Goal: Information Seeking & Learning: Learn about a topic

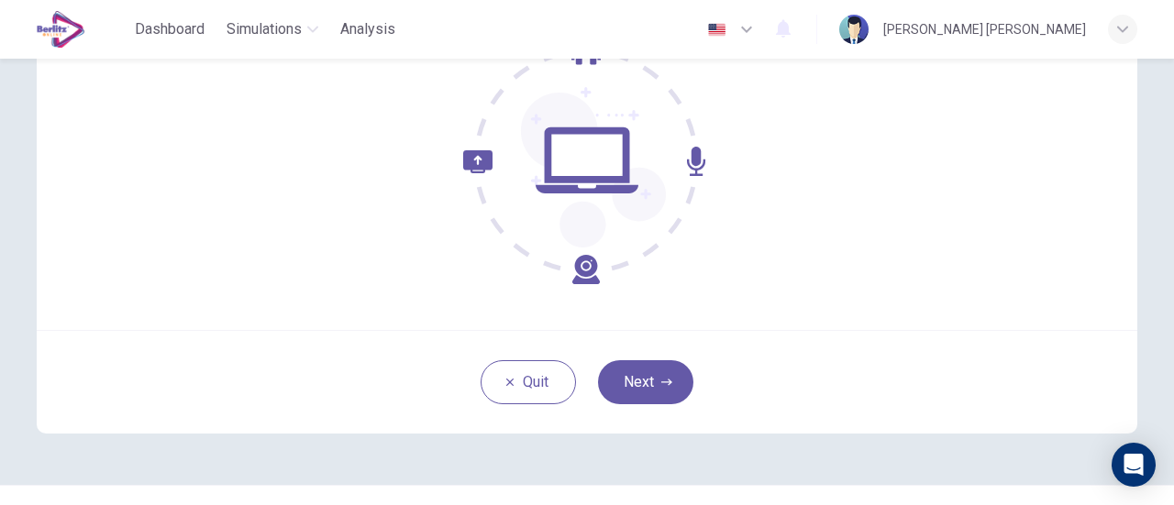
scroll to position [258, 0]
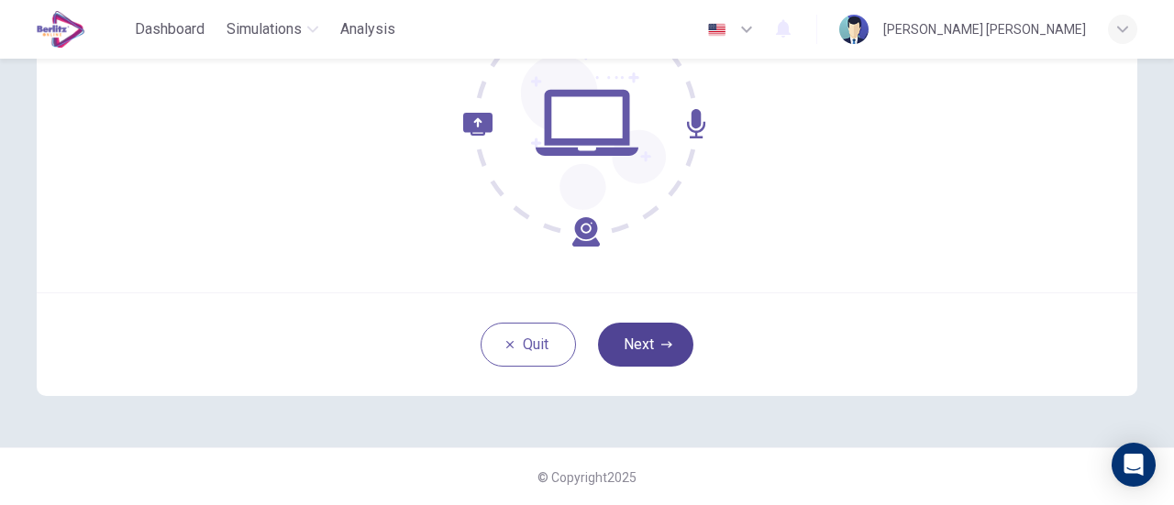
click at [654, 344] on button "Next" at bounding box center [645, 345] width 95 height 44
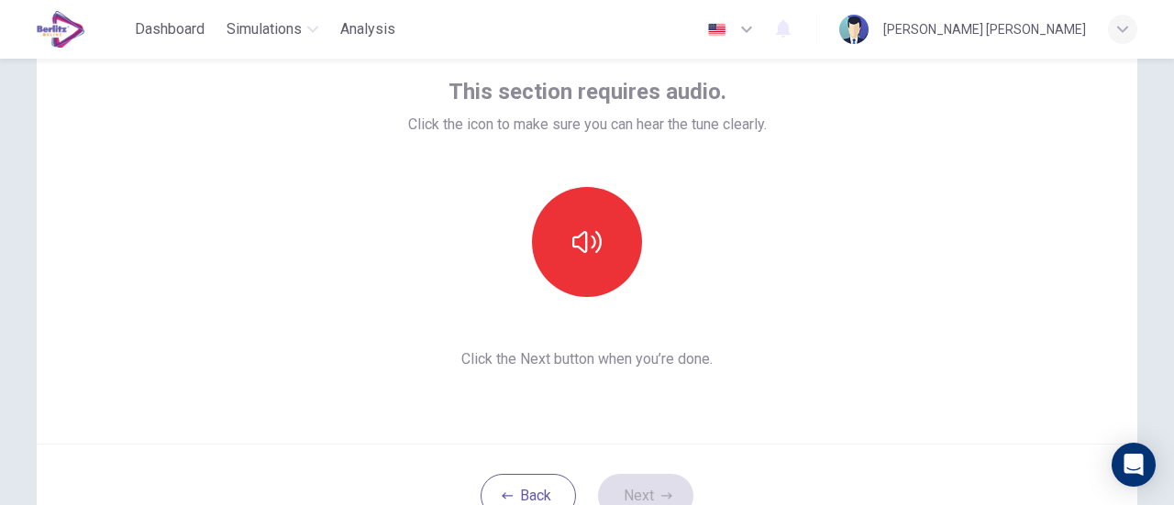
scroll to position [74, 0]
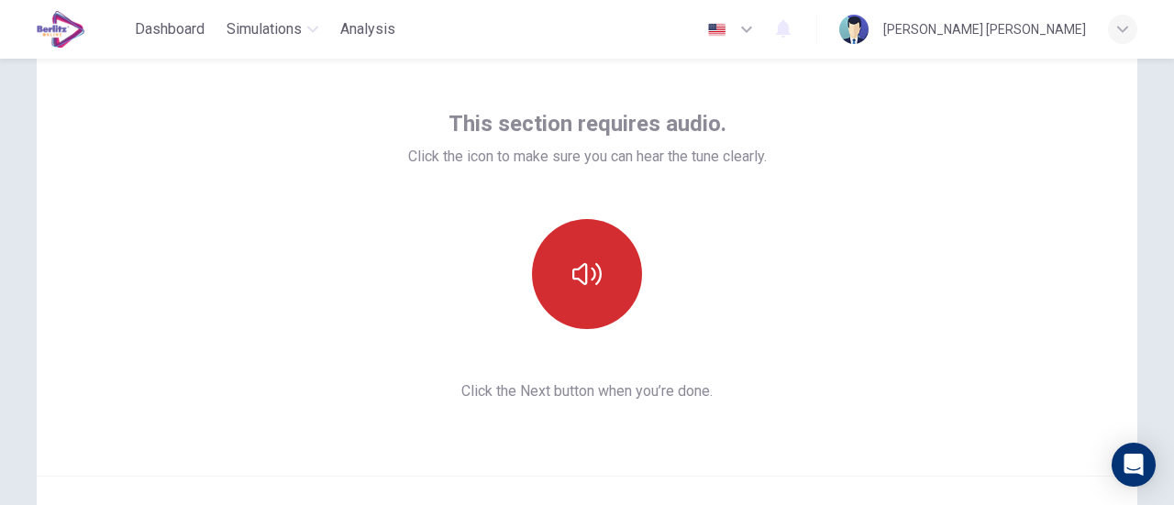
click at [594, 296] on button "button" at bounding box center [587, 274] width 110 height 110
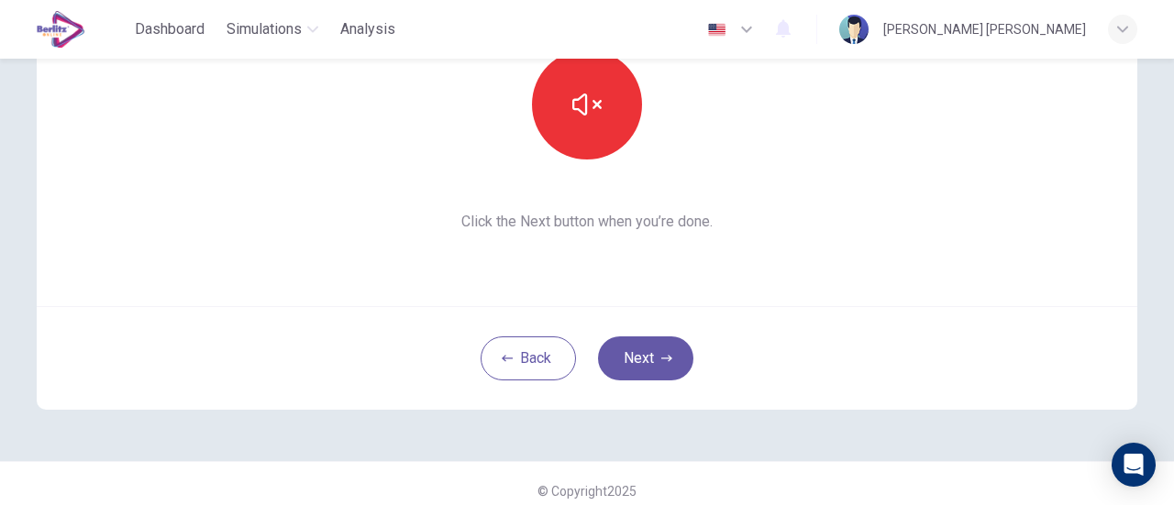
scroll to position [258, 0]
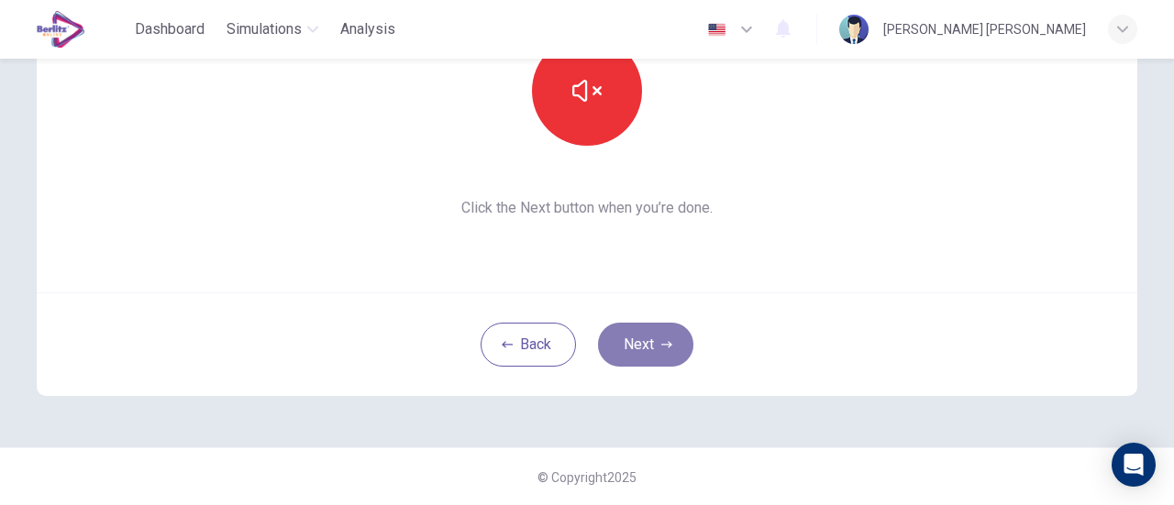
click at [651, 350] on button "Next" at bounding box center [645, 345] width 95 height 44
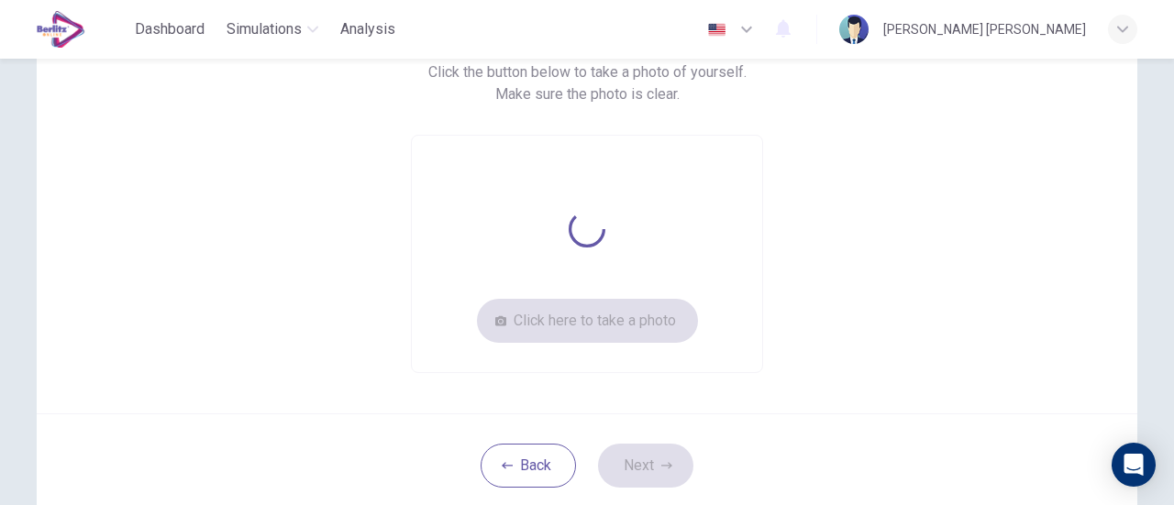
scroll to position [74, 0]
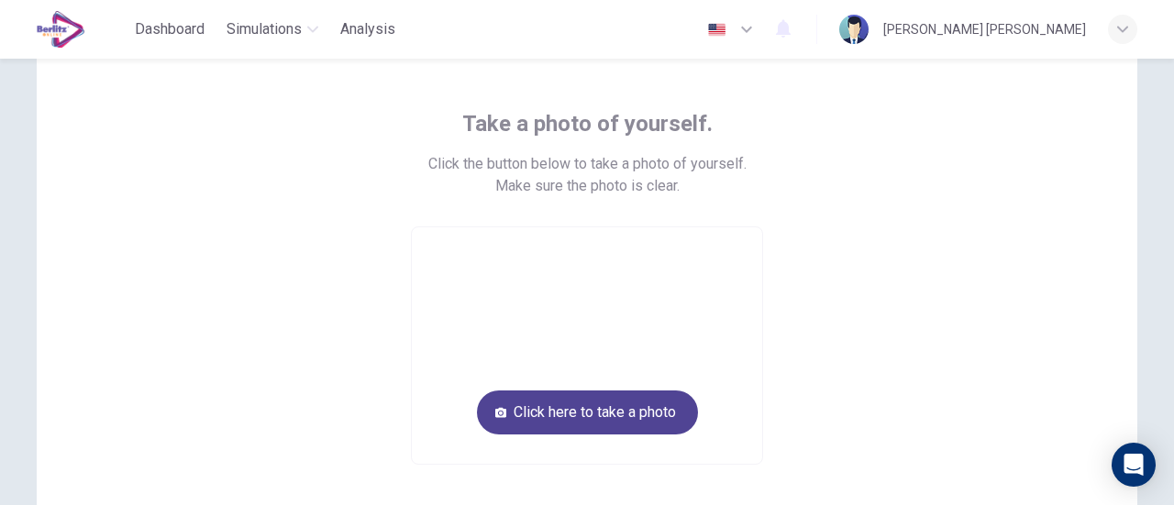
click at [627, 407] on button "Click here to take a photo" at bounding box center [587, 413] width 221 height 44
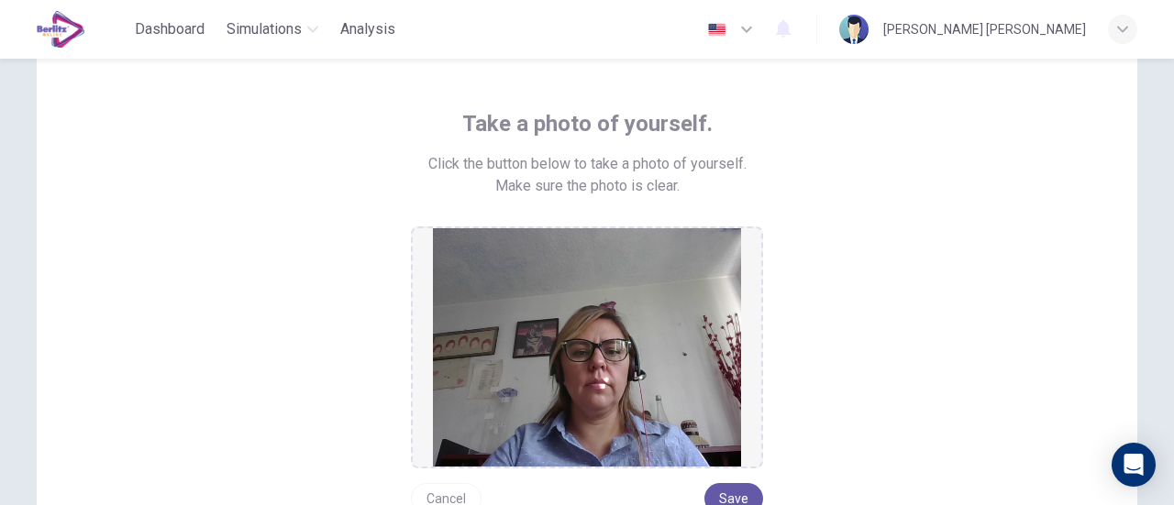
scroll to position [166, 0]
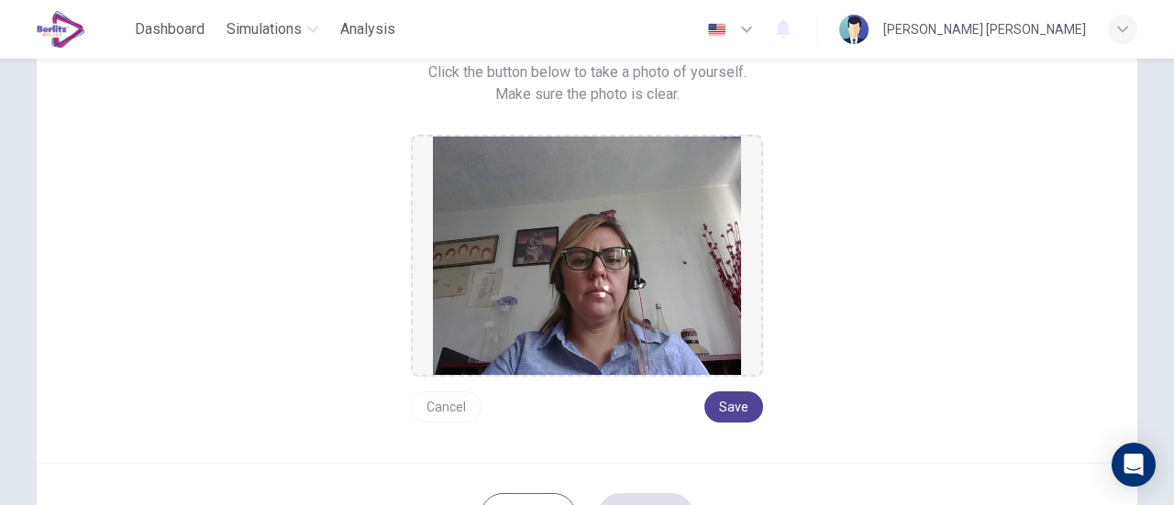
click at [729, 400] on button "Save" at bounding box center [733, 407] width 59 height 31
click at [726, 412] on button "Save" at bounding box center [733, 407] width 59 height 31
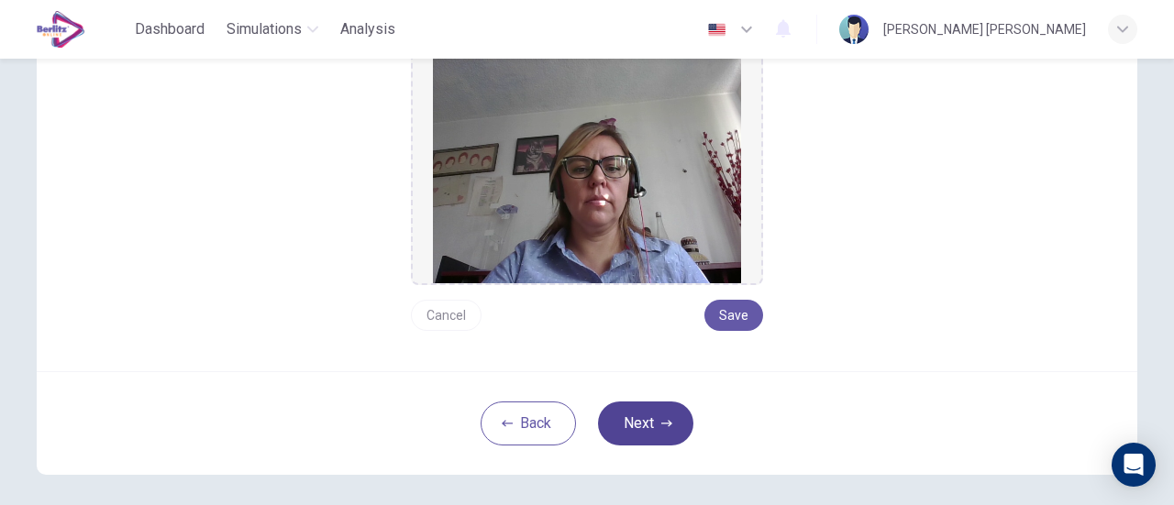
click at [666, 413] on button "Next" at bounding box center [645, 424] width 95 height 44
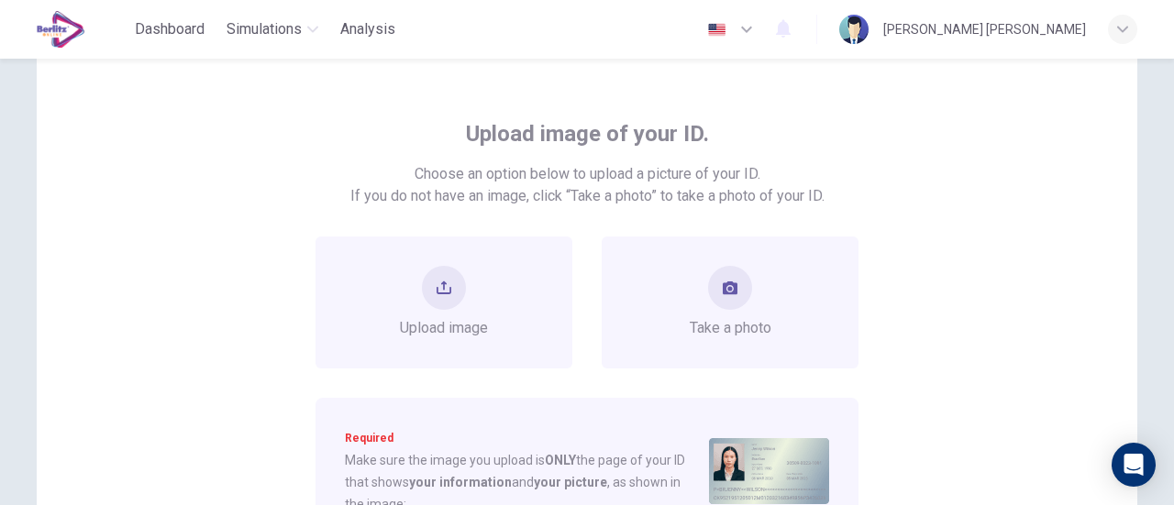
scroll to position [0, 0]
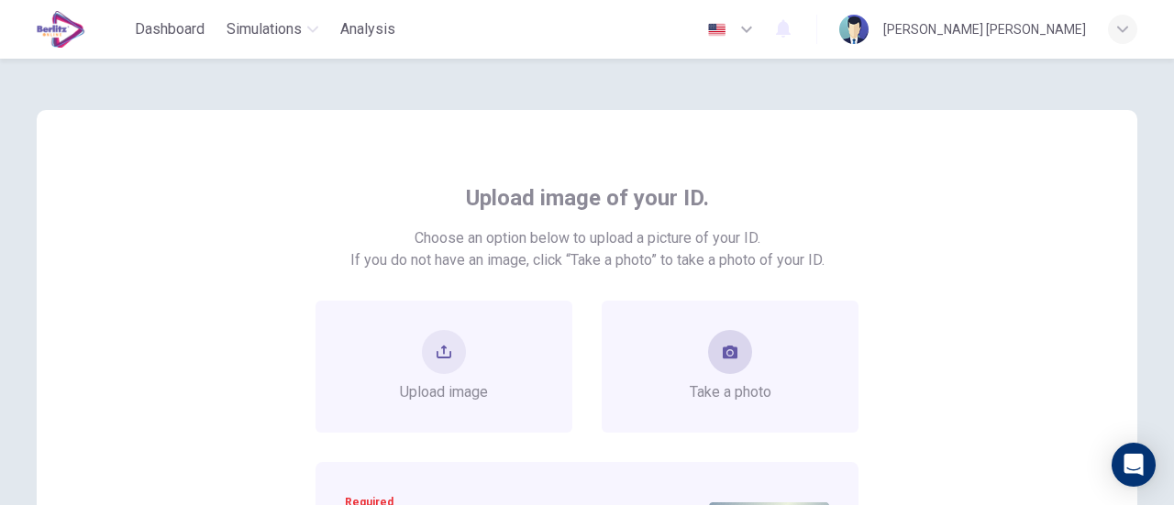
click at [723, 377] on div "Take a photo" at bounding box center [731, 366] width 82 height 73
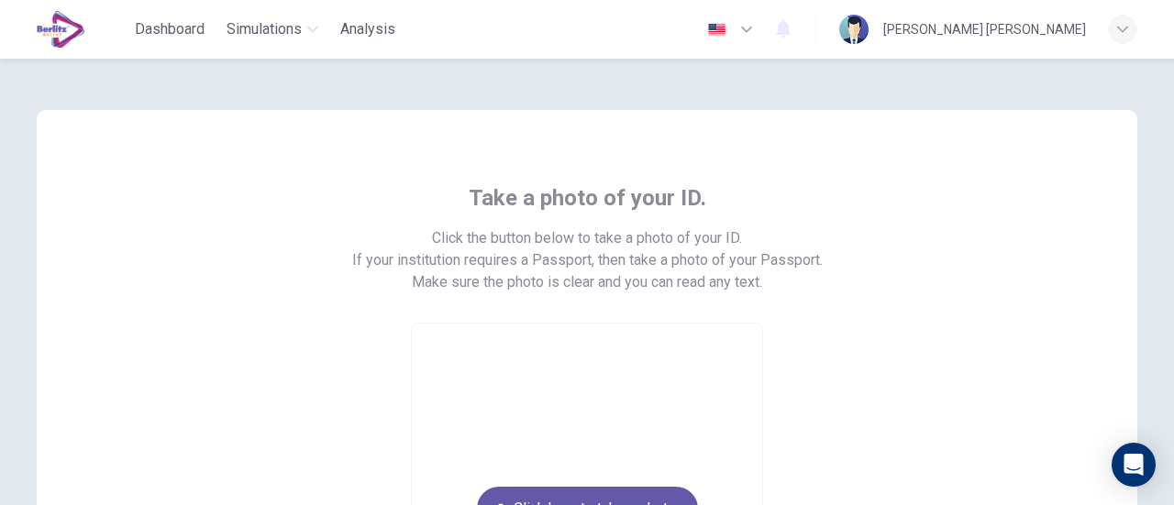
scroll to position [92, 0]
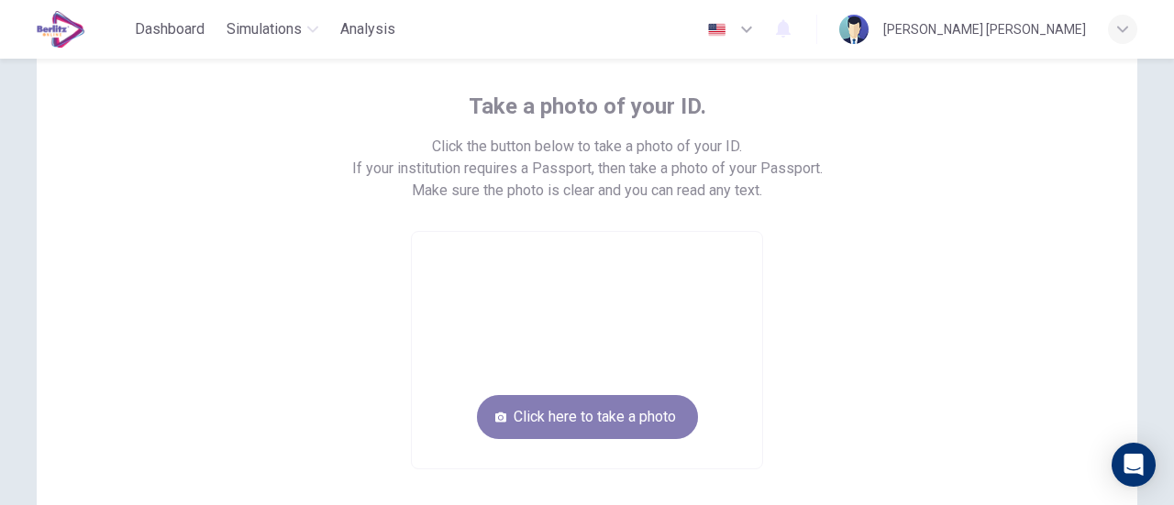
click at [644, 417] on button "Click here to take a photo" at bounding box center [587, 417] width 221 height 44
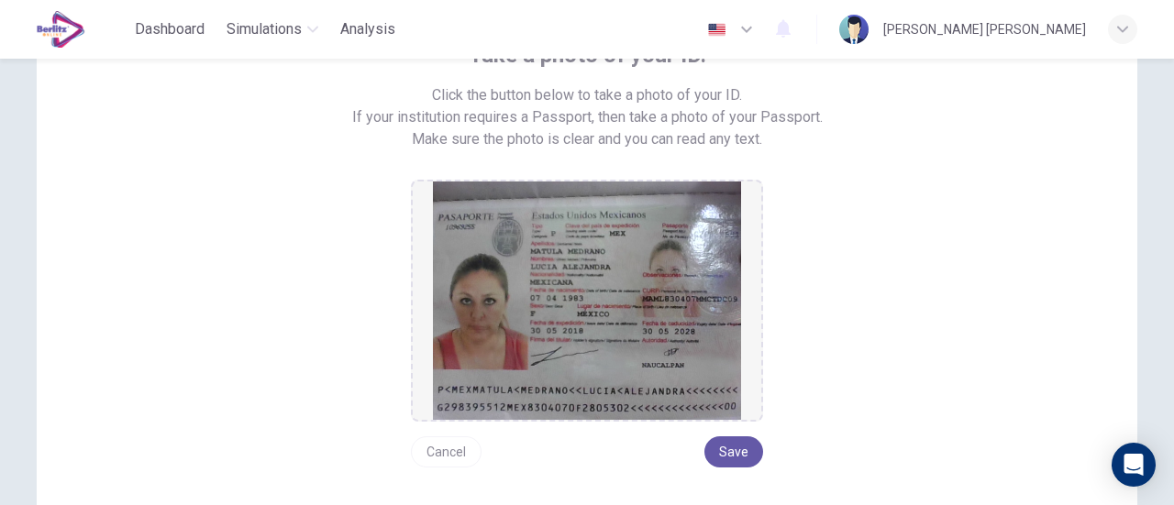
scroll to position [183, 0]
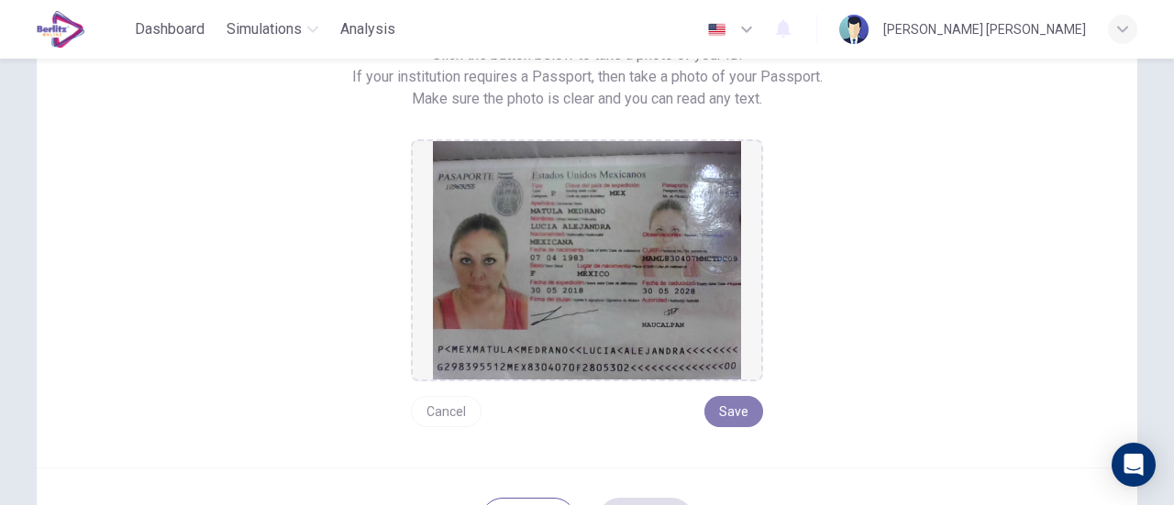
click at [725, 408] on button "Save" at bounding box center [733, 411] width 59 height 31
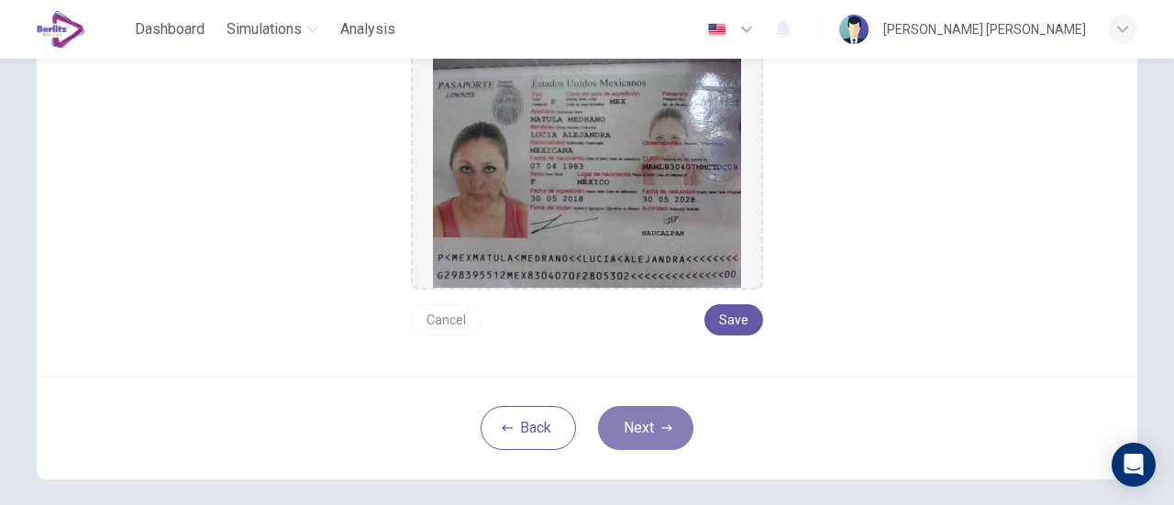
click at [627, 425] on button "Next" at bounding box center [645, 428] width 95 height 44
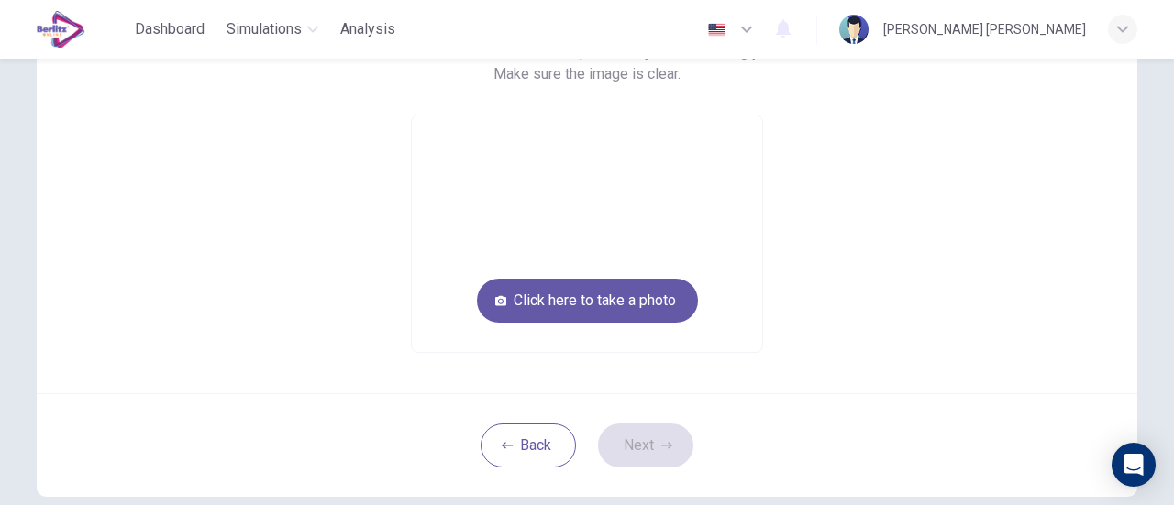
scroll to position [0, 0]
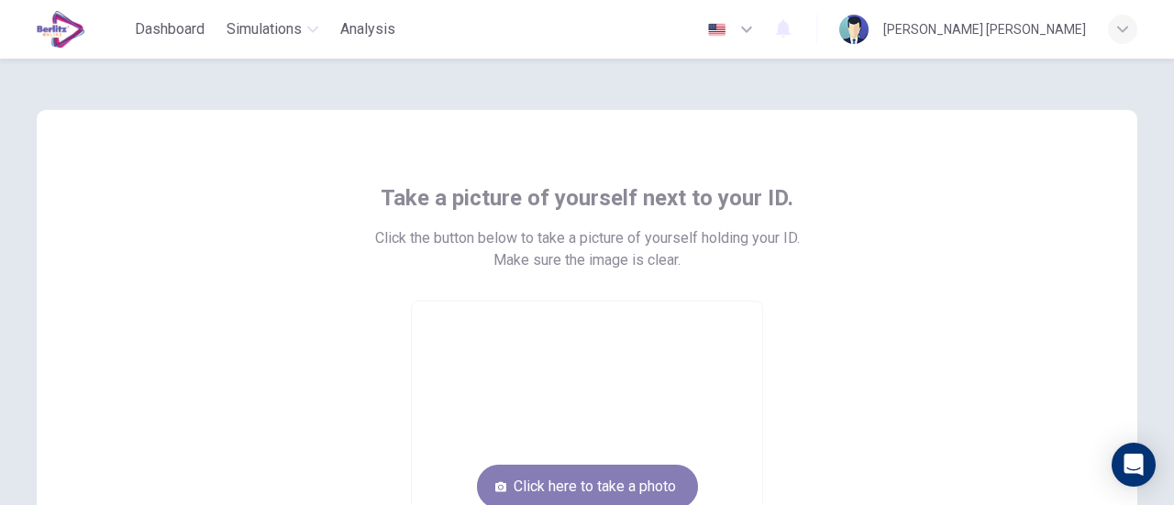
click at [619, 483] on button "Click here to take a photo" at bounding box center [587, 487] width 221 height 44
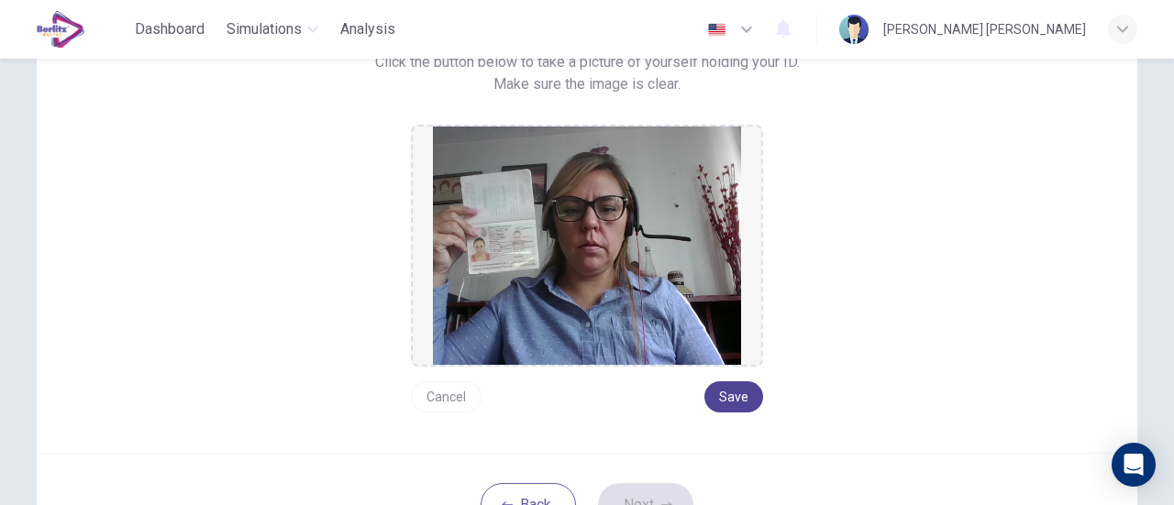
scroll to position [183, 0]
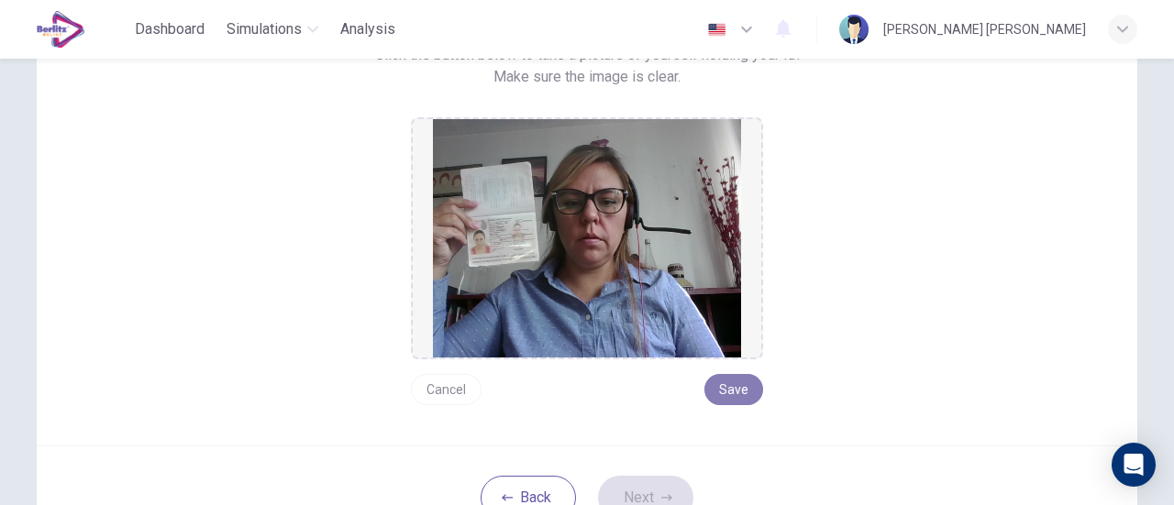
click at [737, 384] on button "Save" at bounding box center [733, 389] width 59 height 31
click at [634, 489] on button "Next" at bounding box center [645, 498] width 95 height 44
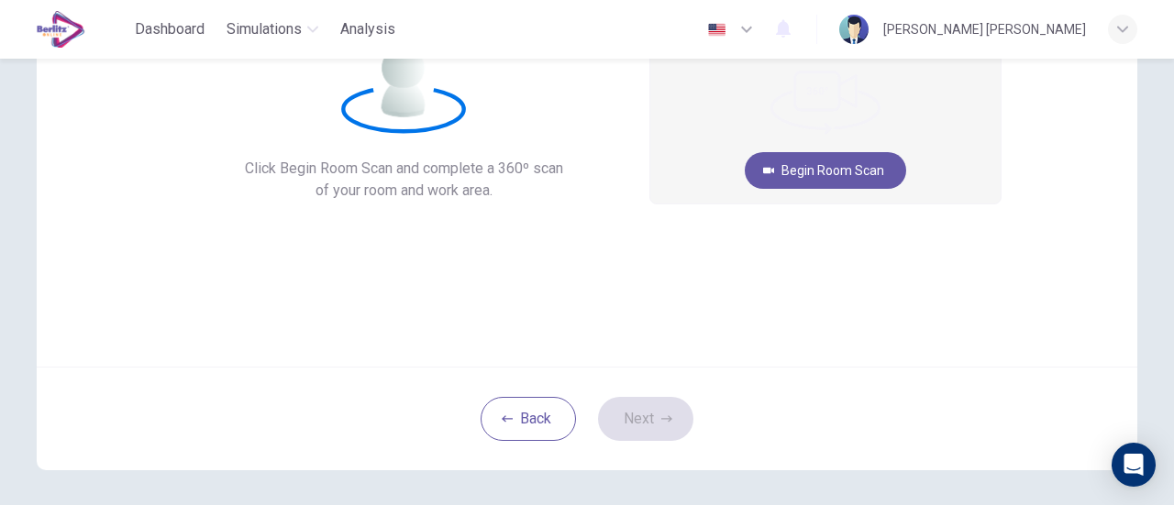
drag, startPoint x: 1163, startPoint y: 285, endPoint x: 1165, endPoint y: 269, distance: 16.6
click at [1165, 269] on div "360º Room Scan. Click Begin Room Scan and complete a 360º scan of your room and…" at bounding box center [587, 282] width 1174 height 447
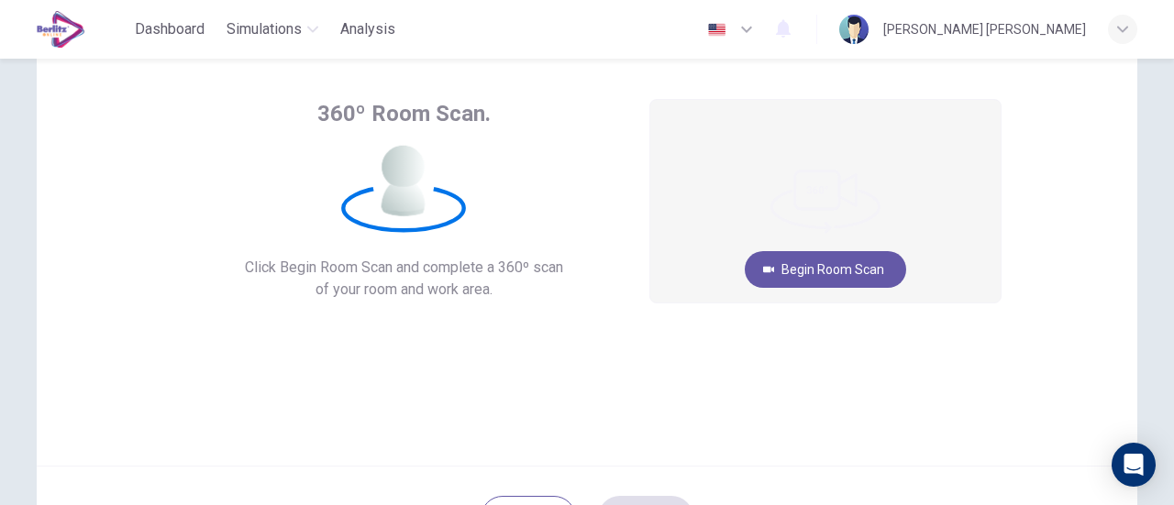
scroll to position [83, 0]
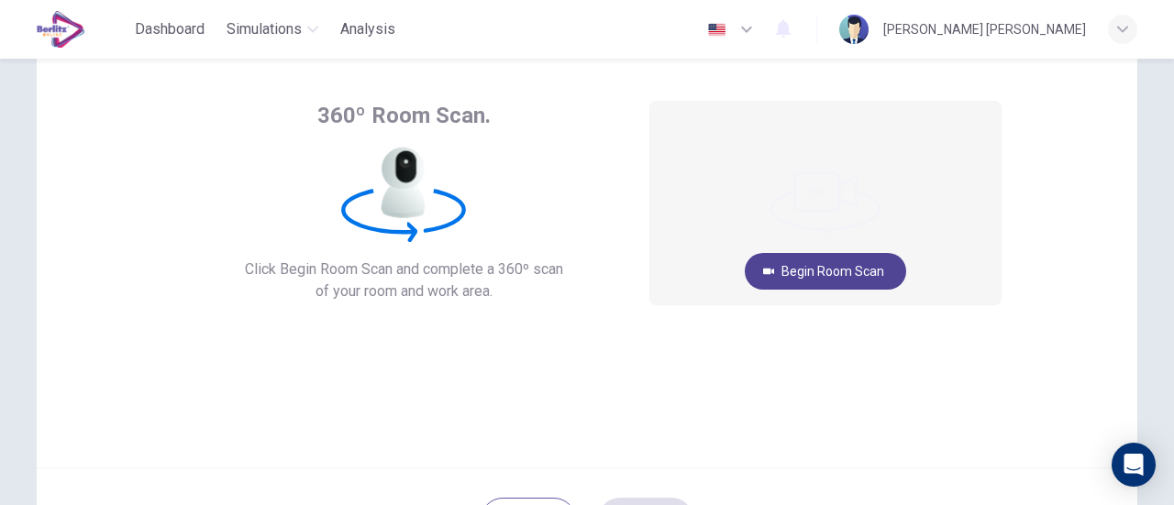
click at [860, 257] on button "Begin Room Scan" at bounding box center [825, 271] width 161 height 37
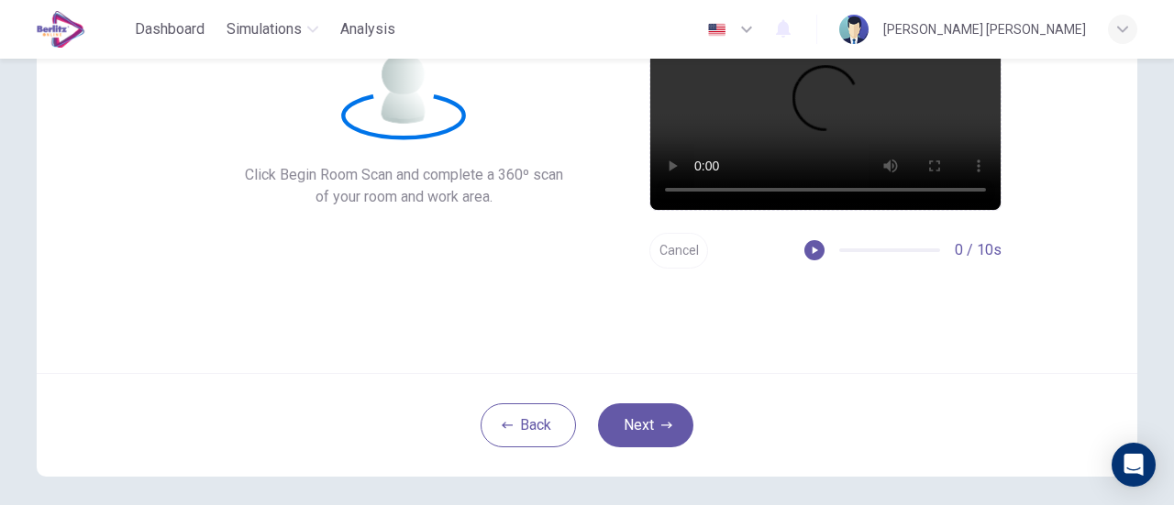
scroll to position [180, 0]
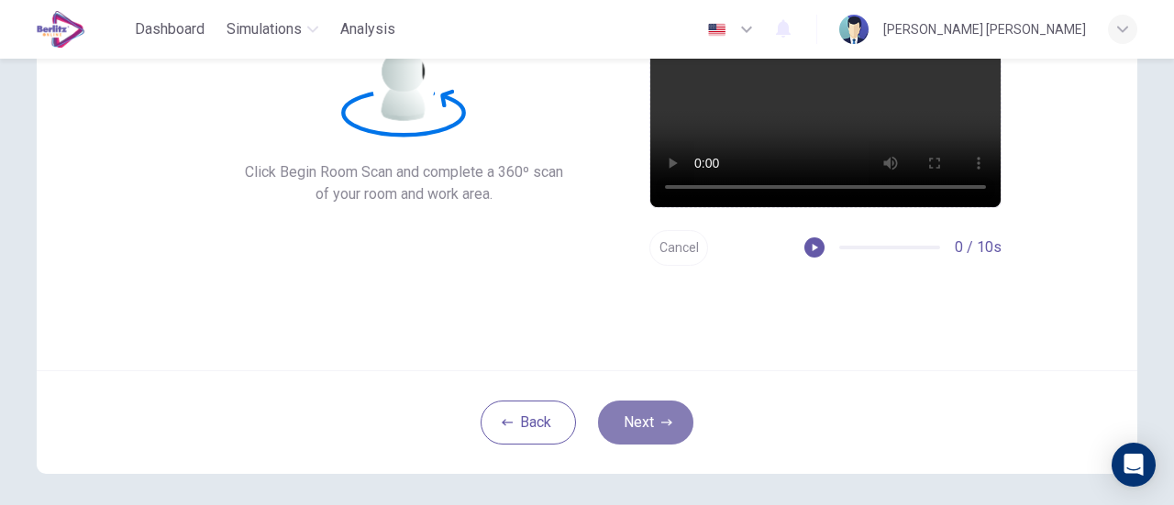
click at [631, 418] on button "Next" at bounding box center [645, 423] width 95 height 44
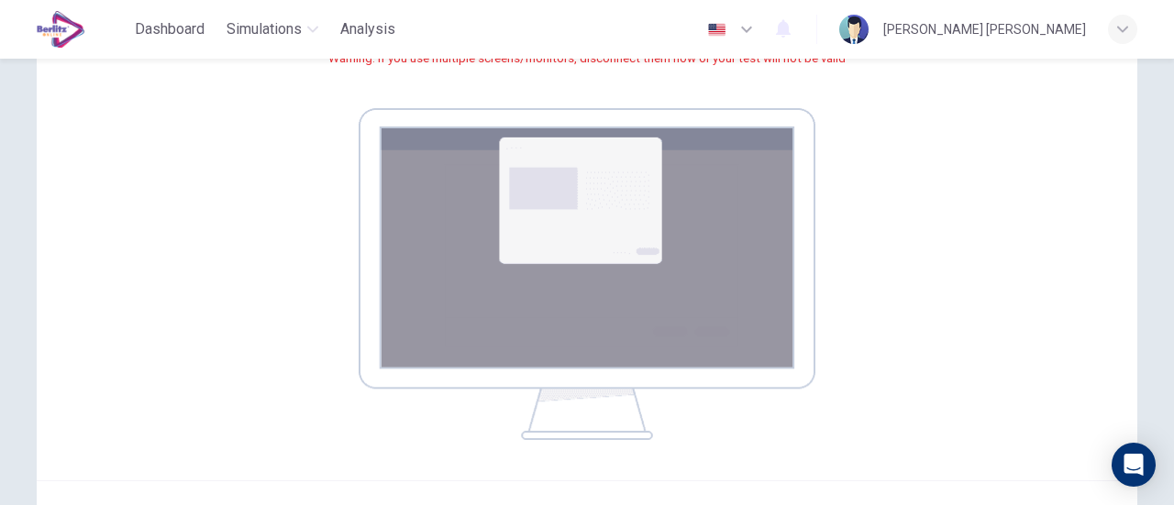
scroll to position [355, 0]
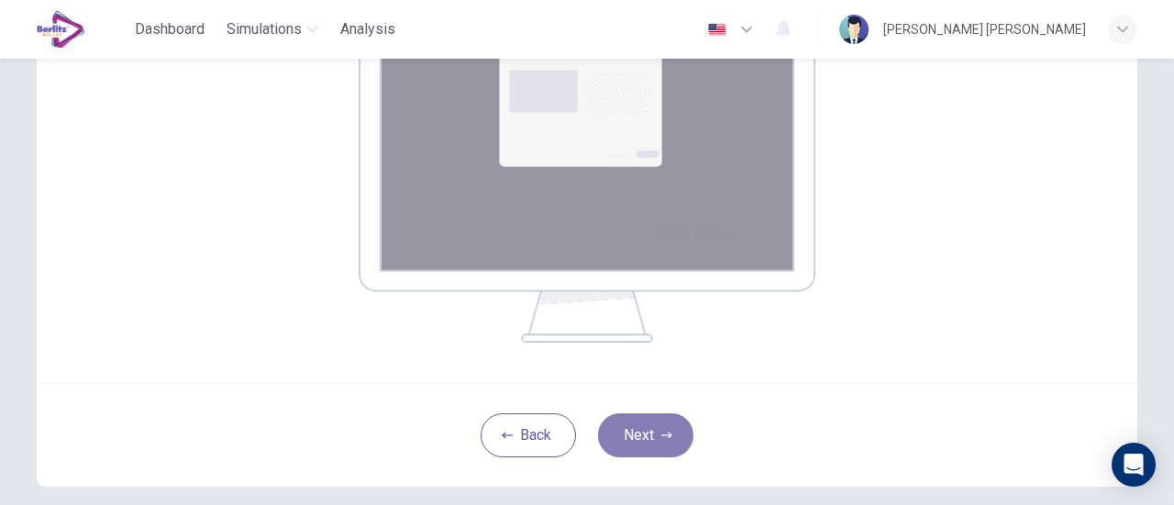
click at [661, 430] on icon "button" at bounding box center [666, 435] width 11 height 11
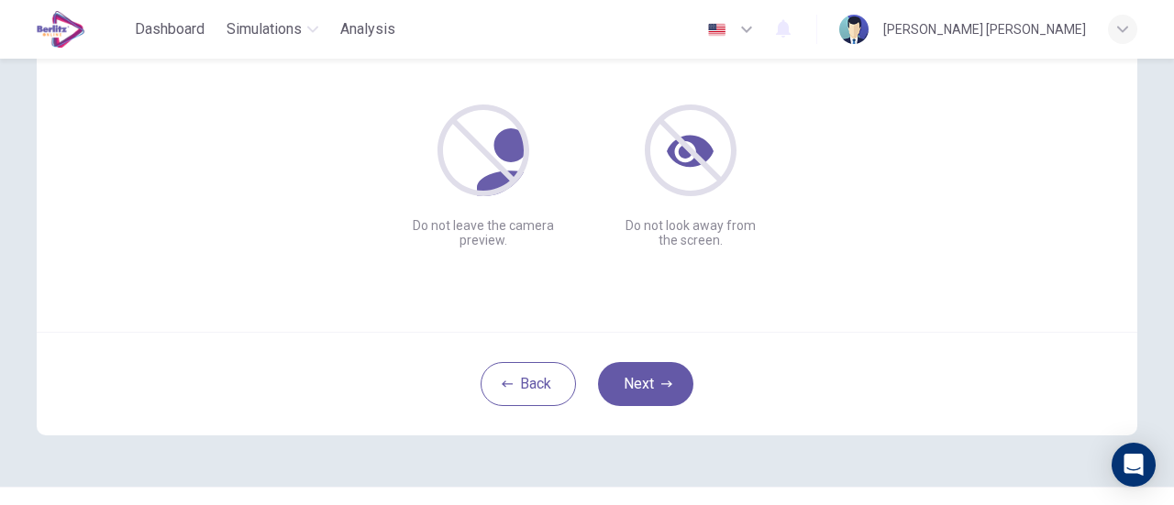
scroll to position [258, 0]
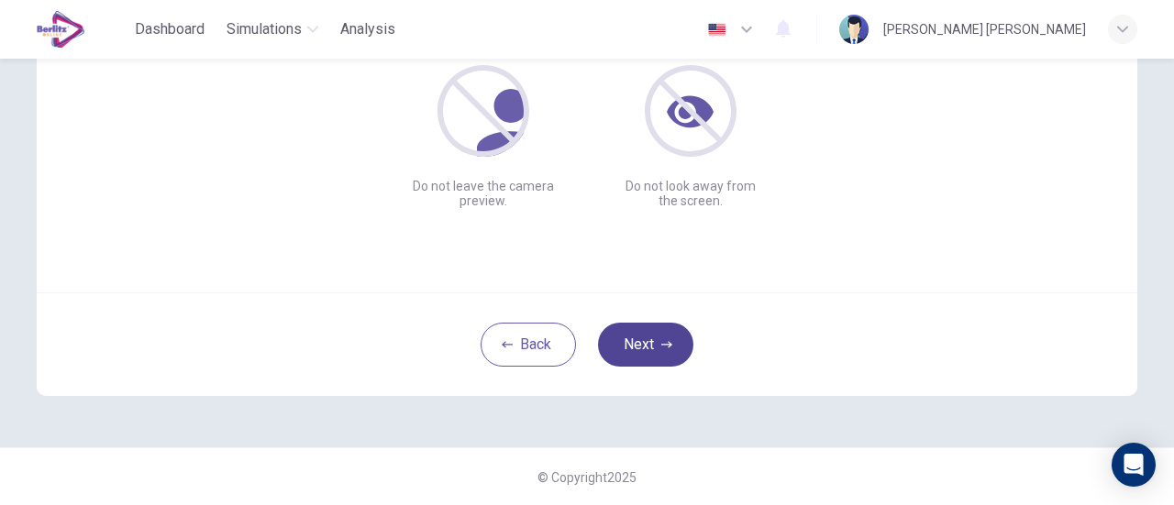
click at [653, 339] on button "Next" at bounding box center [645, 345] width 95 height 44
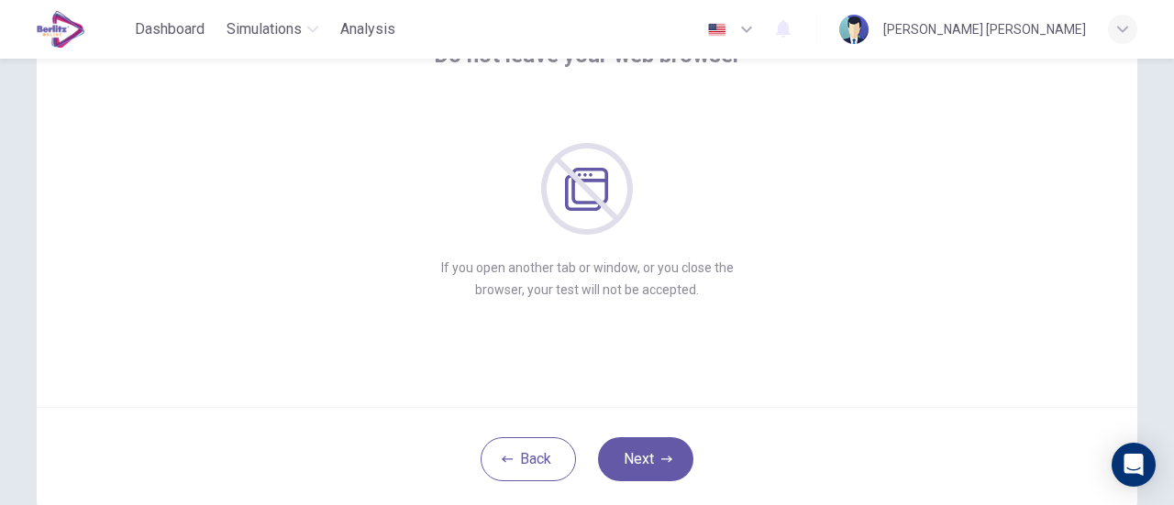
scroll to position [183, 0]
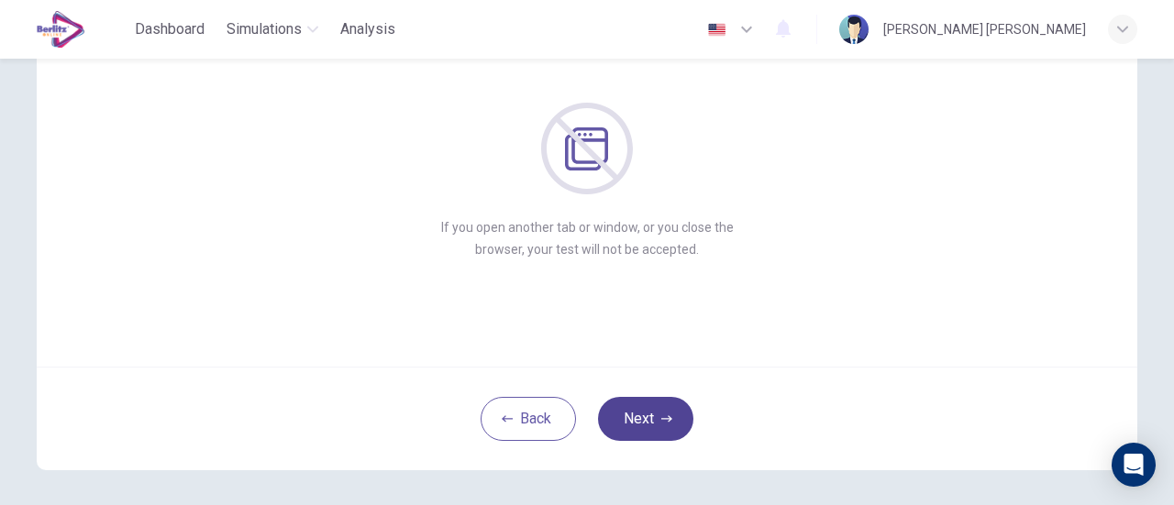
click at [664, 419] on icon "button" at bounding box center [666, 419] width 11 height 11
click at [661, 414] on icon "button" at bounding box center [666, 419] width 11 height 11
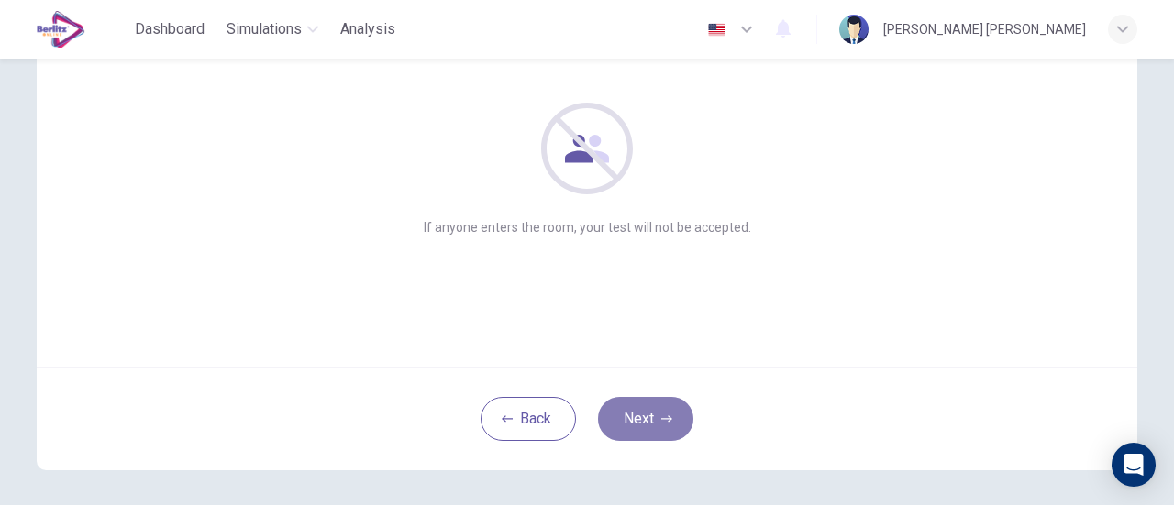
click at [661, 414] on icon "button" at bounding box center [666, 419] width 11 height 11
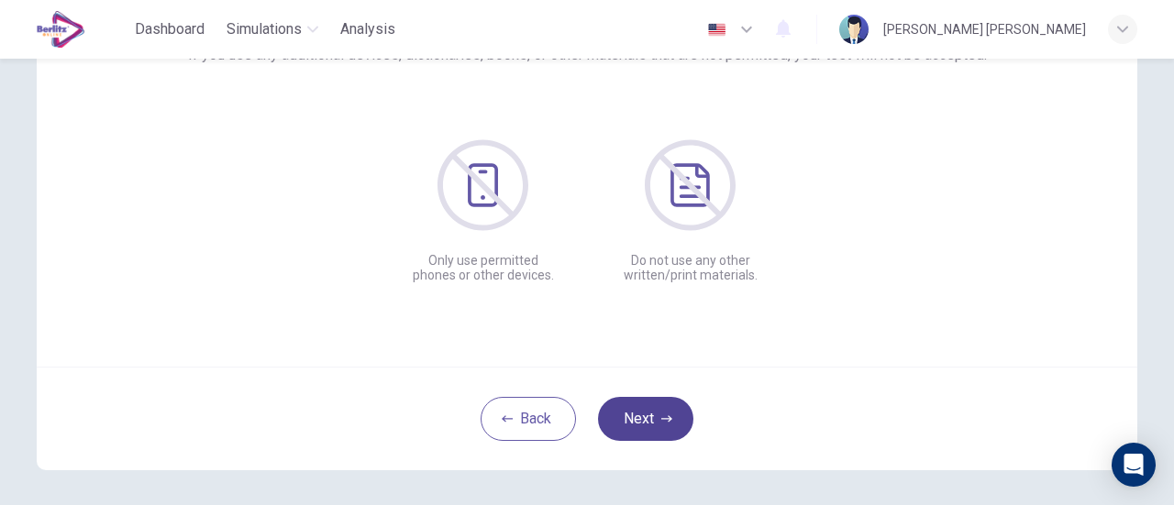
click at [659, 412] on button "Next" at bounding box center [645, 419] width 95 height 44
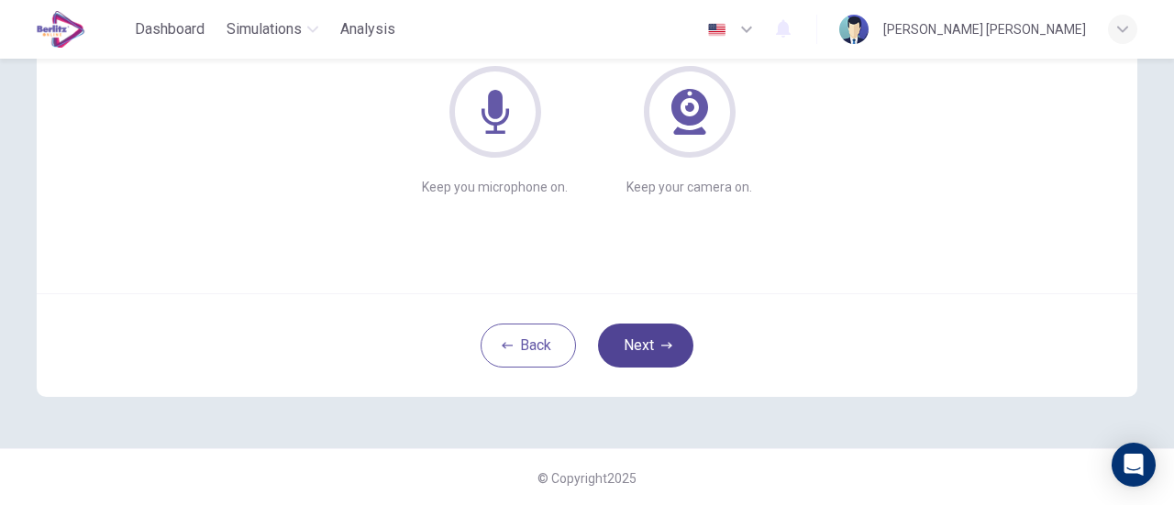
scroll to position [258, 0]
click at [653, 346] on button "Next" at bounding box center [645, 345] width 95 height 44
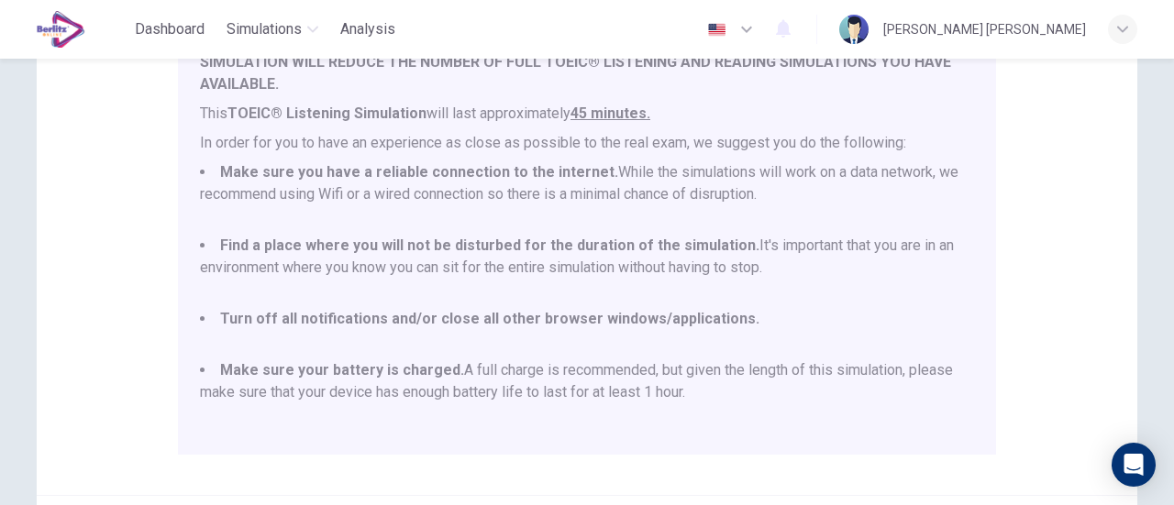
scroll to position [349, 0]
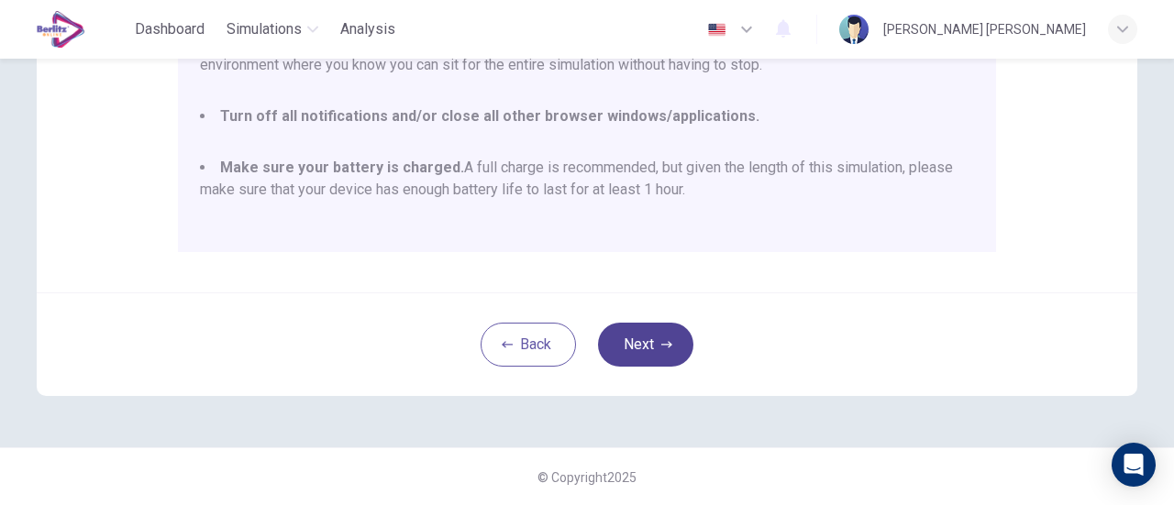
click at [635, 336] on button "Next" at bounding box center [645, 345] width 95 height 44
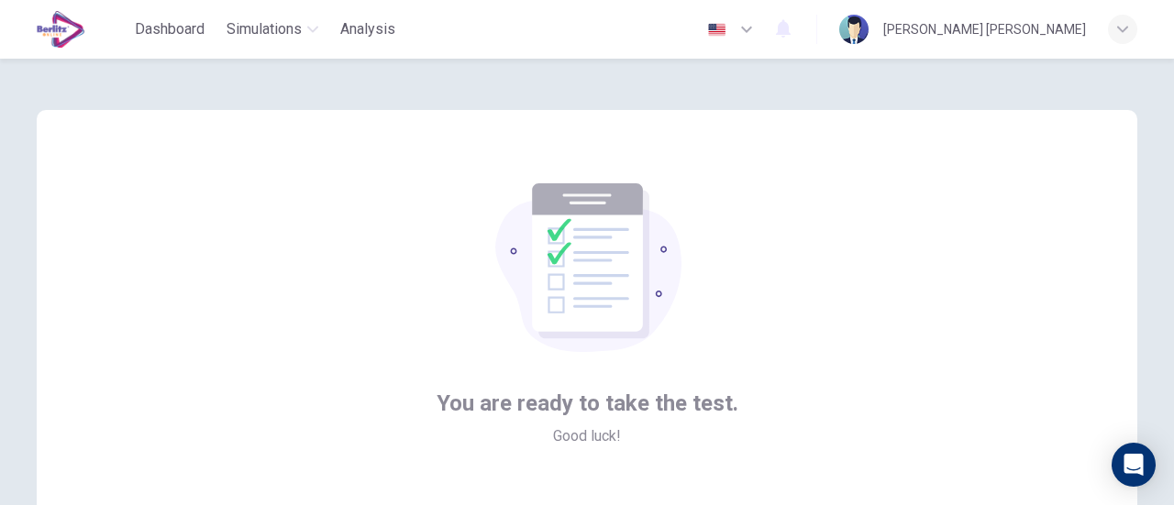
scroll to position [183, 0]
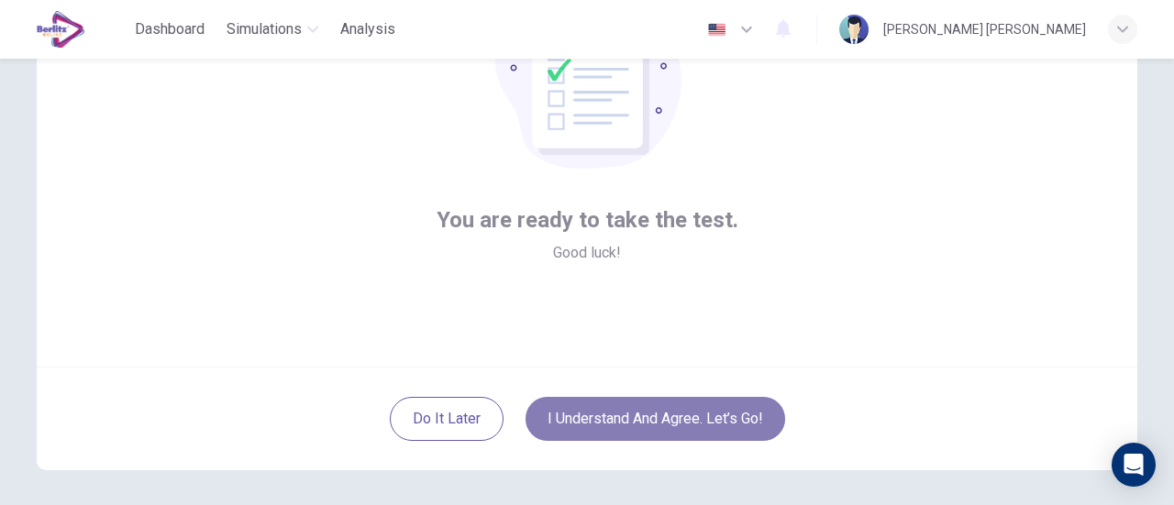
click at [726, 424] on button "I understand and agree. Let’s go!" at bounding box center [656, 419] width 260 height 44
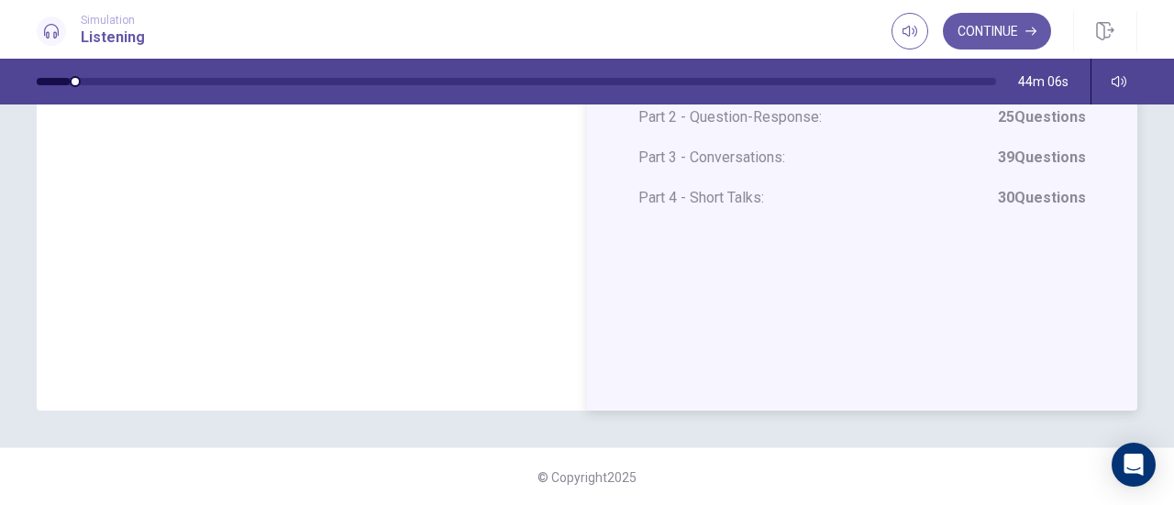
scroll to position [125, 0]
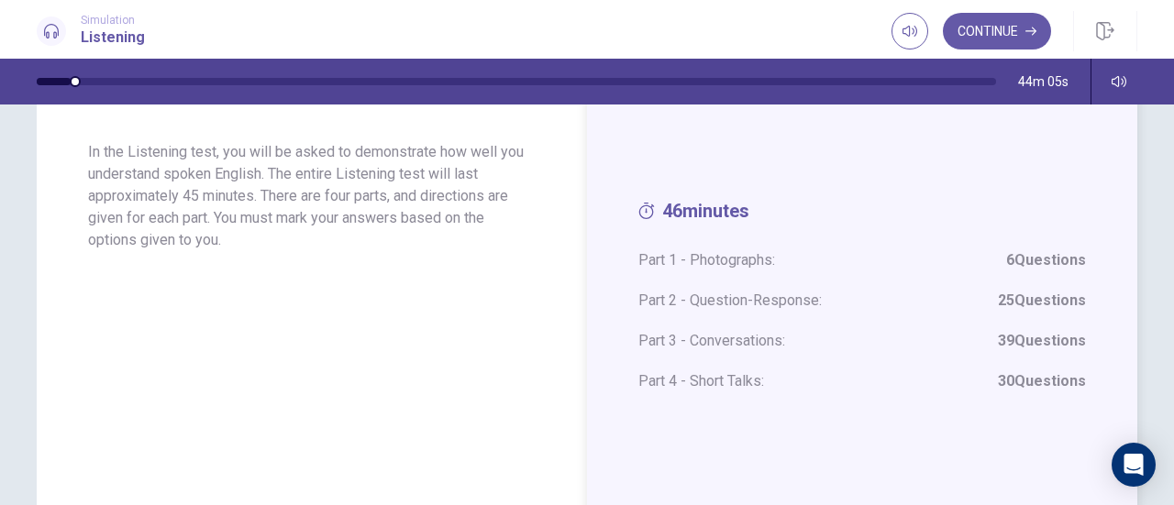
click at [700, 260] on span "Part 1 - Photographs: 6 Questions" at bounding box center [862, 260] width 448 height 22
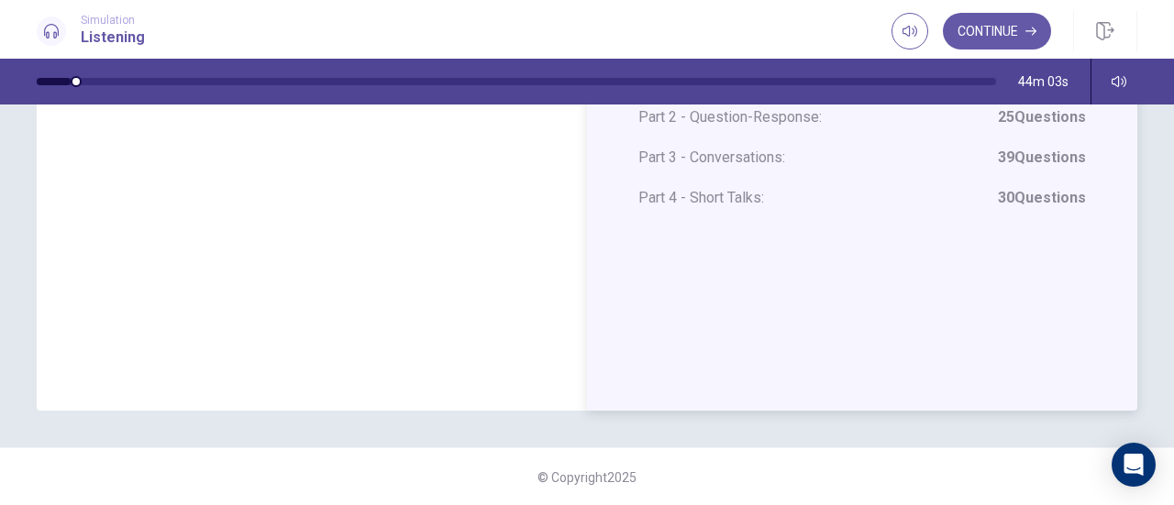
scroll to position [0, 0]
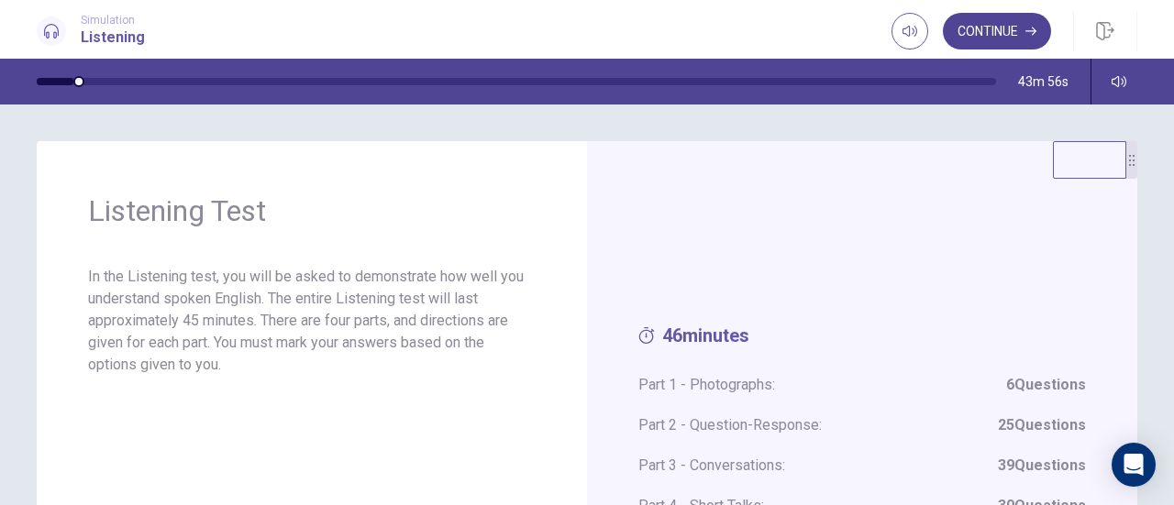
click at [997, 32] on button "Continue" at bounding box center [997, 31] width 108 height 37
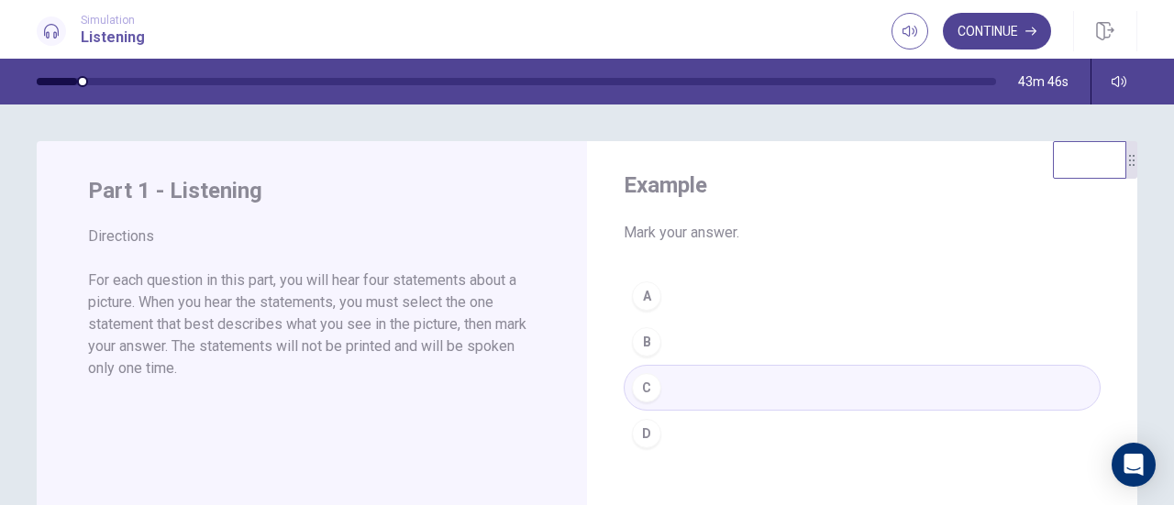
click at [994, 23] on button "Continue" at bounding box center [997, 31] width 108 height 37
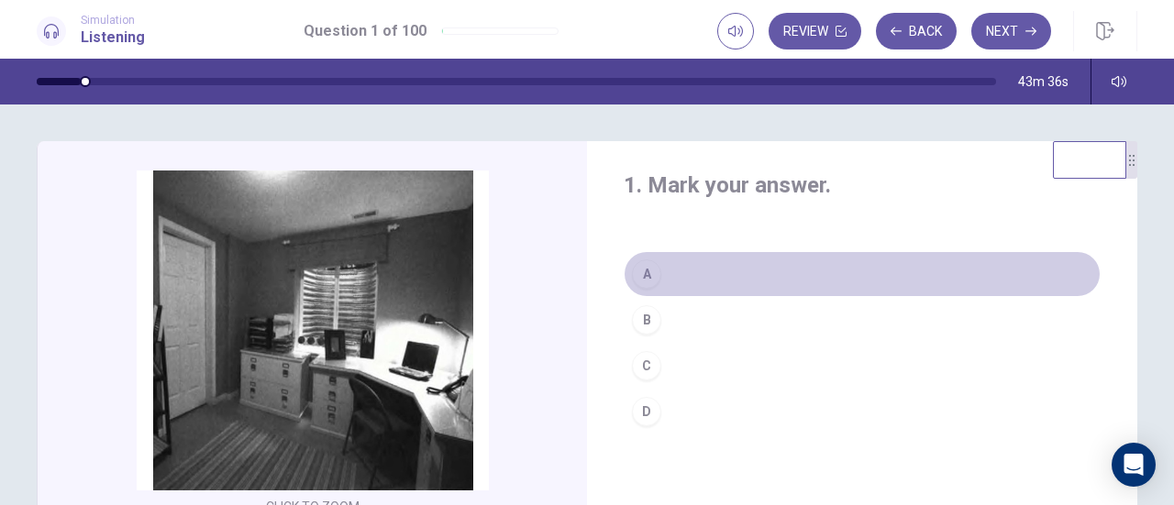
click at [646, 272] on div "A" at bounding box center [646, 274] width 29 height 29
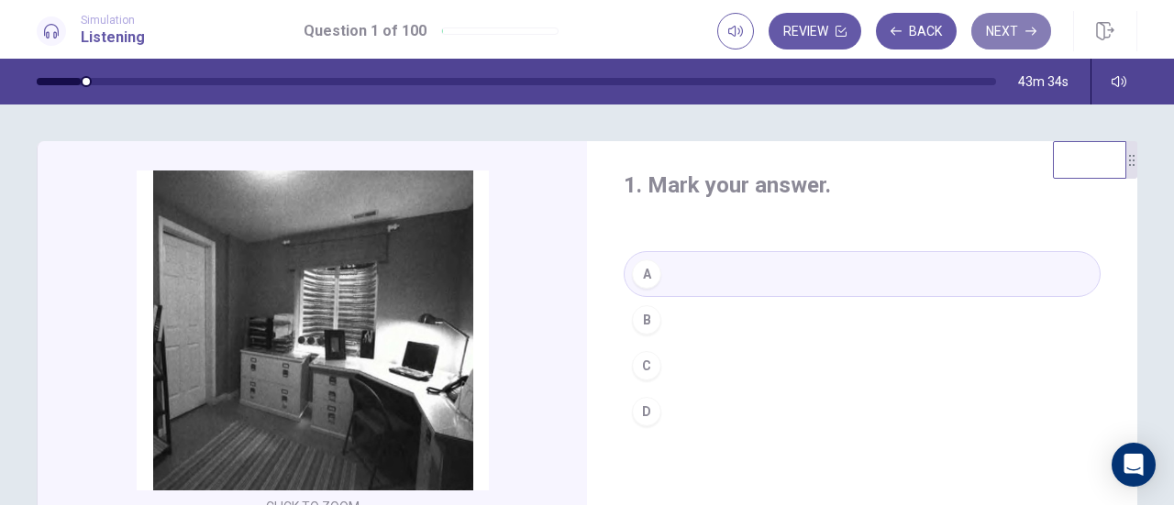
click at [1014, 41] on button "Next" at bounding box center [1011, 31] width 80 height 37
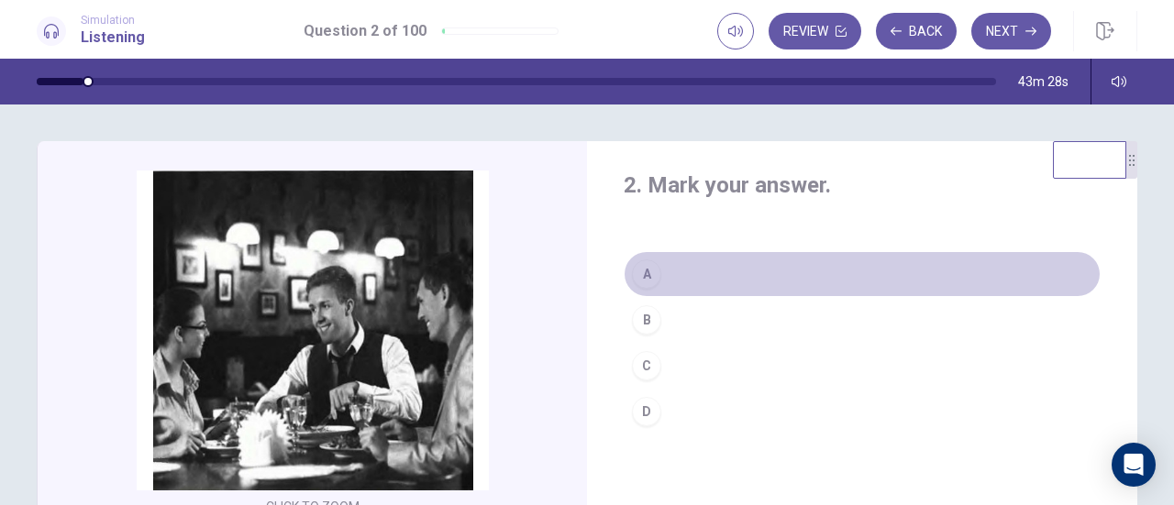
click at [647, 265] on div "A" at bounding box center [646, 274] width 29 height 29
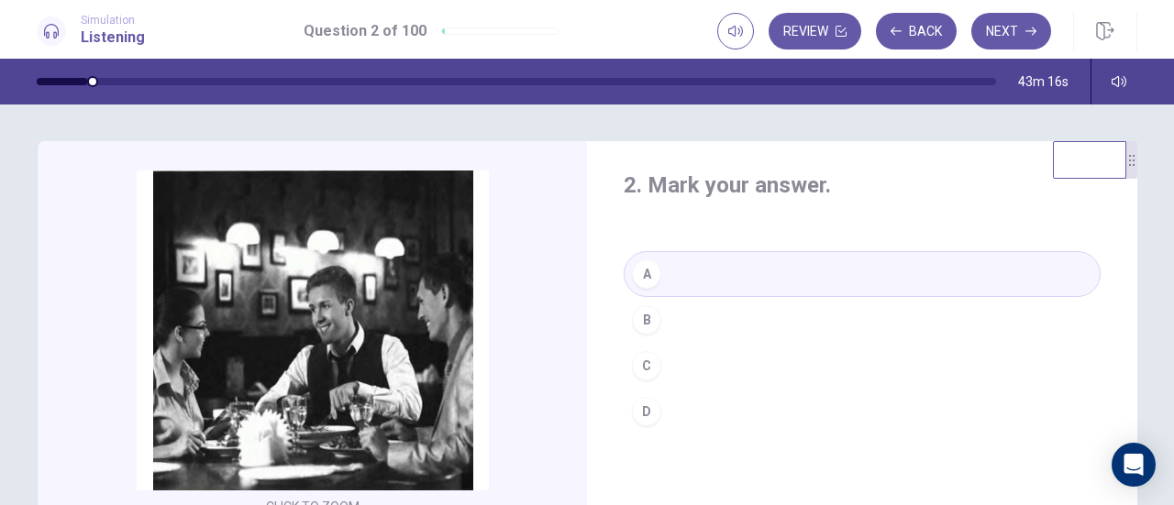
drag, startPoint x: 95, startPoint y: 81, endPoint x: 81, endPoint y: 84, distance: 15.1
click at [81, 84] on div at bounding box center [62, 81] width 50 height 7
click at [1004, 32] on button "Next" at bounding box center [1011, 31] width 80 height 37
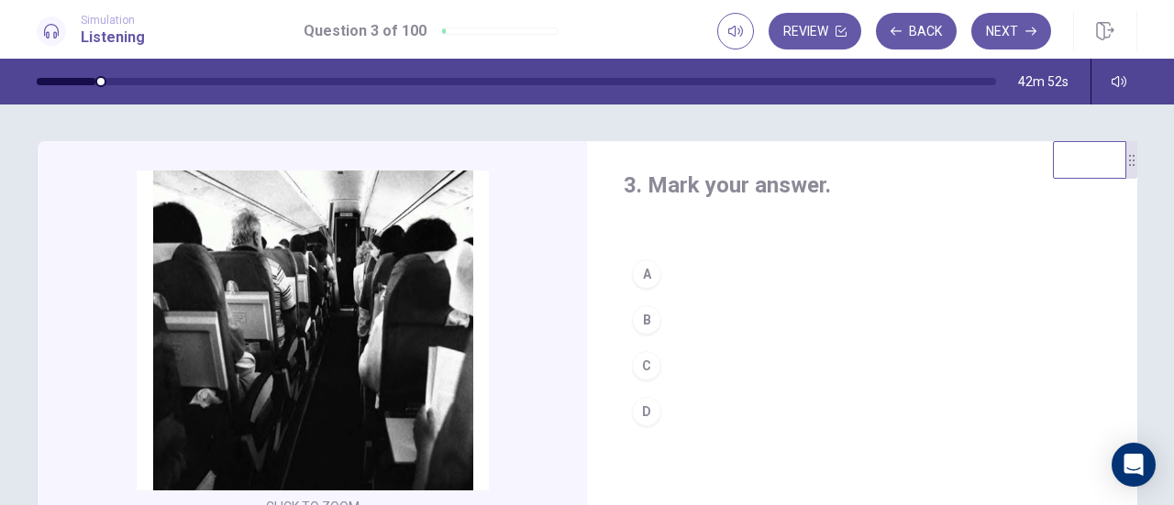
click at [648, 408] on div "D" at bounding box center [646, 411] width 29 height 29
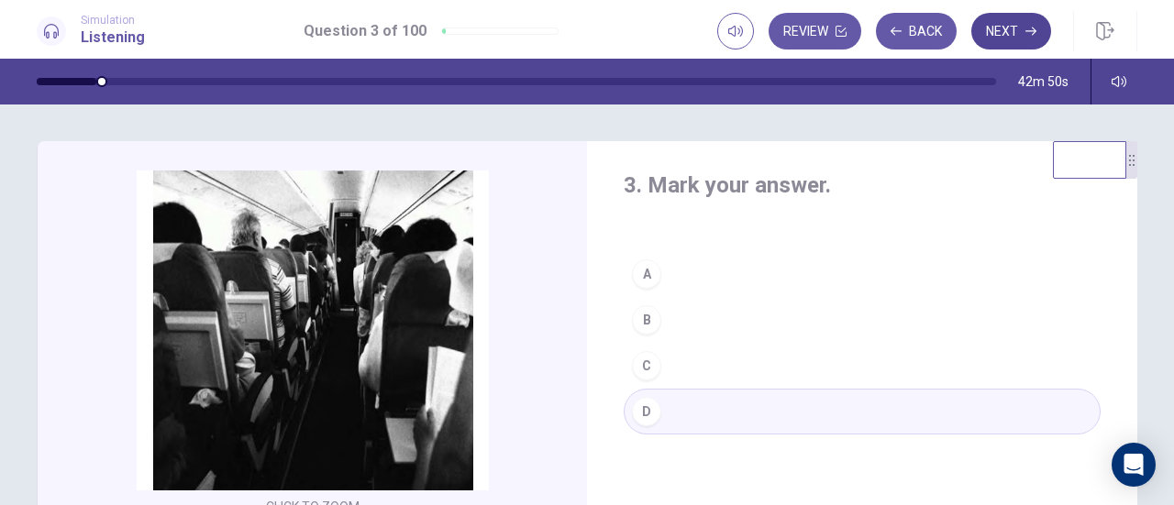
click at [1018, 21] on button "Next" at bounding box center [1011, 31] width 80 height 37
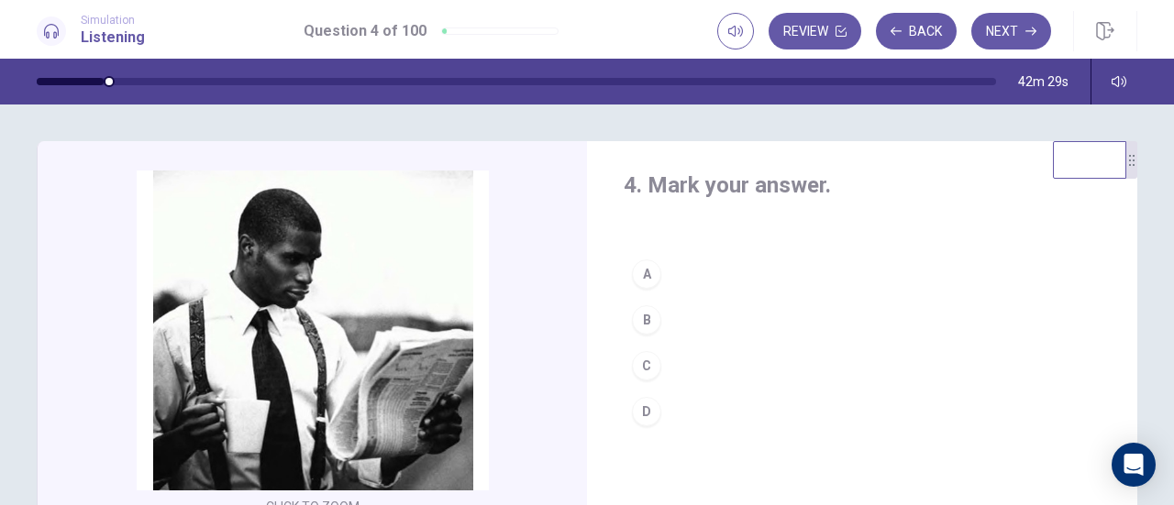
click at [651, 364] on div "C" at bounding box center [646, 365] width 29 height 29
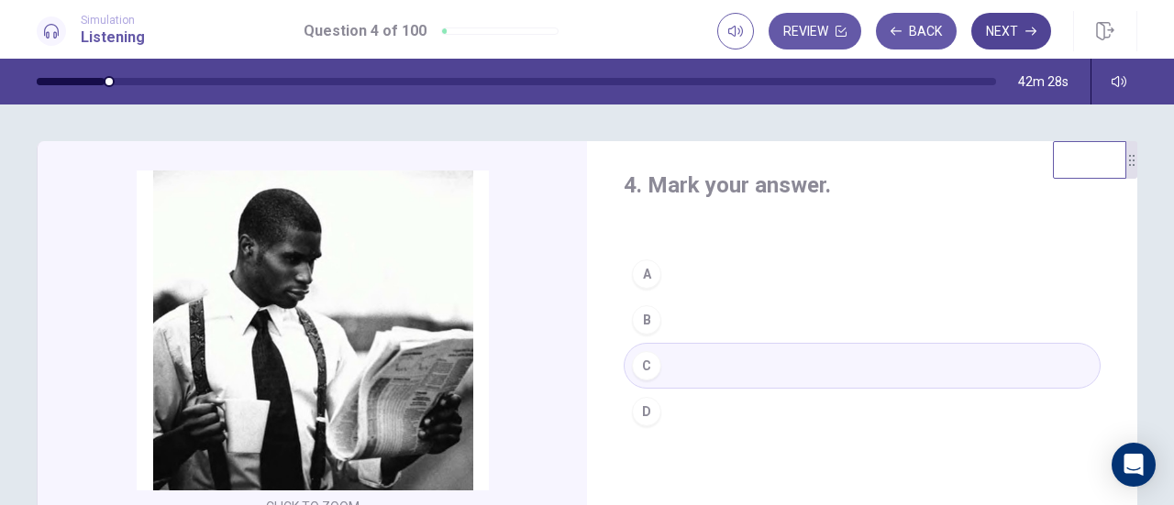
click at [1010, 21] on button "Next" at bounding box center [1011, 31] width 80 height 37
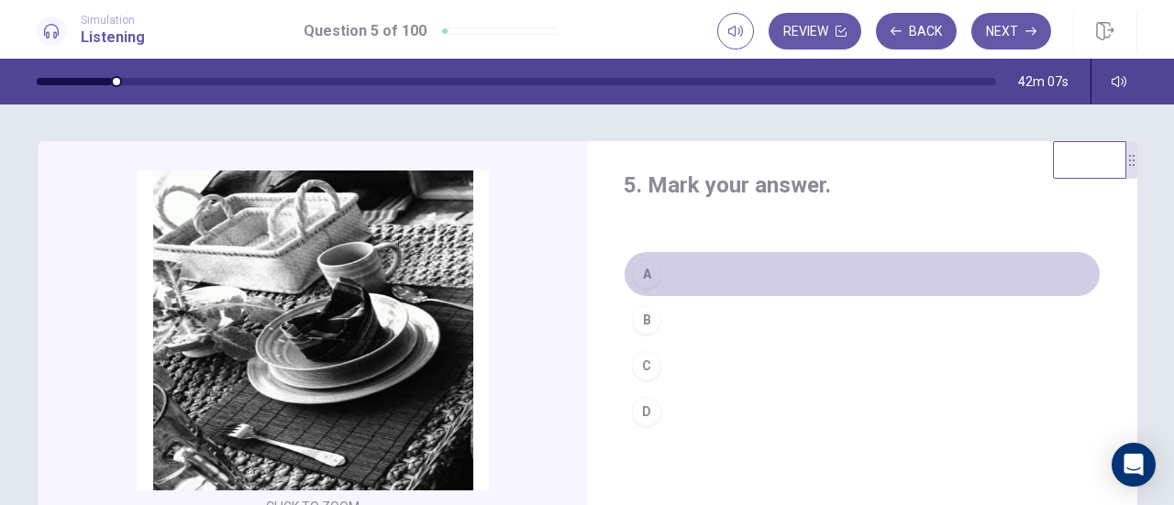
click at [637, 273] on div "A" at bounding box center [646, 274] width 29 height 29
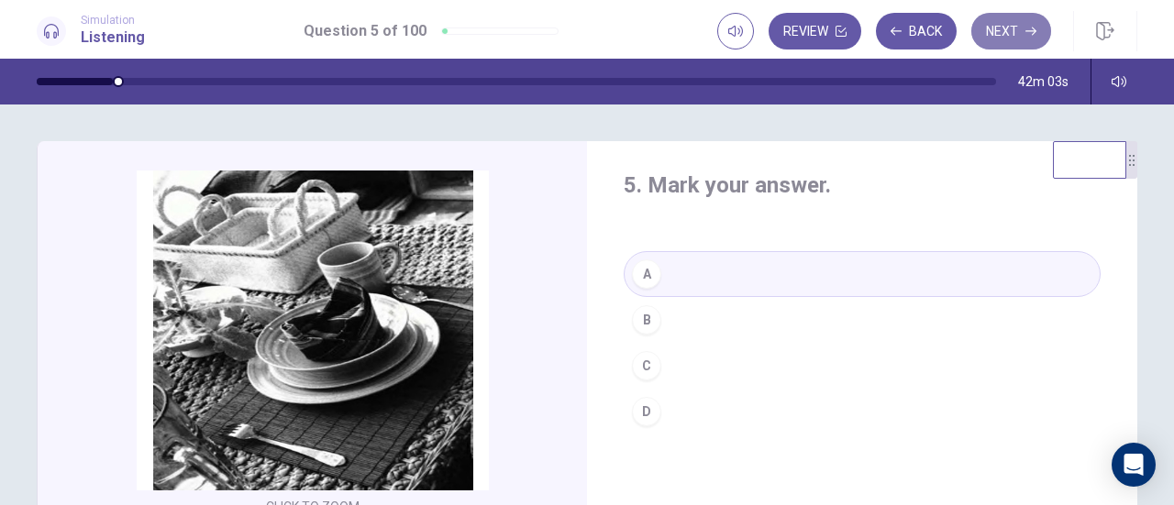
click at [1033, 26] on icon "button" at bounding box center [1030, 31] width 11 height 11
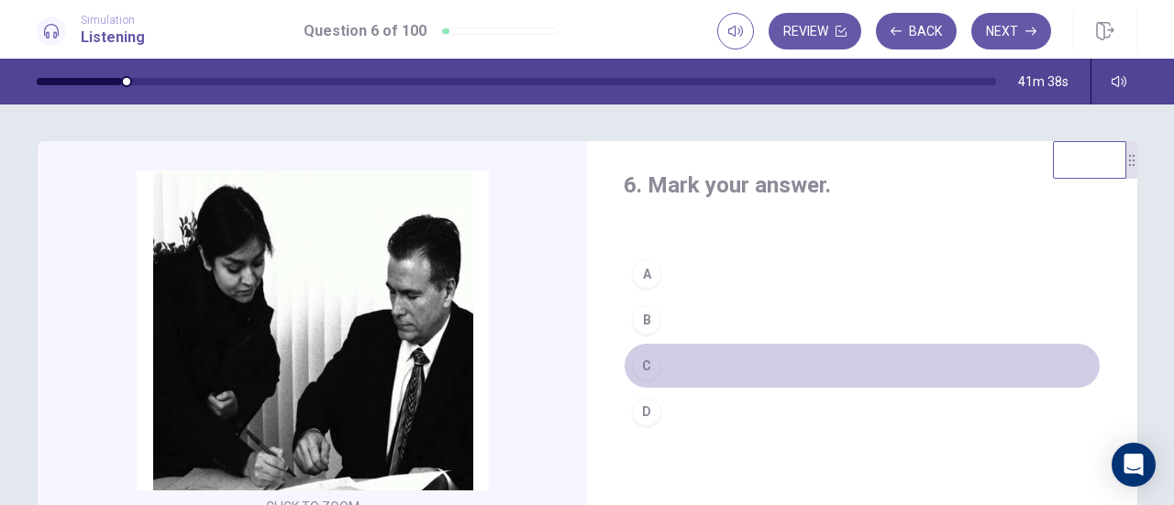
click at [651, 357] on div "C" at bounding box center [646, 365] width 29 height 29
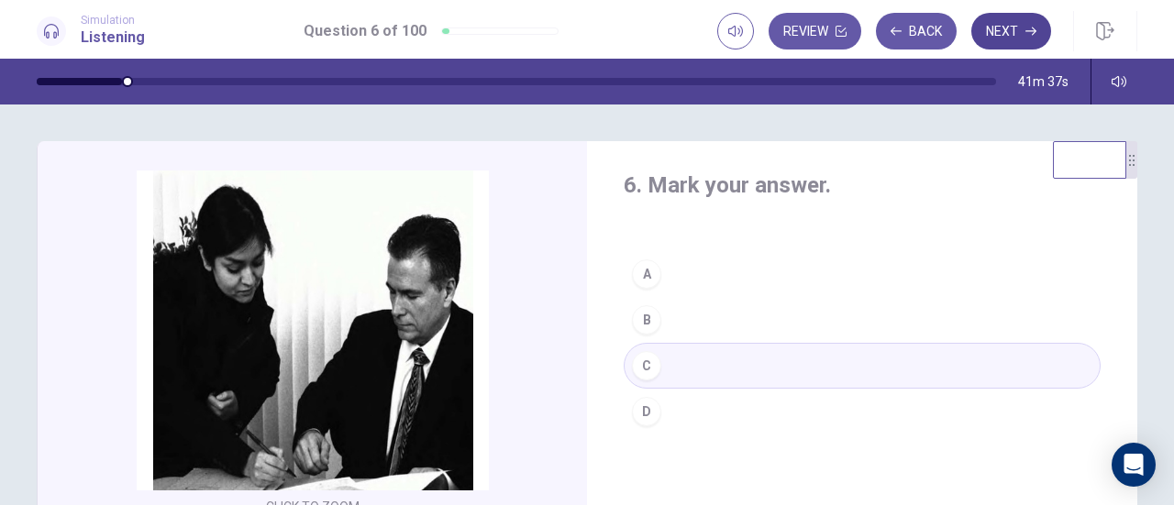
click at [1046, 23] on button "Next" at bounding box center [1011, 31] width 80 height 37
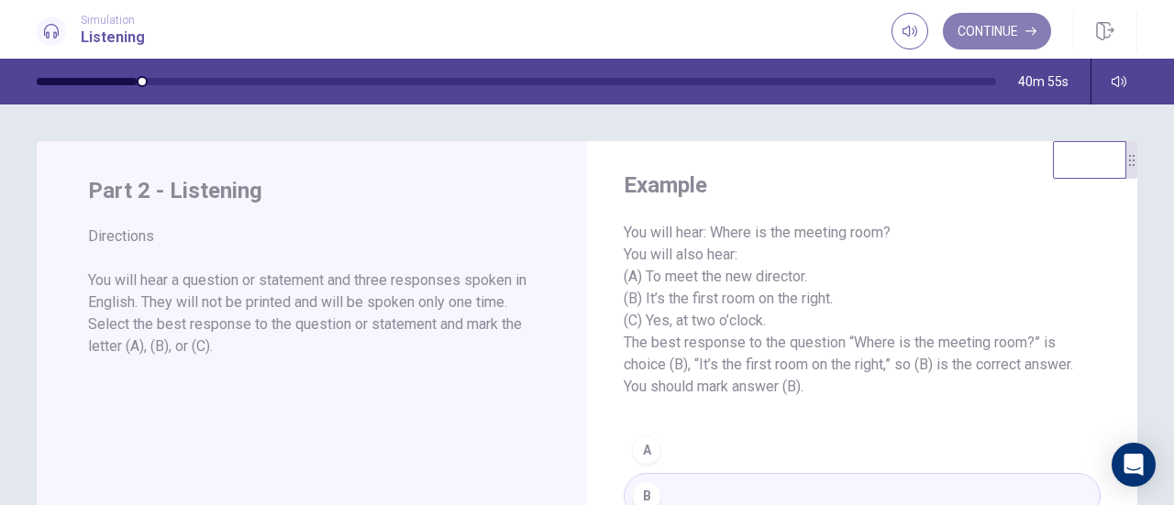
click at [1015, 27] on button "Continue" at bounding box center [997, 31] width 108 height 37
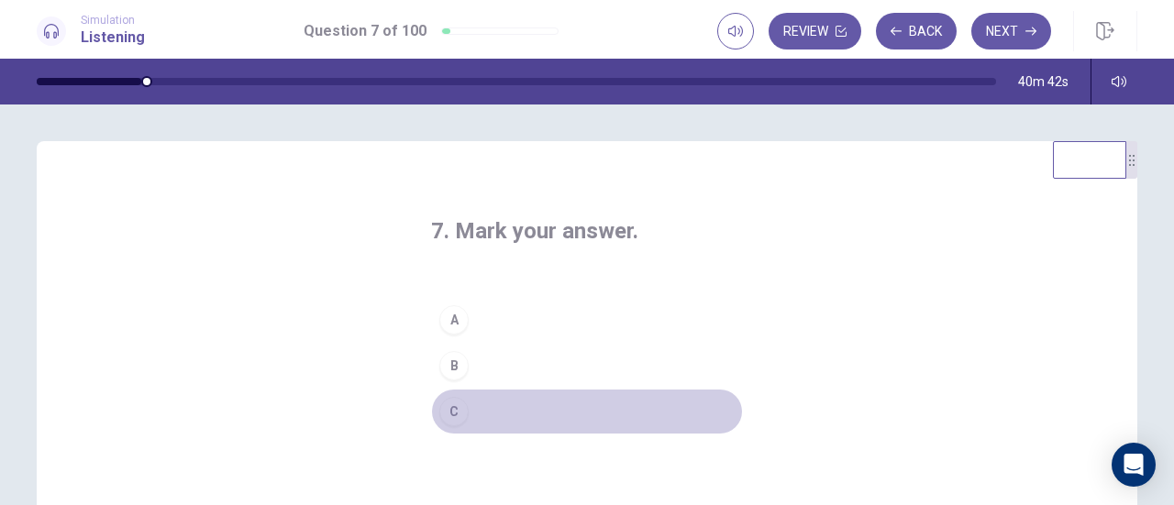
click at [449, 412] on div "C" at bounding box center [453, 411] width 29 height 29
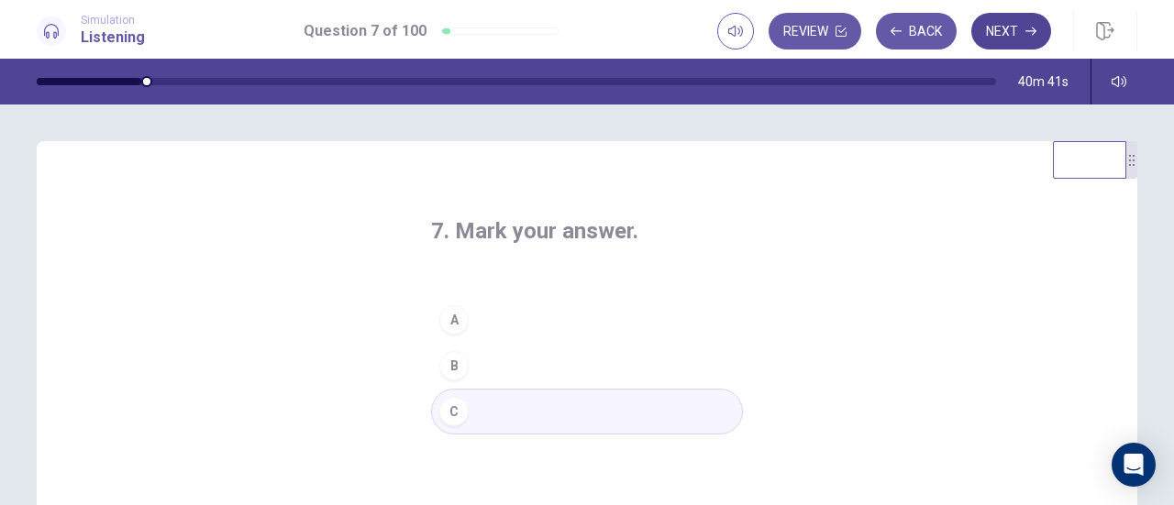
click at [1005, 30] on button "Next" at bounding box center [1011, 31] width 80 height 37
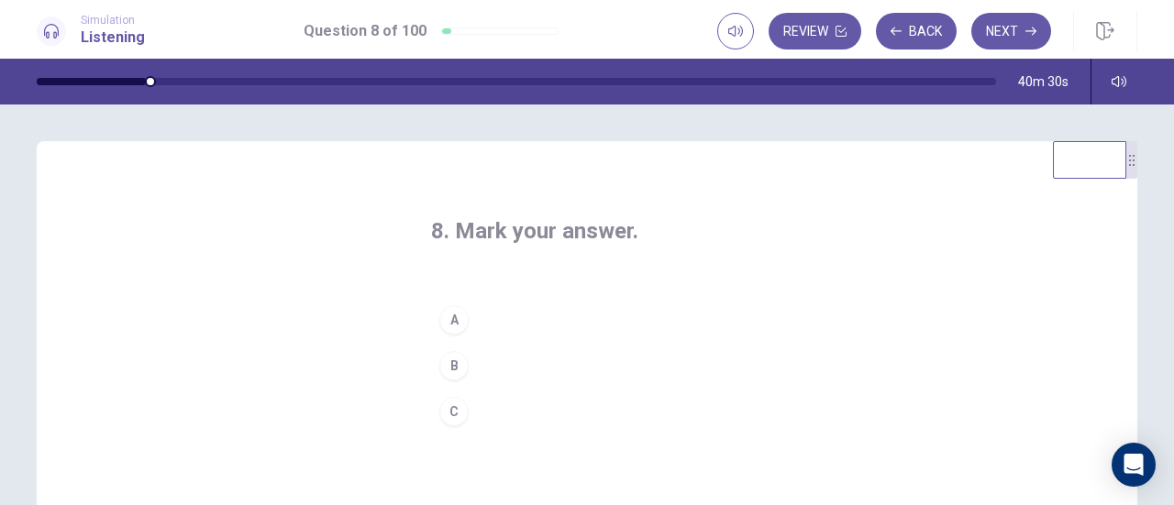
click at [454, 323] on div "A" at bounding box center [453, 319] width 29 height 29
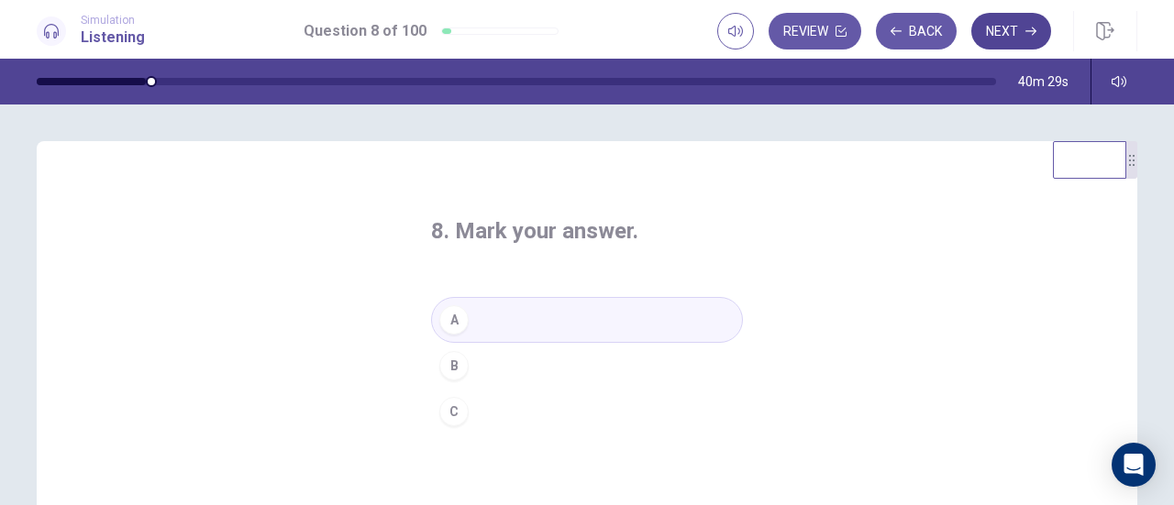
click at [1031, 30] on icon "button" at bounding box center [1030, 31] width 11 height 11
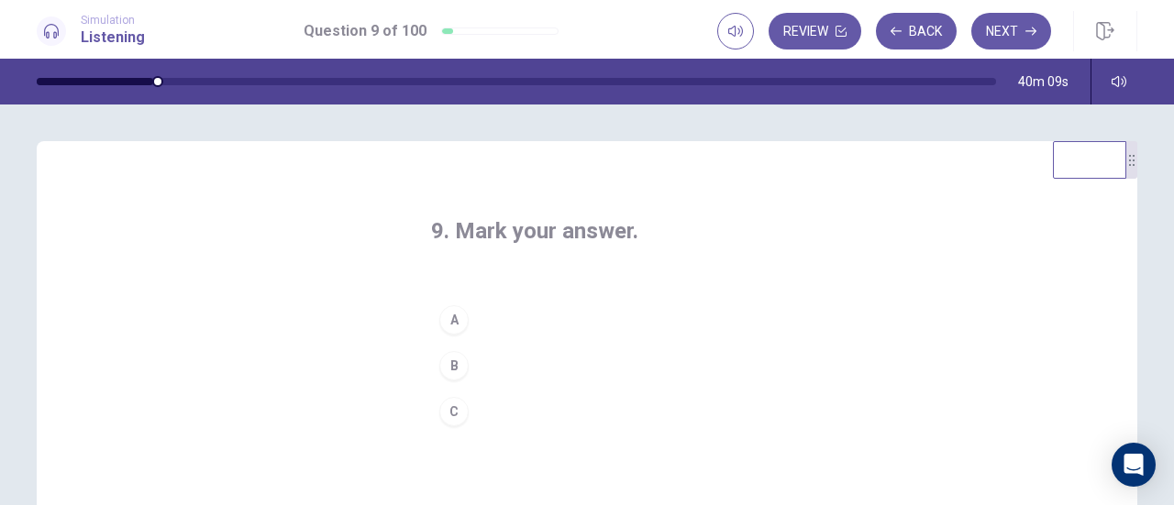
click at [435, 314] on button "A" at bounding box center [587, 320] width 312 height 46
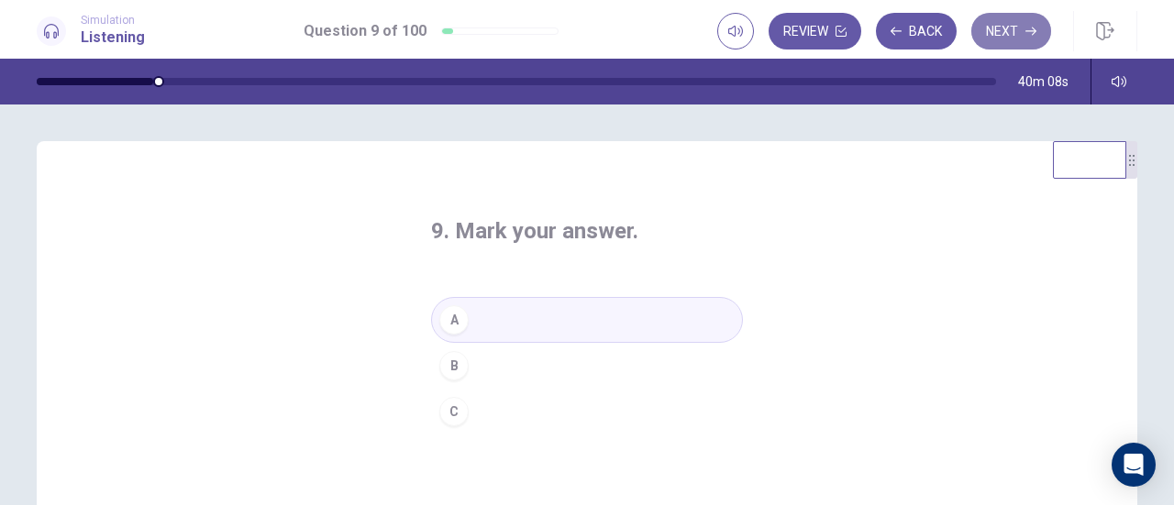
click at [1023, 23] on button "Next" at bounding box center [1011, 31] width 80 height 37
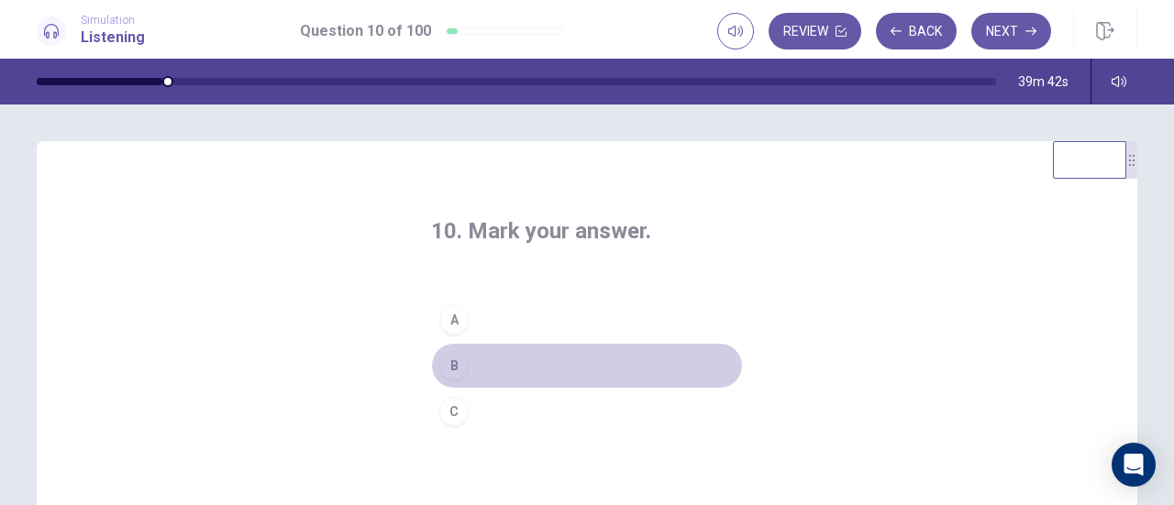
click at [455, 366] on div "B" at bounding box center [453, 365] width 29 height 29
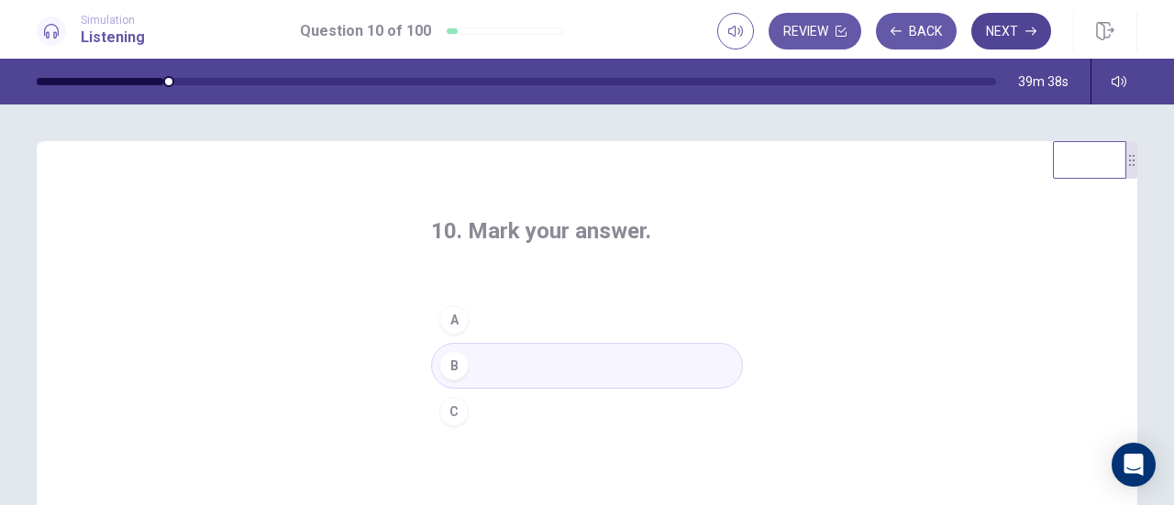
click at [1017, 18] on button "Next" at bounding box center [1011, 31] width 80 height 37
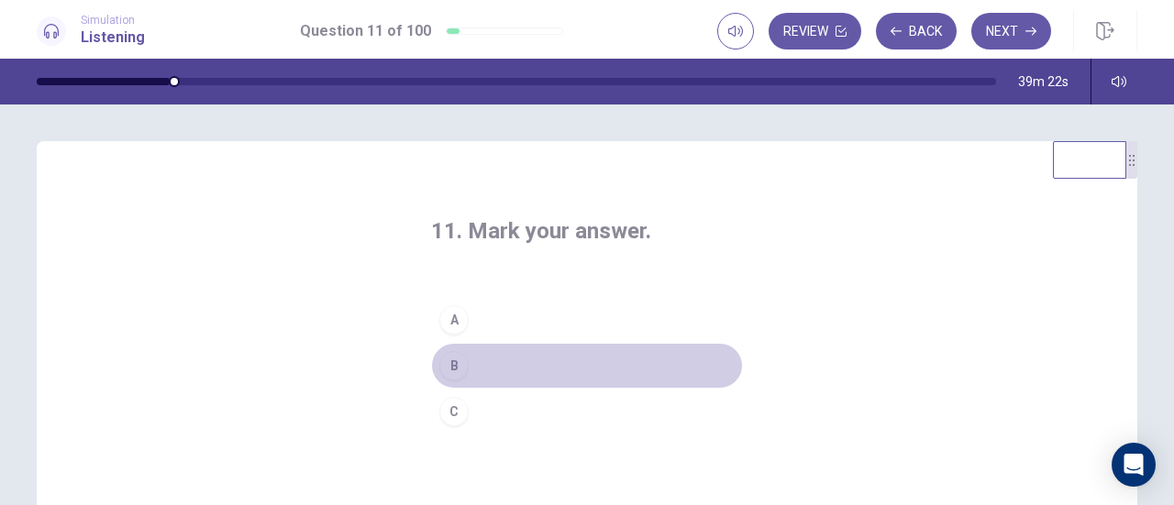
click at [456, 374] on div "B" at bounding box center [453, 365] width 29 height 29
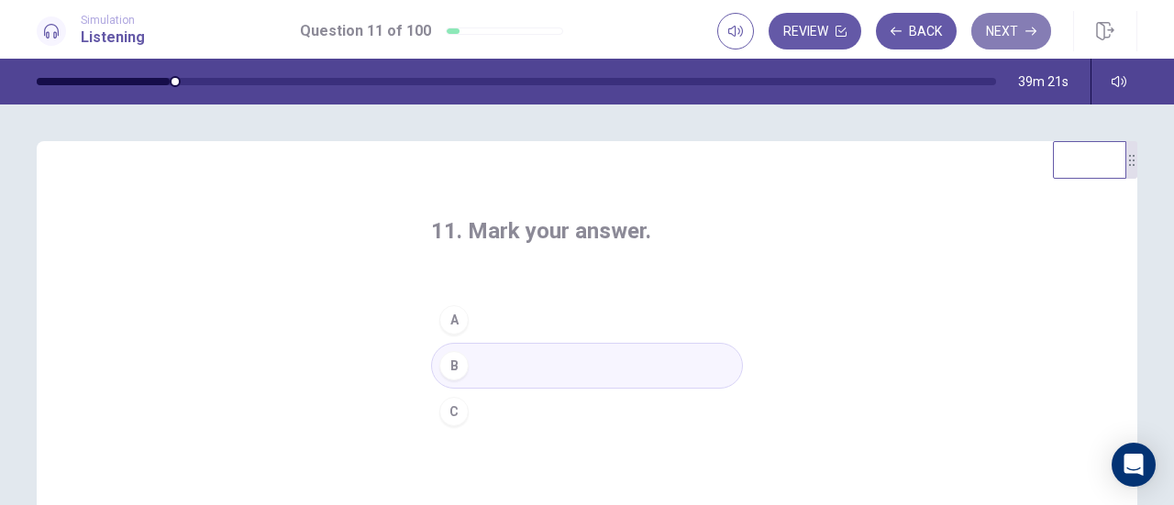
click at [1011, 31] on button "Next" at bounding box center [1011, 31] width 80 height 37
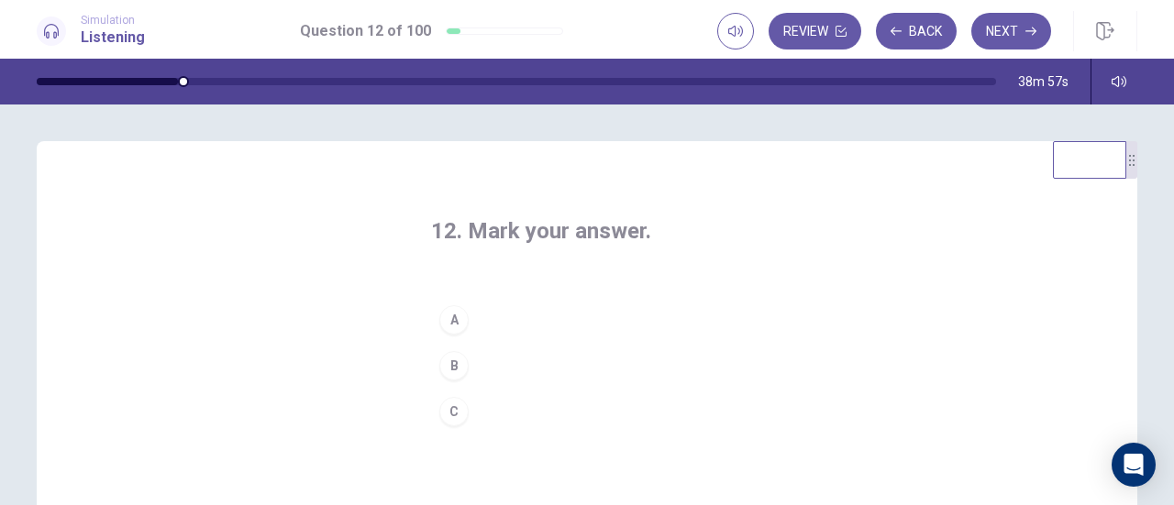
click at [451, 416] on div "C" at bounding box center [453, 411] width 29 height 29
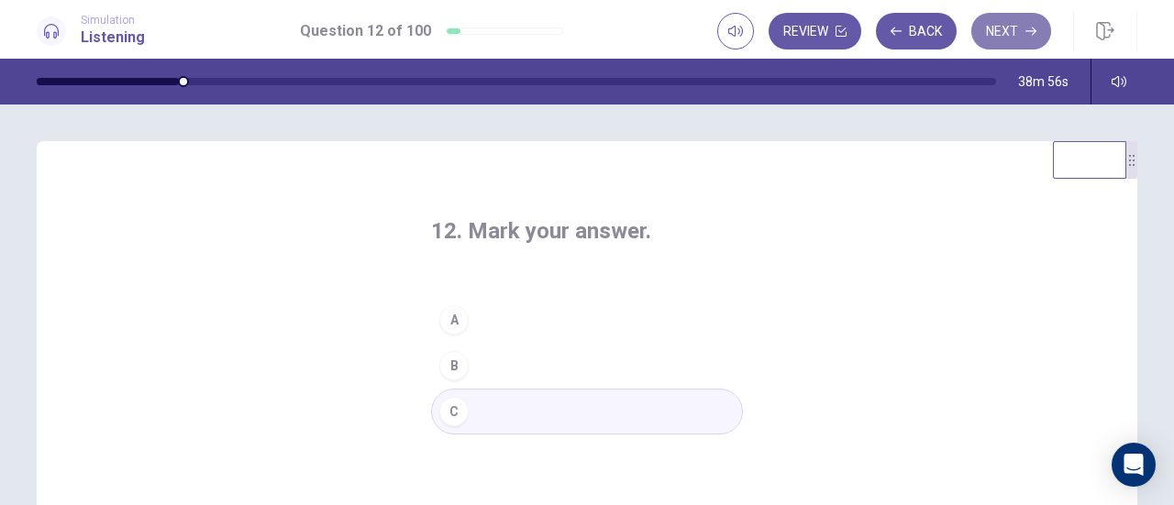
click at [1018, 38] on button "Next" at bounding box center [1011, 31] width 80 height 37
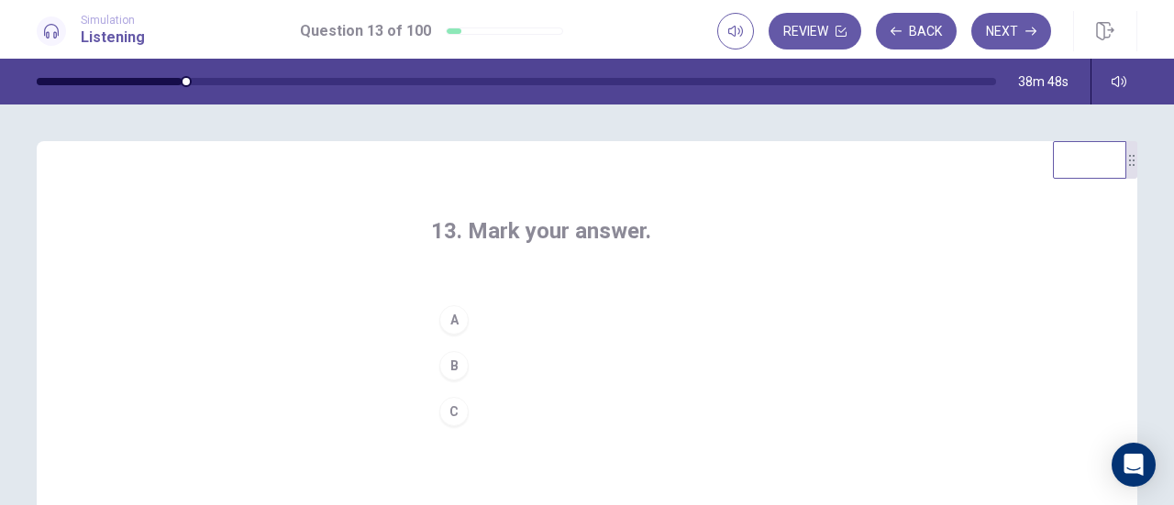
click at [454, 318] on div "A" at bounding box center [453, 319] width 29 height 29
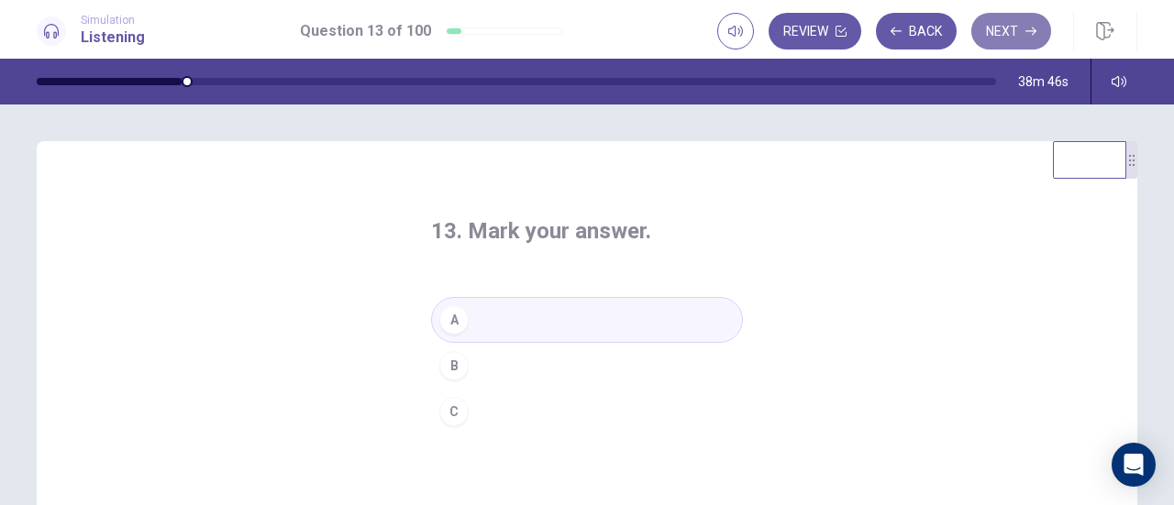
click at [1016, 30] on button "Next" at bounding box center [1011, 31] width 80 height 37
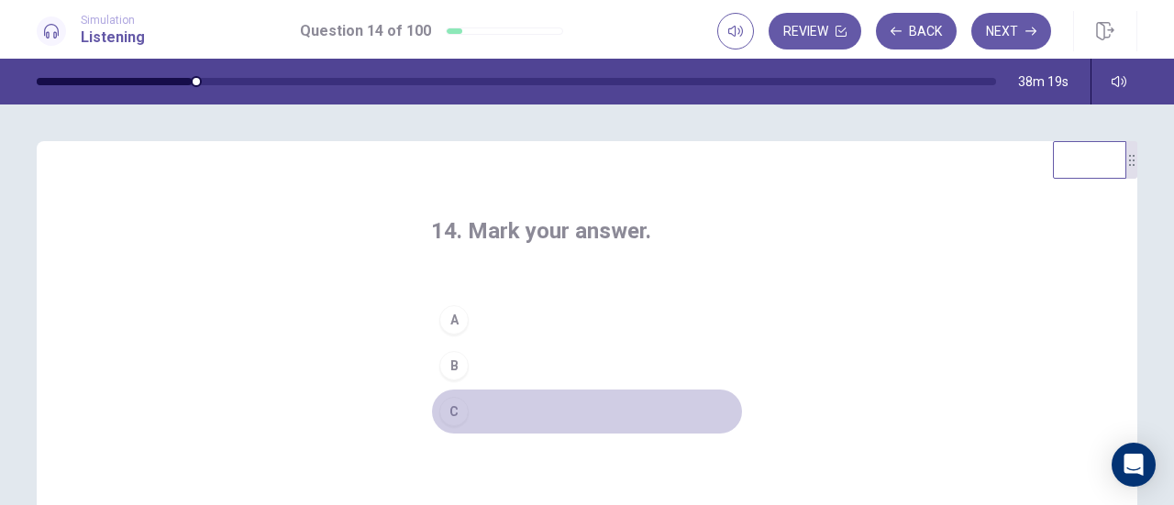
click at [459, 417] on div "C" at bounding box center [453, 411] width 29 height 29
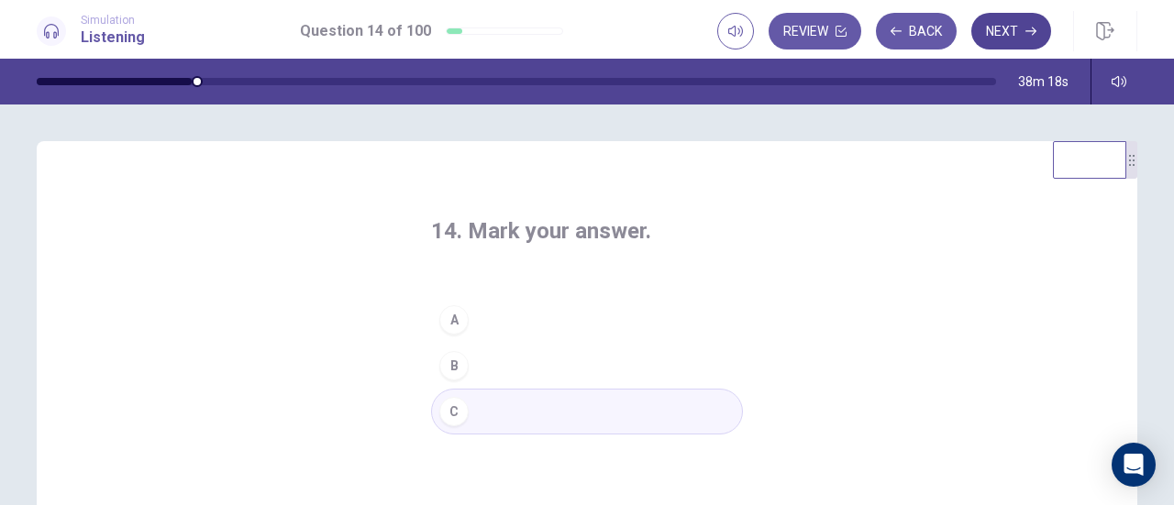
click at [1018, 28] on button "Next" at bounding box center [1011, 31] width 80 height 37
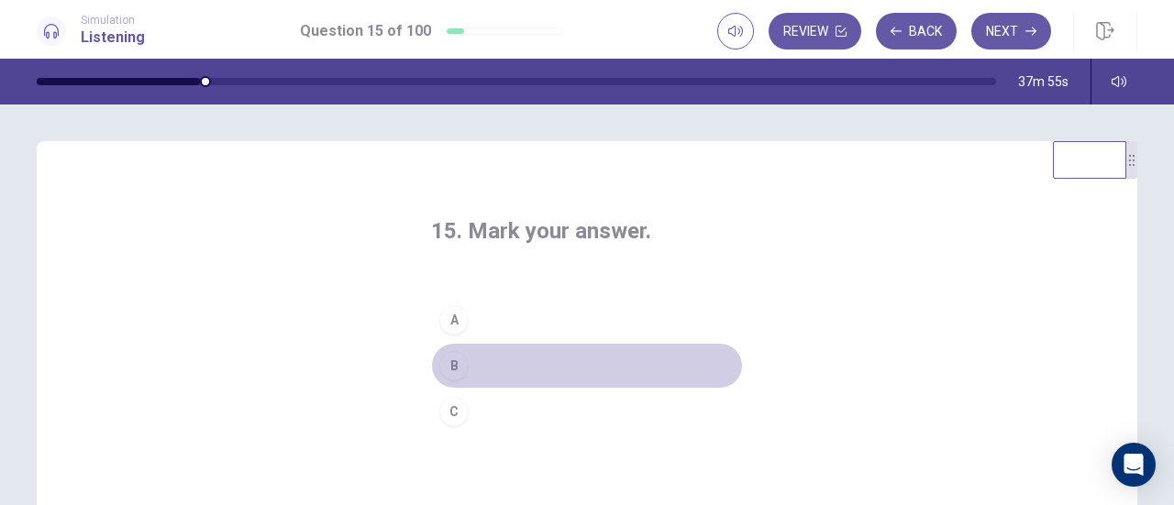
click at [448, 371] on div "B" at bounding box center [453, 365] width 29 height 29
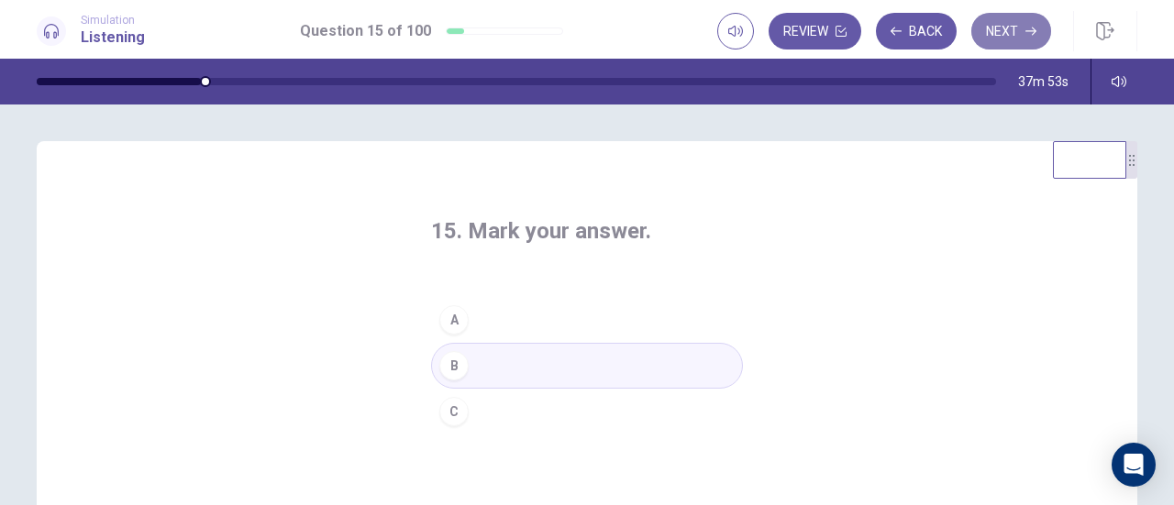
click at [1022, 39] on button "Next" at bounding box center [1011, 31] width 80 height 37
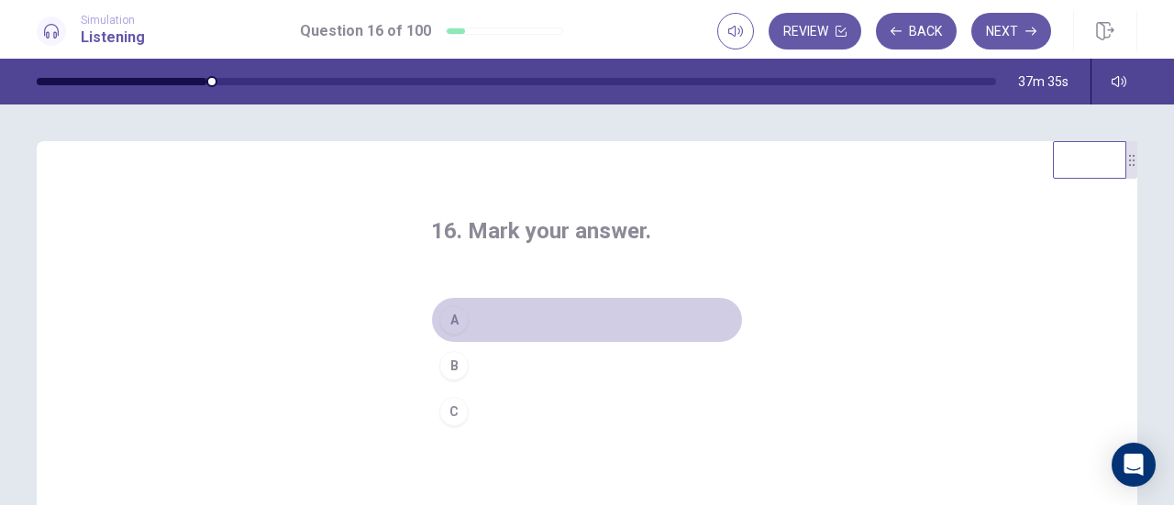
click at [447, 327] on div "A" at bounding box center [453, 319] width 29 height 29
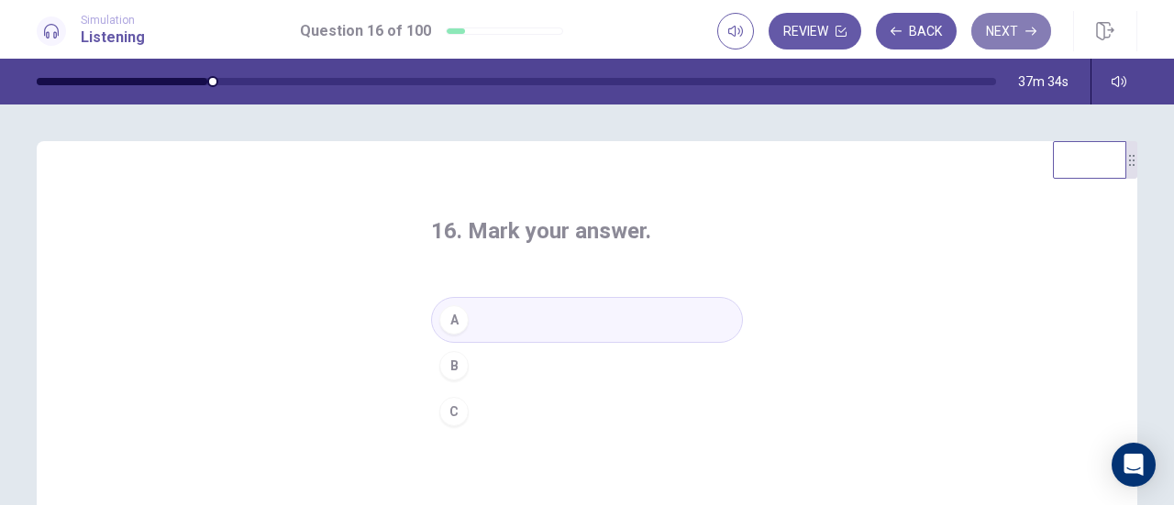
click at [1002, 25] on button "Next" at bounding box center [1011, 31] width 80 height 37
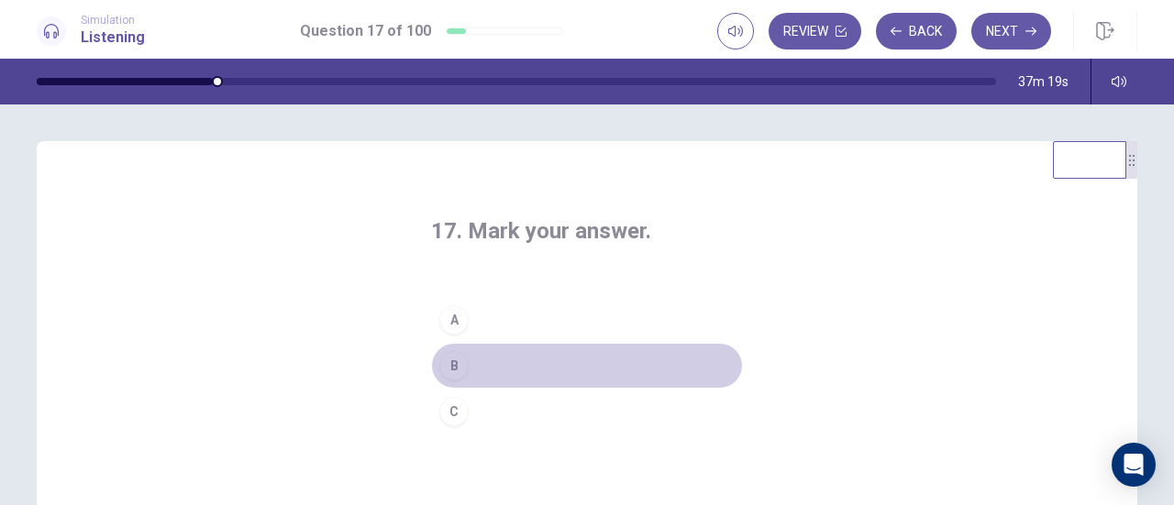
click at [454, 370] on div "B" at bounding box center [453, 365] width 29 height 29
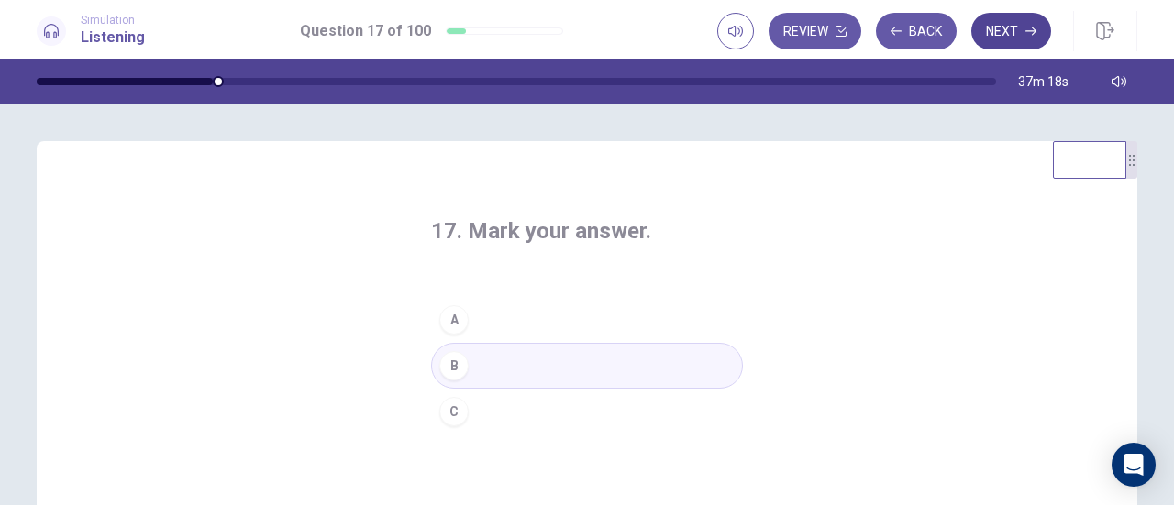
click at [1033, 28] on icon "button" at bounding box center [1030, 31] width 11 height 11
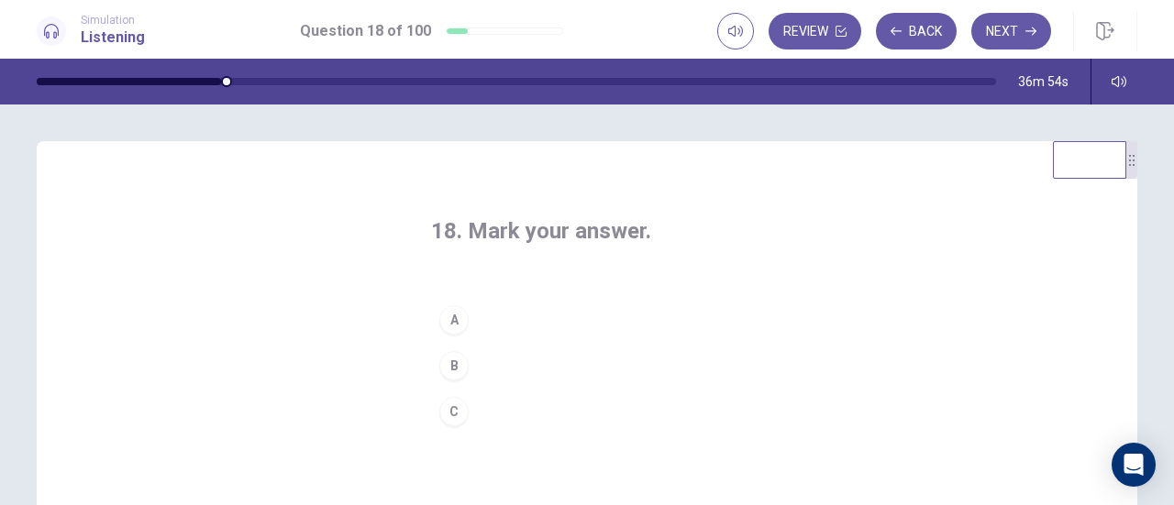
click at [446, 414] on div "C" at bounding box center [453, 411] width 29 height 29
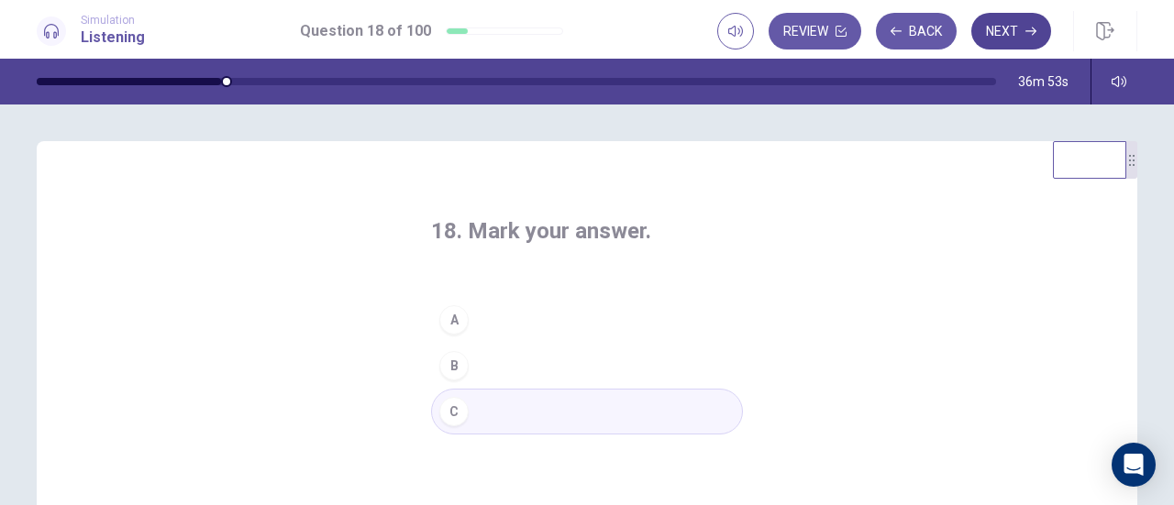
click at [1003, 34] on button "Next" at bounding box center [1011, 31] width 80 height 37
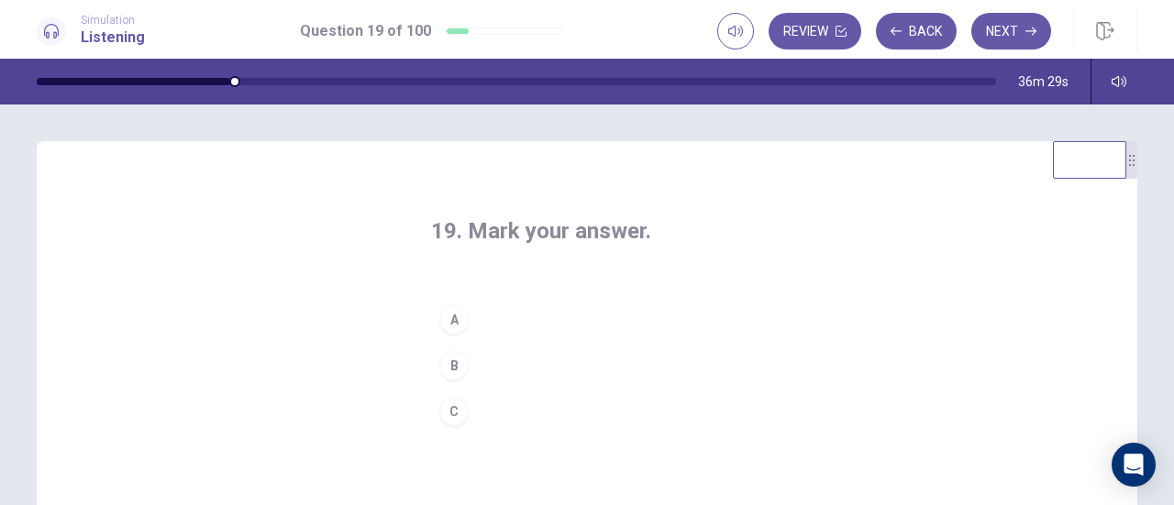
click at [440, 412] on div "C" at bounding box center [453, 411] width 29 height 29
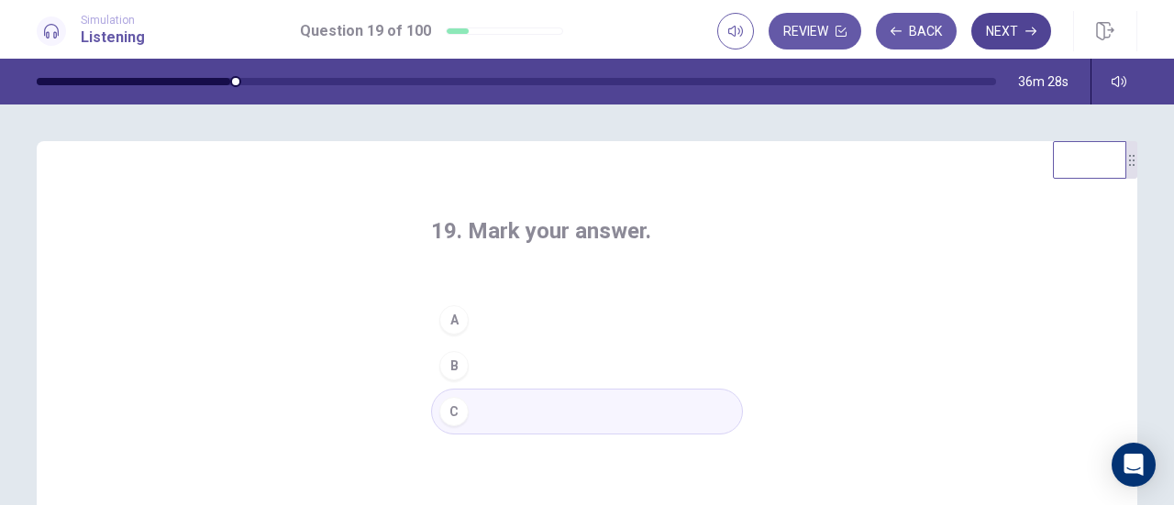
click at [1010, 32] on button "Next" at bounding box center [1011, 31] width 80 height 37
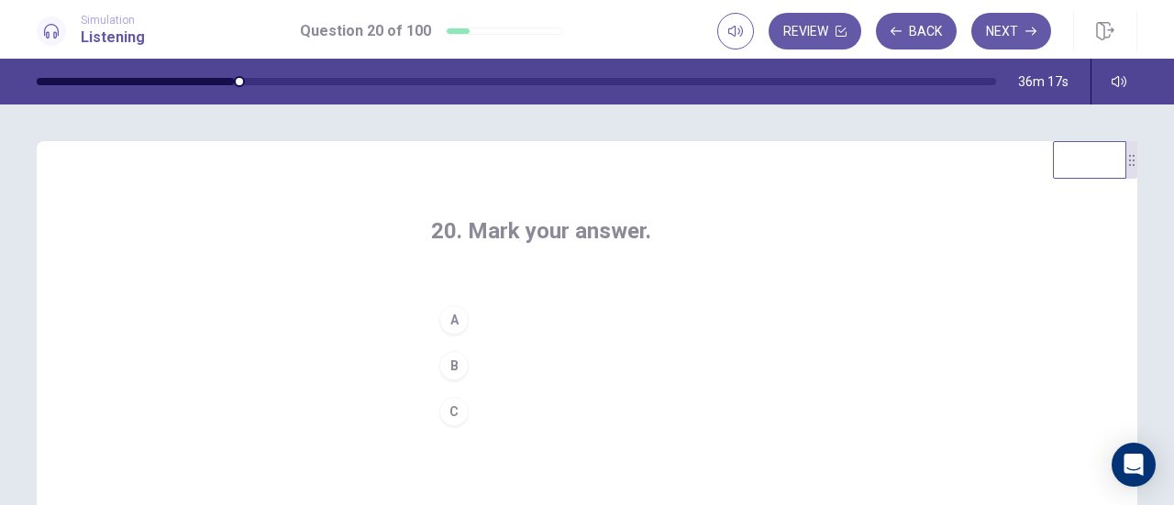
click at [458, 324] on div "A" at bounding box center [453, 319] width 29 height 29
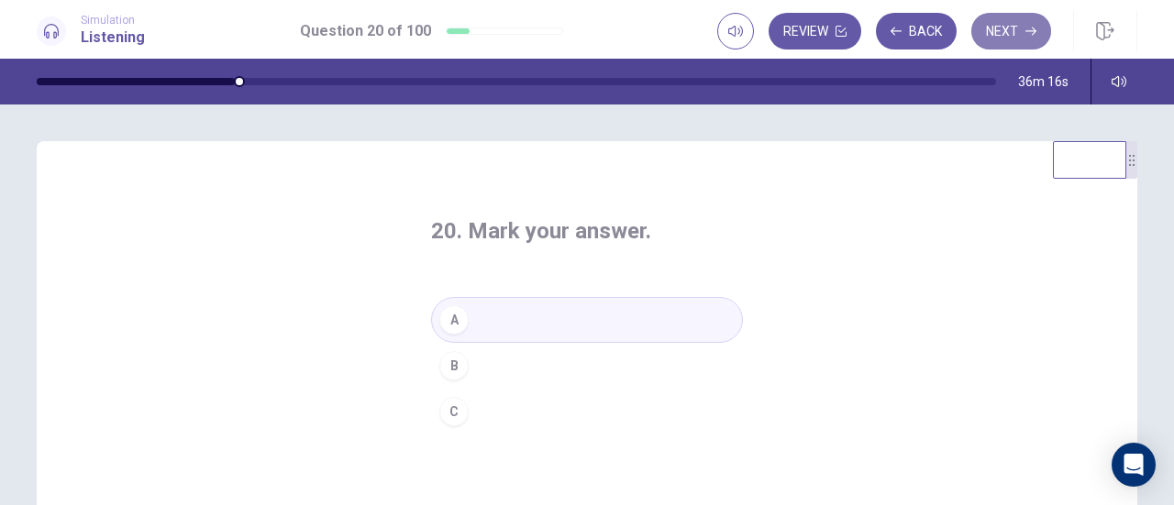
click at [1031, 30] on icon "button" at bounding box center [1030, 31] width 11 height 11
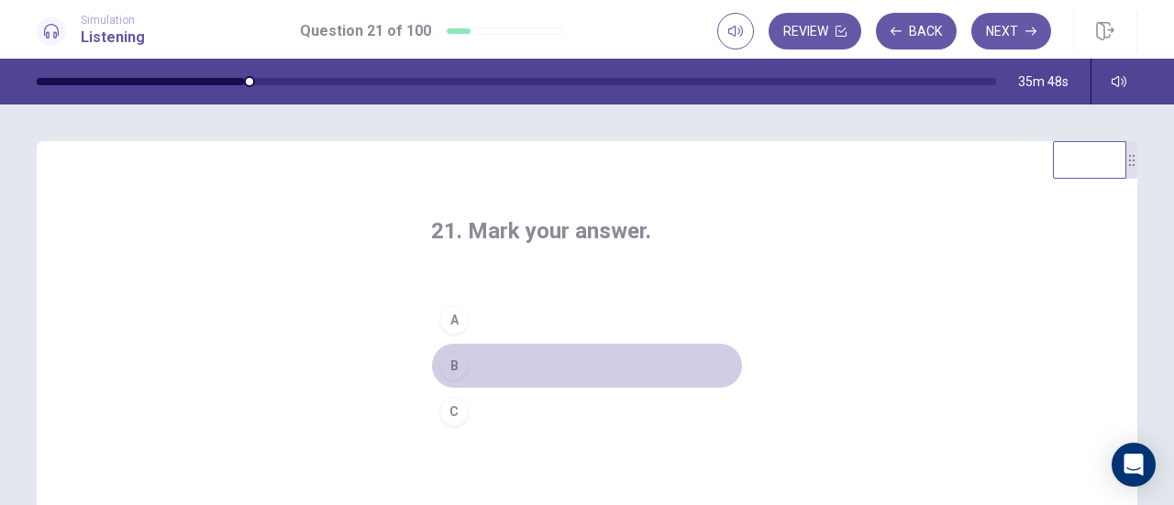
click at [449, 361] on div "B" at bounding box center [453, 365] width 29 height 29
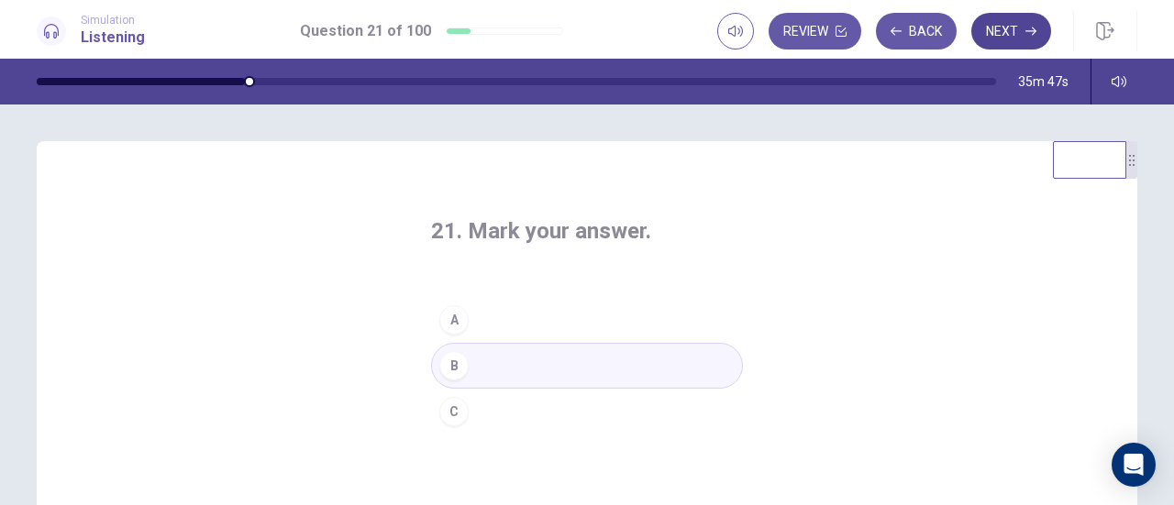
click at [1014, 32] on button "Next" at bounding box center [1011, 31] width 80 height 37
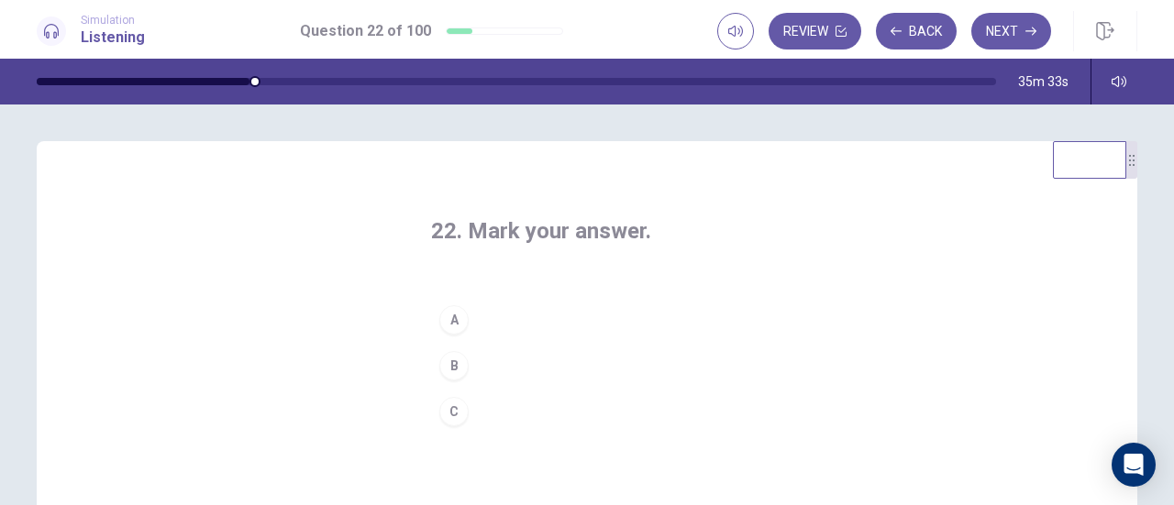
click at [455, 360] on div "B" at bounding box center [453, 365] width 29 height 29
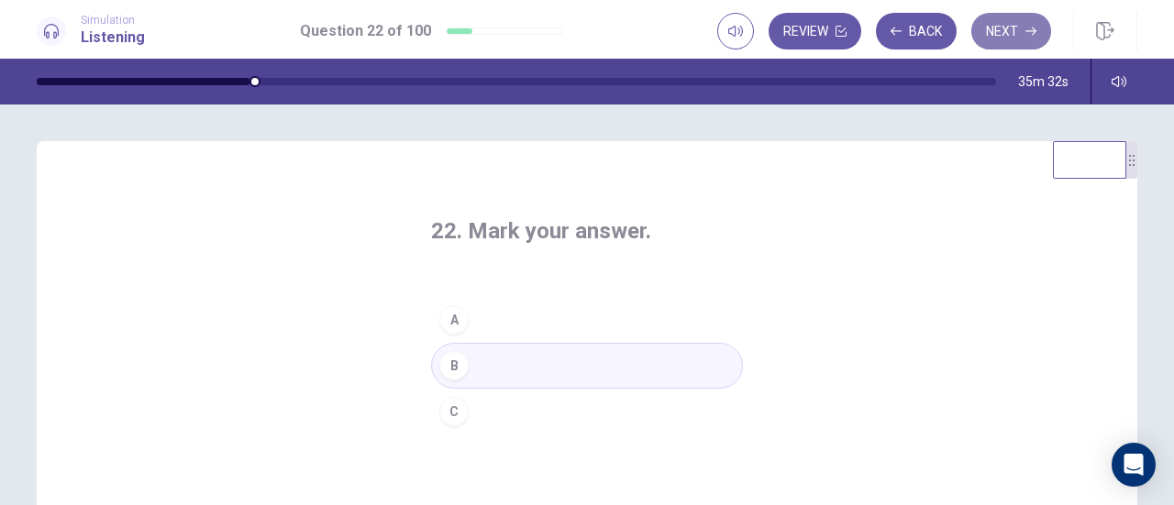
click at [1002, 42] on button "Next" at bounding box center [1011, 31] width 80 height 37
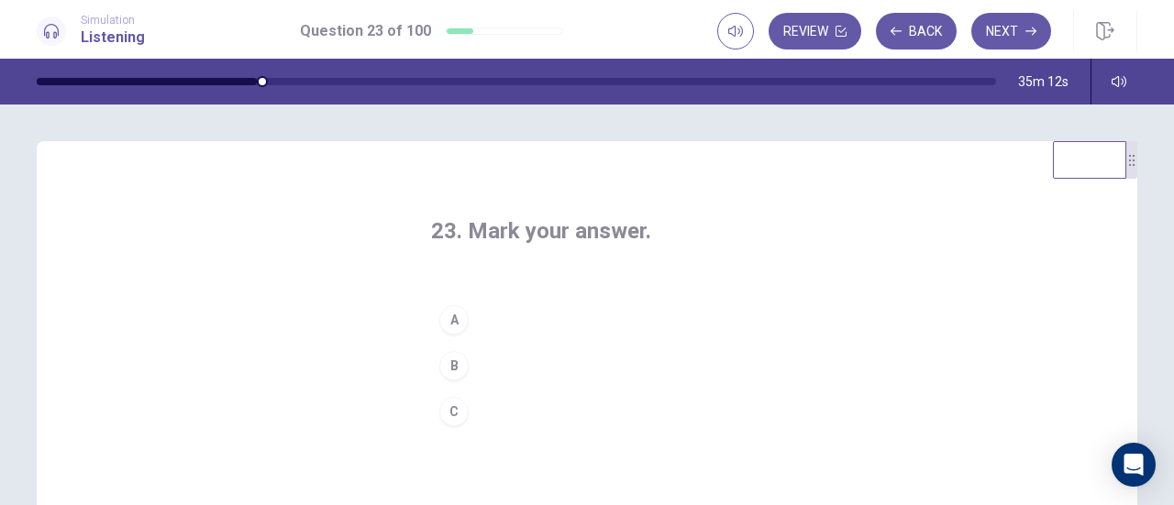
click at [455, 405] on div "C" at bounding box center [453, 411] width 29 height 29
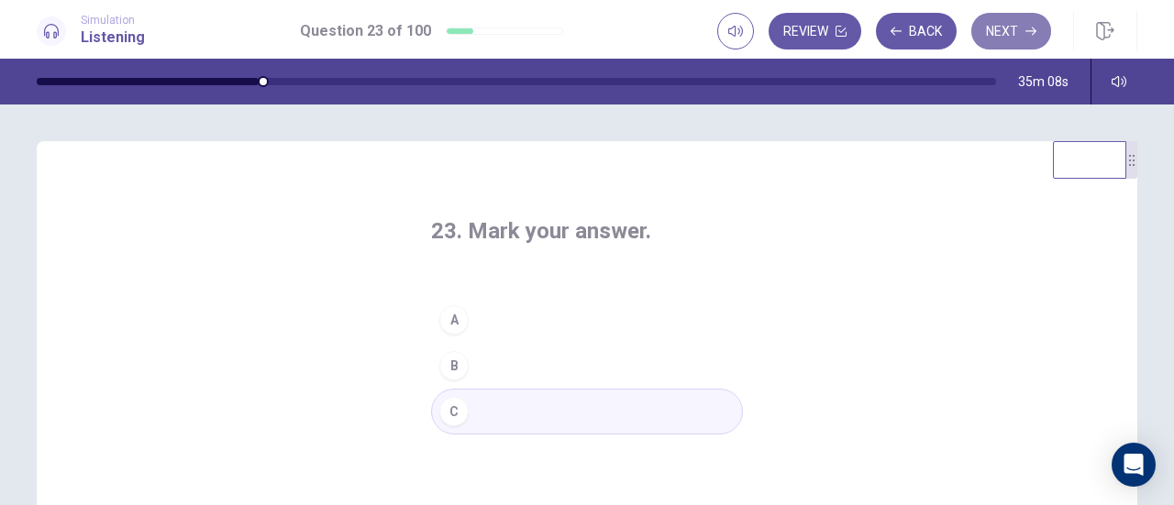
click at [1023, 34] on button "Next" at bounding box center [1011, 31] width 80 height 37
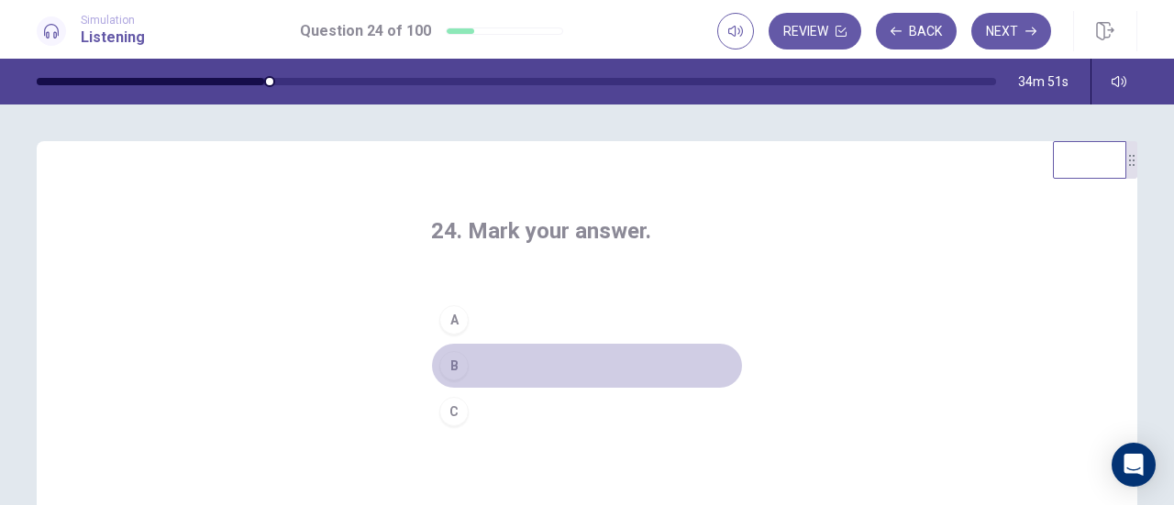
click at [444, 367] on div "B" at bounding box center [453, 365] width 29 height 29
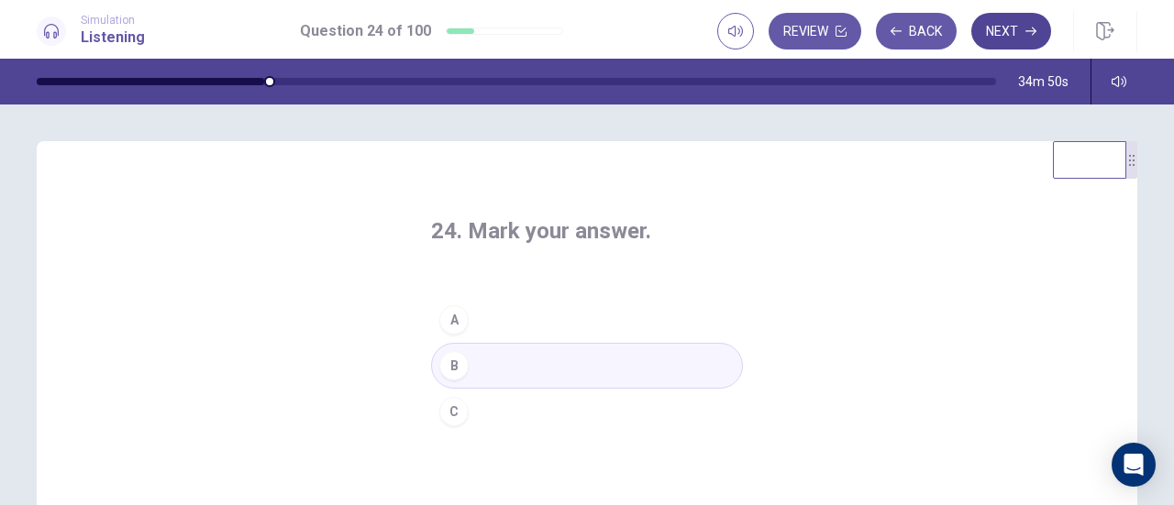
click at [1002, 31] on button "Next" at bounding box center [1011, 31] width 80 height 37
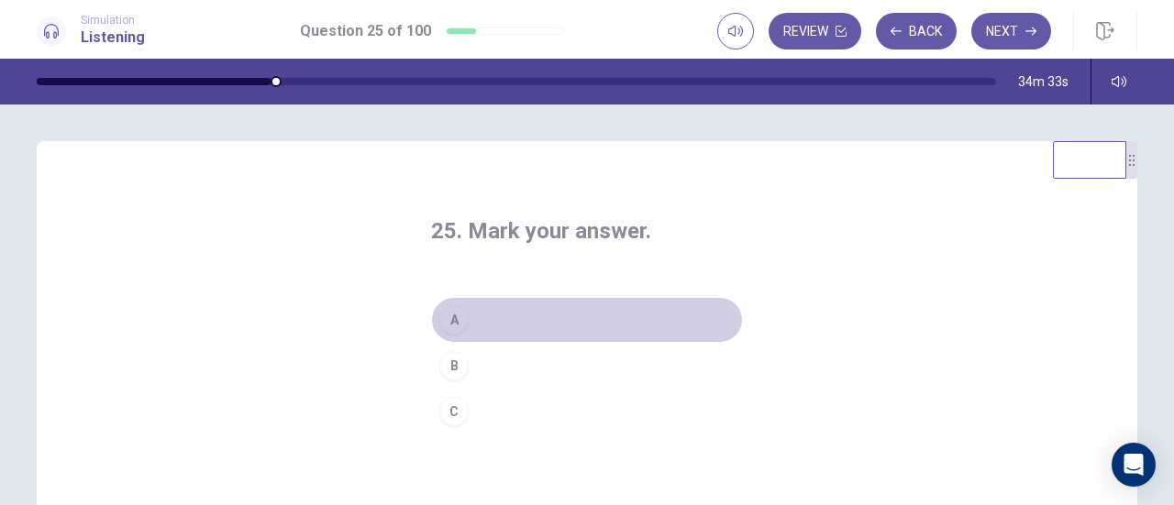
click at [451, 327] on div "A" at bounding box center [453, 319] width 29 height 29
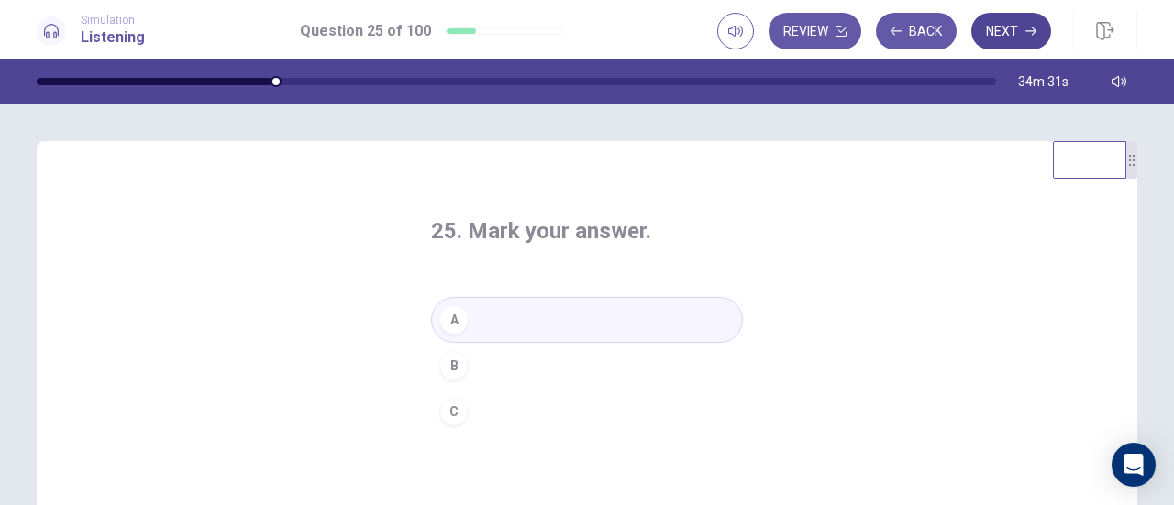
click at [1002, 32] on button "Next" at bounding box center [1011, 31] width 80 height 37
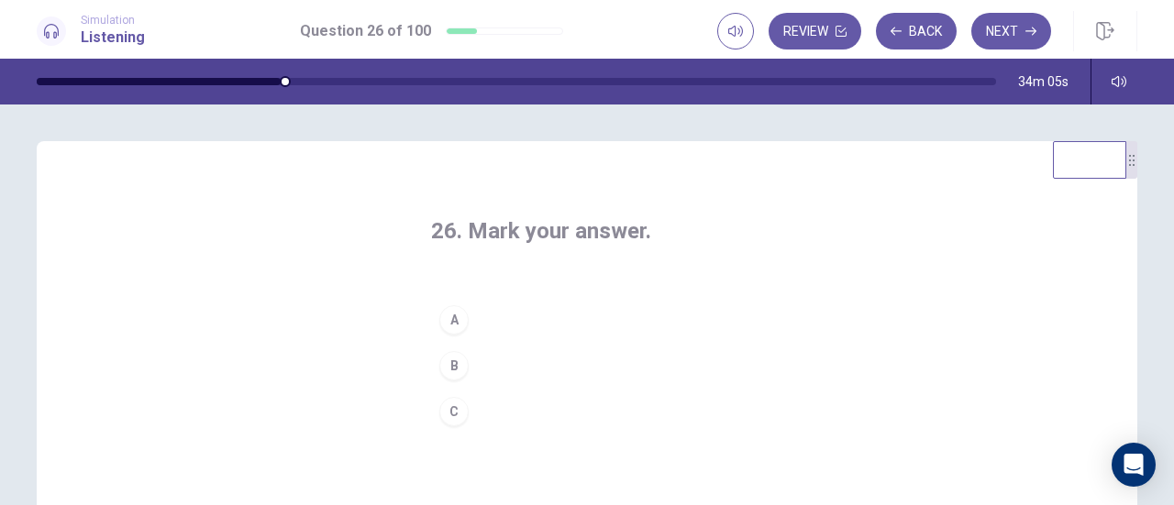
click at [450, 413] on div "C" at bounding box center [453, 411] width 29 height 29
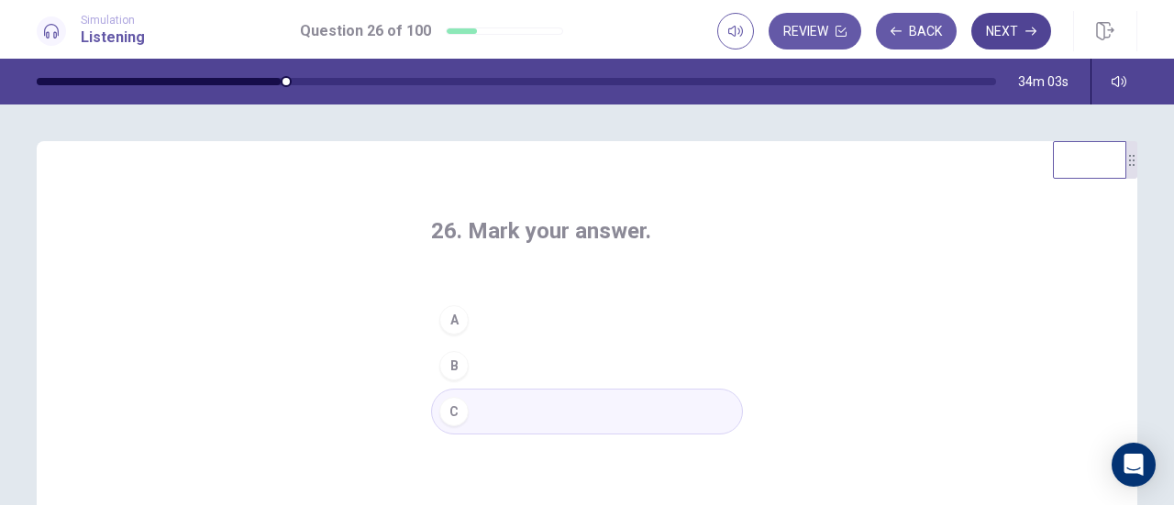
click at [1007, 30] on button "Next" at bounding box center [1011, 31] width 80 height 37
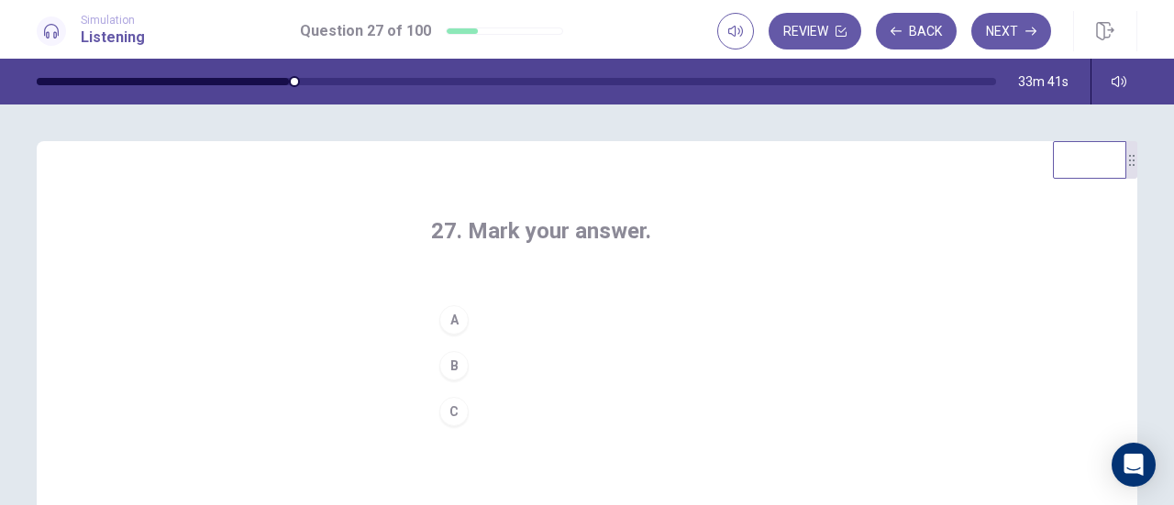
click at [453, 423] on div "C" at bounding box center [453, 411] width 29 height 29
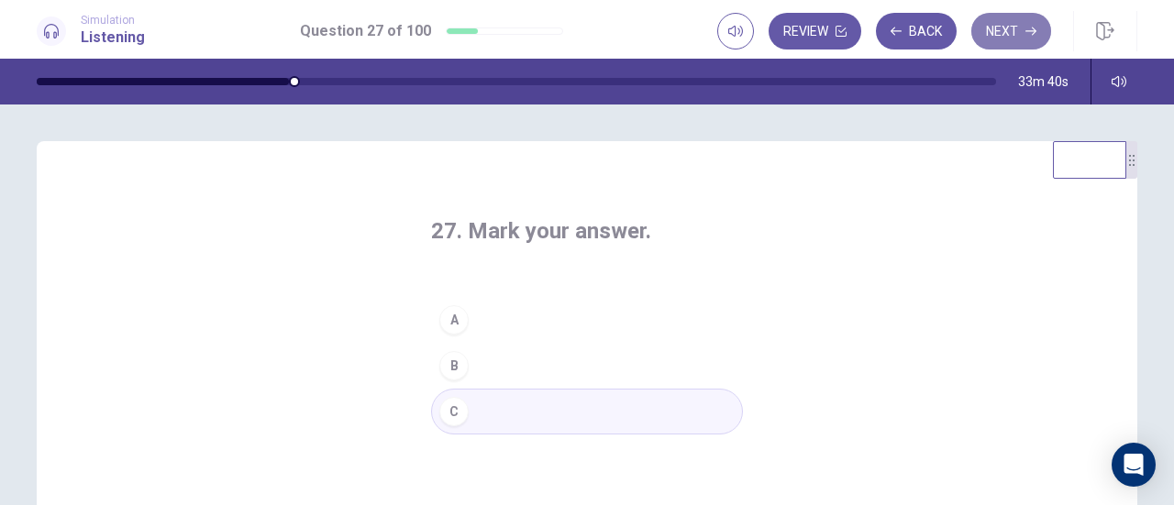
click at [1028, 38] on button "Next" at bounding box center [1011, 31] width 80 height 37
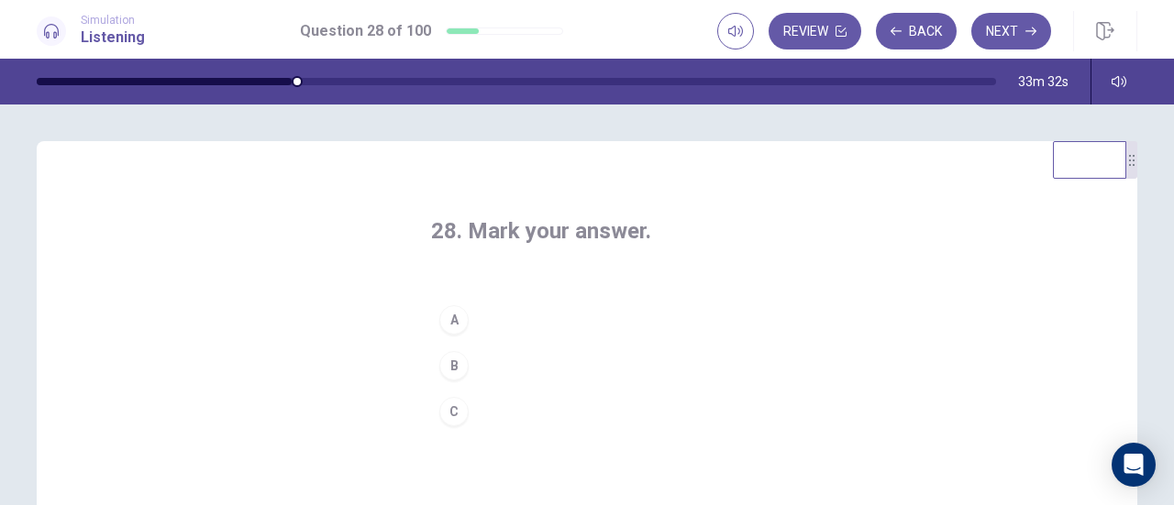
click at [452, 321] on div "A" at bounding box center [453, 319] width 29 height 29
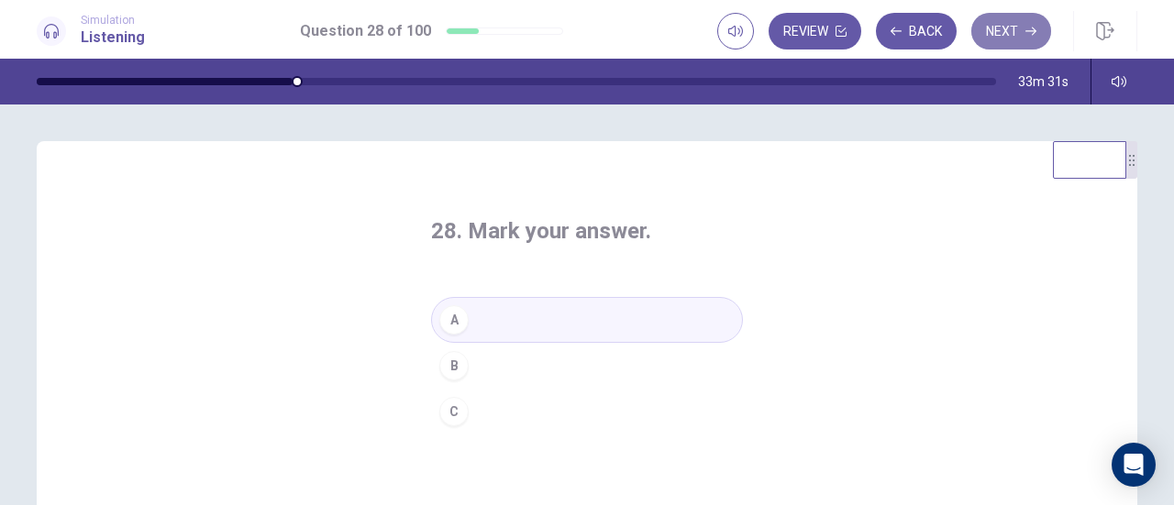
click at [1000, 38] on button "Next" at bounding box center [1011, 31] width 80 height 37
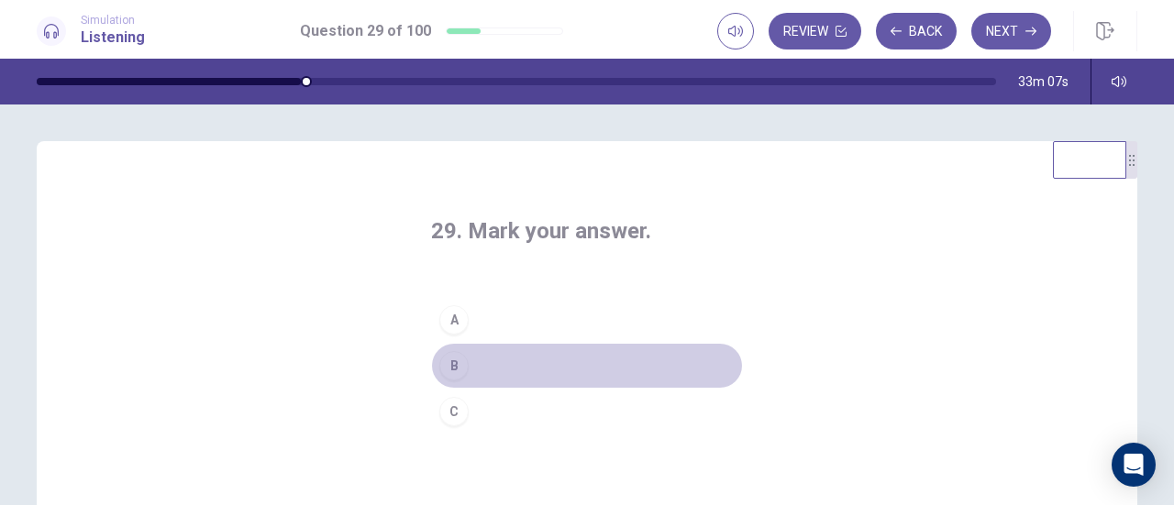
click at [441, 363] on div "B" at bounding box center [453, 365] width 29 height 29
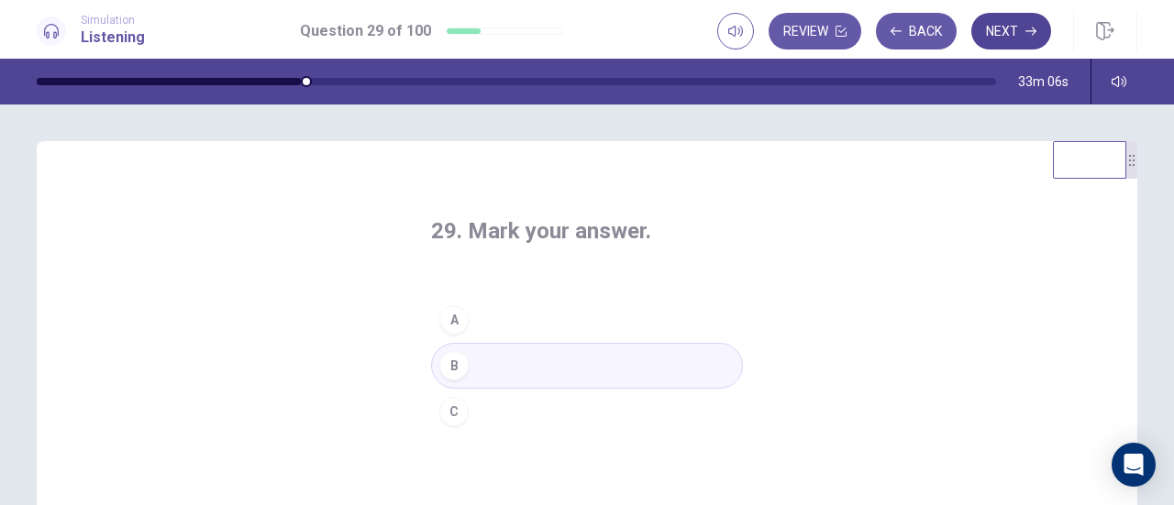
click at [983, 25] on button "Next" at bounding box center [1011, 31] width 80 height 37
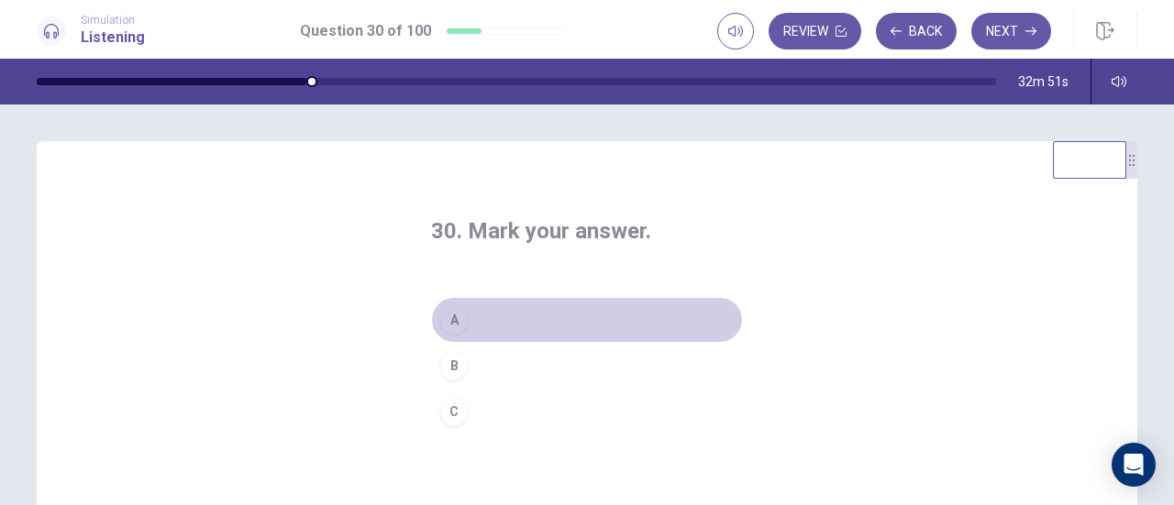
click at [462, 315] on div "A" at bounding box center [453, 319] width 29 height 29
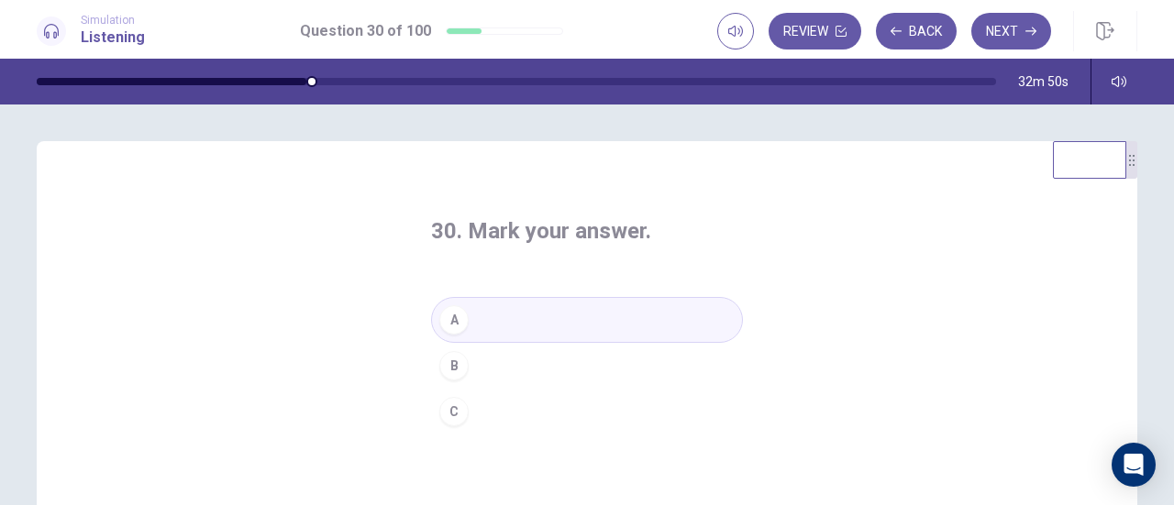
drag, startPoint x: 1002, startPoint y: 32, endPoint x: 994, endPoint y: 39, distance: 9.8
click at [1001, 33] on button "Next" at bounding box center [1011, 31] width 80 height 37
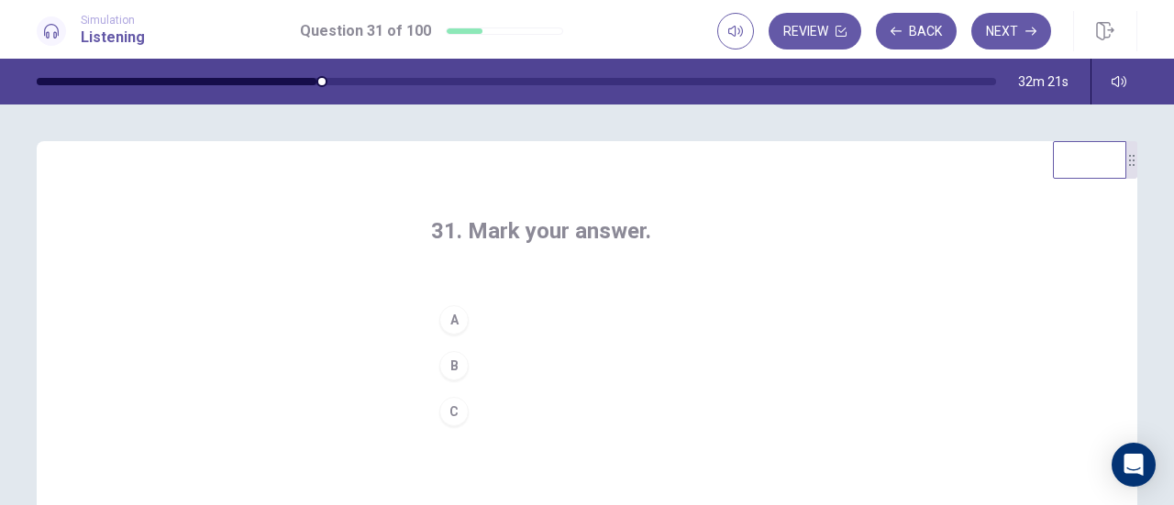
click at [455, 414] on div "C" at bounding box center [453, 411] width 29 height 29
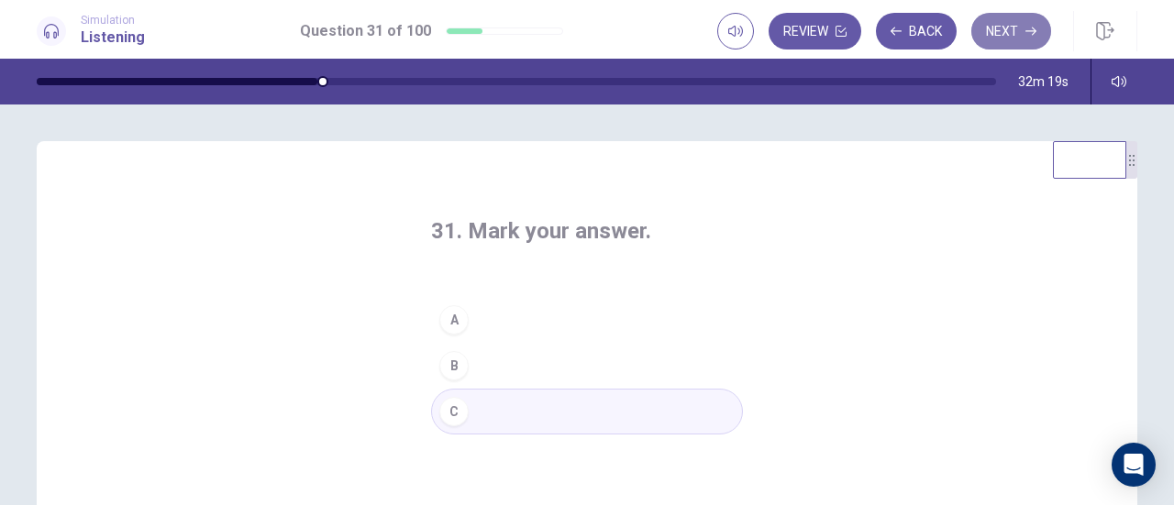
click at [994, 43] on button "Next" at bounding box center [1011, 31] width 80 height 37
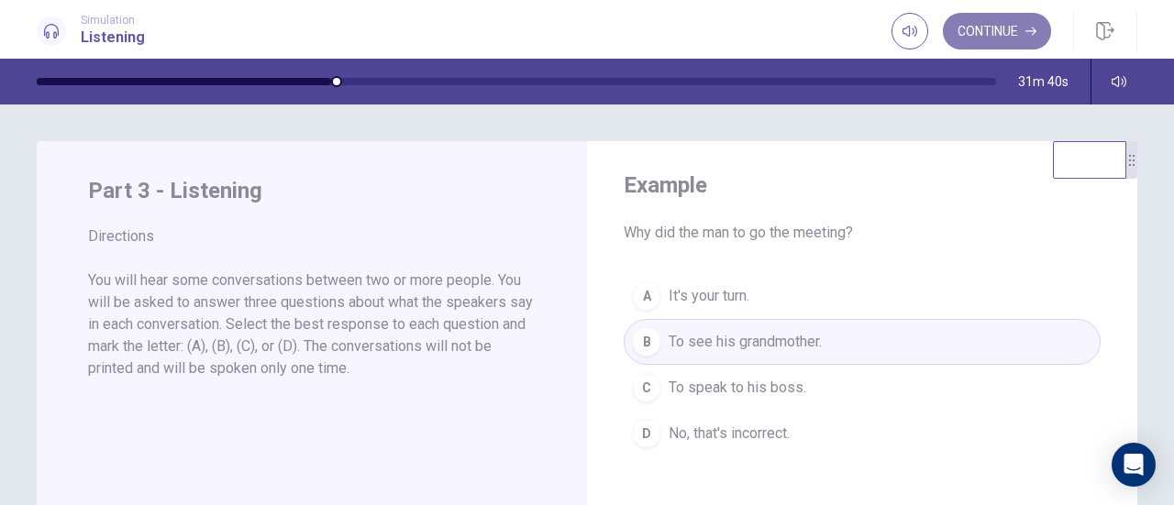
click at [992, 28] on button "Continue" at bounding box center [997, 31] width 108 height 37
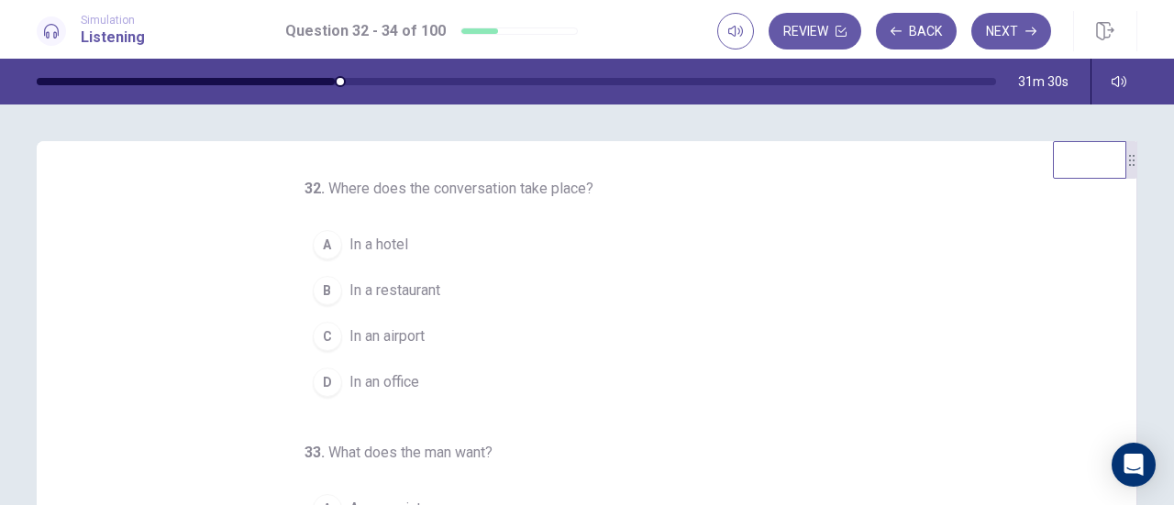
click at [323, 332] on div "C" at bounding box center [327, 336] width 29 height 29
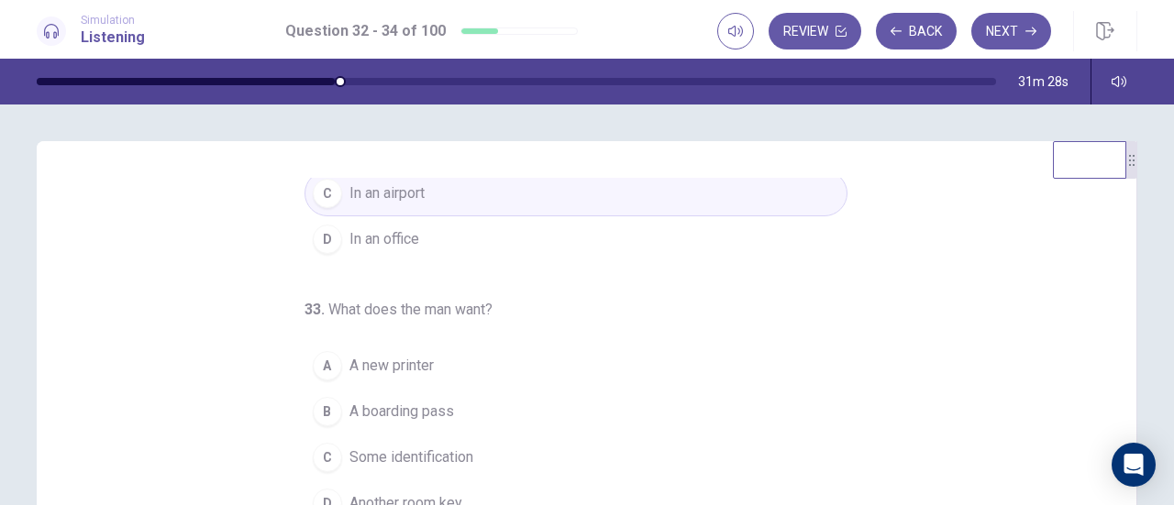
scroll to position [183, 0]
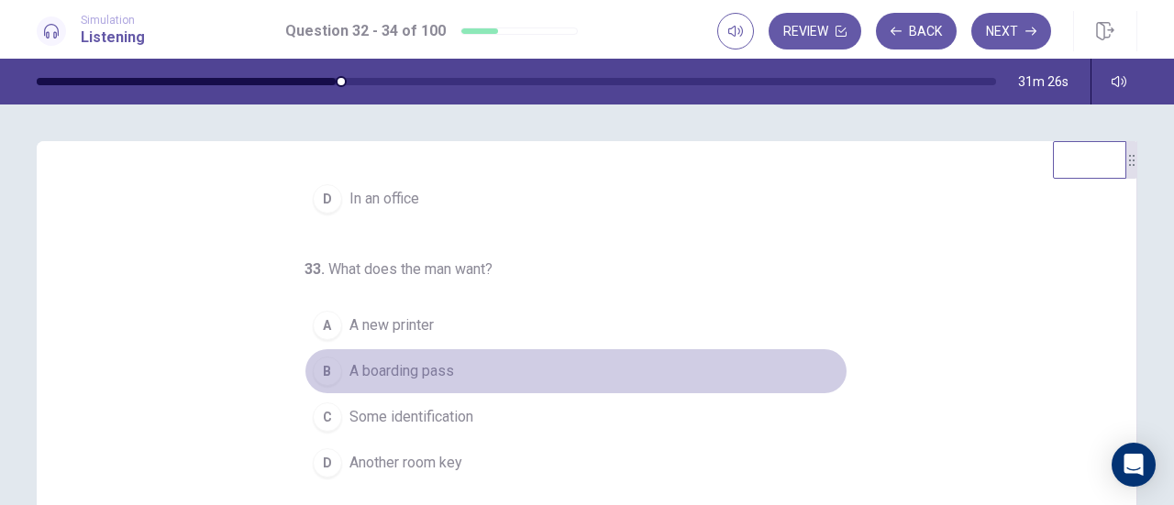
click at [326, 373] on div "B" at bounding box center [327, 371] width 29 height 29
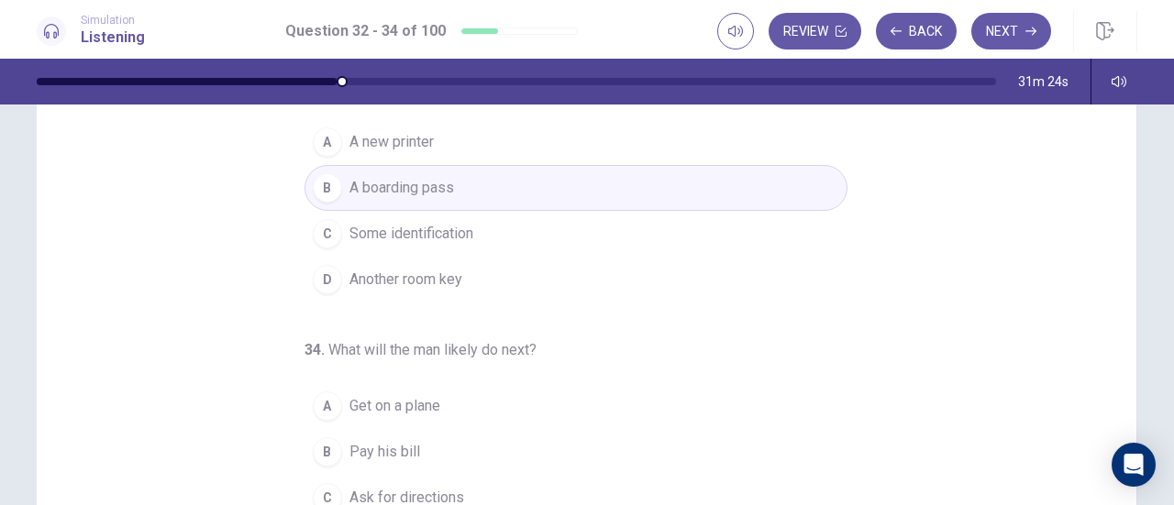
scroll to position [275, 0]
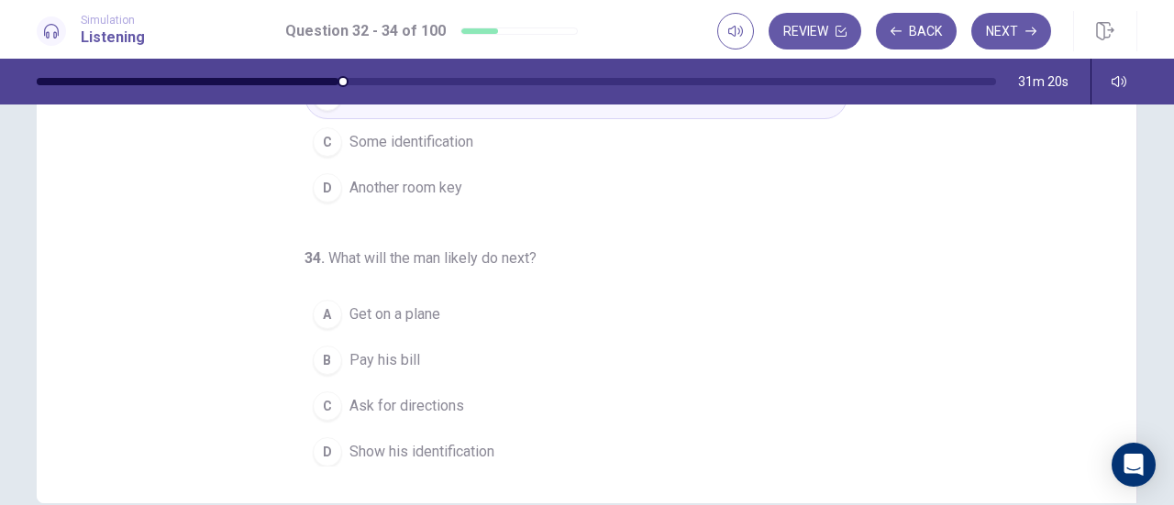
click at [317, 316] on div "A" at bounding box center [327, 314] width 29 height 29
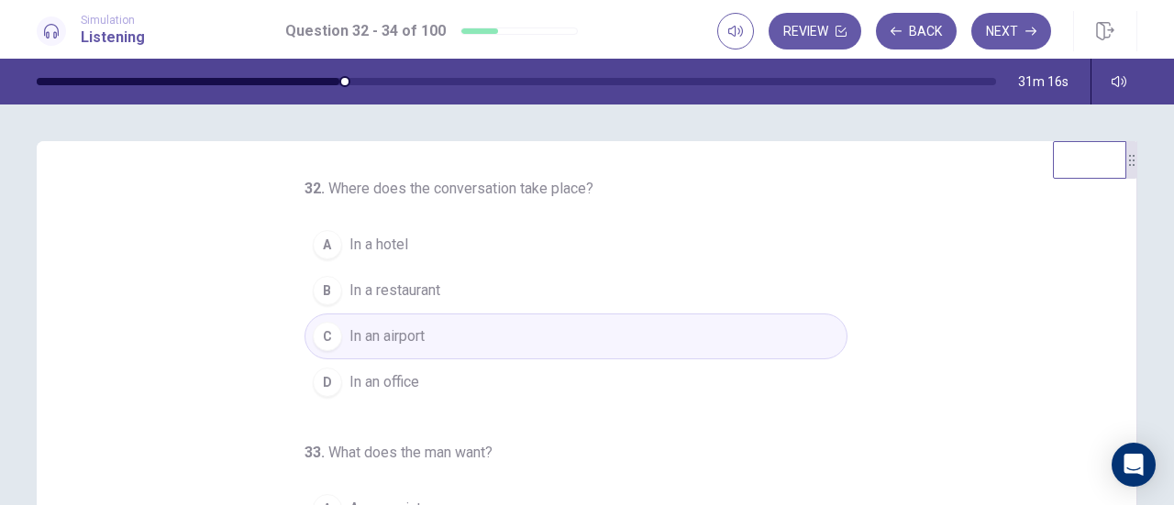
scroll to position [0, 0]
click at [1008, 35] on button "Next" at bounding box center [1011, 31] width 80 height 37
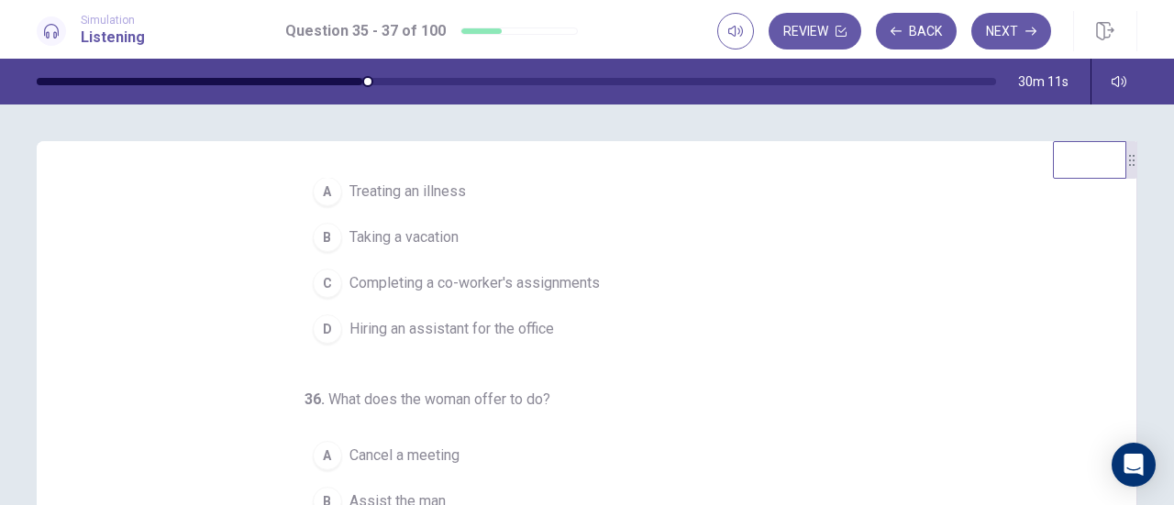
scroll to position [92, 0]
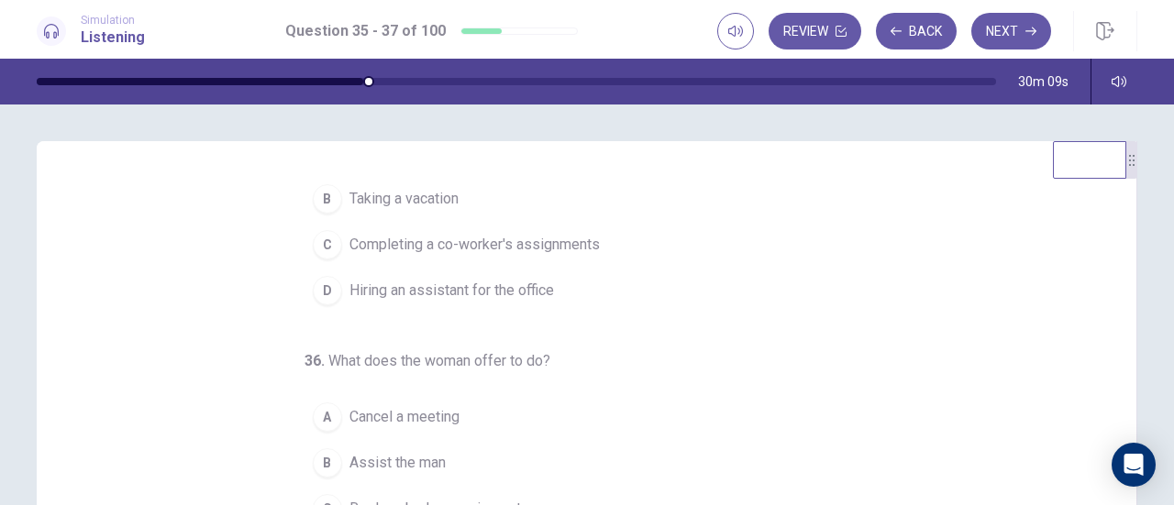
click at [327, 252] on div "C" at bounding box center [327, 244] width 29 height 29
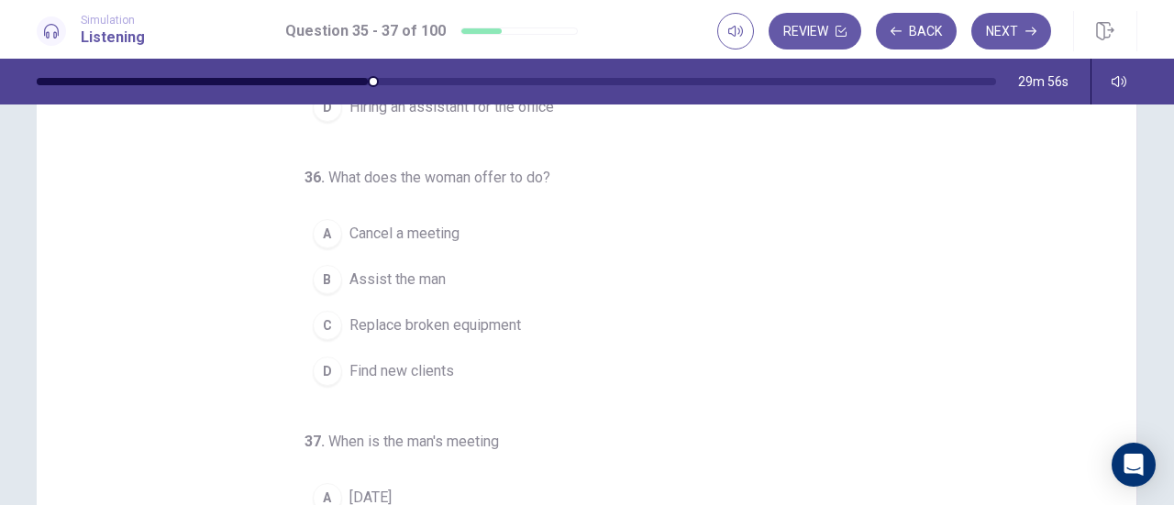
click at [326, 278] on div "B" at bounding box center [327, 279] width 29 height 29
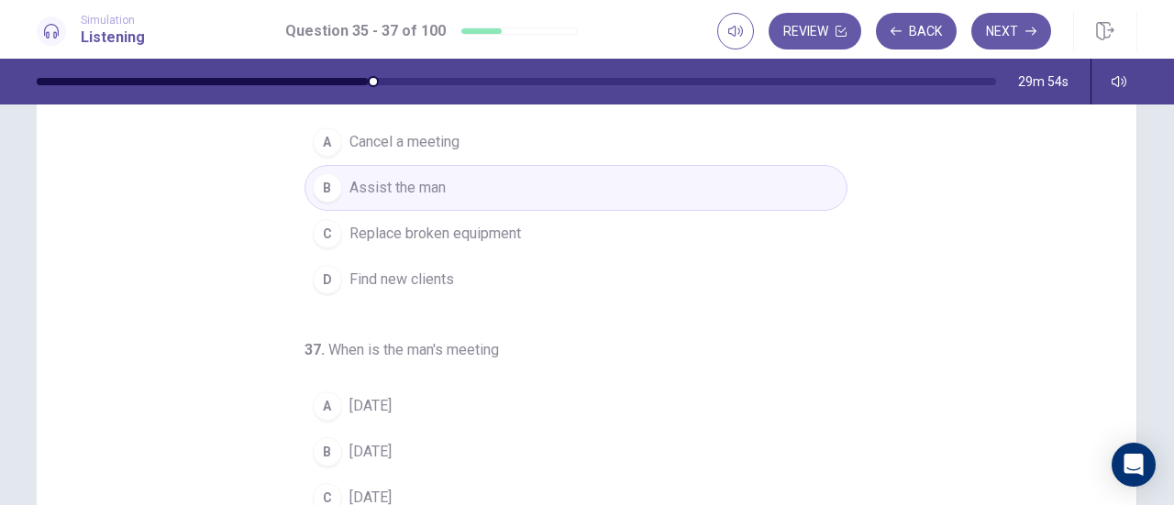
scroll to position [275, 0]
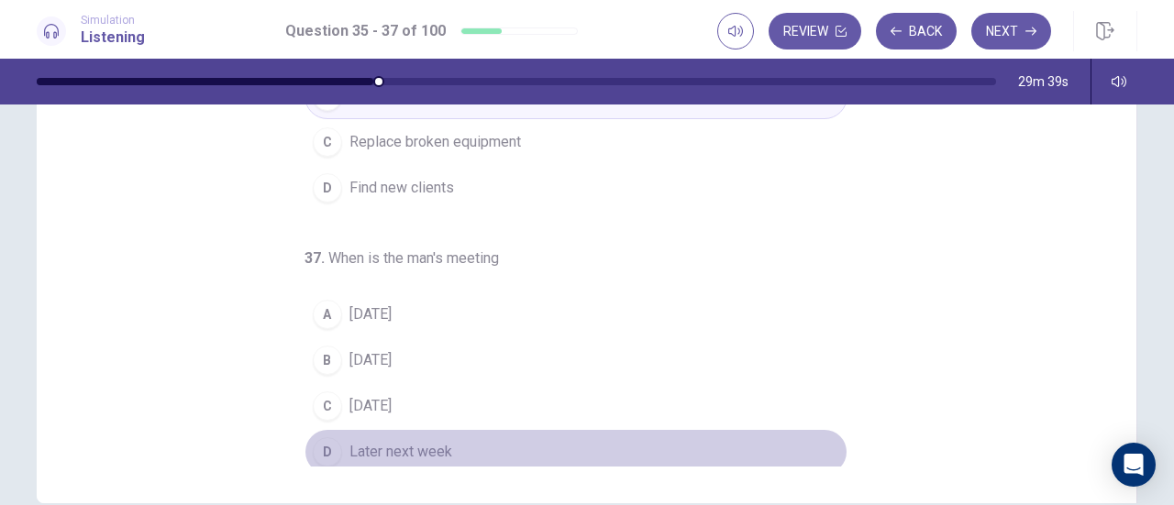
click at [319, 450] on div "D" at bounding box center [327, 452] width 29 height 29
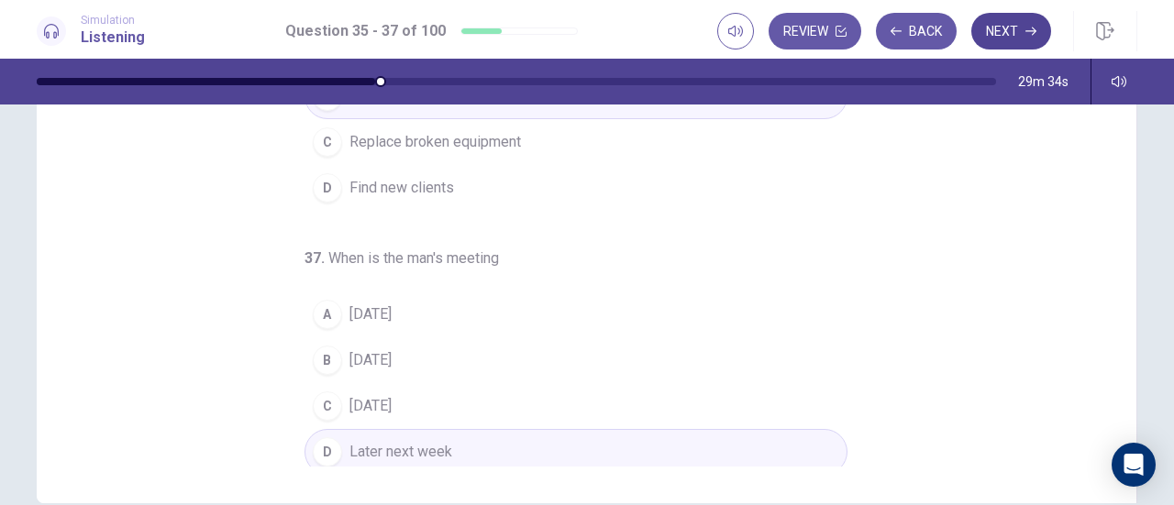
click at [1026, 45] on button "Next" at bounding box center [1011, 31] width 80 height 37
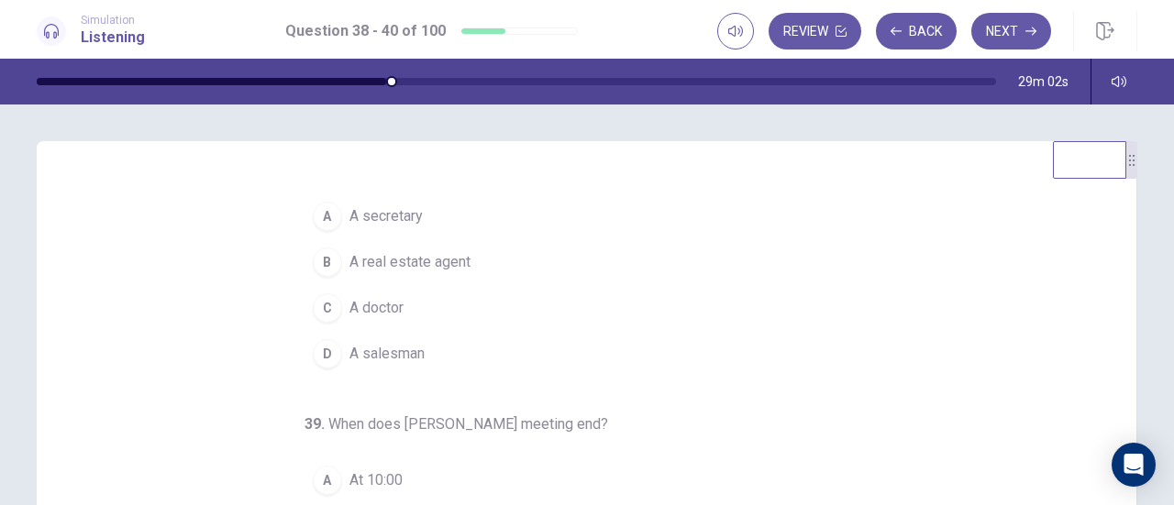
scroll to position [0, 0]
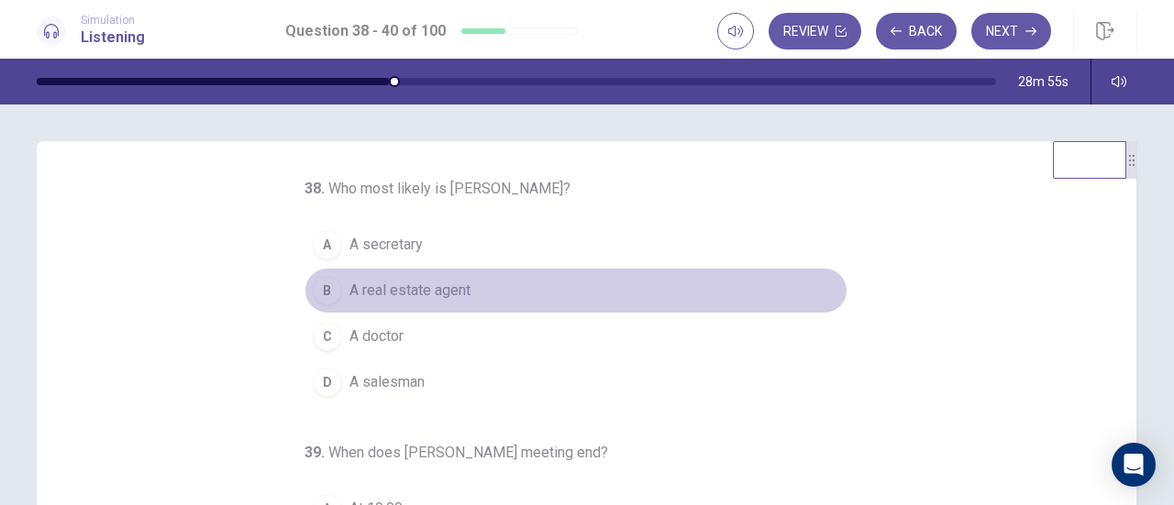
click at [319, 287] on div "B" at bounding box center [327, 290] width 29 height 29
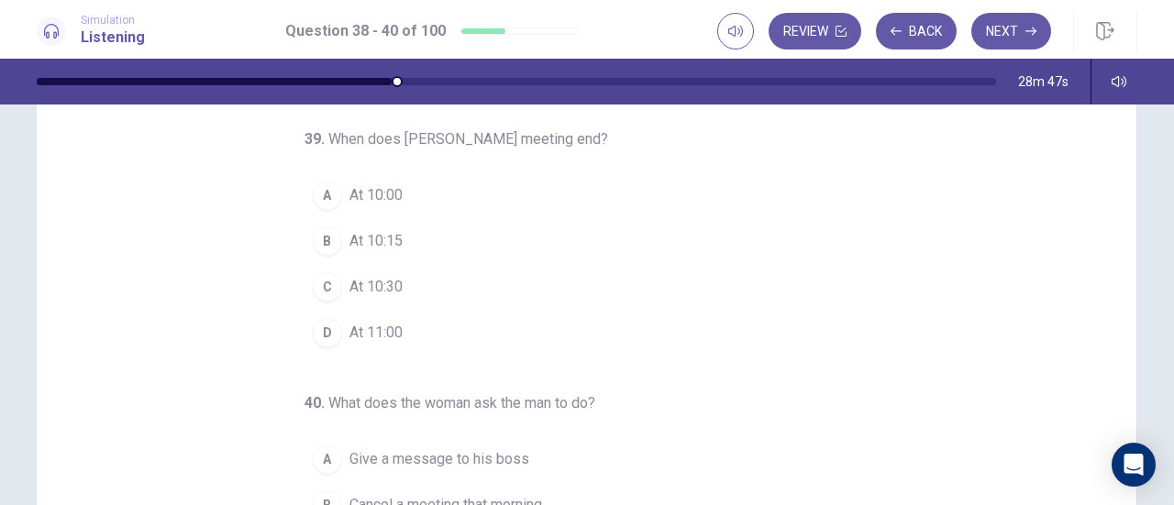
scroll to position [92, 0]
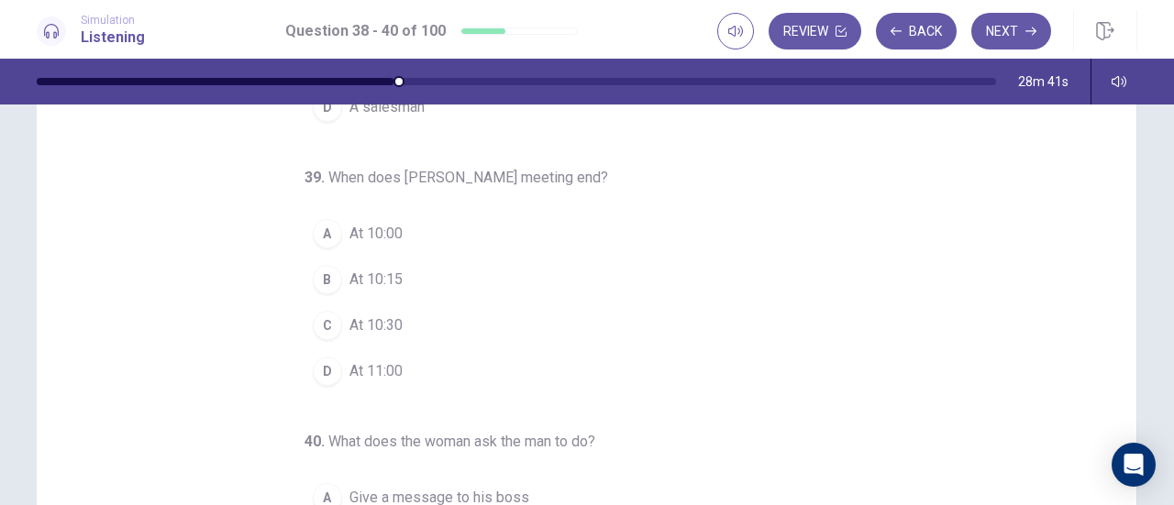
click at [325, 274] on div "B" at bounding box center [327, 279] width 29 height 29
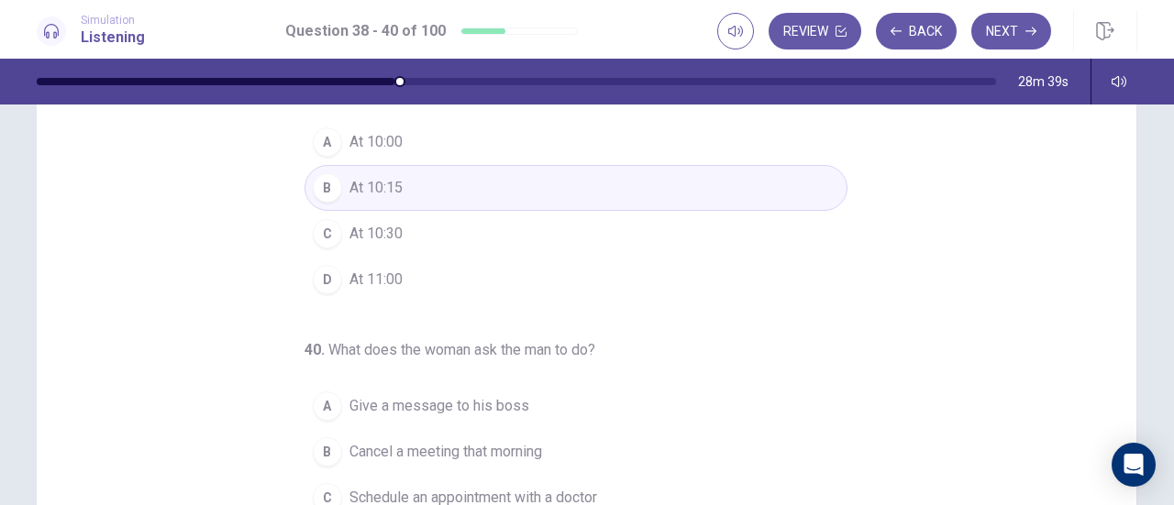
scroll to position [275, 0]
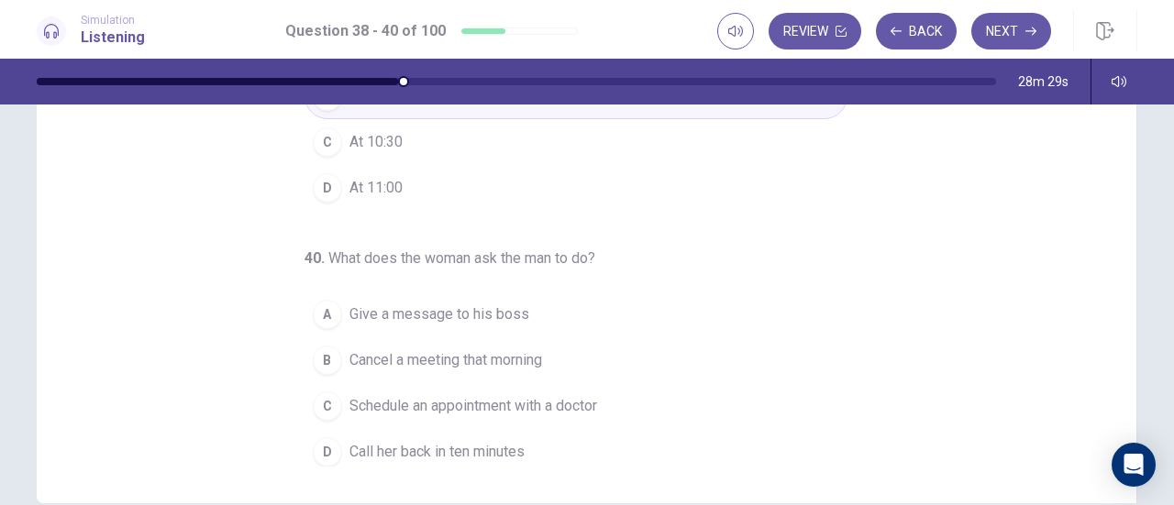
click at [327, 305] on div "A" at bounding box center [327, 314] width 29 height 29
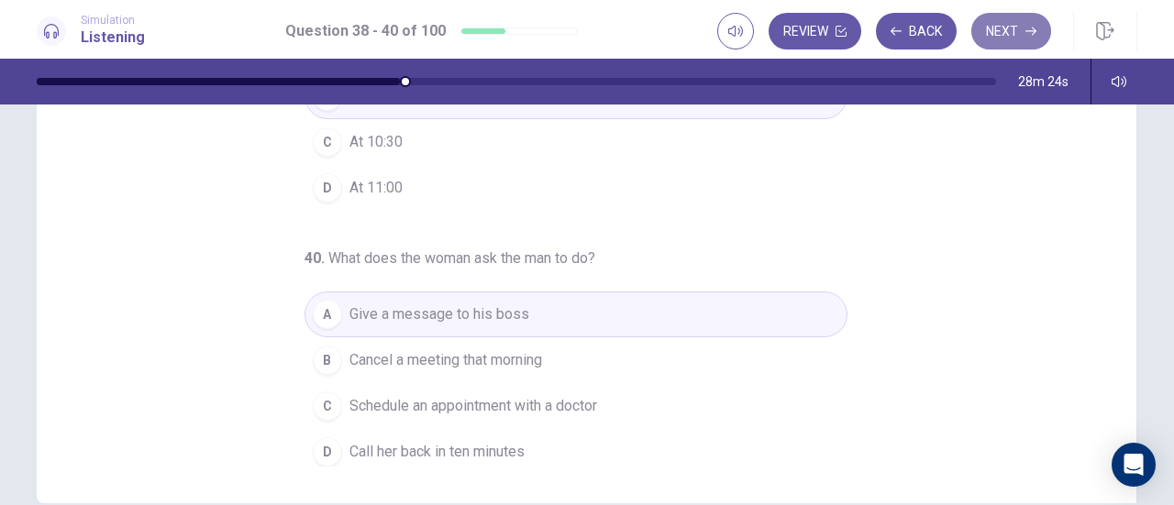
click at [1003, 34] on button "Next" at bounding box center [1011, 31] width 80 height 37
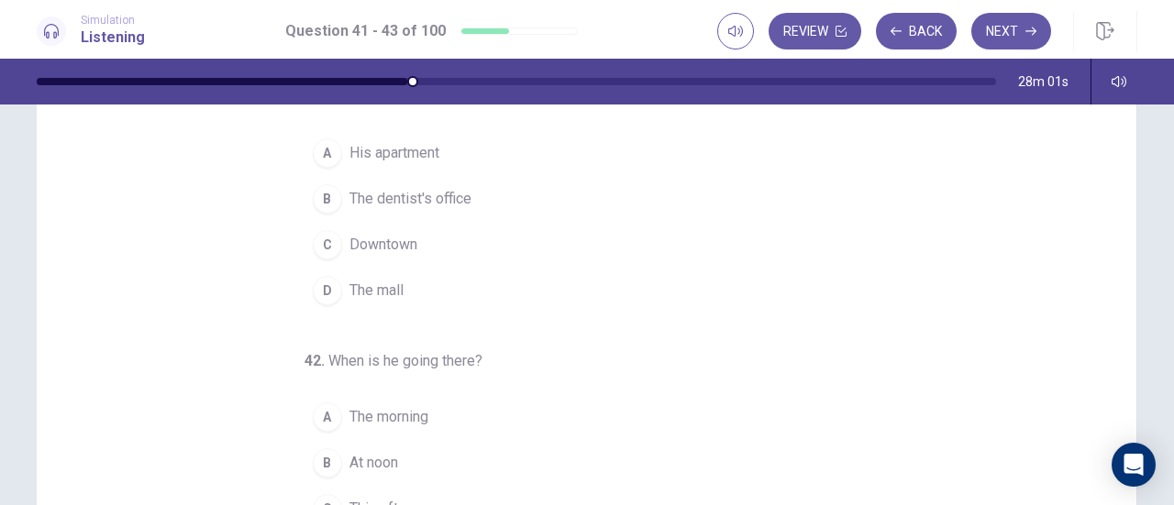
scroll to position [0, 0]
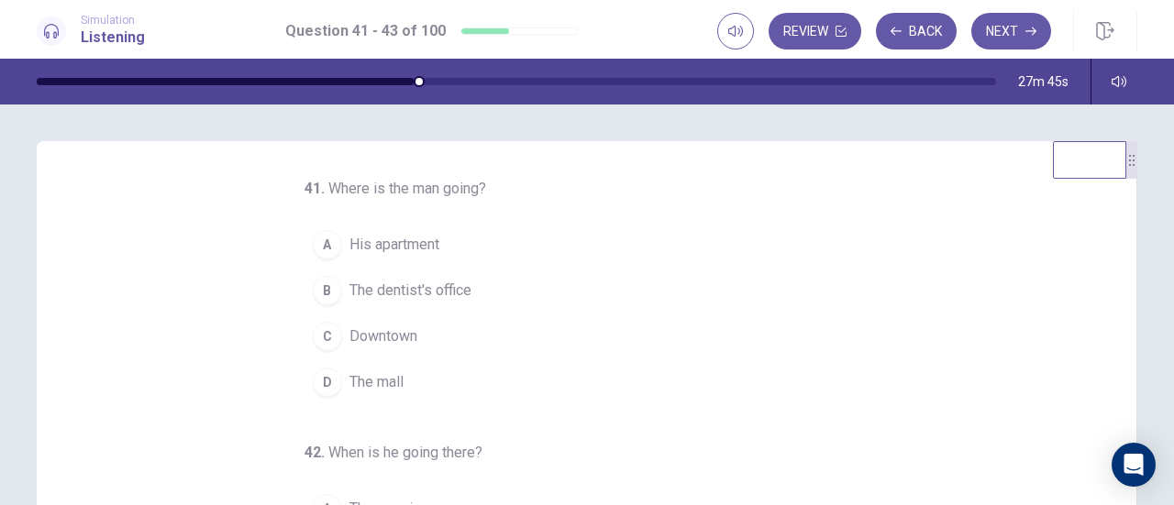
click at [322, 283] on div "B" at bounding box center [327, 290] width 29 height 29
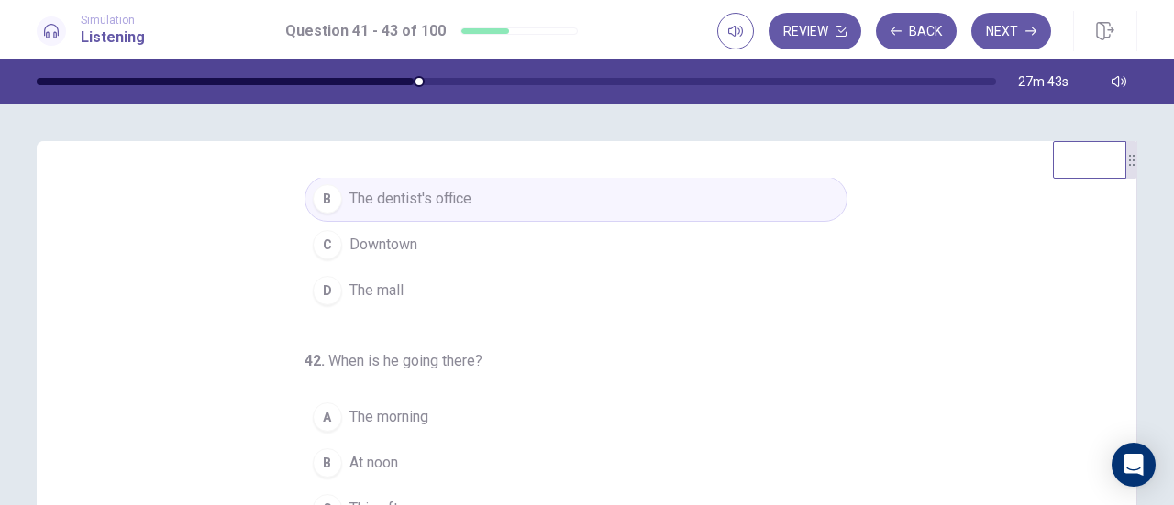
scroll to position [183, 0]
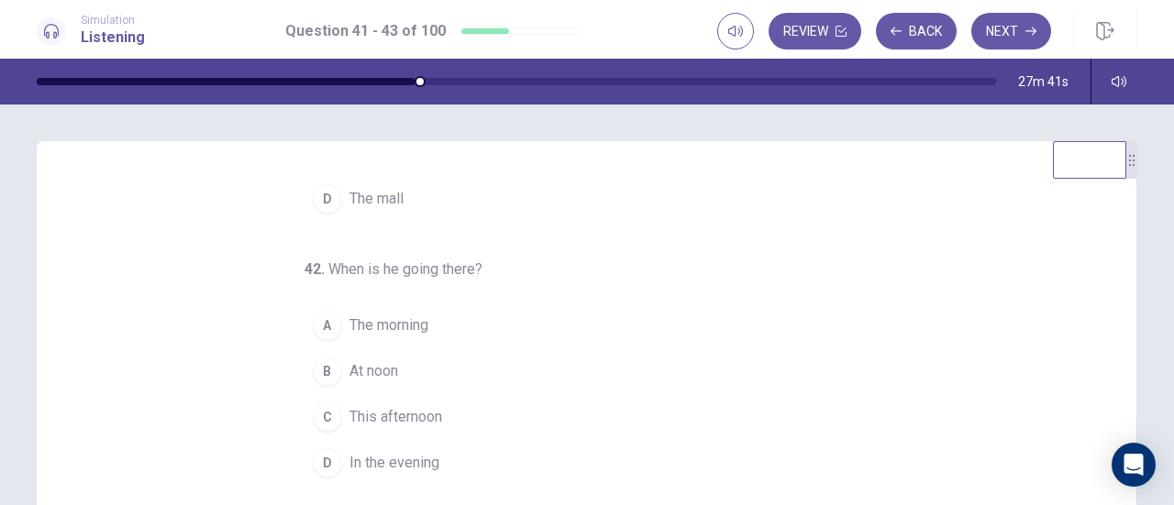
drag, startPoint x: 314, startPoint y: 413, endPoint x: 342, endPoint y: 417, distance: 28.8
click at [314, 413] on div "C" at bounding box center [327, 417] width 29 height 29
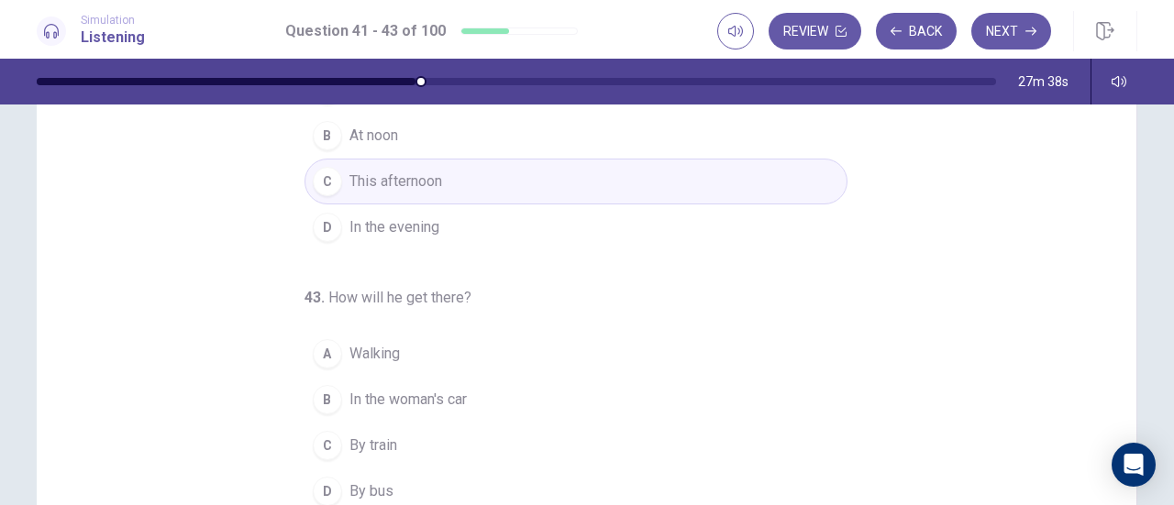
scroll to position [275, 0]
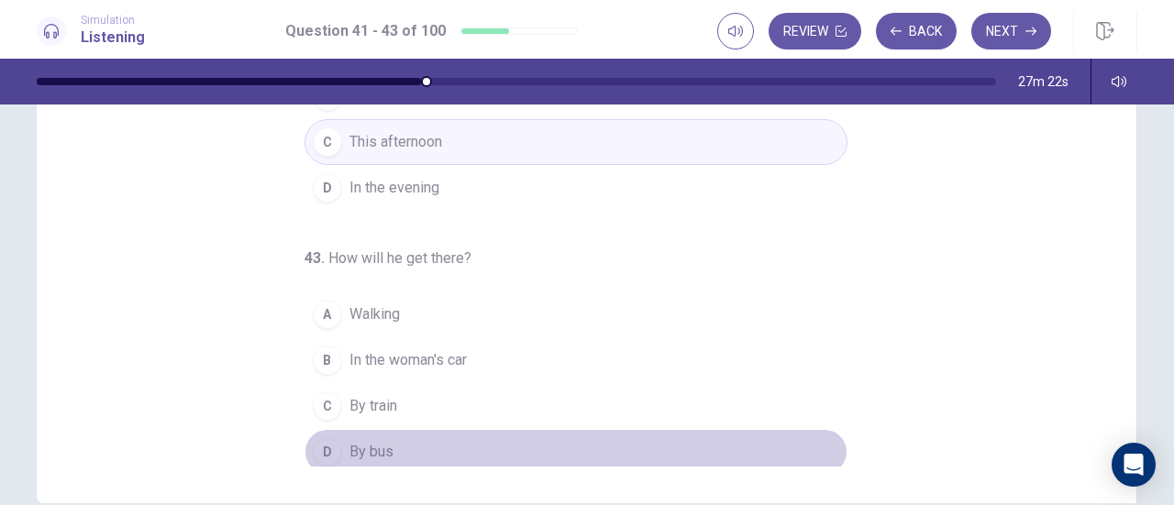
click at [313, 450] on div "D" at bounding box center [327, 452] width 29 height 29
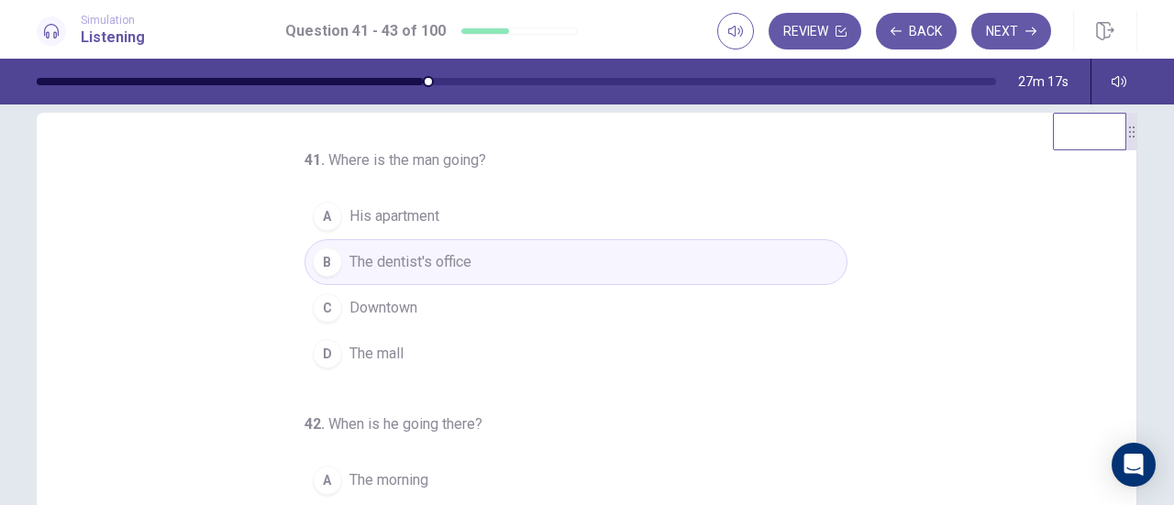
scroll to position [0, 0]
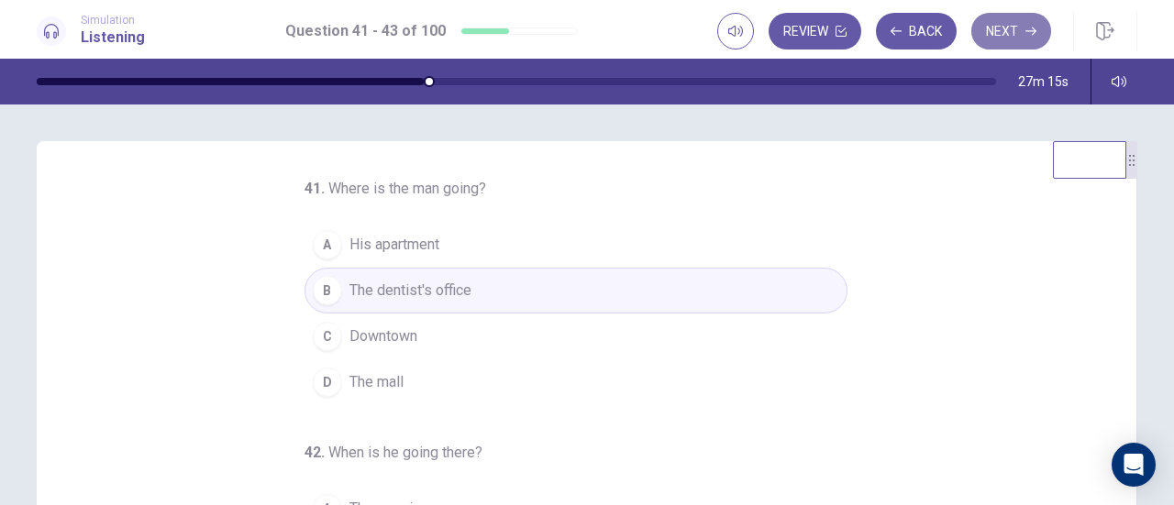
click at [1014, 38] on button "Next" at bounding box center [1011, 31] width 80 height 37
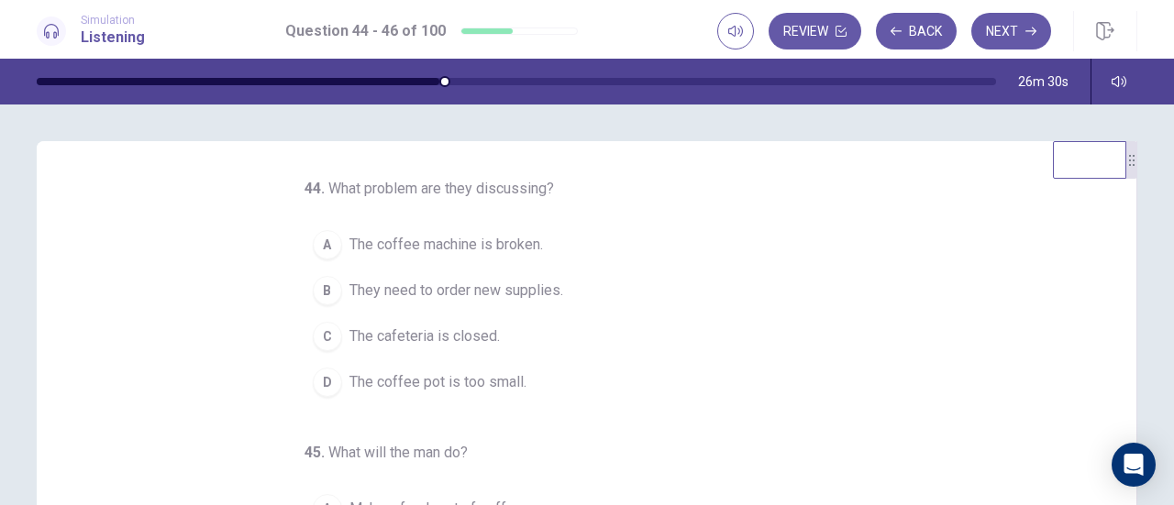
click at [316, 246] on div "A" at bounding box center [327, 244] width 29 height 29
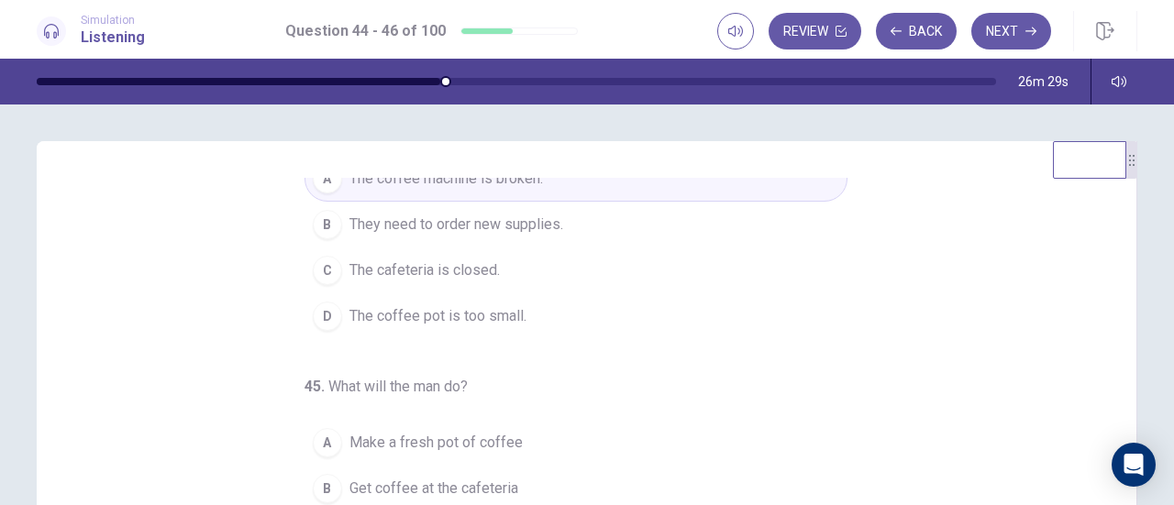
scroll to position [183, 0]
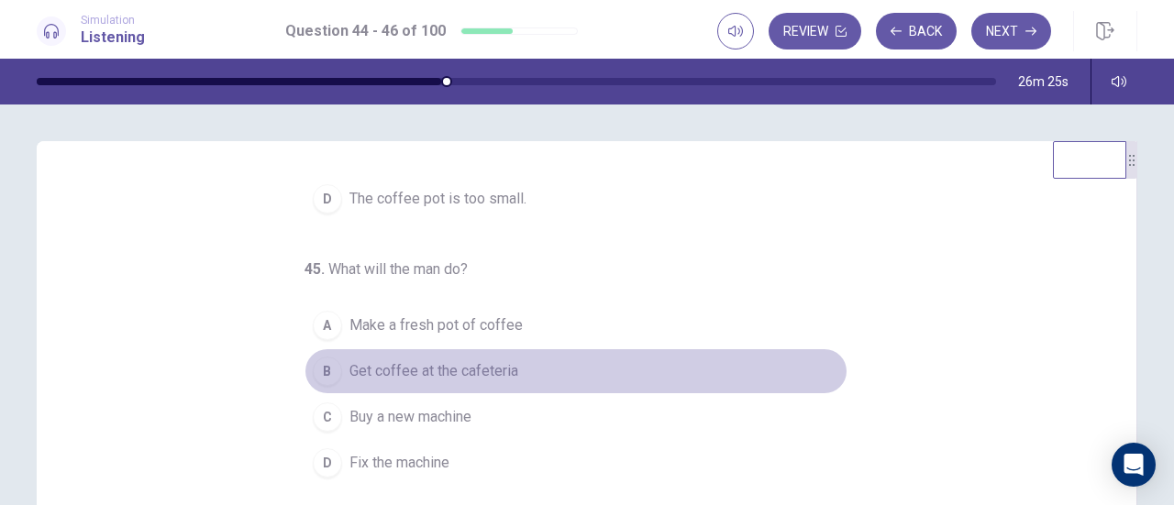
click at [323, 368] on div "B" at bounding box center [327, 371] width 29 height 29
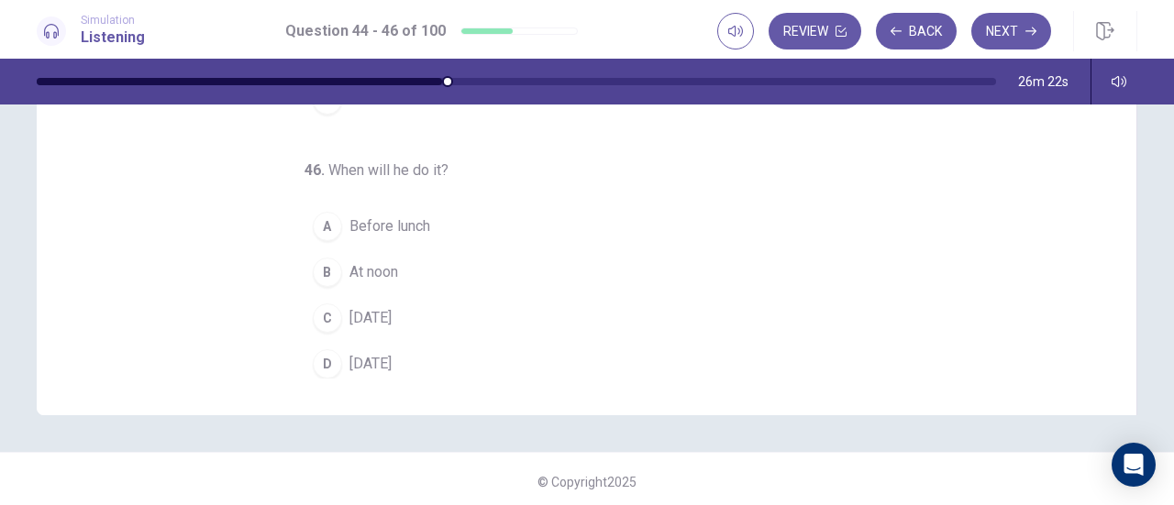
scroll to position [367, 0]
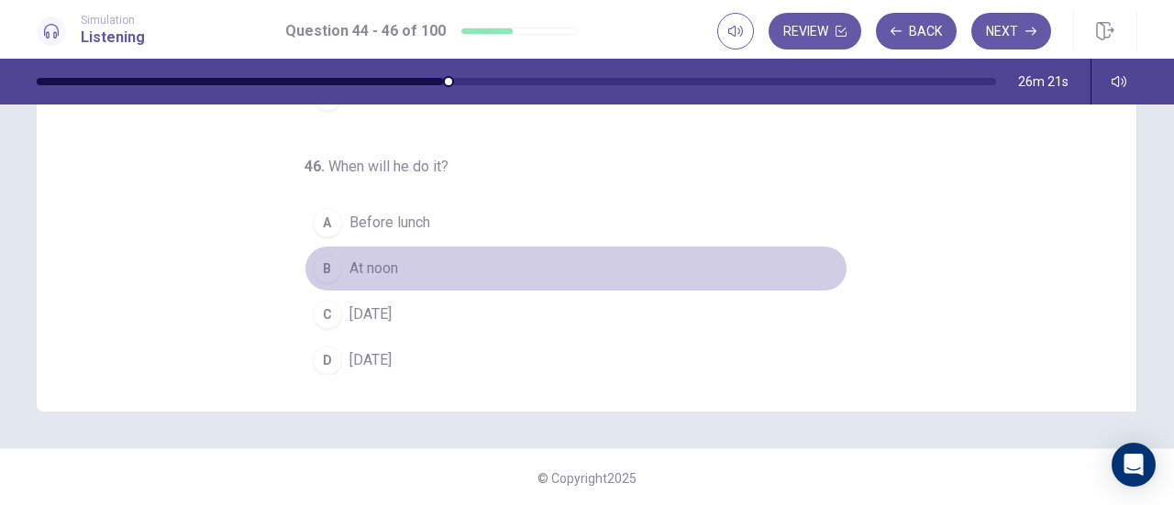
click at [326, 260] on div "B" at bounding box center [327, 268] width 29 height 29
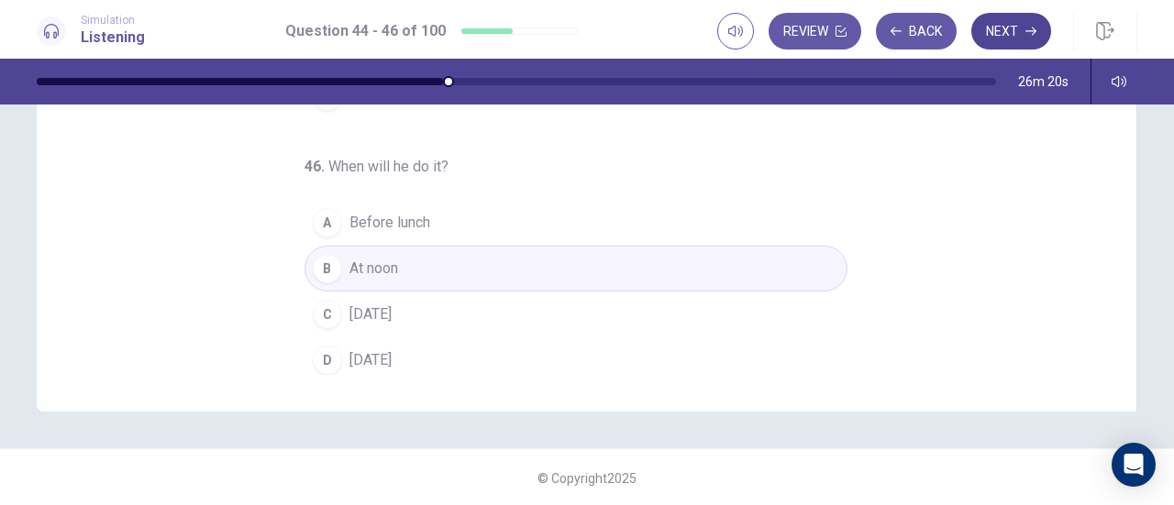
click at [1000, 33] on button "Next" at bounding box center [1011, 31] width 80 height 37
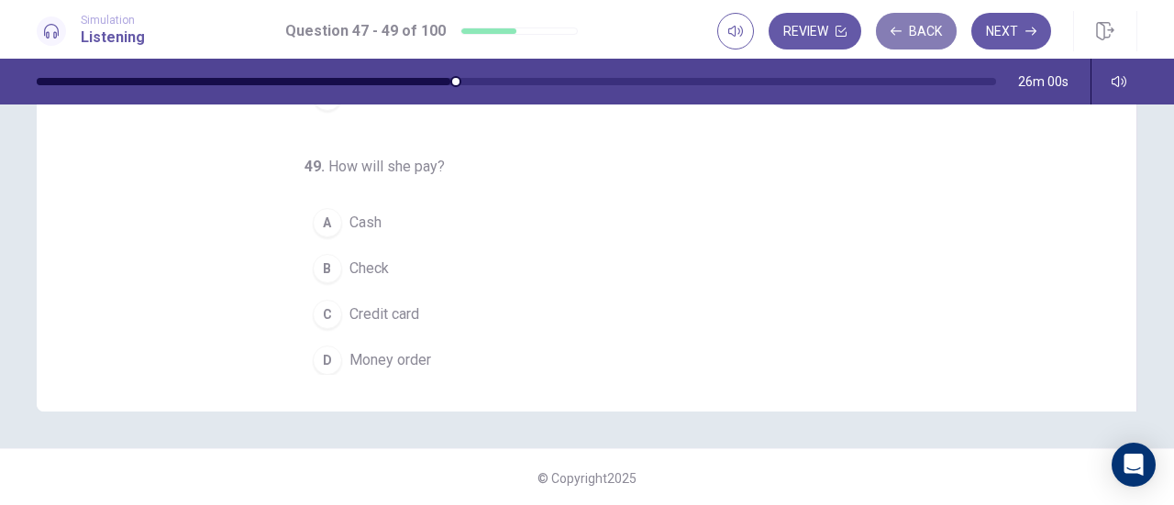
click at [903, 39] on button "Back" at bounding box center [916, 31] width 81 height 37
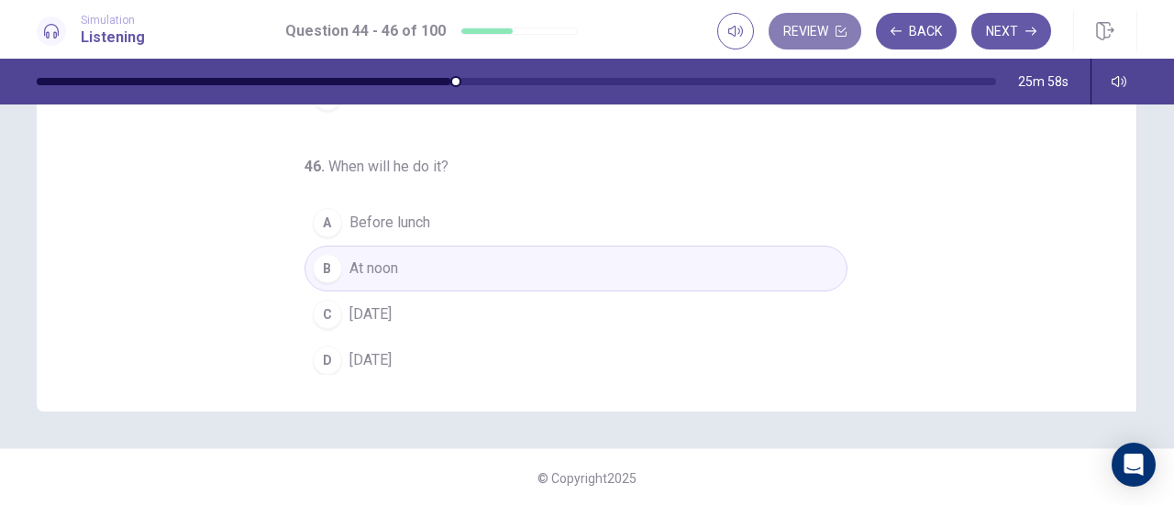
click at [809, 34] on button "Review" at bounding box center [815, 31] width 93 height 37
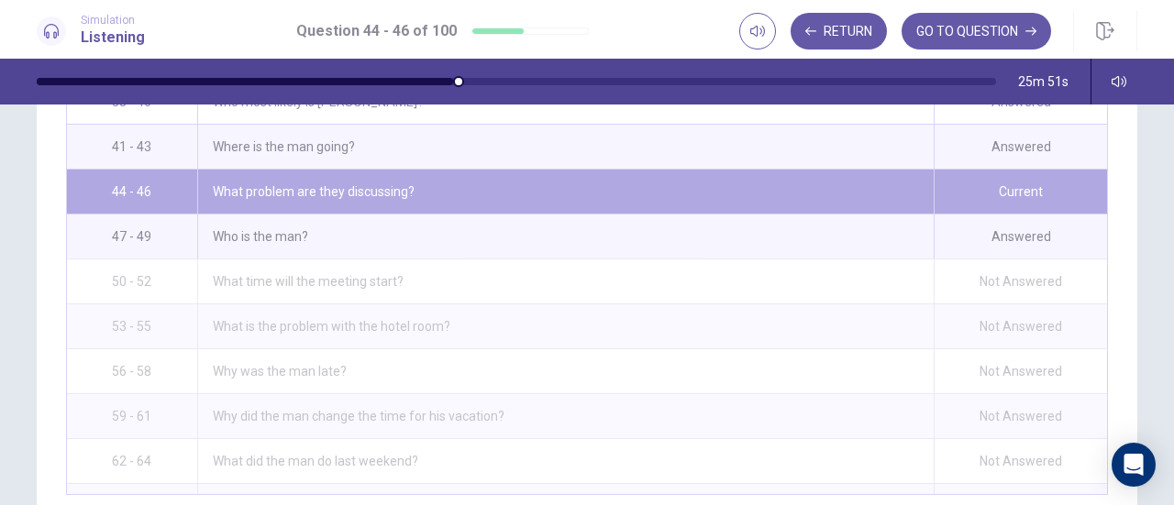
scroll to position [1286, 0]
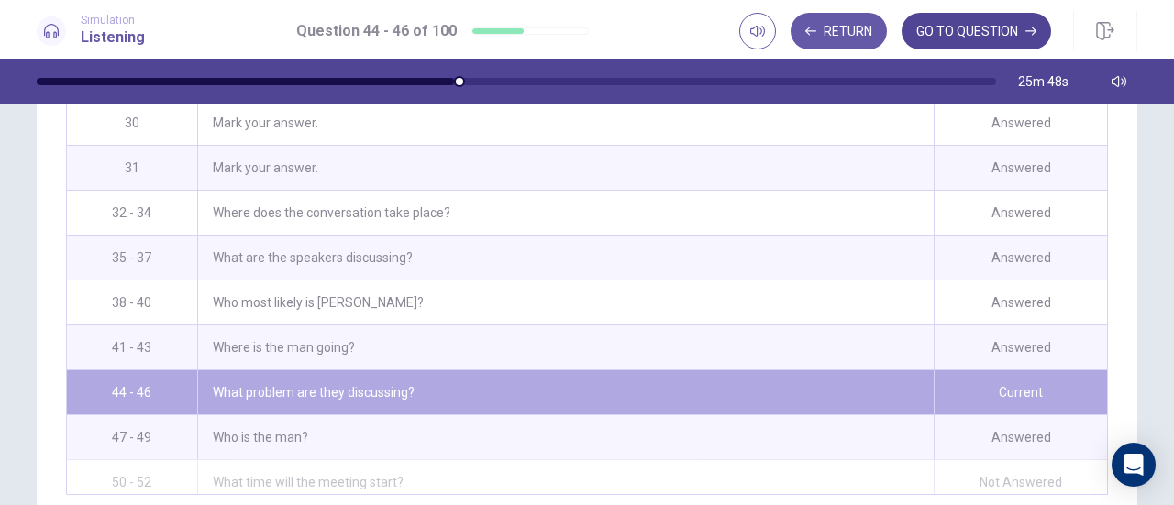
click at [992, 30] on button "GO TO QUESTION" at bounding box center [977, 31] width 150 height 37
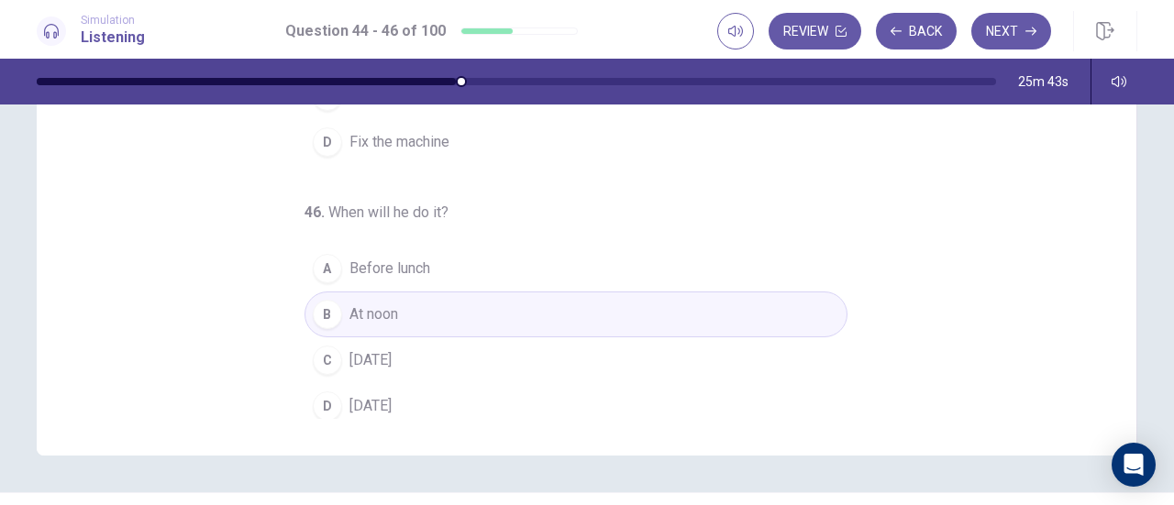
scroll to position [183, 0]
click at [991, 37] on button "Next" at bounding box center [1011, 31] width 80 height 37
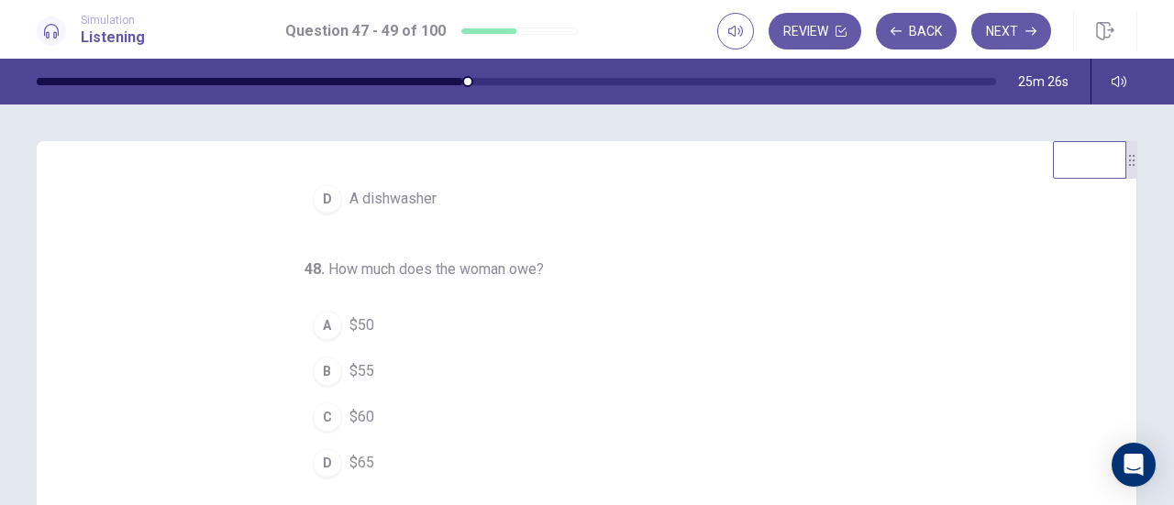
scroll to position [0, 0]
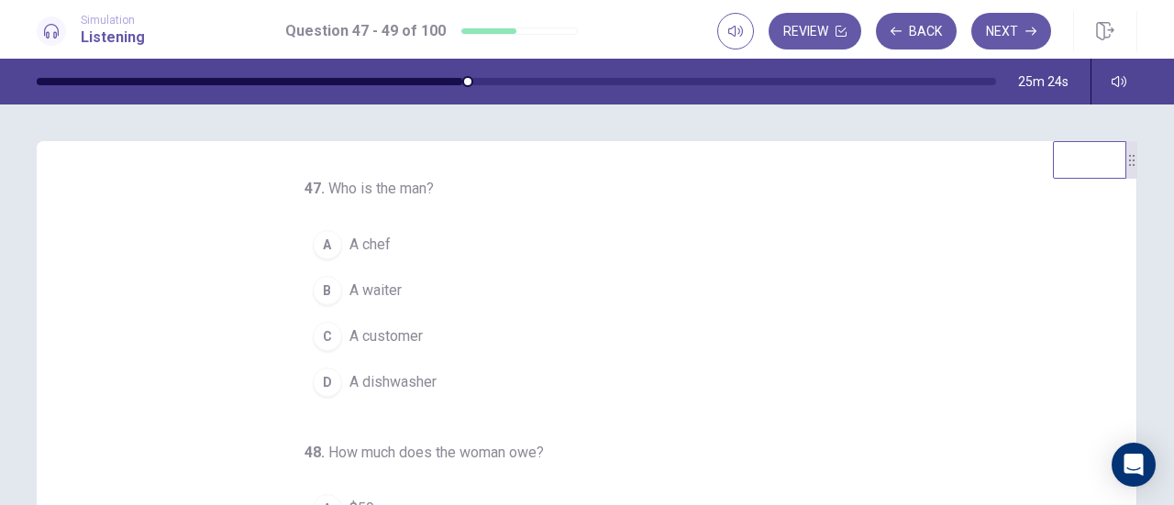
click at [317, 287] on div "B" at bounding box center [327, 290] width 29 height 29
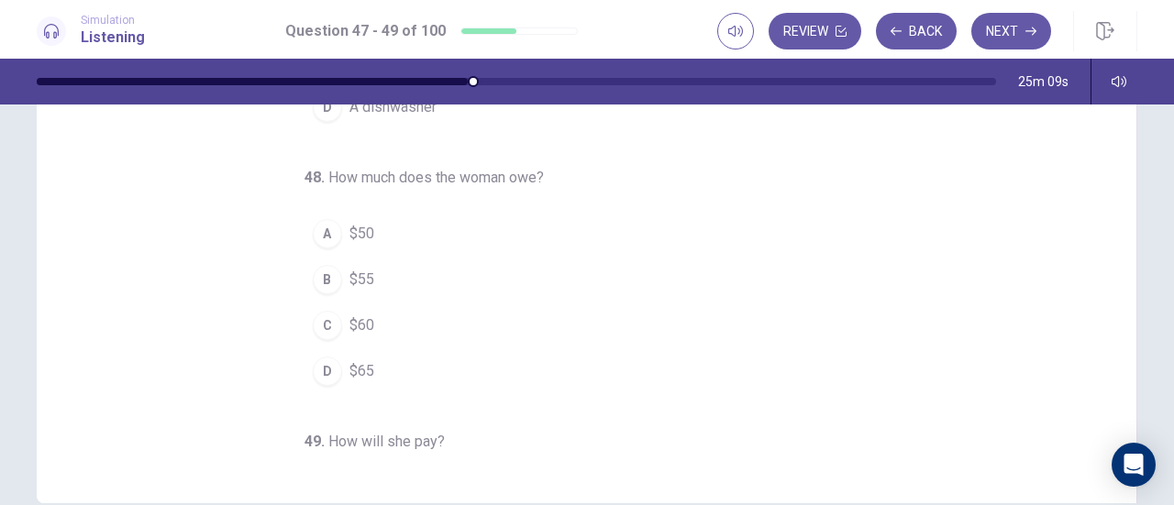
click at [323, 375] on div "D" at bounding box center [327, 371] width 29 height 29
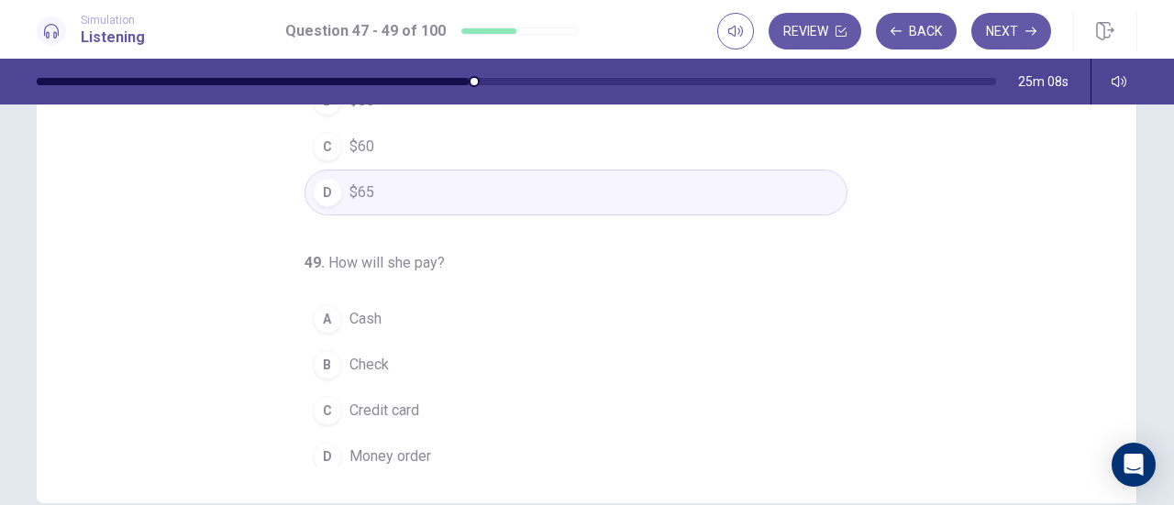
scroll to position [183, 0]
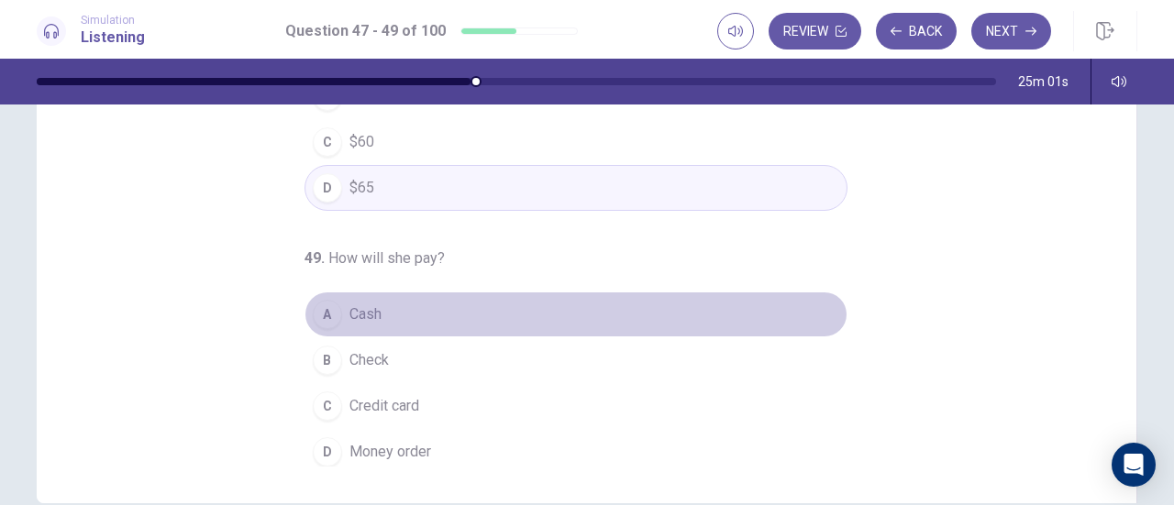
click at [332, 309] on div "A" at bounding box center [327, 314] width 29 height 29
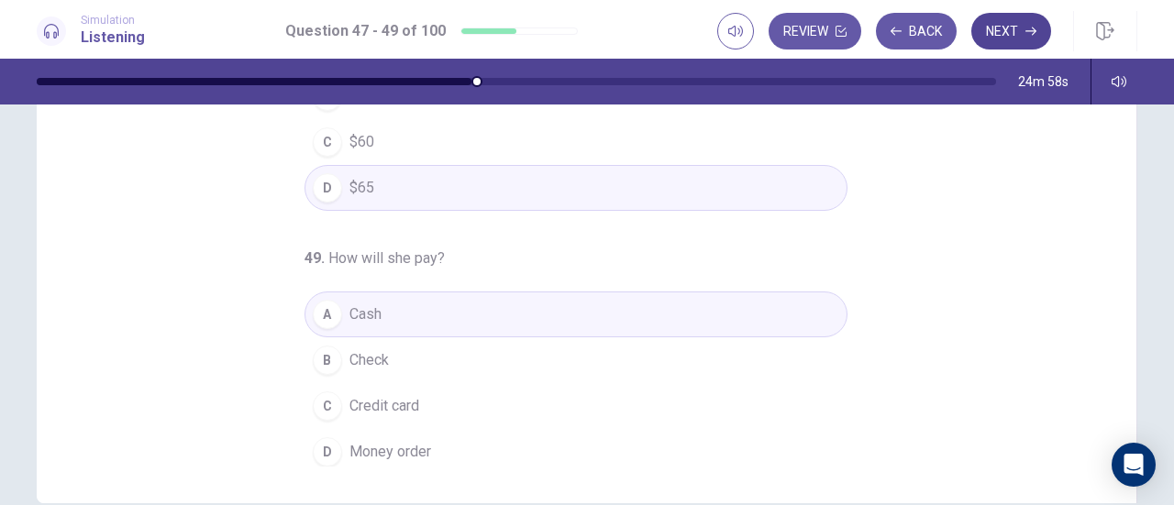
click at [1013, 39] on button "Next" at bounding box center [1011, 31] width 80 height 37
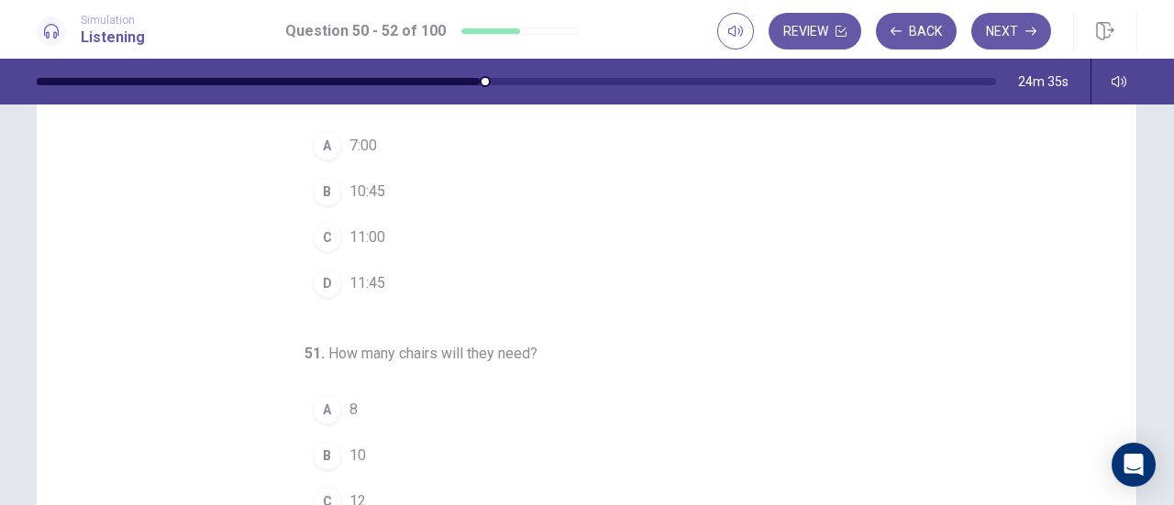
scroll to position [2, 0]
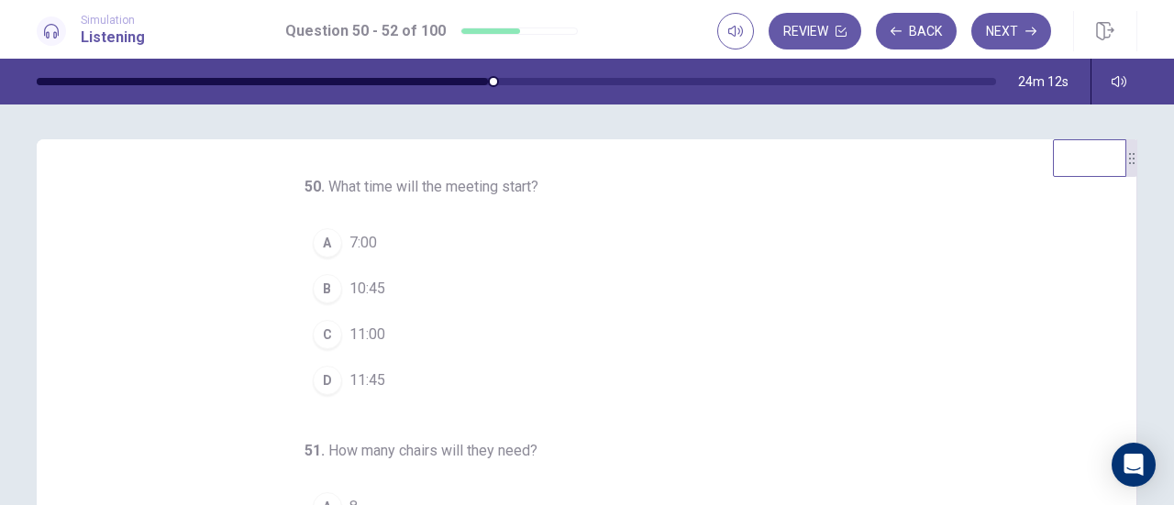
click at [326, 336] on div "C" at bounding box center [327, 334] width 29 height 29
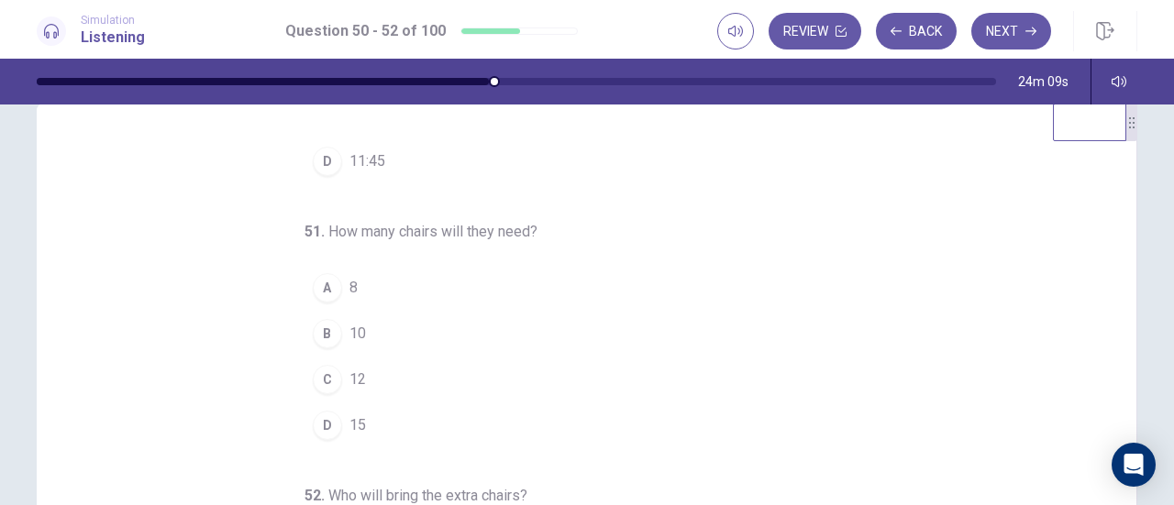
scroll to position [94, 0]
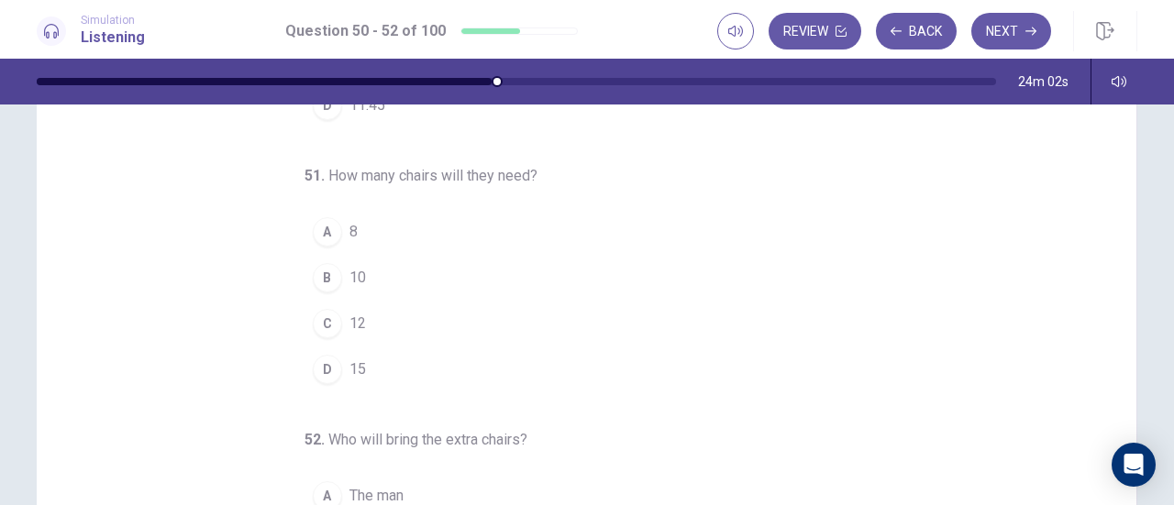
click at [317, 314] on div "C" at bounding box center [327, 323] width 29 height 29
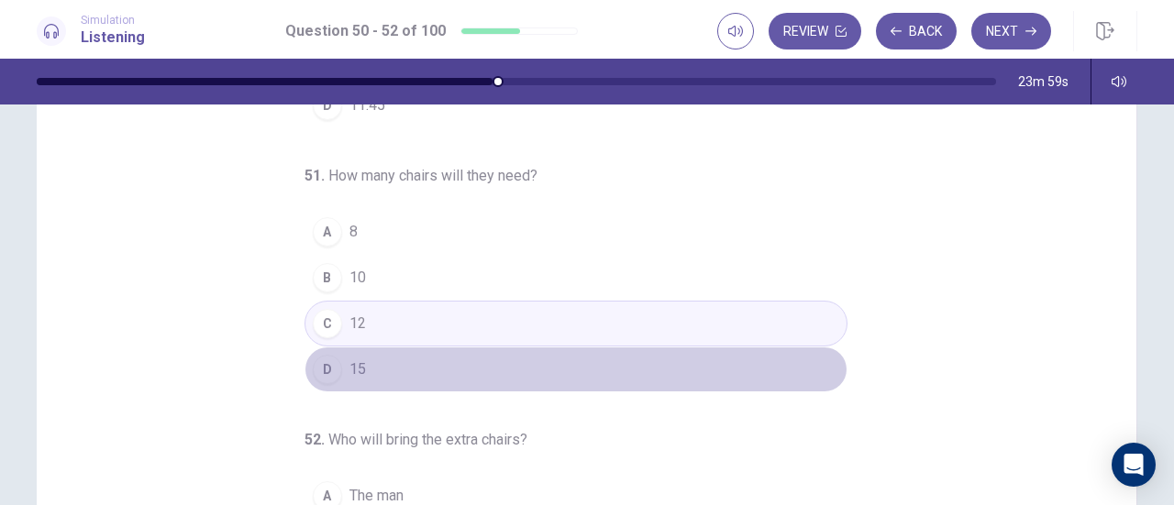
click at [323, 369] on div "D" at bounding box center [327, 369] width 29 height 29
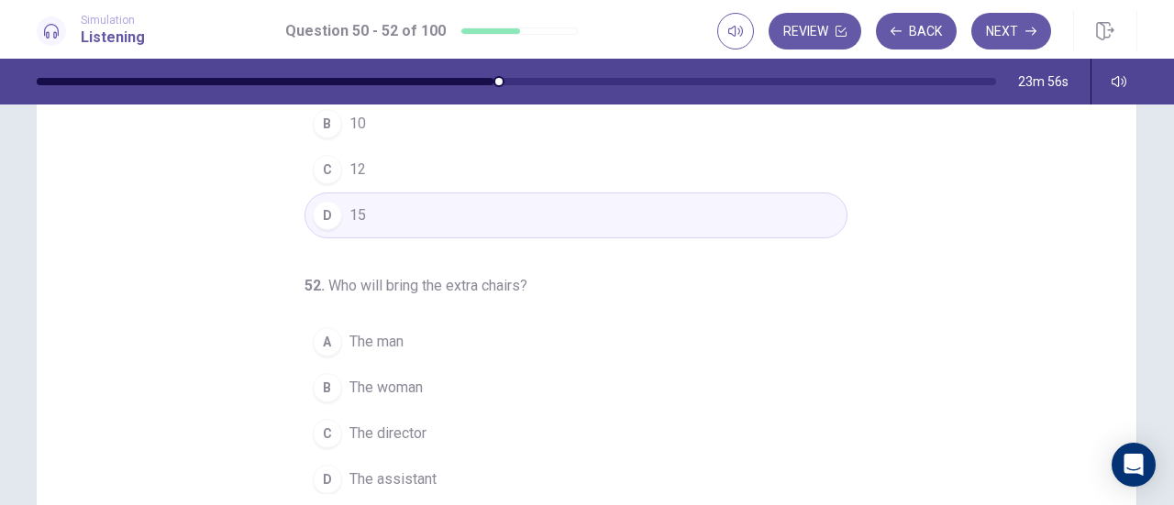
scroll to position [277, 0]
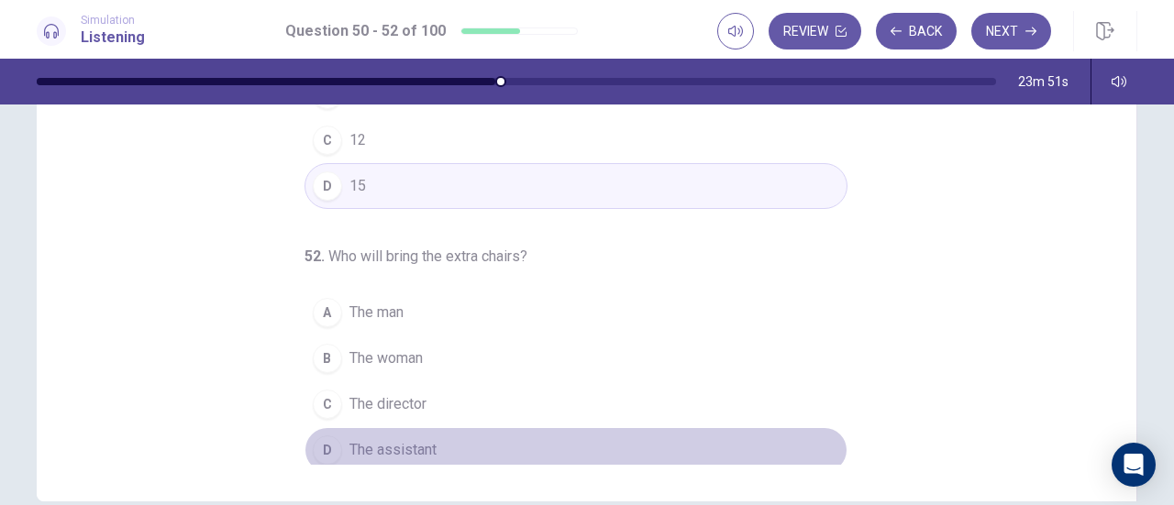
click at [313, 436] on div "D" at bounding box center [327, 450] width 29 height 29
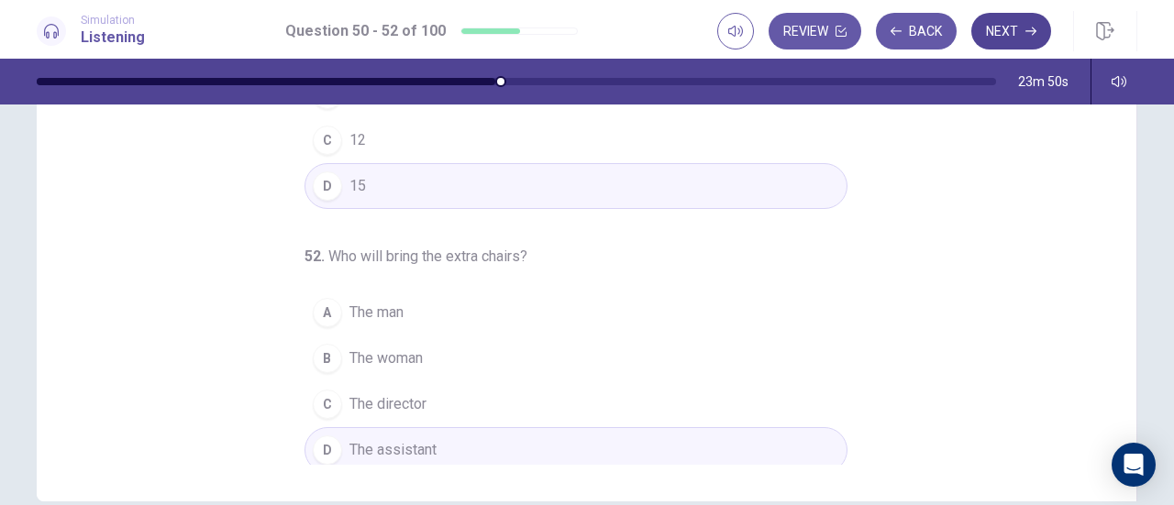
click at [1022, 31] on button "Next" at bounding box center [1011, 31] width 80 height 37
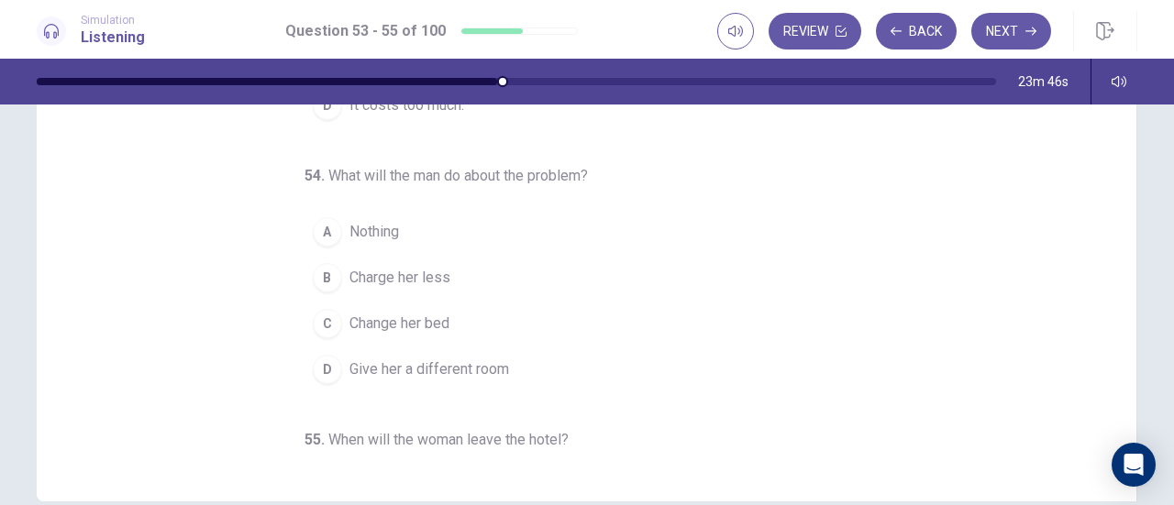
scroll to position [0, 0]
click at [842, 287] on div "53 . What is the problem with the hotel room? A It is too noisy. B It doesn’t h…" at bounding box center [594, 183] width 1056 height 564
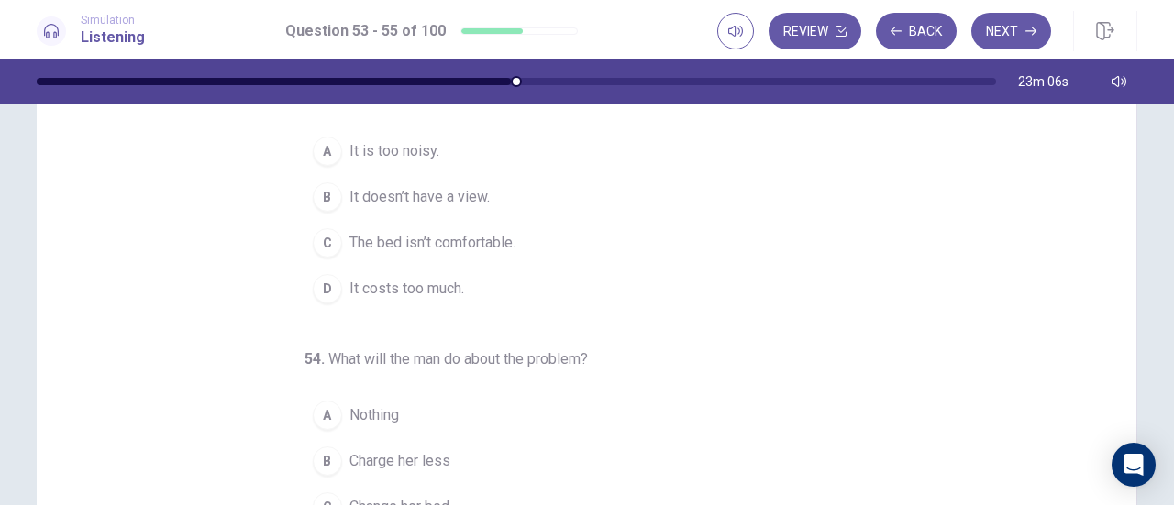
click at [805, 326] on div "53 . What is the problem with the hotel room? A It is too noisy. B It doesn’t h…" at bounding box center [576, 402] width 543 height 637
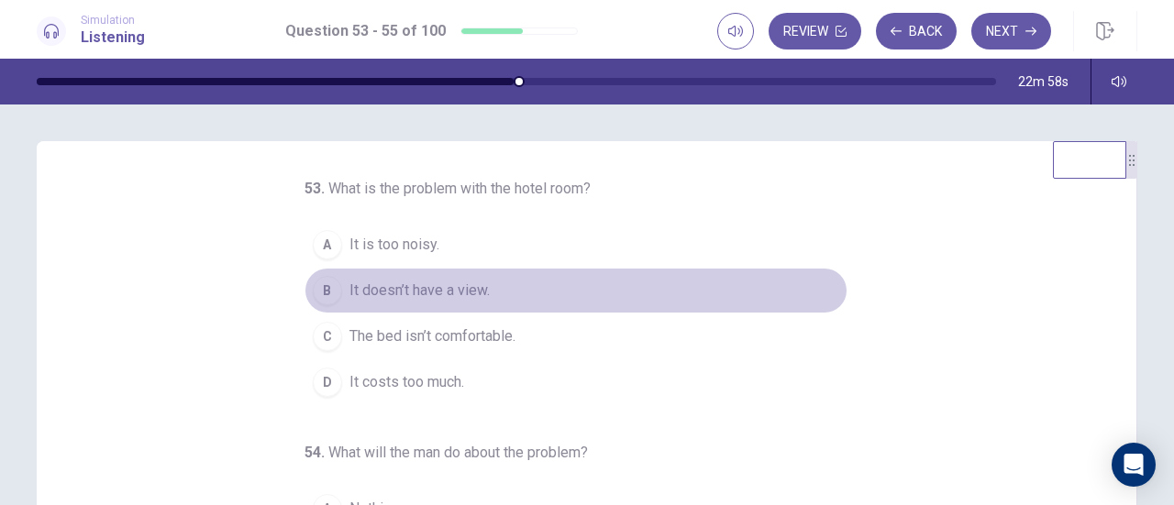
click at [321, 293] on div "B" at bounding box center [327, 290] width 29 height 29
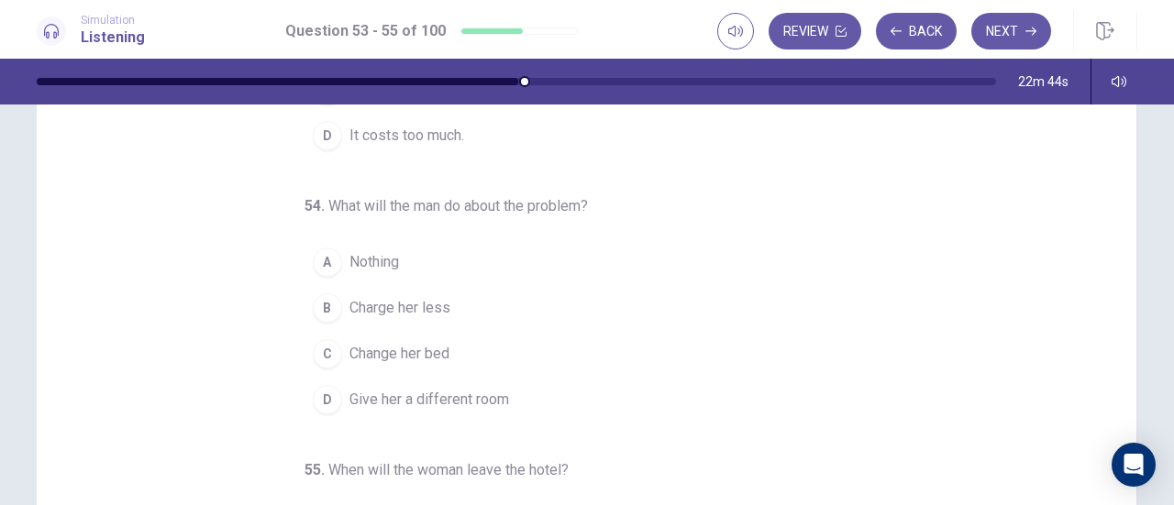
scroll to position [92, 0]
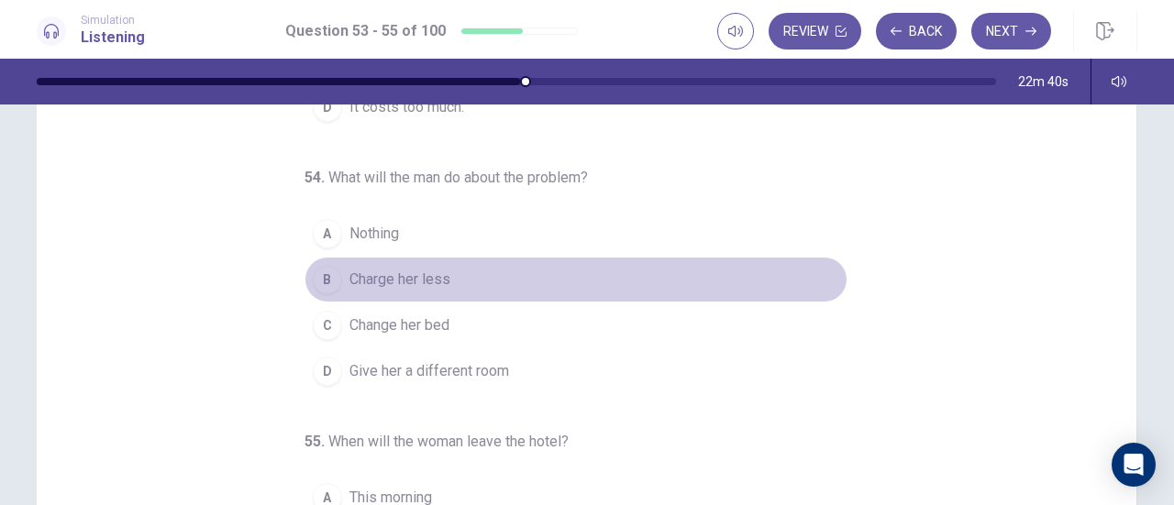
click at [314, 285] on div "B" at bounding box center [327, 279] width 29 height 29
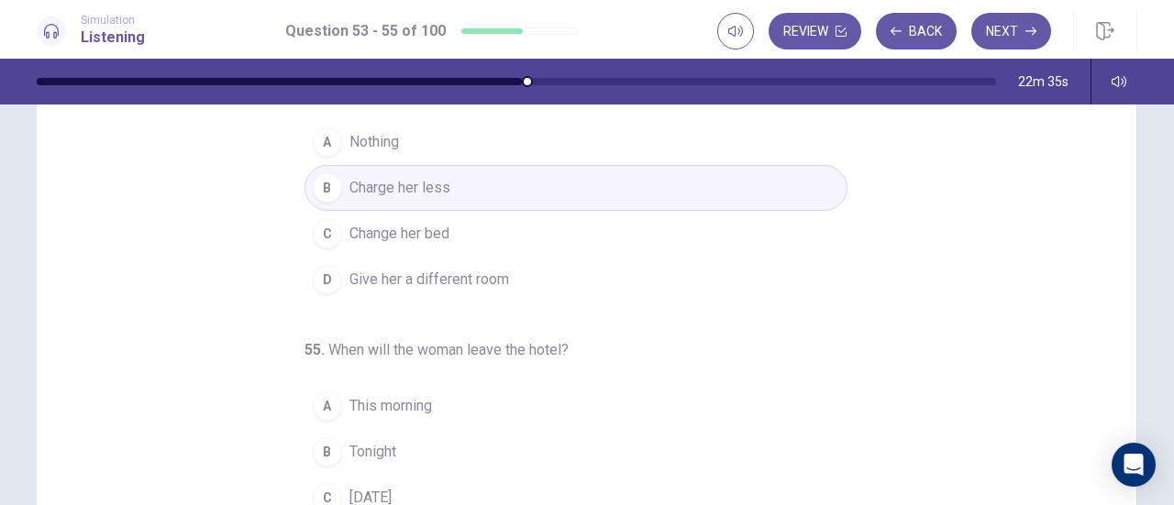
scroll to position [275, 0]
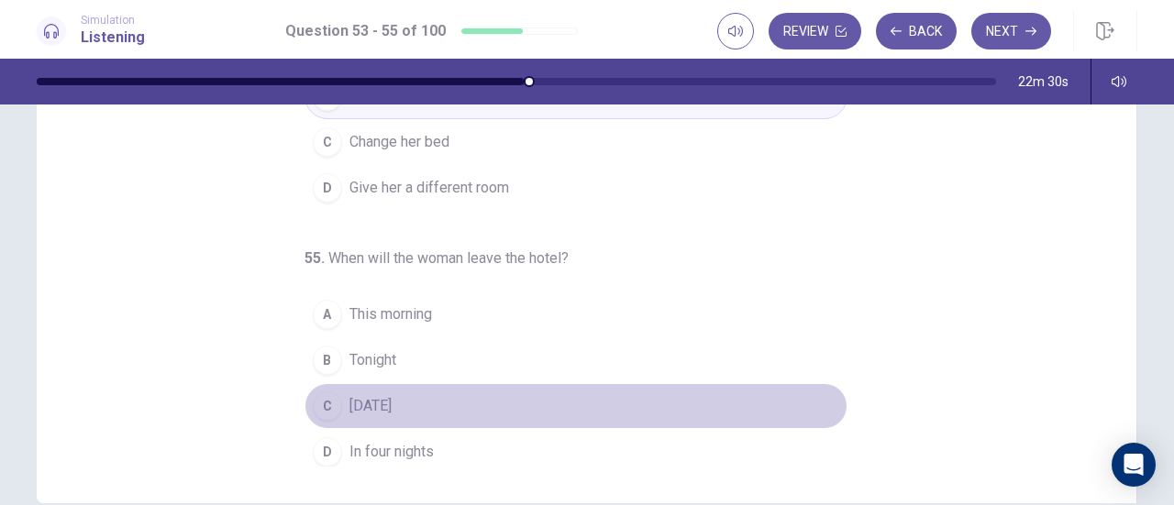
click at [326, 403] on div "C" at bounding box center [327, 406] width 29 height 29
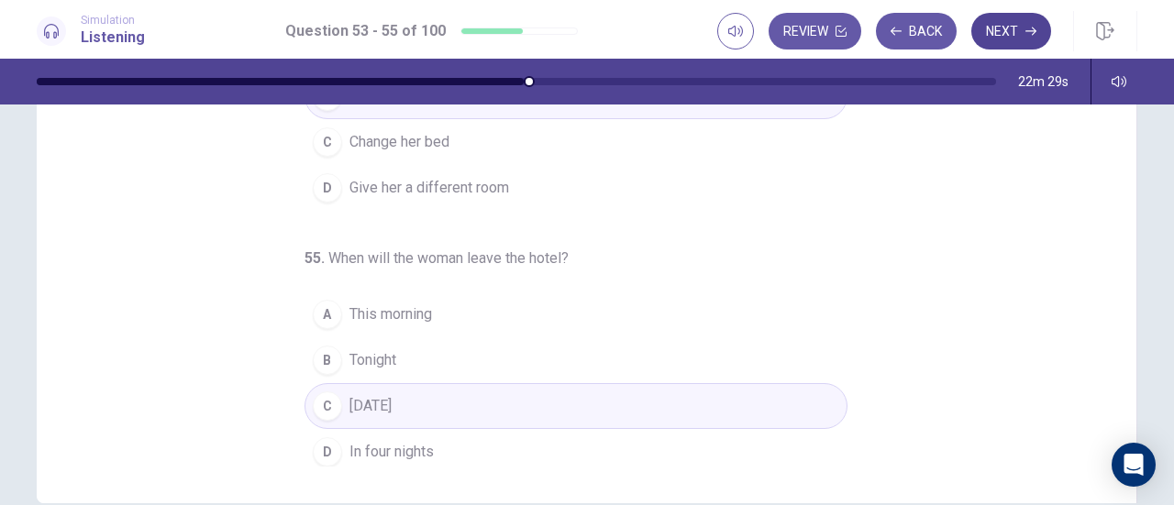
click at [1003, 45] on button "Next" at bounding box center [1011, 31] width 80 height 37
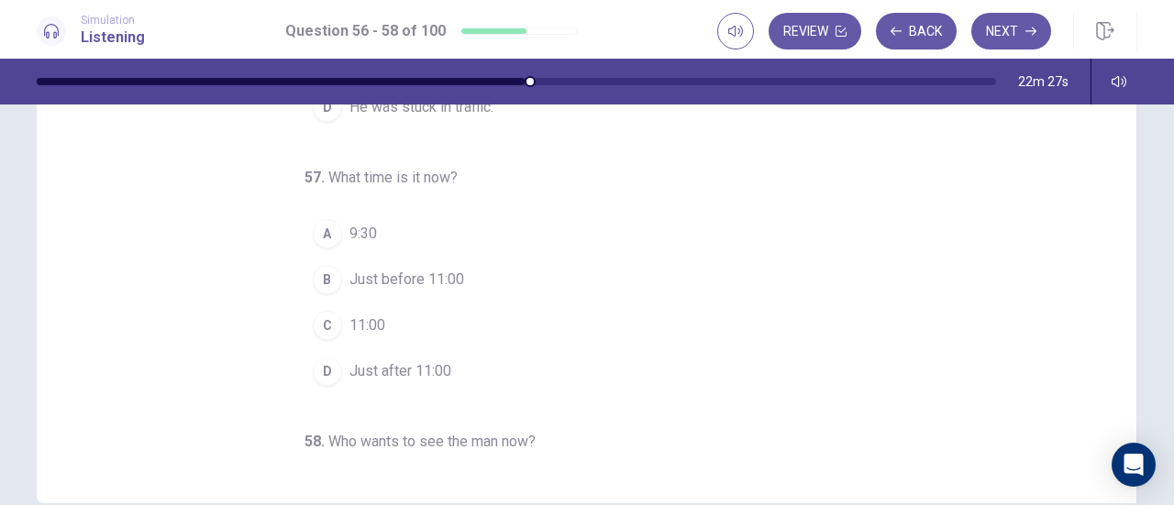
scroll to position [0, 0]
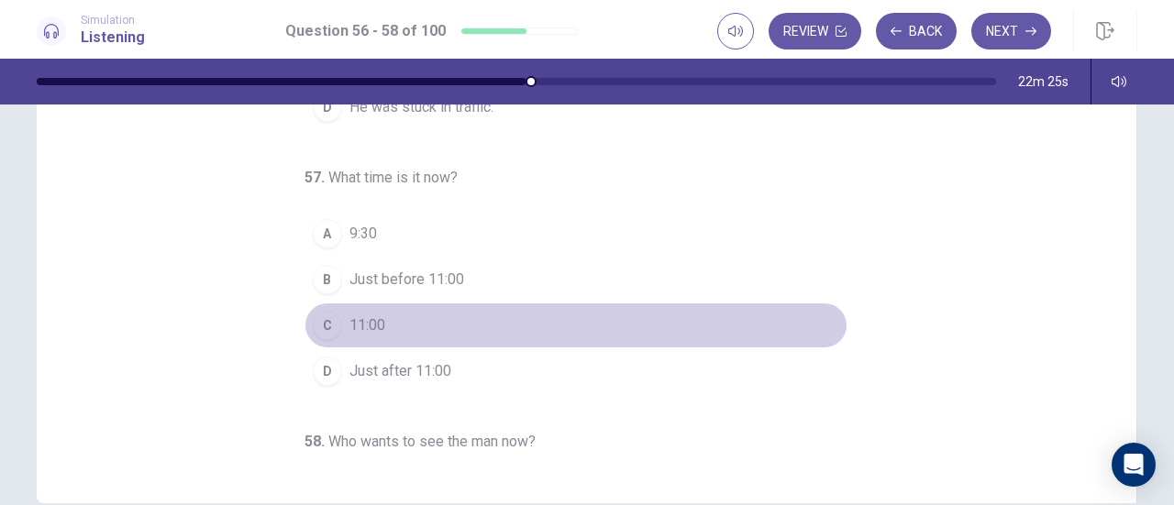
click at [725, 327] on button "C 11:00" at bounding box center [576, 326] width 543 height 46
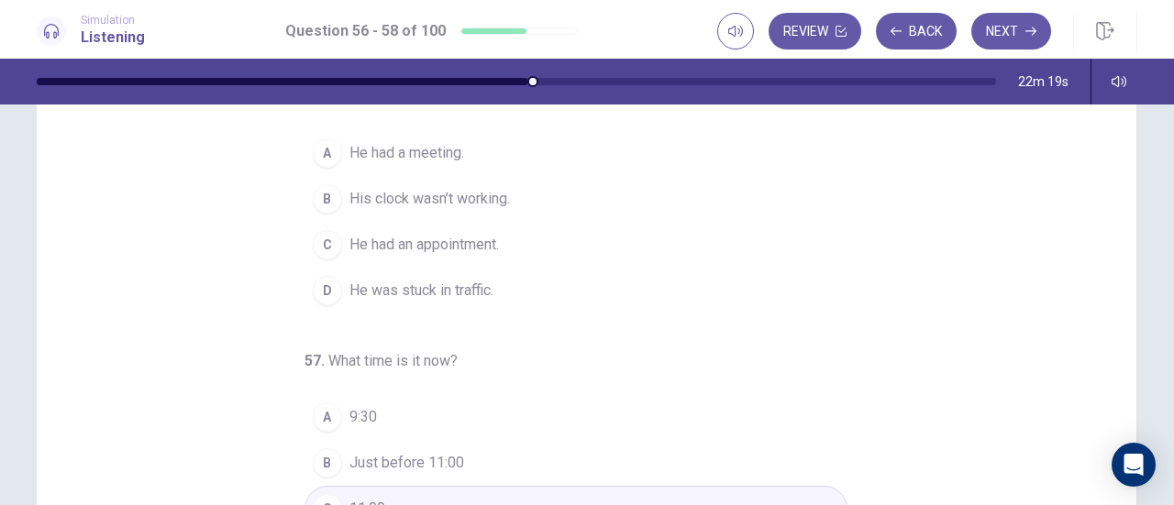
click at [881, 290] on div "56 . Why was the man late? A He had a meeting. B His clock wasn’t working. C He…" at bounding box center [594, 368] width 1056 height 564
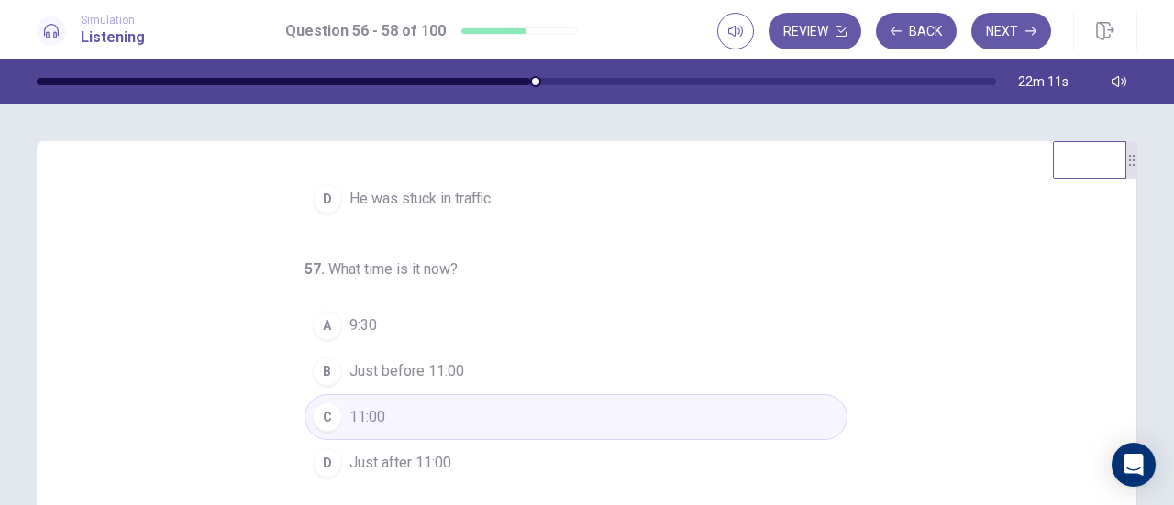
scroll to position [183, 0]
click at [925, 375] on div "56 . Why was the man late? A He had a meeting. B His clock wasn’t working. C He…" at bounding box center [594, 460] width 1056 height 564
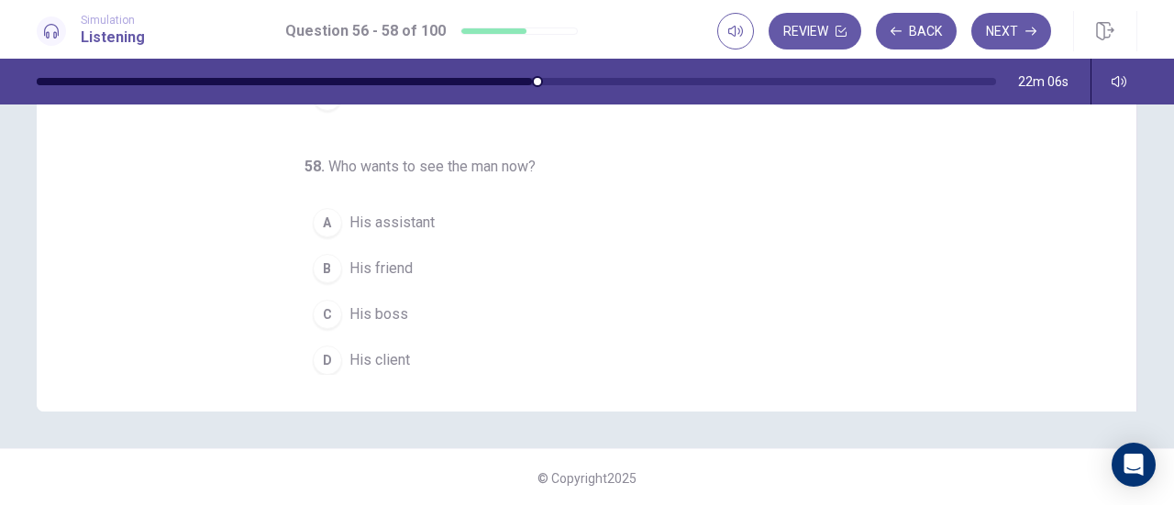
scroll to position [0, 0]
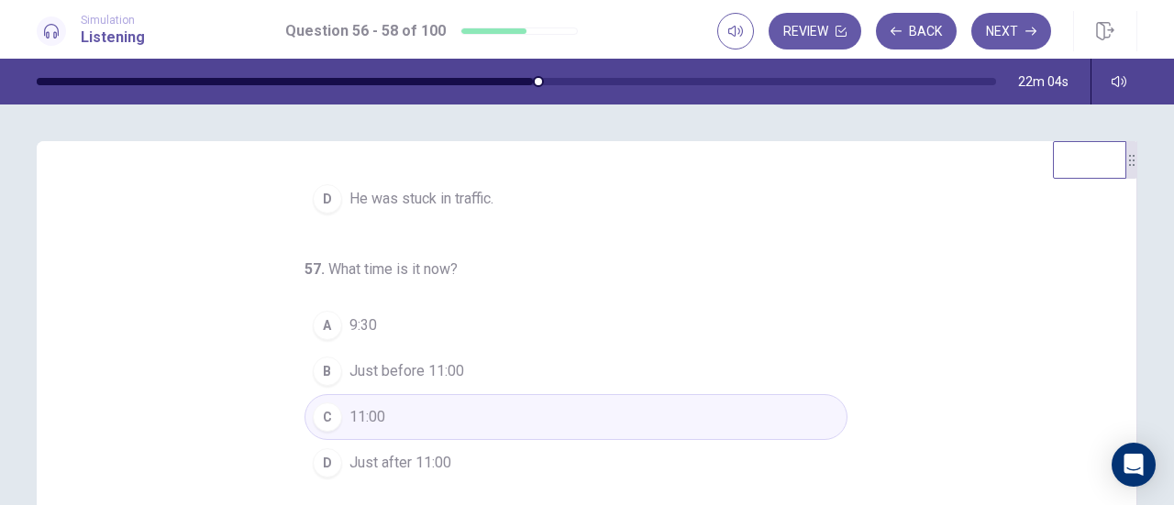
click at [990, 315] on div "56 . Why was the man late? A He had a meeting. B His clock wasn’t working. C He…" at bounding box center [594, 460] width 1056 height 564
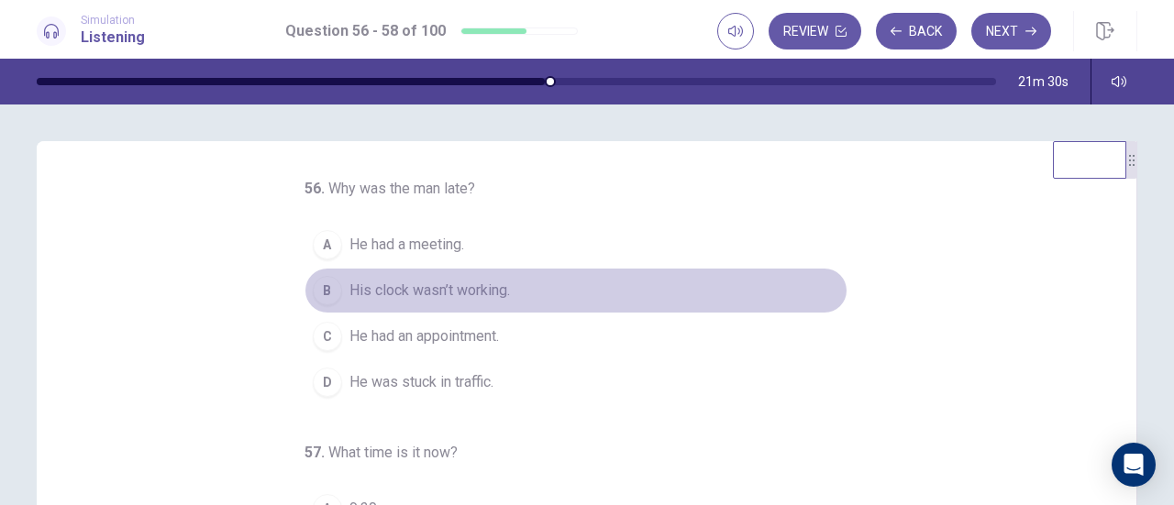
click at [327, 290] on div "B" at bounding box center [327, 290] width 29 height 29
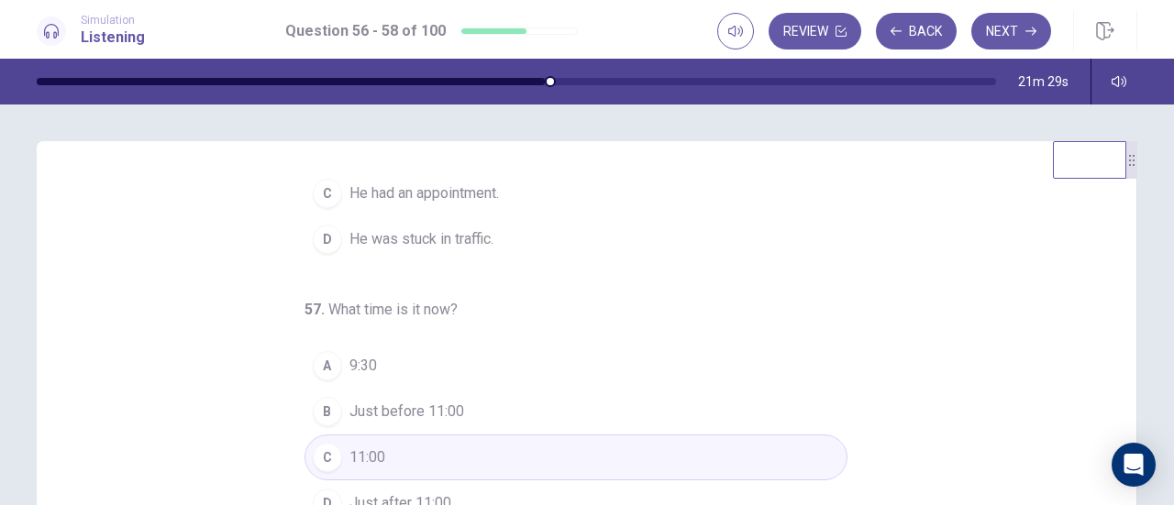
scroll to position [183, 0]
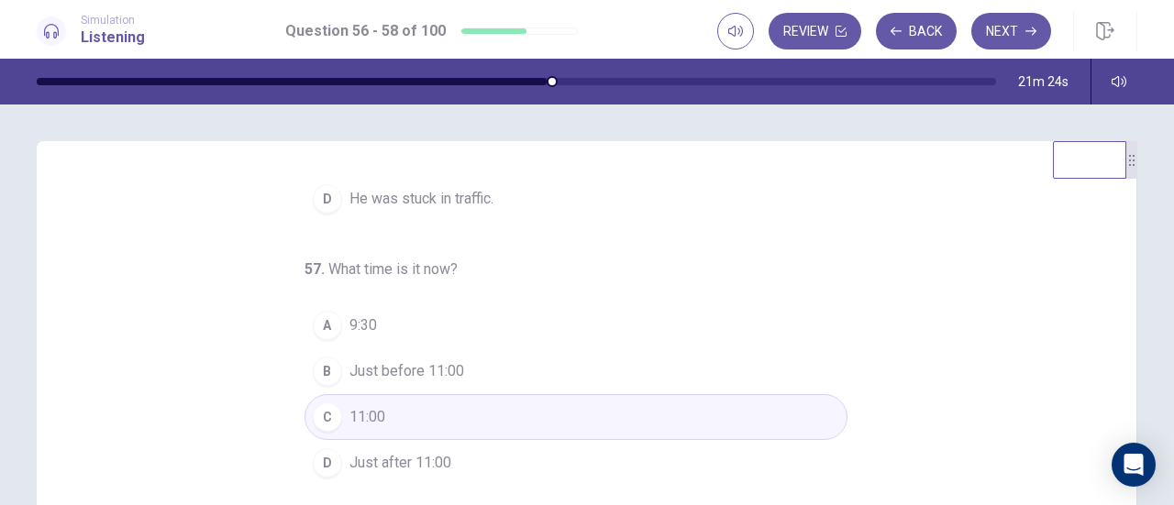
click at [409, 367] on span "Just before 11:00" at bounding box center [406, 371] width 115 height 22
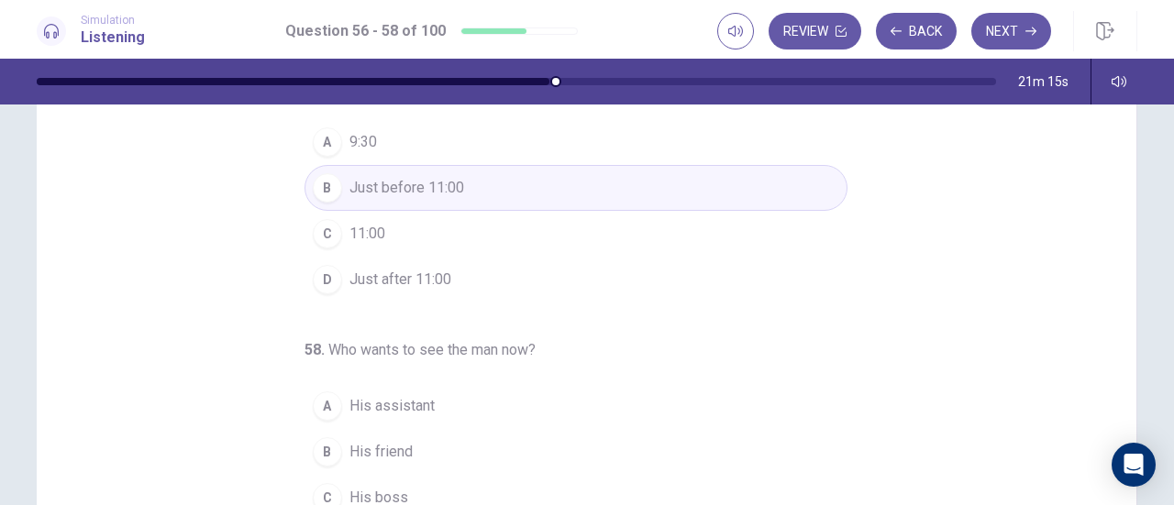
scroll to position [275, 0]
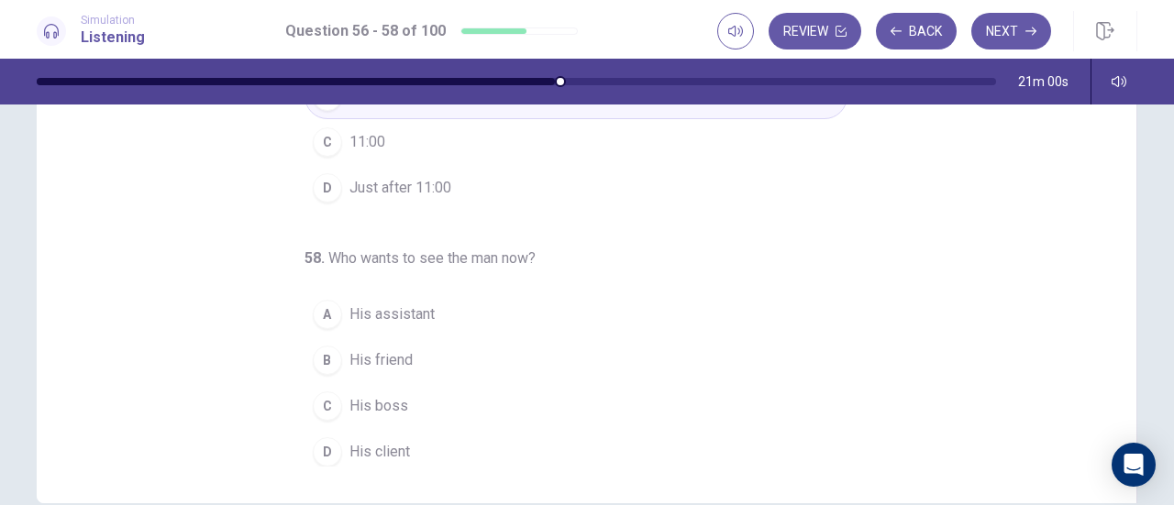
click at [414, 304] on span "His assistant" at bounding box center [391, 315] width 85 height 22
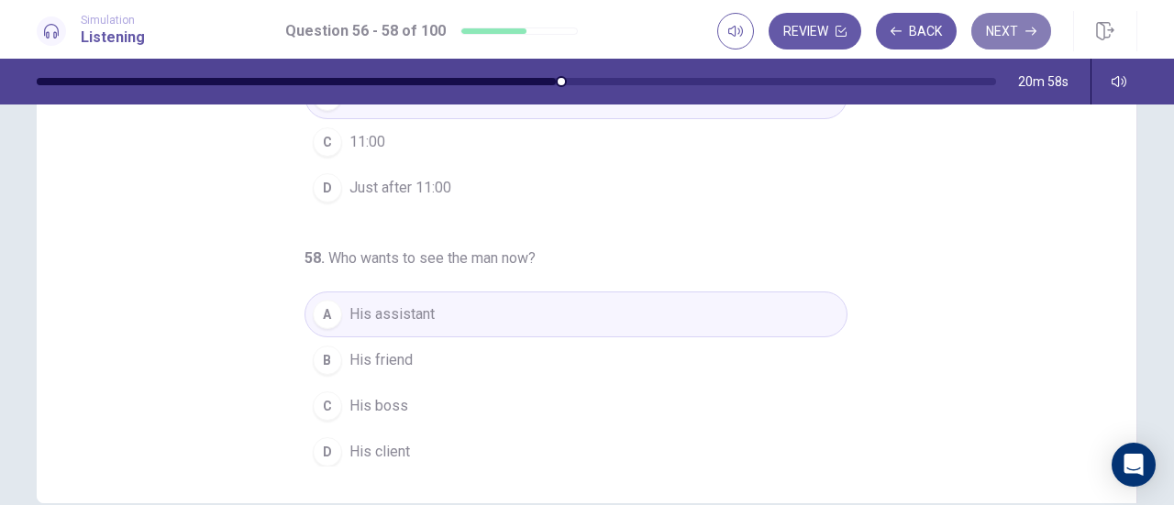
click at [1008, 27] on button "Next" at bounding box center [1011, 31] width 80 height 37
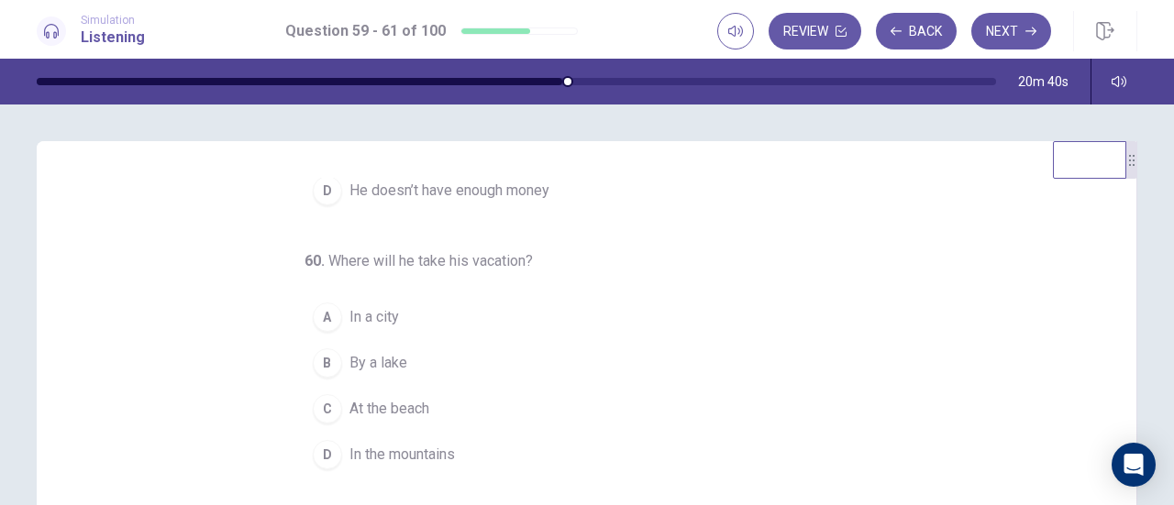
scroll to position [205, 0]
click at [926, 348] on div "59 . Why did the man change the time for his vacation? A He has too much work. …" at bounding box center [594, 460] width 1056 height 564
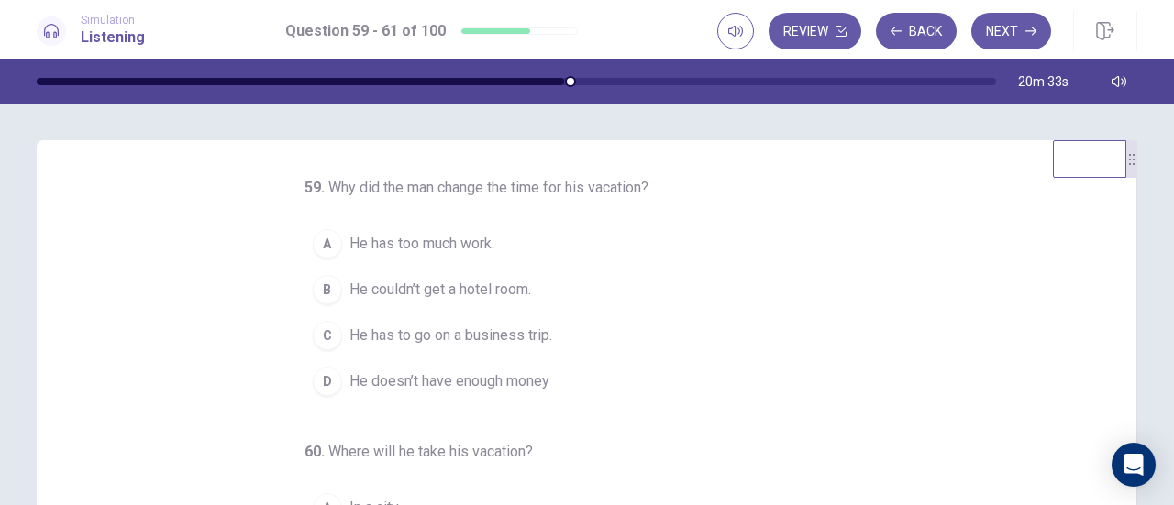
scroll to position [0, 0]
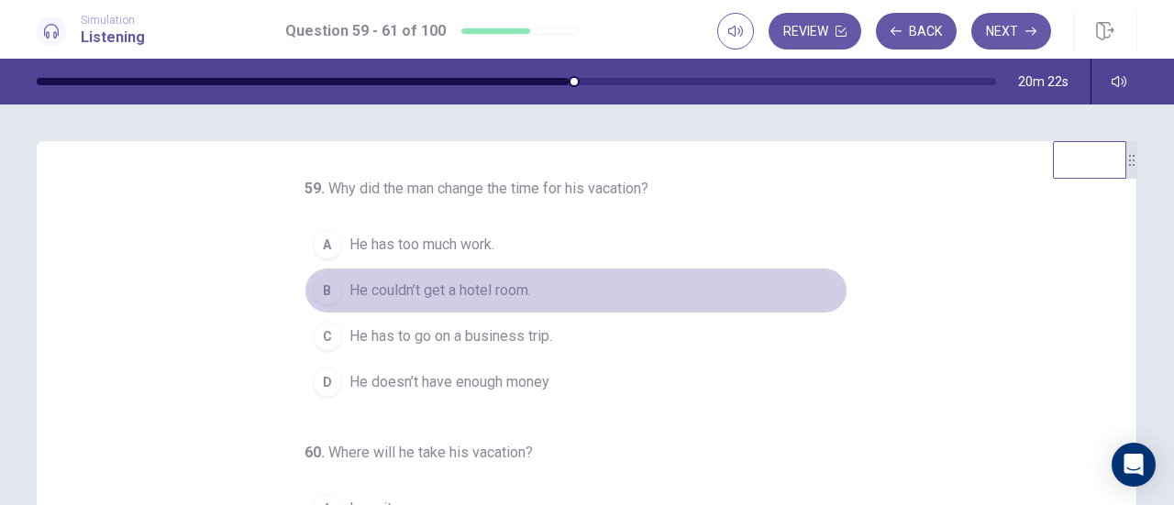
click at [320, 305] on div "B" at bounding box center [327, 290] width 29 height 29
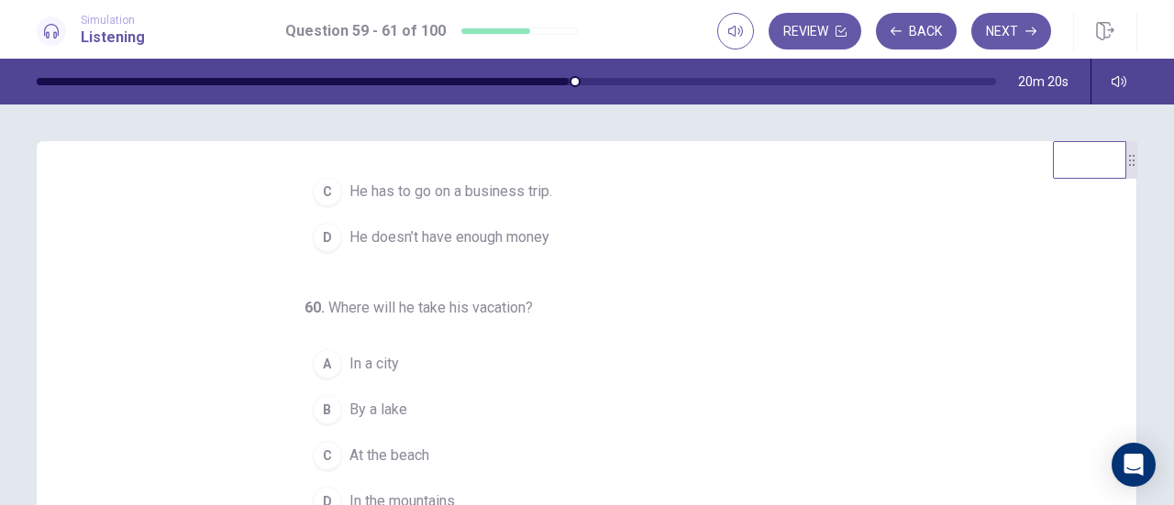
scroll to position [183, 0]
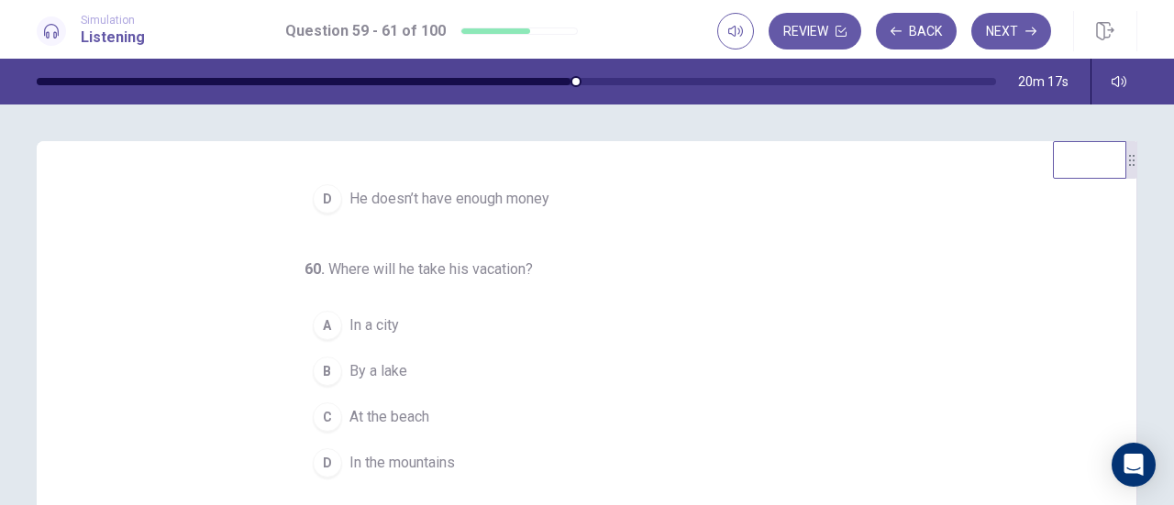
click at [314, 432] on div "C" at bounding box center [327, 417] width 29 height 29
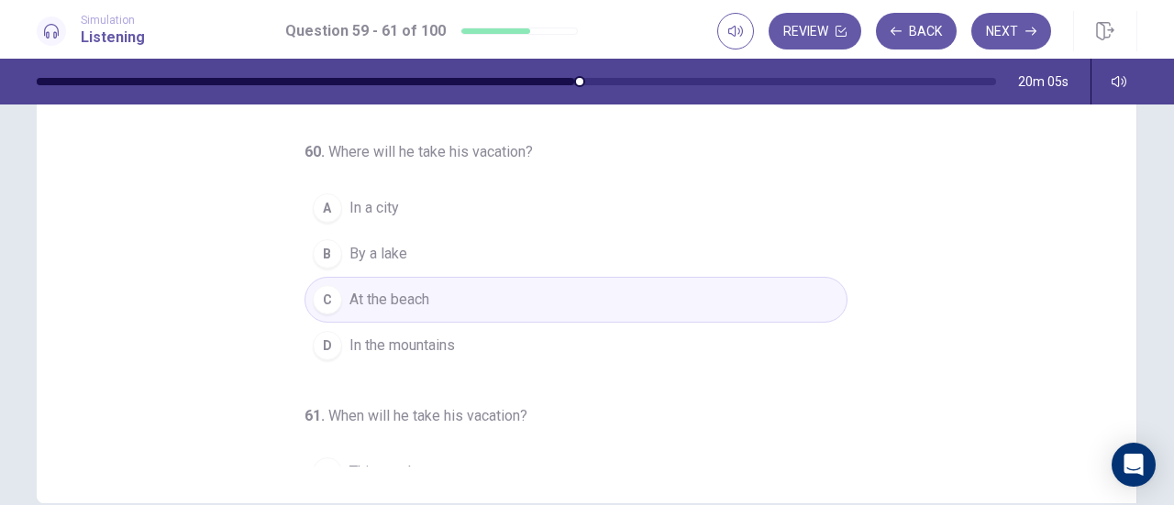
scroll to position [22, 0]
click at [317, 364] on div "D" at bounding box center [327, 349] width 29 height 29
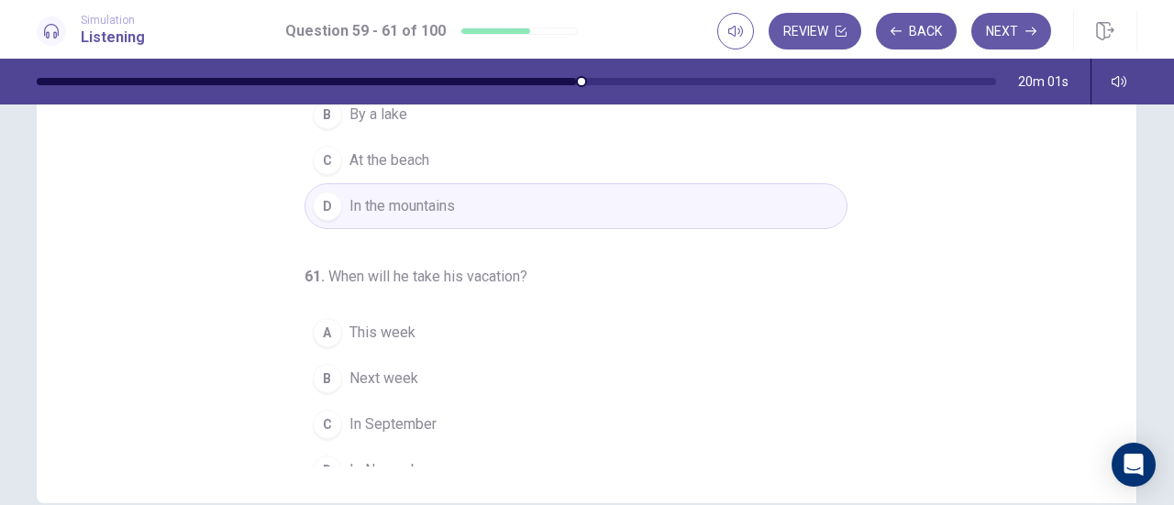
scroll to position [205, 0]
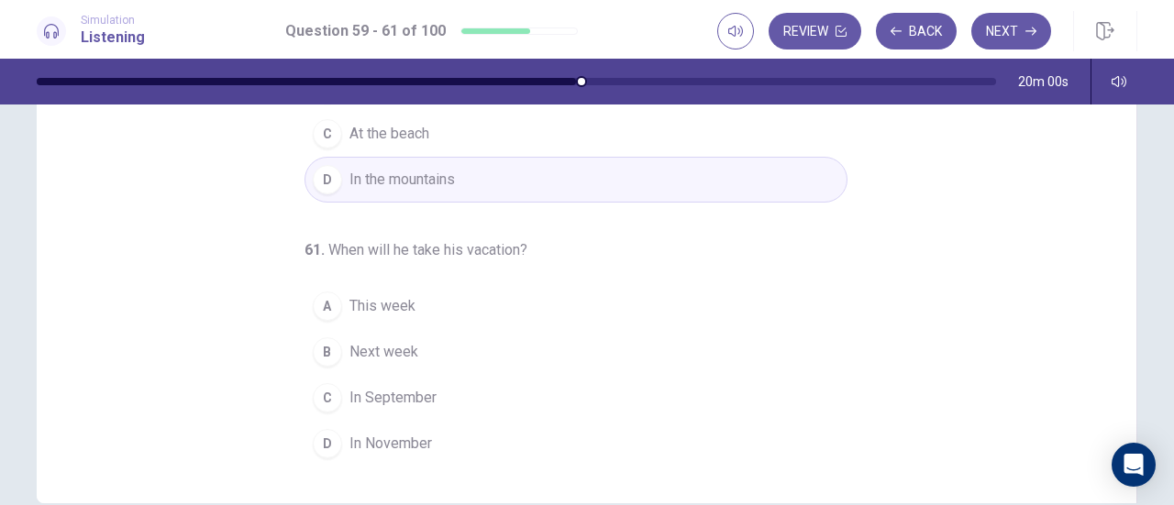
click at [316, 401] on div "C" at bounding box center [327, 397] width 29 height 29
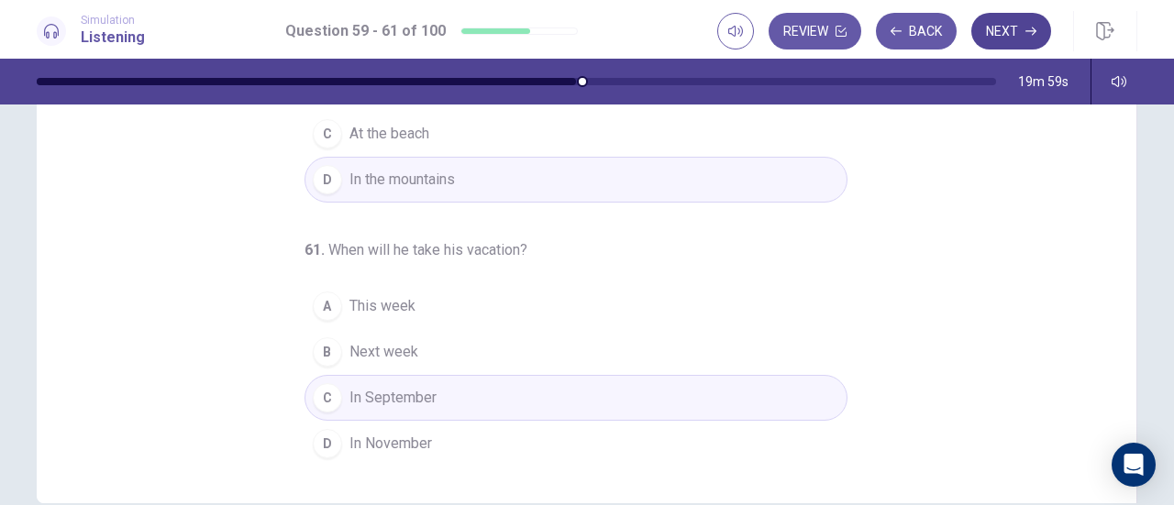
click at [1018, 32] on button "Next" at bounding box center [1011, 31] width 80 height 37
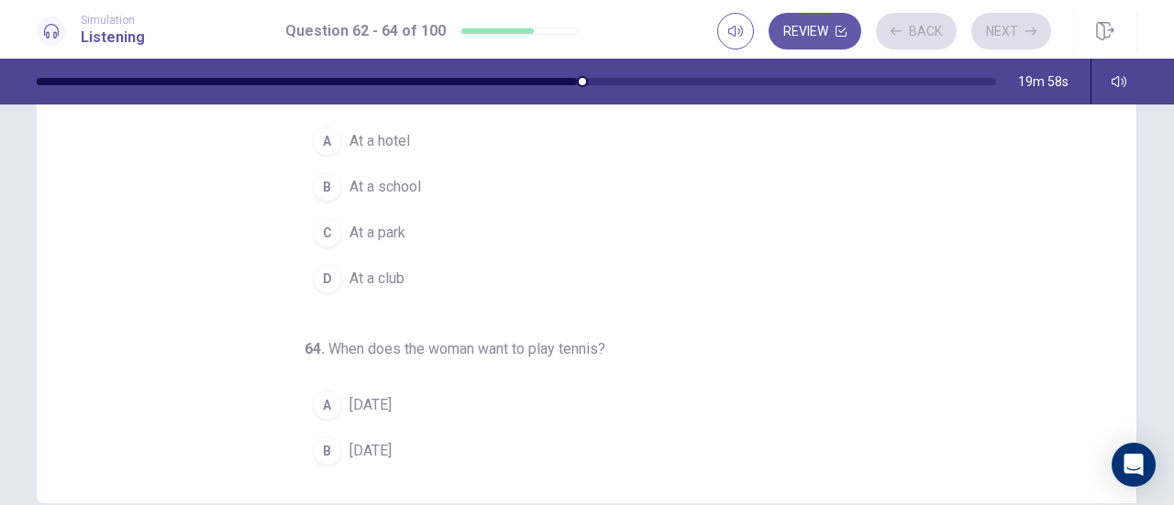
scroll to position [0, 0]
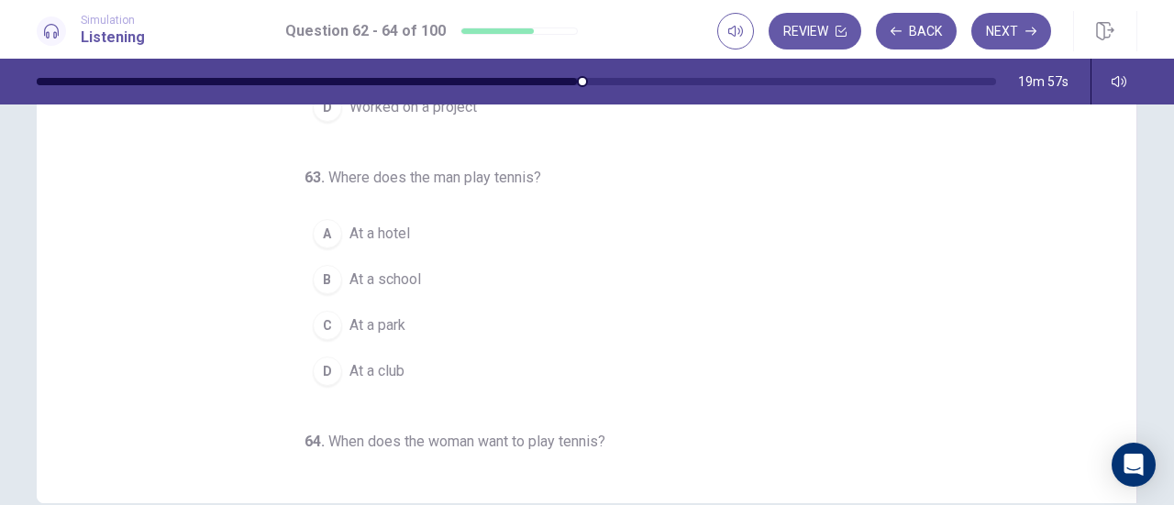
click at [911, 333] on div "62 . What did the man do last weekend? A Played tennis B Met with a client C Vi…" at bounding box center [594, 185] width 1056 height 564
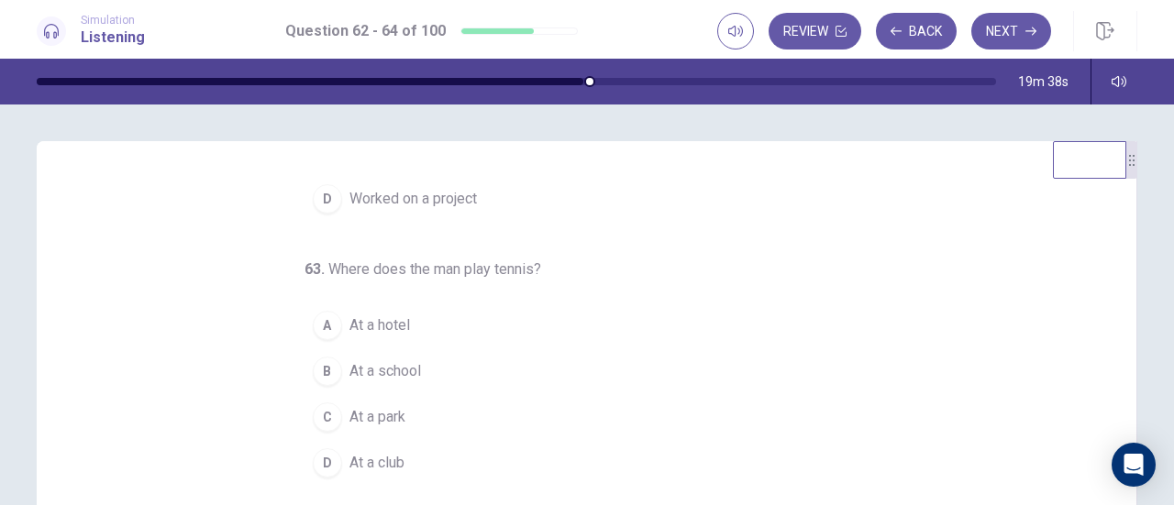
scroll to position [183, 0]
click at [945, 344] on div "62 . What did the man do last weekend? A Played tennis B Met with a client C Vi…" at bounding box center [594, 460] width 1056 height 564
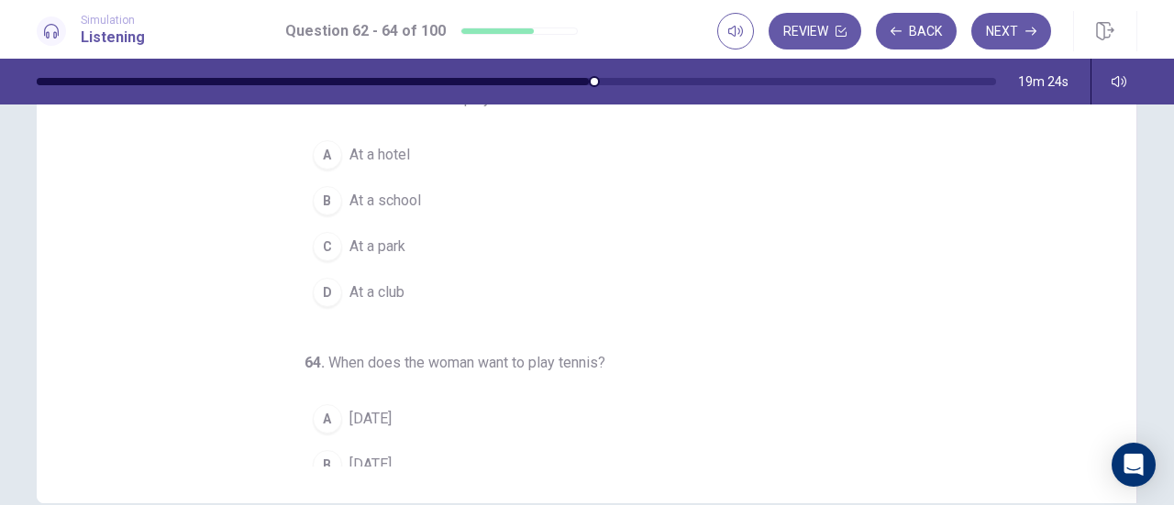
scroll to position [0, 0]
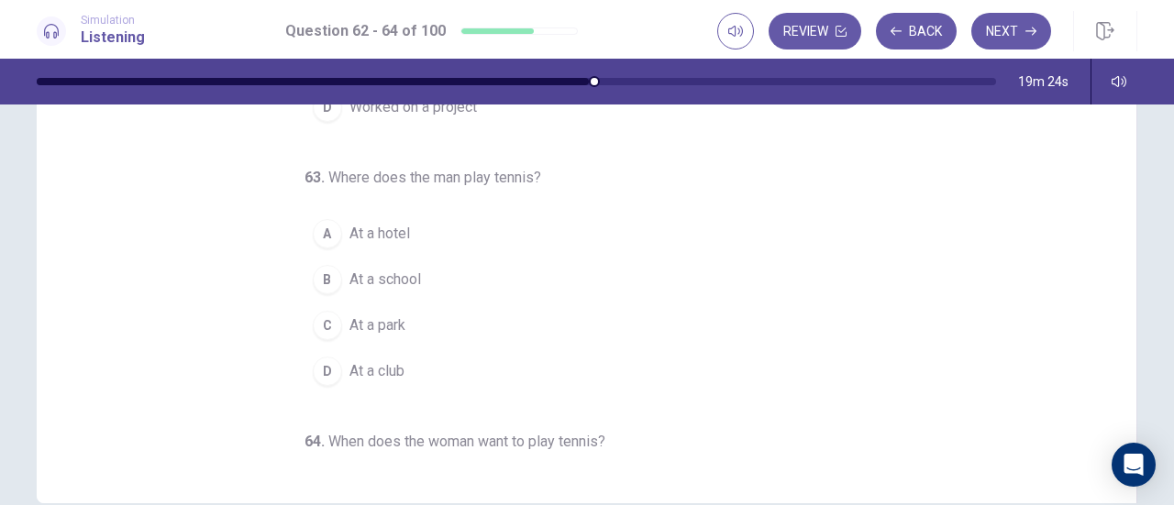
click at [944, 344] on div "62 . What did the man do last weekend? A Played tennis B Met with a client C Vi…" at bounding box center [594, 185] width 1056 height 564
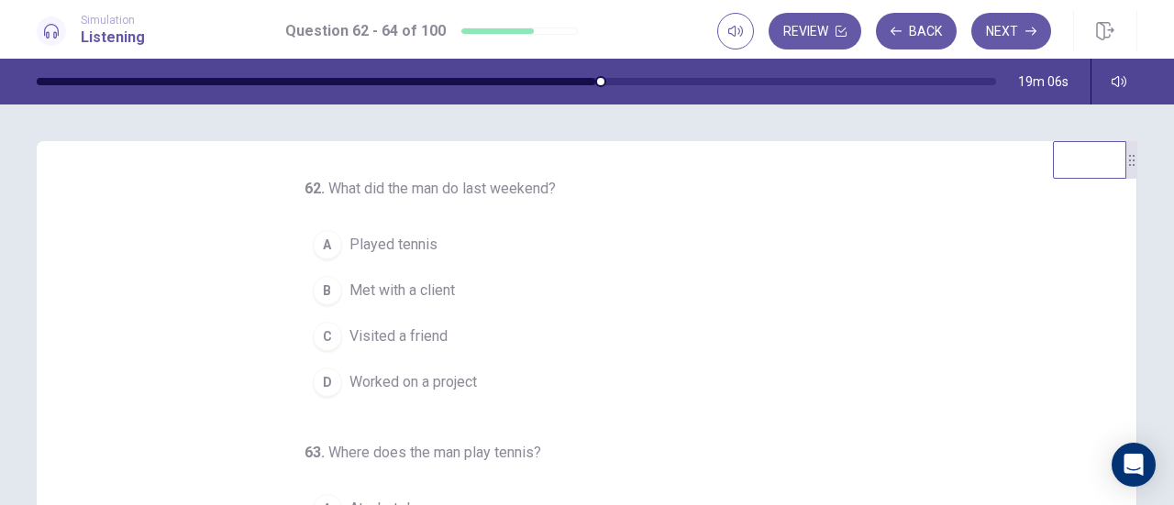
click at [321, 300] on div "B" at bounding box center [327, 290] width 29 height 29
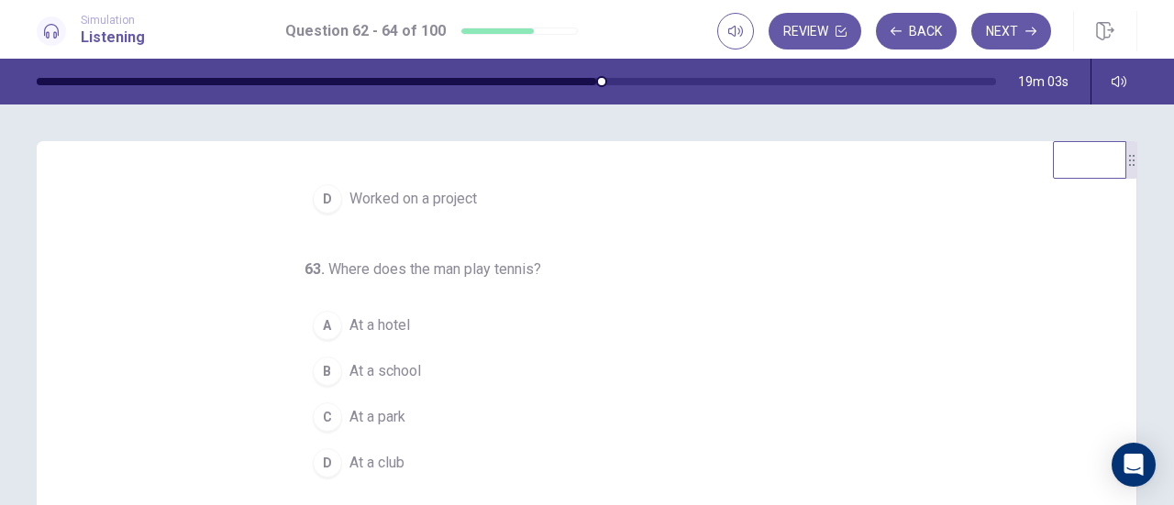
scroll to position [183, 0]
click at [927, 364] on div "62 . What did the man do last weekend? A Played tennis B Met with a client C Vi…" at bounding box center [594, 460] width 1056 height 564
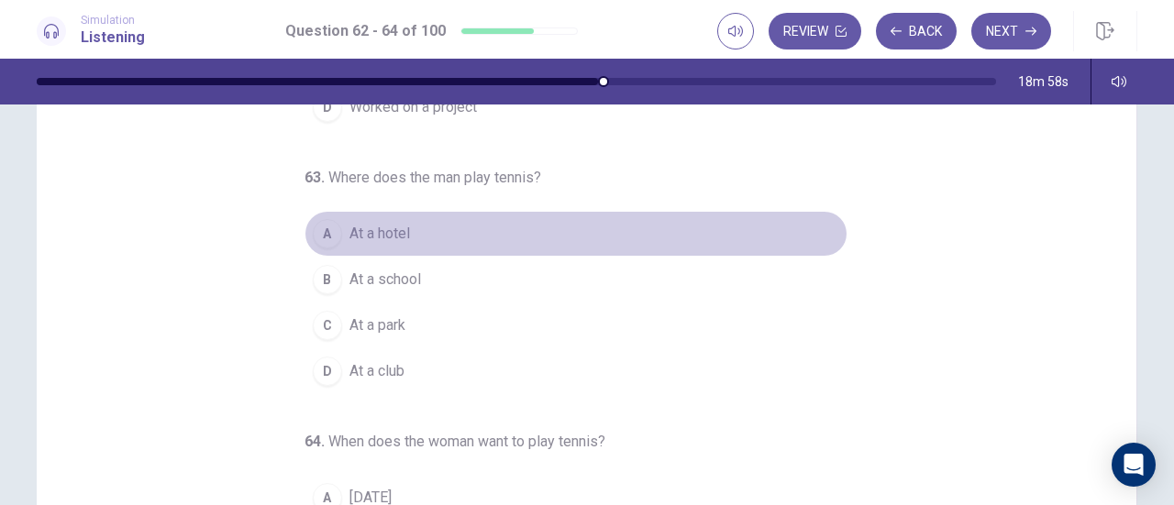
click at [314, 232] on div "A" at bounding box center [327, 233] width 29 height 29
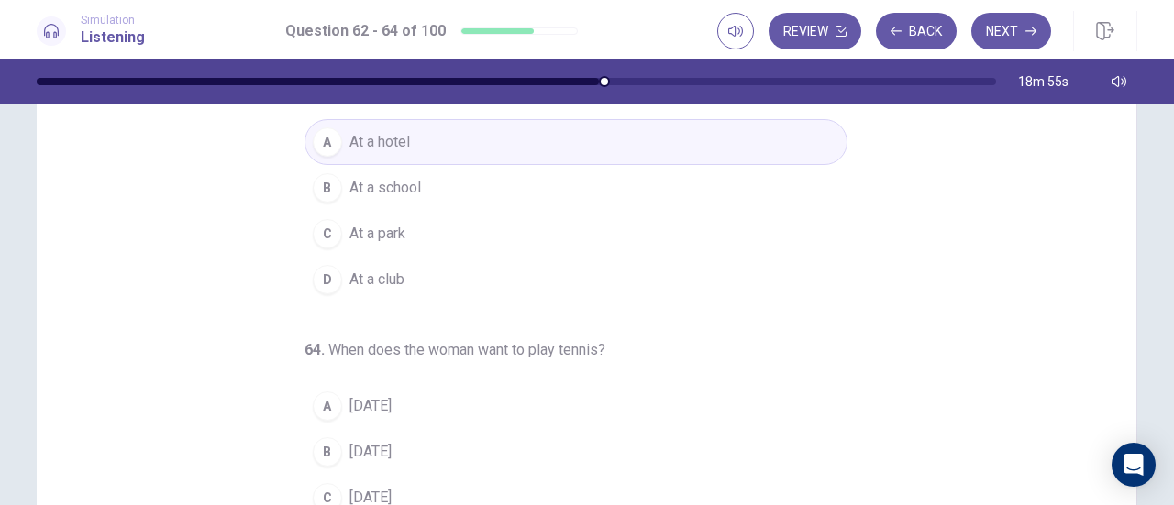
scroll to position [275, 0]
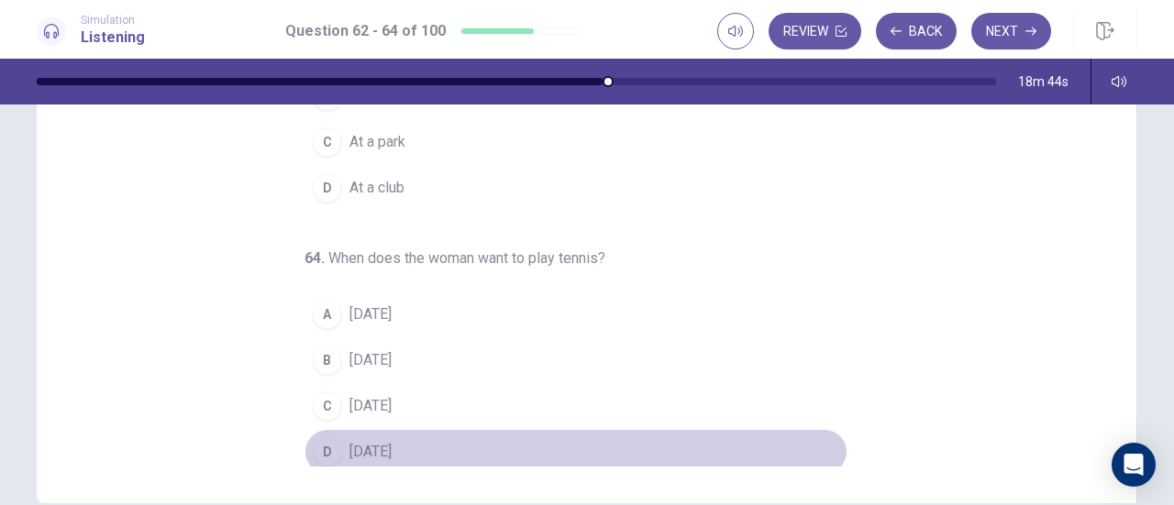
click at [314, 447] on div "D" at bounding box center [327, 452] width 29 height 29
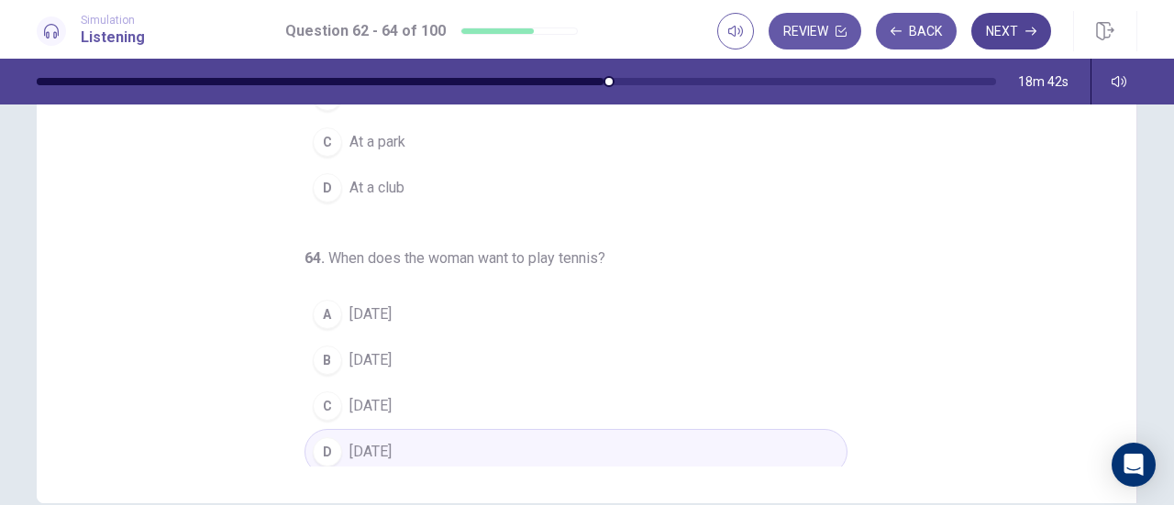
click at [1016, 38] on button "Next" at bounding box center [1011, 31] width 80 height 37
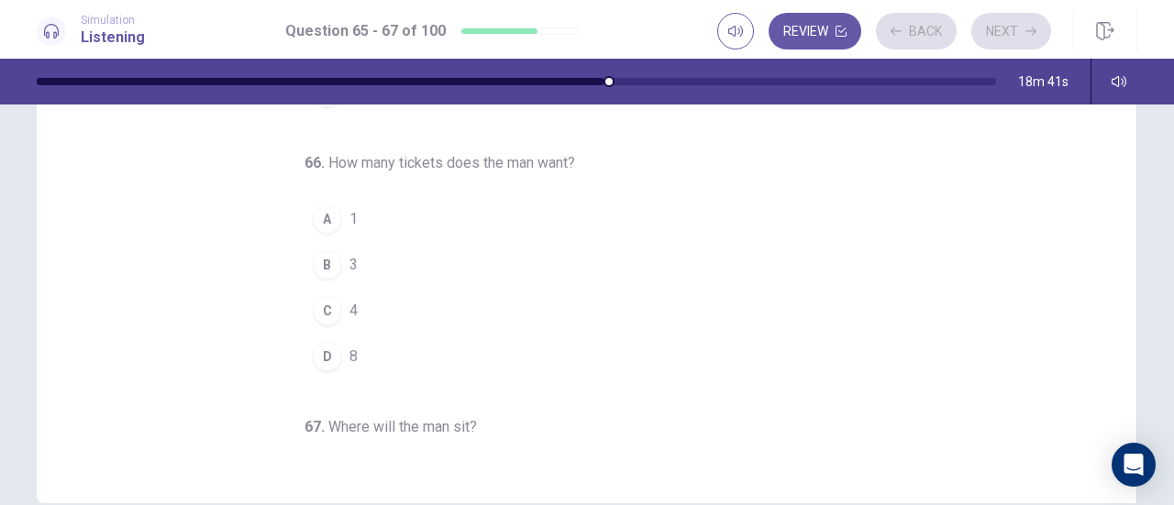
scroll to position [0, 0]
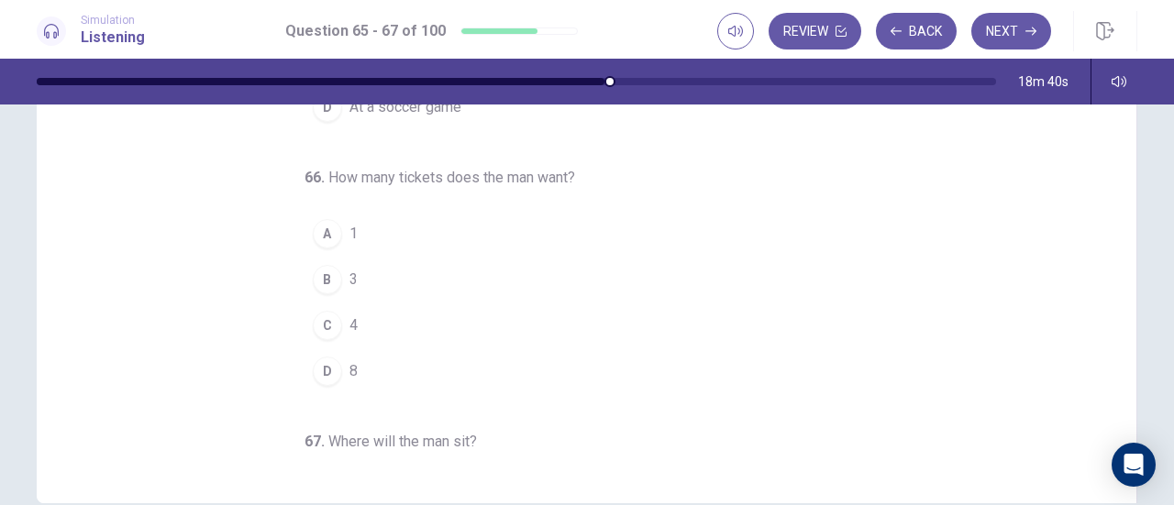
click at [1000, 329] on div "65 . Where does this conversation take place? A At a theater B At a train stati…" at bounding box center [594, 185] width 1056 height 564
click at [978, 338] on div "65 . Where does this conversation take place? A At a theater B At a train stati…" at bounding box center [594, 185] width 1056 height 564
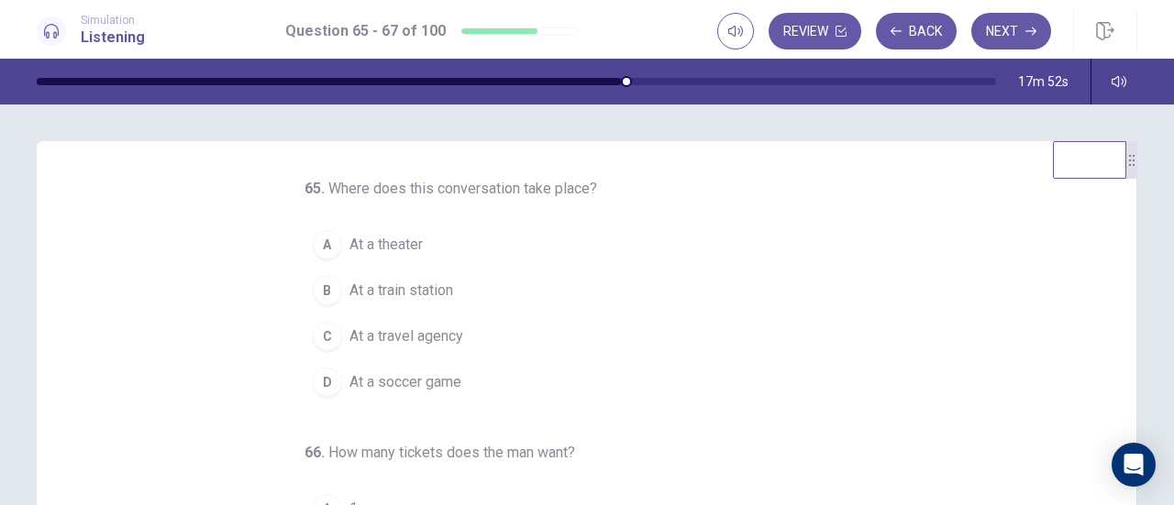
click at [328, 249] on div "A" at bounding box center [327, 244] width 29 height 29
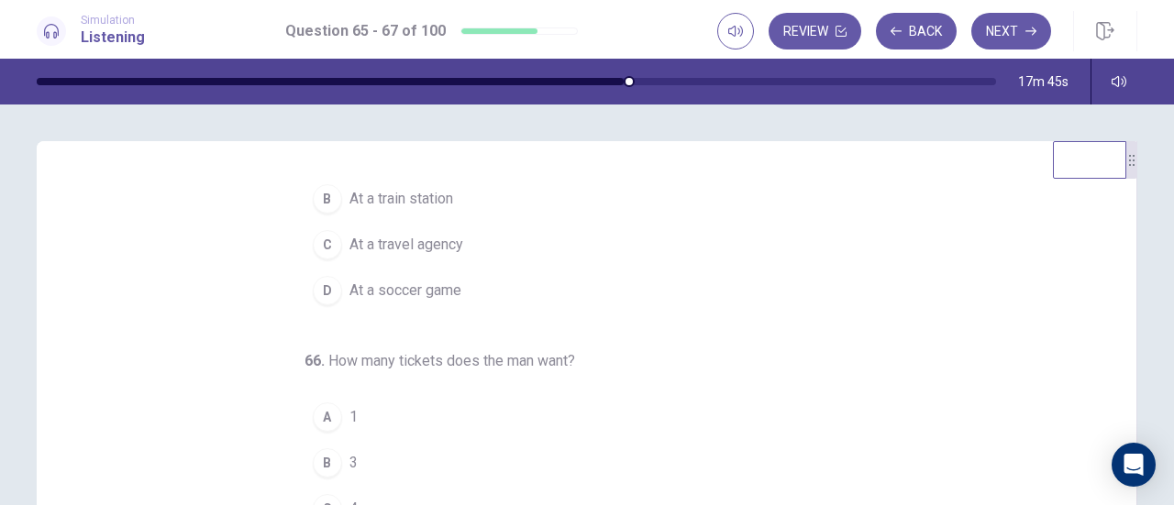
scroll to position [183, 0]
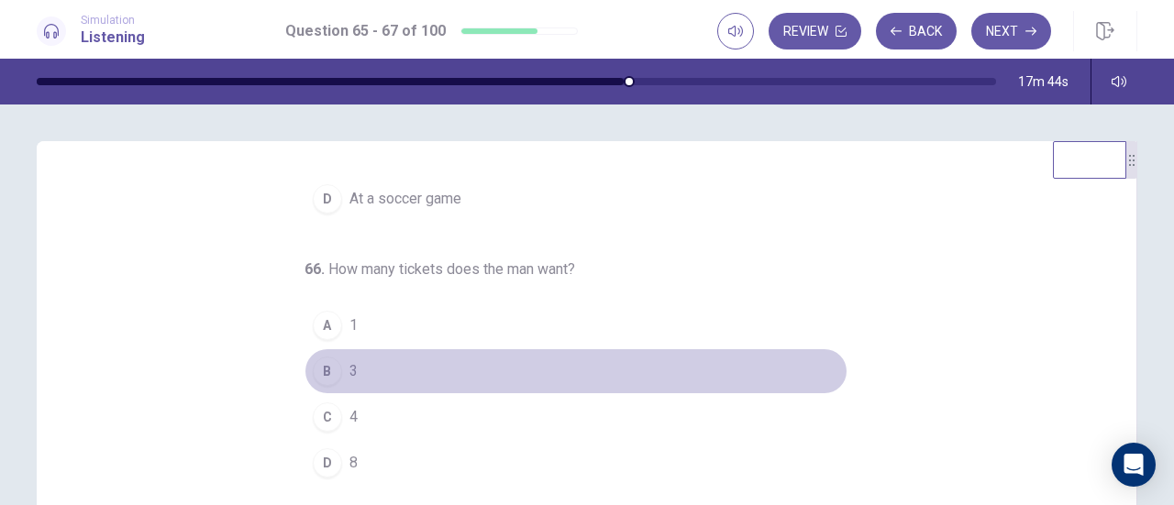
click at [316, 368] on div "B" at bounding box center [327, 371] width 29 height 29
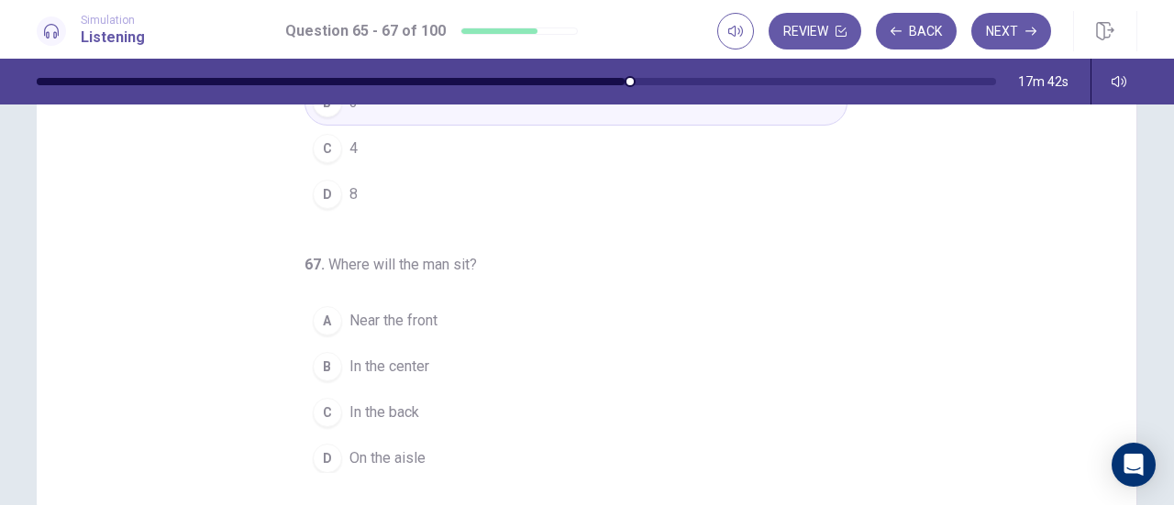
scroll to position [275, 0]
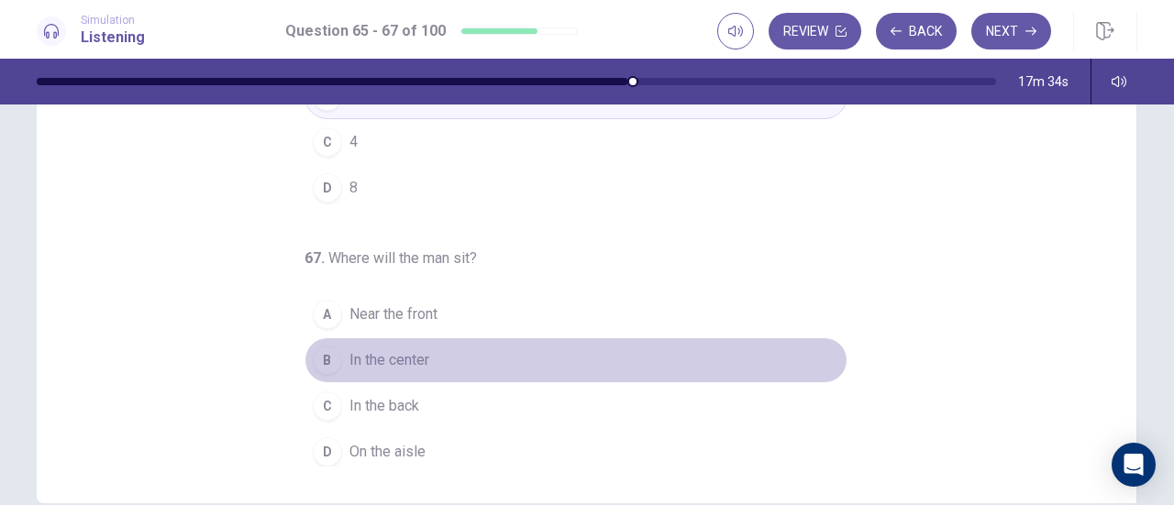
click at [323, 350] on div "B" at bounding box center [327, 360] width 29 height 29
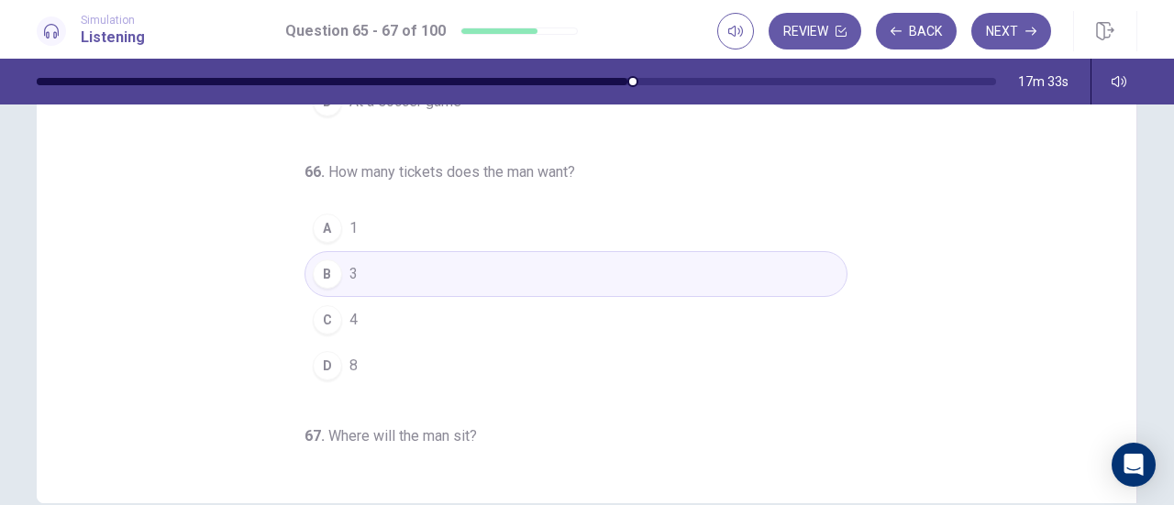
scroll to position [0, 0]
click at [1025, 324] on div "65 . Where does this conversation take place? A At a theater B At a train stati…" at bounding box center [594, 185] width 1056 height 564
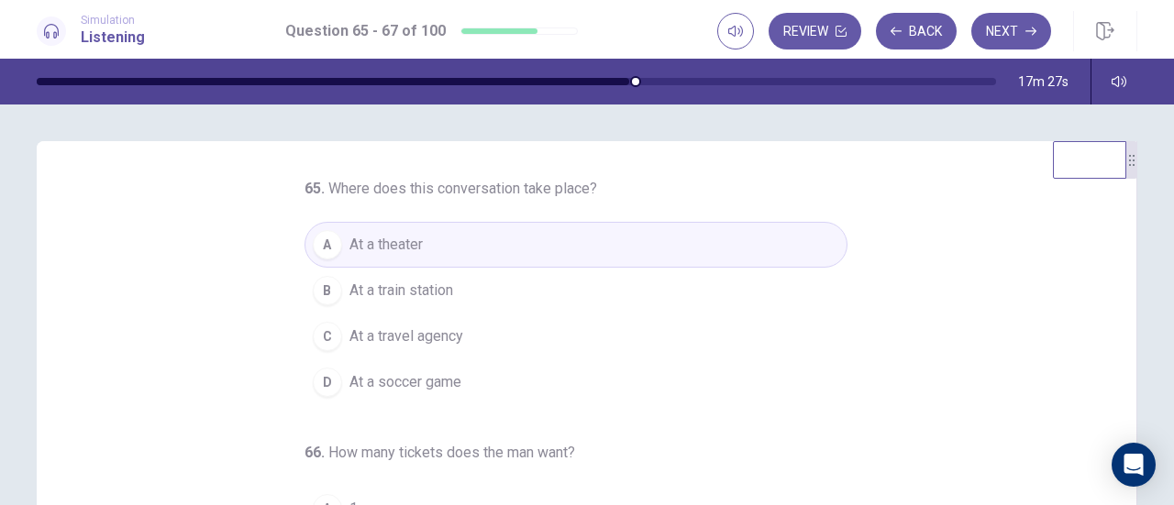
scroll to position [183, 0]
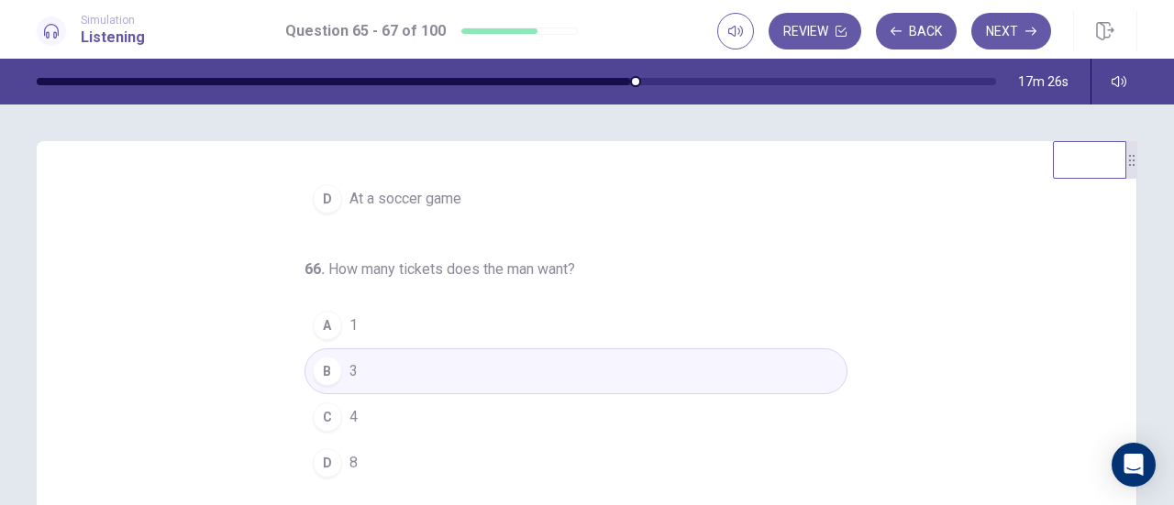
click at [1021, 323] on div "65 . Where does this conversation take place? A At a theater B At a train stati…" at bounding box center [594, 460] width 1056 height 564
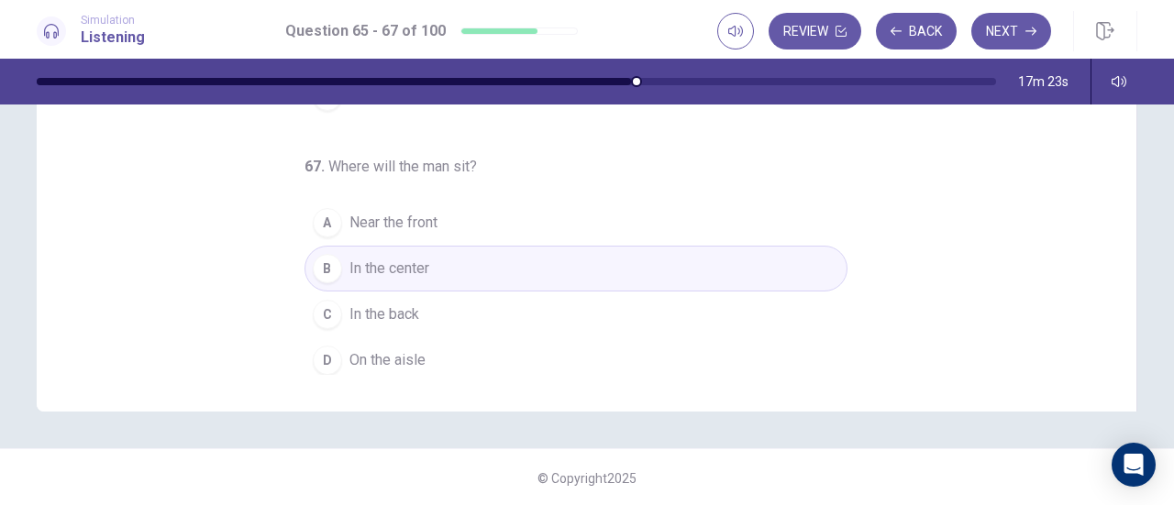
click at [415, 303] on button "C In the back" at bounding box center [576, 315] width 543 height 46
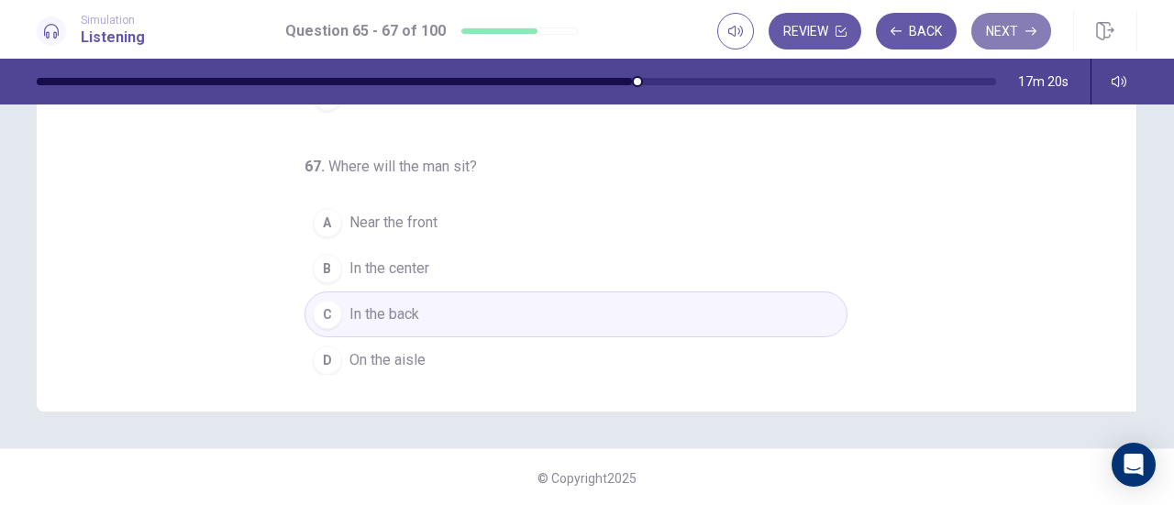
click at [1007, 36] on button "Next" at bounding box center [1011, 31] width 80 height 37
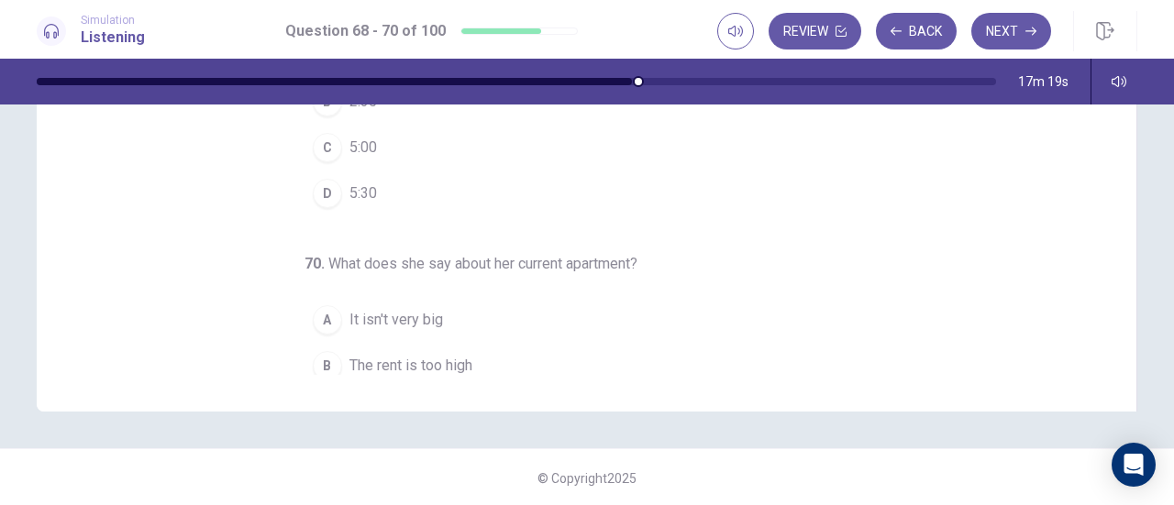
scroll to position [0, 0]
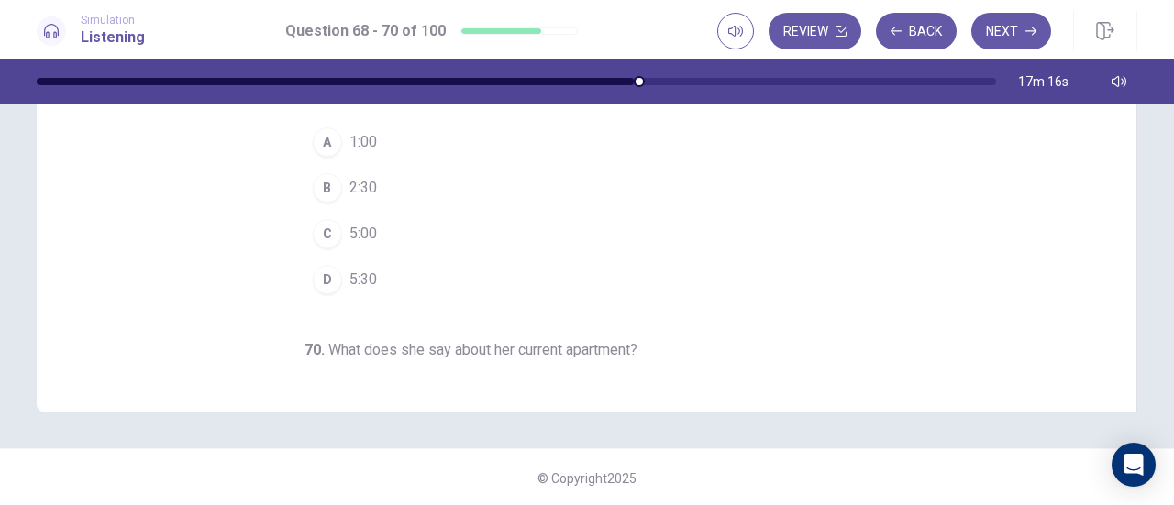
click at [985, 273] on div "68 . What will the woman do this afternoon? A Look for her key B See a new apar…" at bounding box center [594, 93] width 1056 height 564
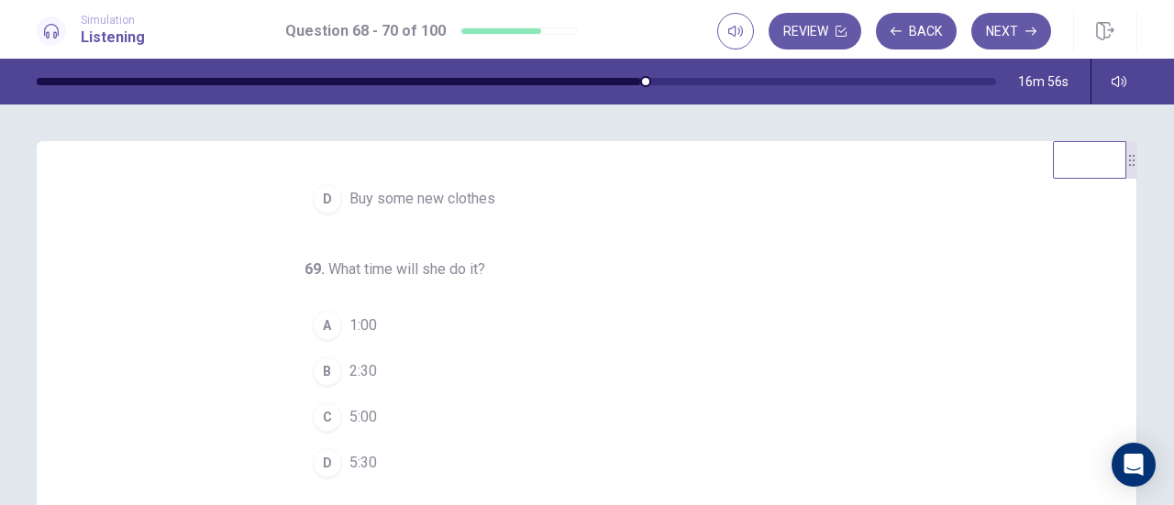
scroll to position [183, 0]
click at [1009, 371] on div "68 . What will the woman do this afternoon? A Look for her key B See a new apar…" at bounding box center [594, 460] width 1056 height 564
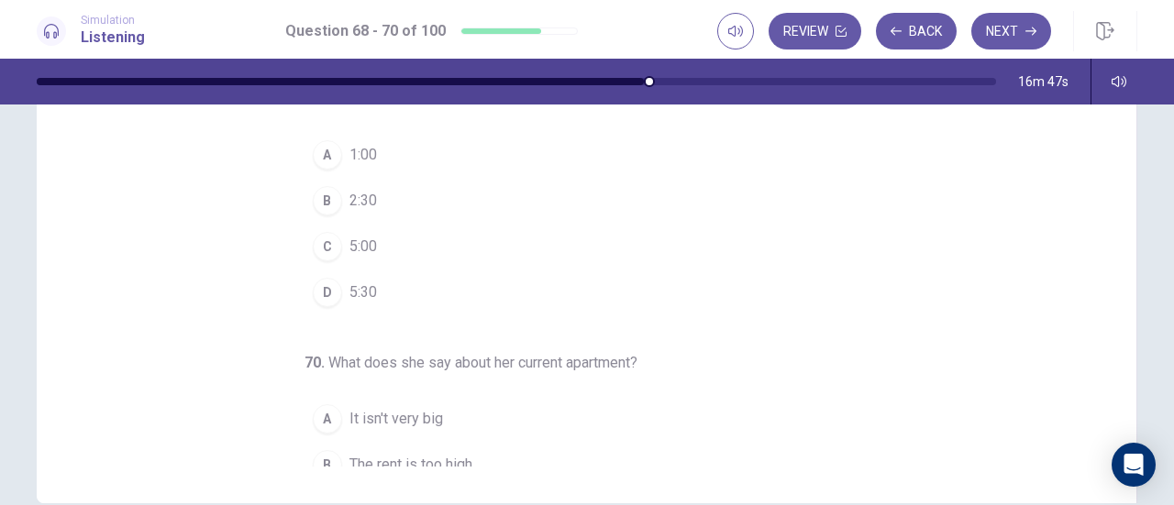
scroll to position [0, 0]
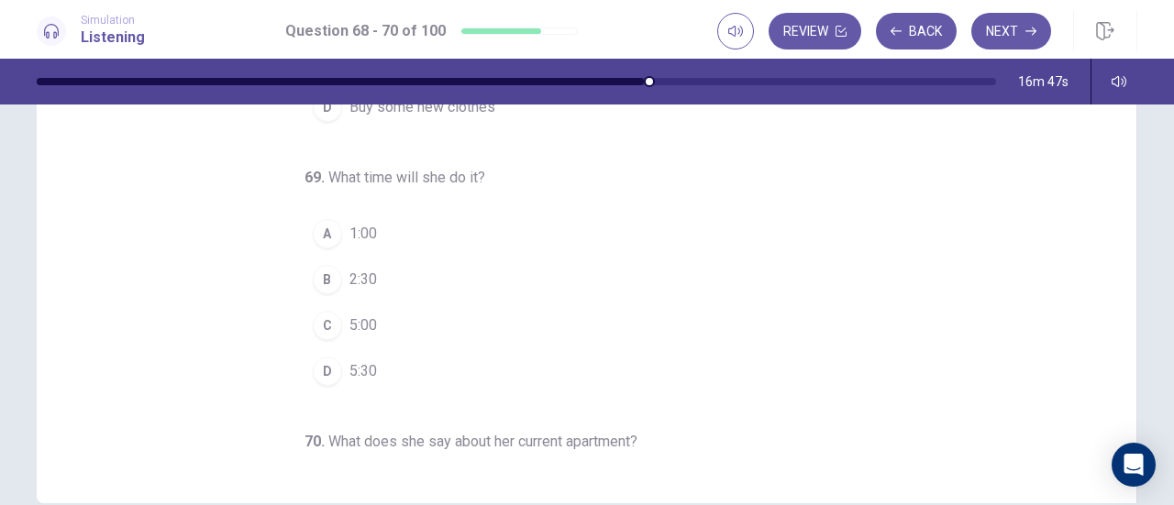
click at [904, 380] on div "68 . What will the woman do this afternoon? A Look for her key B See a new apar…" at bounding box center [594, 185] width 1056 height 564
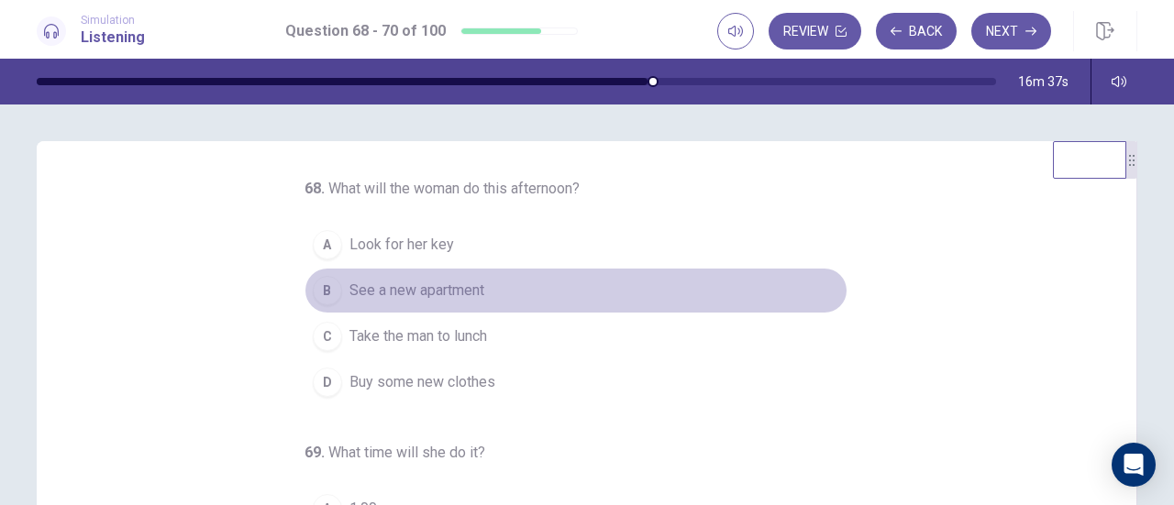
click at [321, 300] on div "B" at bounding box center [327, 290] width 29 height 29
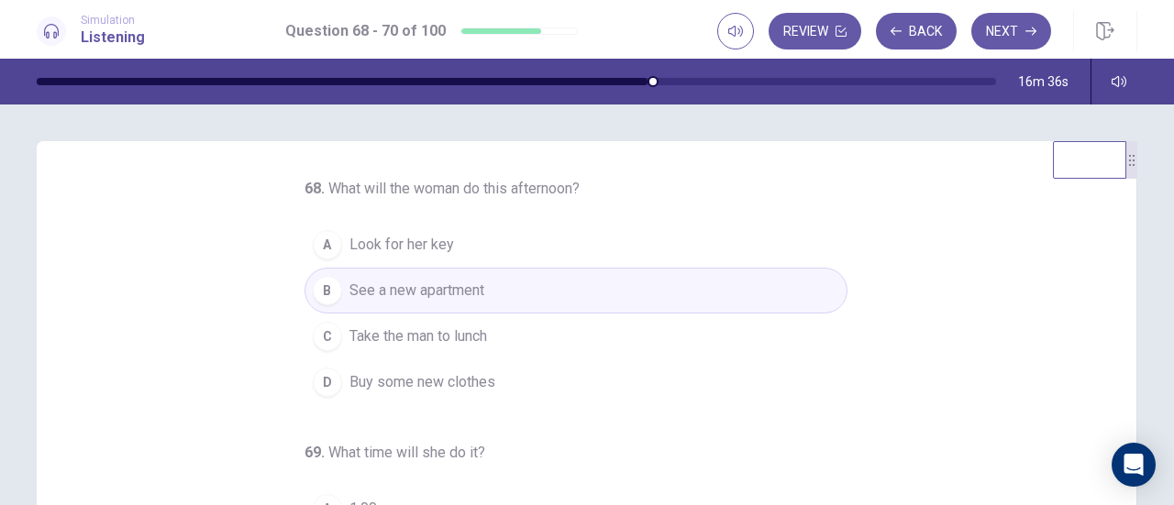
click at [1048, 363] on div "68 . What will the woman do this afternoon? A Look for her key B See a new apar…" at bounding box center [594, 460] width 1056 height 564
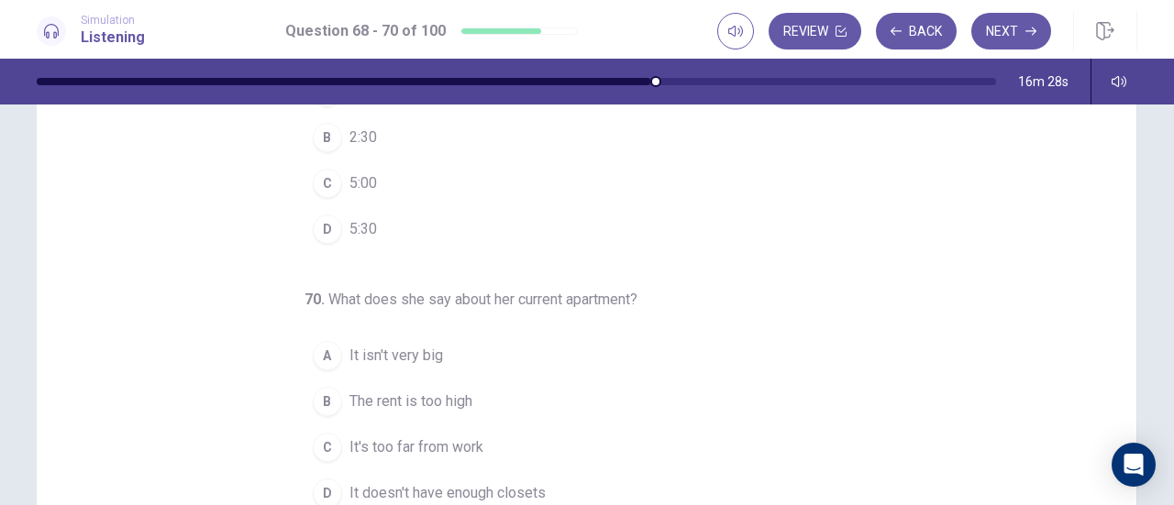
scroll to position [275, 0]
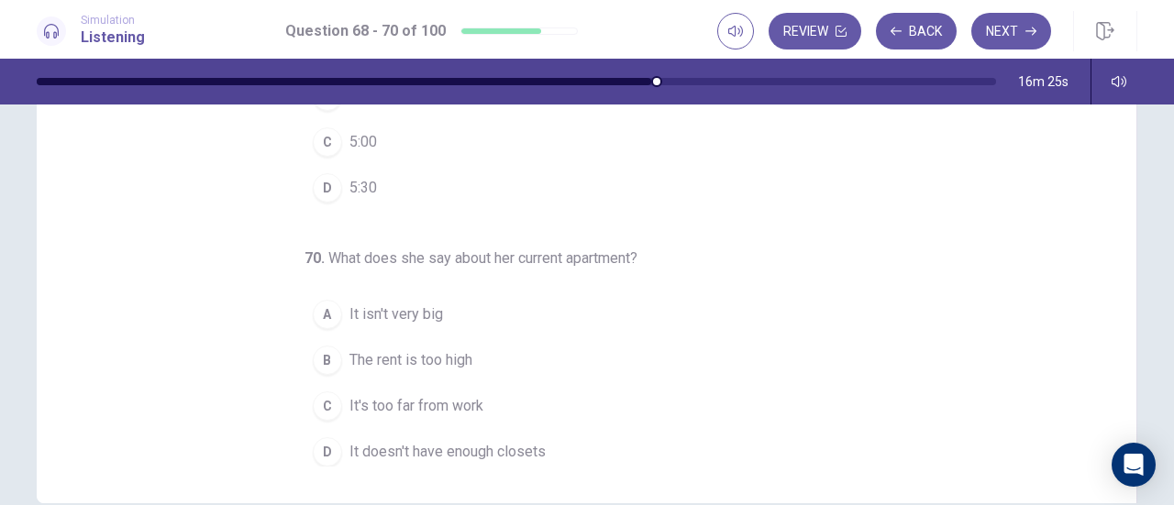
click at [313, 402] on div "C" at bounding box center [327, 406] width 29 height 29
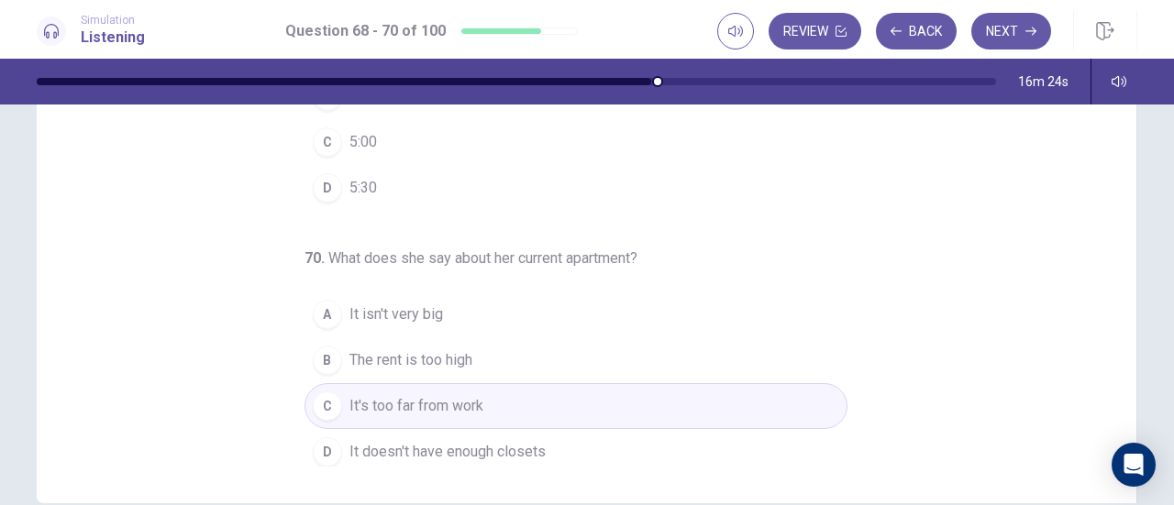
scroll to position [0, 0]
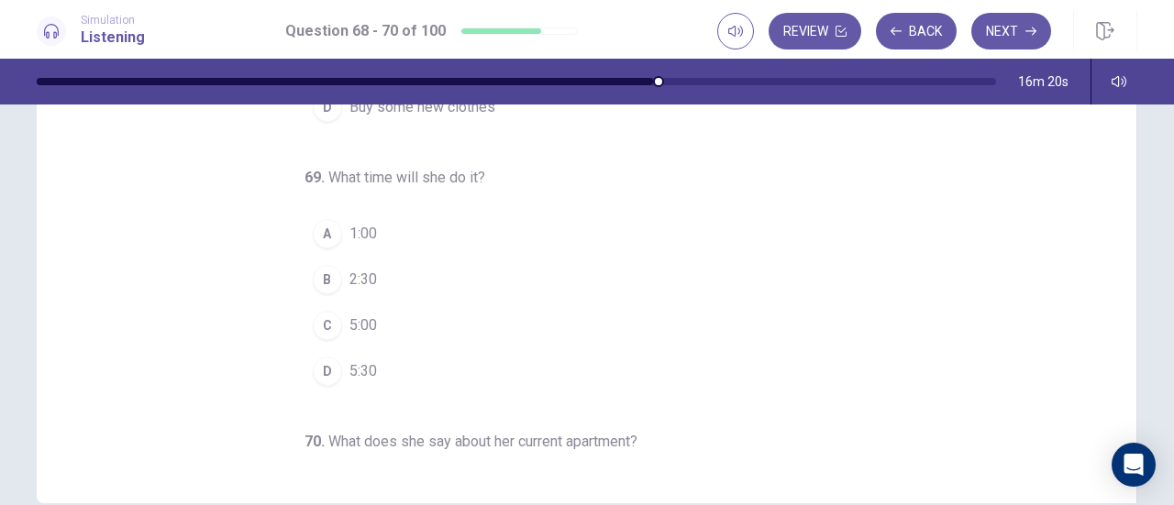
click at [317, 282] on div "B" at bounding box center [327, 279] width 29 height 29
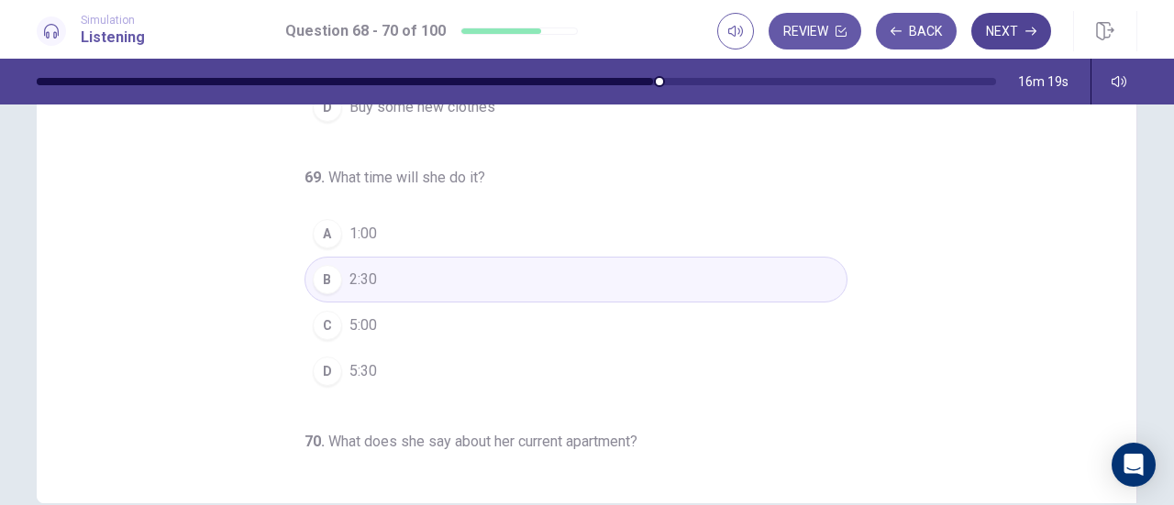
click at [1014, 29] on button "Next" at bounding box center [1011, 31] width 80 height 37
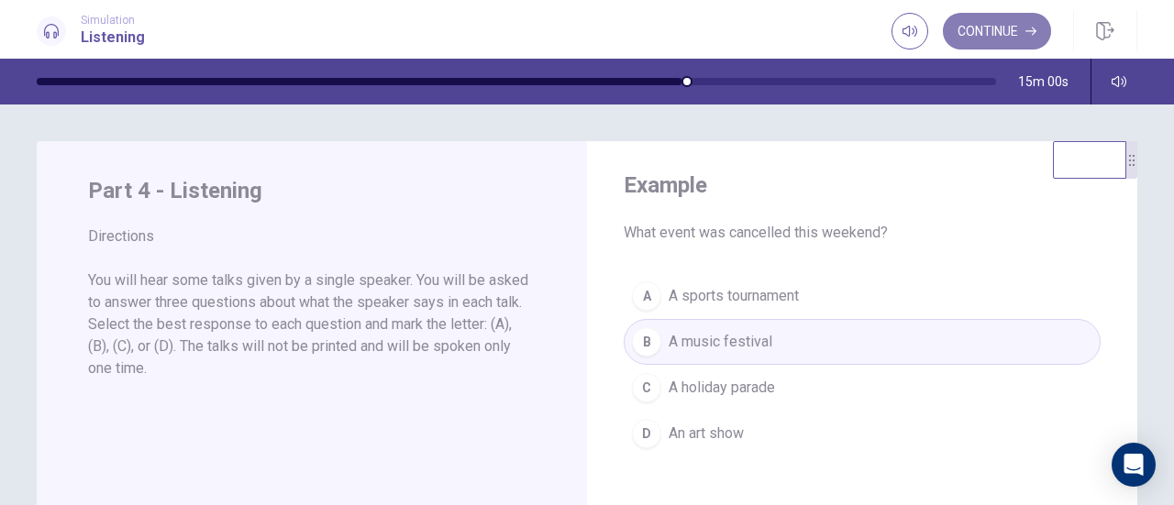
click at [969, 34] on button "Continue" at bounding box center [997, 31] width 108 height 37
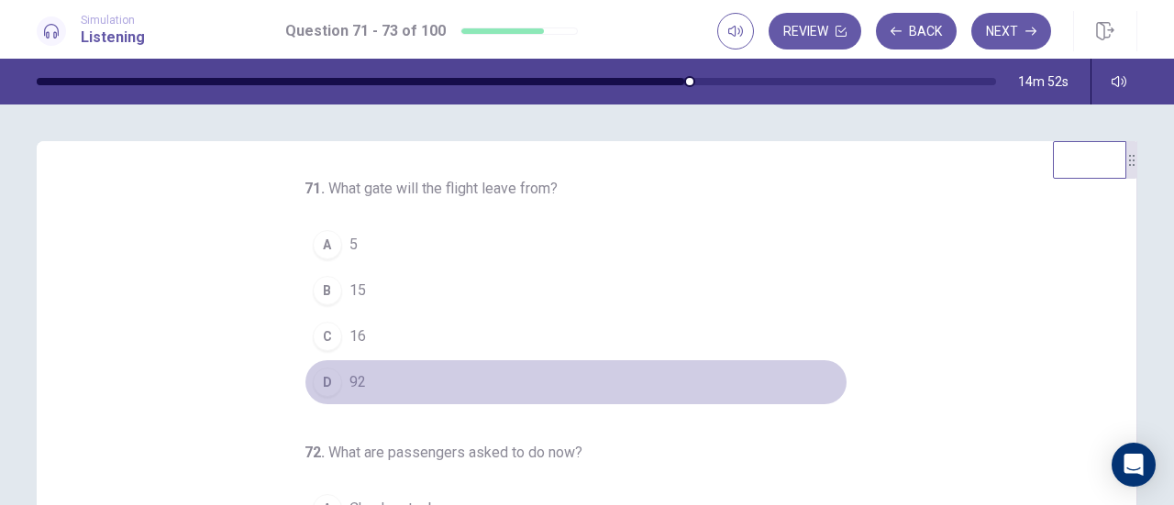
click at [323, 382] on div "D" at bounding box center [327, 382] width 29 height 29
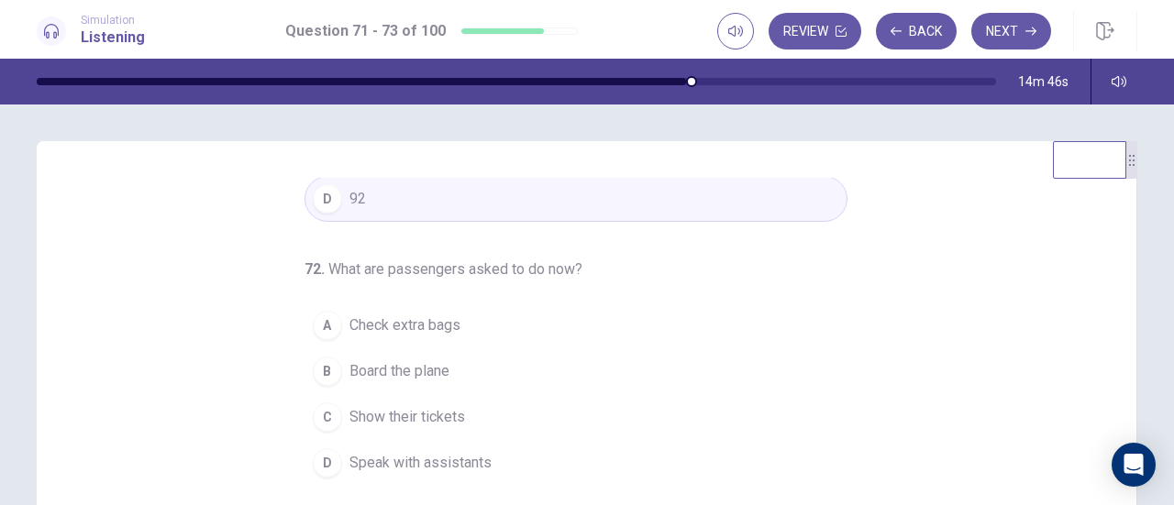
scroll to position [183, 0]
click at [899, 357] on div "71 . What gate will the flight leave from? A 5 B 15 C 16 D 92 72 . What are pas…" at bounding box center [594, 460] width 1056 height 564
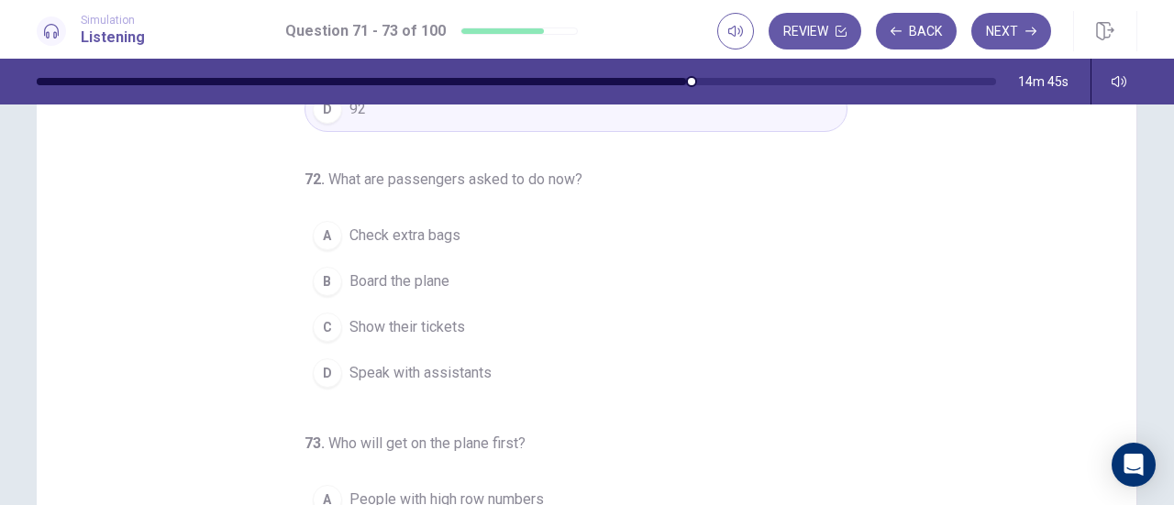
scroll to position [92, 0]
click at [316, 287] on div "B" at bounding box center [327, 279] width 29 height 29
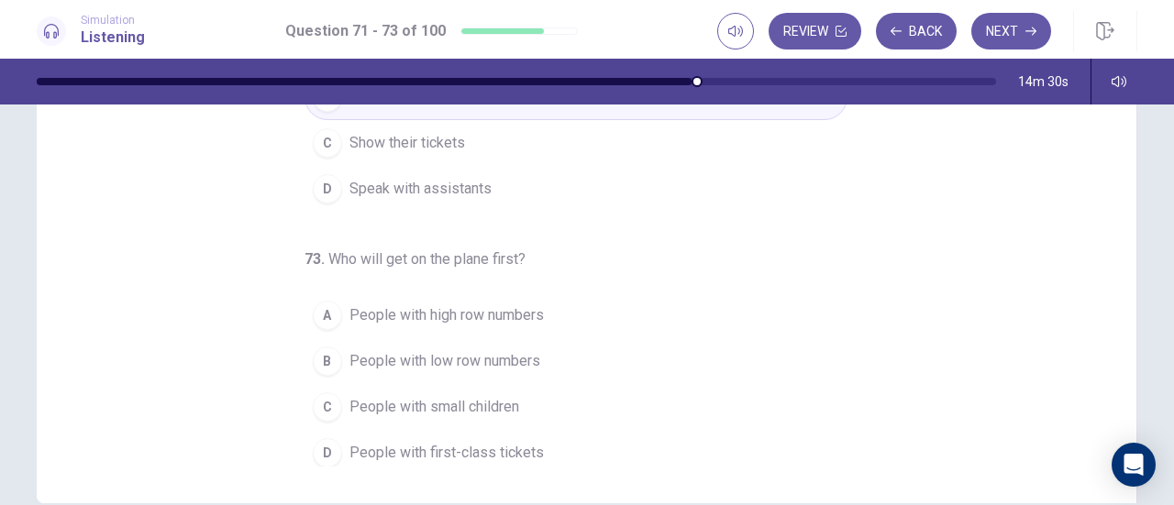
scroll to position [183, 0]
click at [927, 357] on div "71 . What gate will the flight leave from? A 5 B 15 C 16 D 92 72 . What are pas…" at bounding box center [594, 185] width 1056 height 564
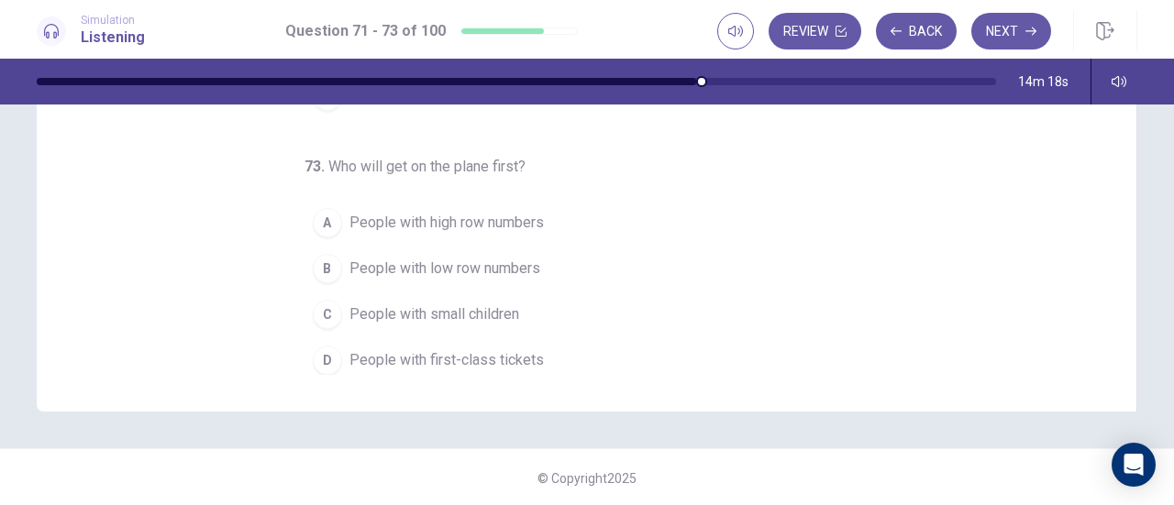
click at [314, 305] on div "C" at bounding box center [327, 314] width 29 height 29
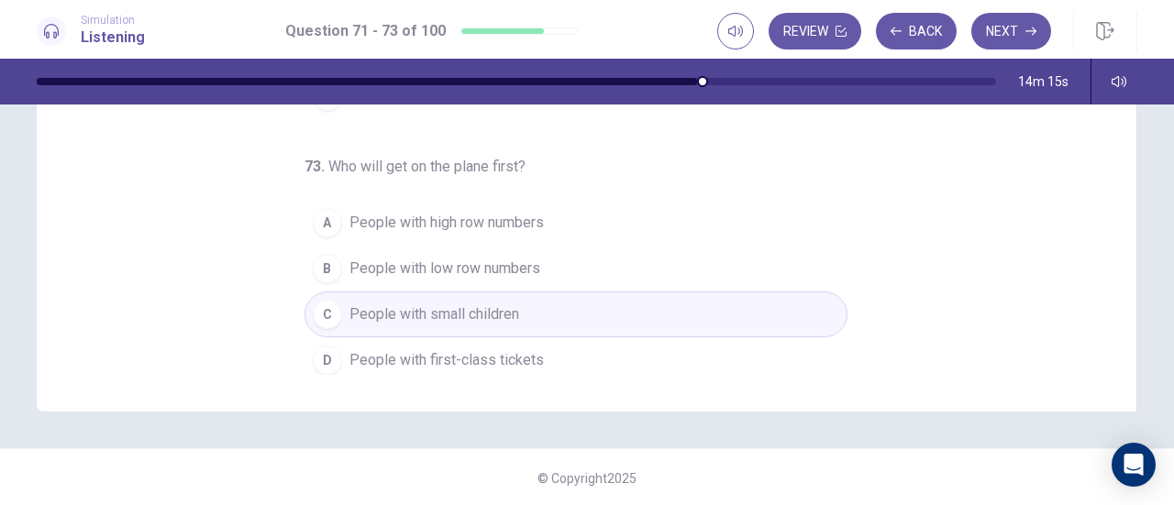
scroll to position [0, 0]
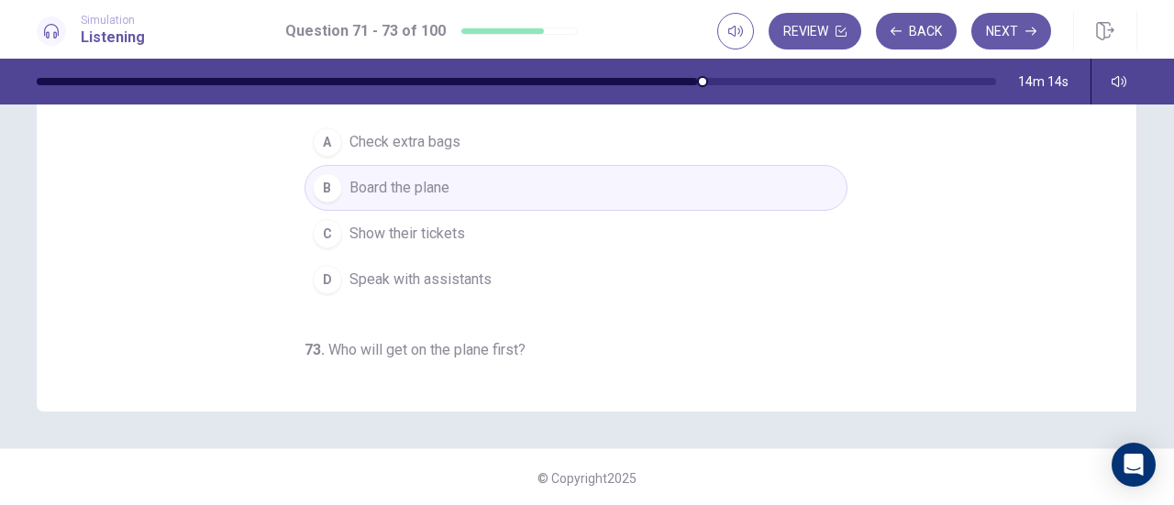
click at [1007, 276] on div "71 . What gate will the flight leave from? A 5 B 15 C 16 D 92 72 . What are pas…" at bounding box center [594, 93] width 1056 height 564
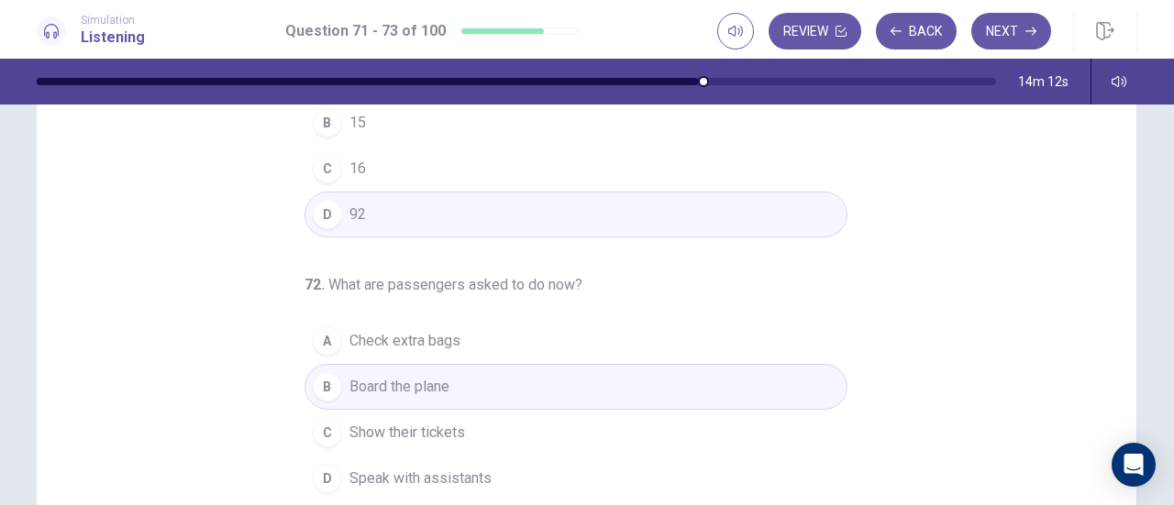
scroll to position [183, 0]
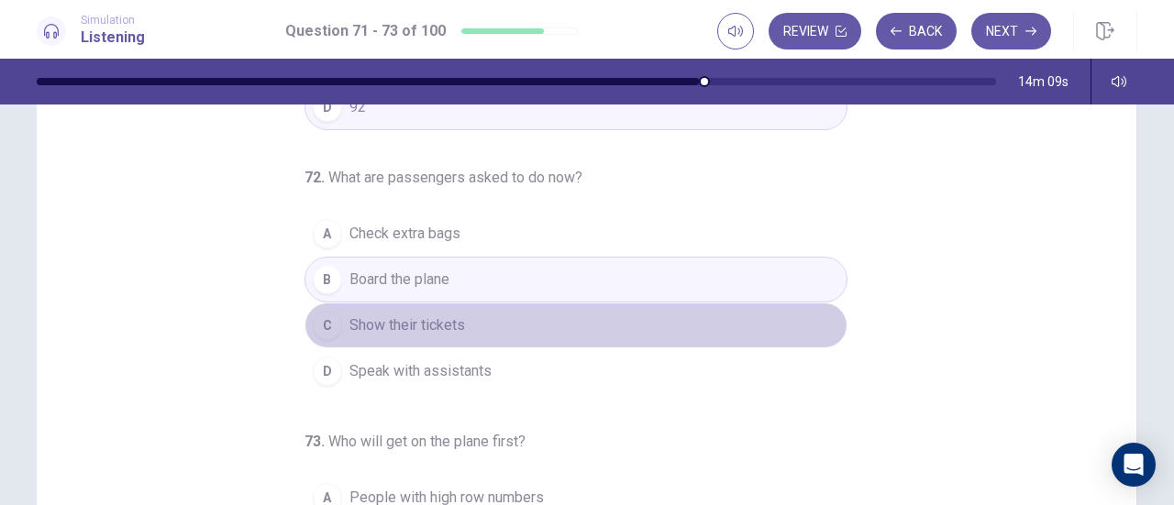
click at [327, 326] on div "C" at bounding box center [327, 325] width 29 height 29
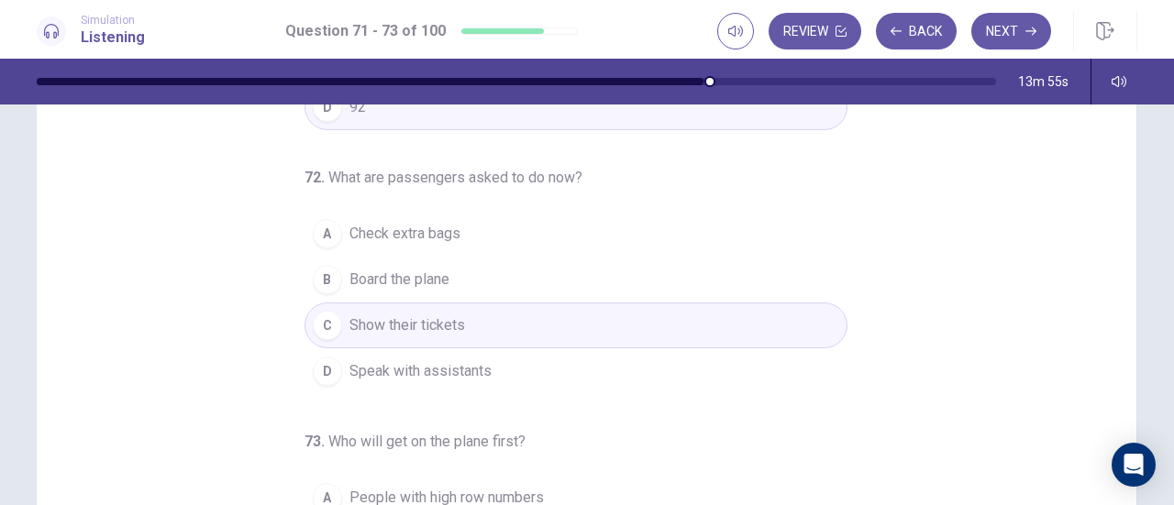
click at [327, 278] on div "B" at bounding box center [327, 279] width 29 height 29
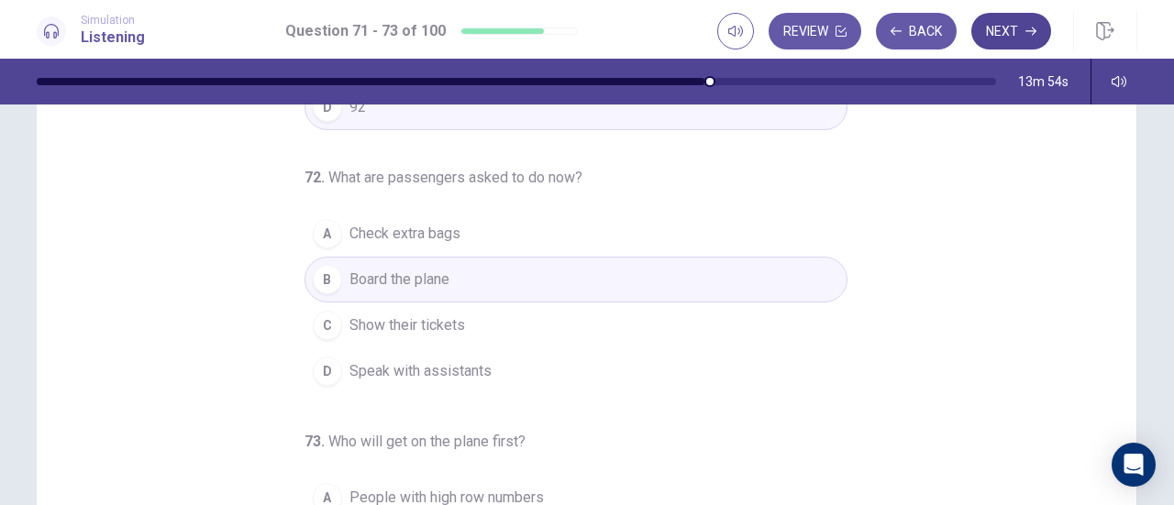
click at [1013, 39] on button "Next" at bounding box center [1011, 31] width 80 height 37
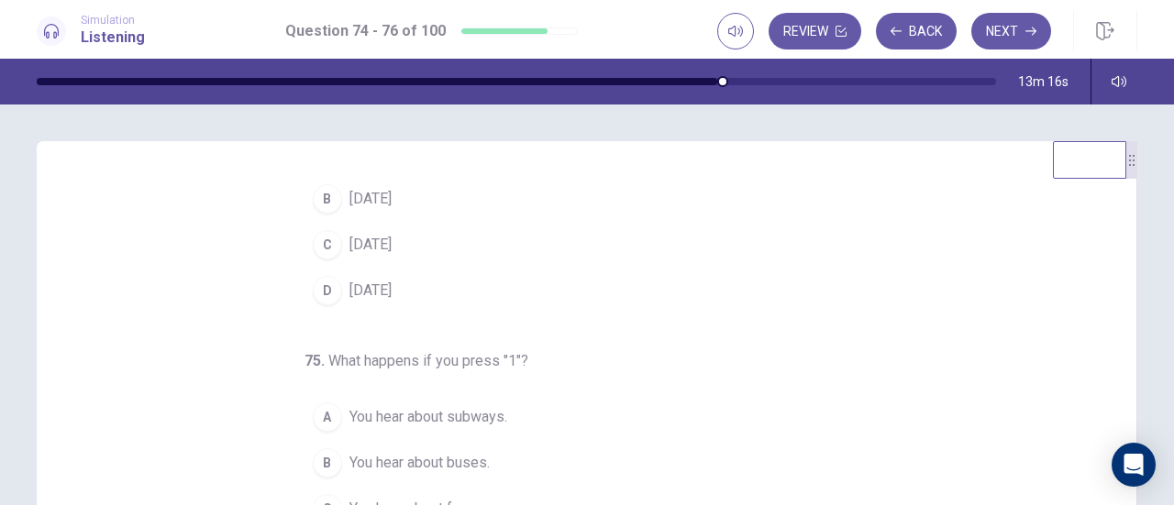
scroll to position [0, 0]
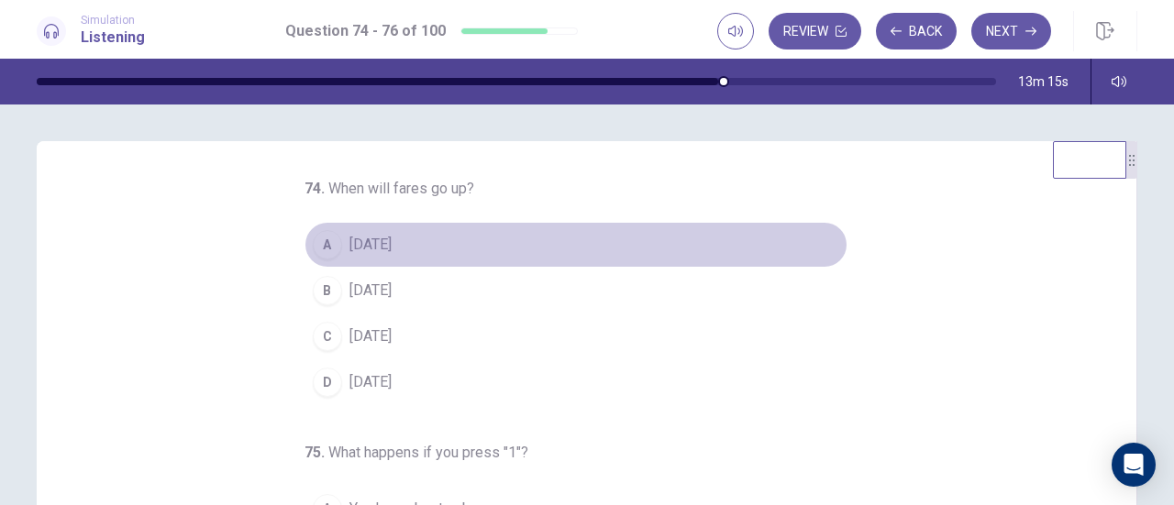
click at [325, 243] on div "A" at bounding box center [327, 244] width 29 height 29
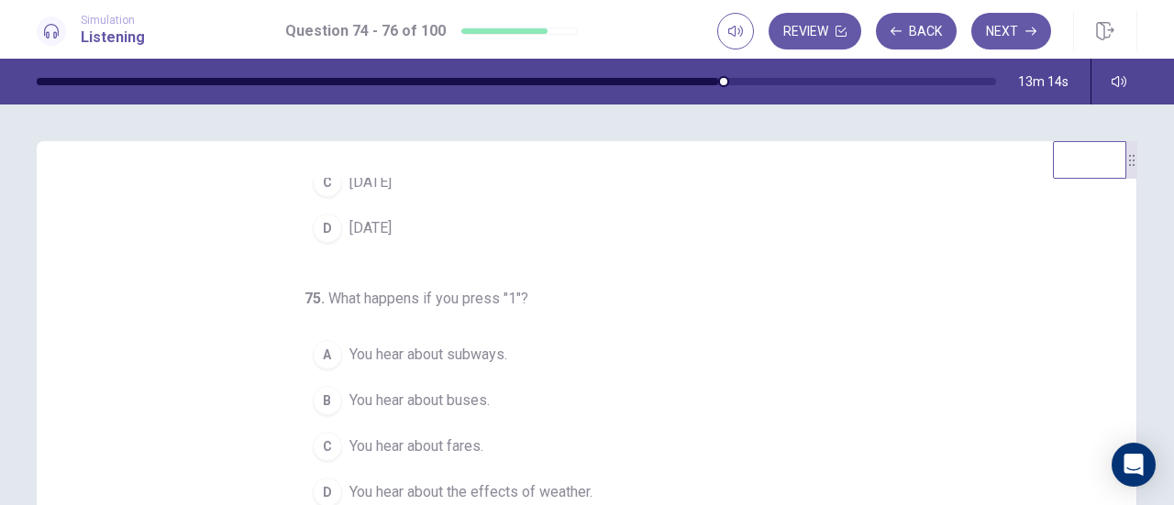
scroll to position [183, 0]
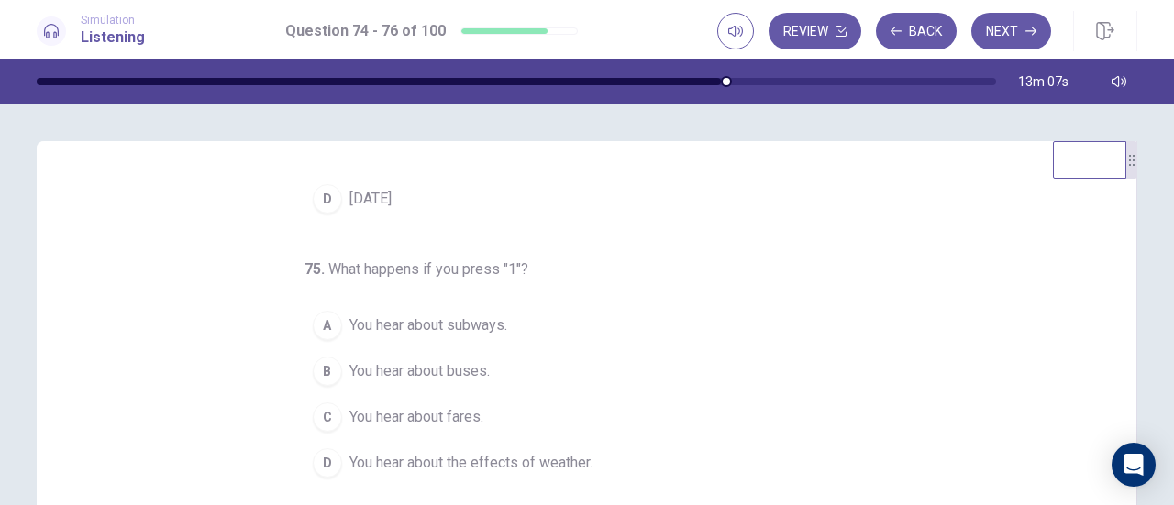
click at [320, 367] on div "B" at bounding box center [327, 371] width 29 height 29
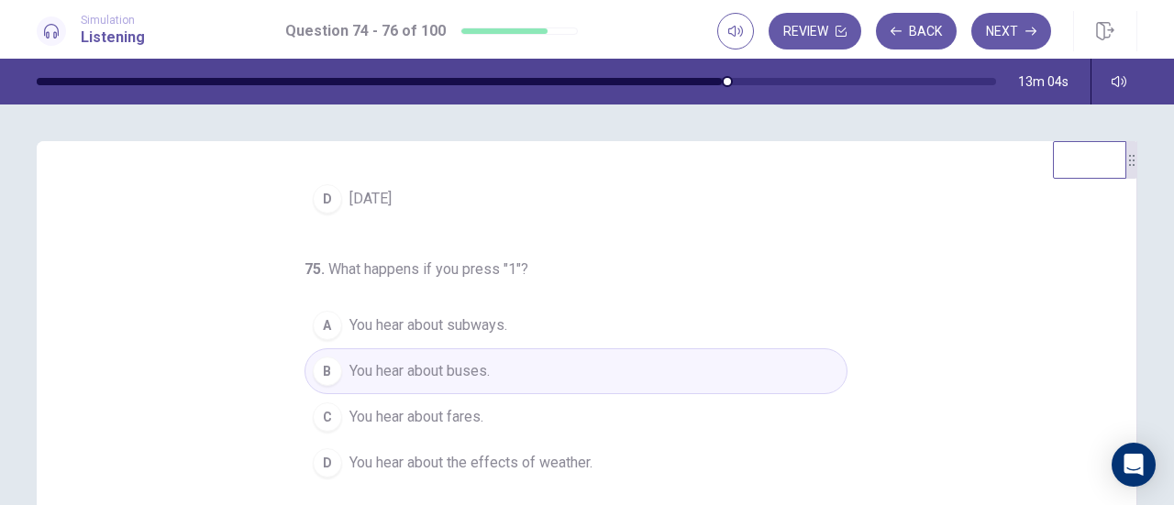
click at [1003, 381] on div "74 . When will fares go up? A September 1 B September 15 C December 1 D Decembe…" at bounding box center [594, 460] width 1056 height 564
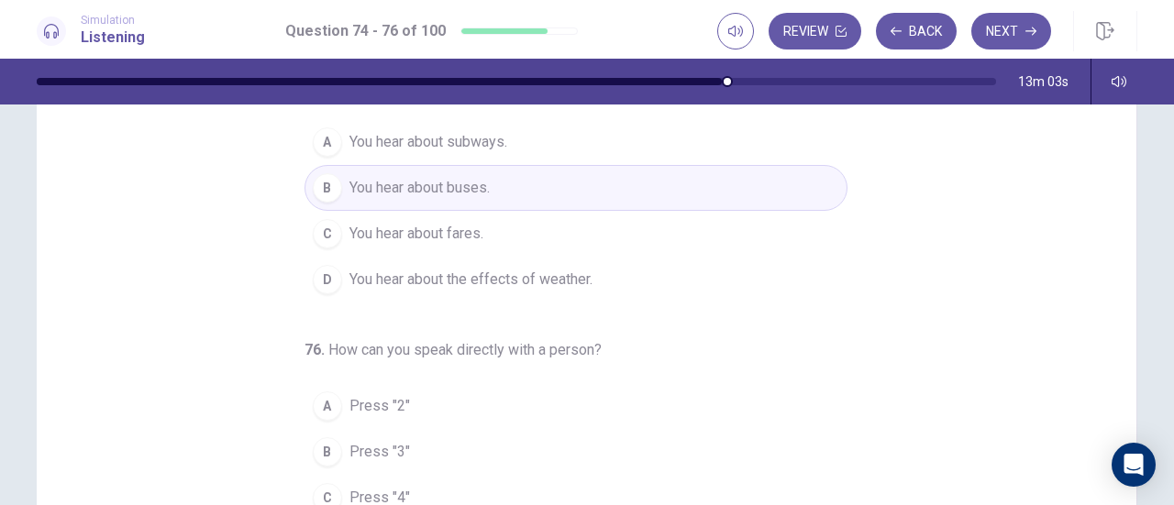
scroll to position [275, 0]
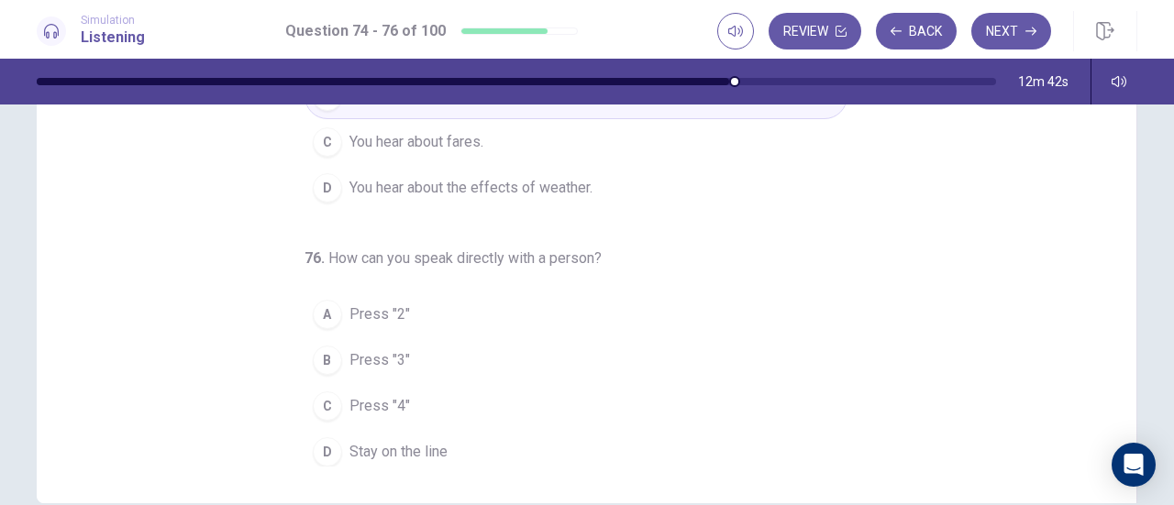
click at [317, 441] on div "D" at bounding box center [327, 452] width 29 height 29
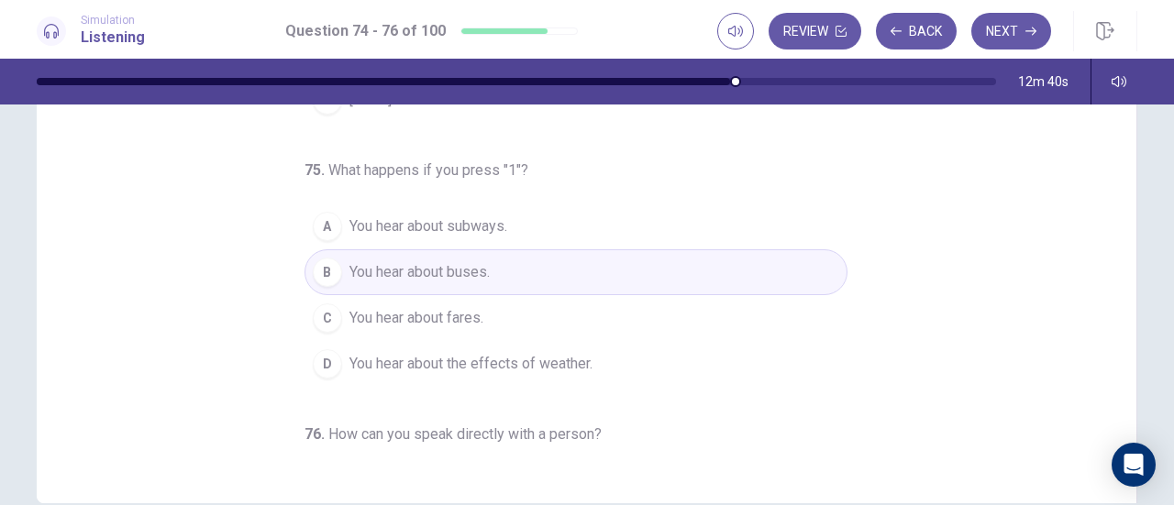
scroll to position [0, 0]
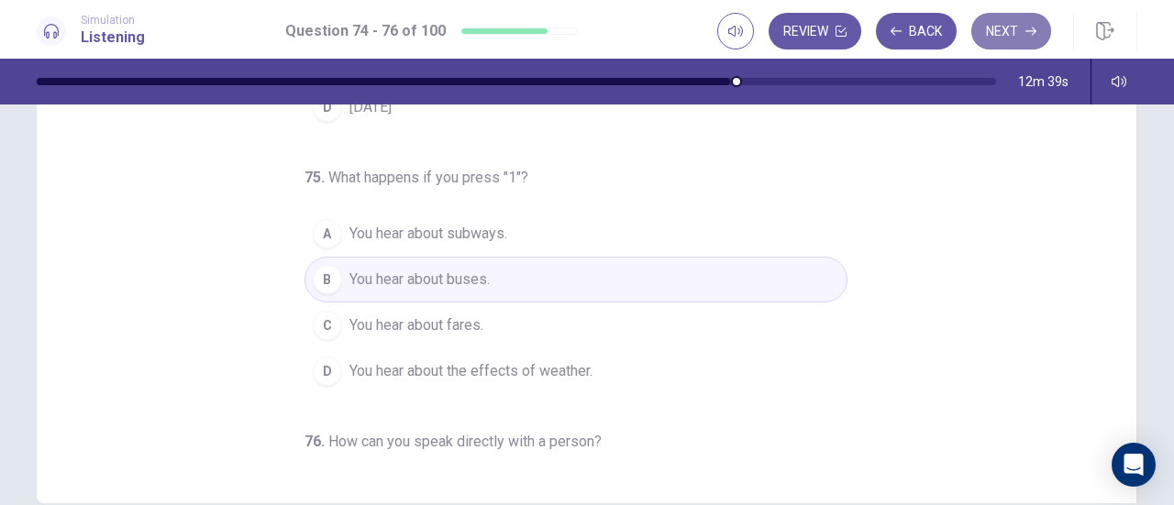
click at [1009, 36] on button "Next" at bounding box center [1011, 31] width 80 height 37
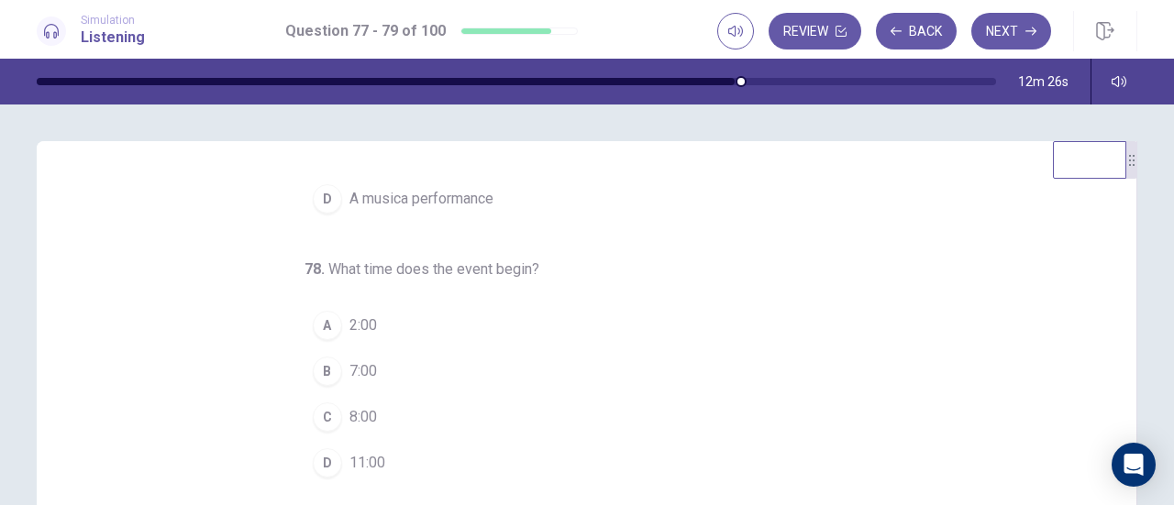
scroll to position [183, 0]
click at [991, 324] on div "77 . What event is this announcement about? A An art exhibit B A music class C …" at bounding box center [594, 460] width 1056 height 564
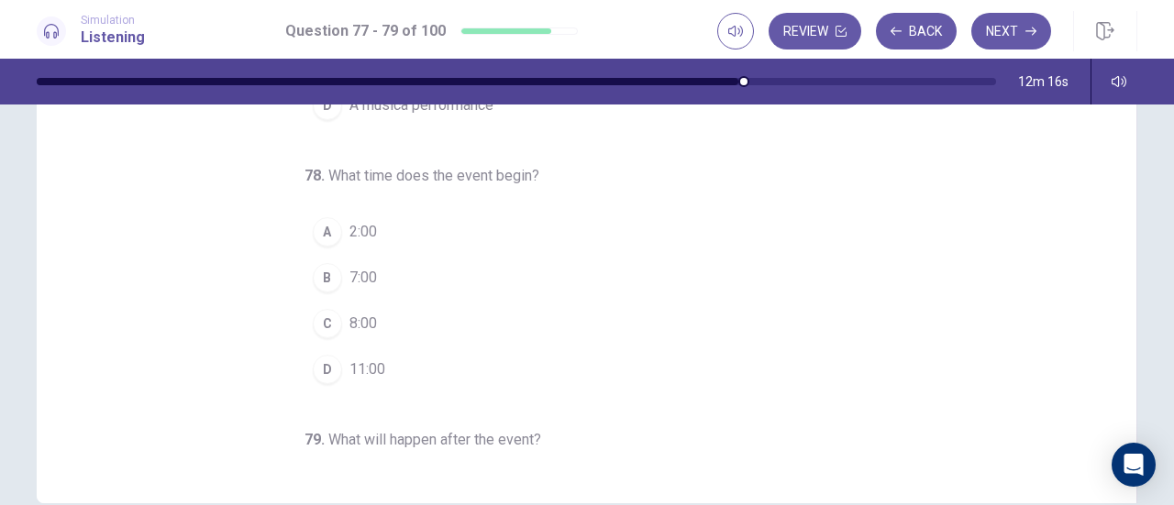
scroll to position [0, 0]
click at [981, 339] on div "77 . What event is this announcement about? A An art exhibit B A music class C …" at bounding box center [594, 185] width 1056 height 564
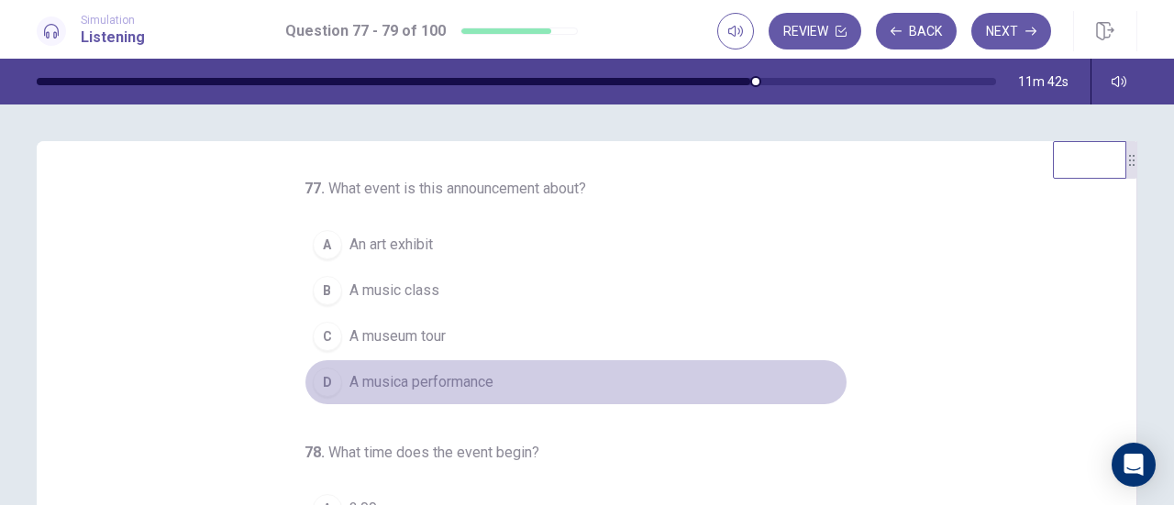
click at [320, 390] on div "D" at bounding box center [327, 382] width 29 height 29
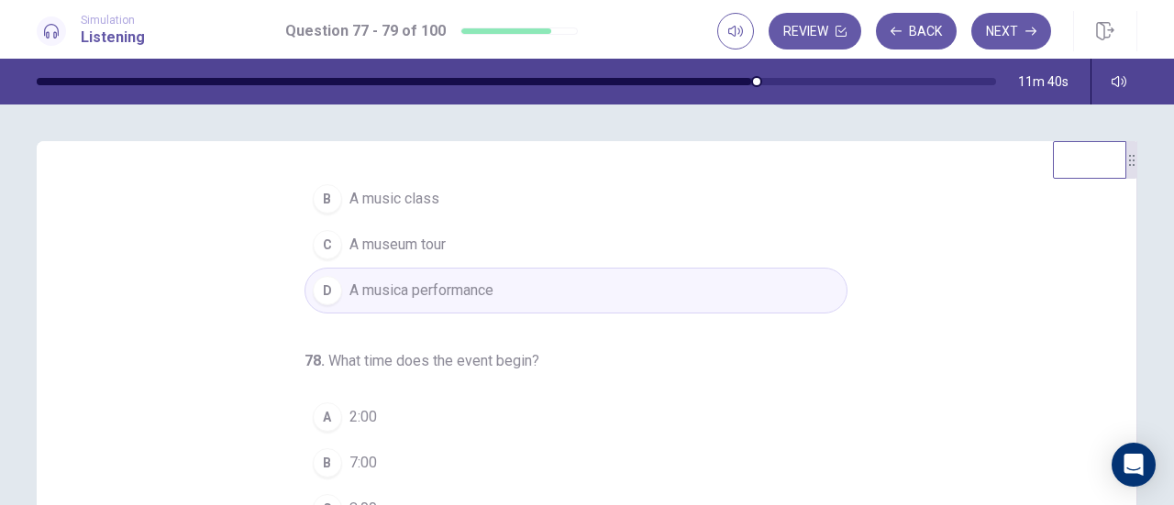
scroll to position [183, 0]
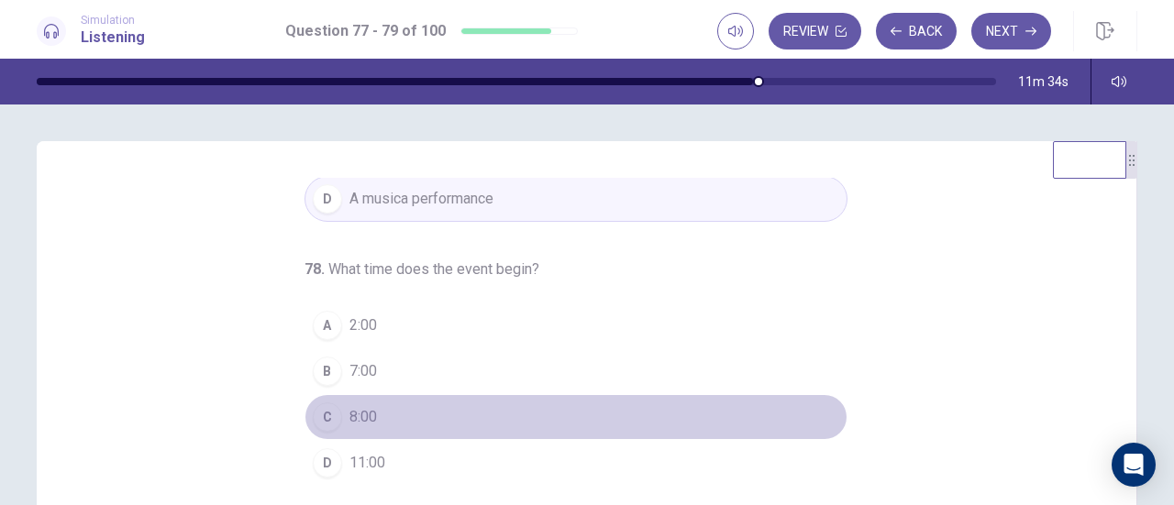
click at [323, 420] on div "C" at bounding box center [327, 417] width 29 height 29
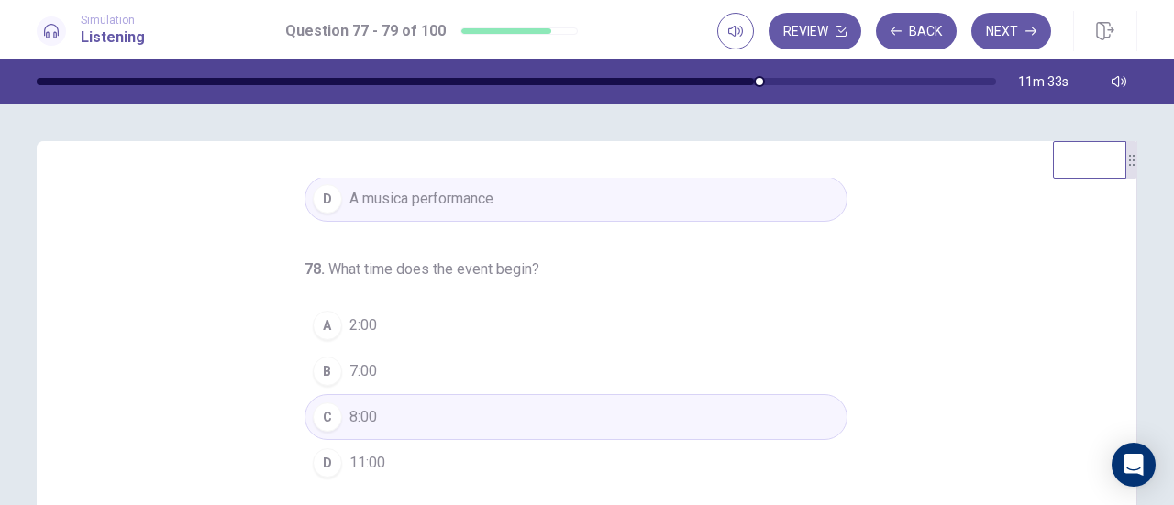
click at [1021, 390] on div "77 . What event is this announcement about? A An art exhibit B A music class C …" at bounding box center [594, 460] width 1056 height 564
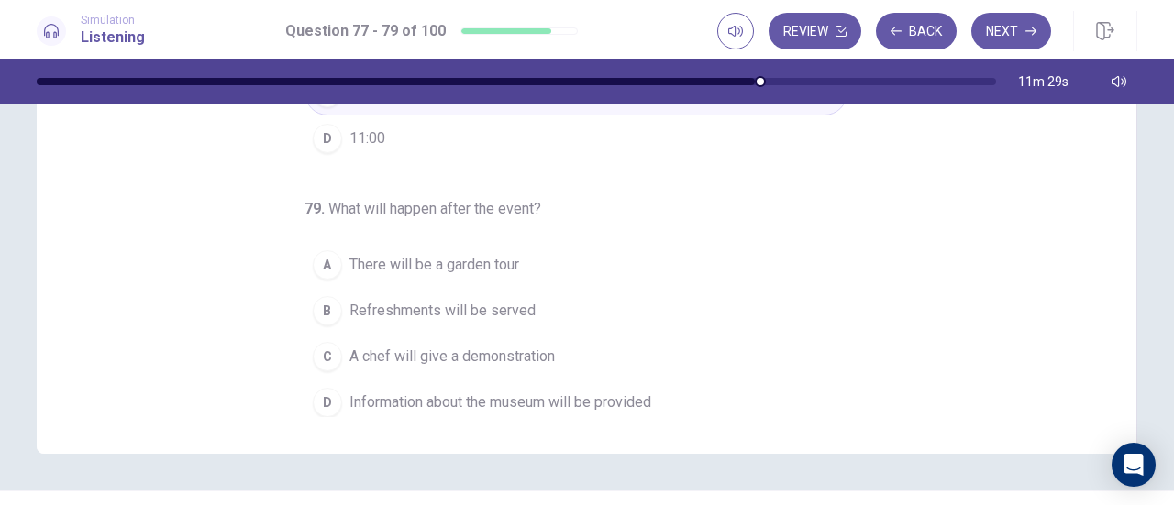
scroll to position [367, 0]
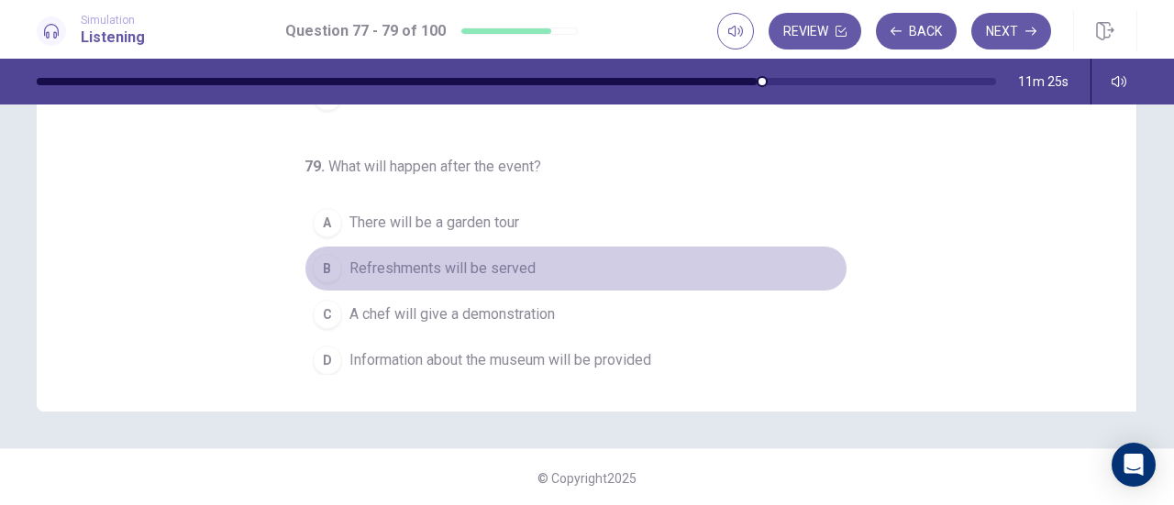
click at [321, 260] on div "B" at bounding box center [327, 268] width 29 height 29
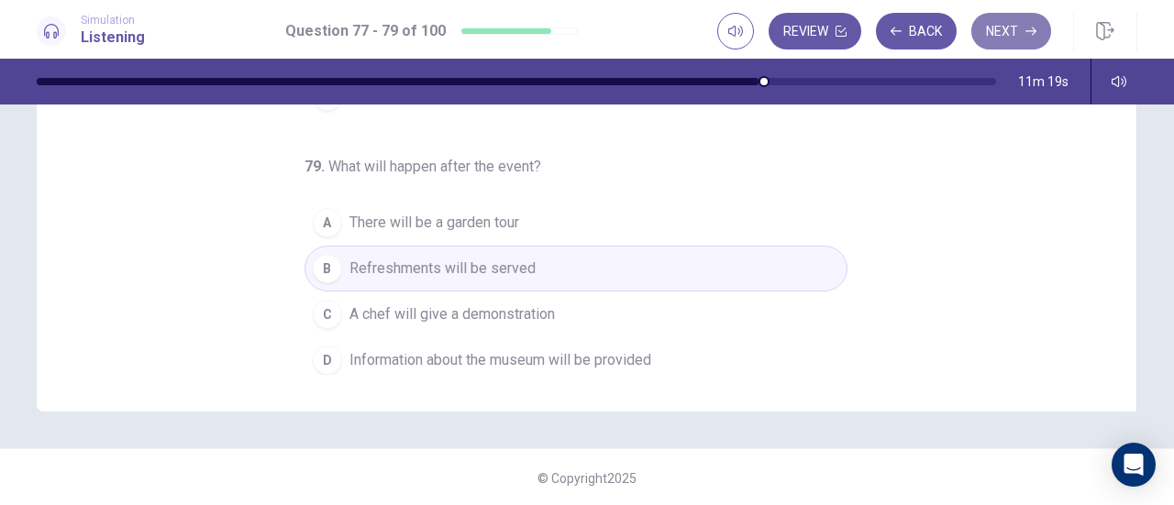
click at [1000, 34] on button "Next" at bounding box center [1011, 31] width 80 height 37
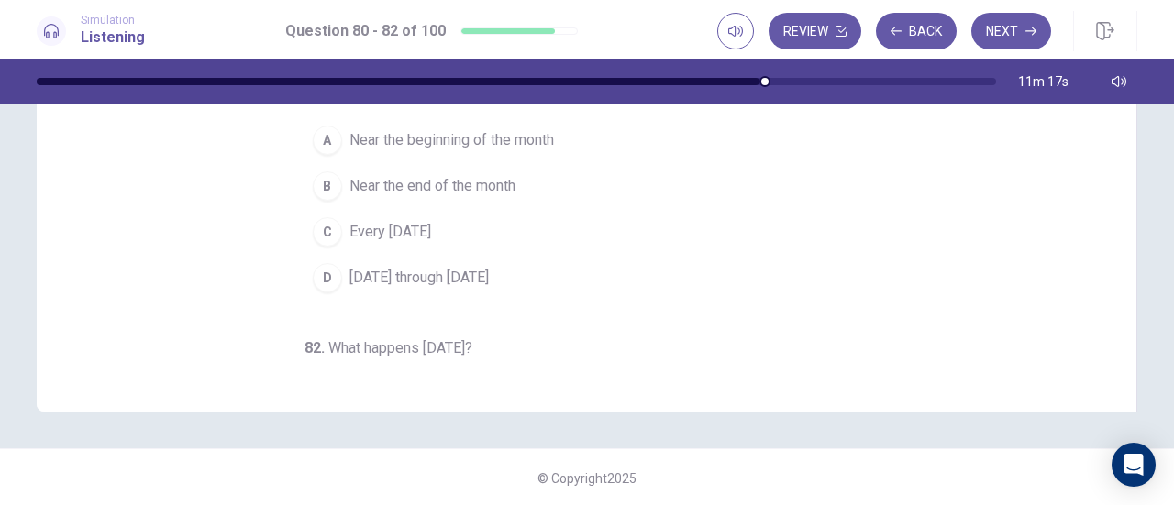
scroll to position [0, 0]
click at [1023, 280] on div "80 . What is this advertisement for? A A hotel B A restaurant C A business lunc…" at bounding box center [594, 93] width 1056 height 564
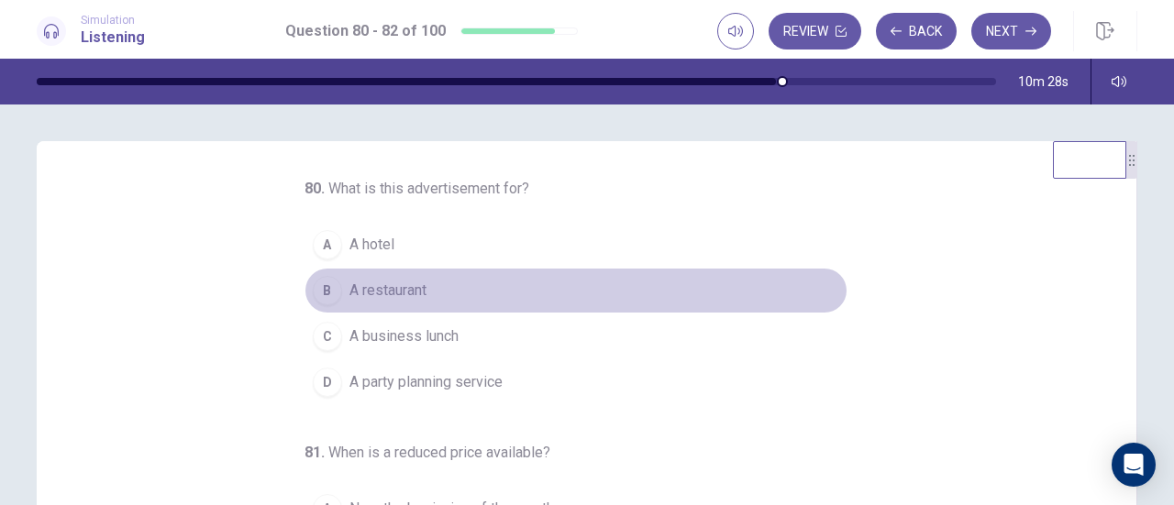
click at [317, 285] on div "B" at bounding box center [327, 290] width 29 height 29
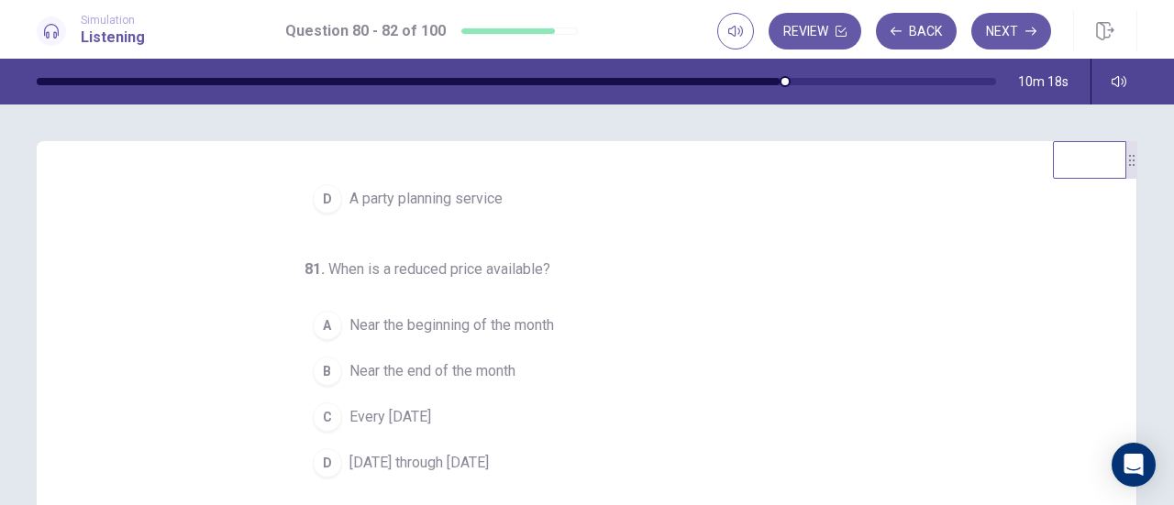
scroll to position [183, 0]
click at [926, 375] on div "80 . What is this advertisement for? A A hotel B A restaurant C A business lunc…" at bounding box center [594, 460] width 1056 height 564
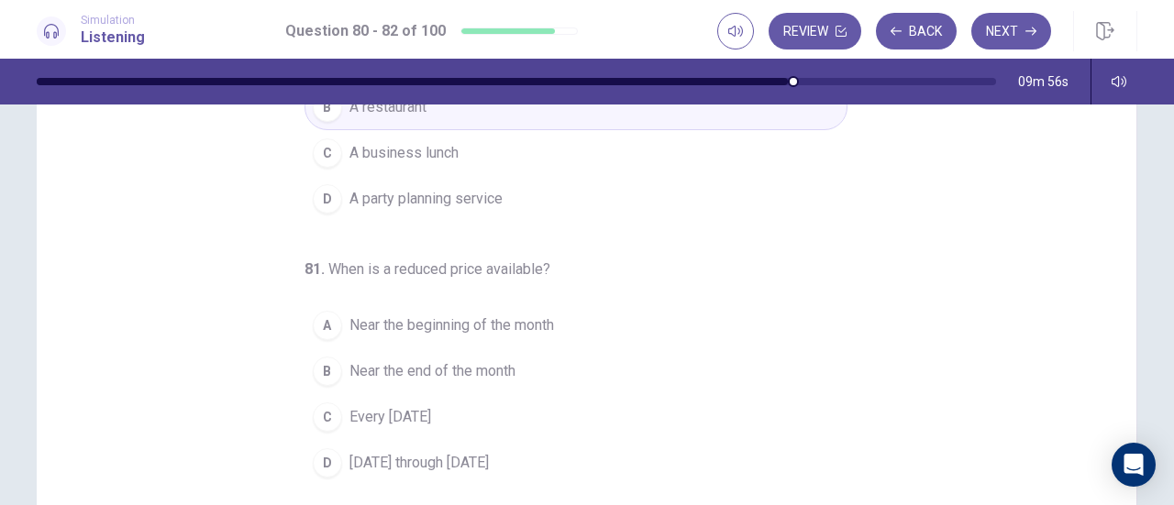
scroll to position [0, 0]
click at [926, 375] on div "80 . What is this advertisement for? A A hotel B A restaurant C A business lunc…" at bounding box center [594, 276] width 1056 height 564
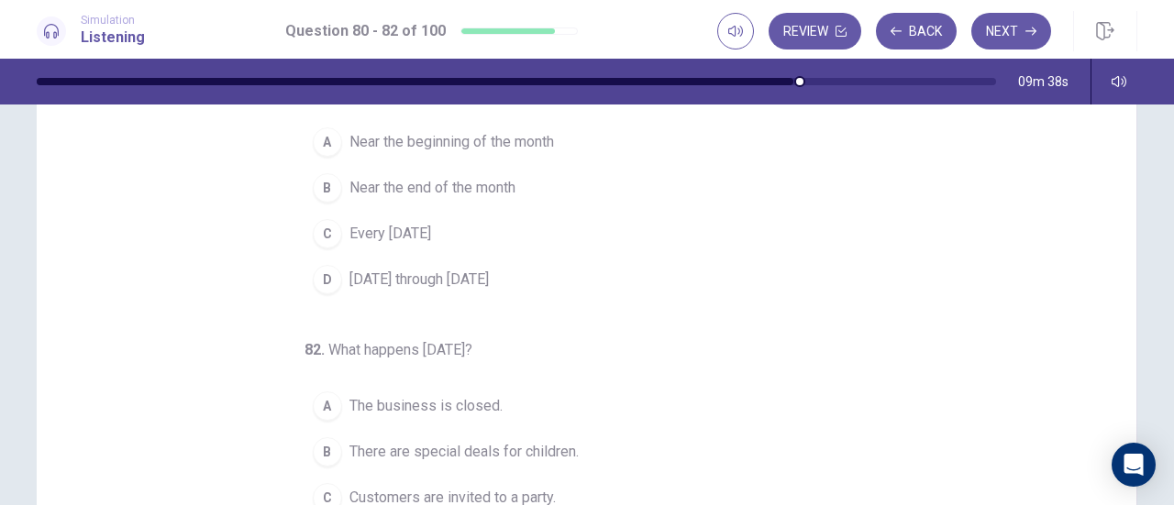
scroll to position [275, 0]
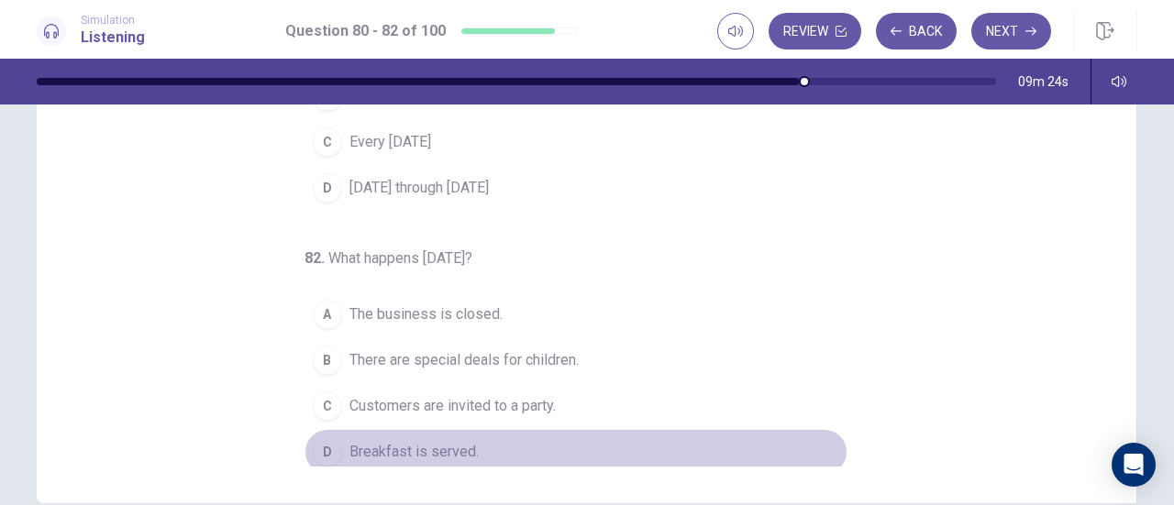
click at [319, 448] on div "D" at bounding box center [327, 452] width 29 height 29
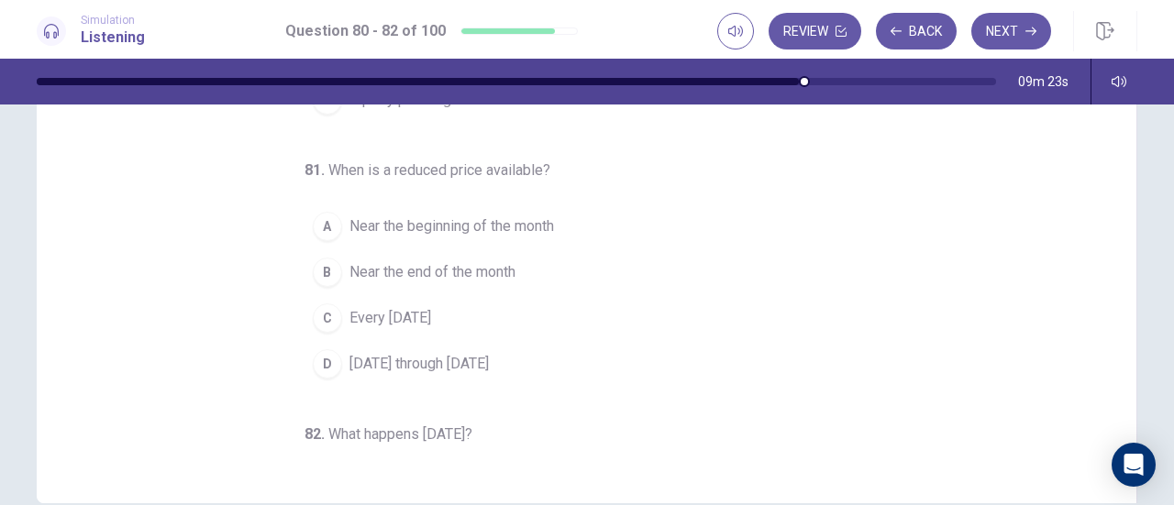
scroll to position [0, 0]
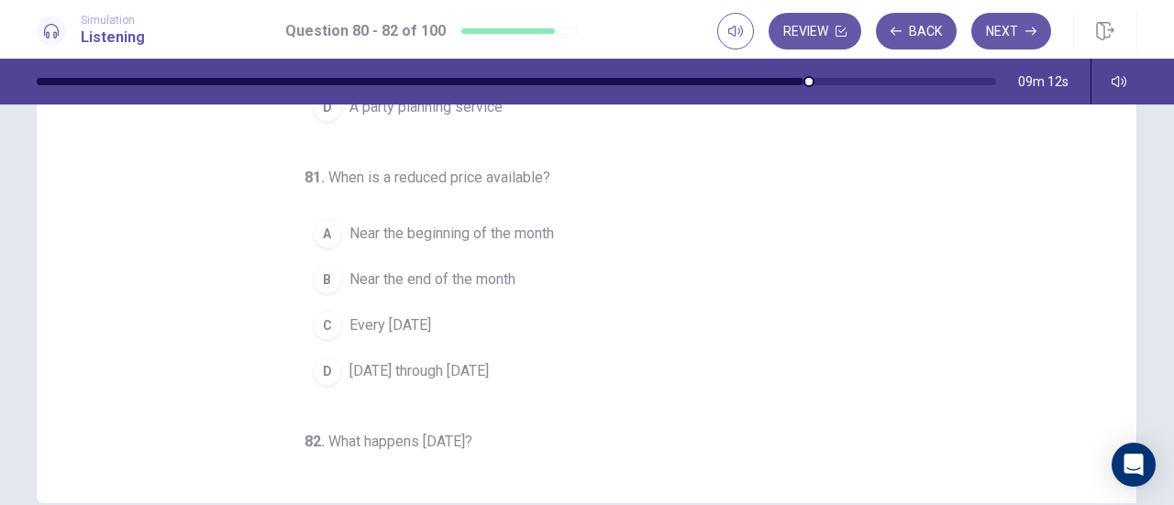
click at [314, 319] on div "C" at bounding box center [327, 325] width 29 height 29
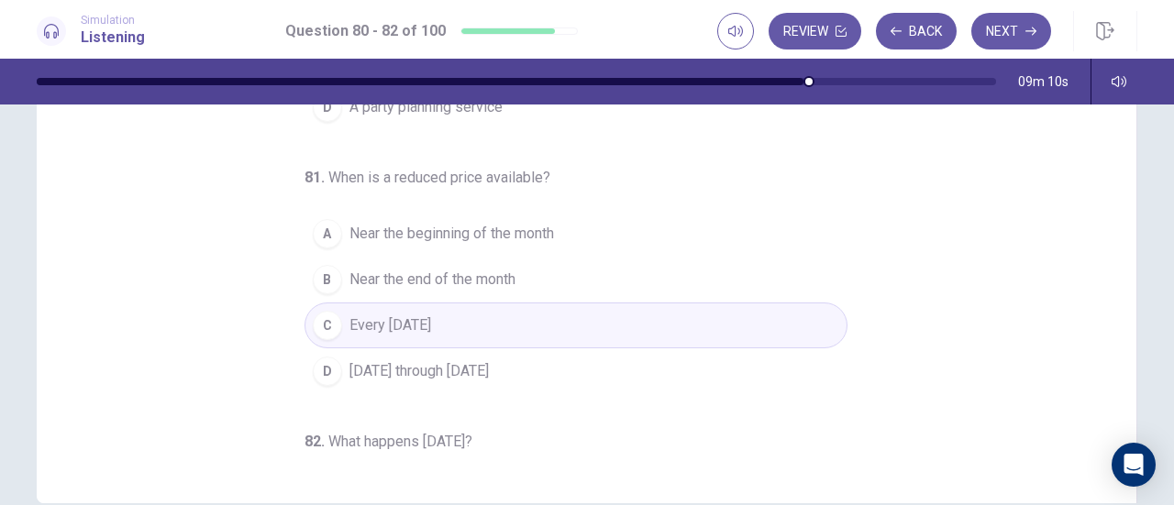
click at [1025, 293] on div "80 . What is this advertisement for? A A hotel B A restaurant C A business lunc…" at bounding box center [594, 185] width 1056 height 564
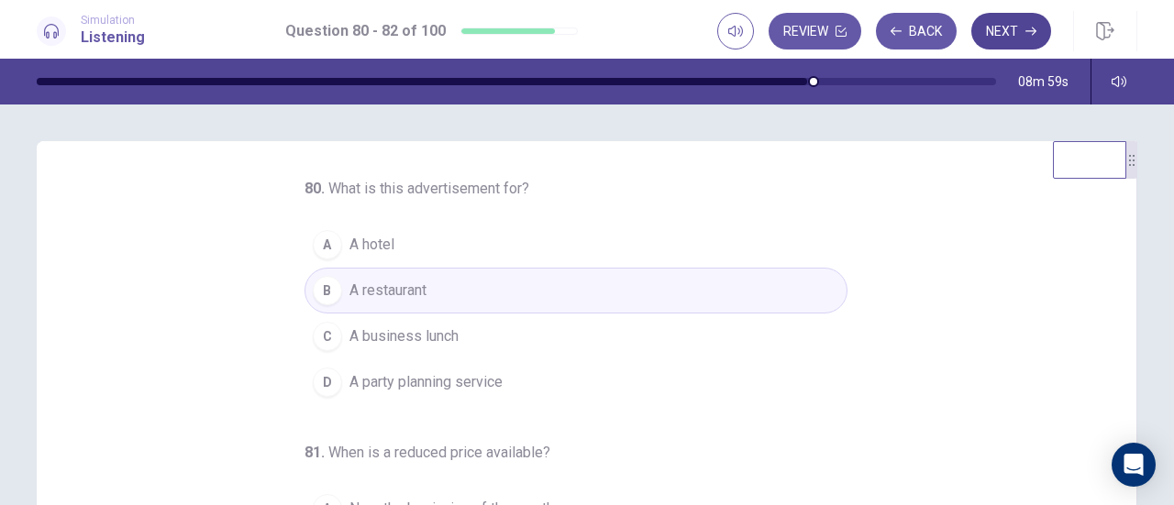
click at [1016, 38] on button "Next" at bounding box center [1011, 31] width 80 height 37
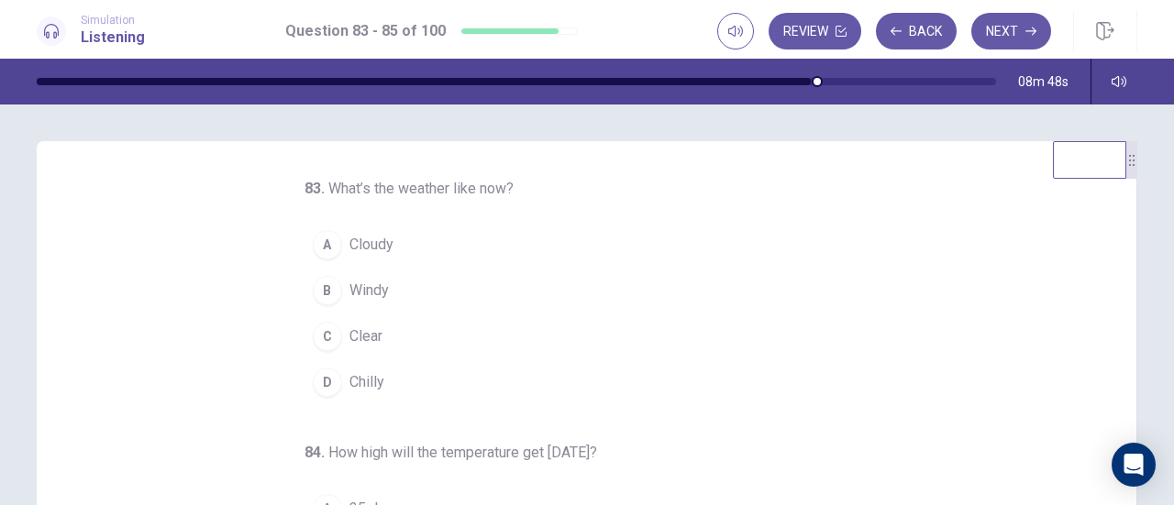
click at [323, 335] on div "C" at bounding box center [327, 336] width 29 height 29
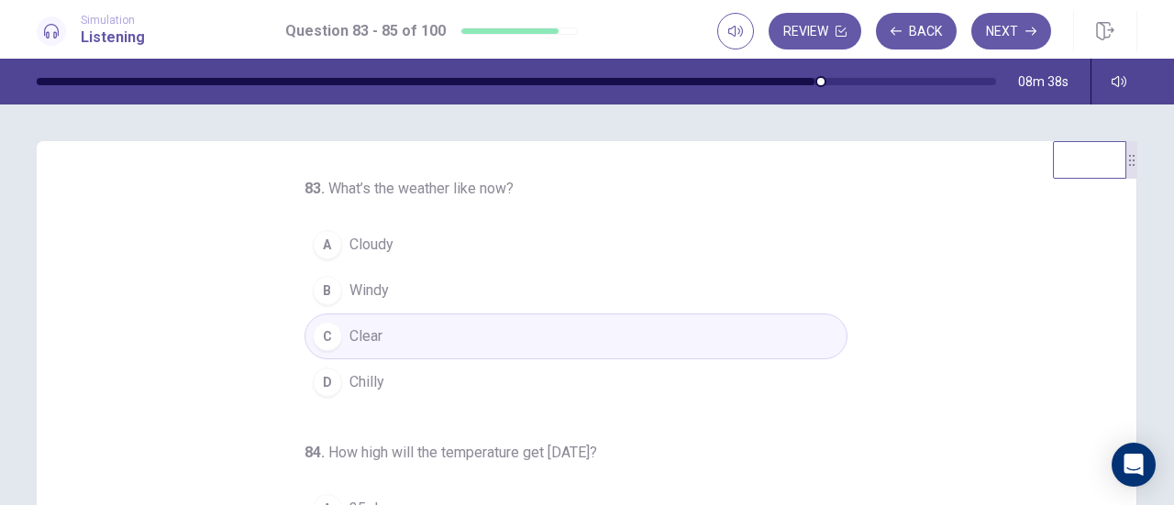
click at [313, 247] on div "A" at bounding box center [327, 244] width 29 height 29
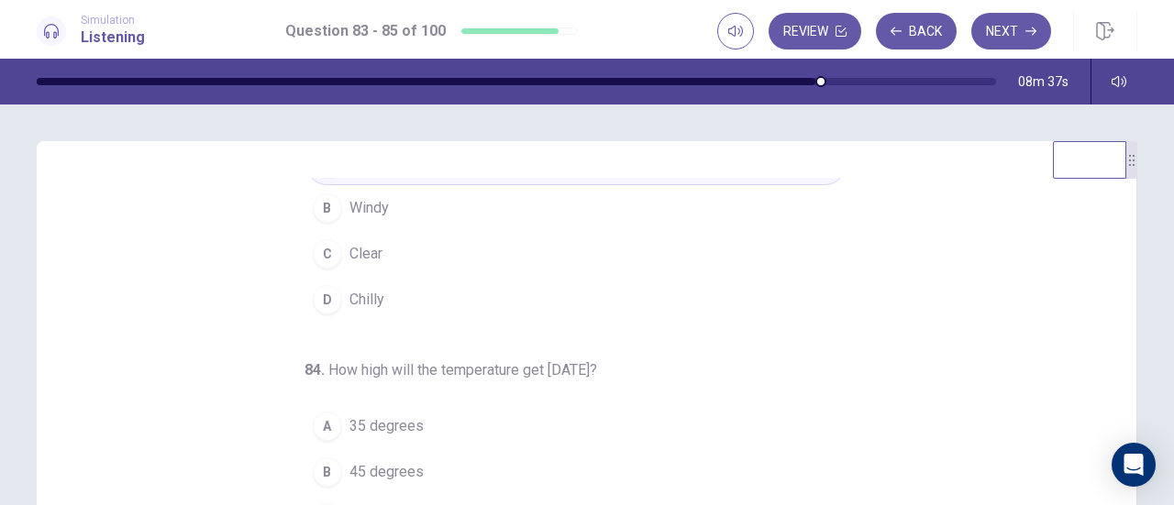
scroll to position [183, 0]
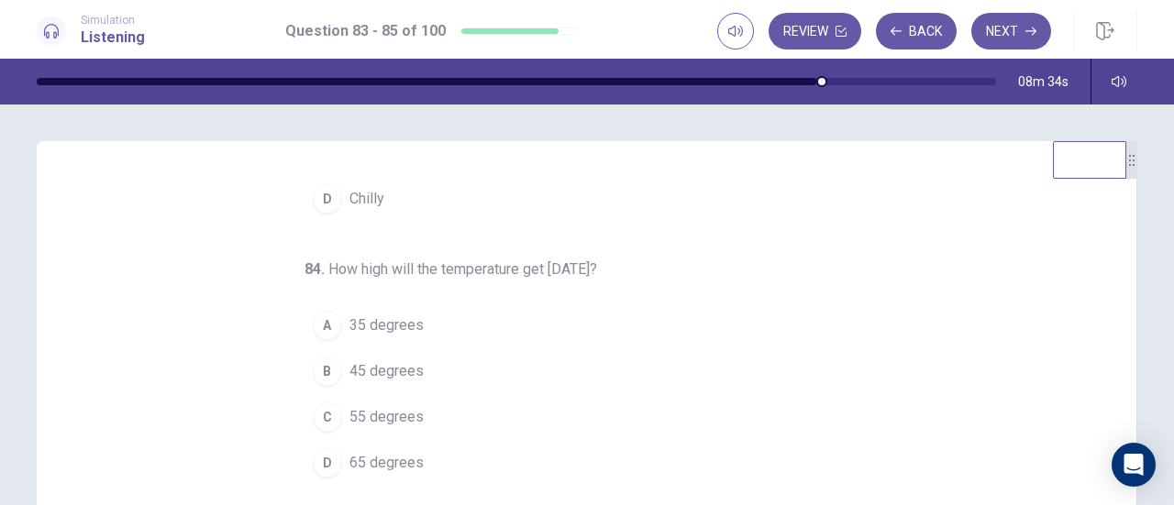
click at [318, 413] on div "C" at bounding box center [327, 417] width 29 height 29
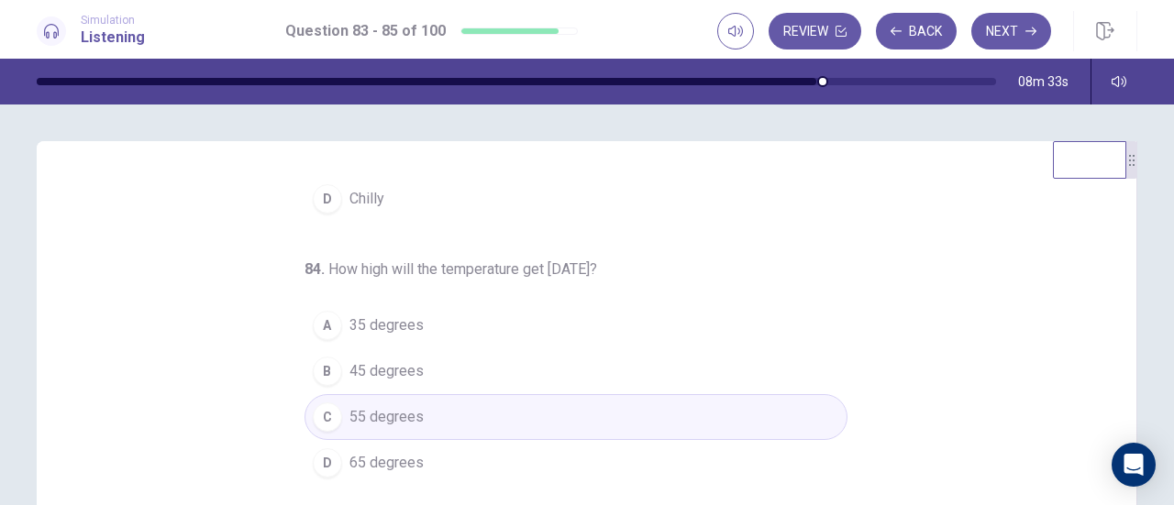
click at [1064, 399] on div "83 . What’s the weather like now? A Cloudy B Windy C Clear D Chilly 84 . How hi…" at bounding box center [594, 460] width 1056 height 564
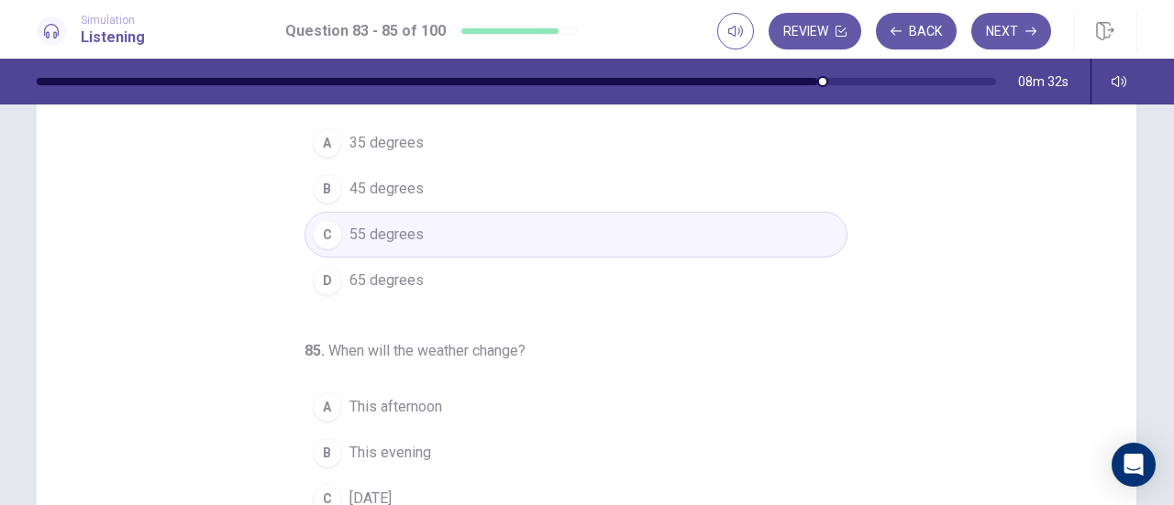
scroll to position [275, 0]
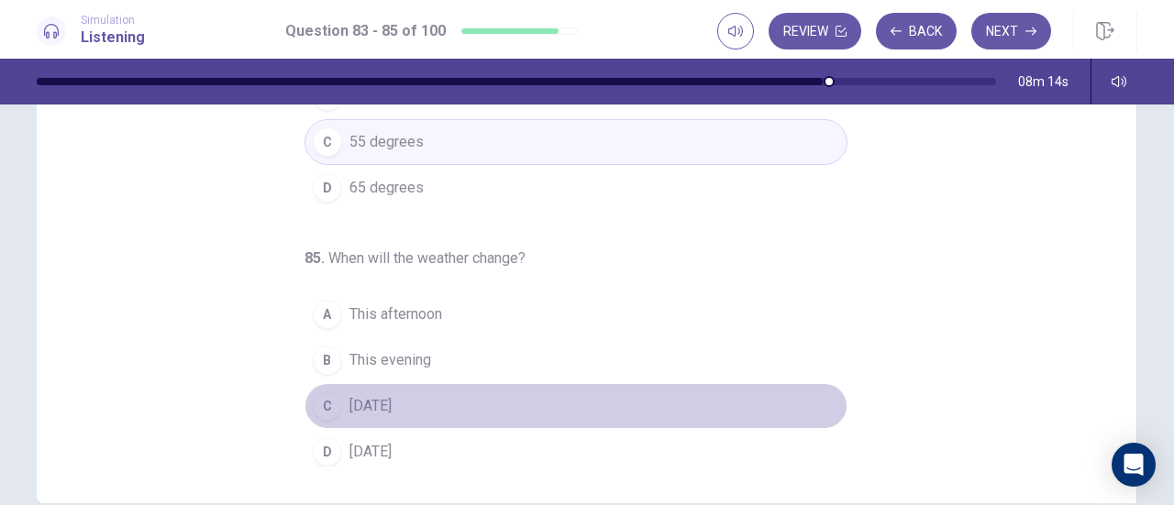
click at [316, 398] on div "C" at bounding box center [327, 406] width 29 height 29
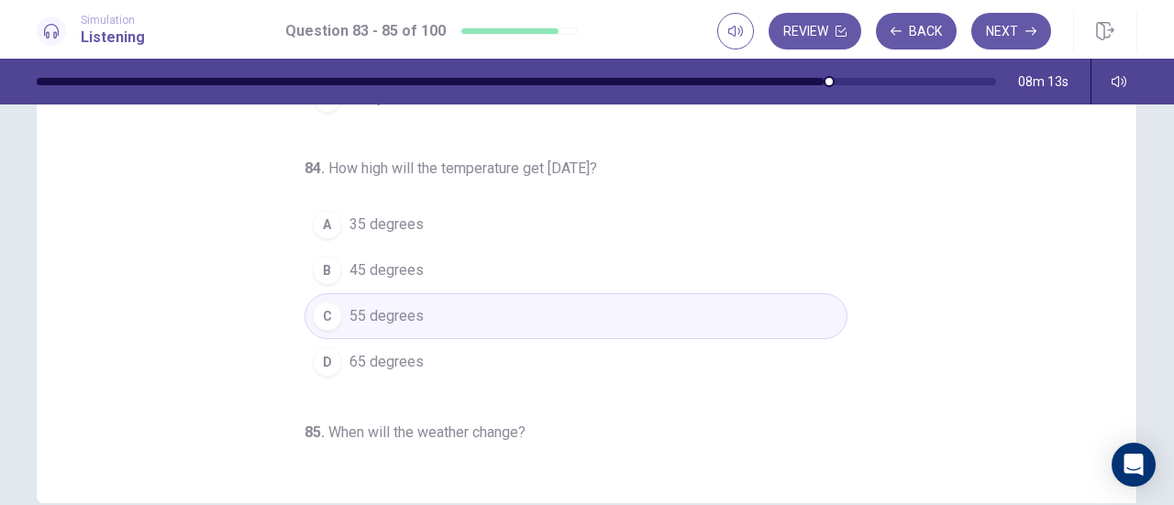
scroll to position [0, 0]
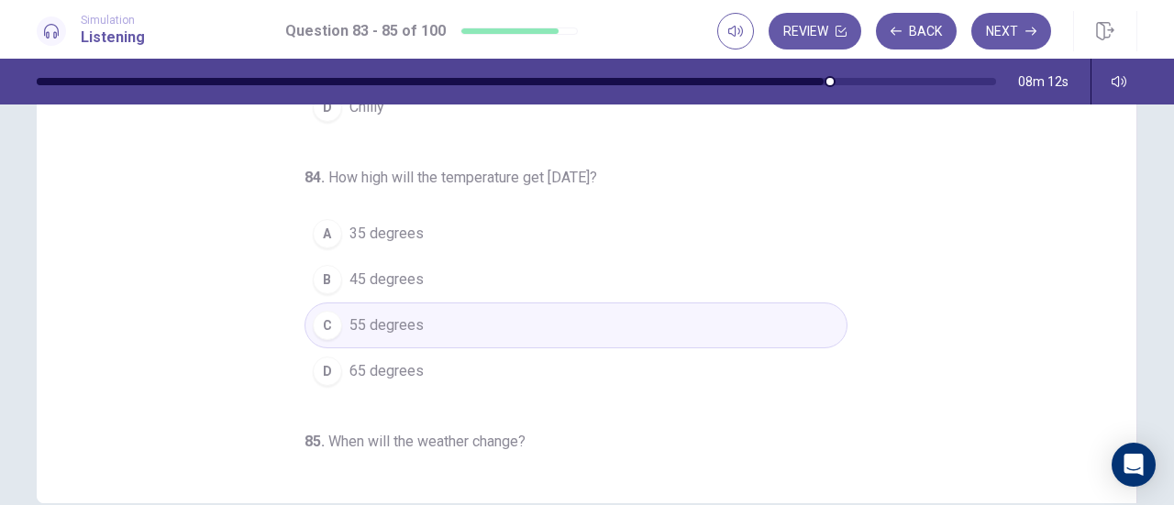
click at [1016, 366] on div "83 . What’s the weather like now? A Cloudy B Windy C Clear D Chilly 84 . How hi…" at bounding box center [594, 185] width 1056 height 564
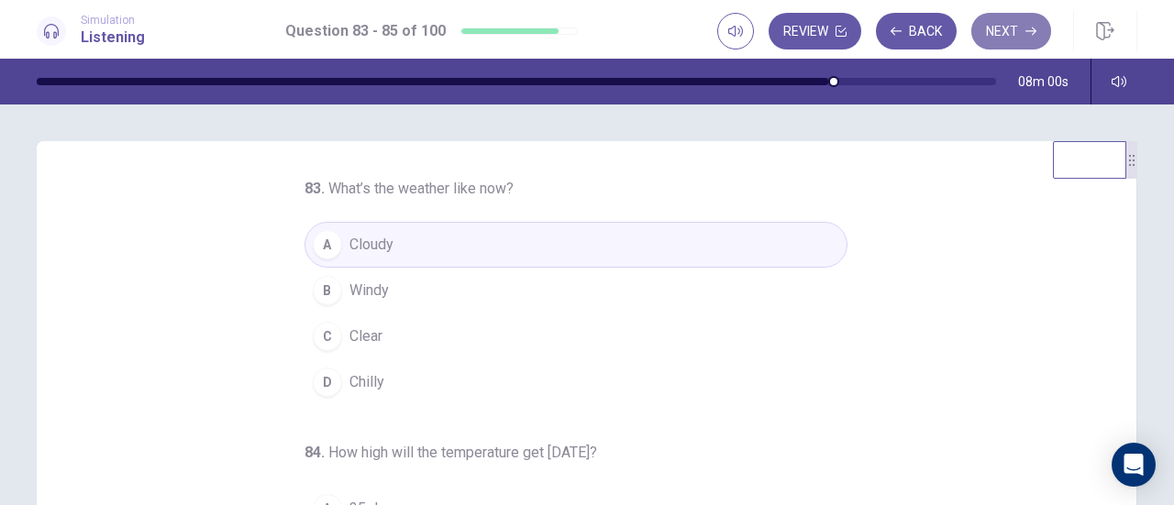
click at [1016, 23] on button "Next" at bounding box center [1011, 31] width 80 height 37
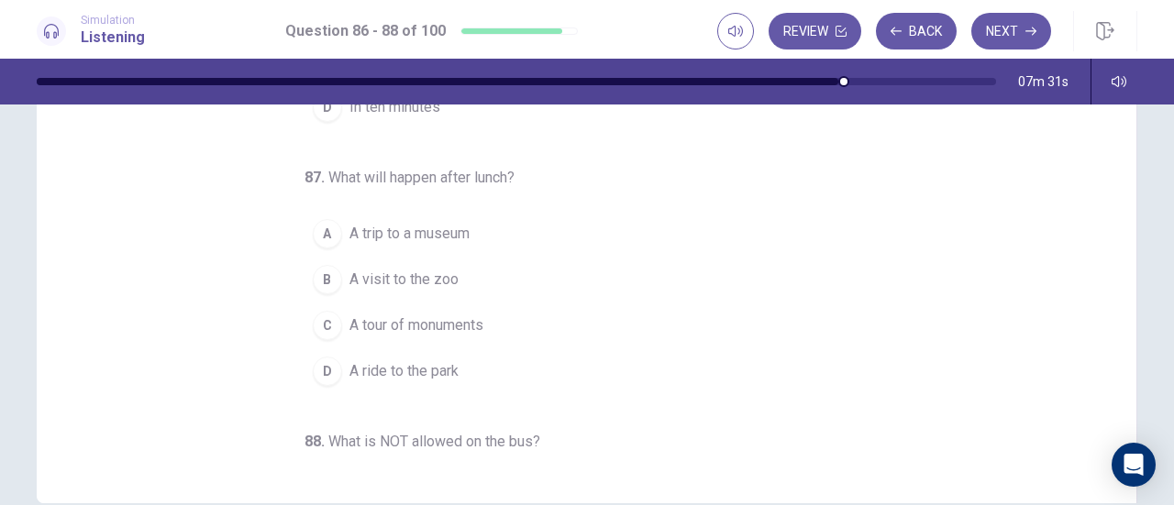
click at [970, 299] on div "86 . When will the tour begin? A In four minutes B In five minutes C In nine mi…" at bounding box center [594, 185] width 1056 height 564
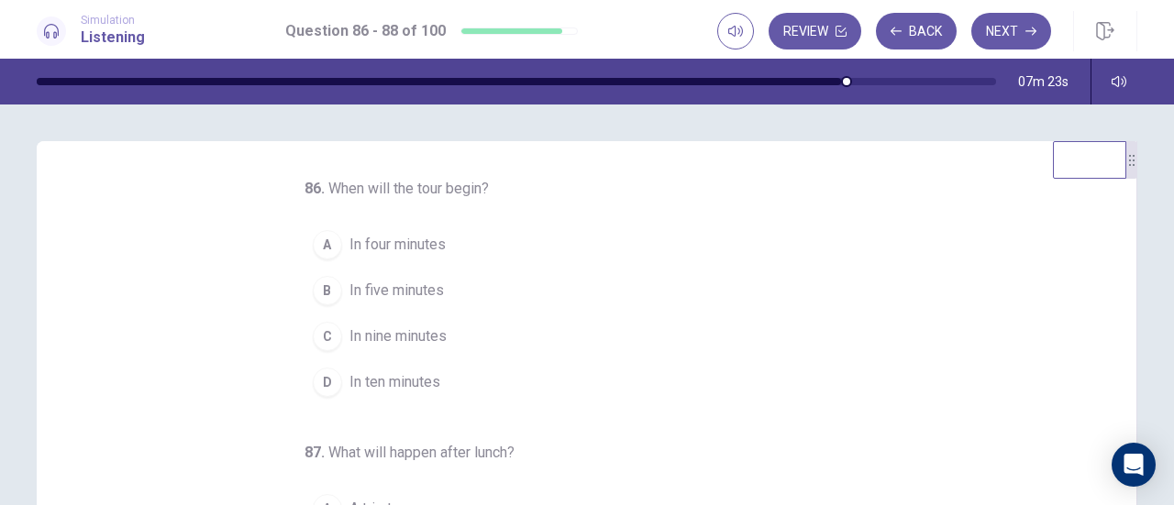
click at [313, 378] on div "D" at bounding box center [327, 382] width 29 height 29
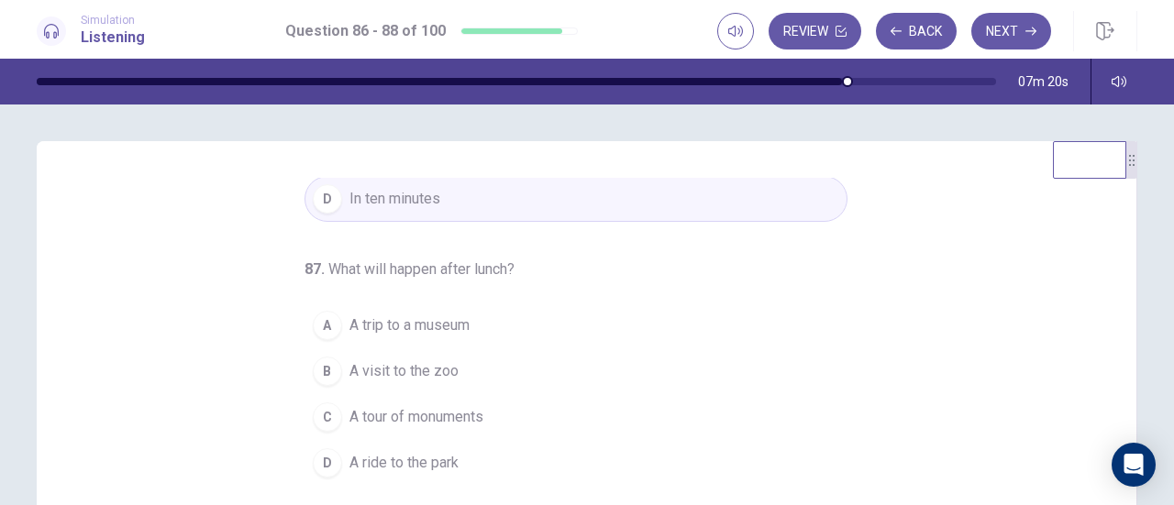
scroll to position [183, 0]
click at [983, 386] on div "86 . When will the tour begin? A In four minutes B In five minutes C In nine mi…" at bounding box center [594, 460] width 1056 height 564
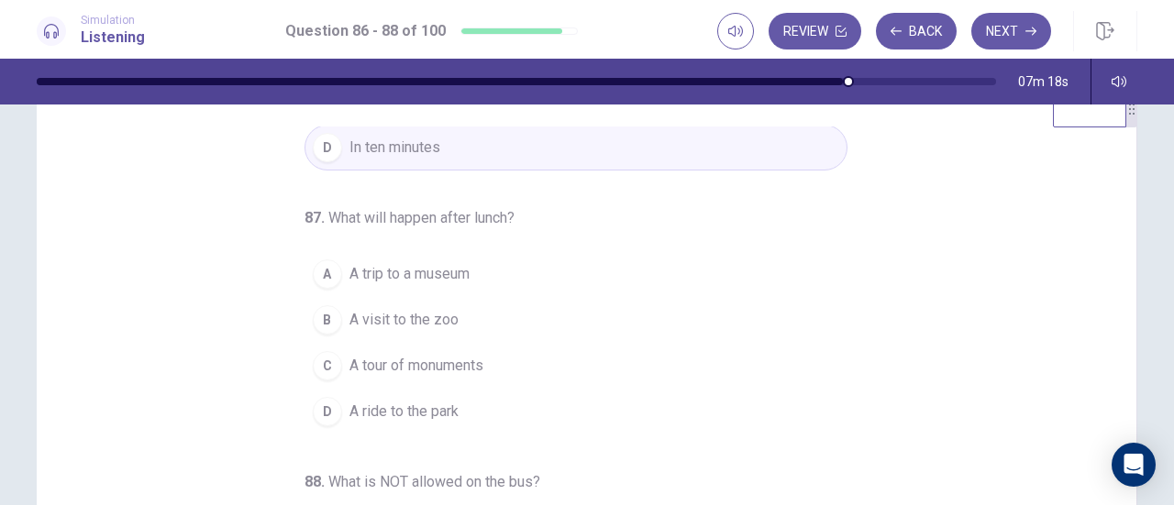
scroll to position [92, 0]
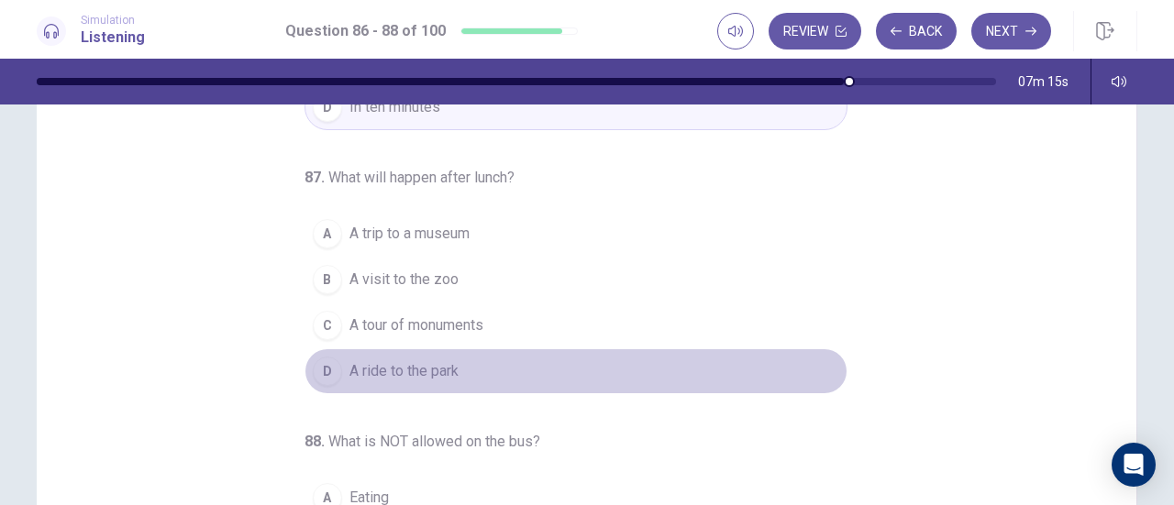
click at [327, 371] on div "D" at bounding box center [327, 371] width 29 height 29
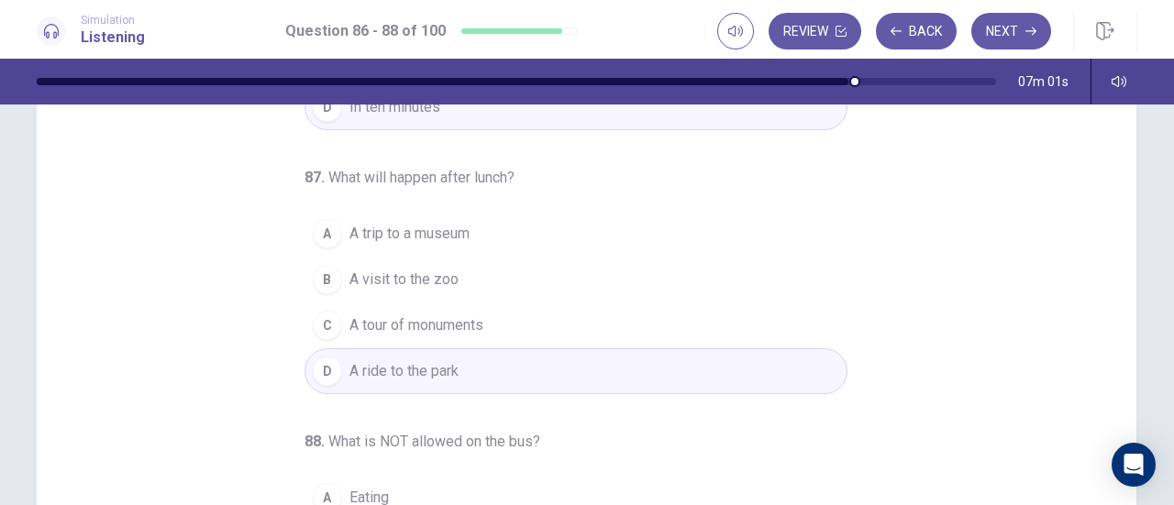
click at [314, 277] on div "B" at bounding box center [327, 279] width 29 height 29
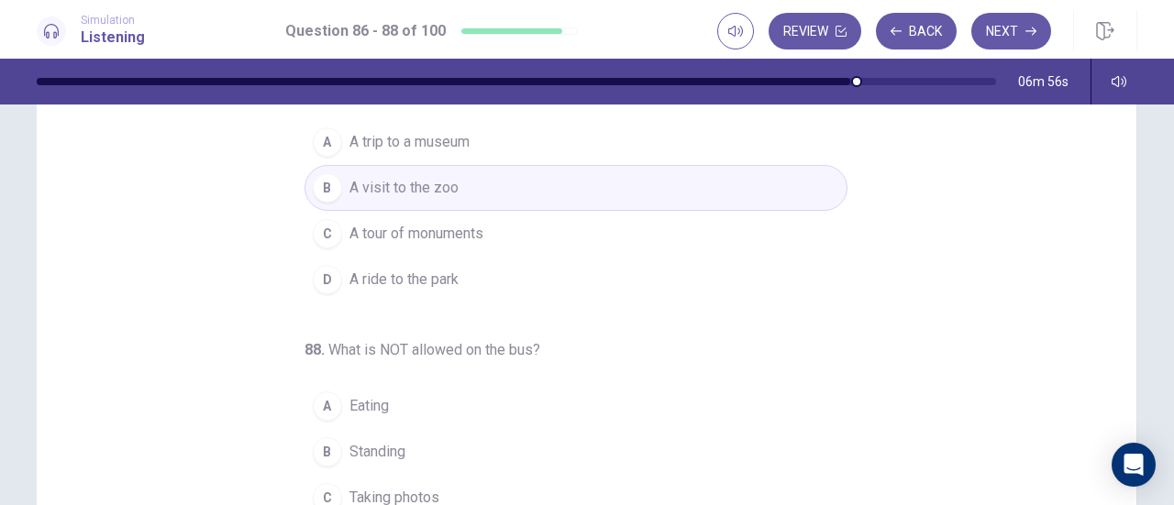
scroll to position [275, 0]
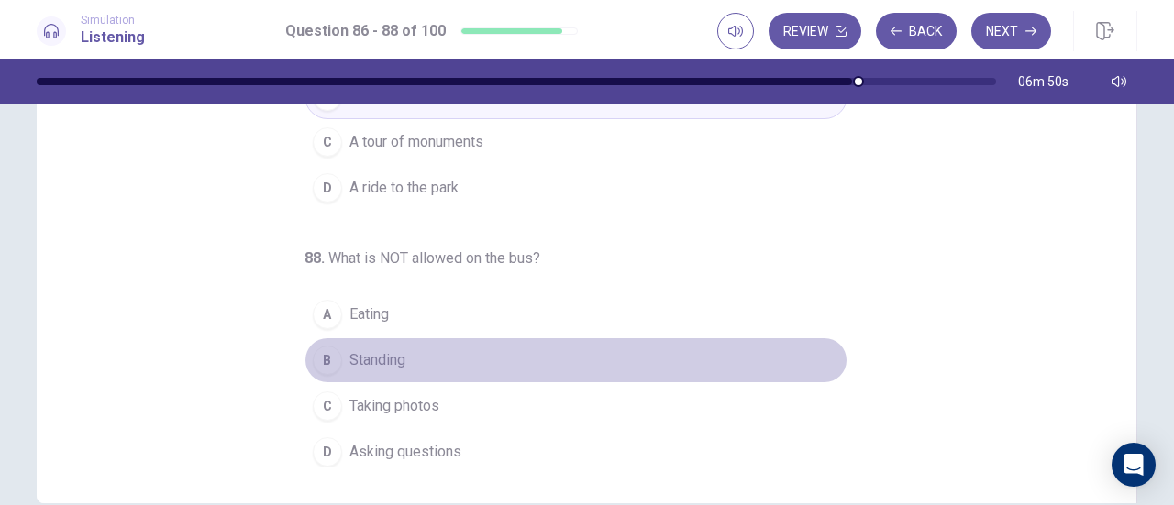
click at [321, 355] on div "B" at bounding box center [327, 360] width 29 height 29
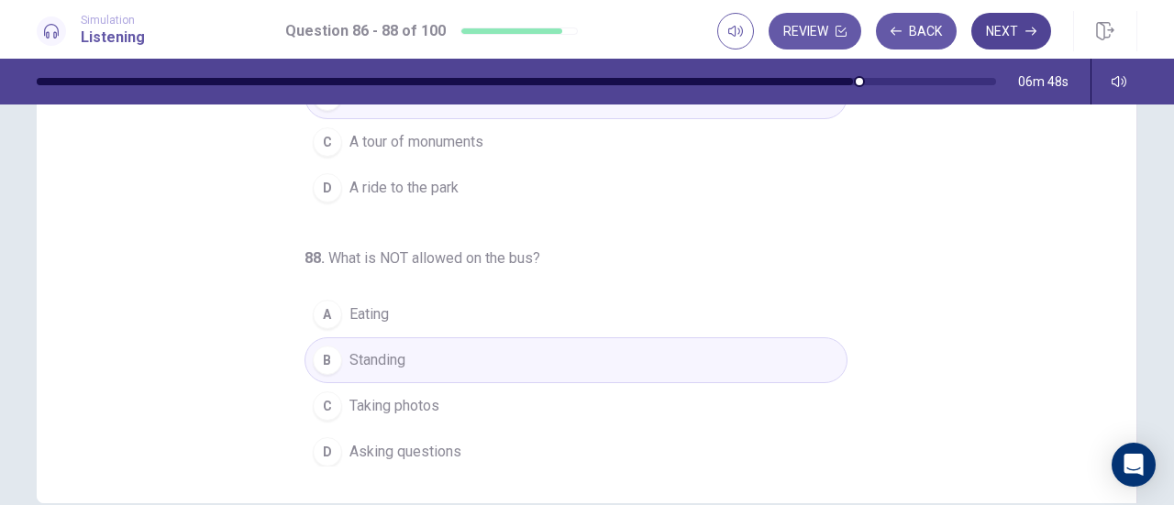
click at [1003, 39] on button "Next" at bounding box center [1011, 31] width 80 height 37
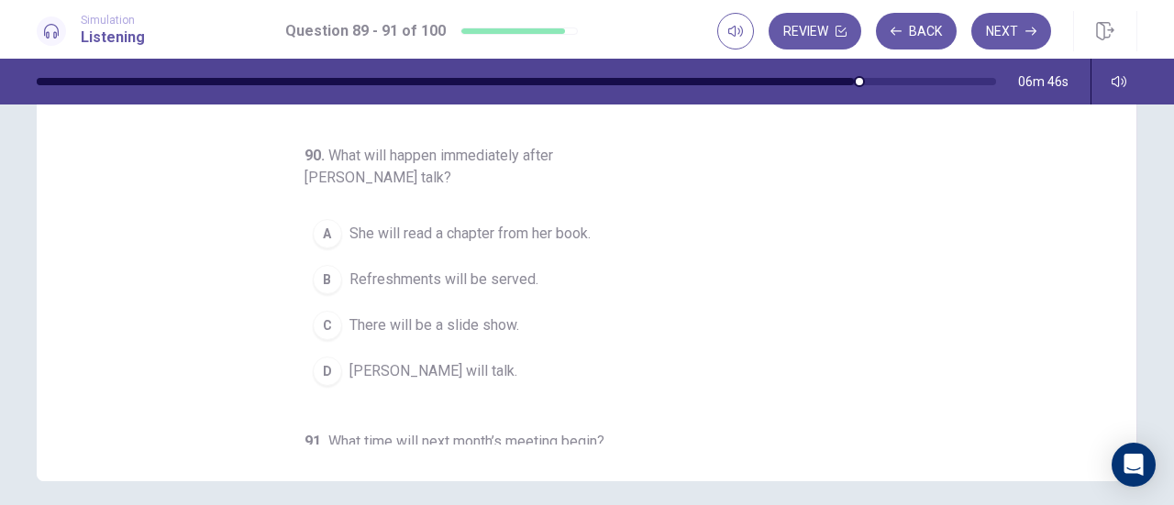
scroll to position [0, 0]
click at [993, 249] on div "89 . What will Ms. Whitaker talk about? A The Business Owners’ Association B Ac…" at bounding box center [594, 163] width 1056 height 564
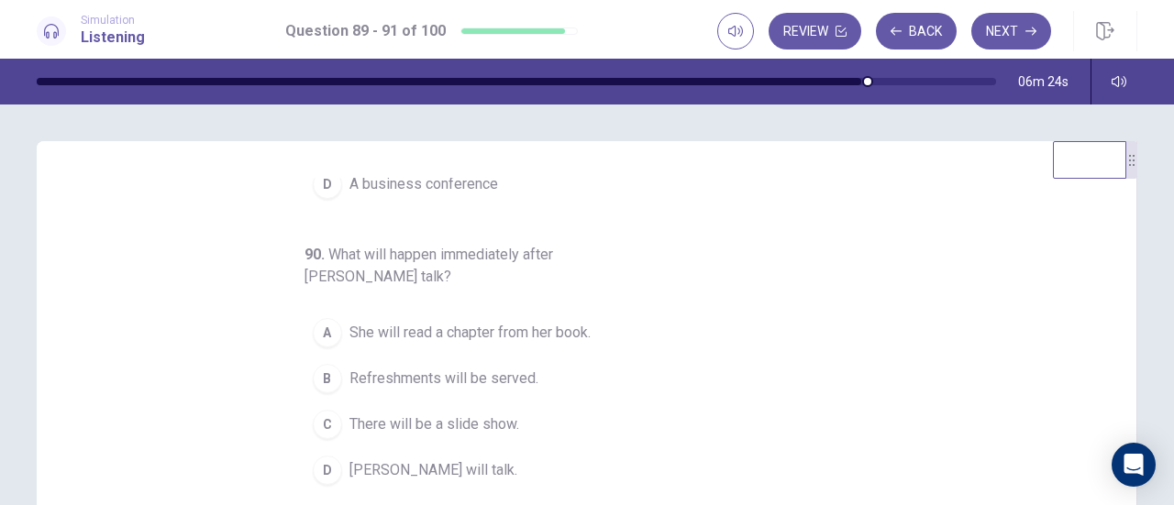
scroll to position [205, 0]
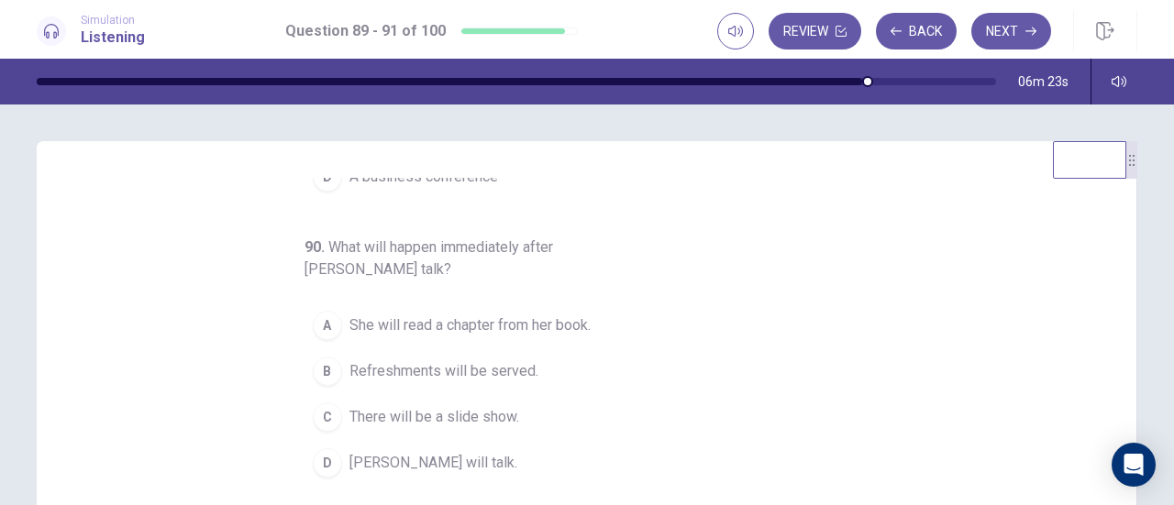
click at [992, 254] on div "89 . What will Ms. Whitaker talk about? A The Business Owners’ Association B Ac…" at bounding box center [594, 460] width 1056 height 564
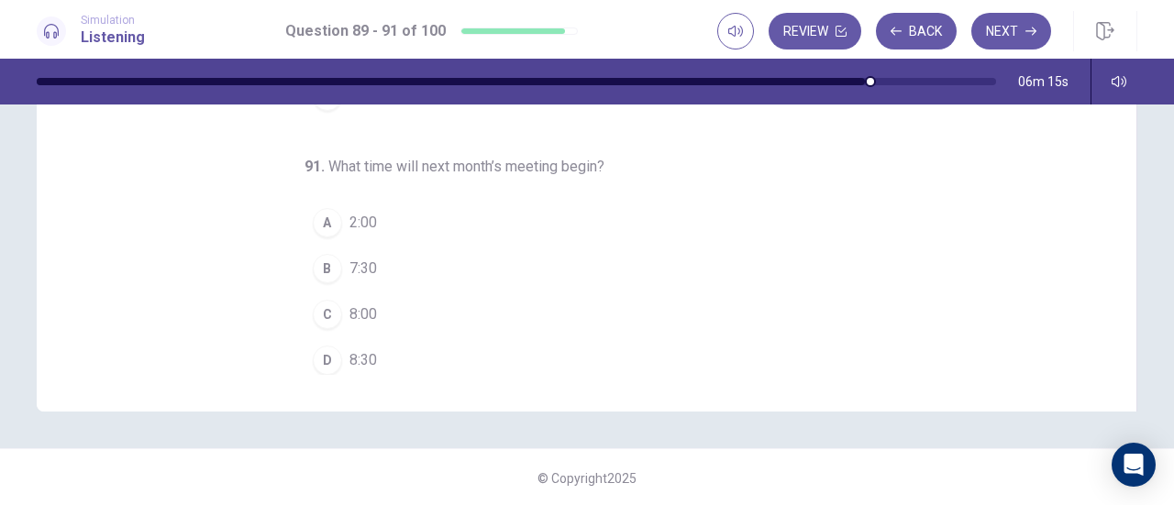
scroll to position [0, 0]
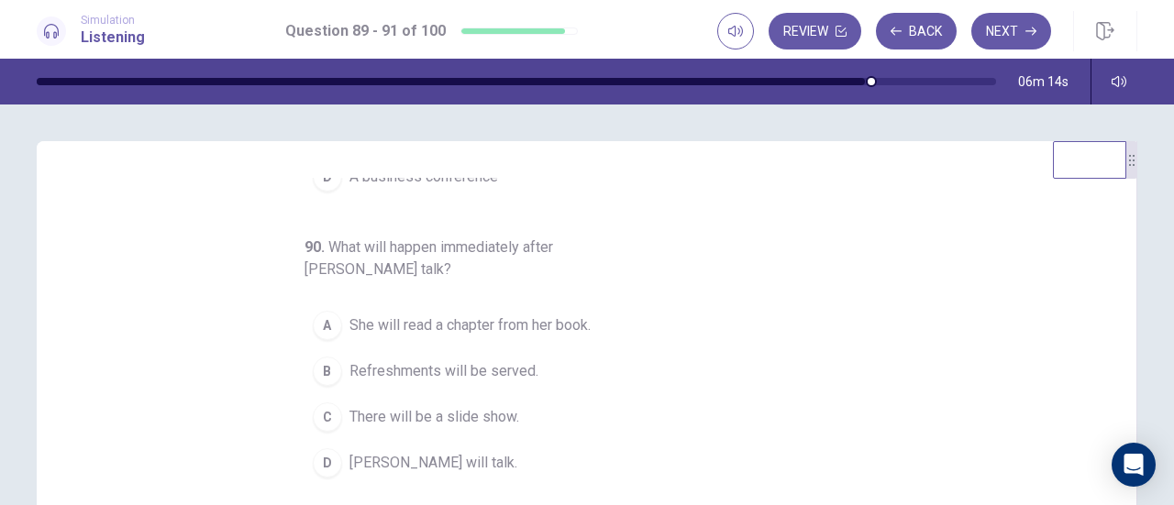
click at [992, 254] on div "89 . What will Ms. Whitaker talk about? A The Business Owners’ Association B Ac…" at bounding box center [594, 460] width 1056 height 564
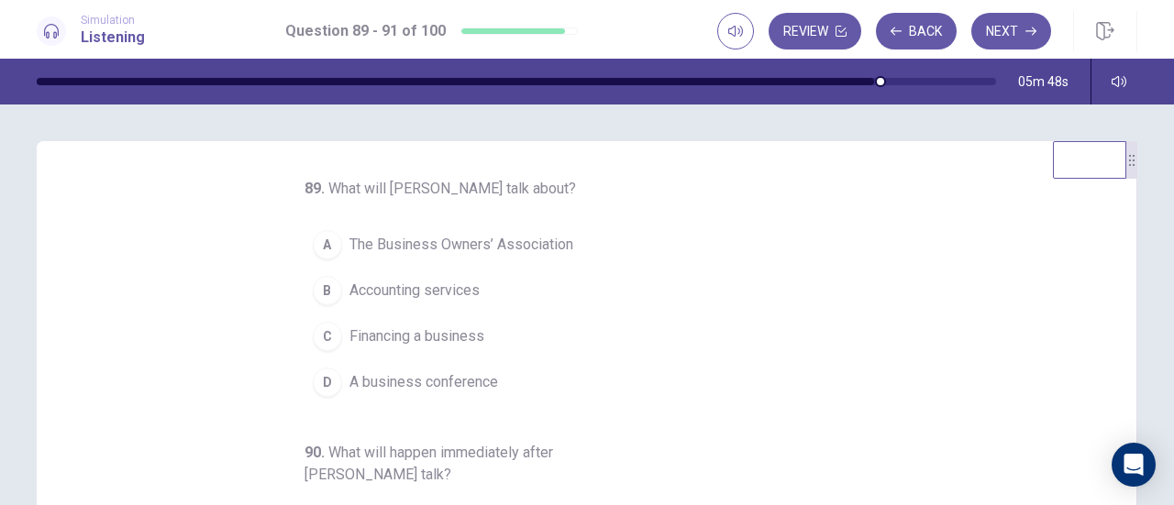
drag, startPoint x: 322, startPoint y: 239, endPoint x: 336, endPoint y: 239, distance: 13.8
click at [323, 239] on div "A" at bounding box center [327, 244] width 29 height 29
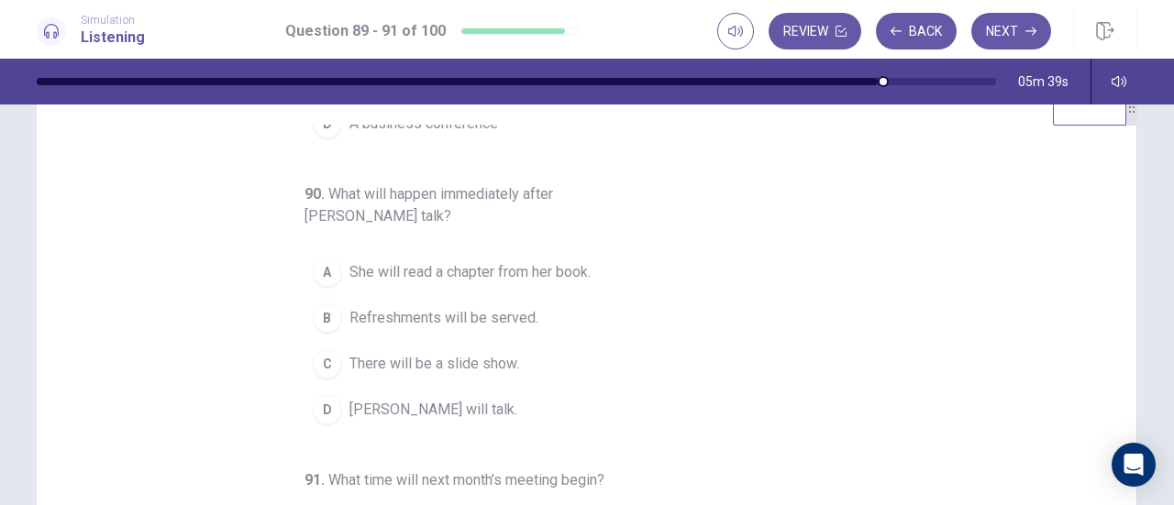
scroll to position [92, 0]
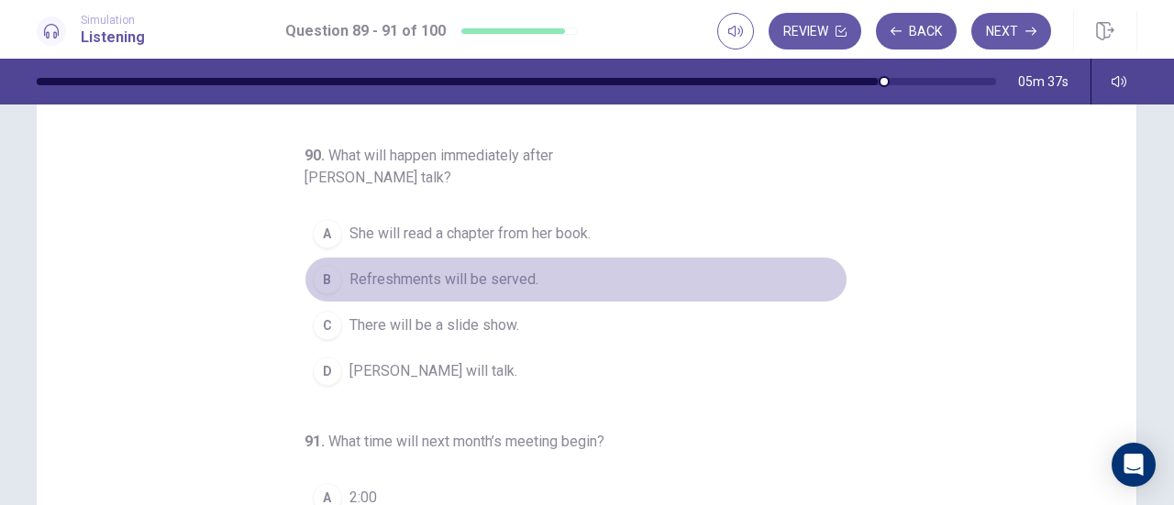
click at [326, 273] on div "B" at bounding box center [327, 279] width 29 height 29
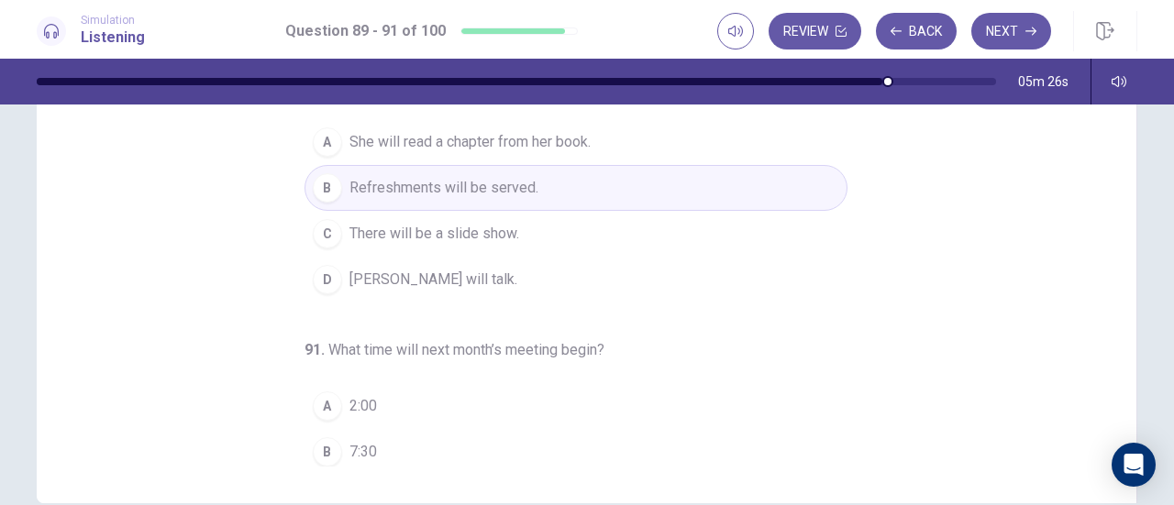
scroll to position [205, 0]
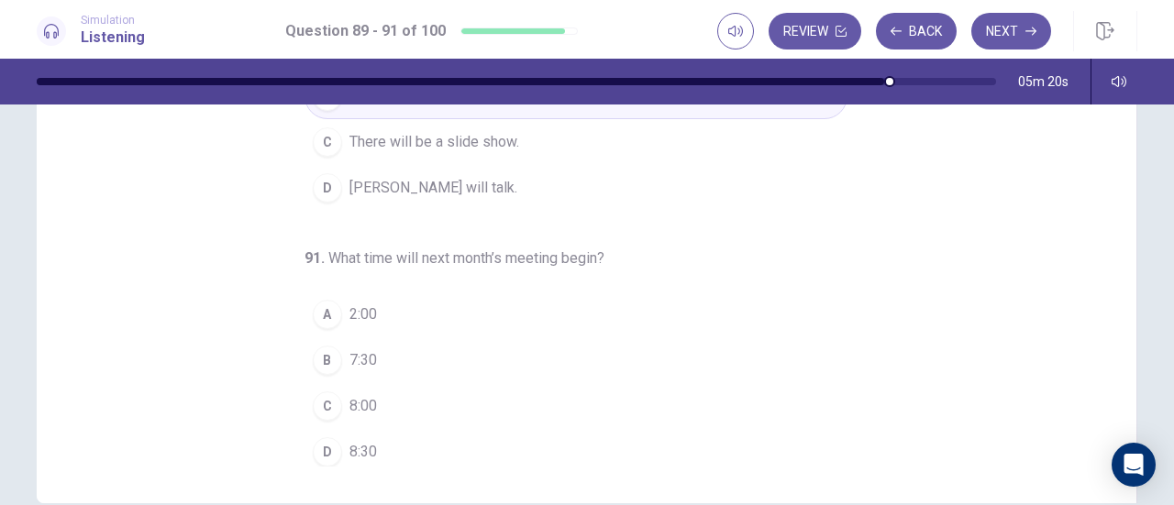
click at [325, 353] on div "B" at bounding box center [327, 360] width 29 height 29
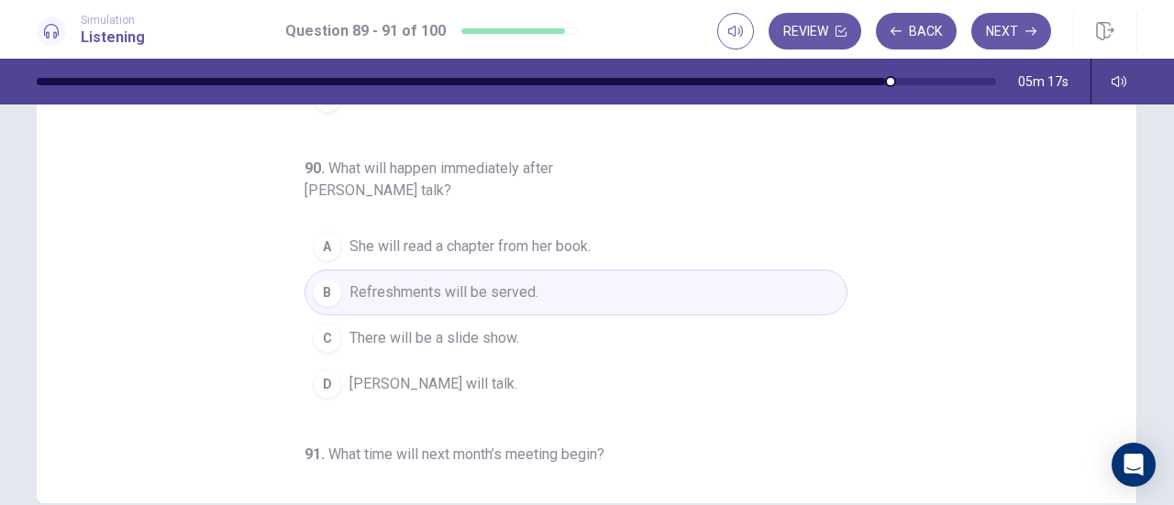
scroll to position [0, 0]
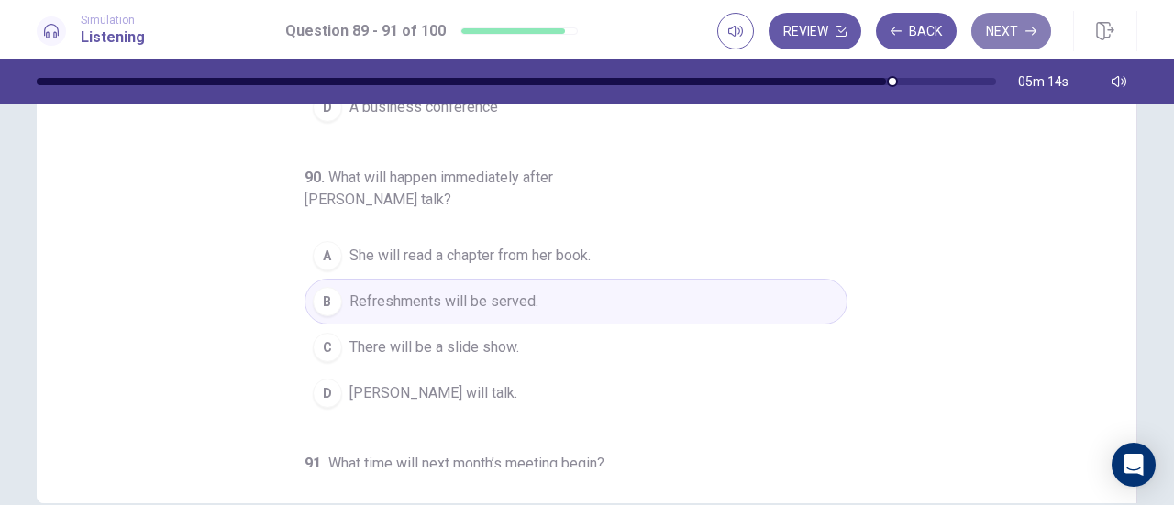
click at [1019, 39] on button "Next" at bounding box center [1011, 31] width 80 height 37
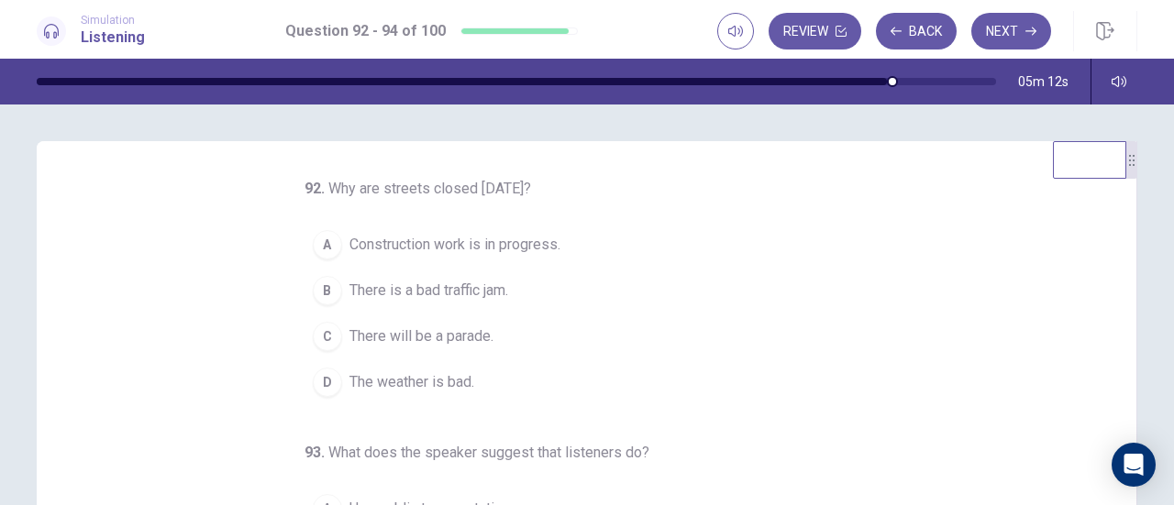
click at [983, 307] on div "92 . Why are streets closed today? A Construction work is in progress. B There …" at bounding box center [594, 460] width 1056 height 564
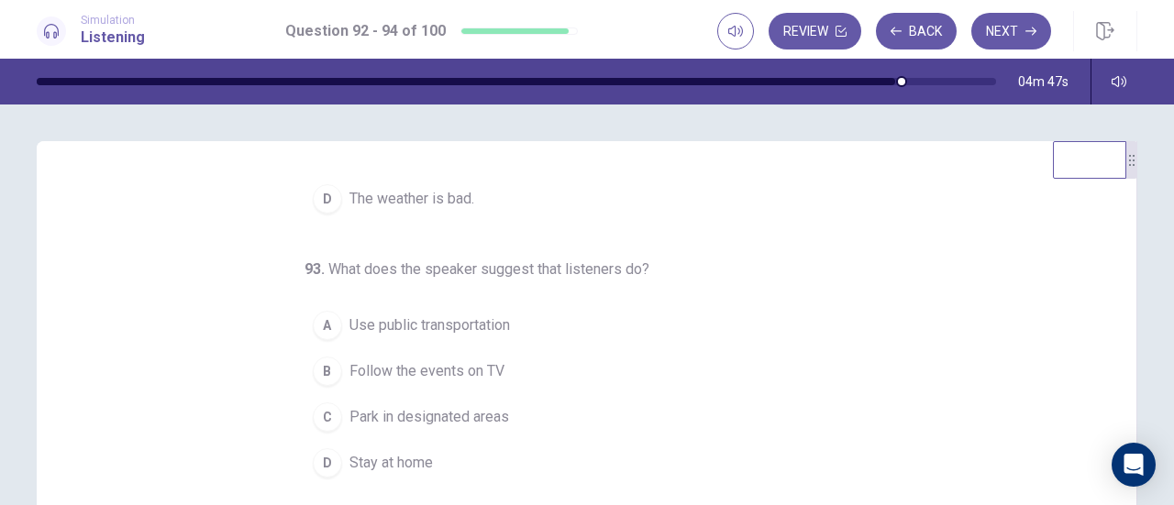
scroll to position [183, 0]
click at [958, 348] on div "92 . Why are streets closed today? A Construction work is in progress. B There …" at bounding box center [594, 460] width 1056 height 564
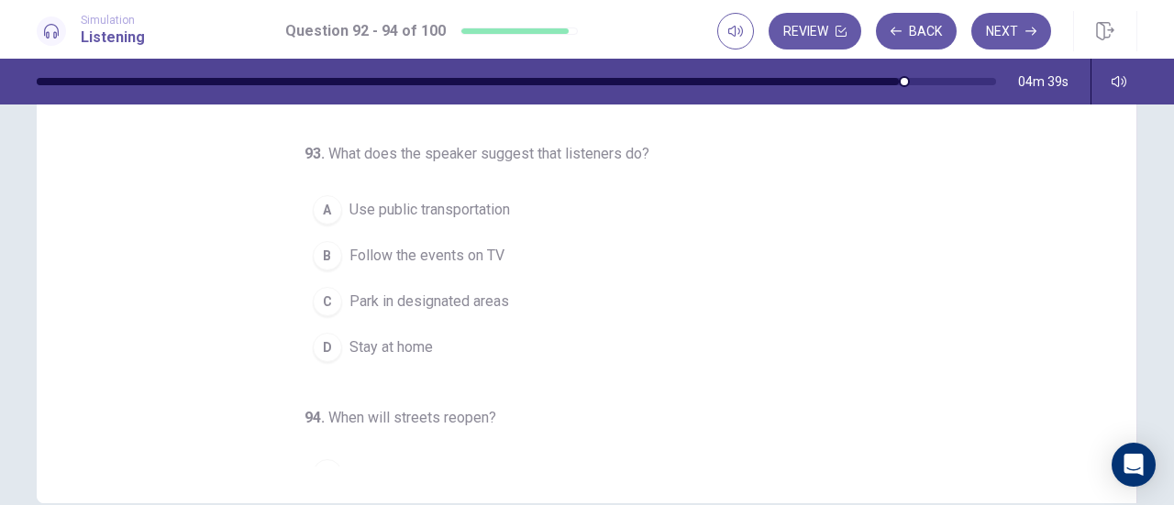
scroll to position [0, 0]
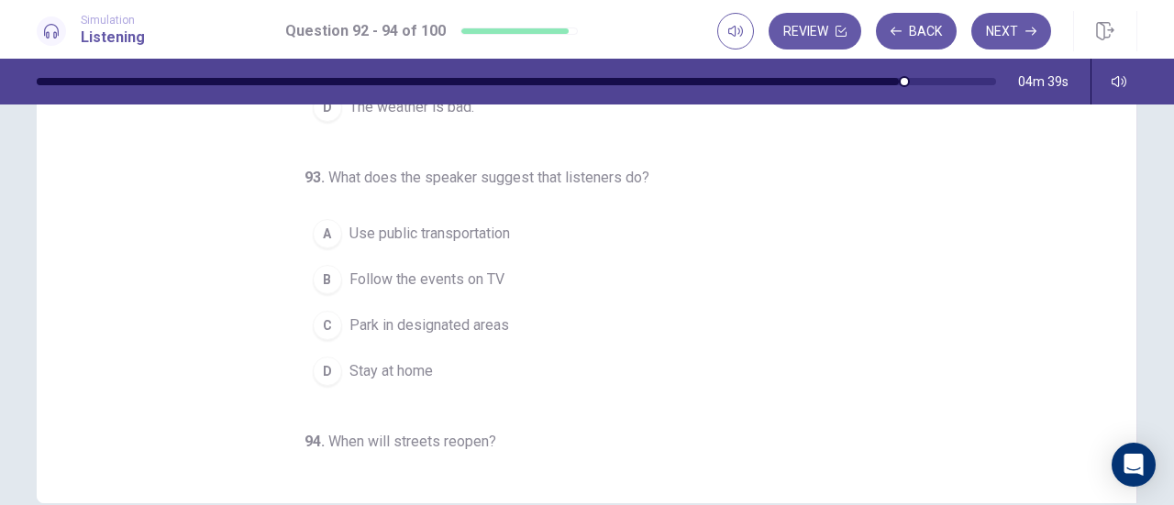
click at [959, 349] on div "92 . Why are streets closed today? A Construction work is in progress. B There …" at bounding box center [594, 185] width 1056 height 564
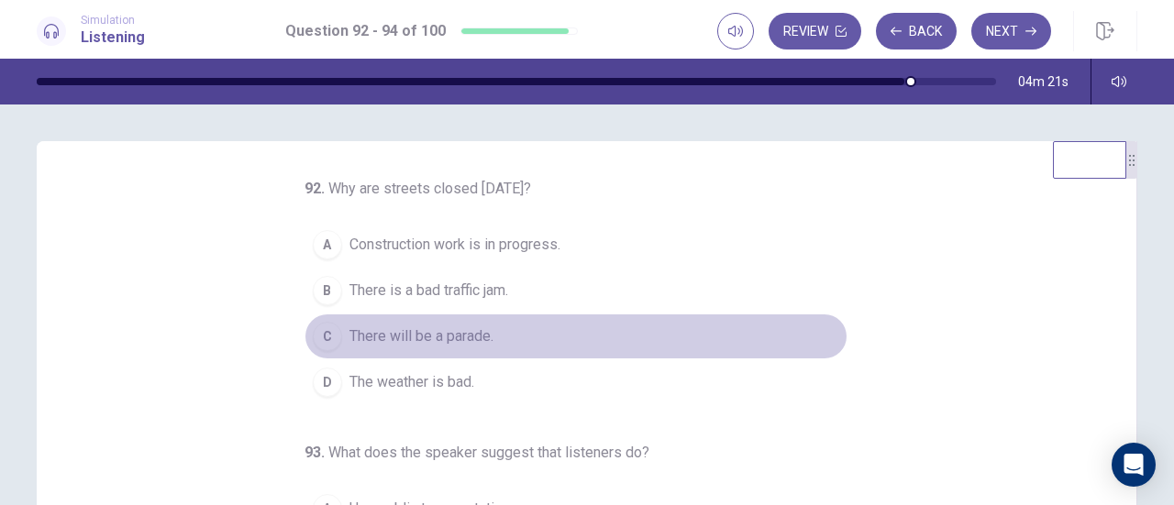
click at [323, 338] on div "C" at bounding box center [327, 336] width 29 height 29
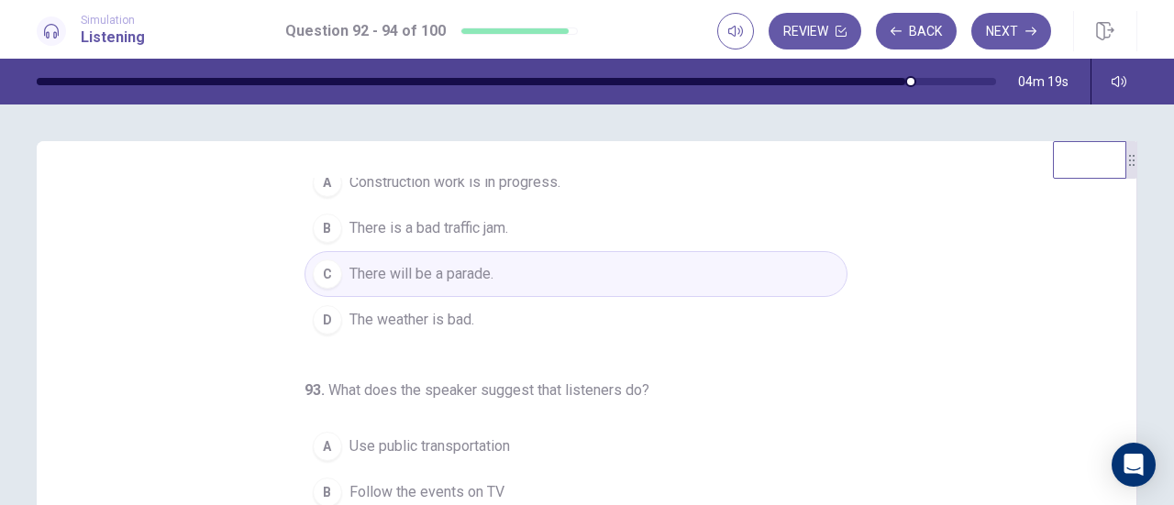
scroll to position [92, 0]
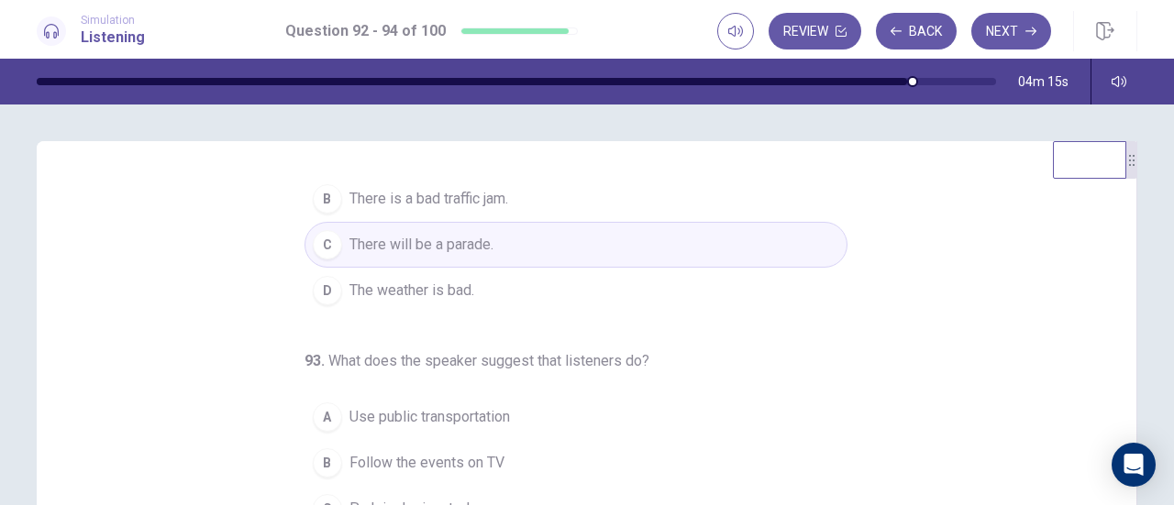
click at [945, 384] on div "92 . Why are streets closed today? A Construction work is in progress. B There …" at bounding box center [594, 460] width 1056 height 564
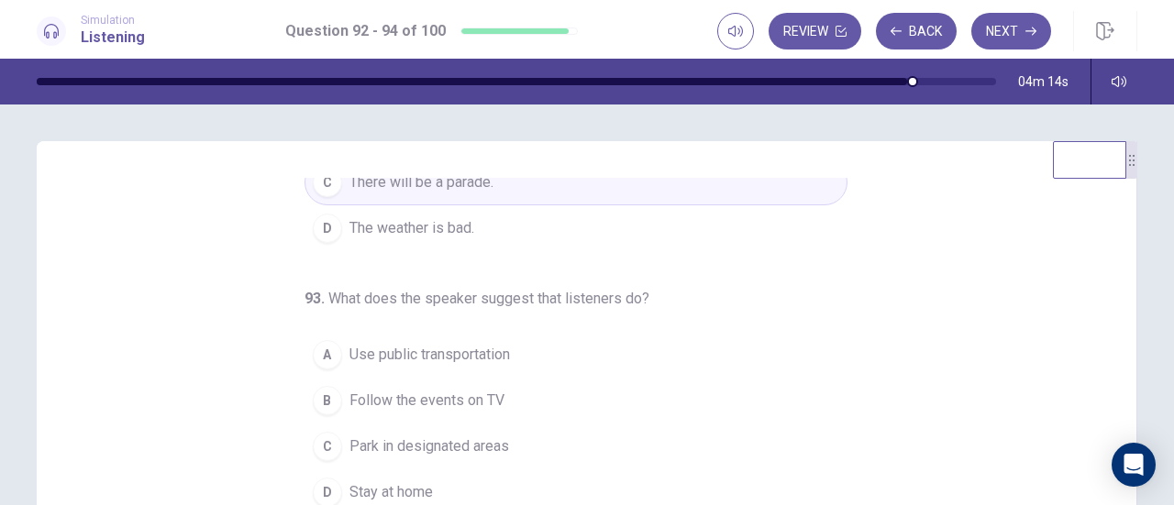
scroll to position [183, 0]
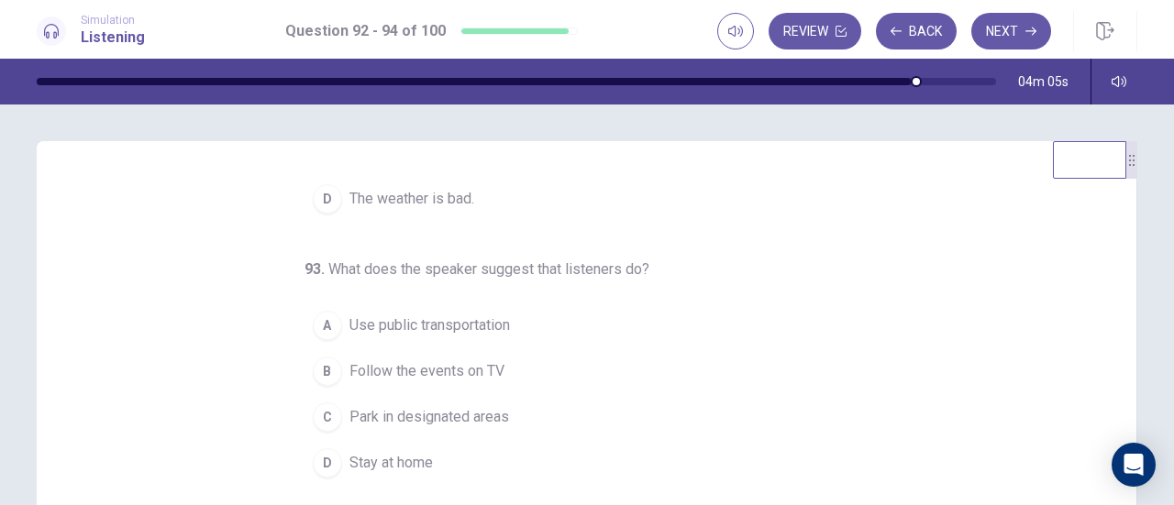
click at [313, 319] on div "A" at bounding box center [327, 325] width 29 height 29
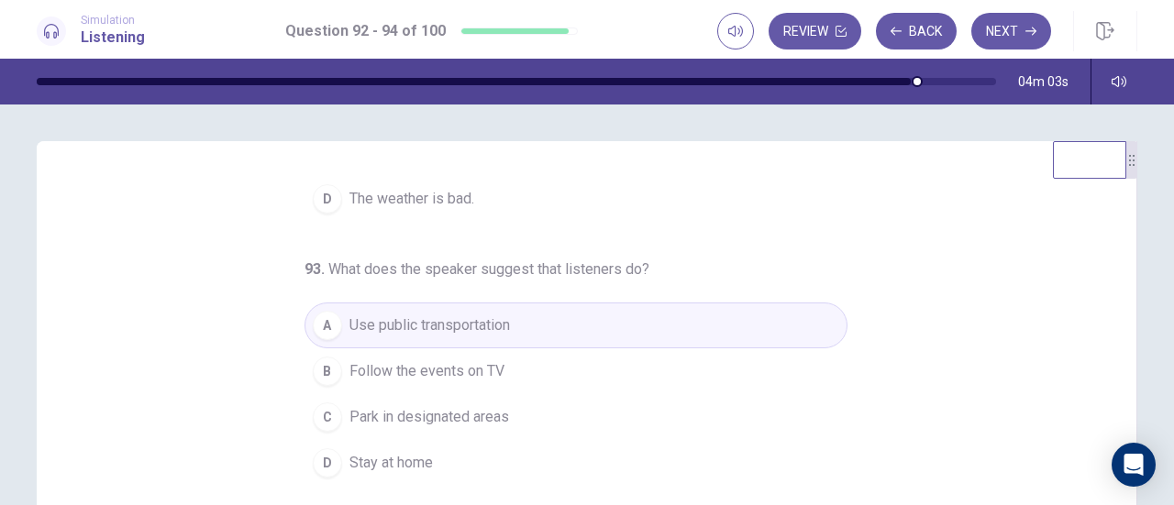
click at [966, 382] on div "92 . Why are streets closed today? A Construction work is in progress. B There …" at bounding box center [594, 460] width 1056 height 564
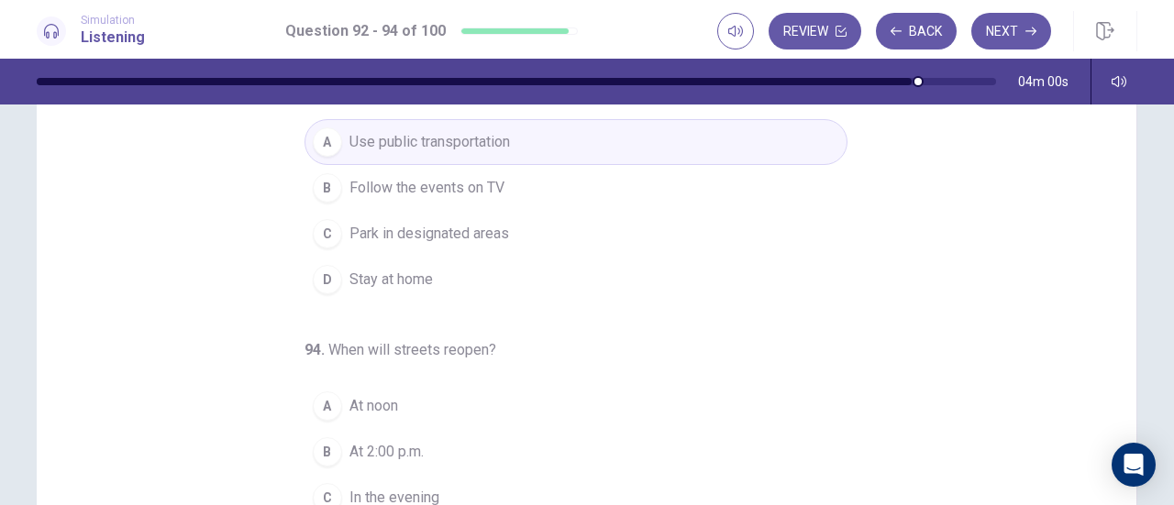
scroll to position [275, 0]
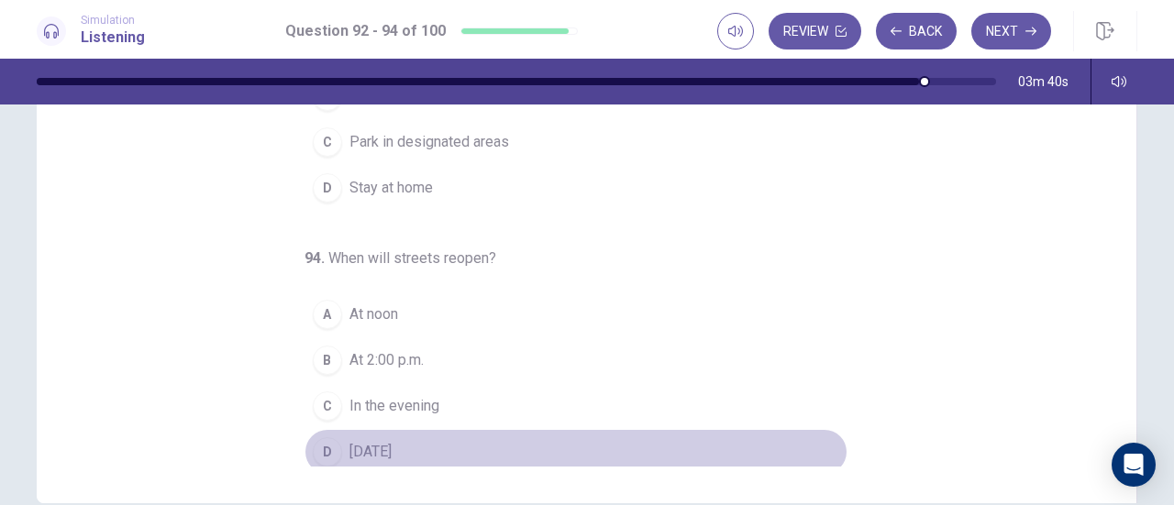
click at [323, 441] on div "D" at bounding box center [327, 452] width 29 height 29
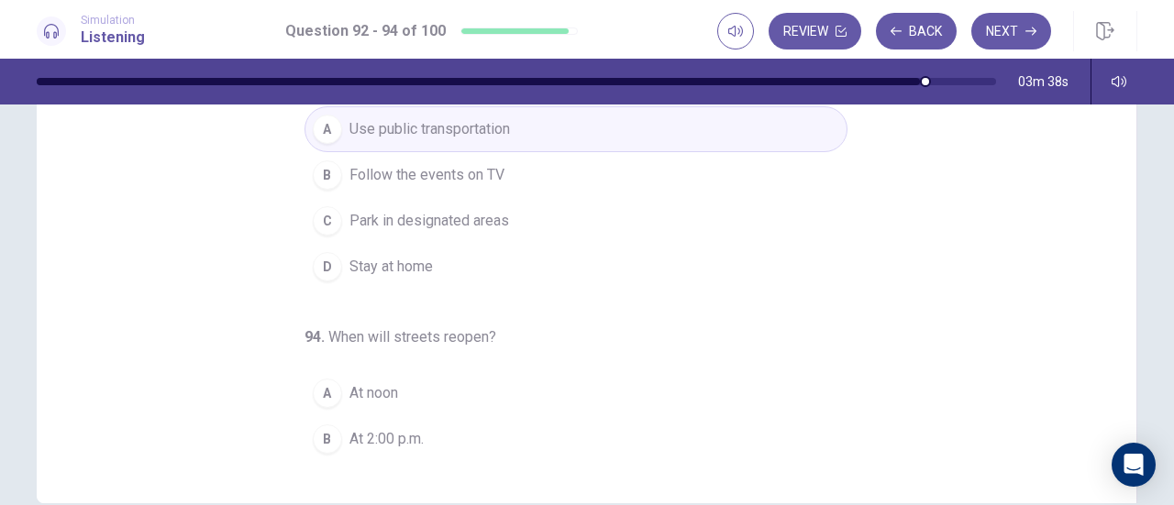
scroll to position [0, 0]
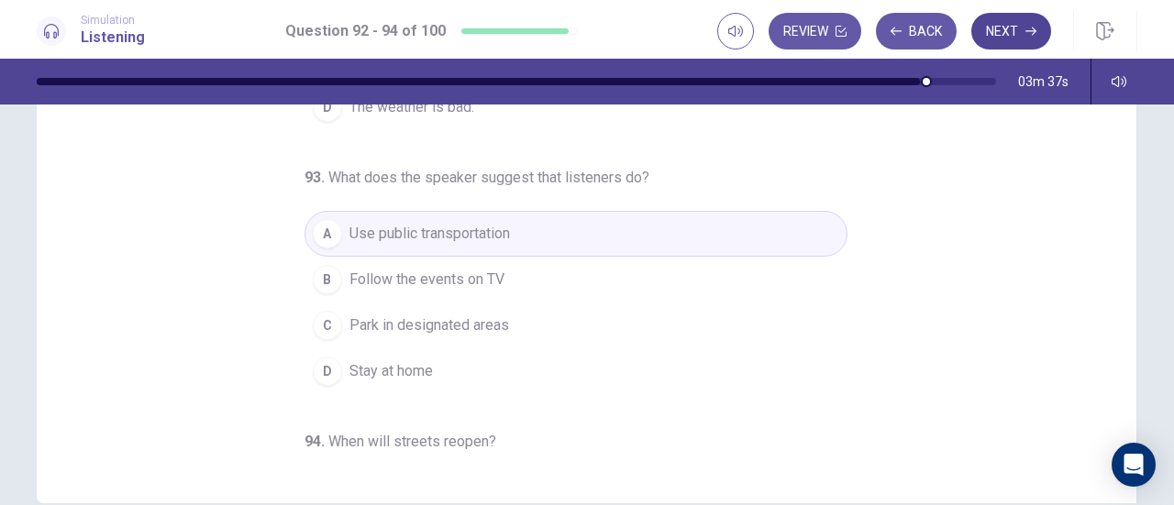
click at [1015, 38] on button "Next" at bounding box center [1011, 31] width 80 height 37
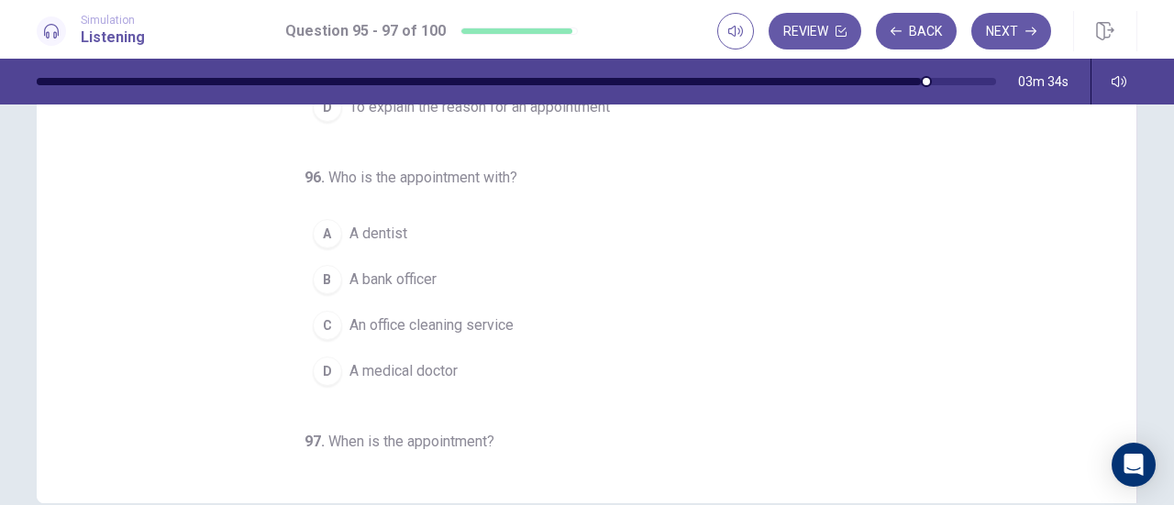
click at [1023, 266] on div "95 . What is the purpose of the call? A To cancel an appointment B To change an…" at bounding box center [594, 185] width 1056 height 564
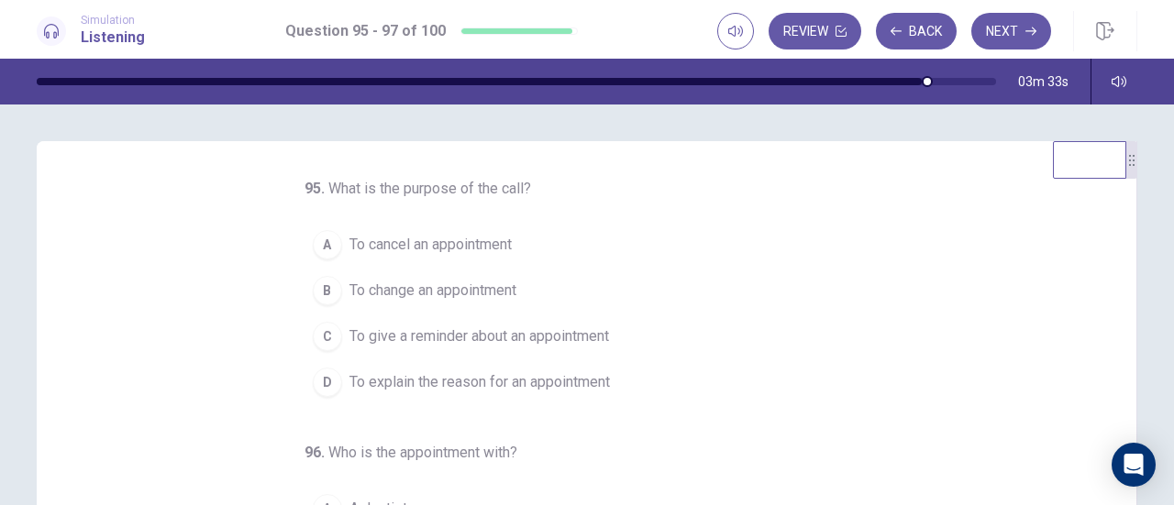
scroll to position [183, 0]
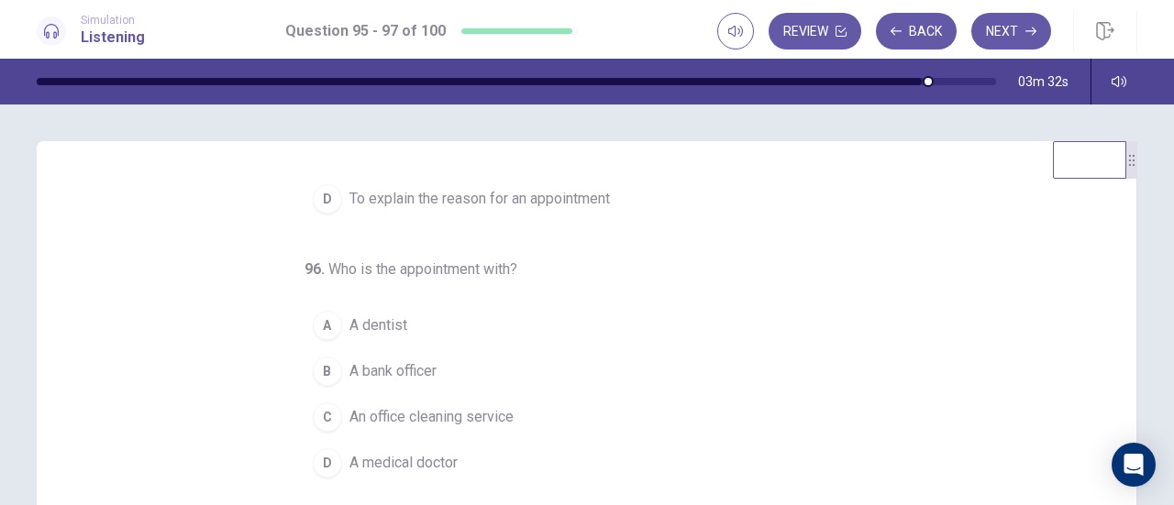
click at [1024, 298] on div "95 . What is the purpose of the call? A To cancel an appointment B To change an…" at bounding box center [594, 460] width 1056 height 564
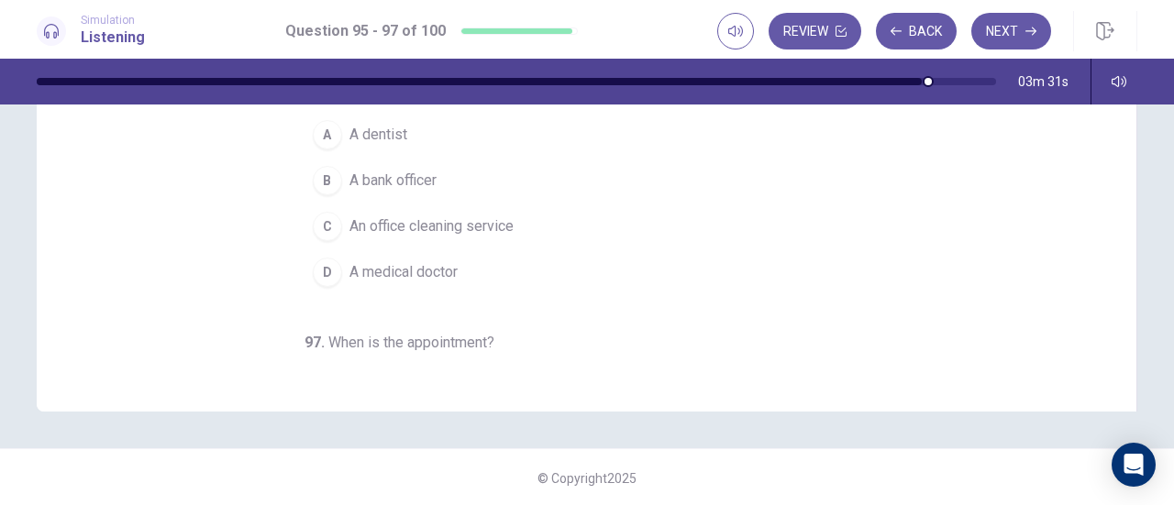
scroll to position [0, 0]
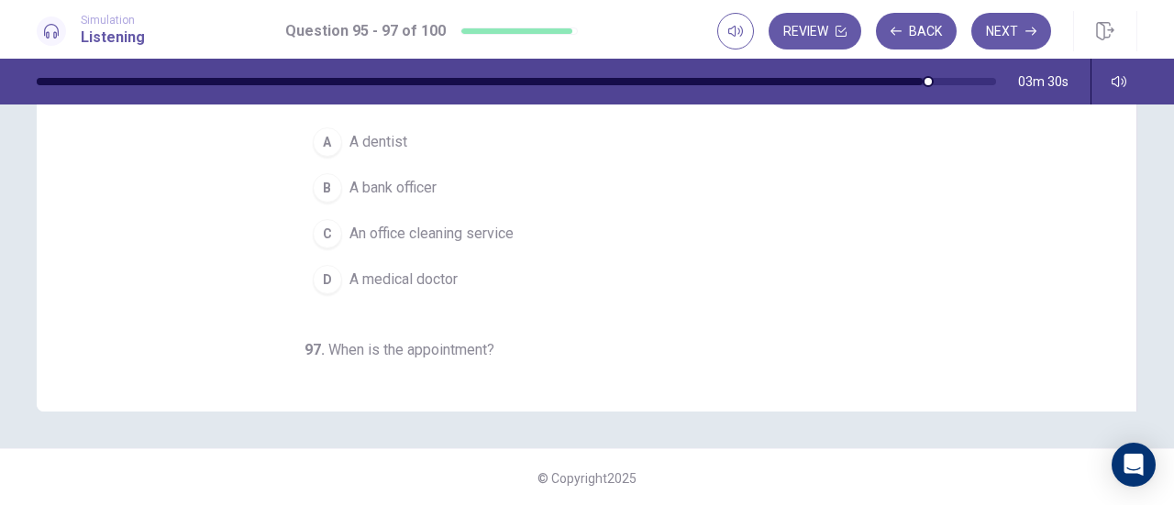
click at [1023, 302] on div "95 . What is the purpose of the call? A To cancel an appointment B To change an…" at bounding box center [594, 93] width 1056 height 564
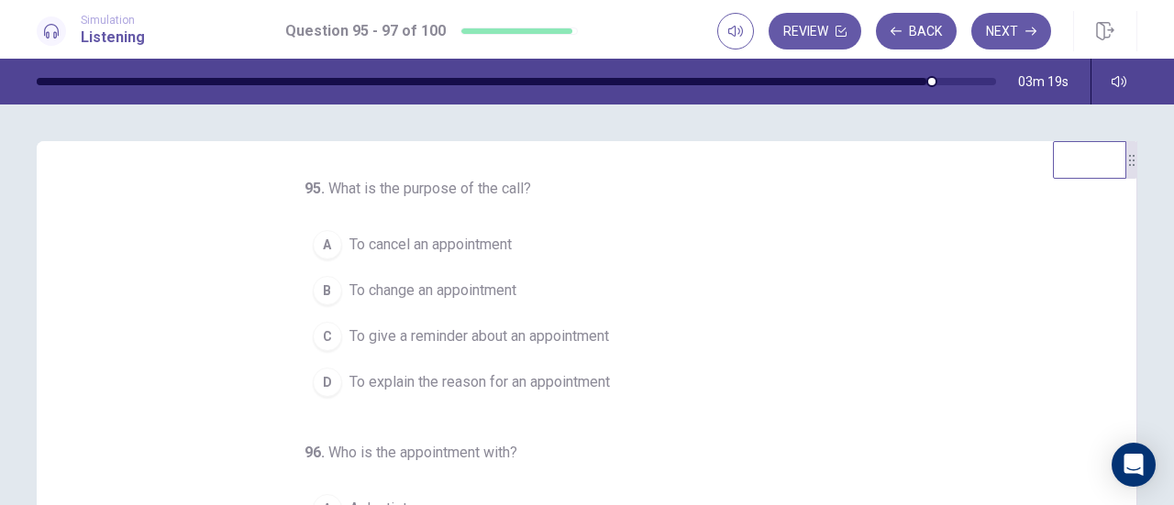
click at [1023, 302] on div "95 . What is the purpose of the call? A To cancel an appointment B To change an…" at bounding box center [594, 460] width 1056 height 564
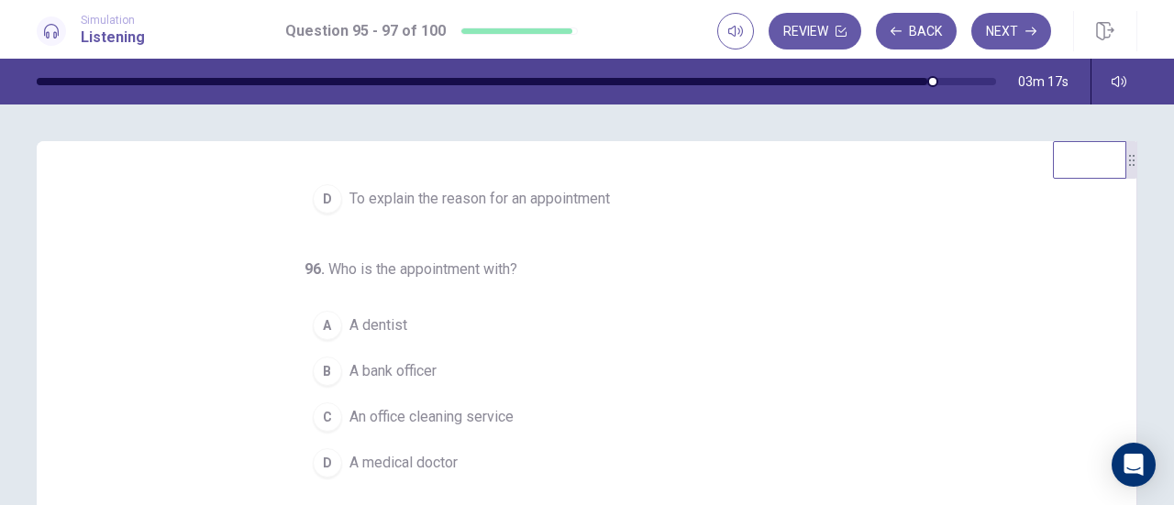
scroll to position [183, 0]
click at [1021, 312] on div "95 . What is the purpose of the call? A To cancel an appointment B To change an…" at bounding box center [594, 460] width 1056 height 564
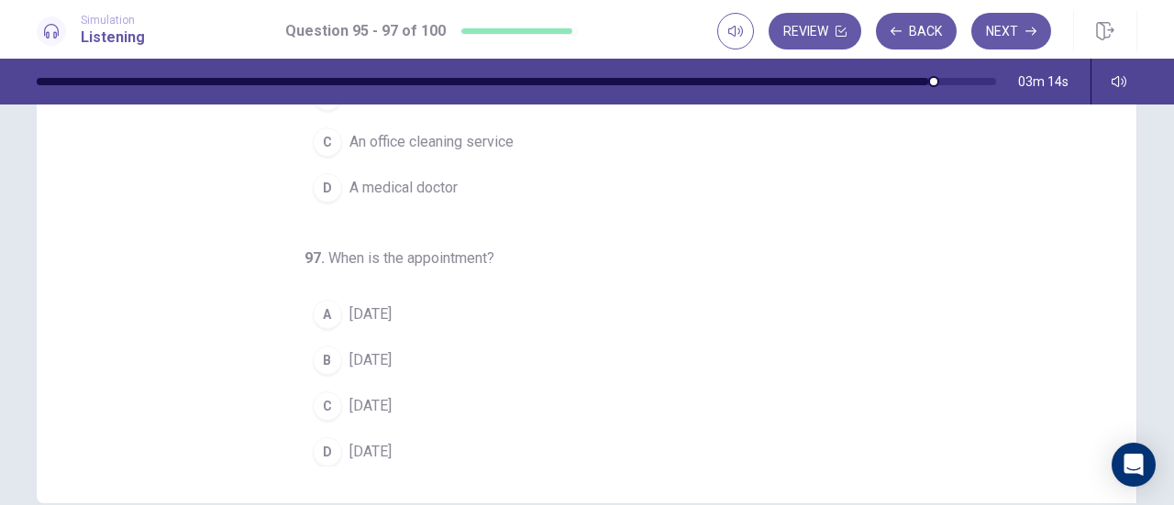
scroll to position [0, 0]
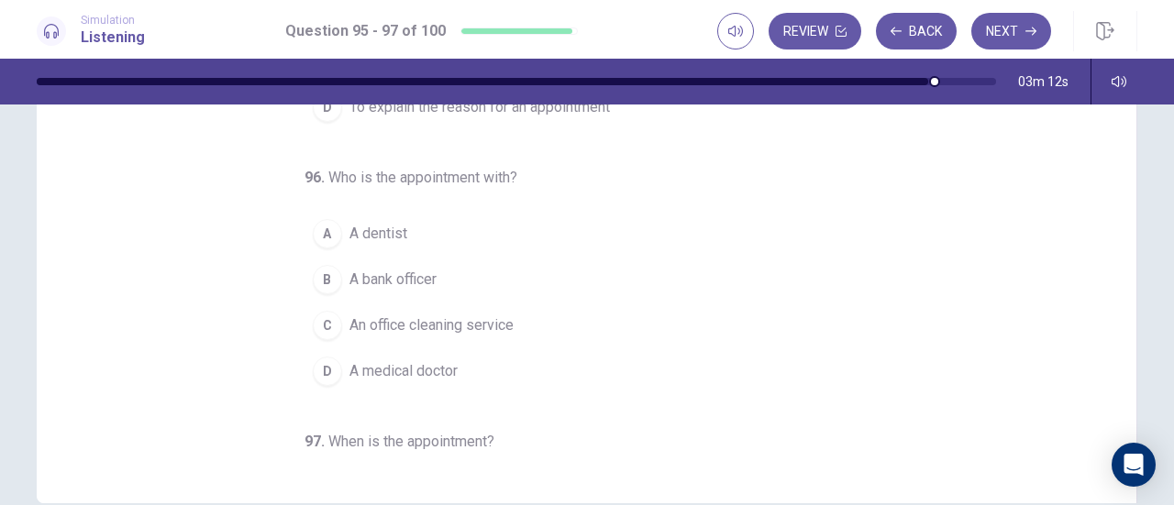
click at [1018, 313] on div "95 . What is the purpose of the call? A To cancel an appointment B To change an…" at bounding box center [594, 185] width 1056 height 564
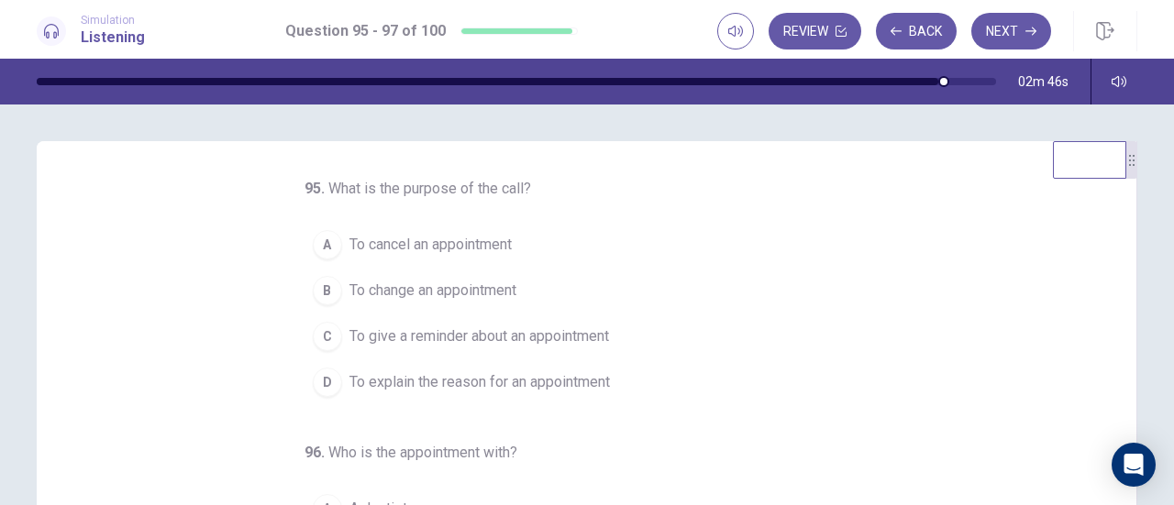
click at [320, 340] on div "C" at bounding box center [327, 336] width 29 height 29
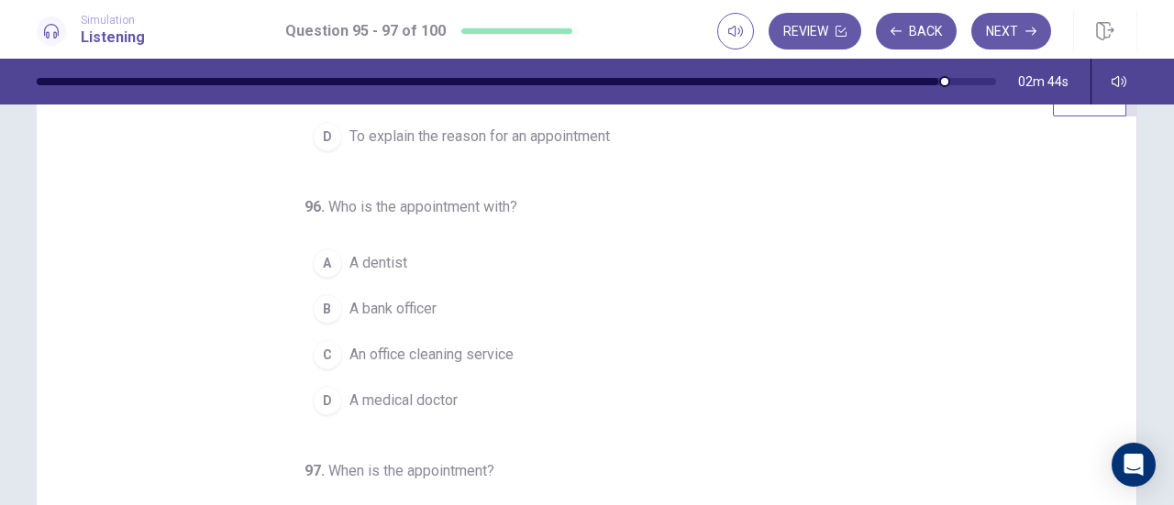
scroll to position [92, 0]
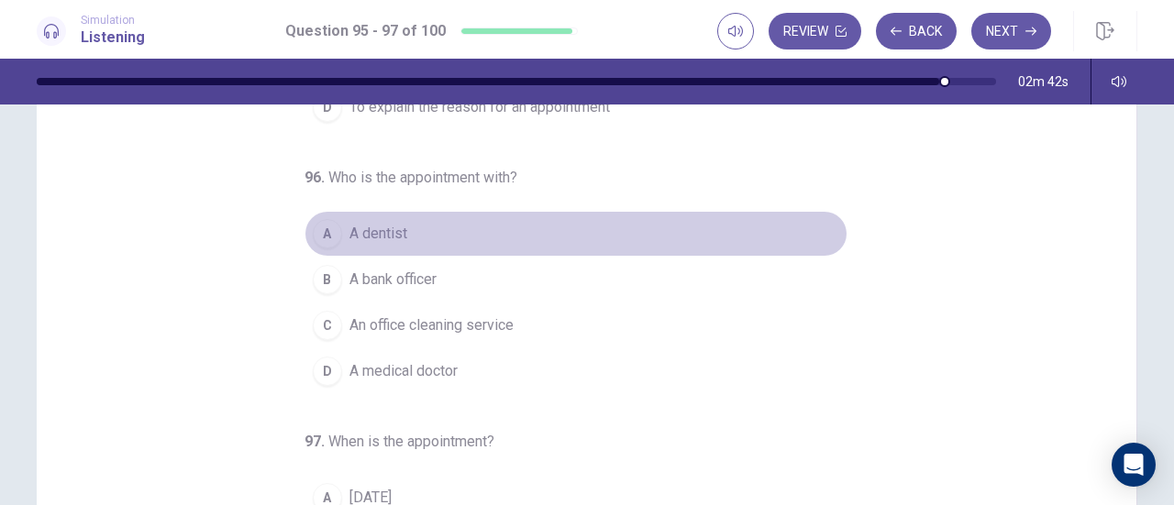
click at [327, 233] on div "A" at bounding box center [327, 233] width 29 height 29
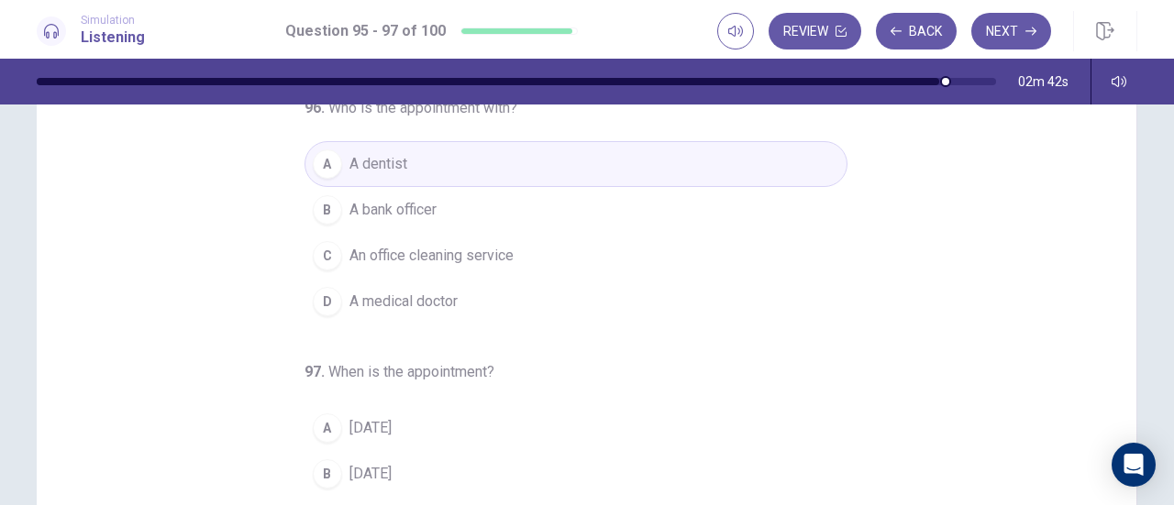
scroll to position [367, 0]
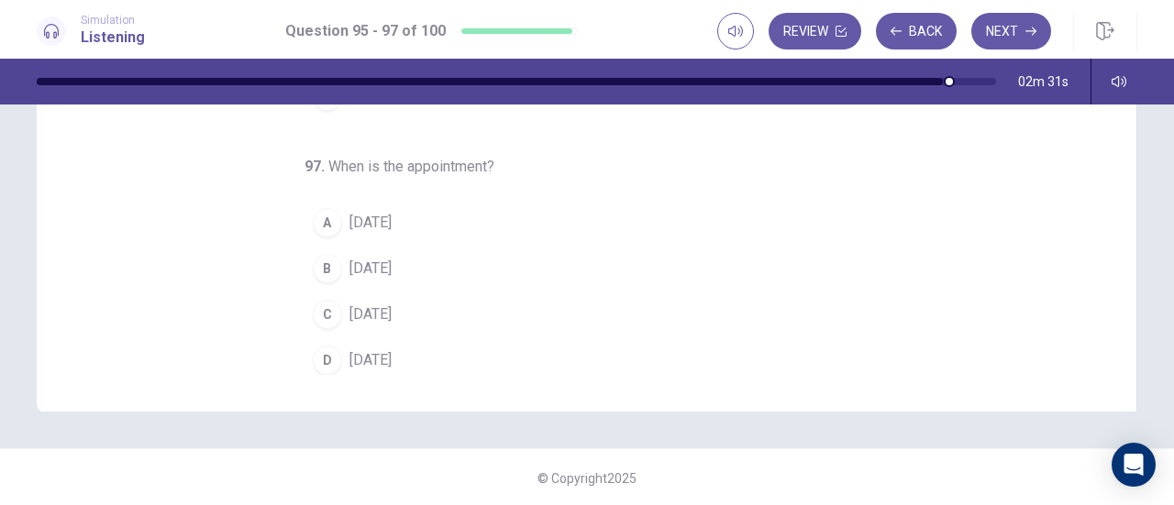
click at [322, 268] on div "B" at bounding box center [327, 268] width 29 height 29
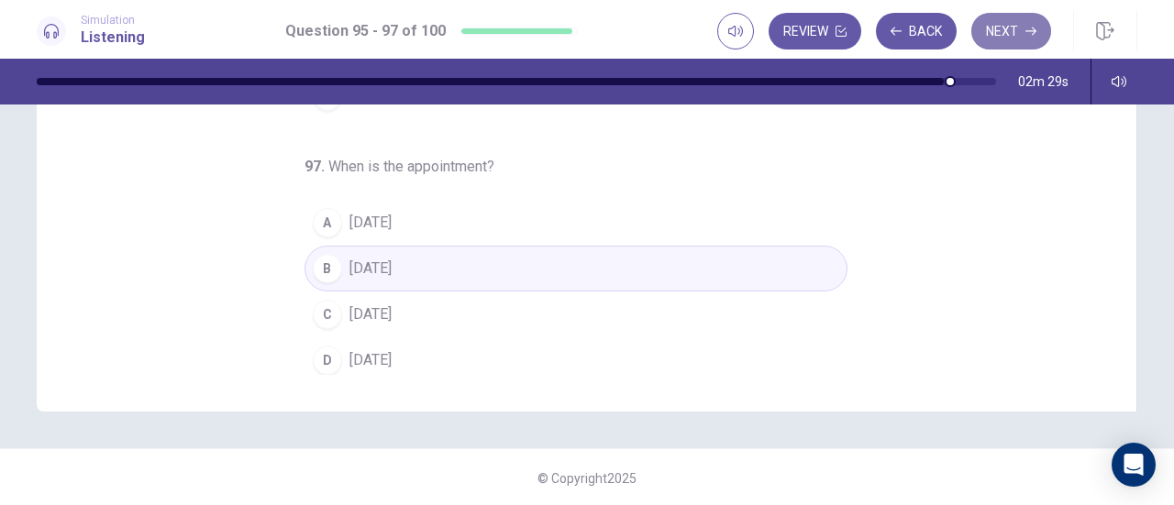
click at [1014, 28] on button "Next" at bounding box center [1011, 31] width 80 height 37
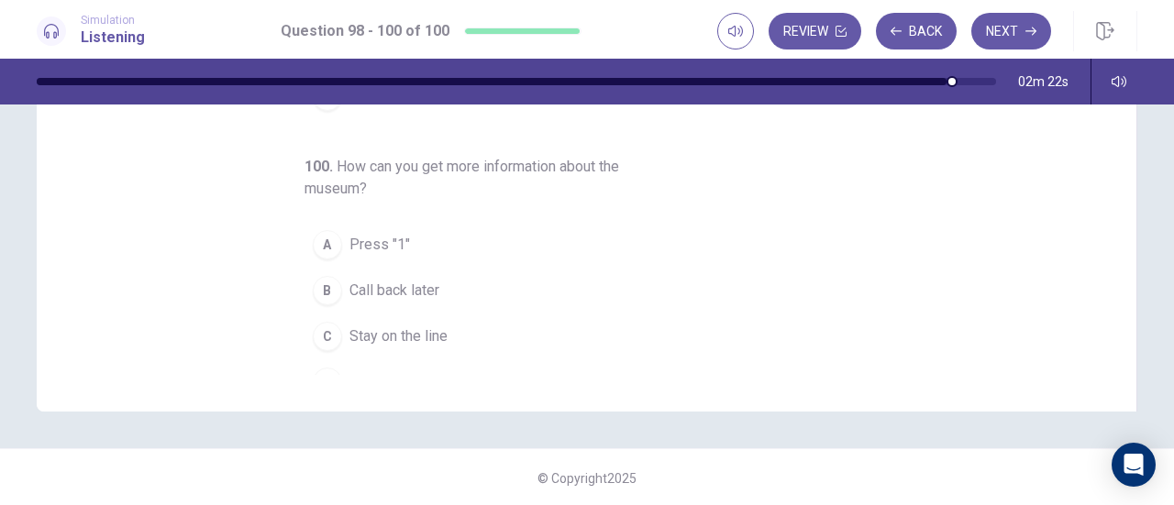
click at [962, 318] on div "98 . When is the museum open? A Every day B Weekends only C Every day except Su…" at bounding box center [594, 93] width 1056 height 564
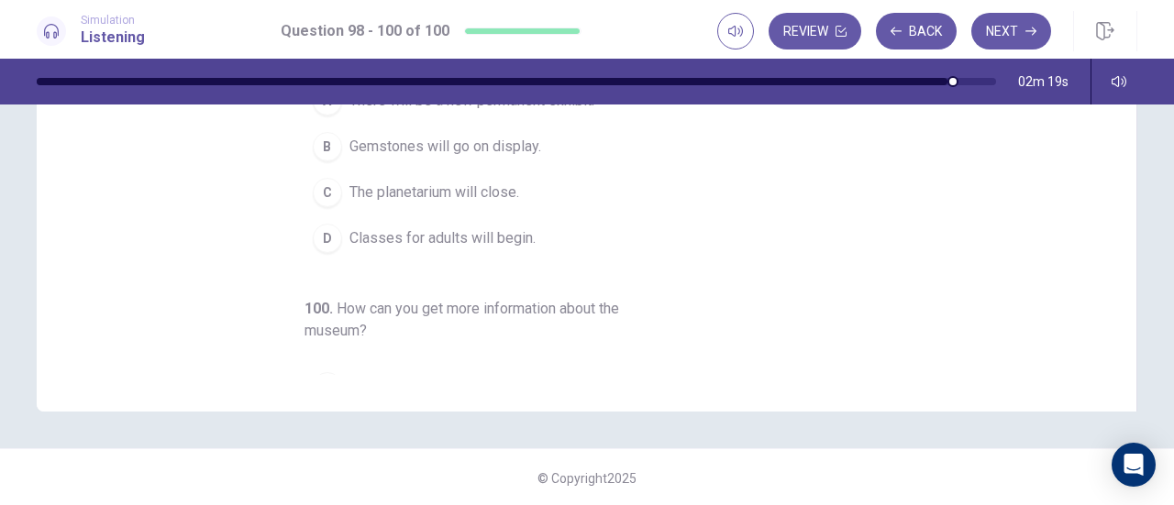
scroll to position [0, 0]
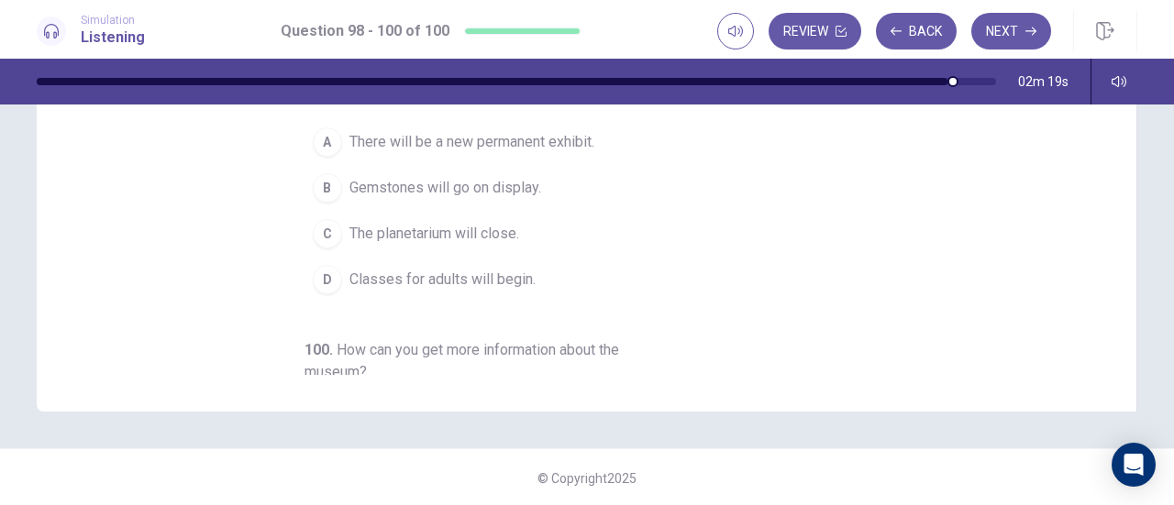
click at [962, 318] on div "98 . When is the museum open? A Every day B Weekends only C Every day except Su…" at bounding box center [594, 93] width 1056 height 564
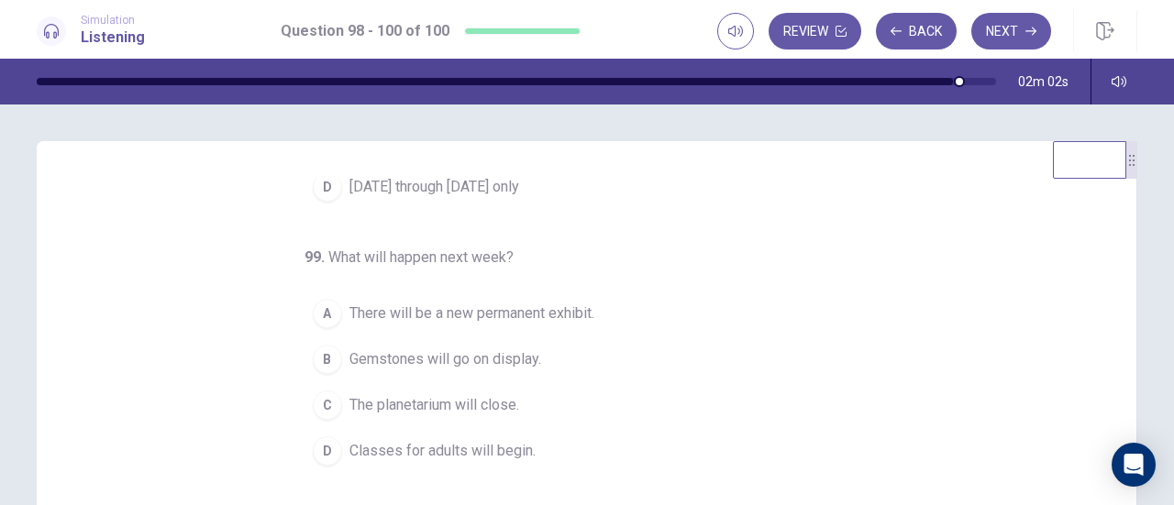
scroll to position [205, 0]
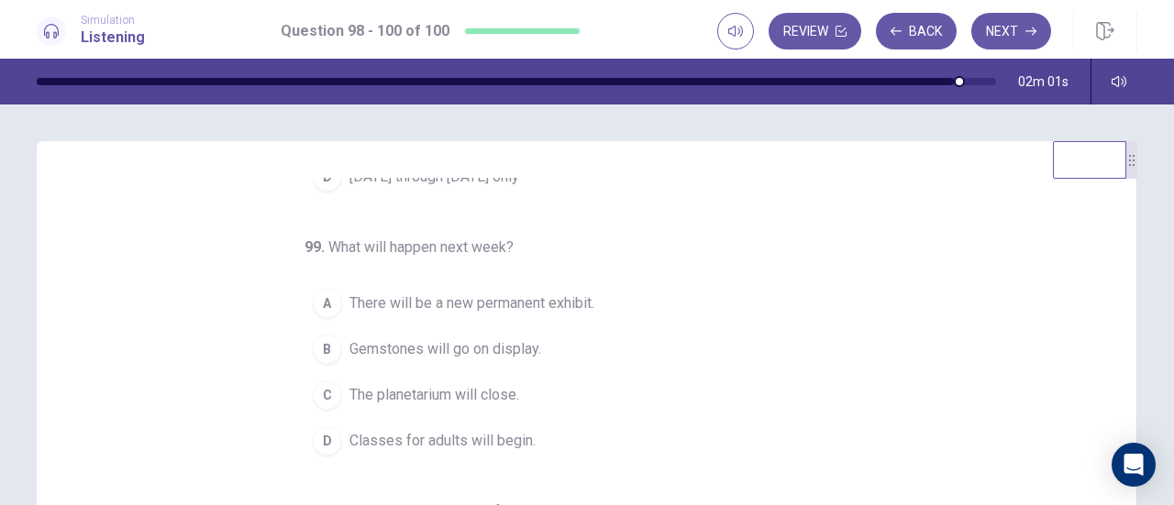
click at [963, 318] on div "98 . When is the museum open? A Every day B Weekends only C Every day except Su…" at bounding box center [594, 460] width 1056 height 564
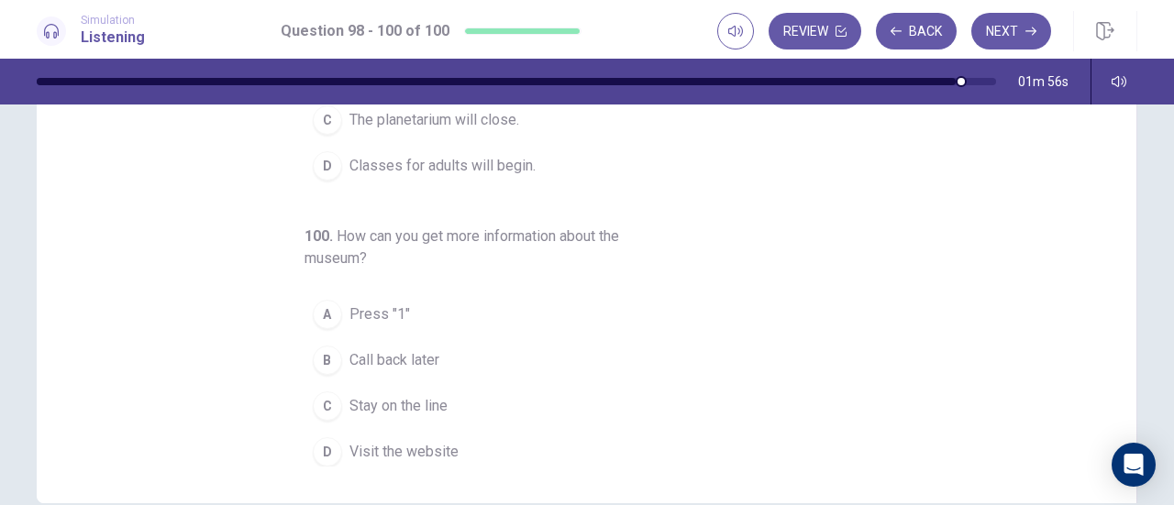
scroll to position [0, 0]
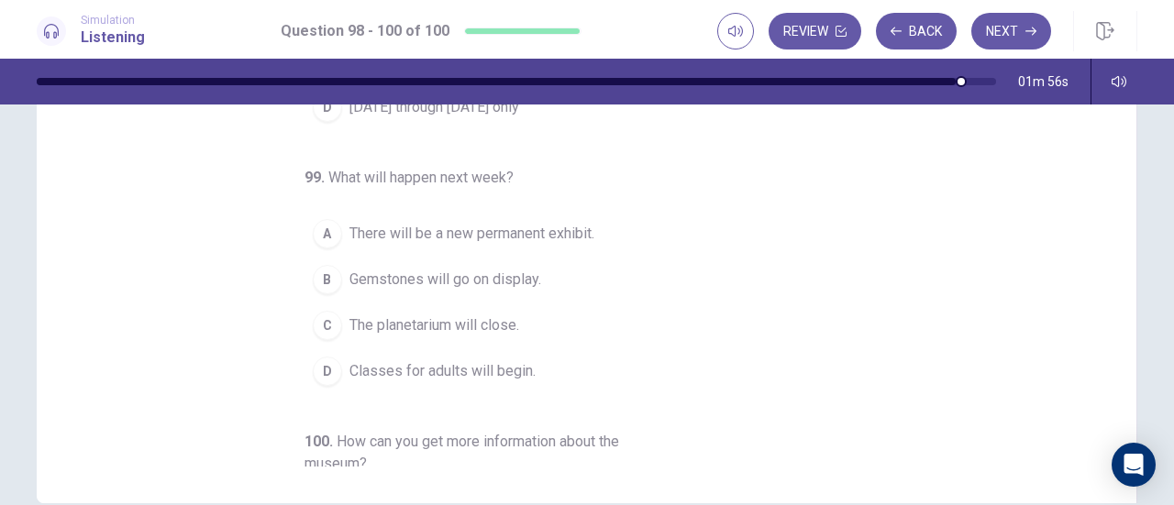
click at [960, 326] on div "98 . When is the museum open? A Every day B Weekends only C Every day except Su…" at bounding box center [594, 185] width 1056 height 564
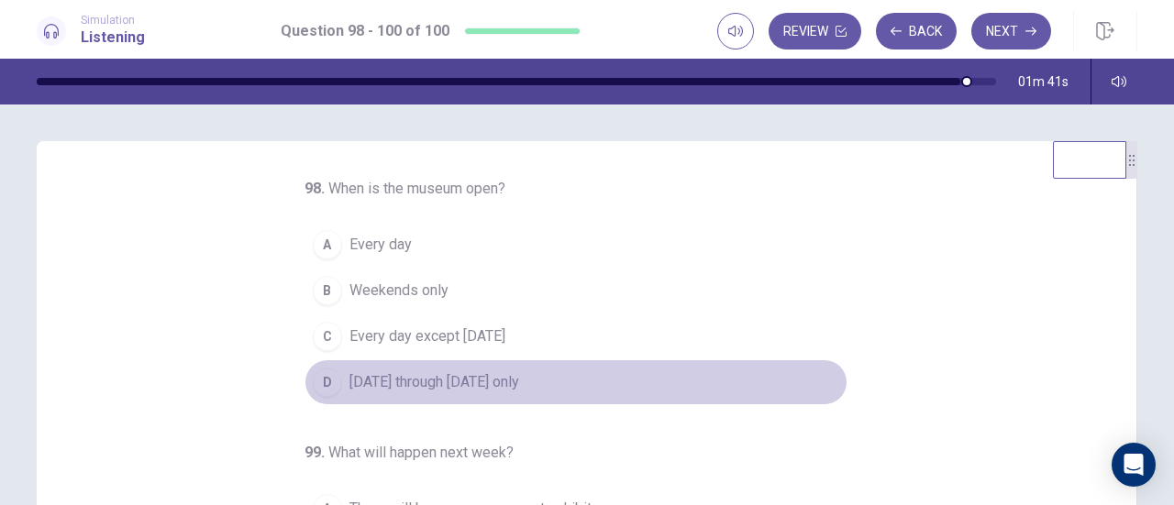
click at [321, 386] on div "D" at bounding box center [327, 382] width 29 height 29
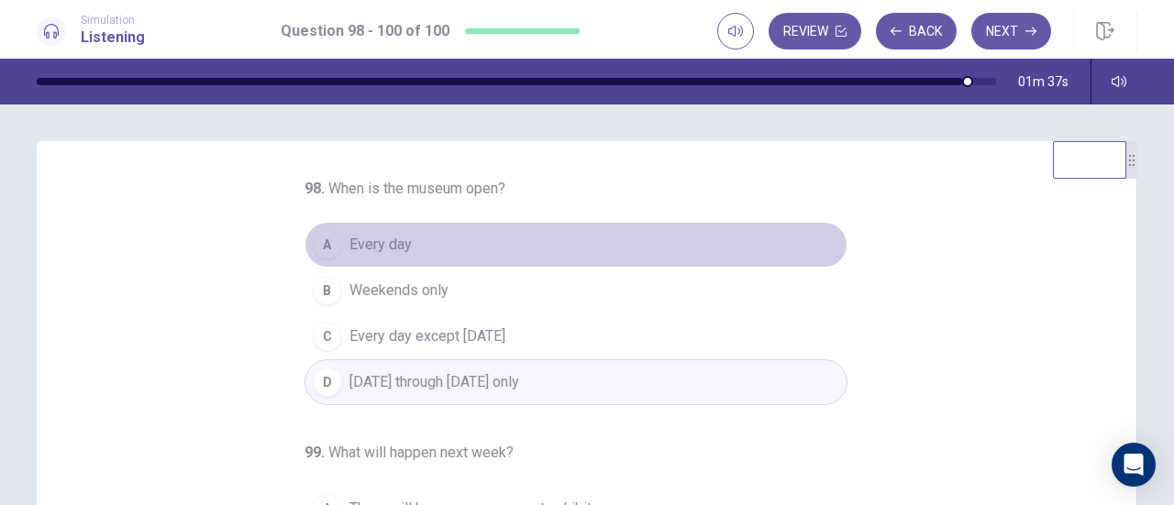
click at [325, 246] on div "A" at bounding box center [327, 244] width 29 height 29
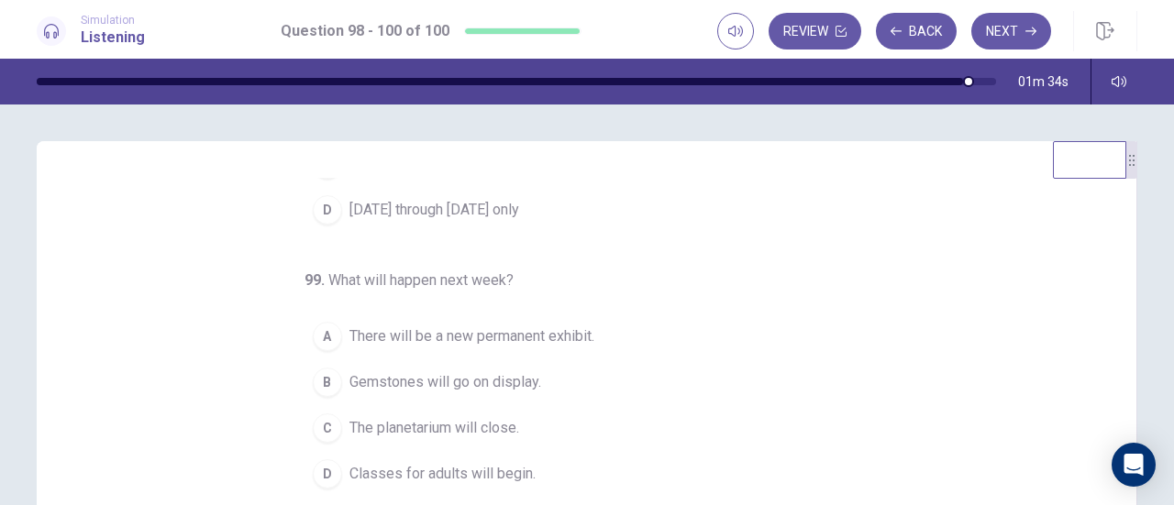
scroll to position [183, 0]
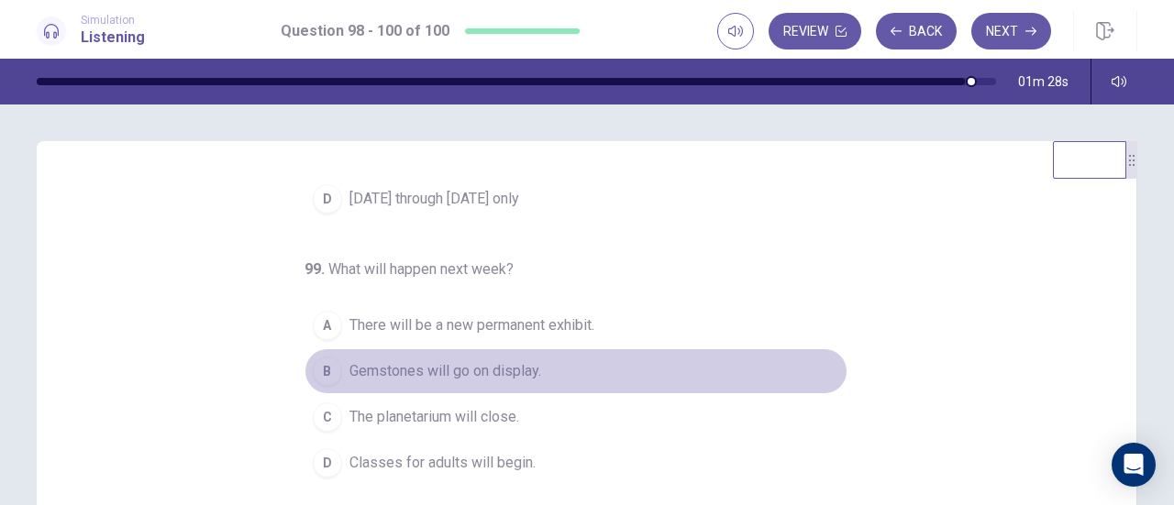
click at [325, 364] on div "B" at bounding box center [327, 371] width 29 height 29
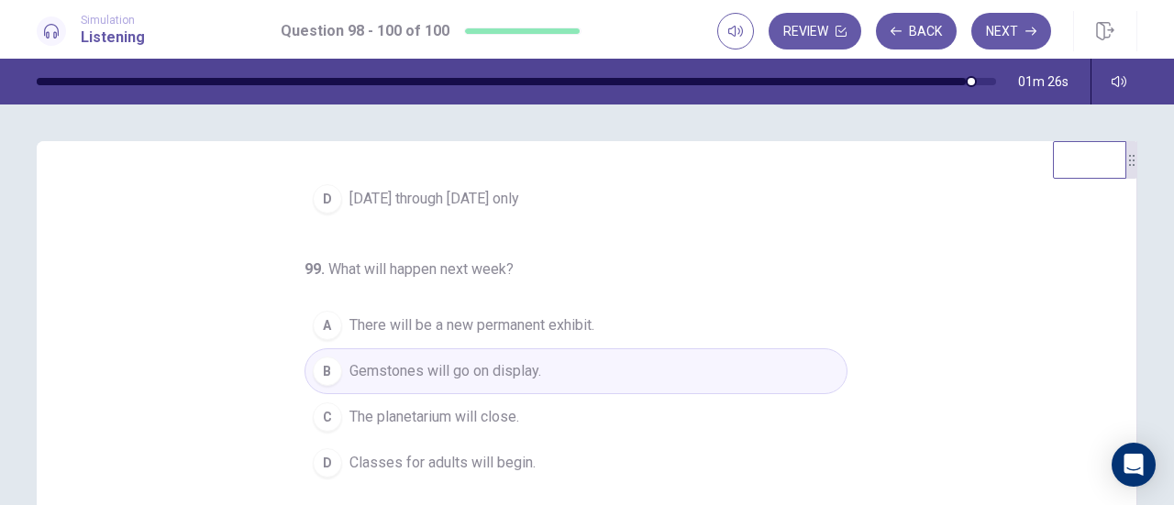
click at [1003, 383] on div "98 . When is the museum open? A Every day B Weekends only C Every day except Su…" at bounding box center [594, 460] width 1056 height 564
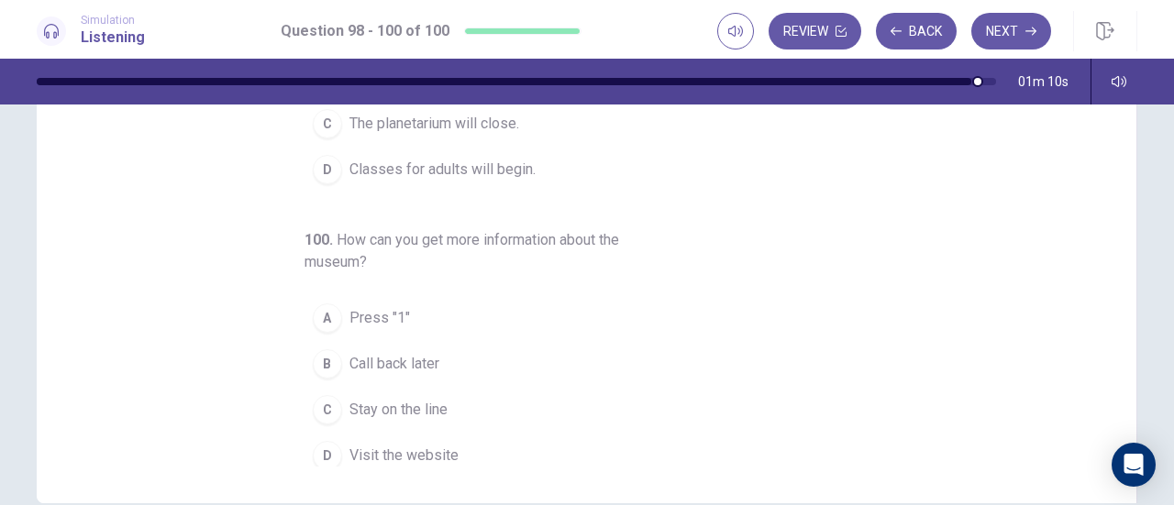
scroll to position [205, 0]
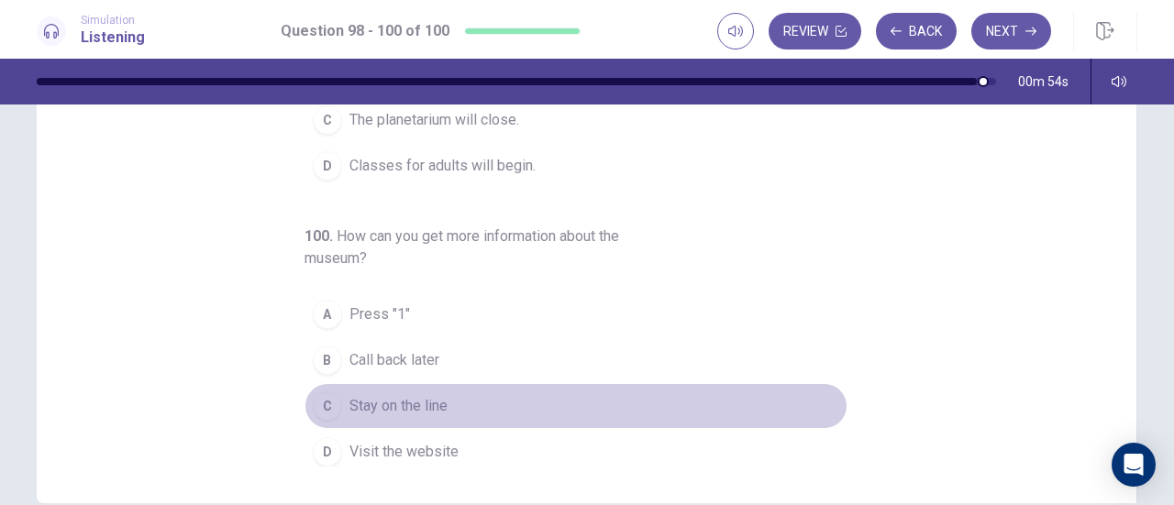
click at [321, 399] on div "C" at bounding box center [327, 406] width 29 height 29
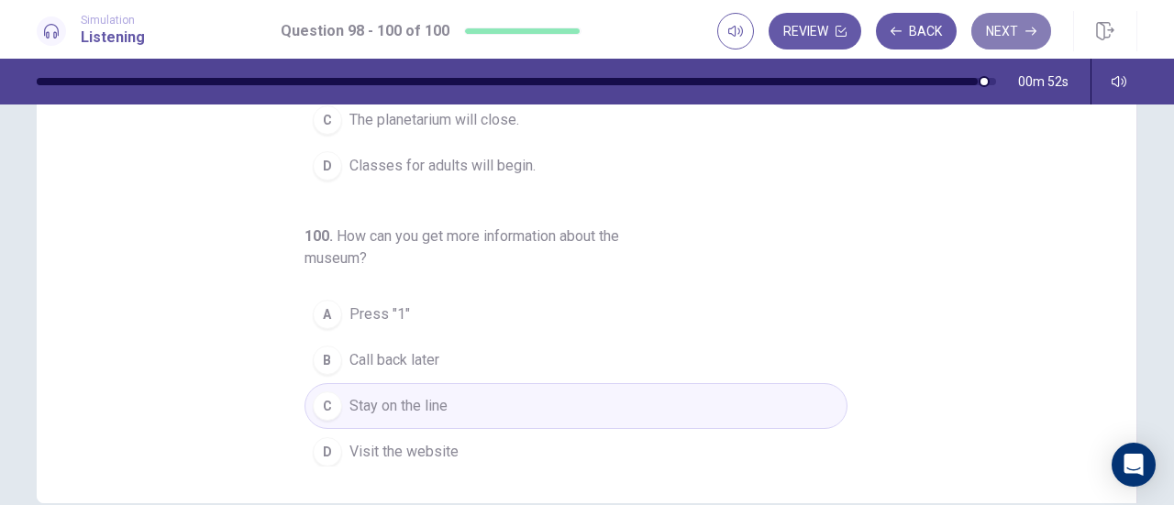
click at [1004, 38] on button "Next" at bounding box center [1011, 31] width 80 height 37
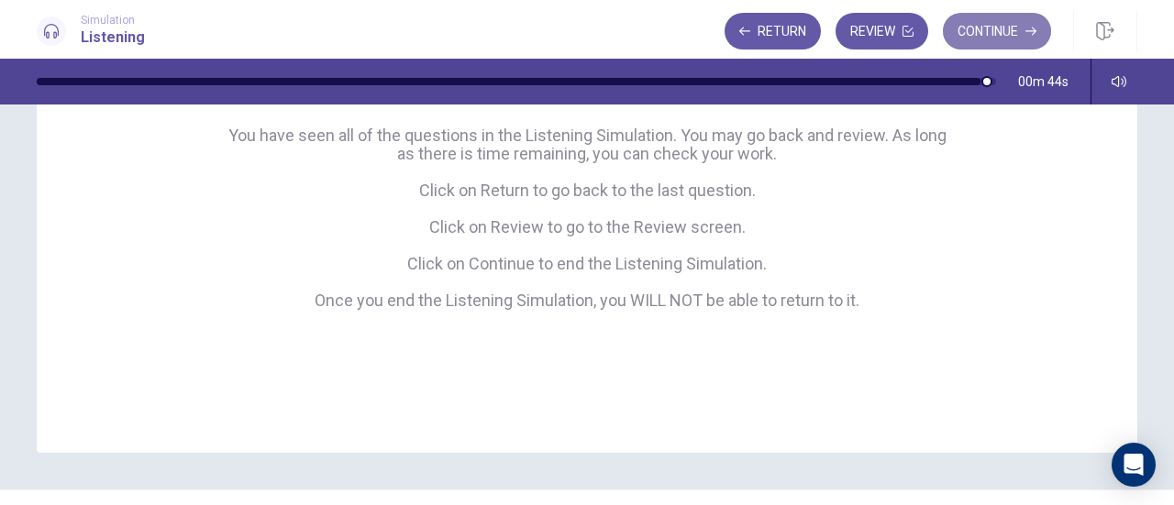
click at [1038, 23] on button "Continue" at bounding box center [997, 31] width 108 height 37
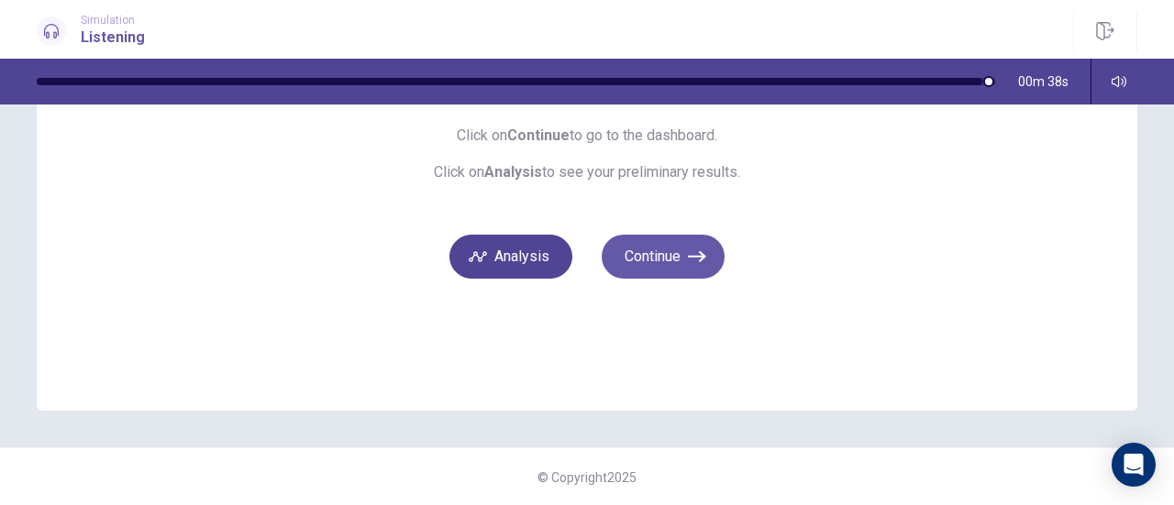
click at [521, 259] on button "Analysis" at bounding box center [510, 257] width 123 height 44
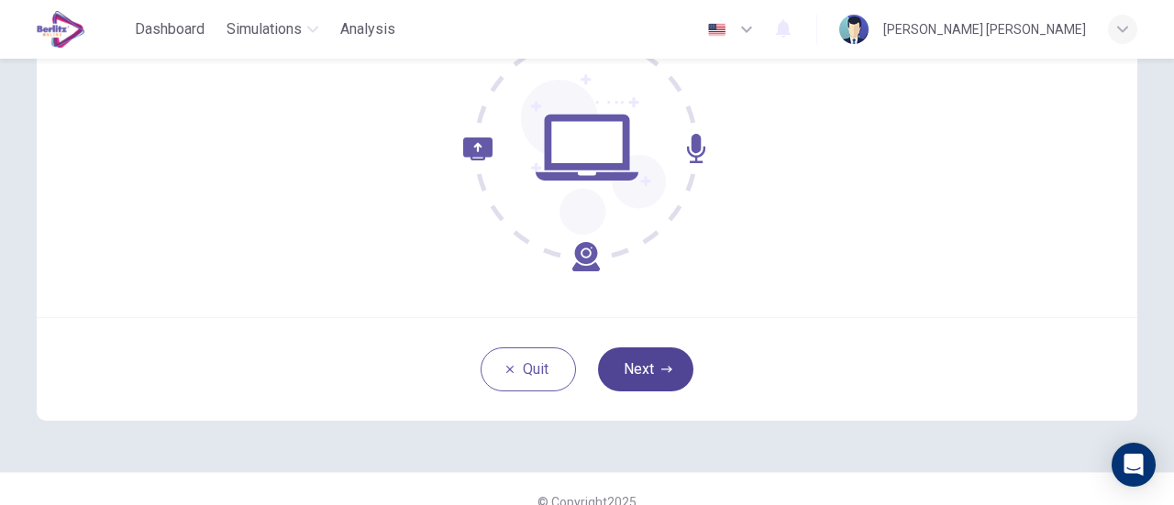
scroll to position [258, 0]
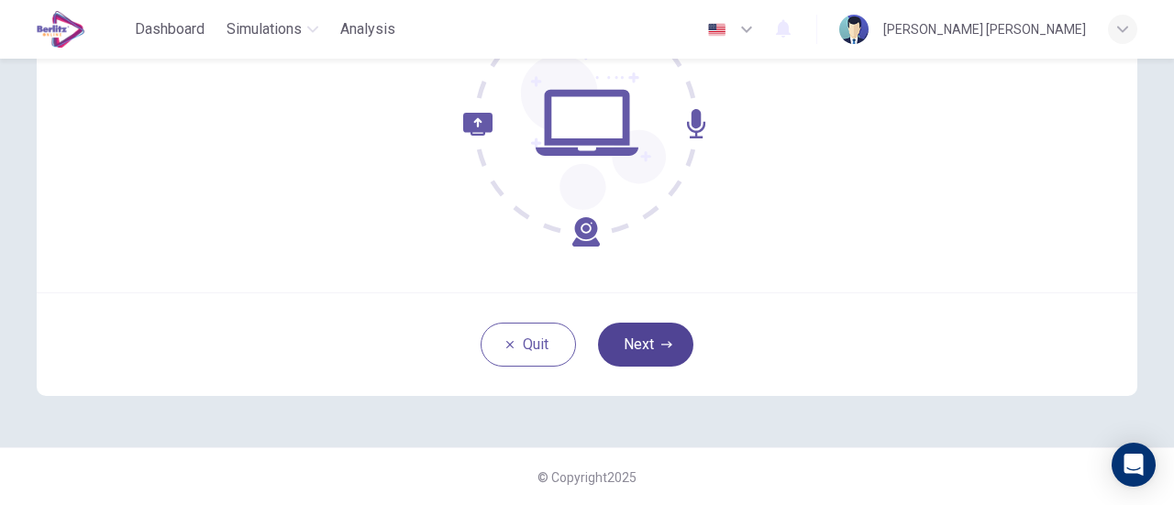
click at [639, 349] on button "Next" at bounding box center [645, 345] width 95 height 44
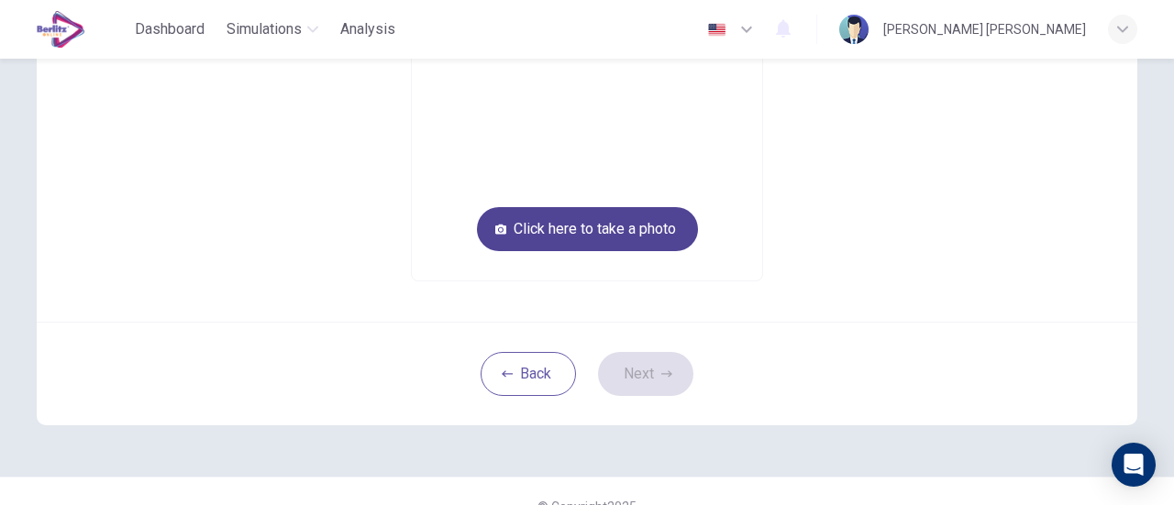
click at [673, 245] on button "Click here to take a photo" at bounding box center [587, 229] width 221 height 44
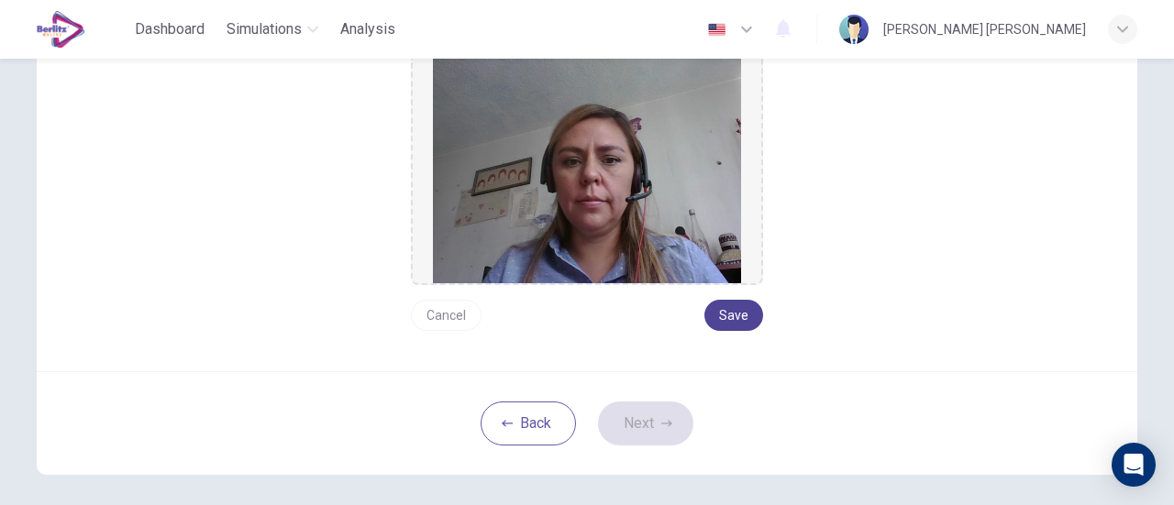
click at [726, 313] on button "Save" at bounding box center [733, 315] width 59 height 31
click at [659, 429] on button "Next" at bounding box center [645, 424] width 95 height 44
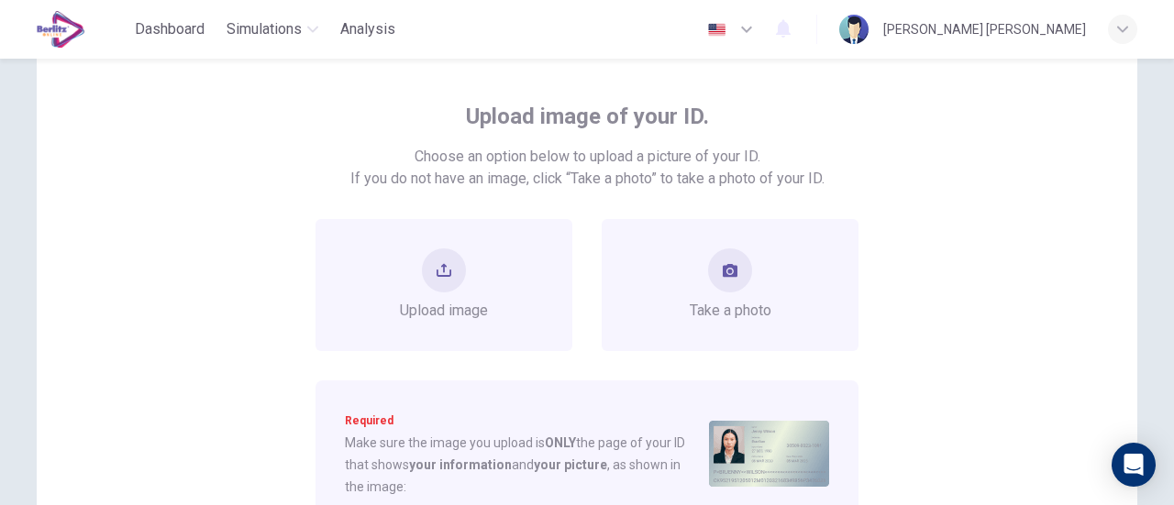
scroll to position [74, 0]
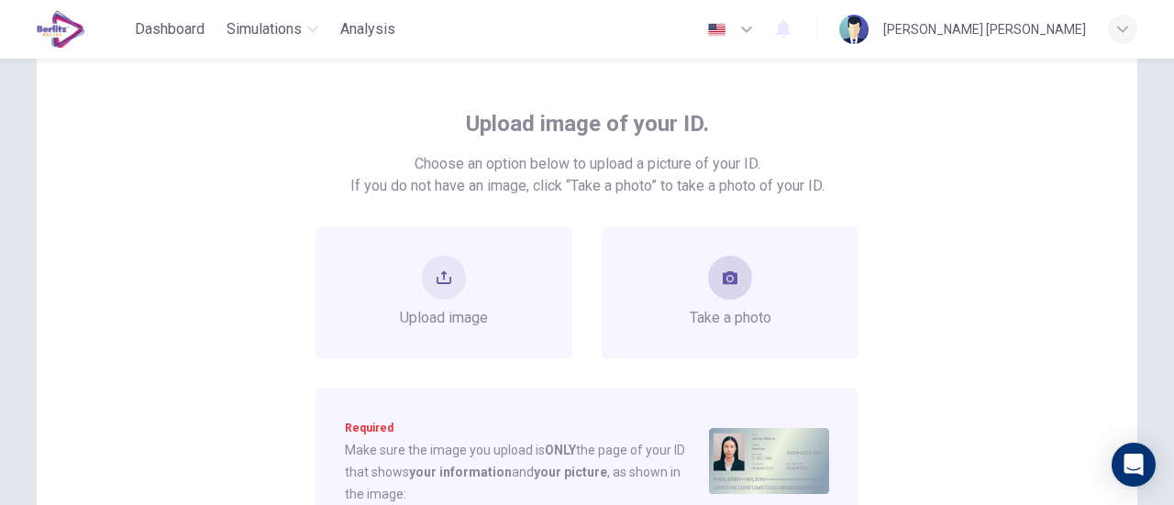
click at [727, 285] on button "take photo" at bounding box center [730, 278] width 44 height 44
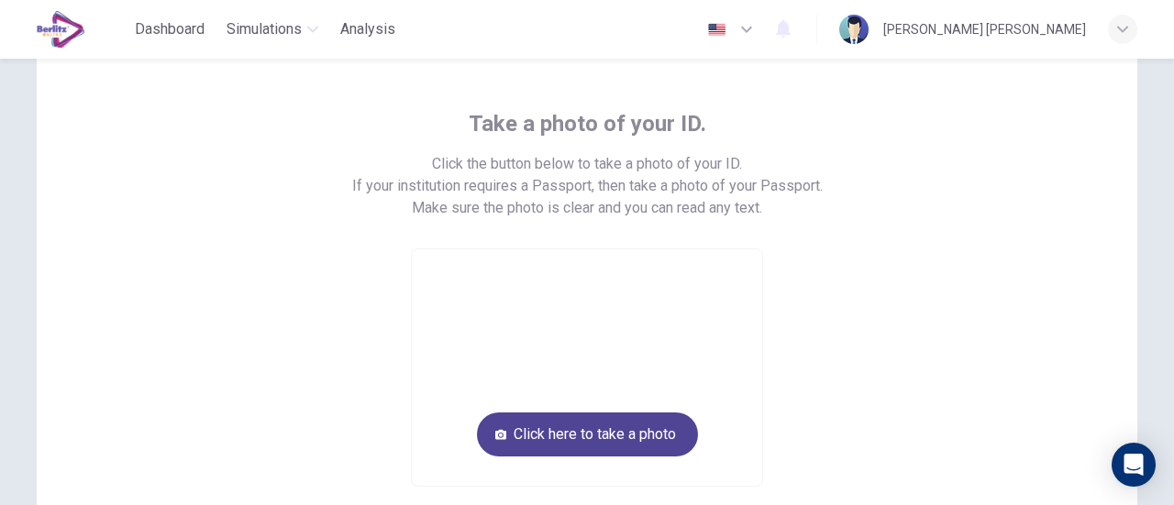
click at [637, 443] on button "Click here to take a photo" at bounding box center [587, 435] width 221 height 44
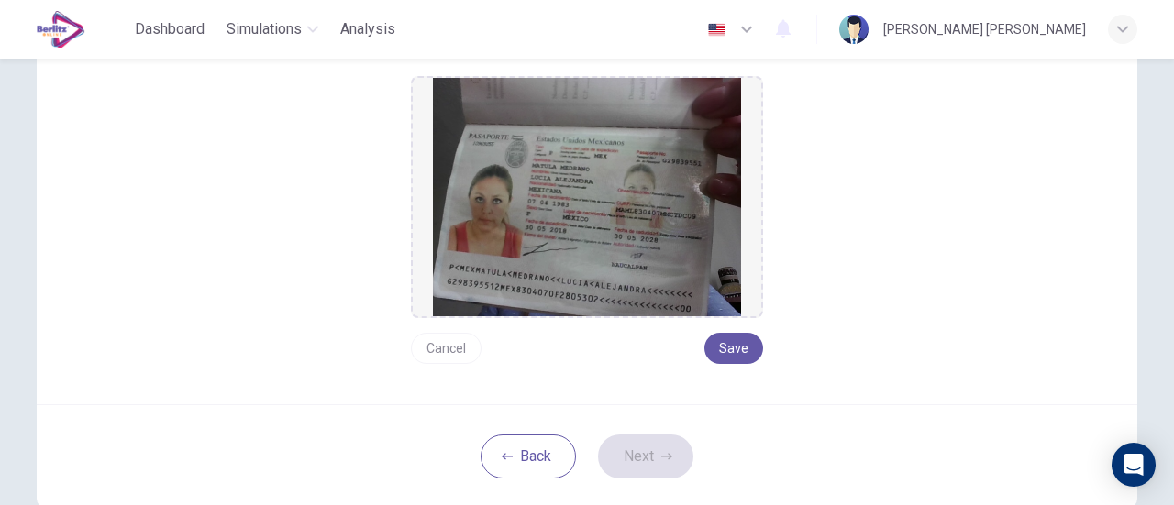
scroll to position [258, 0]
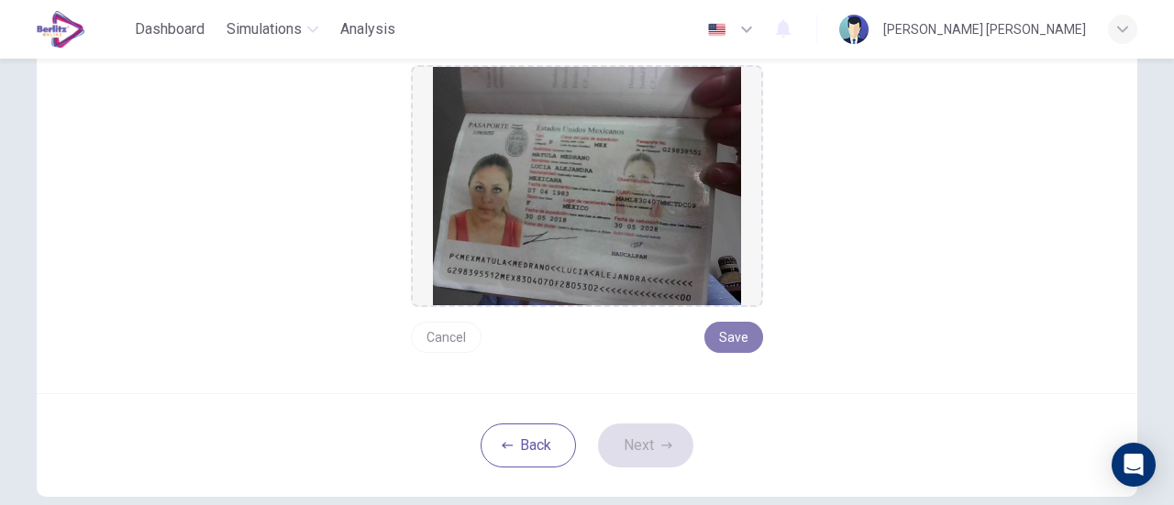
click at [736, 338] on button "Save" at bounding box center [733, 337] width 59 height 31
click at [653, 449] on button "Next" at bounding box center [645, 446] width 95 height 44
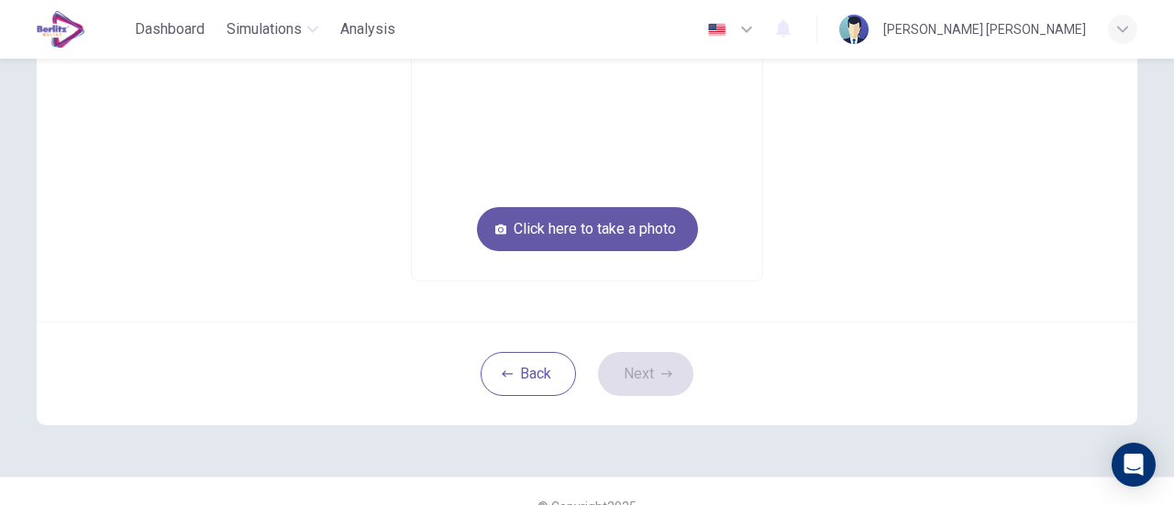
scroll to position [74, 0]
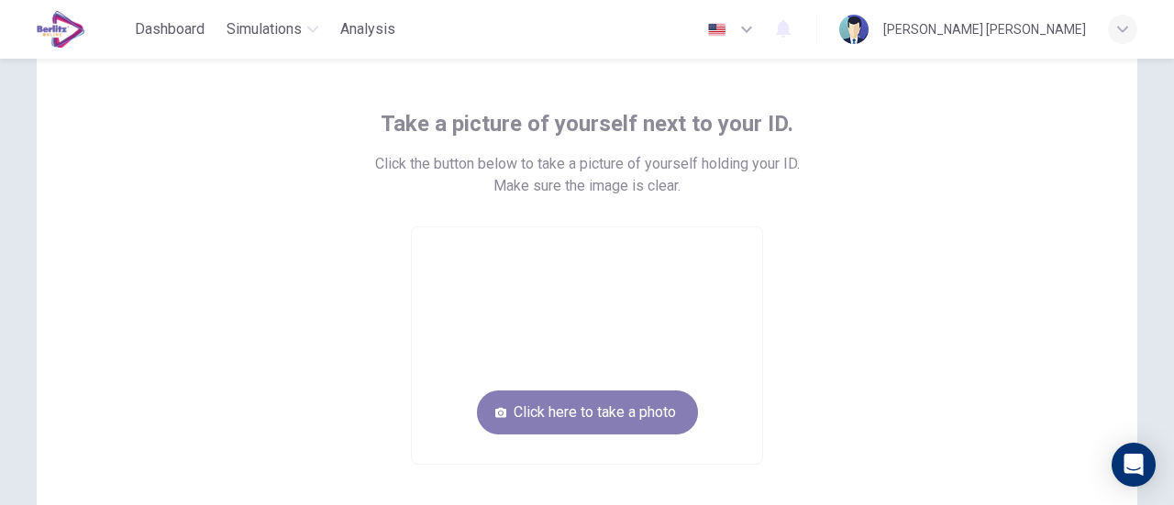
click at [629, 405] on button "Click here to take a photo" at bounding box center [587, 413] width 221 height 44
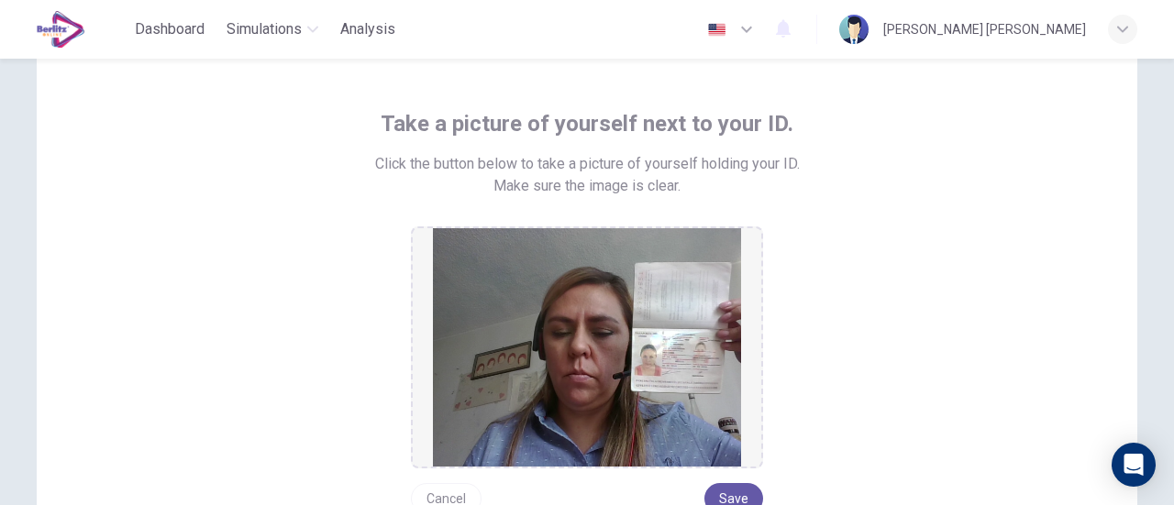
click at [456, 493] on button "Cancel" at bounding box center [446, 498] width 71 height 31
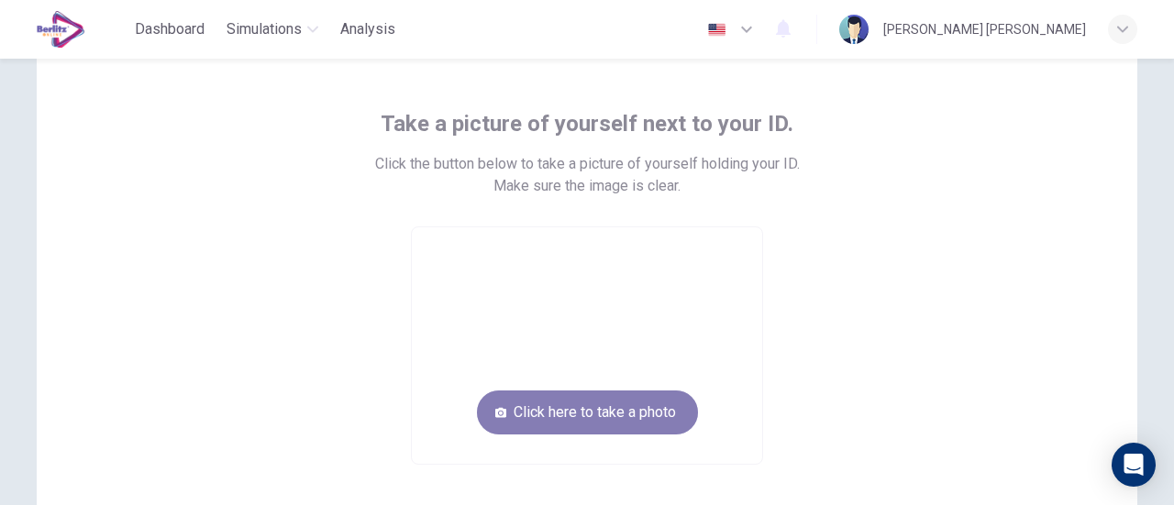
click at [642, 409] on button "Click here to take a photo" at bounding box center [587, 413] width 221 height 44
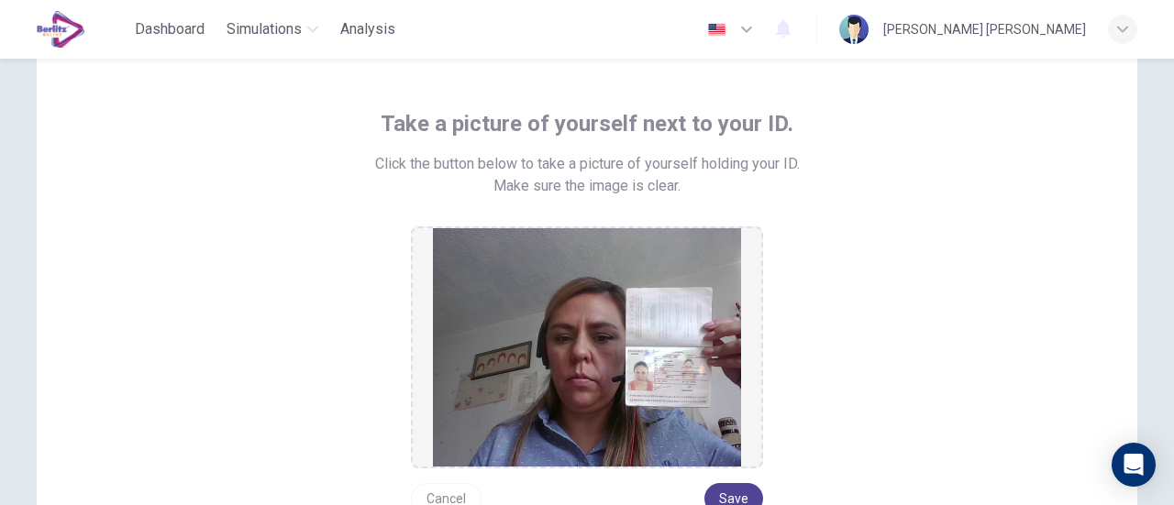
click at [728, 495] on button "Save" at bounding box center [733, 498] width 59 height 31
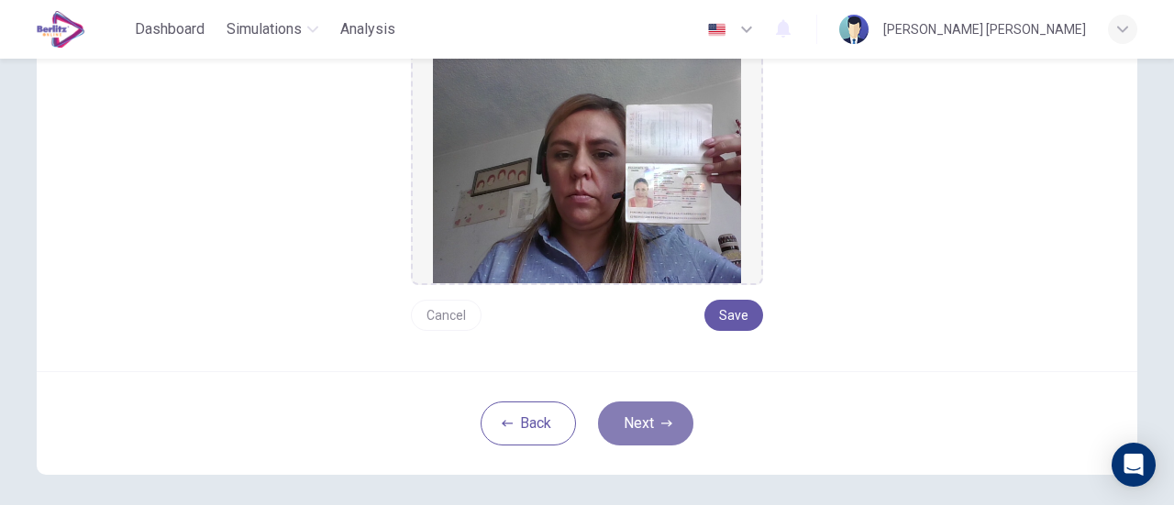
click at [646, 423] on button "Next" at bounding box center [645, 424] width 95 height 44
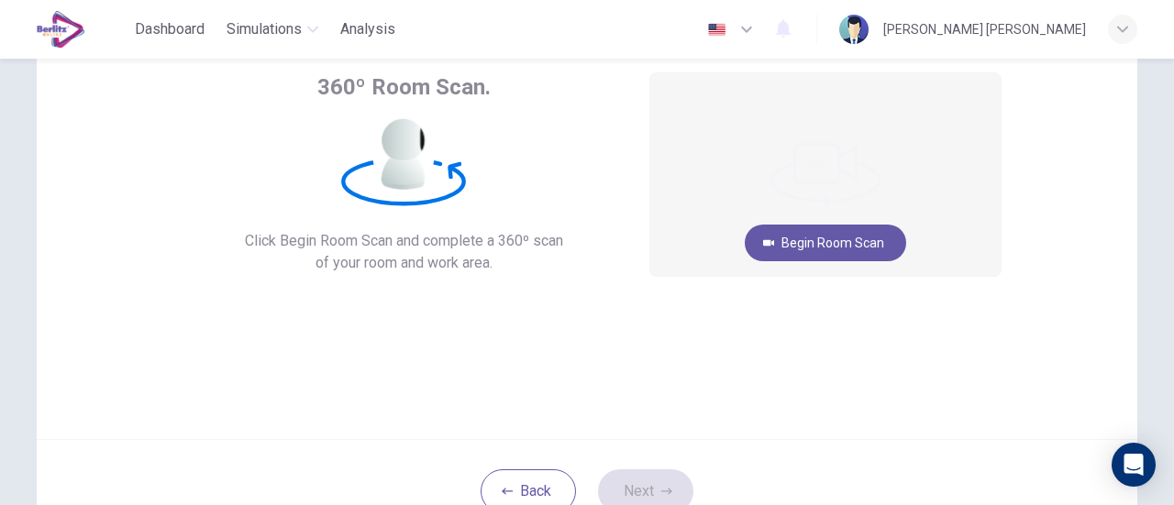
scroll to position [110, 0]
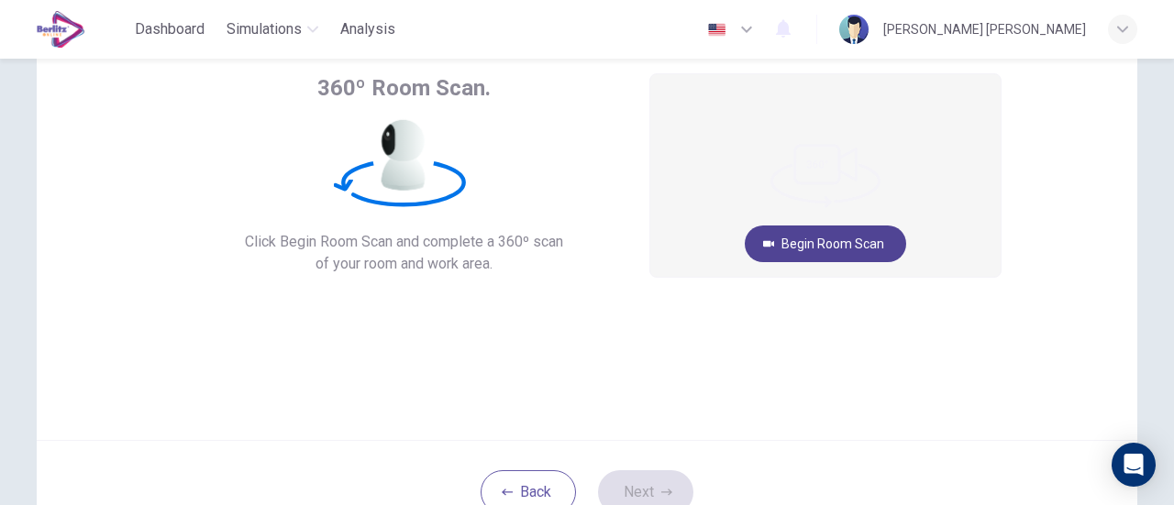
click at [853, 248] on button "Begin Room Scan" at bounding box center [825, 244] width 161 height 37
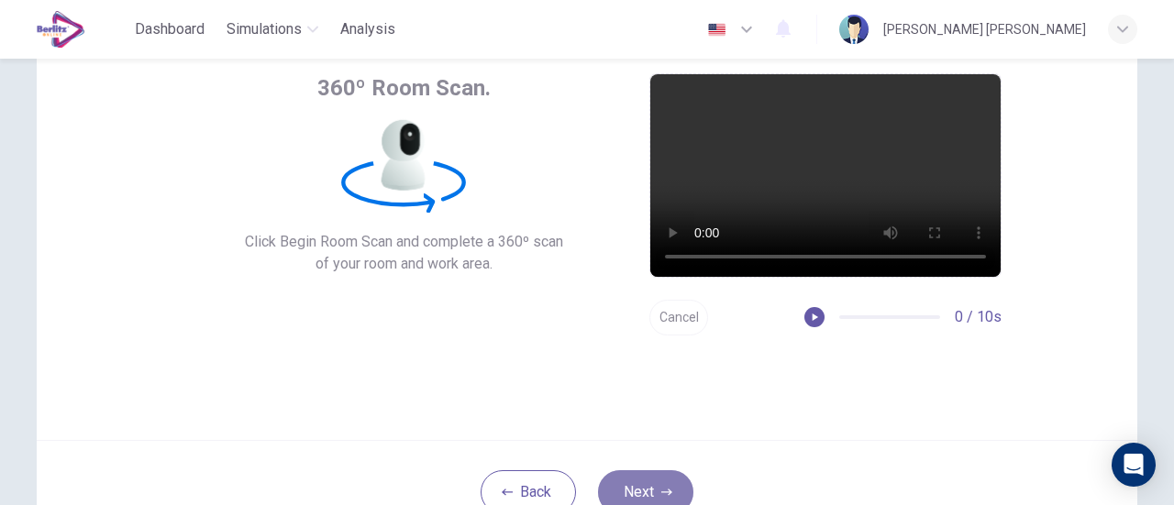
click at [661, 485] on button "Next" at bounding box center [645, 493] width 95 height 44
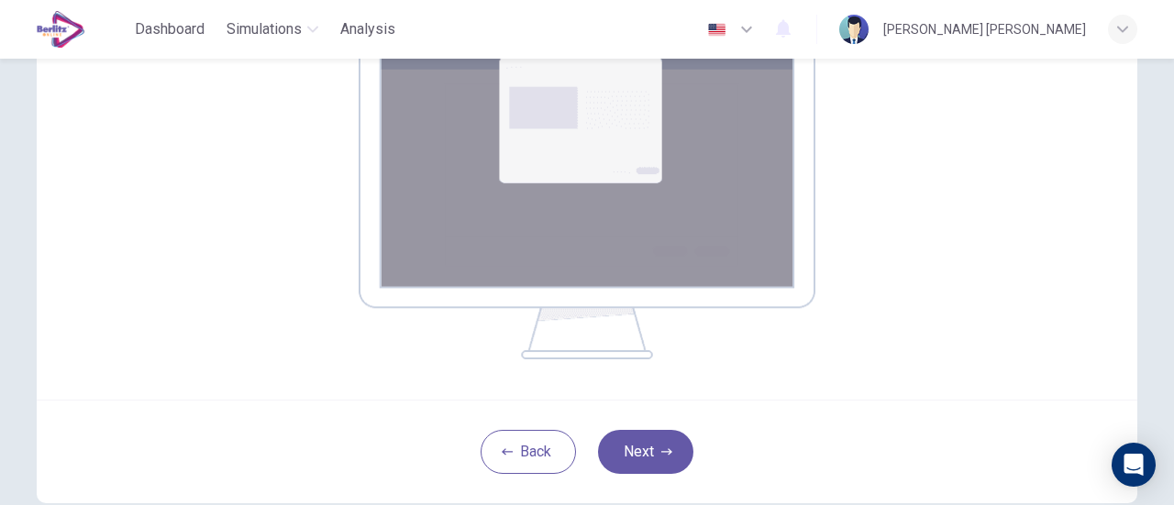
scroll to position [385, 0]
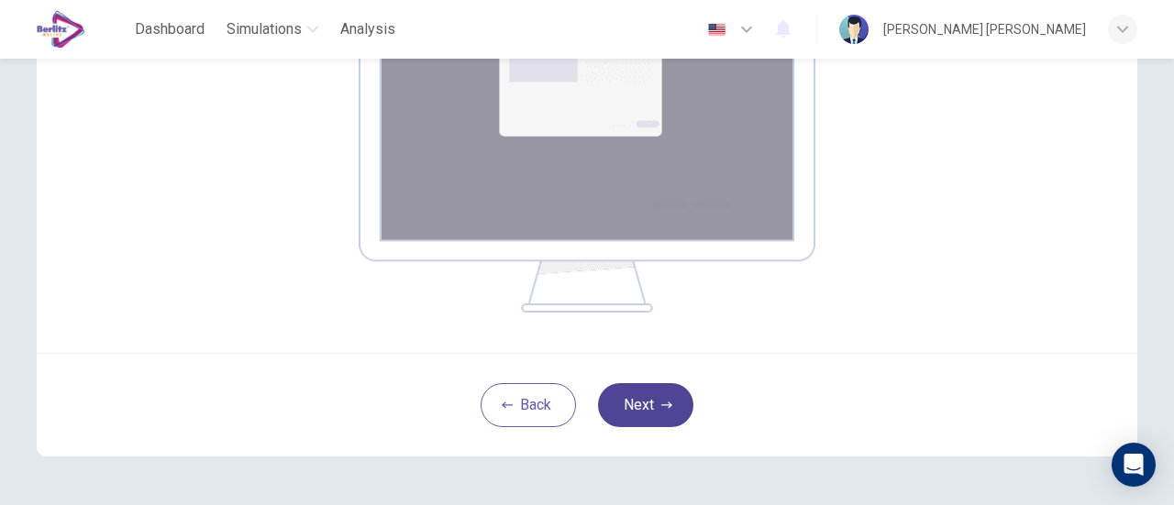
click at [664, 401] on icon "button" at bounding box center [666, 405] width 11 height 11
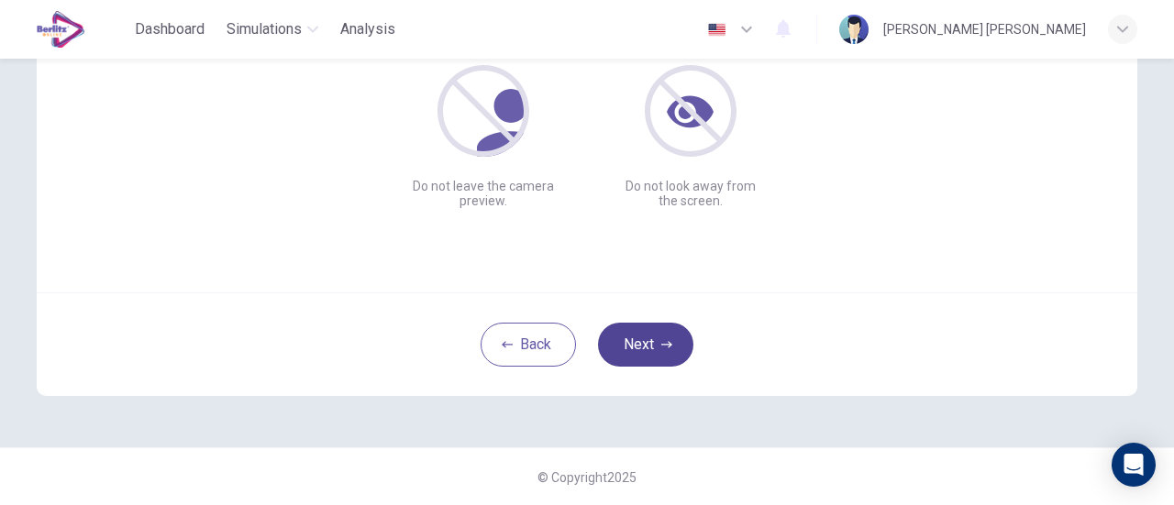
click at [655, 340] on button "Next" at bounding box center [645, 345] width 95 height 44
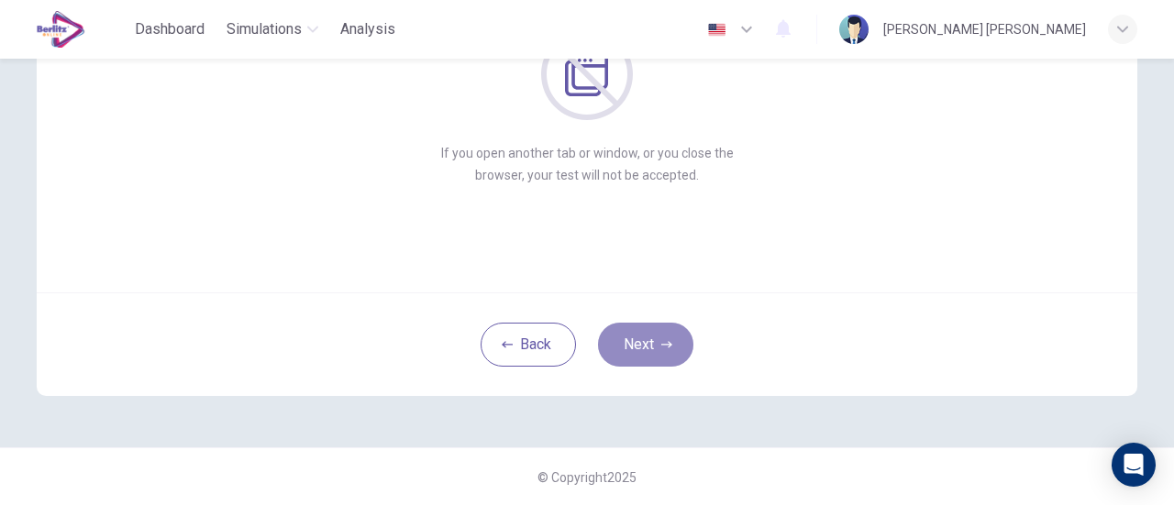
drag, startPoint x: 655, startPoint y: 340, endPoint x: 775, endPoint y: 313, distance: 123.3
click at [655, 340] on button "Next" at bounding box center [645, 345] width 95 height 44
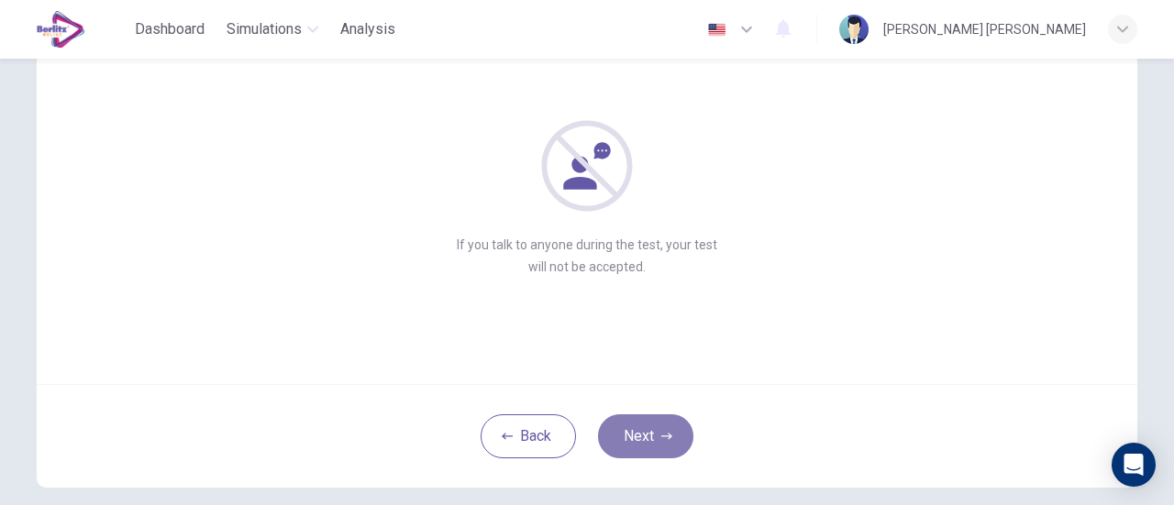
click at [631, 435] on button "Next" at bounding box center [645, 437] width 95 height 44
click at [664, 431] on icon "button" at bounding box center [666, 436] width 11 height 11
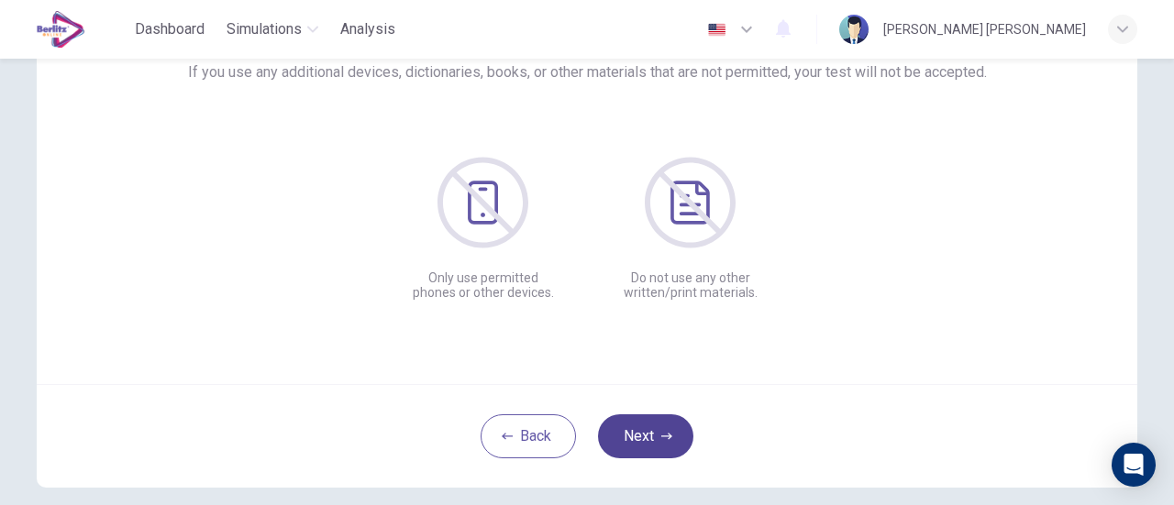
click at [666, 427] on button "Next" at bounding box center [645, 437] width 95 height 44
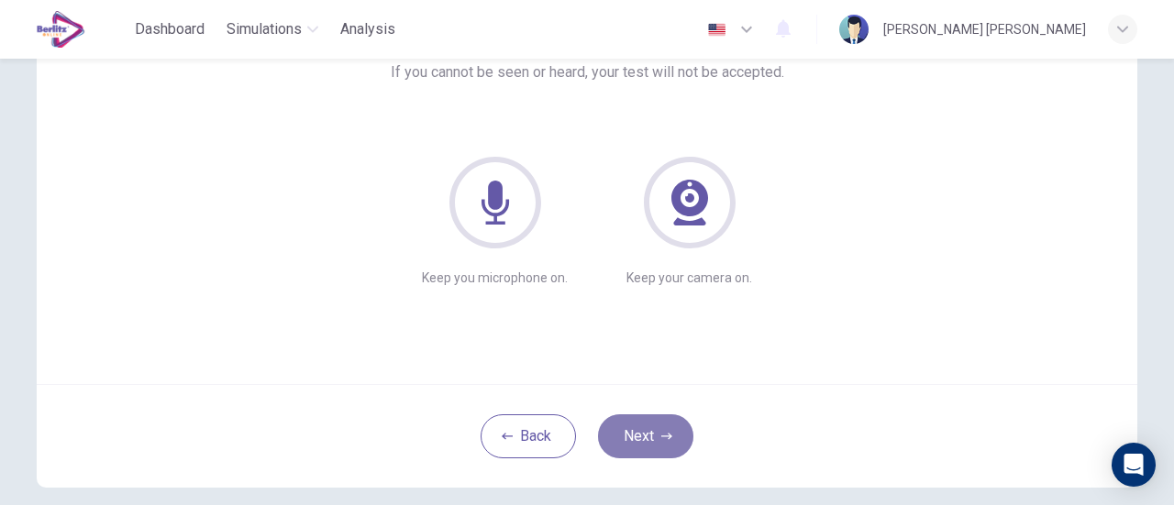
click at [666, 427] on button "Next" at bounding box center [645, 437] width 95 height 44
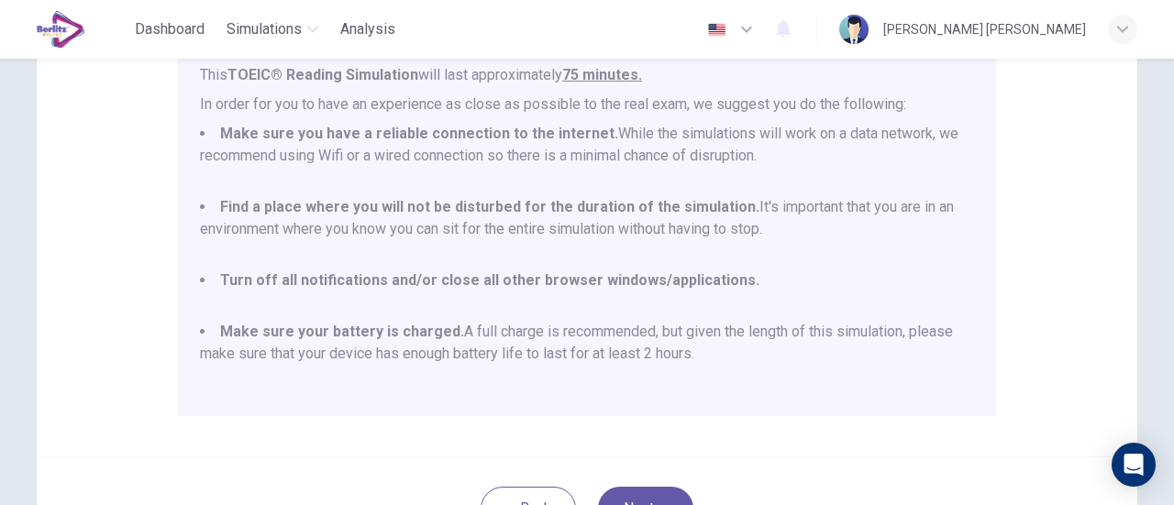
scroll to position [514, 0]
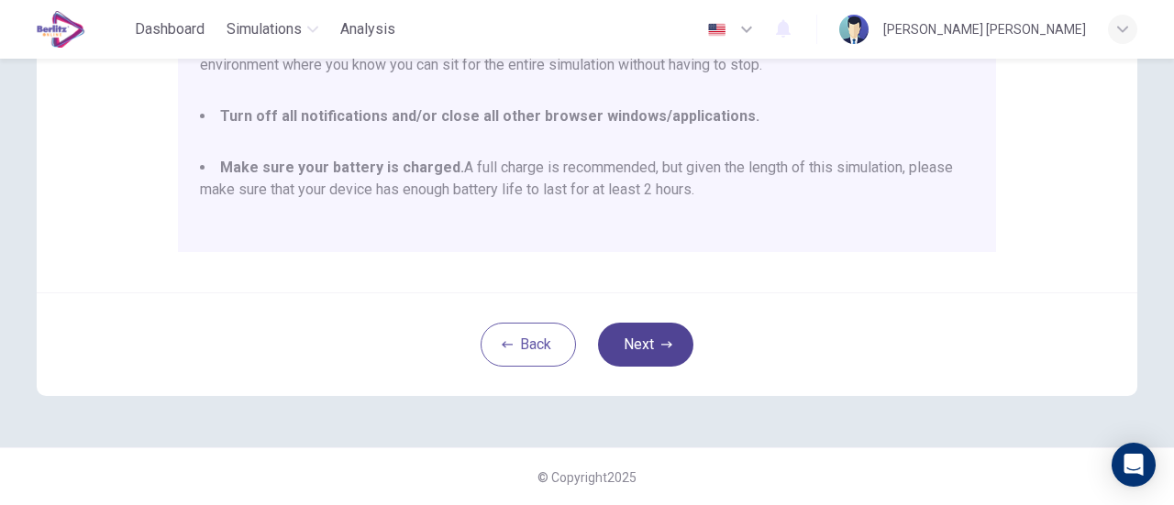
click at [652, 347] on button "Next" at bounding box center [645, 345] width 95 height 44
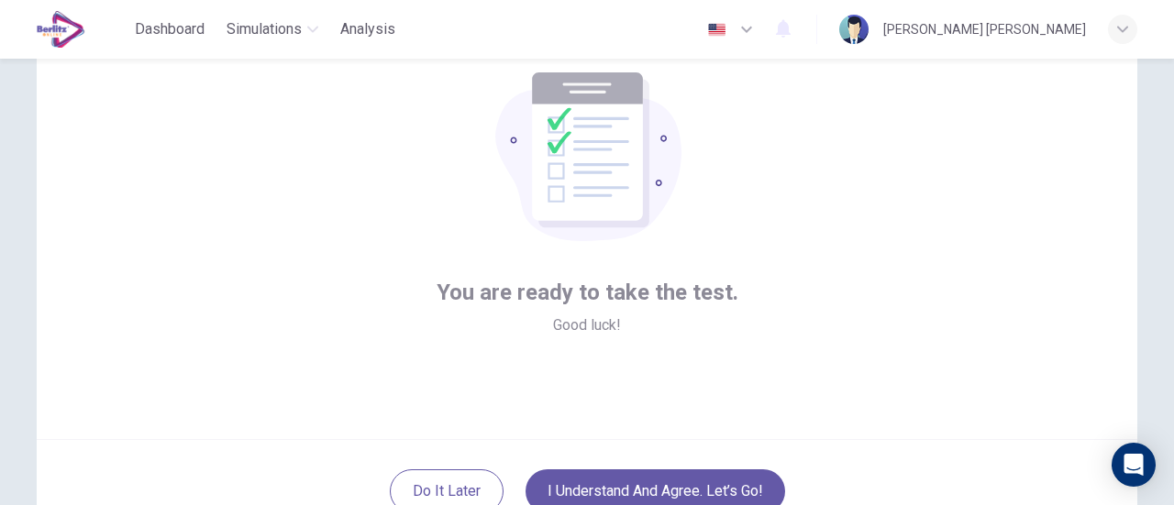
scroll to position [166, 0]
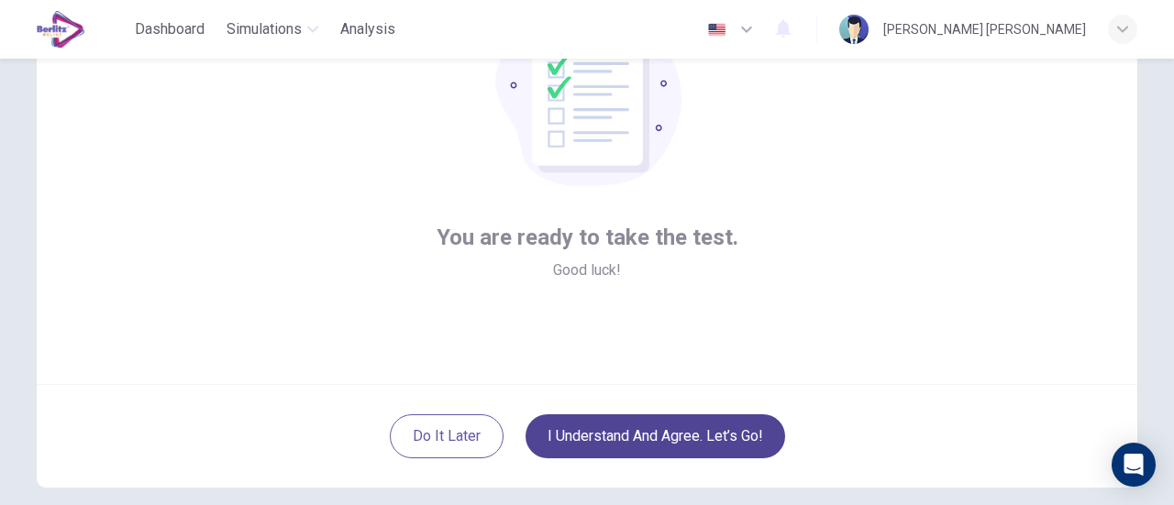
click at [690, 424] on button "I understand and agree. Let’s go!" at bounding box center [656, 437] width 260 height 44
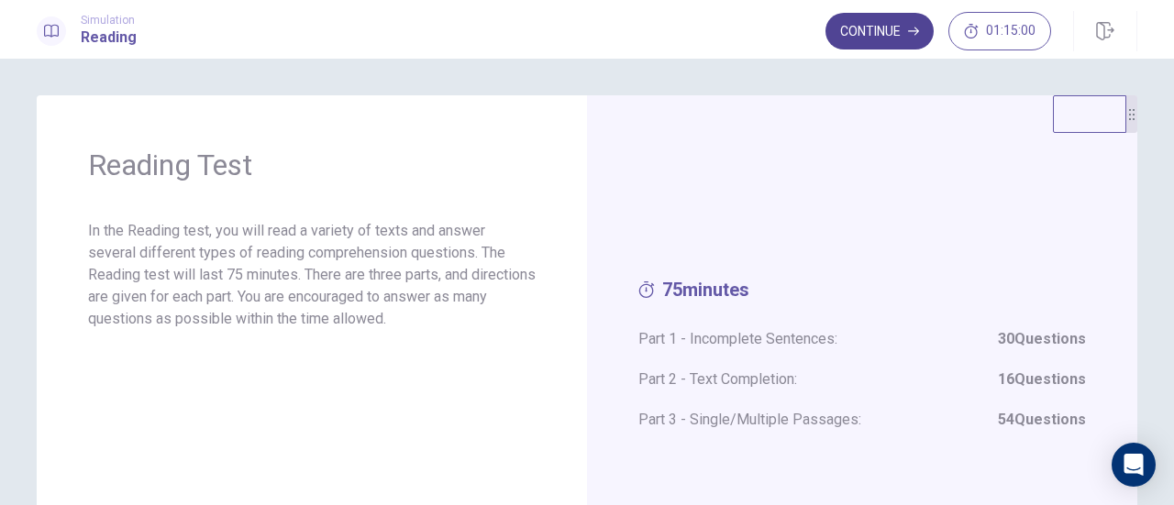
click at [884, 33] on button "Continue" at bounding box center [880, 31] width 108 height 37
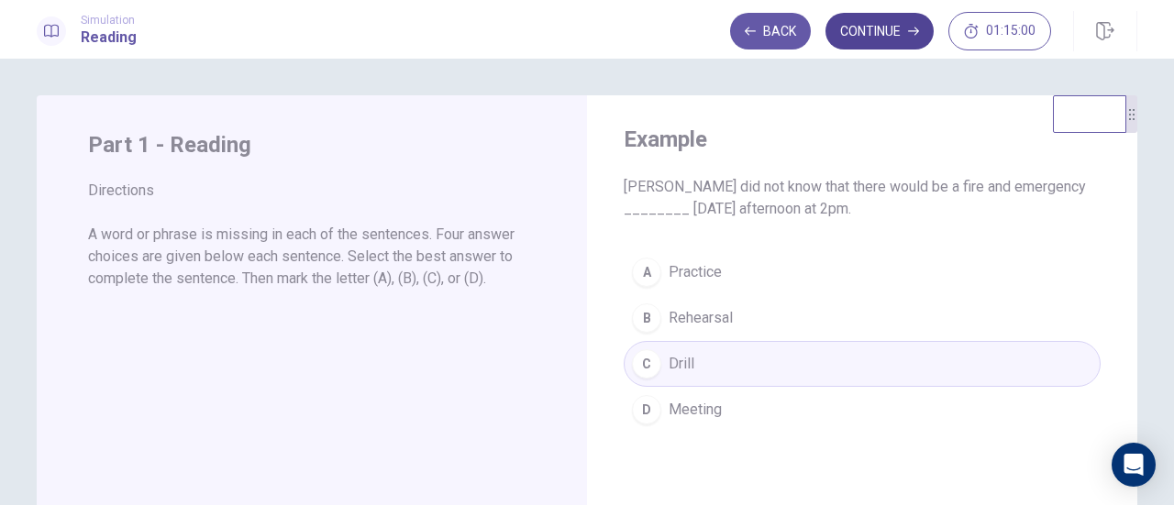
click at [890, 42] on button "Continue" at bounding box center [880, 31] width 108 height 37
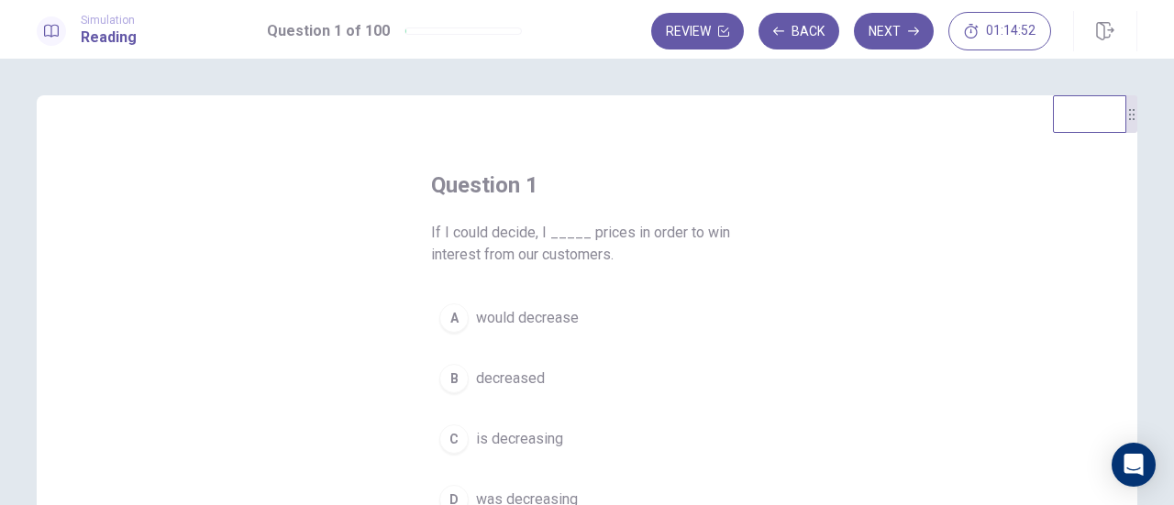
scroll to position [92, 0]
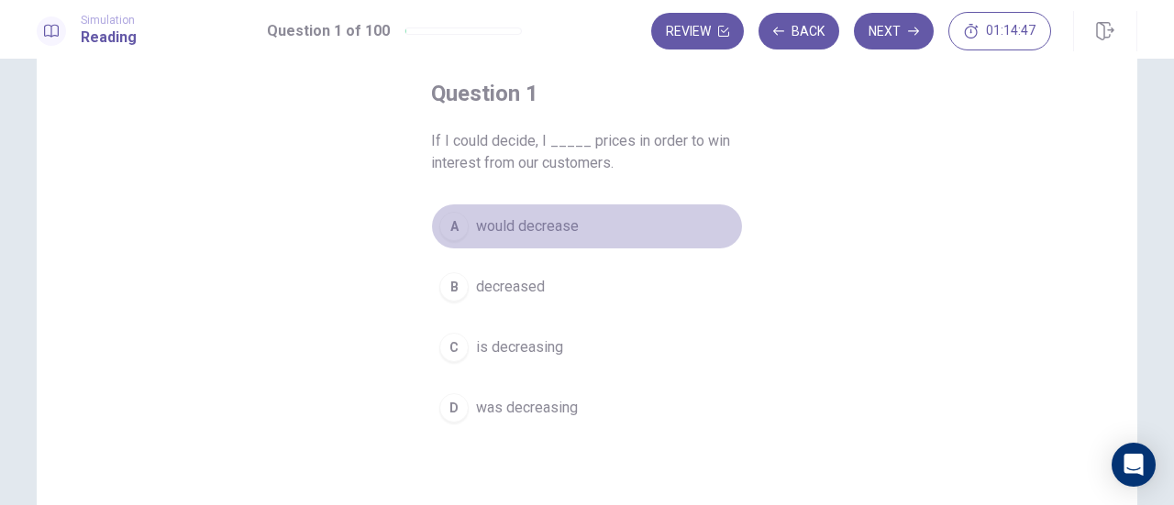
click at [451, 219] on div "A" at bounding box center [453, 226] width 29 height 29
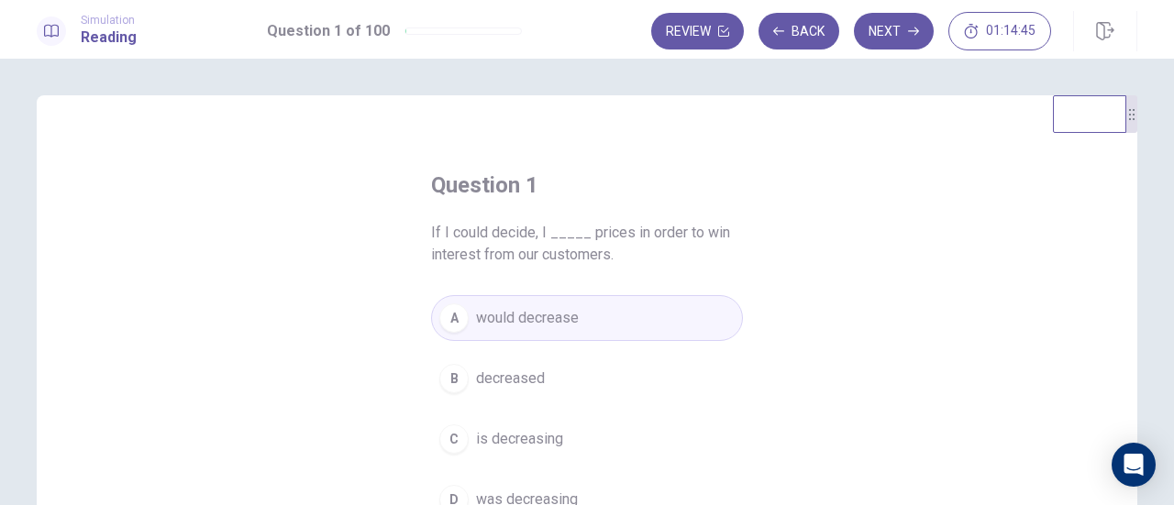
scroll to position [0, 0]
click at [895, 37] on button "Next" at bounding box center [894, 31] width 80 height 37
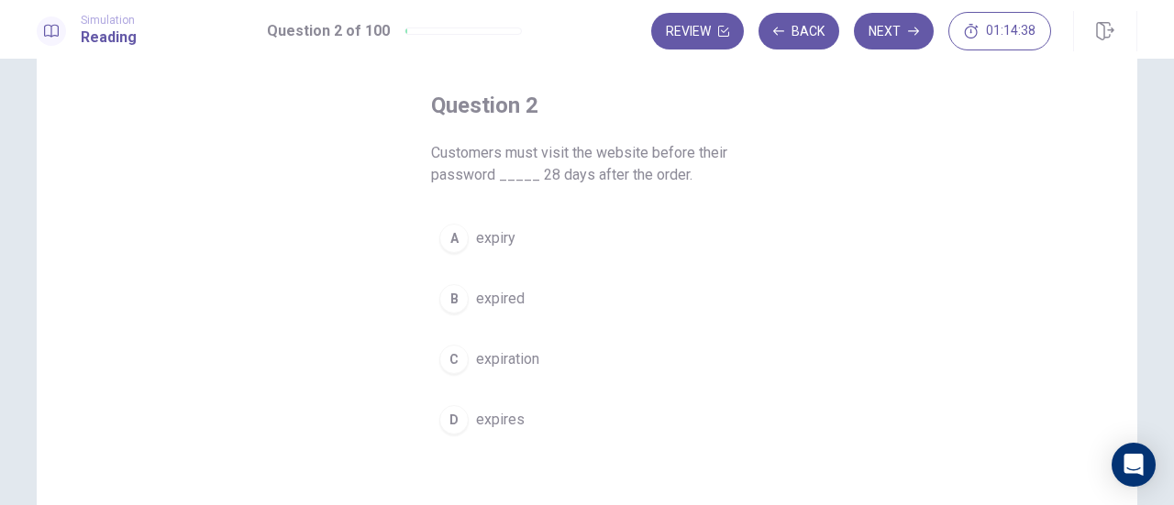
scroll to position [92, 0]
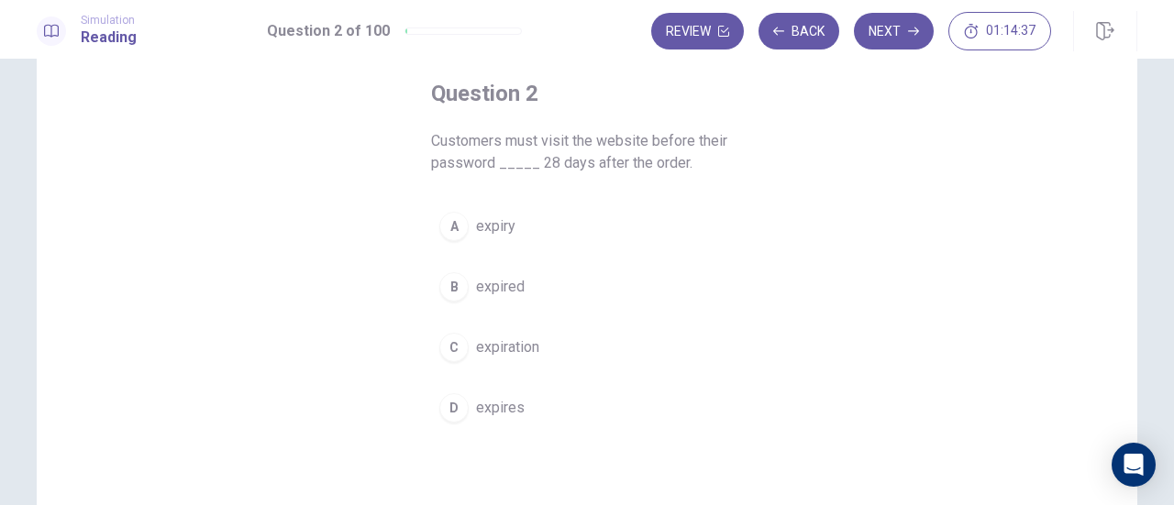
click at [445, 403] on div "D" at bounding box center [453, 408] width 29 height 29
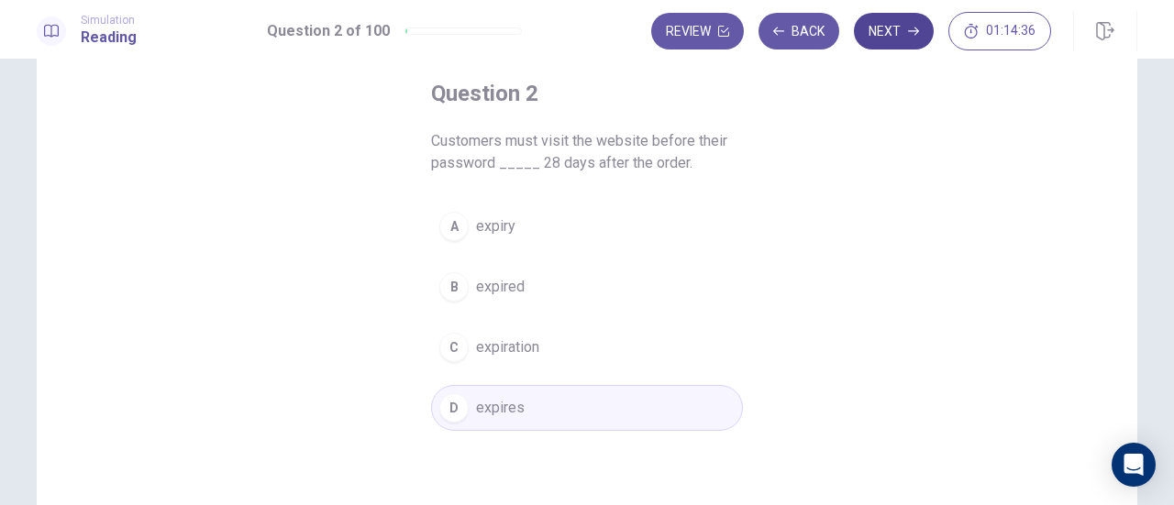
click at [895, 29] on button "Next" at bounding box center [894, 31] width 80 height 37
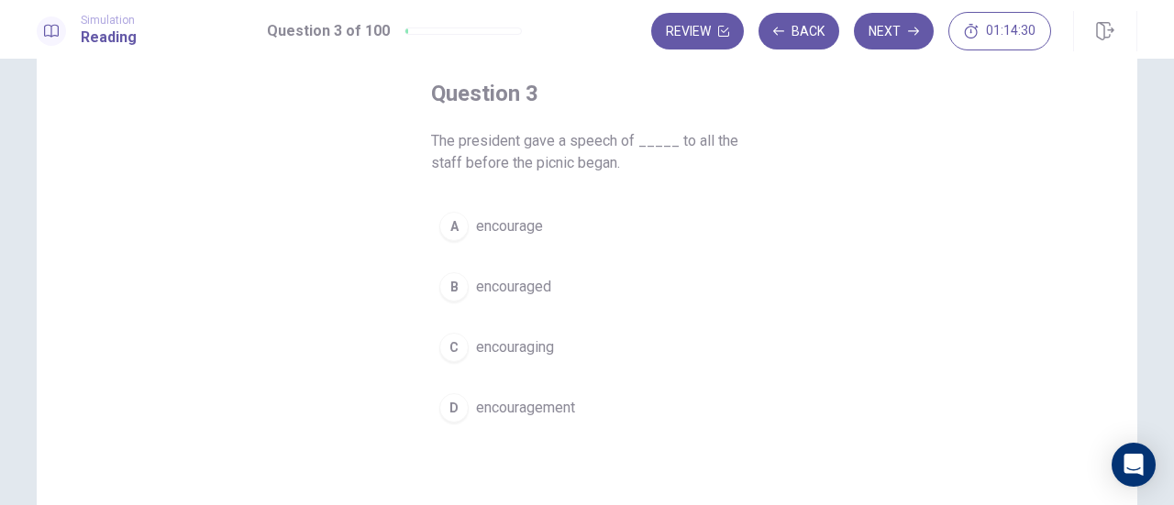
click at [457, 408] on div "D" at bounding box center [453, 408] width 29 height 29
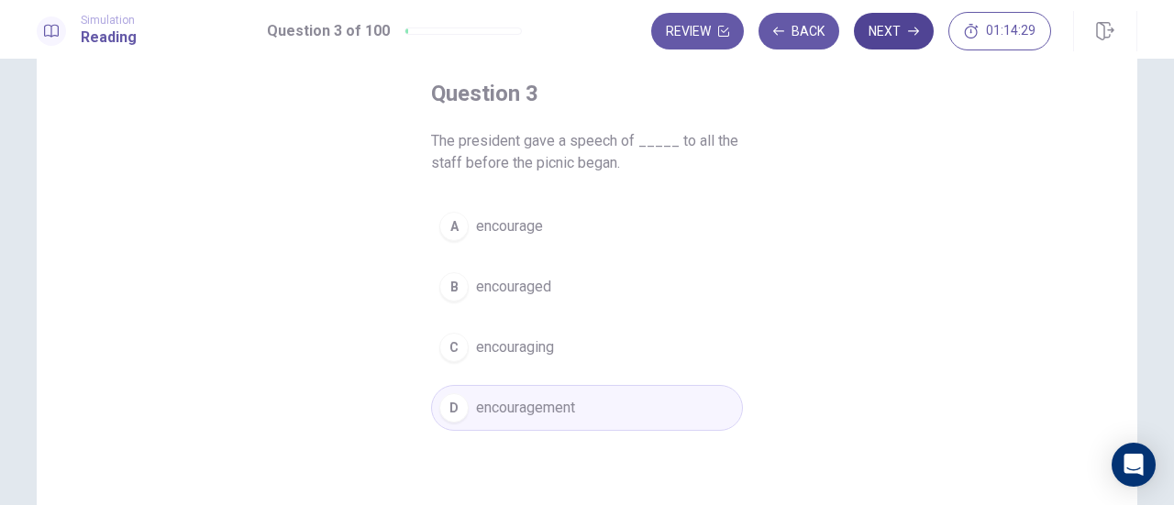
click at [901, 43] on button "Next" at bounding box center [894, 31] width 80 height 37
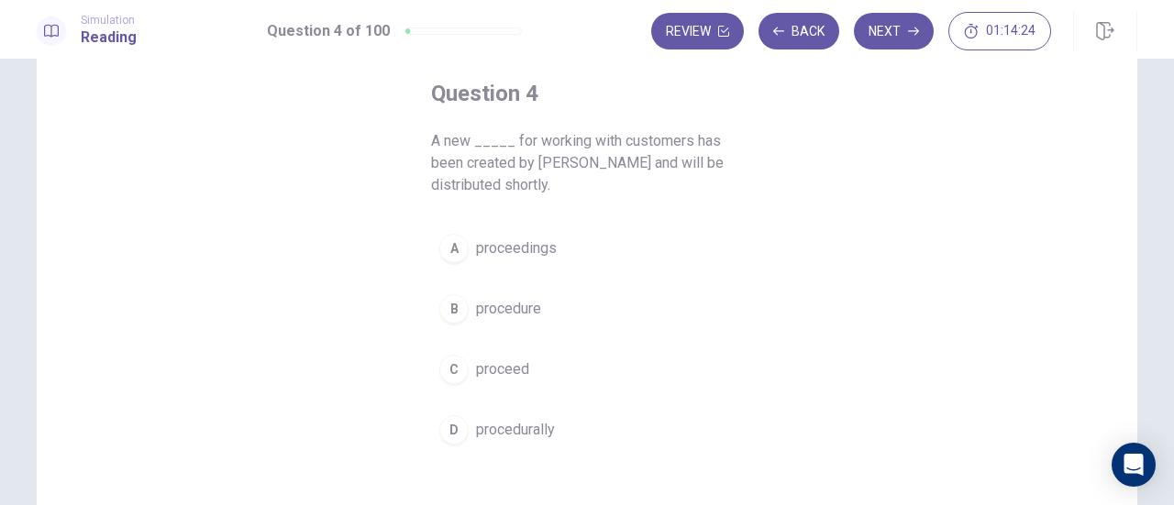
click at [451, 312] on div "B" at bounding box center [453, 308] width 29 height 29
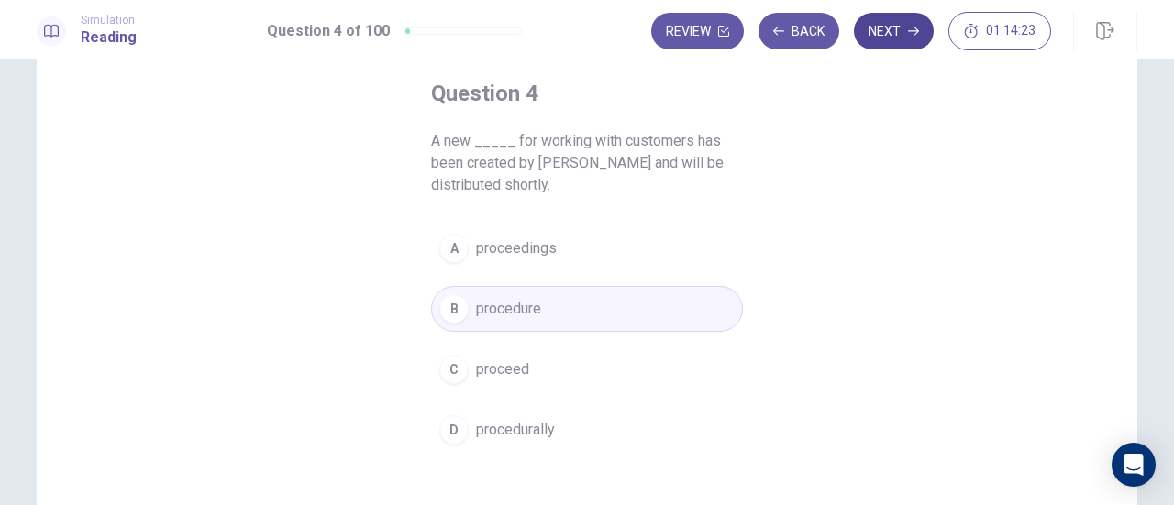
click at [888, 22] on button "Next" at bounding box center [894, 31] width 80 height 37
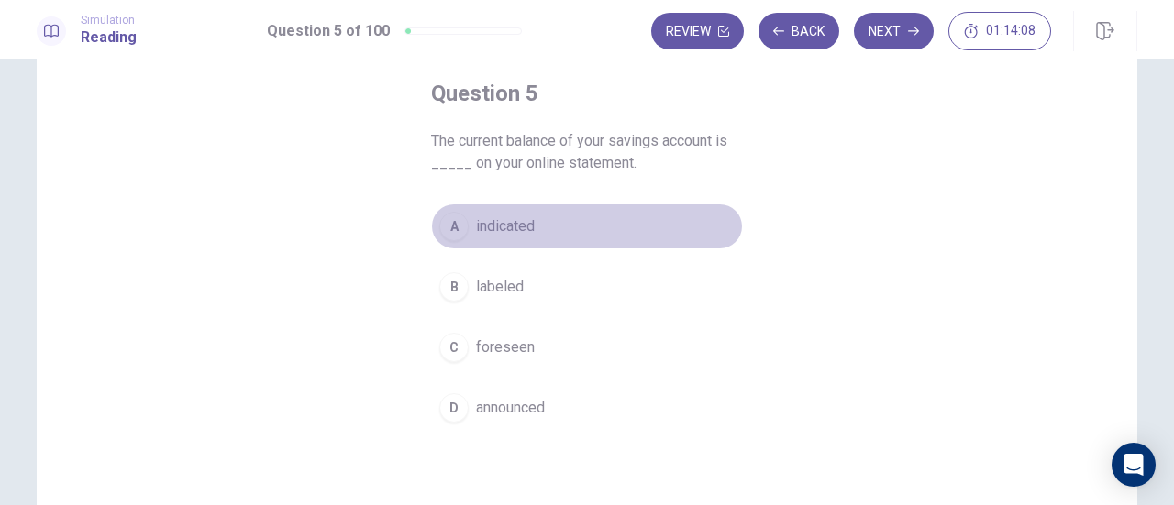
click at [455, 222] on div "A" at bounding box center [453, 226] width 29 height 29
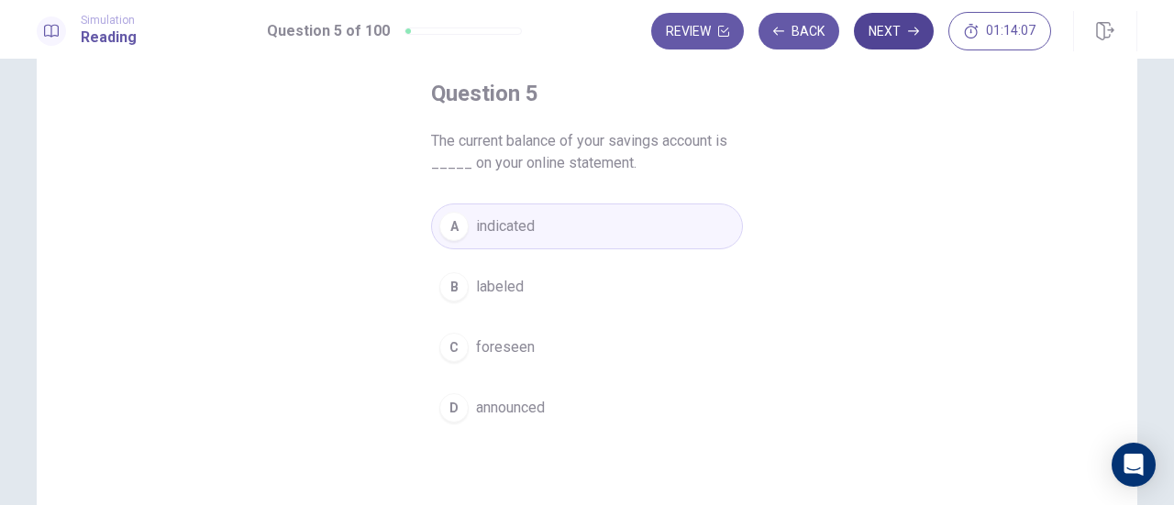
click at [904, 38] on button "Next" at bounding box center [894, 31] width 80 height 37
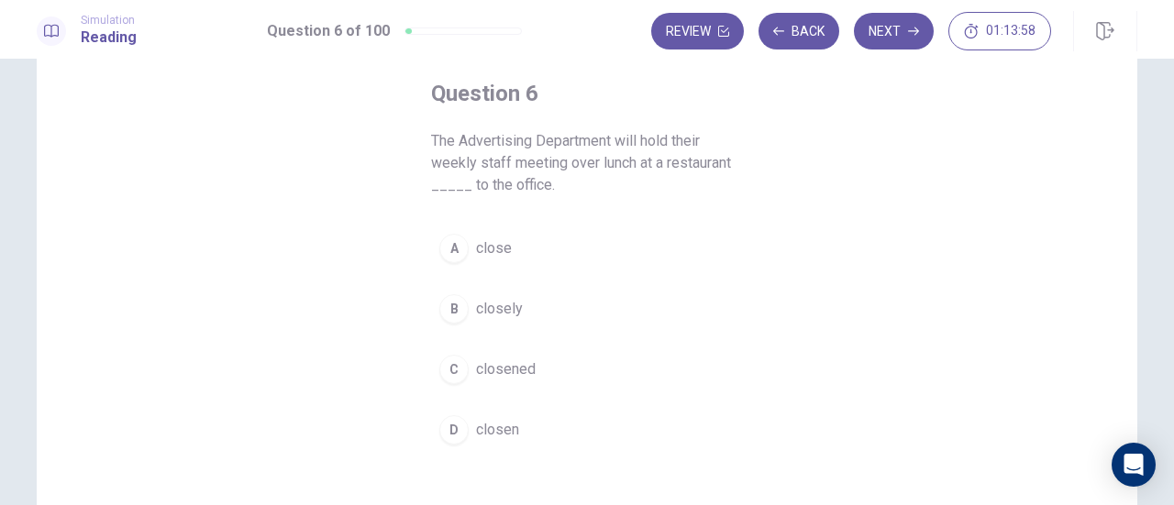
click at [448, 247] on div "A" at bounding box center [453, 248] width 29 height 29
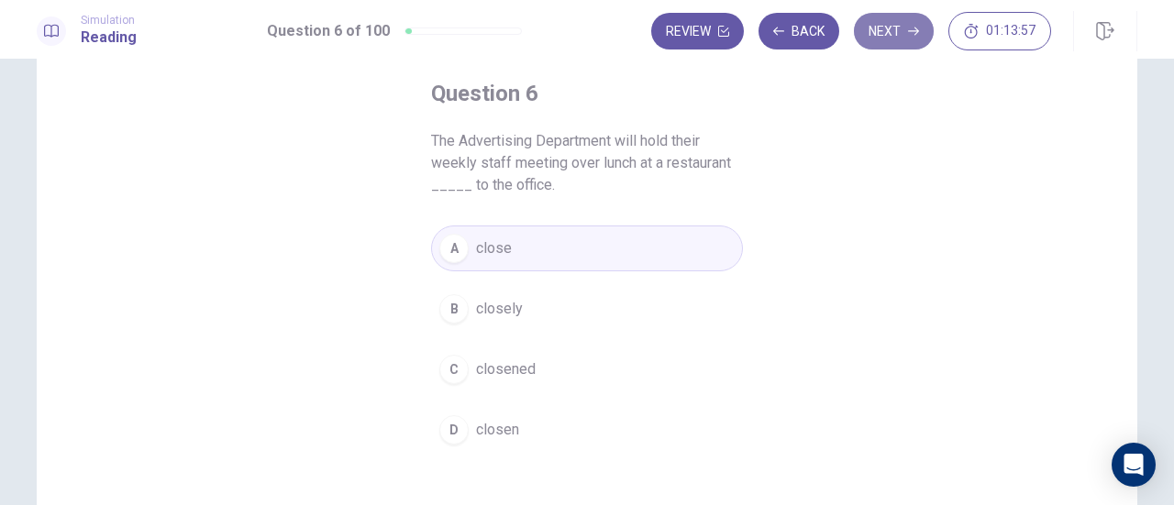
click at [908, 34] on button "Next" at bounding box center [894, 31] width 80 height 37
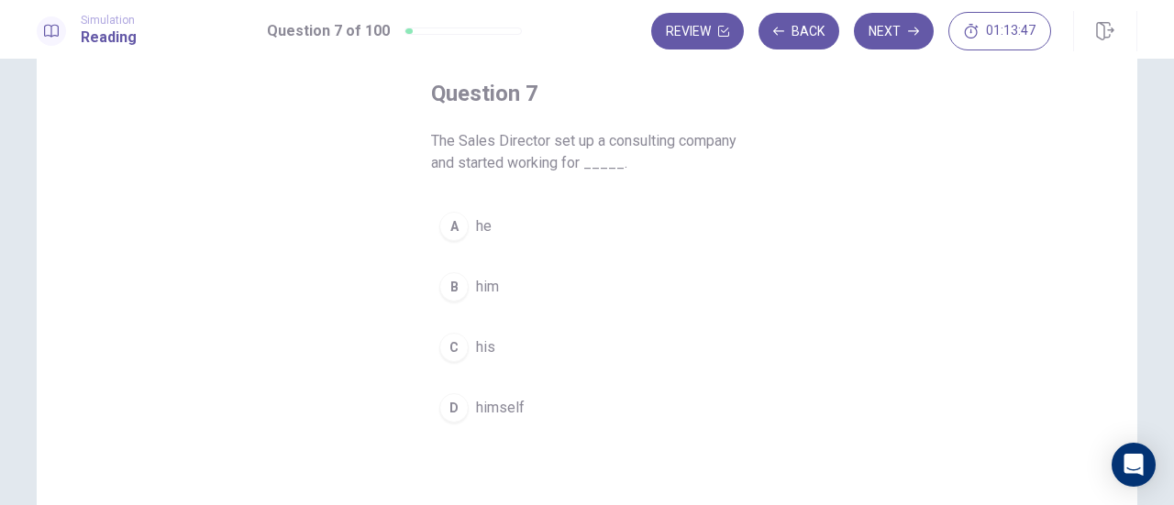
click at [445, 419] on div "D" at bounding box center [453, 408] width 29 height 29
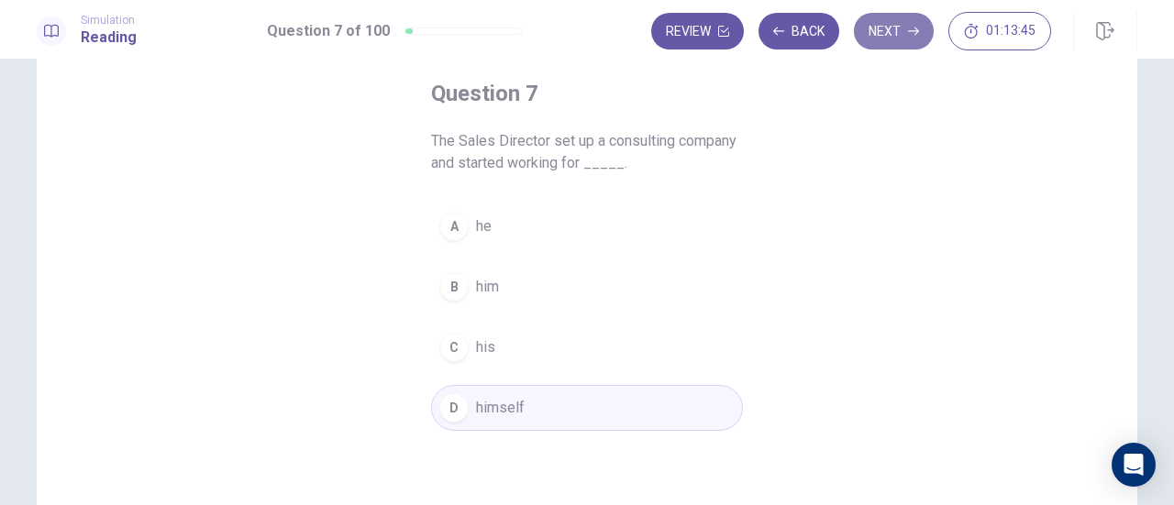
click at [912, 43] on button "Next" at bounding box center [894, 31] width 80 height 37
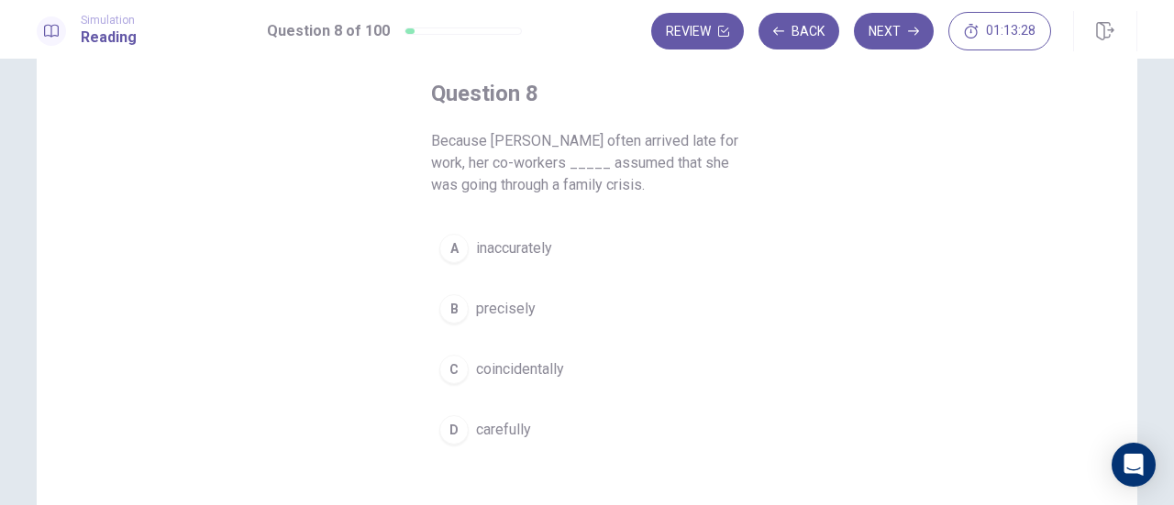
click at [447, 249] on div "A" at bounding box center [453, 248] width 29 height 29
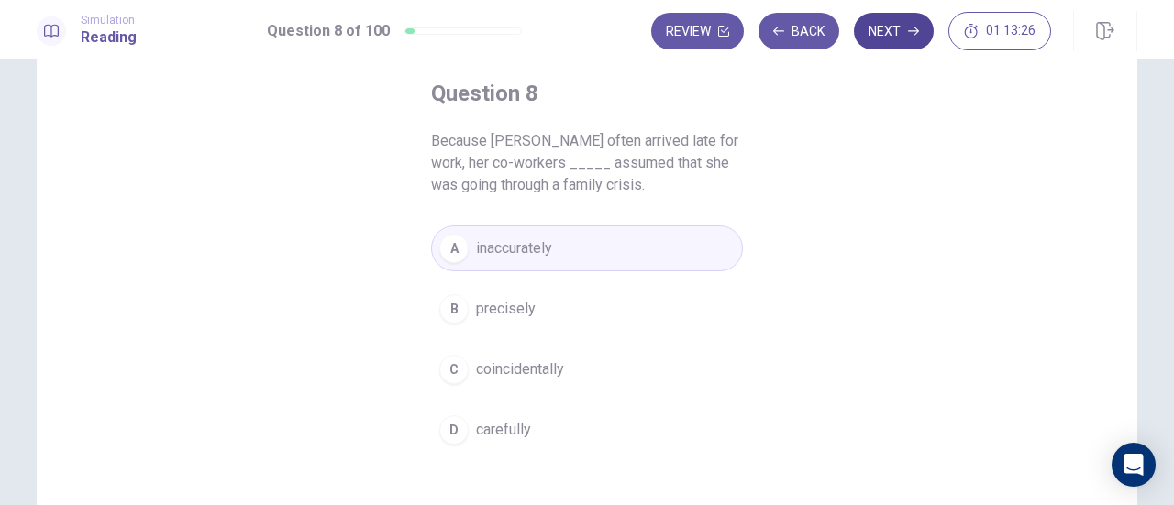
click at [884, 39] on button "Next" at bounding box center [894, 31] width 80 height 37
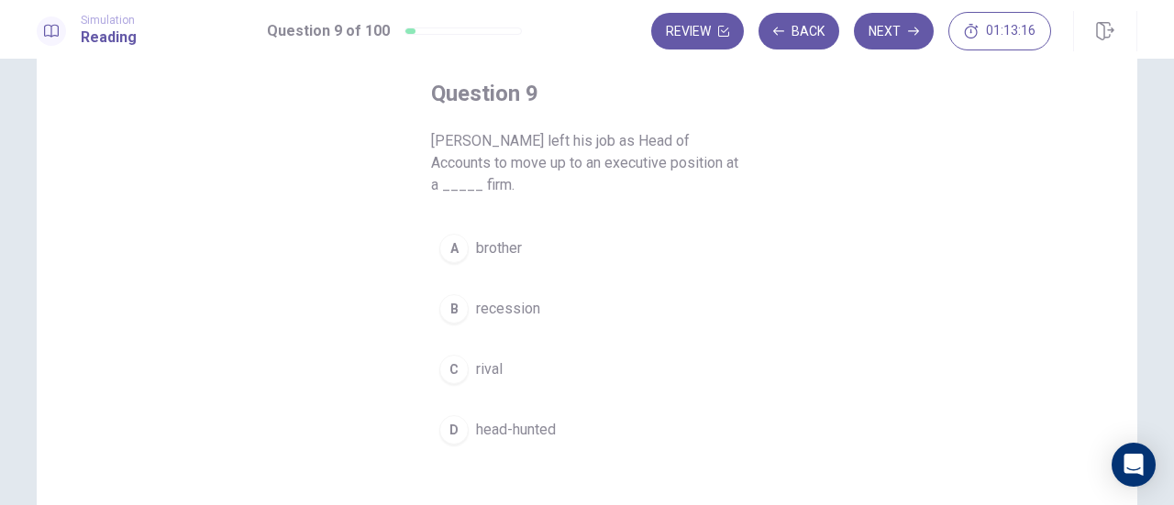
click at [459, 428] on div "D" at bounding box center [453, 430] width 29 height 29
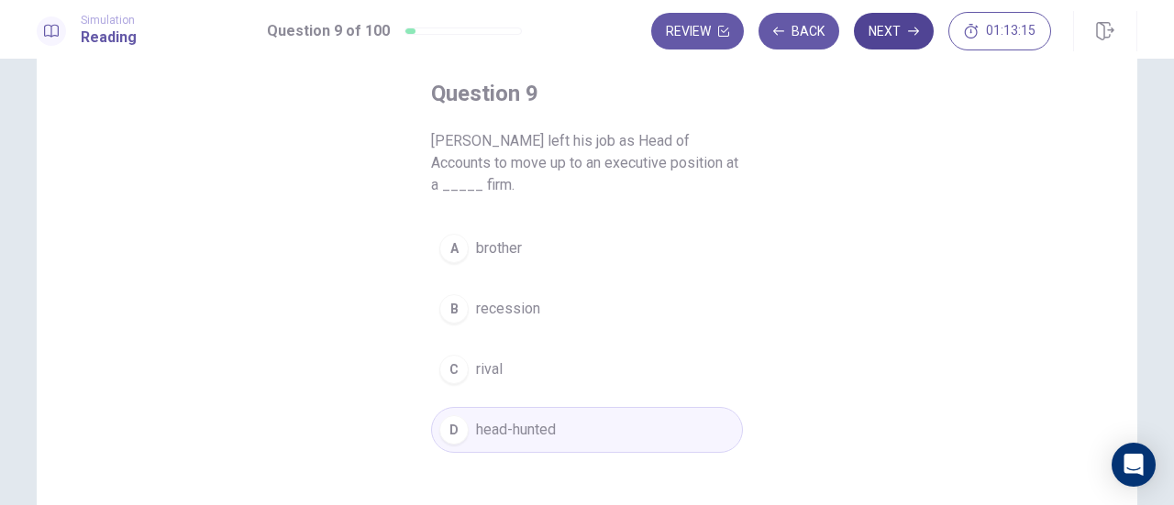
click at [901, 40] on button "Next" at bounding box center [894, 31] width 80 height 37
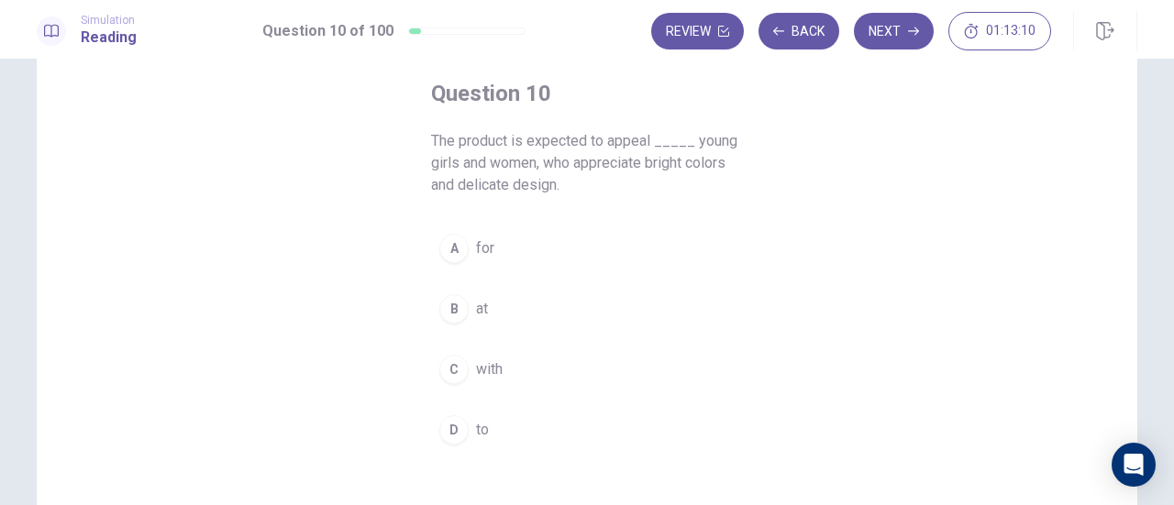
click at [445, 243] on div "A" at bounding box center [453, 248] width 29 height 29
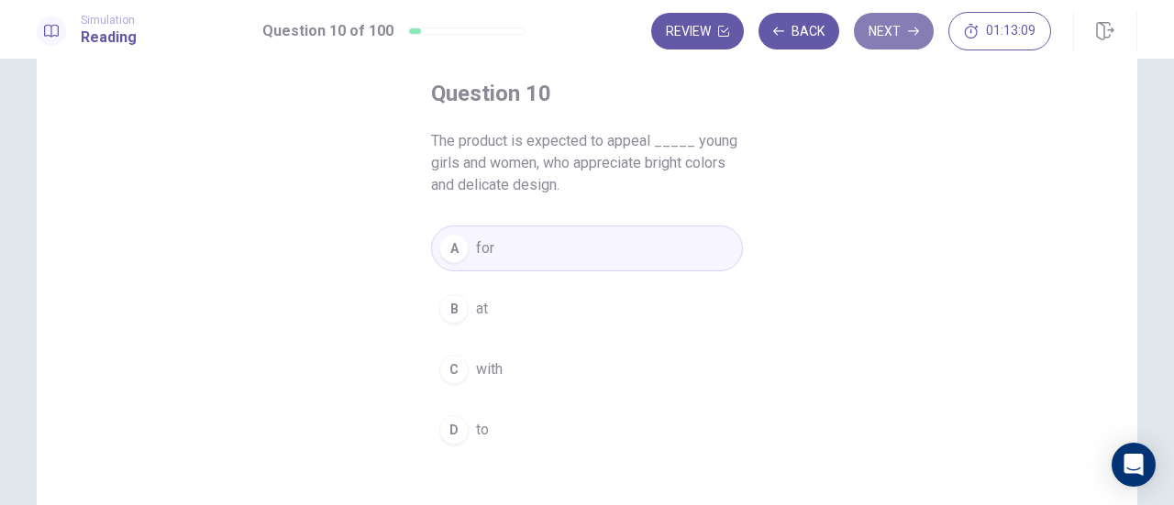
click at [886, 38] on button "Next" at bounding box center [894, 31] width 80 height 37
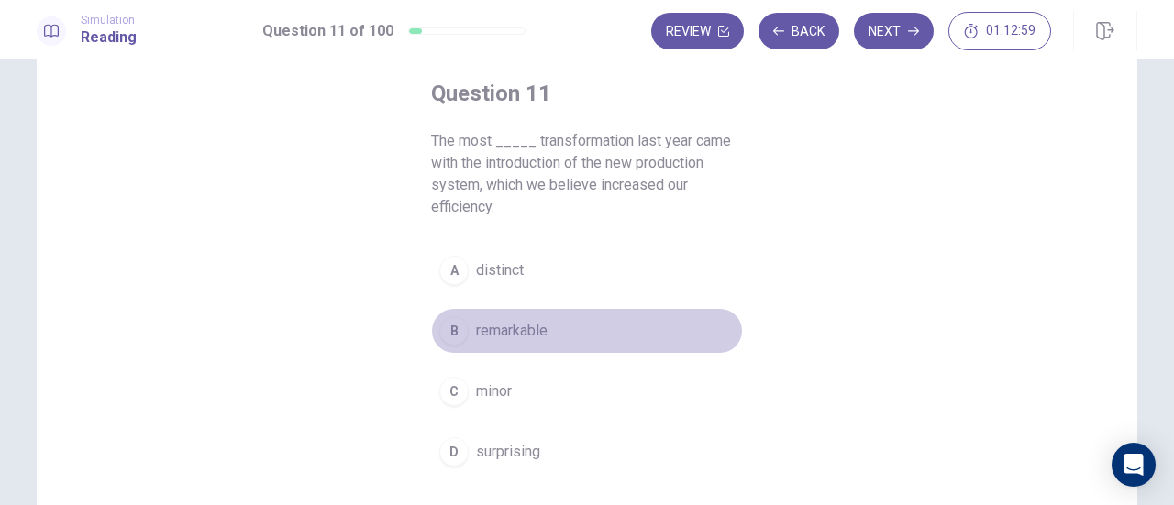
click at [454, 335] on div "B" at bounding box center [453, 330] width 29 height 29
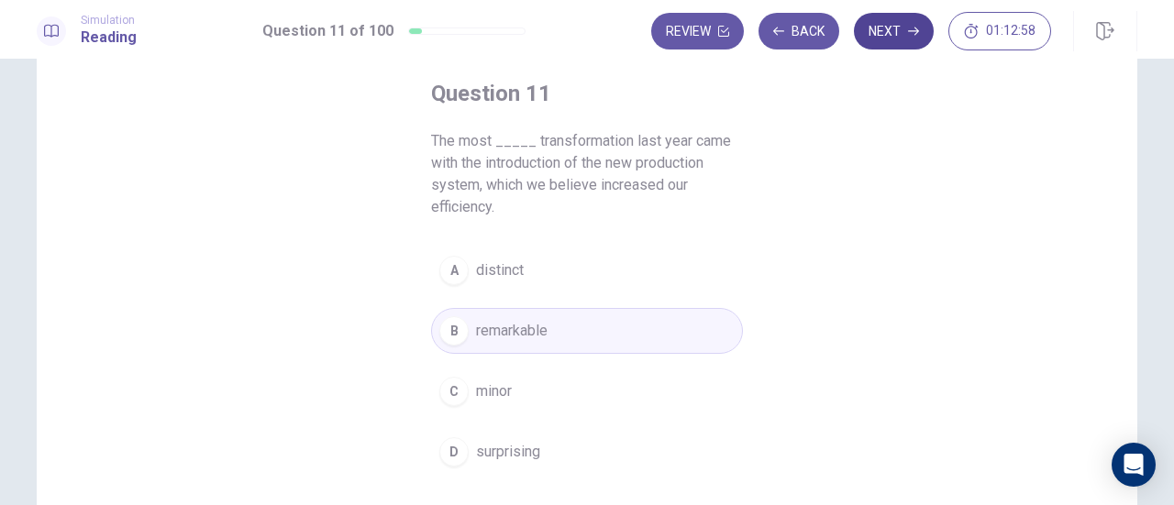
click at [888, 34] on button "Next" at bounding box center [894, 31] width 80 height 37
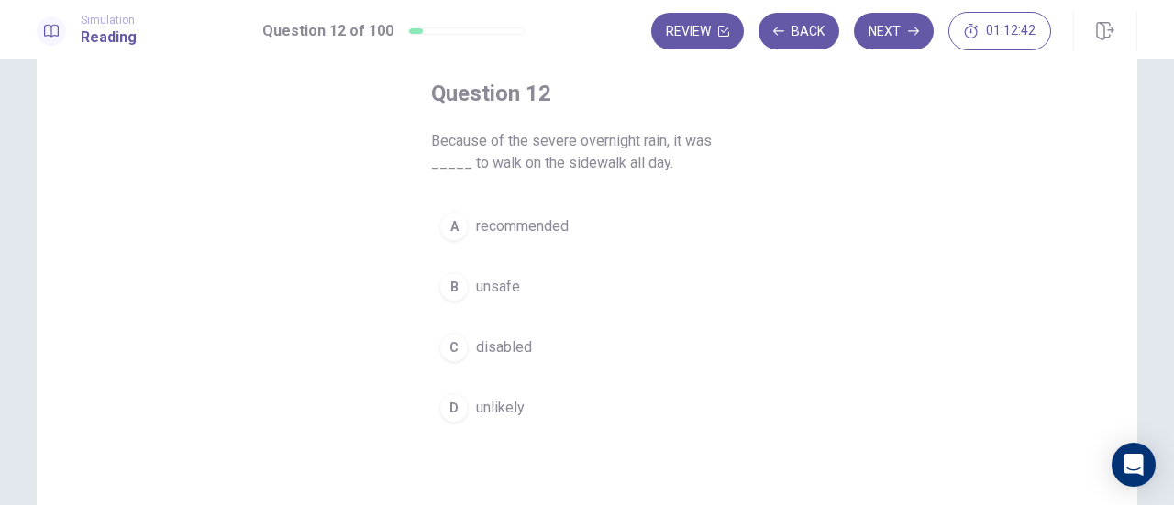
click at [460, 396] on div "D" at bounding box center [453, 408] width 29 height 29
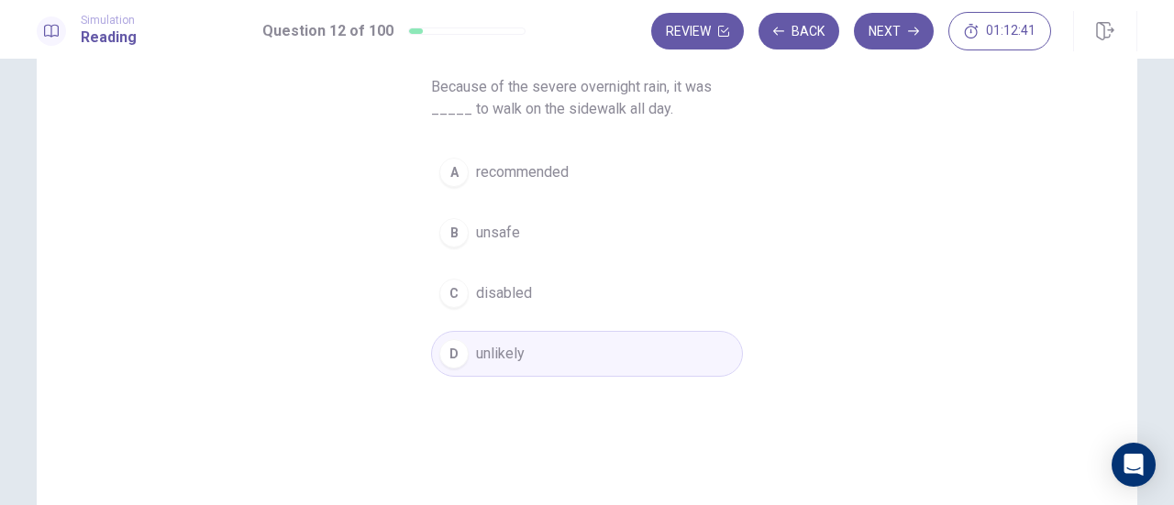
scroll to position [183, 0]
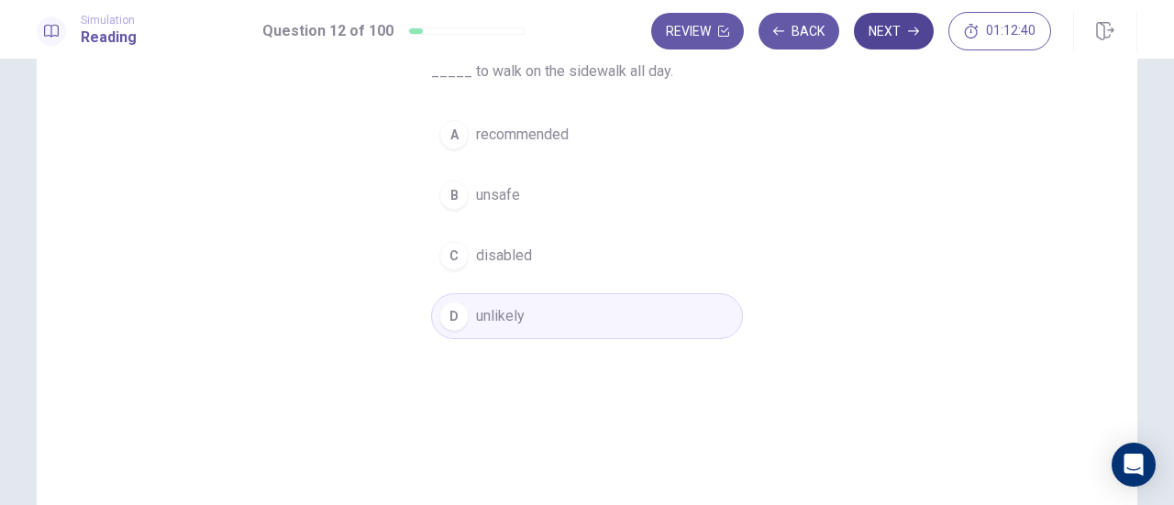
click at [883, 30] on button "Next" at bounding box center [894, 31] width 80 height 37
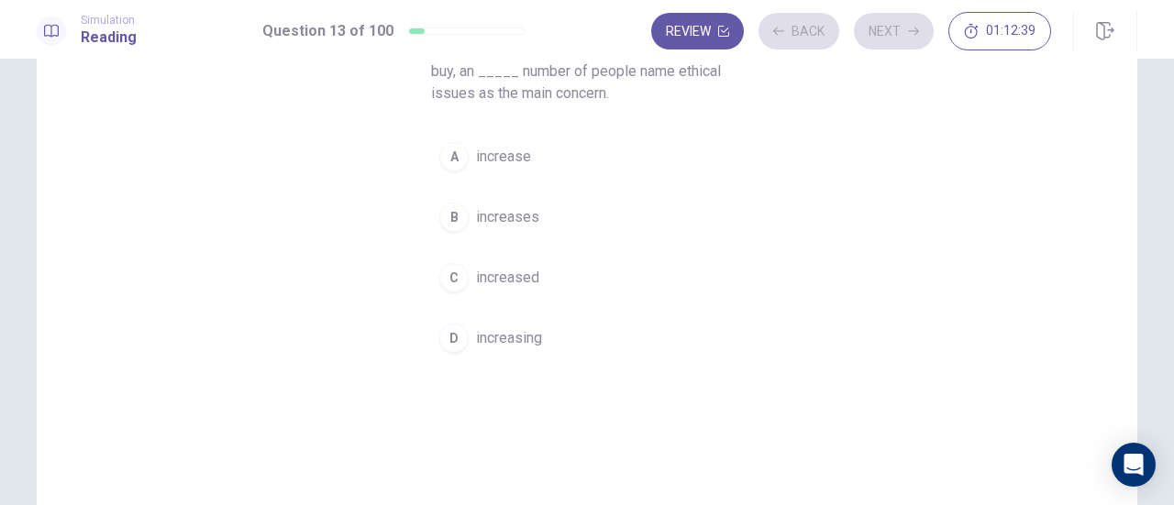
scroll to position [92, 0]
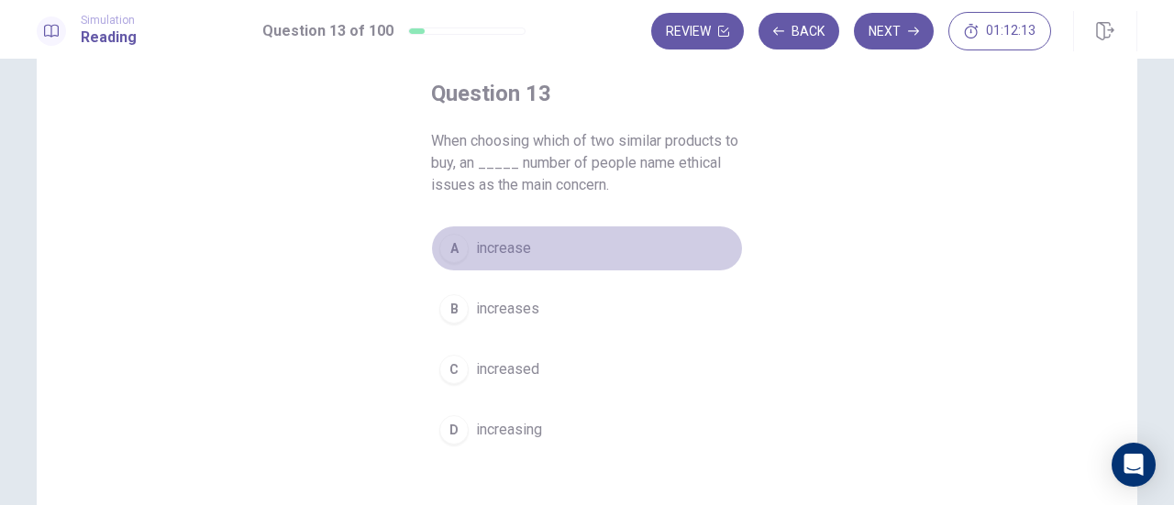
click at [524, 240] on span "increase" at bounding box center [503, 249] width 55 height 22
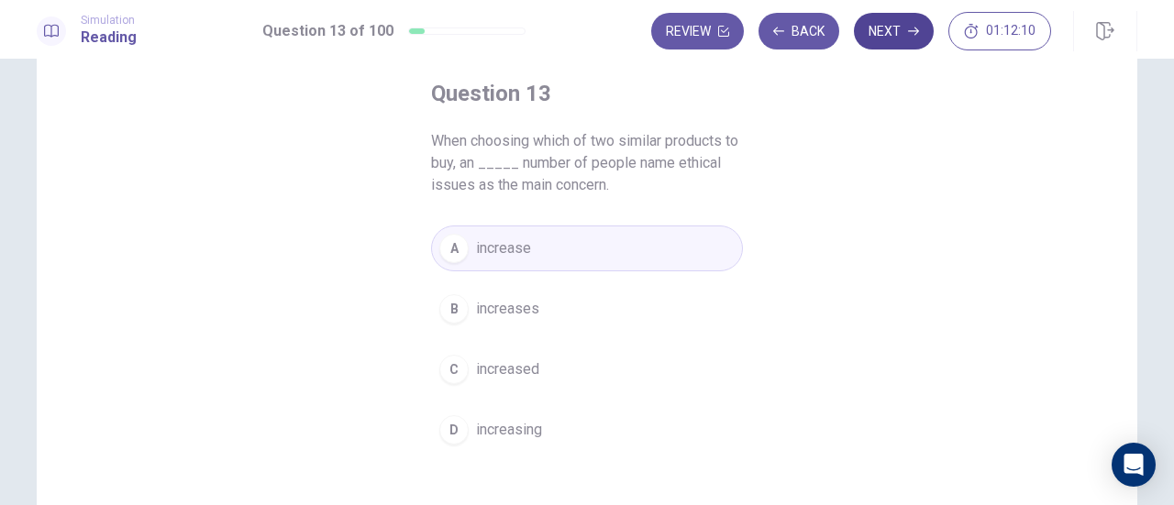
click at [917, 30] on icon "button" at bounding box center [913, 32] width 11 height 8
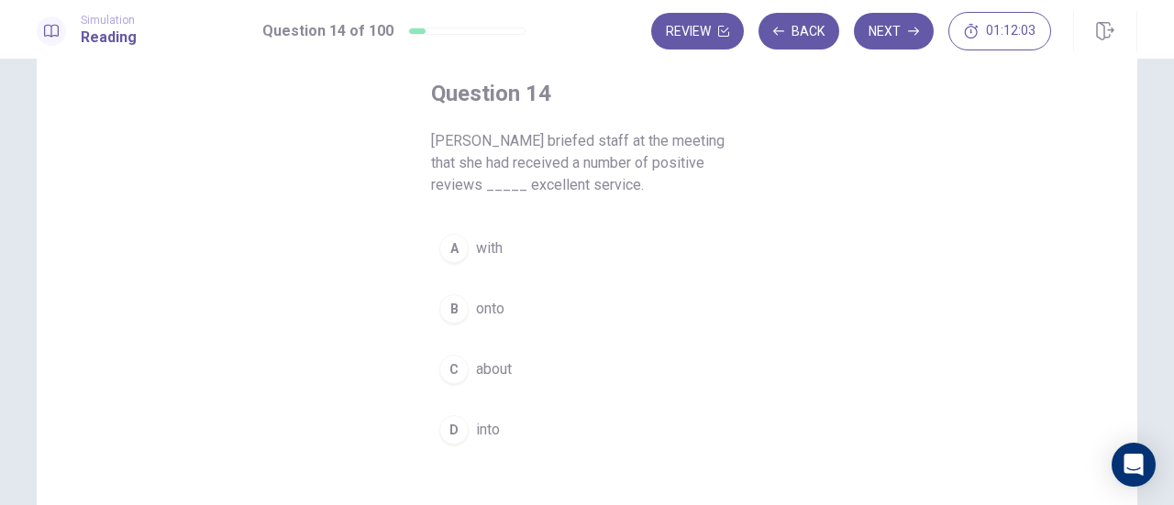
click at [481, 385] on button "C about" at bounding box center [587, 370] width 312 height 46
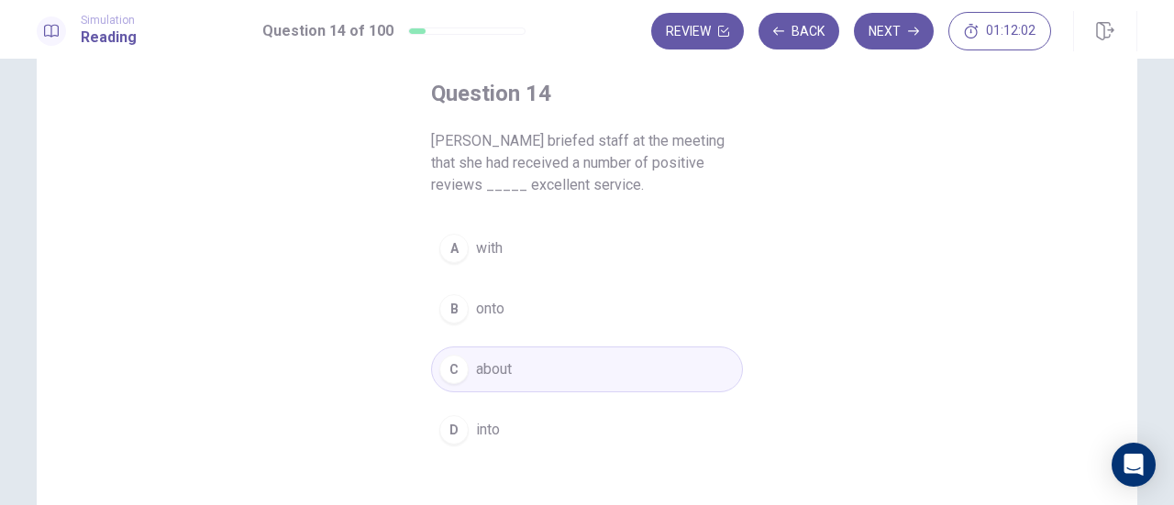
drag, startPoint x: 884, startPoint y: 36, endPoint x: 875, endPoint y: 68, distance: 33.4
click at [884, 35] on button "Next" at bounding box center [894, 31] width 80 height 37
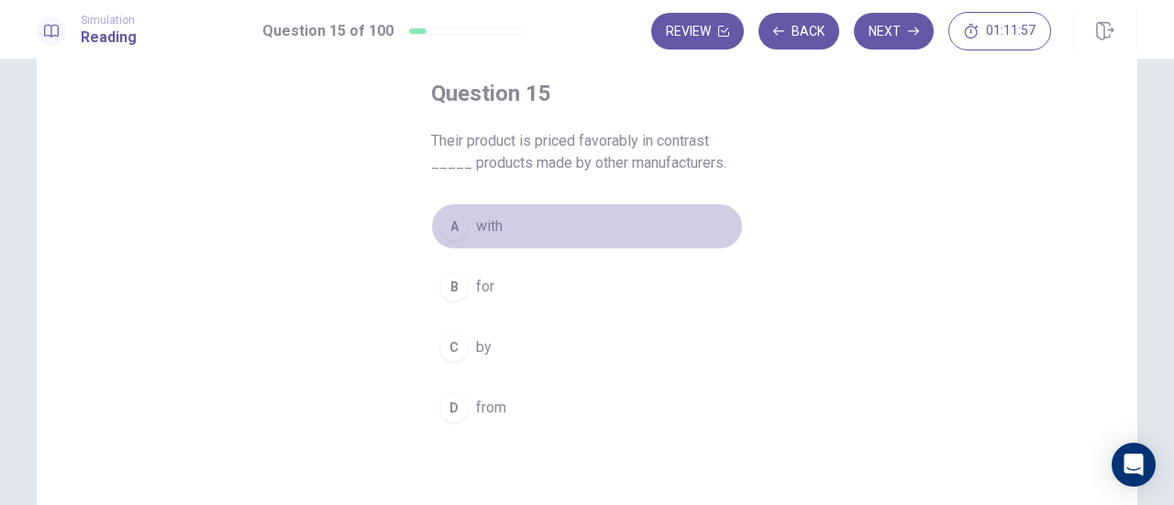
click at [486, 241] on button "A with" at bounding box center [587, 227] width 312 height 46
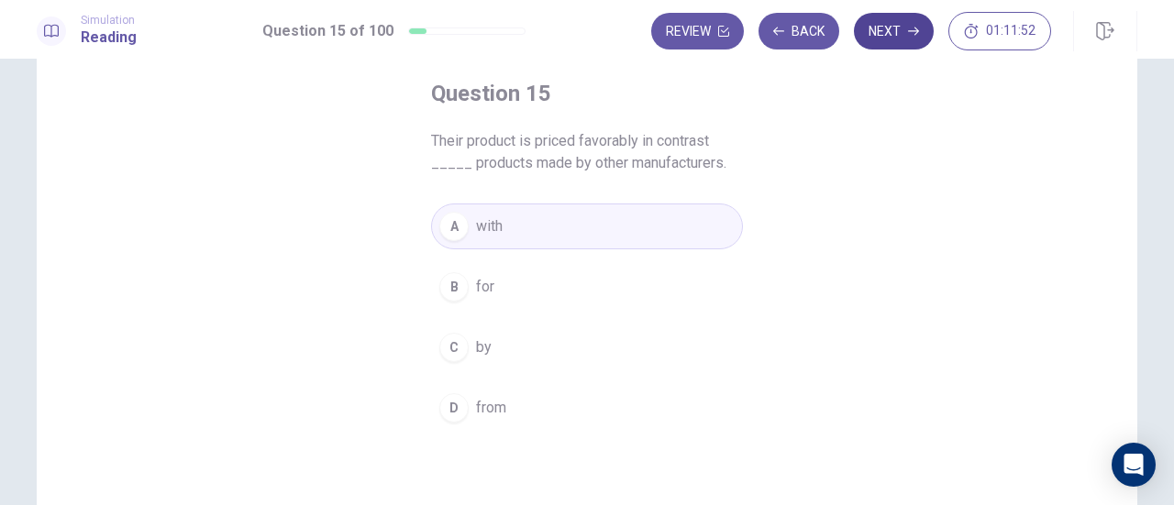
click at [890, 40] on button "Next" at bounding box center [894, 31] width 80 height 37
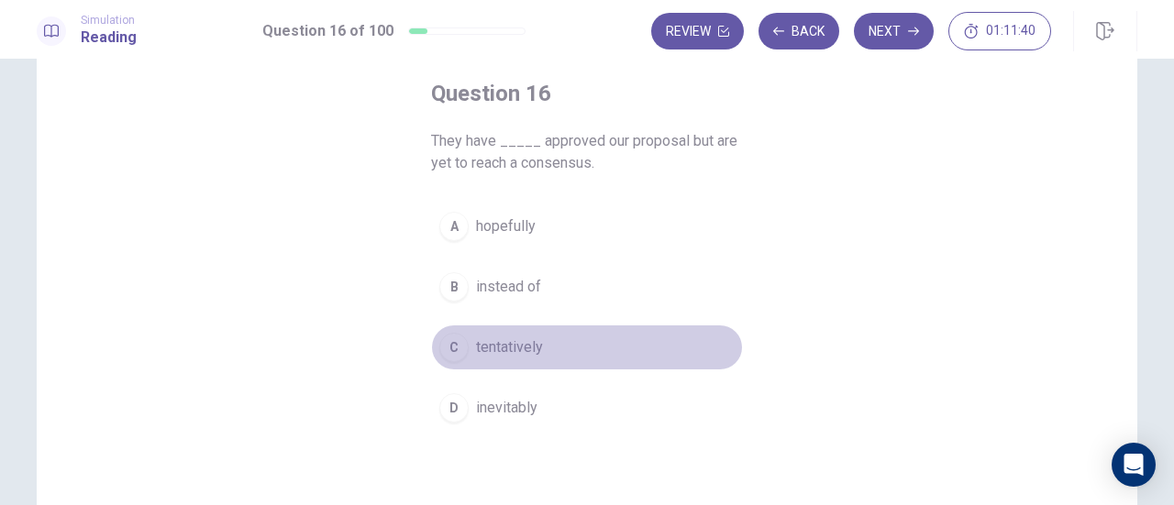
click at [524, 348] on span "tentatively" at bounding box center [509, 348] width 67 height 22
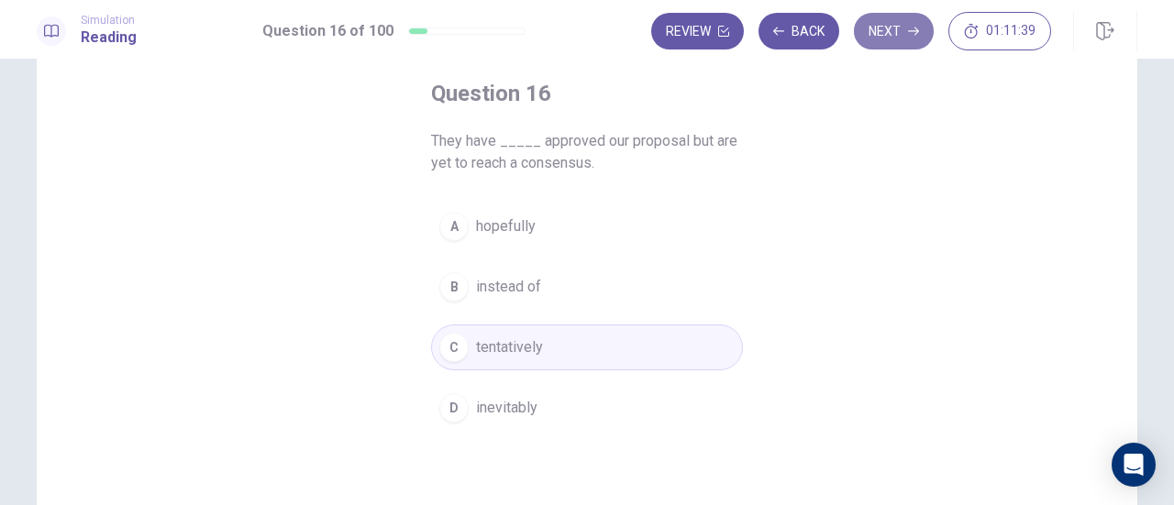
click at [901, 30] on button "Next" at bounding box center [894, 31] width 80 height 37
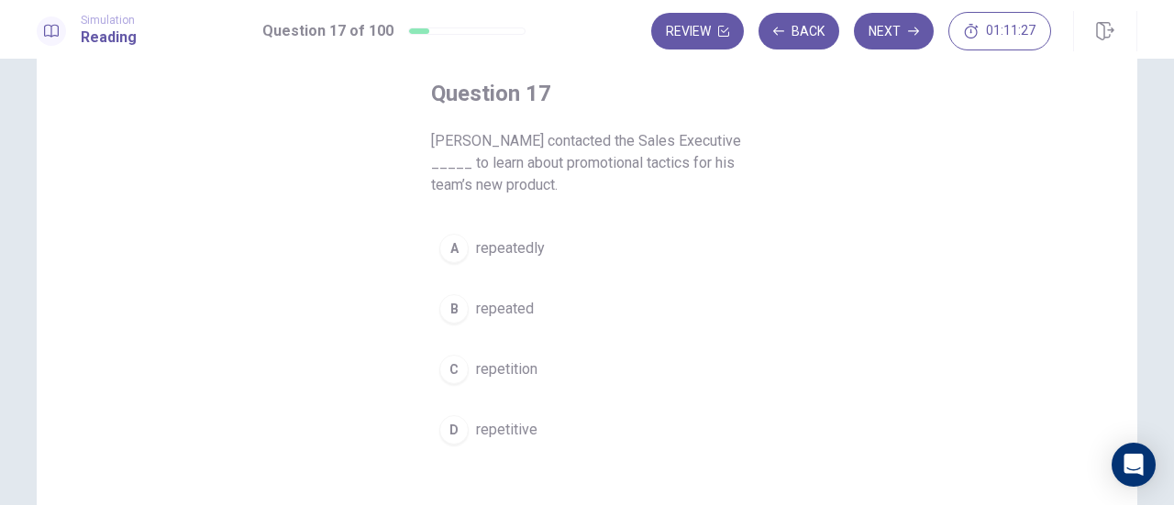
click at [521, 244] on span "repeatedly" at bounding box center [510, 249] width 69 height 22
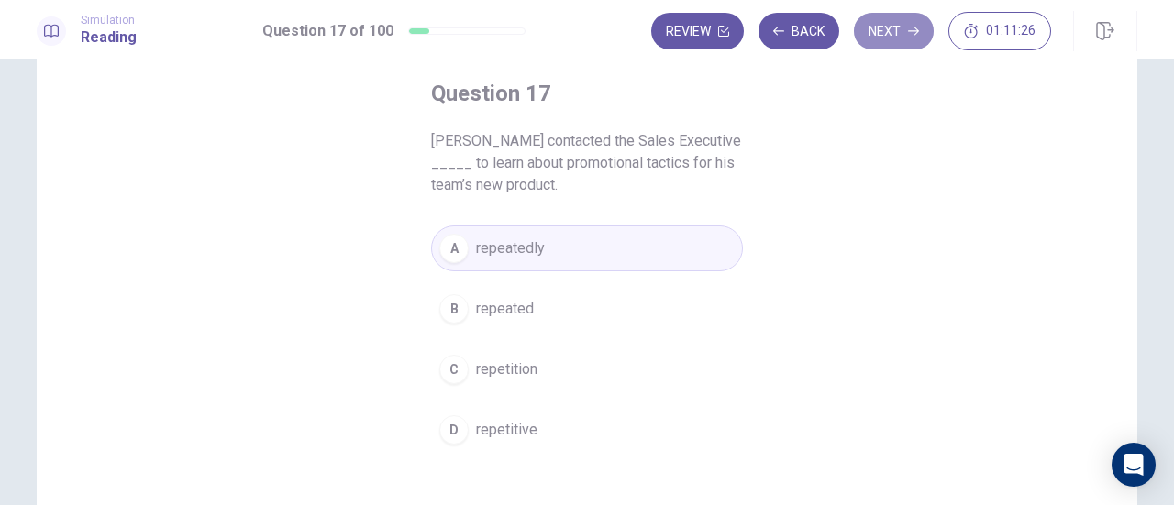
drag, startPoint x: 877, startPoint y: 33, endPoint x: 886, endPoint y: 82, distance: 49.5
click at [878, 33] on button "Next" at bounding box center [894, 31] width 80 height 37
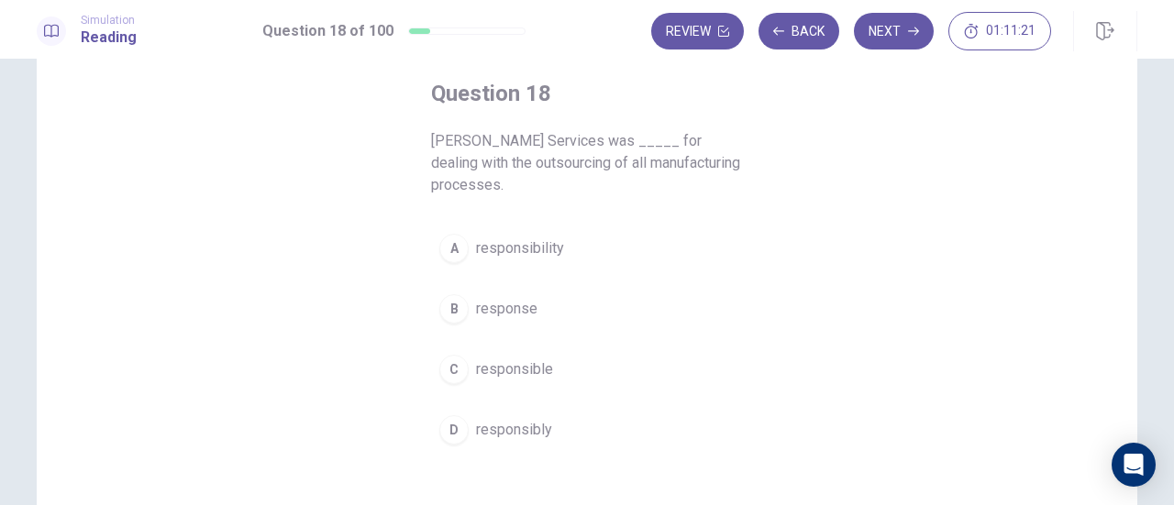
click at [542, 362] on span "responsible" at bounding box center [514, 370] width 77 height 22
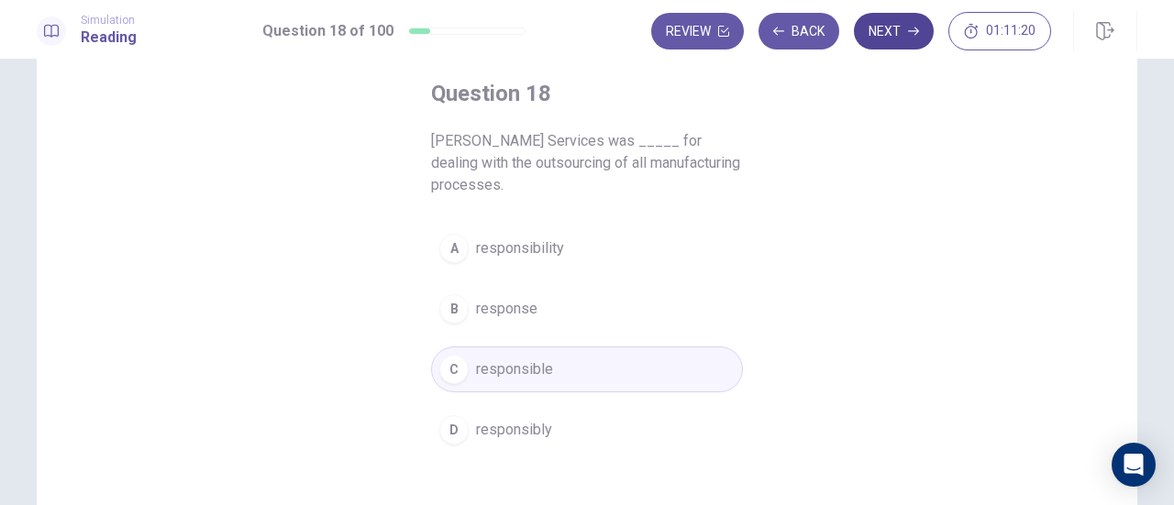
click at [893, 36] on button "Next" at bounding box center [894, 31] width 80 height 37
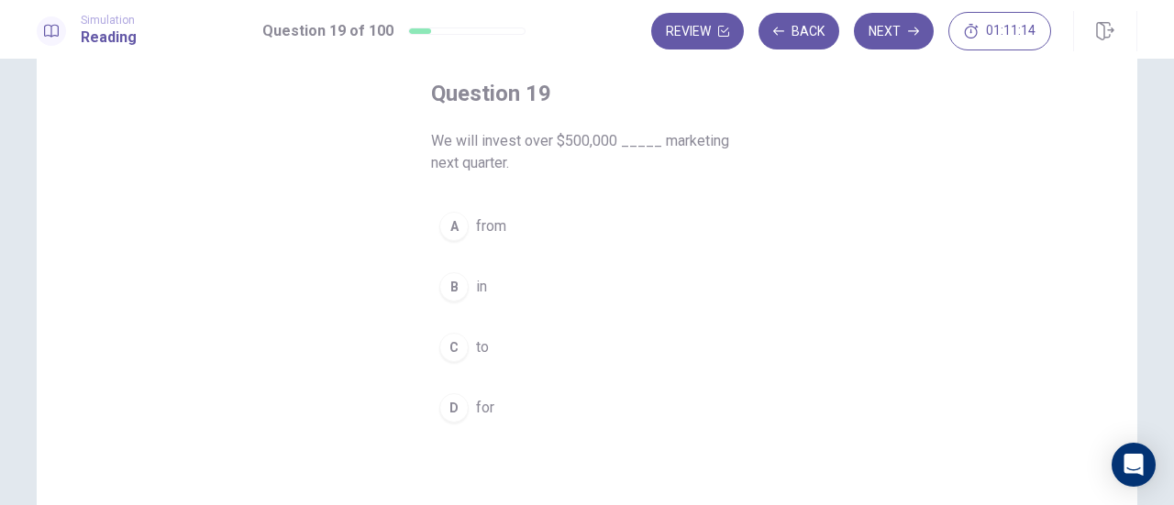
click at [484, 287] on button "B in" at bounding box center [587, 287] width 312 height 46
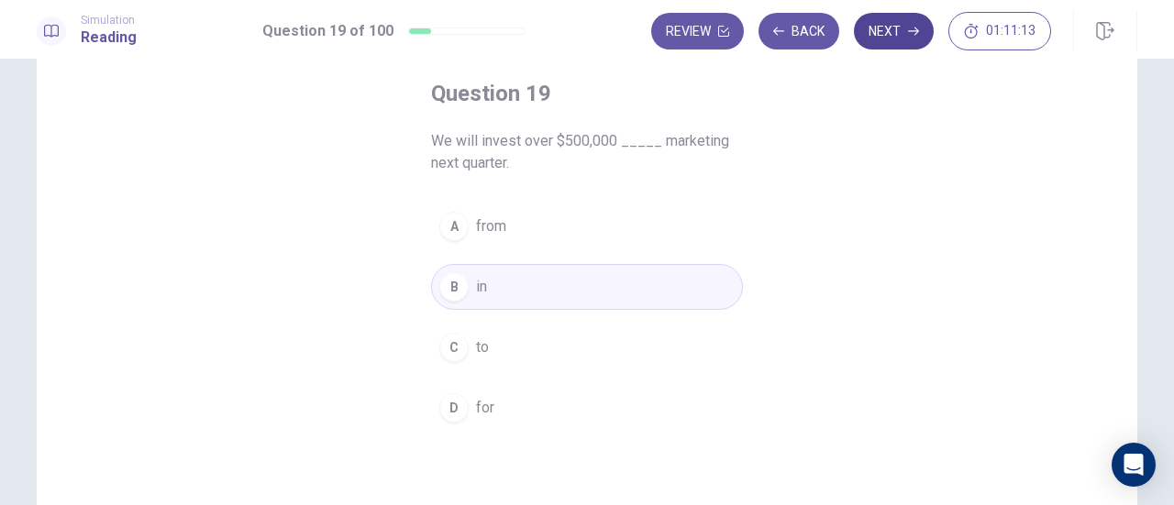
click at [887, 30] on button "Next" at bounding box center [894, 31] width 80 height 37
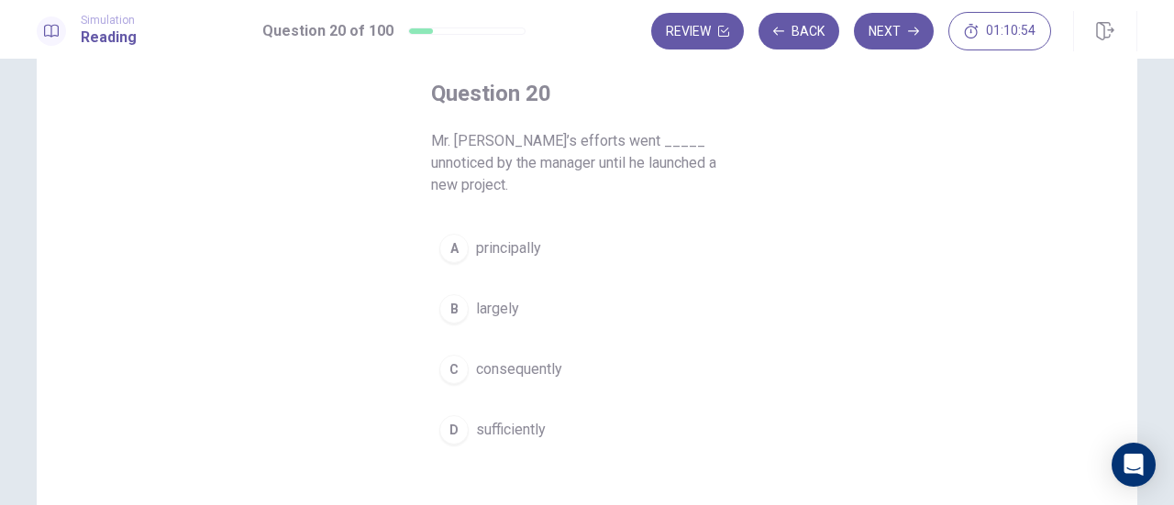
click at [517, 288] on button "B largely" at bounding box center [587, 309] width 312 height 46
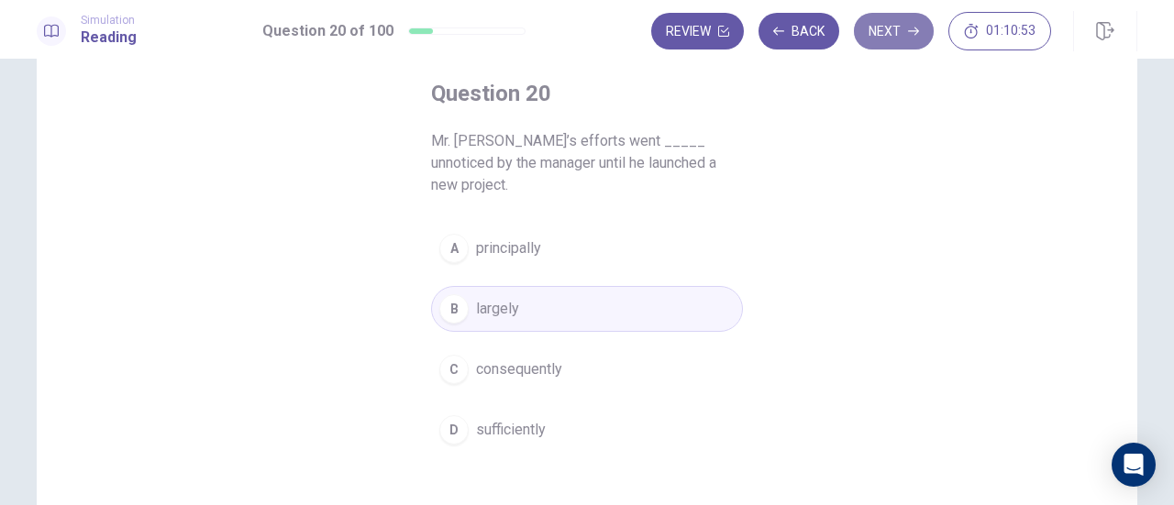
click at [887, 34] on button "Next" at bounding box center [894, 31] width 80 height 37
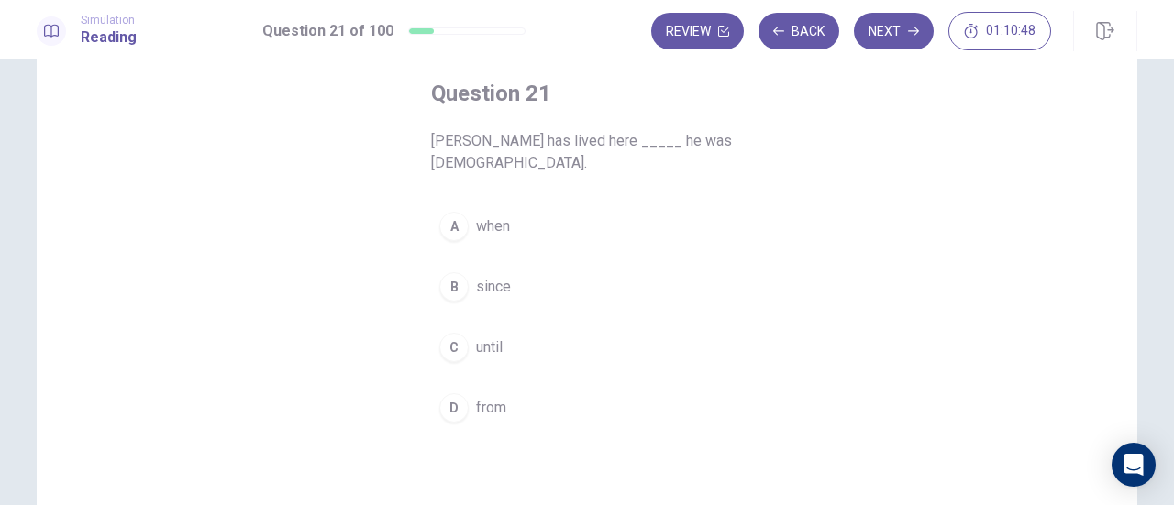
click at [501, 282] on span "since" at bounding box center [493, 287] width 35 height 22
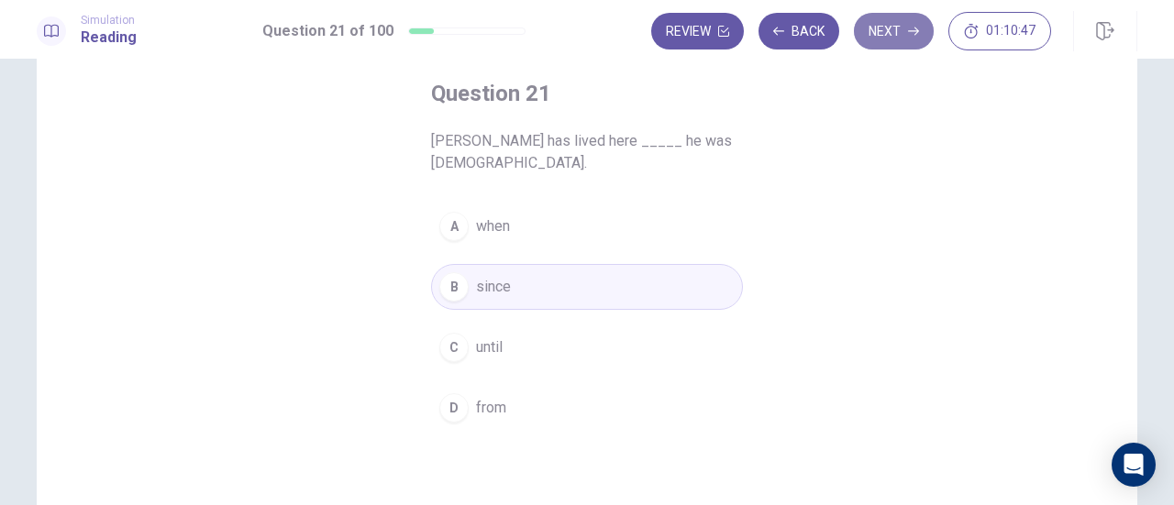
click at [914, 36] on icon "button" at bounding box center [913, 31] width 11 height 11
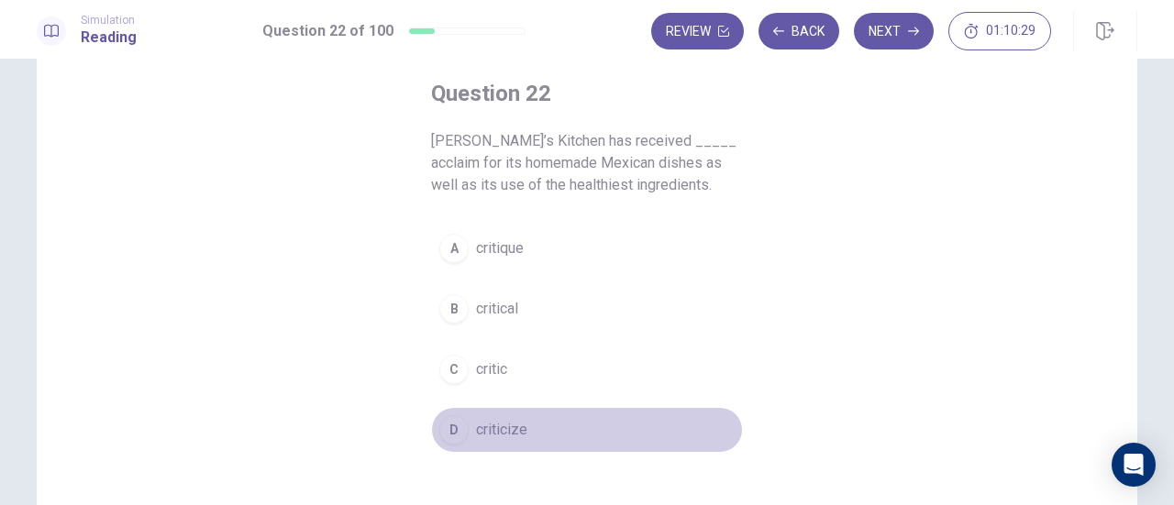
click at [529, 424] on button "D criticize" at bounding box center [587, 430] width 312 height 46
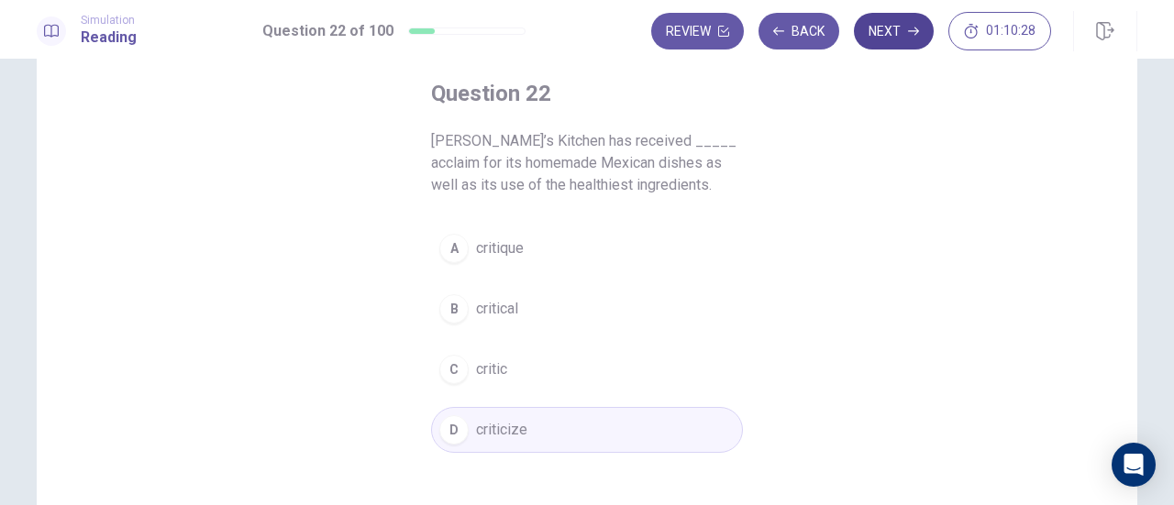
click at [876, 36] on button "Next" at bounding box center [894, 31] width 80 height 37
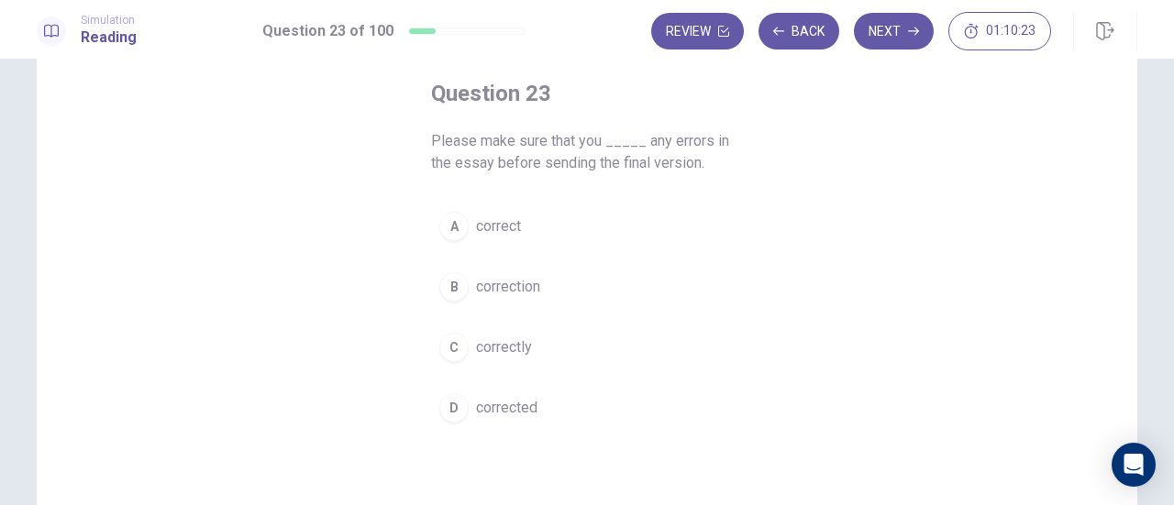
click at [514, 227] on span "correct" at bounding box center [498, 227] width 45 height 22
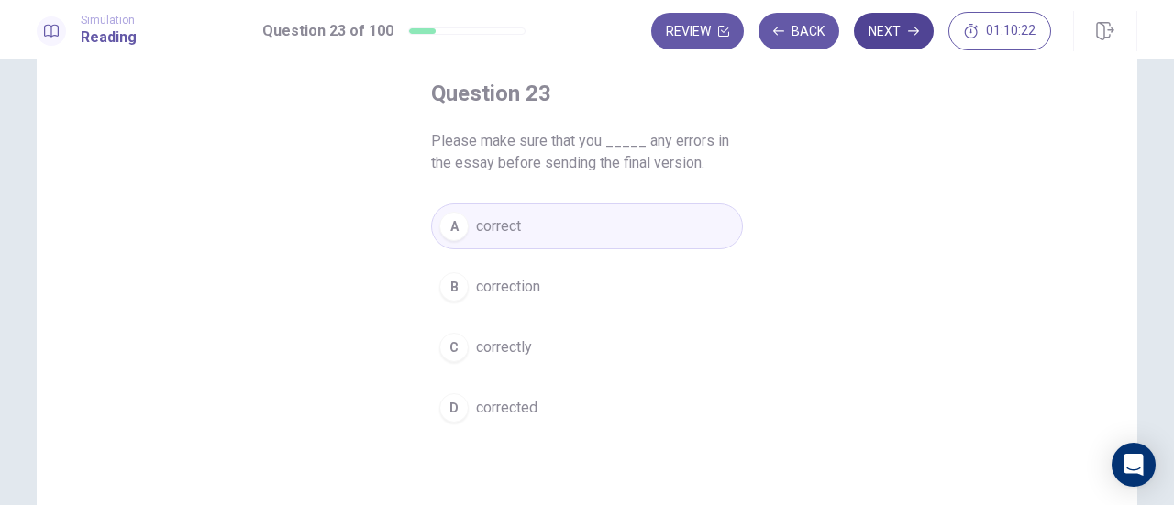
click at [897, 27] on button "Next" at bounding box center [894, 31] width 80 height 37
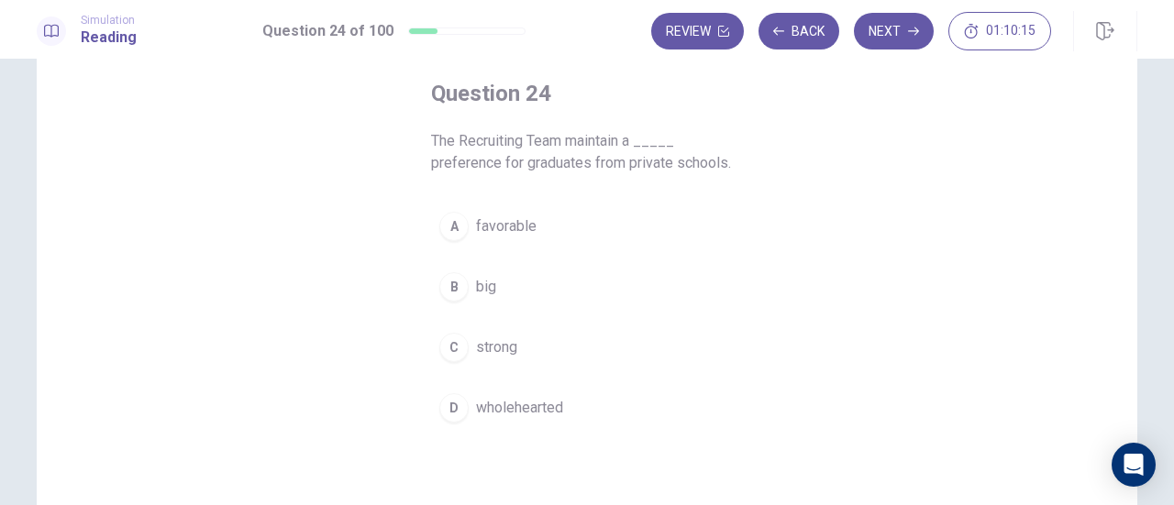
click at [525, 353] on button "C strong" at bounding box center [587, 348] width 312 height 46
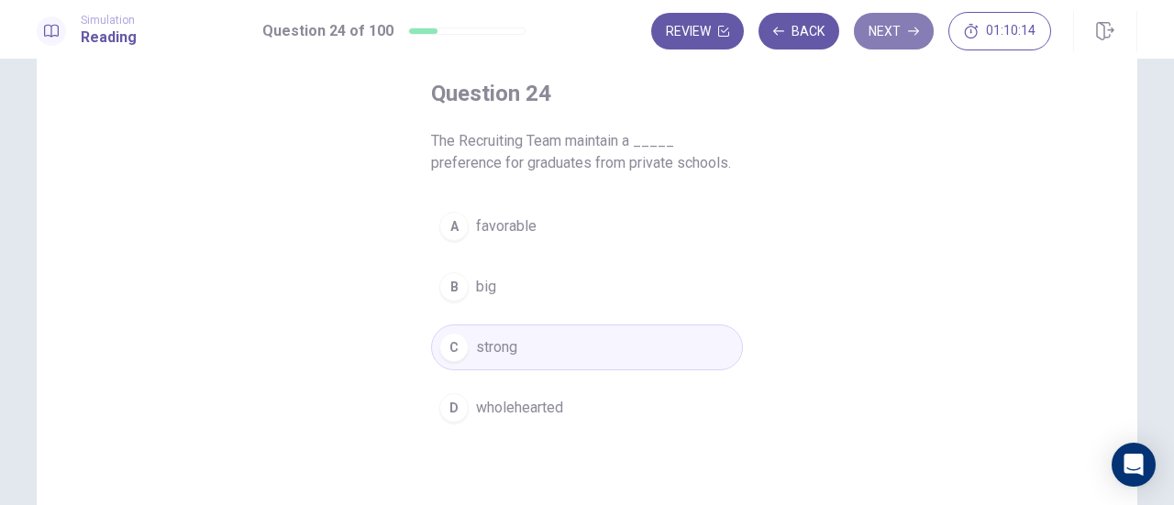
click at [884, 41] on button "Next" at bounding box center [894, 31] width 80 height 37
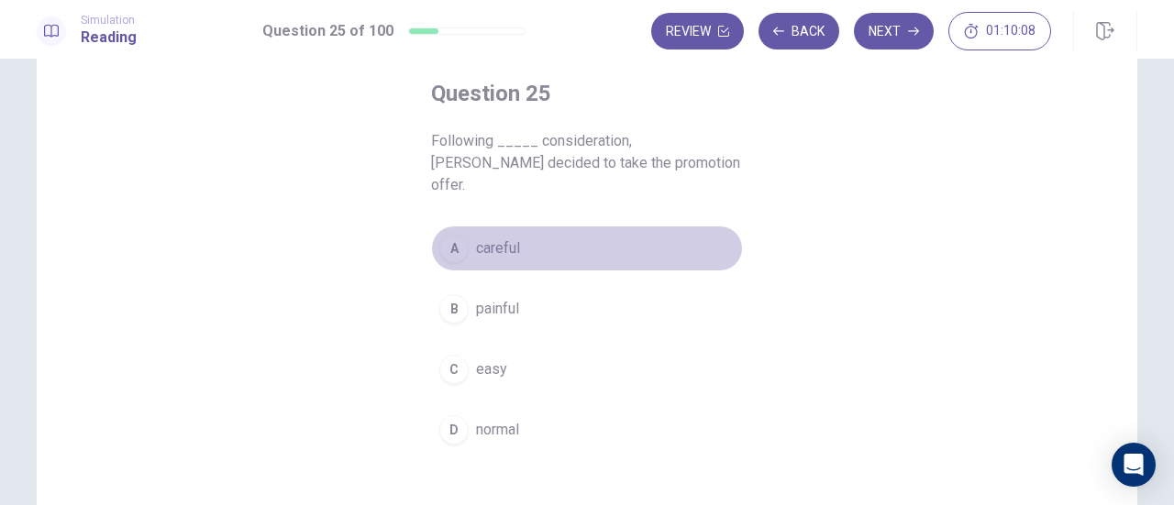
click at [512, 238] on span "careful" at bounding box center [498, 249] width 44 height 22
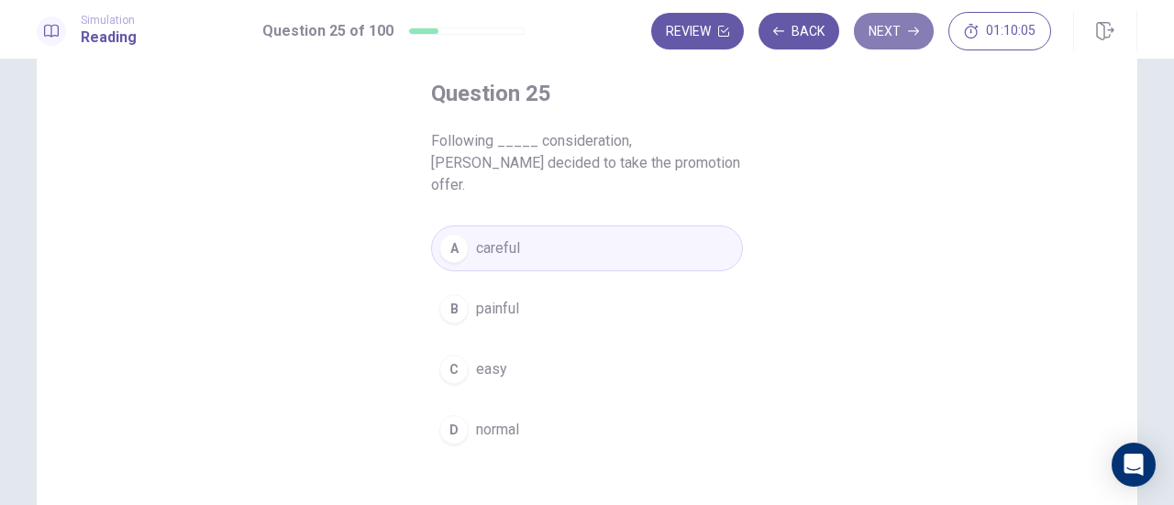
click at [882, 32] on button "Next" at bounding box center [894, 31] width 80 height 37
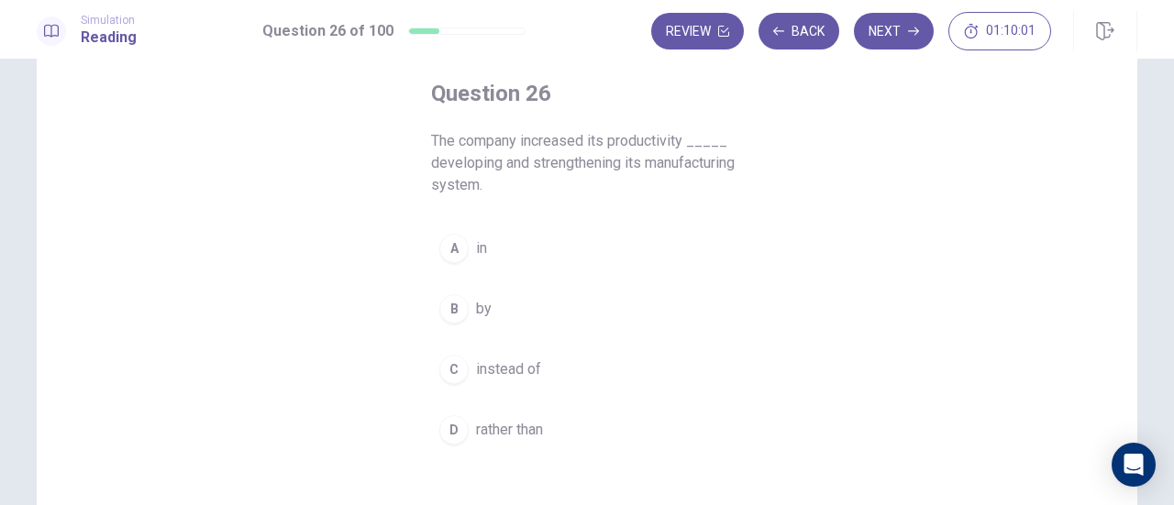
click at [488, 305] on button "B by" at bounding box center [587, 309] width 312 height 46
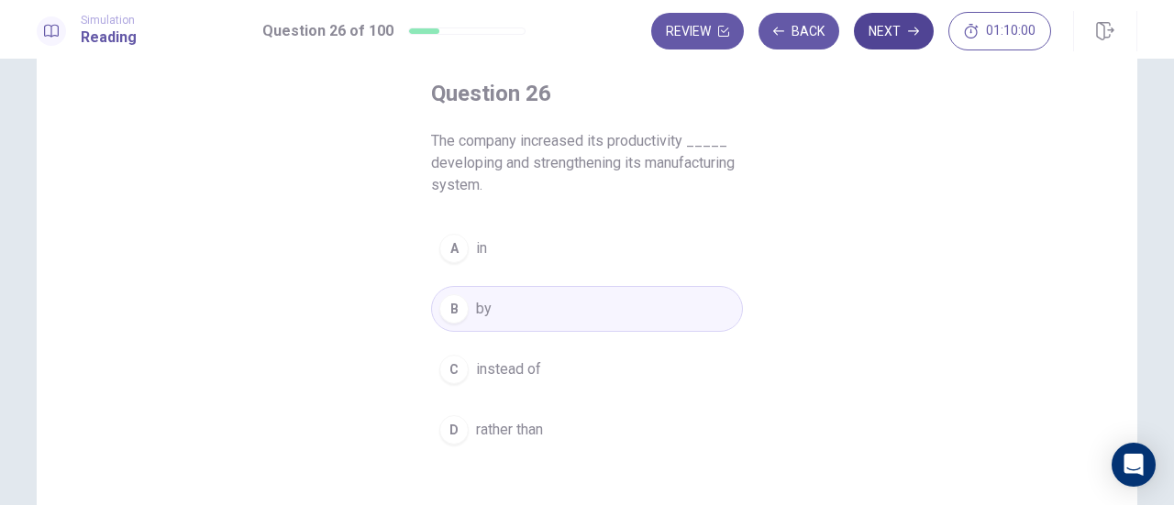
click at [903, 36] on button "Next" at bounding box center [894, 31] width 80 height 37
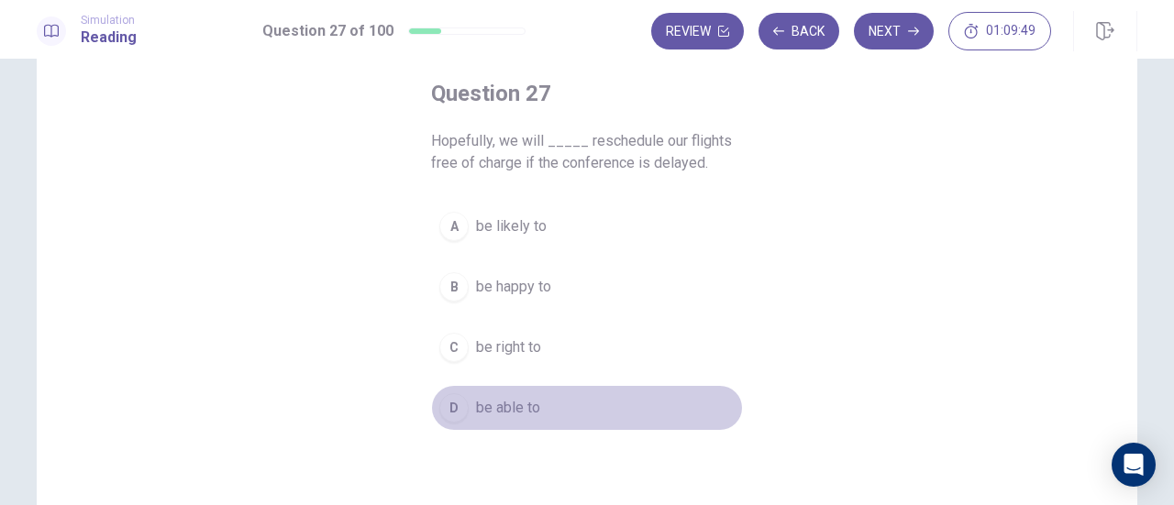
drag, startPoint x: 533, startPoint y: 396, endPoint x: 690, endPoint y: 296, distance: 186.0
click at [533, 397] on span "be able to" at bounding box center [508, 408] width 64 height 22
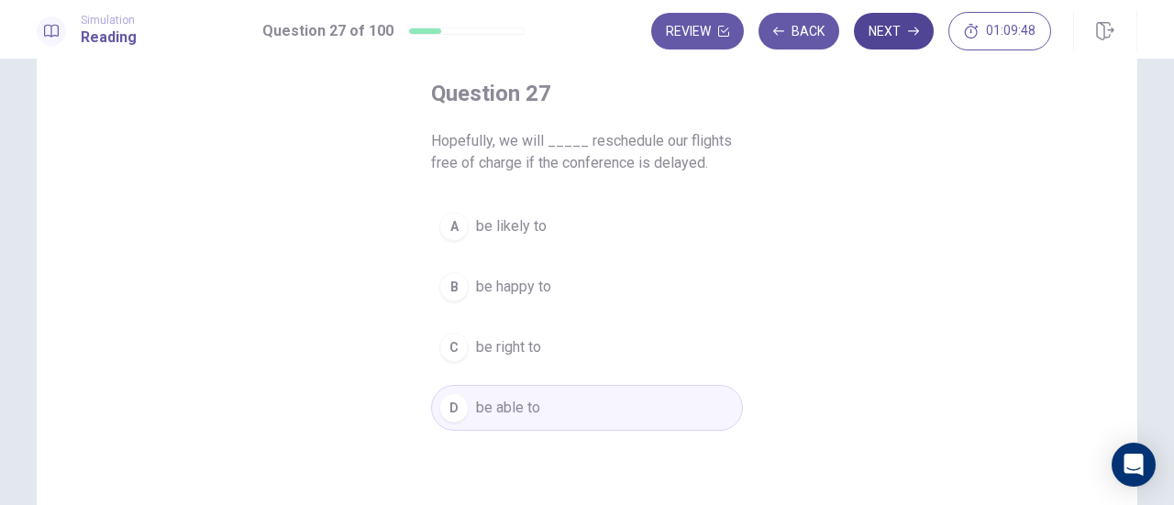
click at [875, 36] on button "Next" at bounding box center [894, 31] width 80 height 37
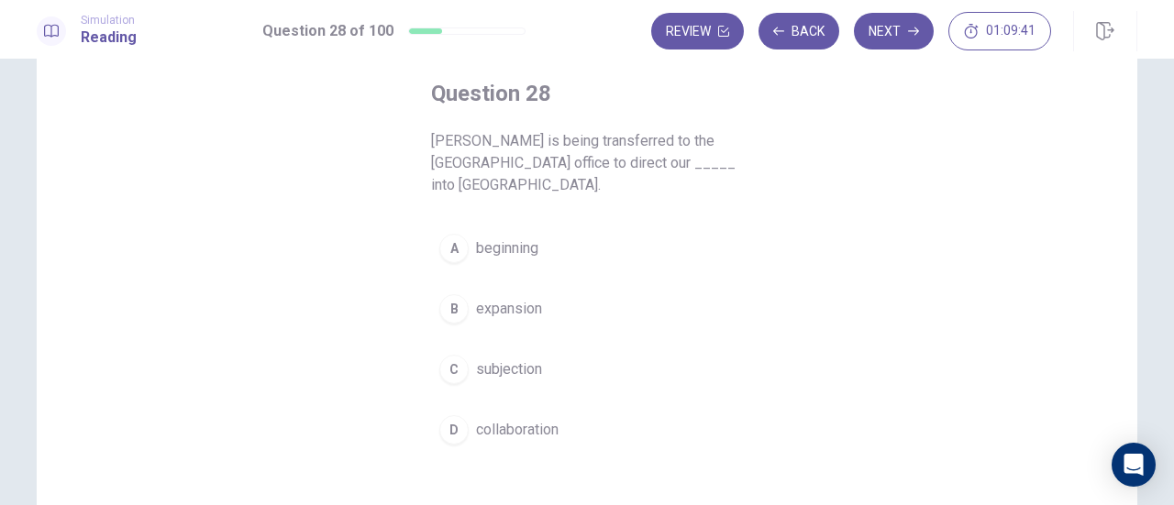
click at [526, 298] on span "expansion" at bounding box center [509, 309] width 66 height 22
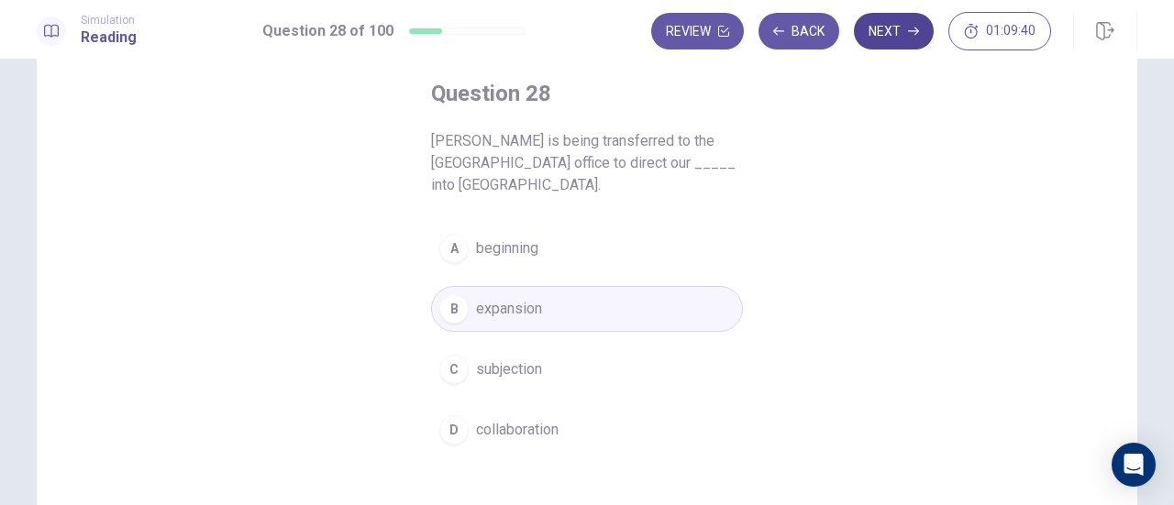
click at [906, 37] on button "Next" at bounding box center [894, 31] width 80 height 37
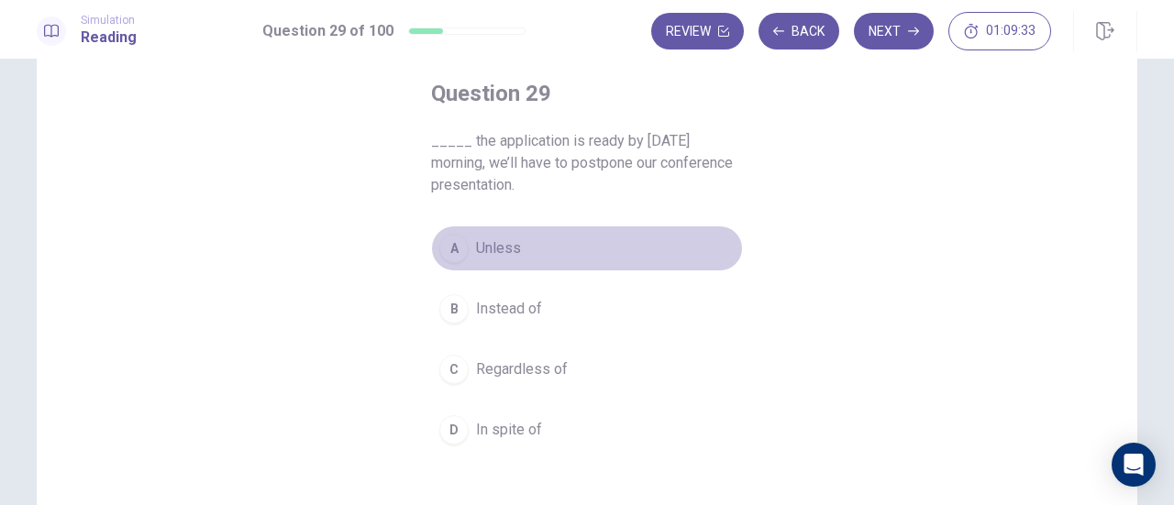
click at [490, 248] on span "Unless" at bounding box center [498, 249] width 45 height 22
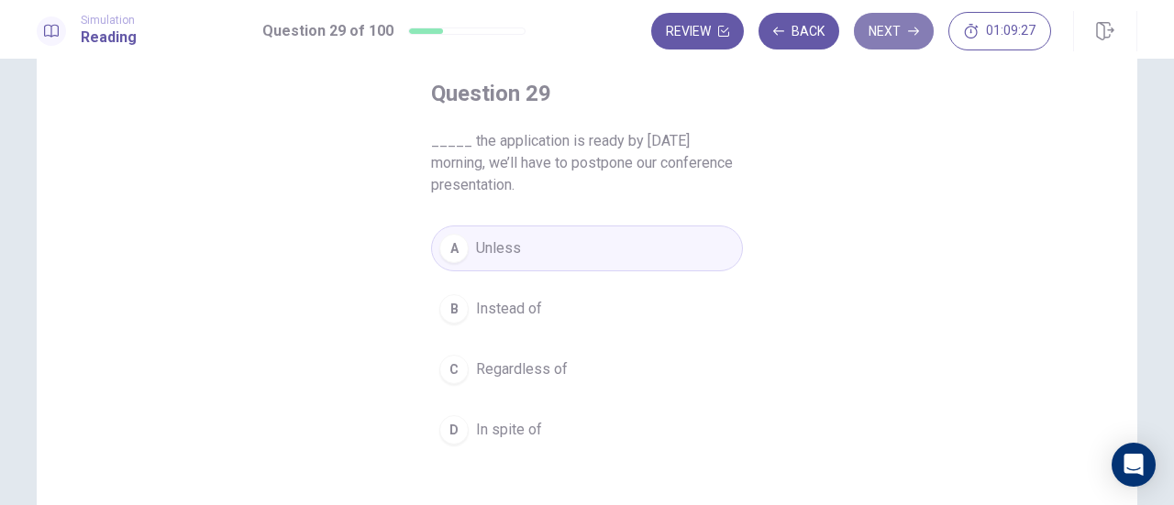
click at [907, 28] on button "Next" at bounding box center [894, 31] width 80 height 37
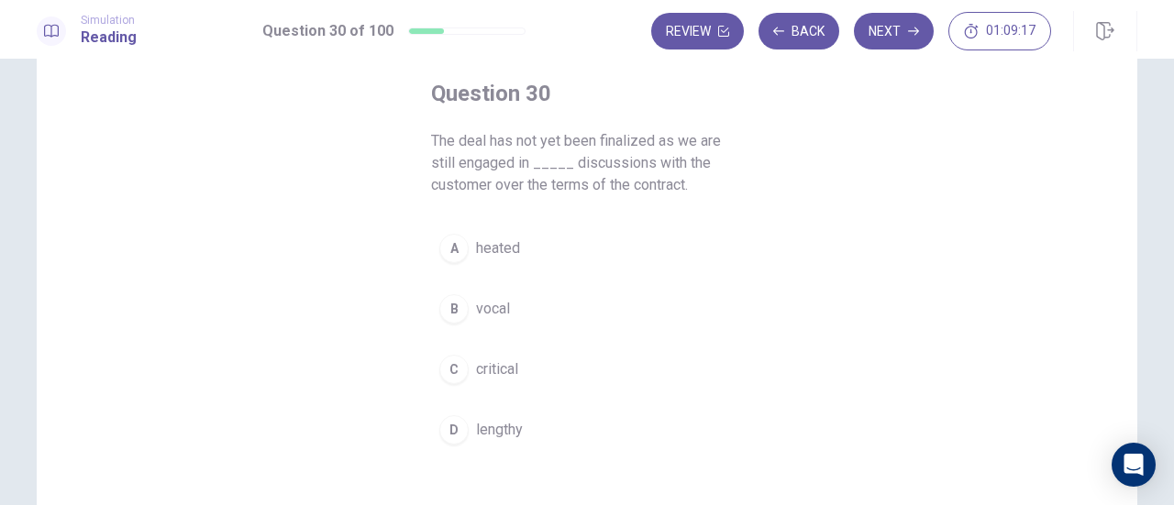
click at [515, 242] on span "heated" at bounding box center [498, 249] width 44 height 22
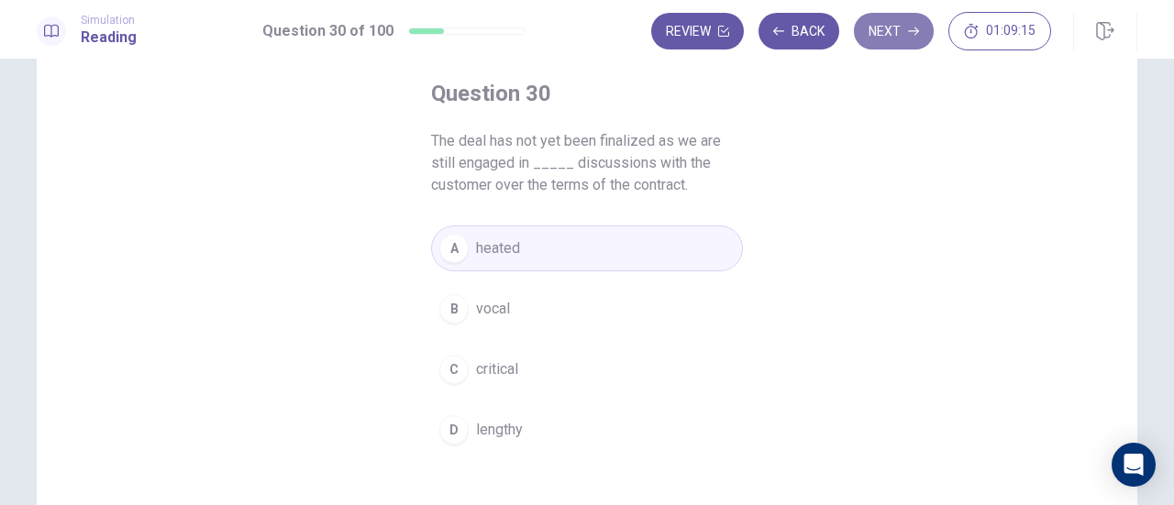
click at [889, 26] on button "Next" at bounding box center [894, 31] width 80 height 37
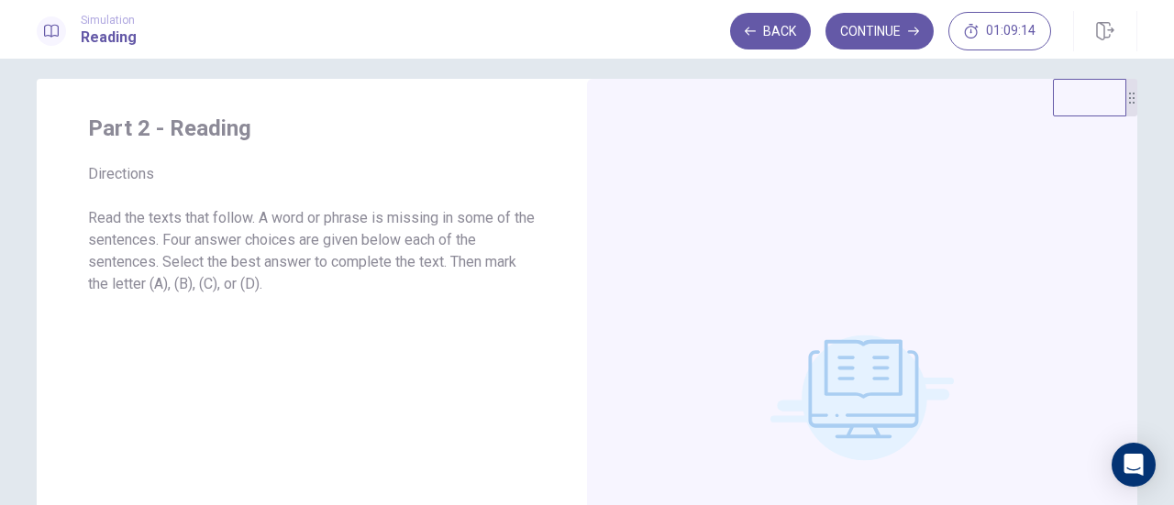
scroll to position [0, 0]
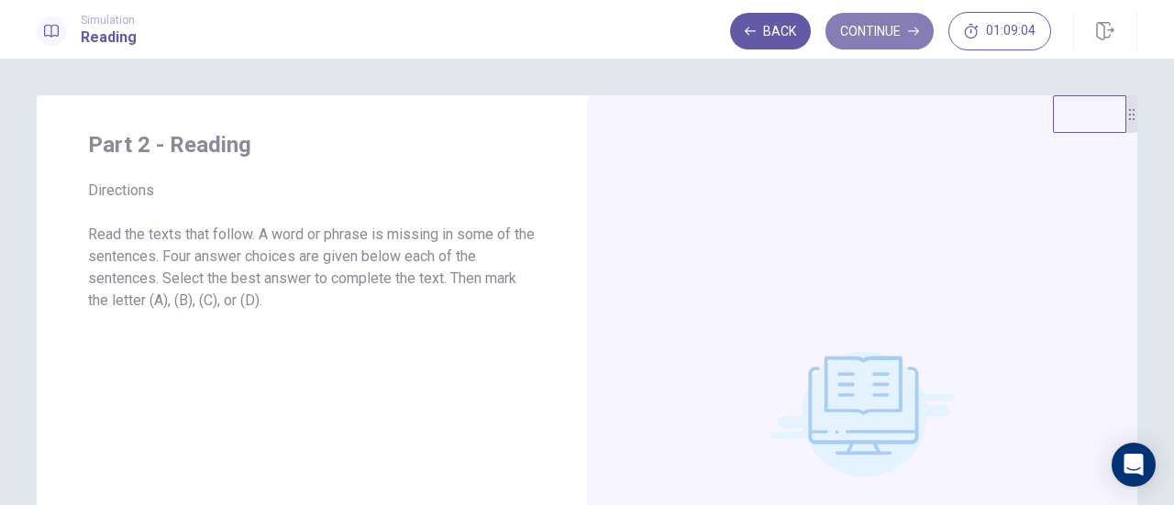
click at [904, 32] on button "Continue" at bounding box center [880, 31] width 108 height 37
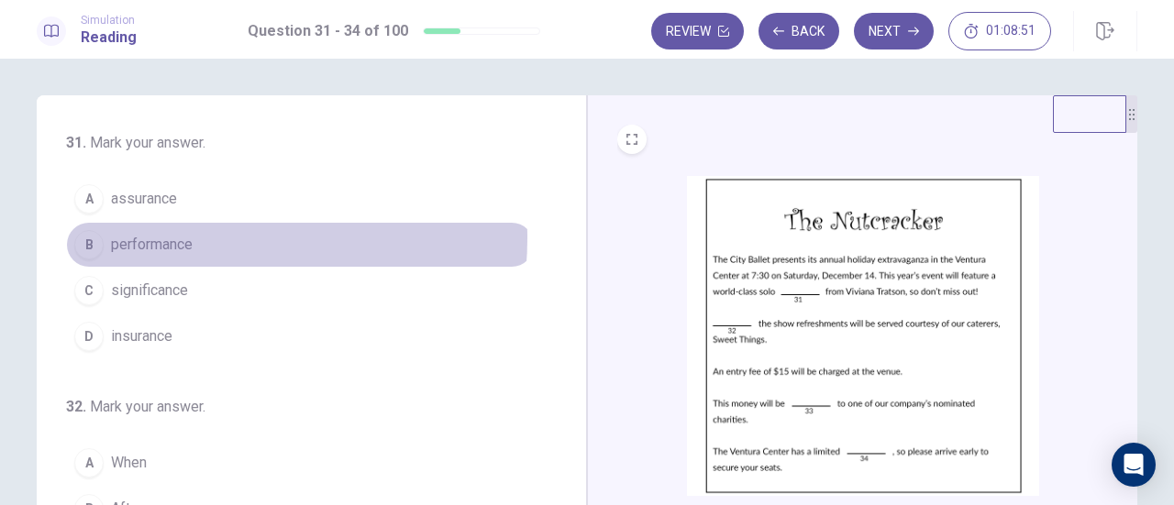
drag, startPoint x: 191, startPoint y: 238, endPoint x: 215, endPoint y: 260, distance: 32.5
click at [194, 243] on button "B performance" at bounding box center [300, 245] width 469 height 46
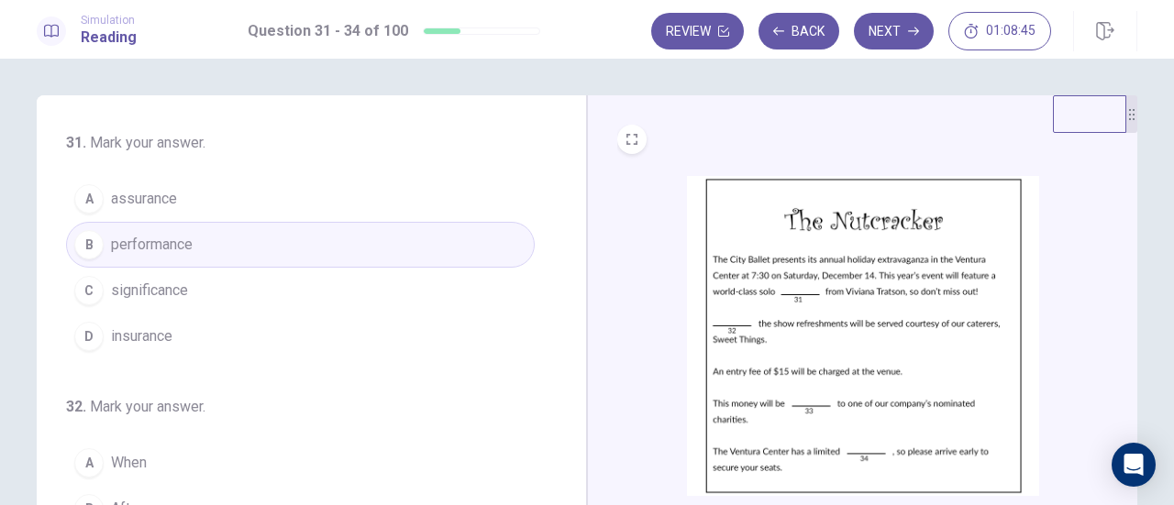
scroll to position [92, 0]
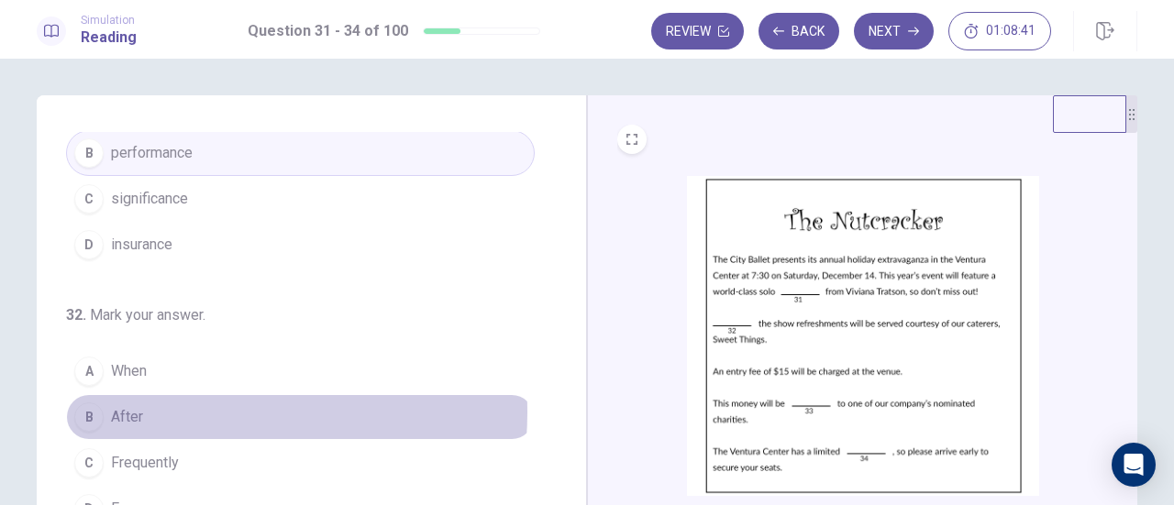
click at [182, 411] on button "B After" at bounding box center [300, 417] width 469 height 46
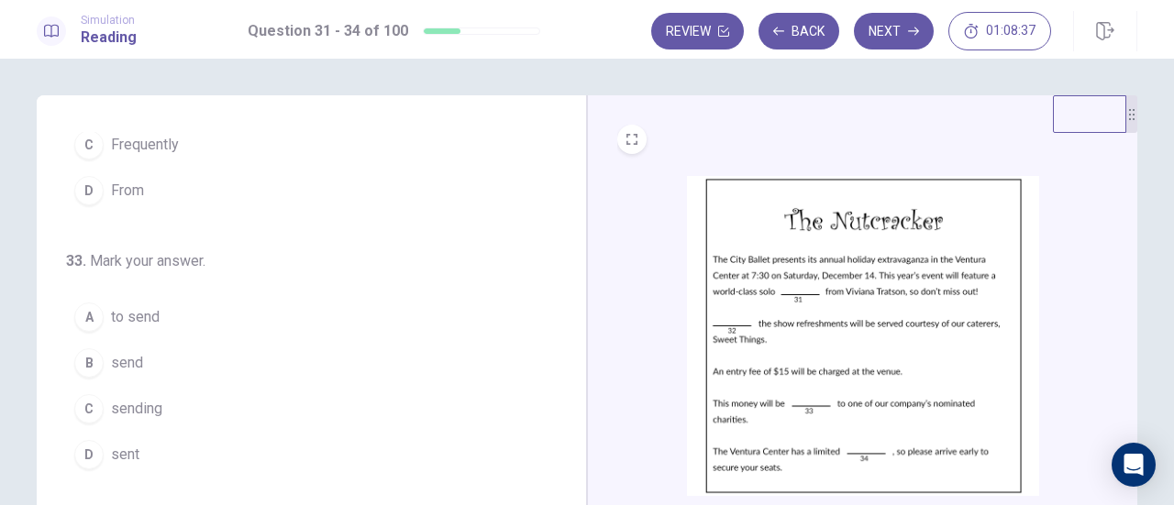
scroll to position [446, 0]
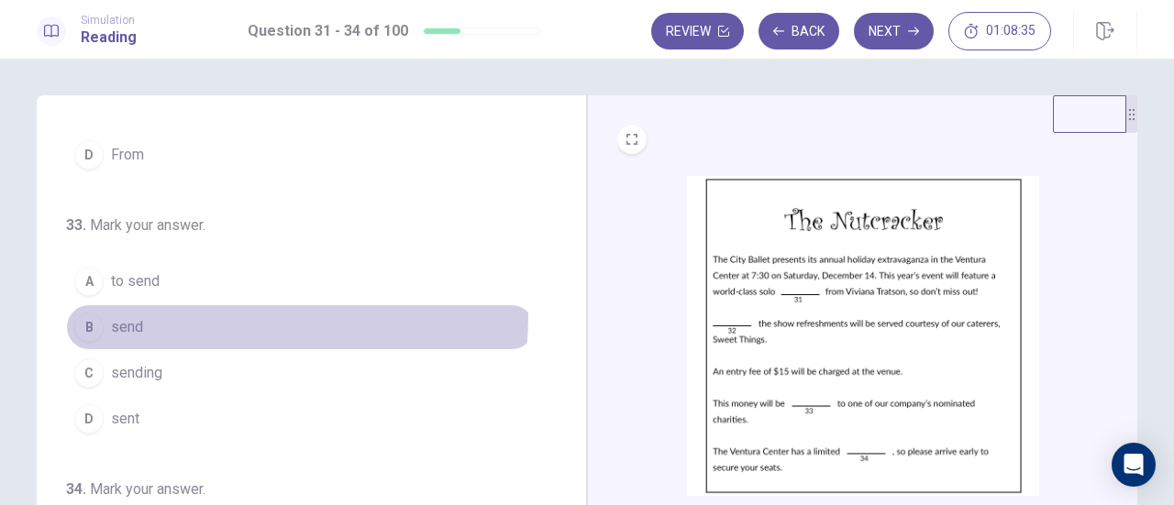
click at [176, 309] on button "B send" at bounding box center [300, 328] width 469 height 46
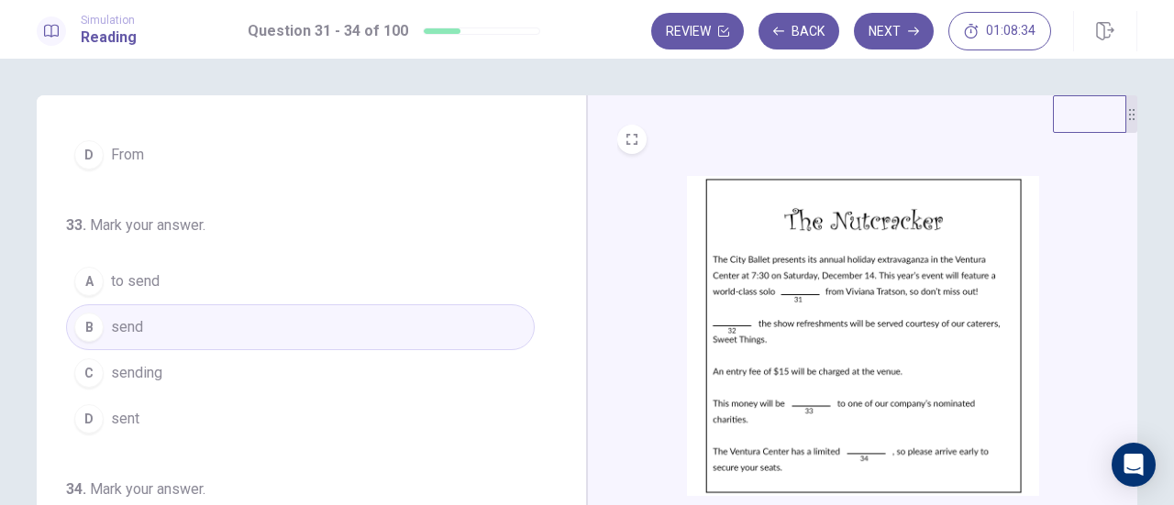
click at [206, 427] on button "D sent" at bounding box center [300, 419] width 469 height 46
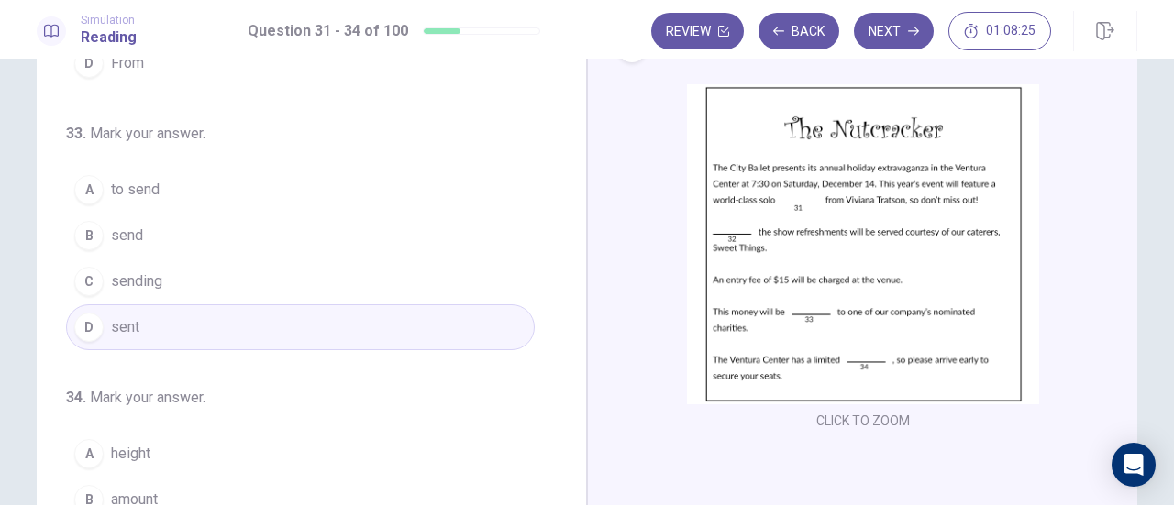
scroll to position [183, 0]
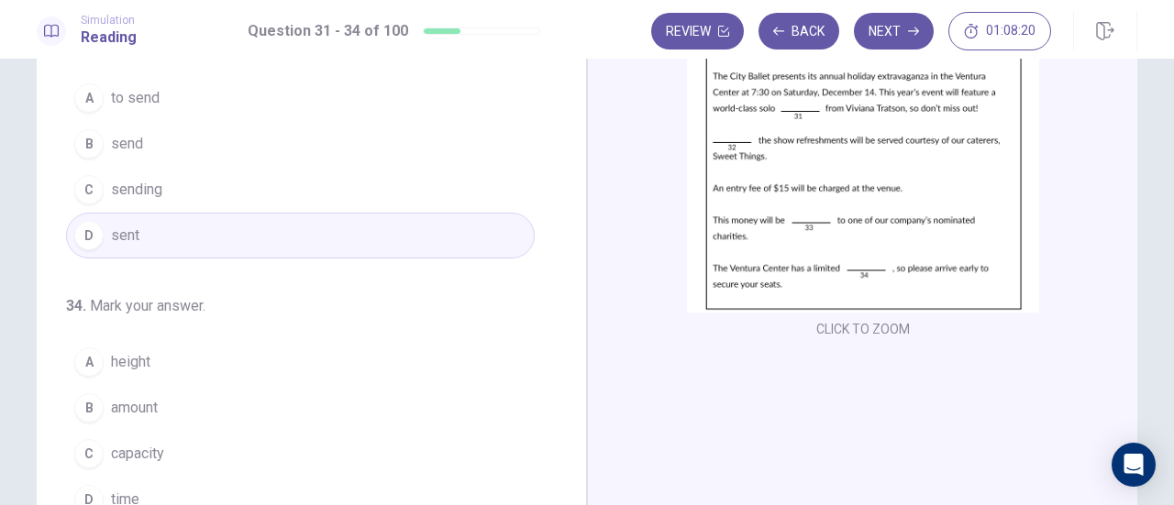
click at [189, 445] on button "C capacity" at bounding box center [300, 454] width 469 height 46
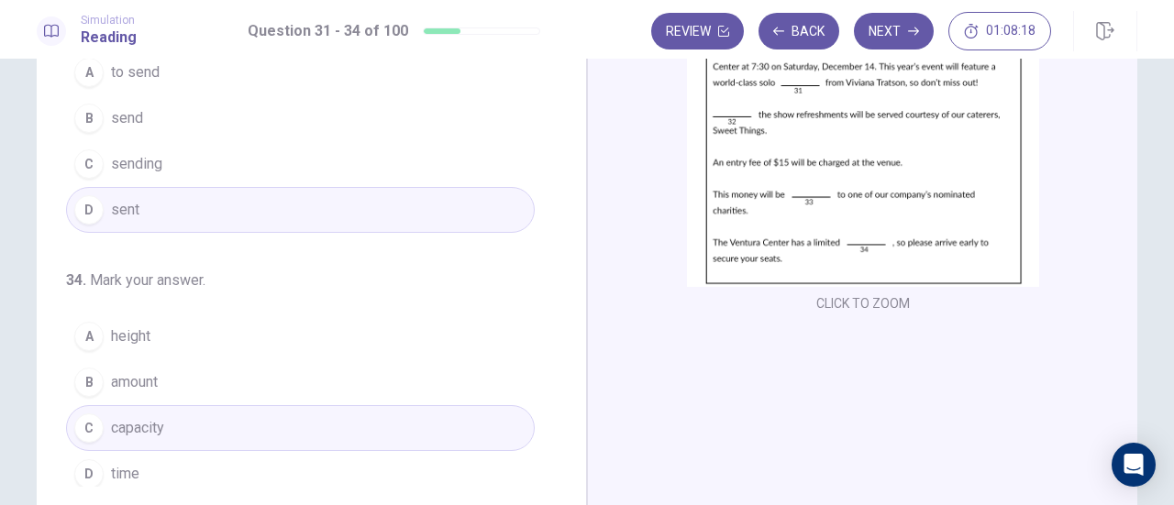
scroll to position [92, 0]
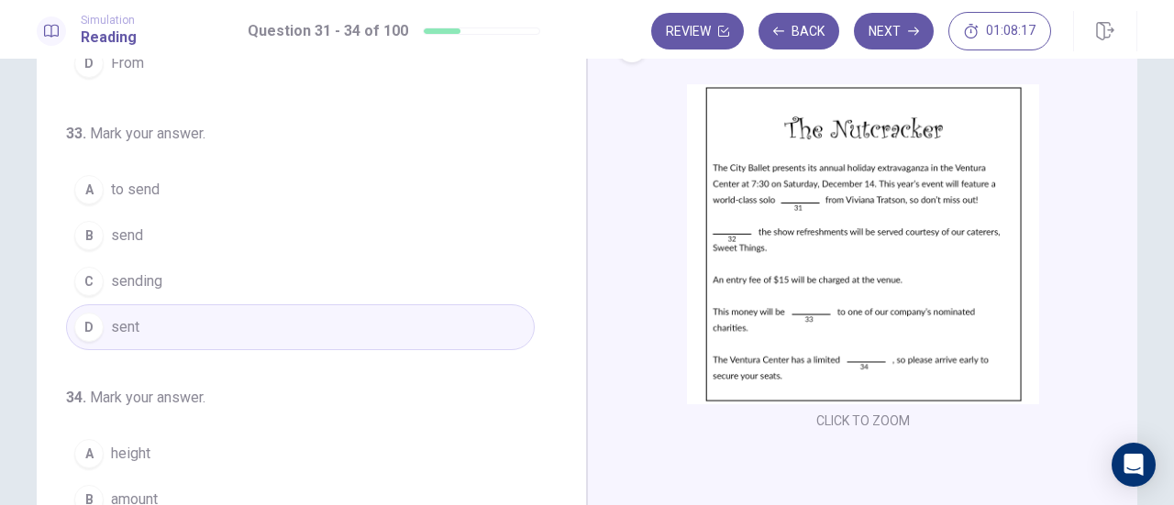
click at [908, 28] on icon "button" at bounding box center [913, 31] width 11 height 11
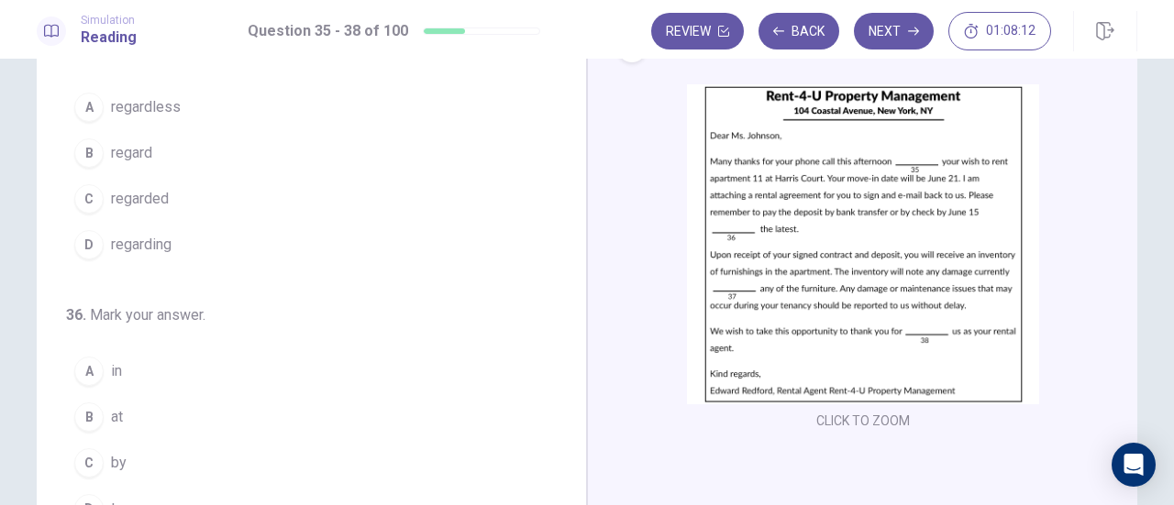
scroll to position [0, 0]
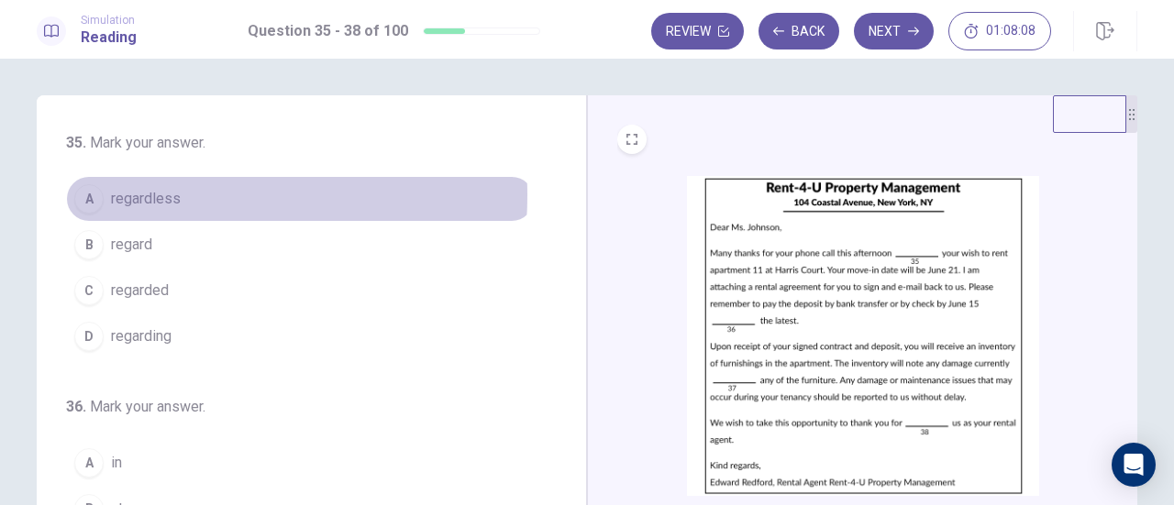
click at [135, 195] on span "regardless" at bounding box center [146, 199] width 70 height 22
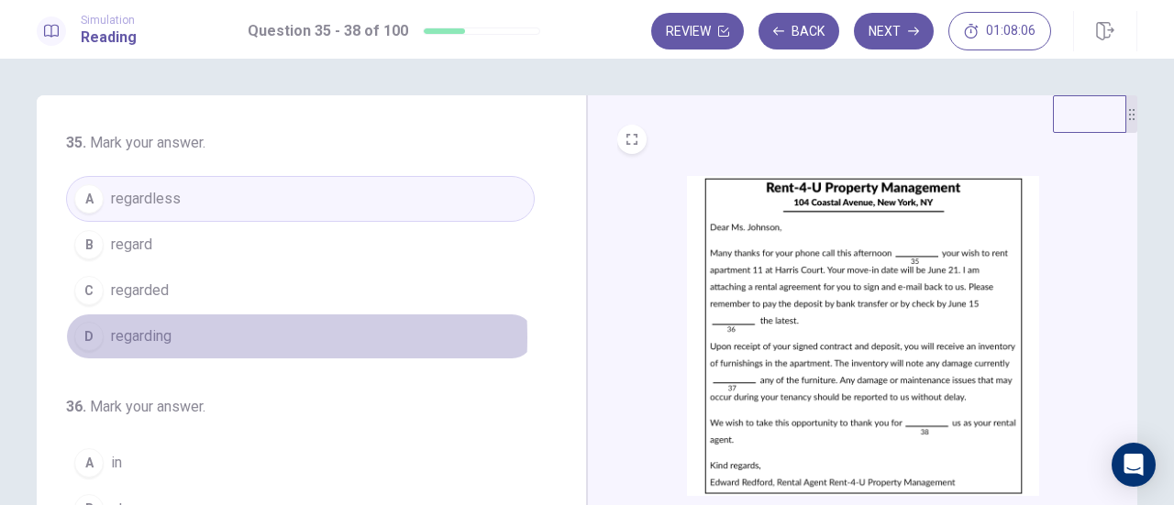
click at [150, 336] on span "regarding" at bounding box center [141, 337] width 61 height 22
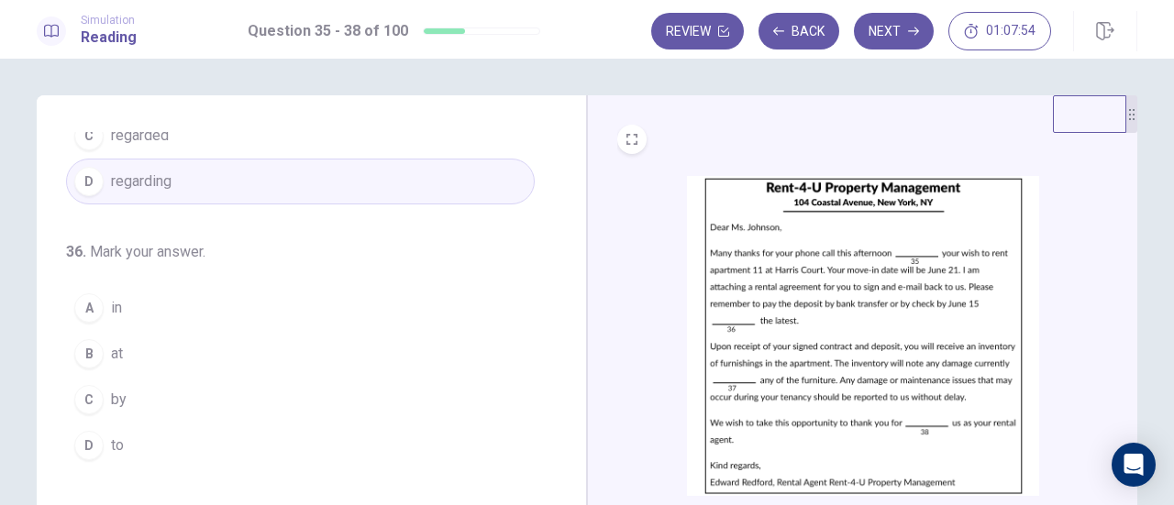
scroll to position [183, 0]
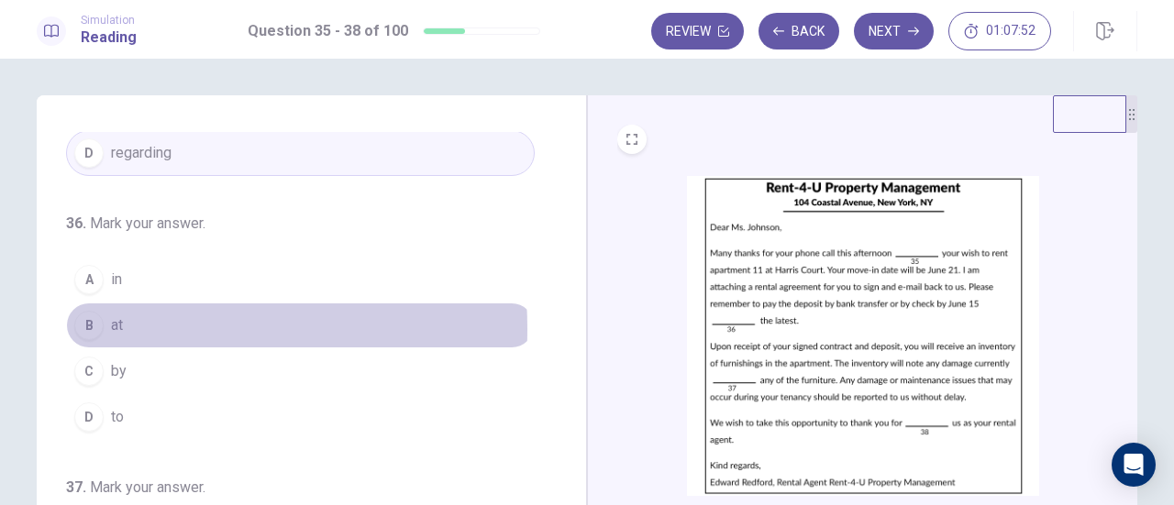
click at [113, 326] on span "at" at bounding box center [117, 326] width 12 height 22
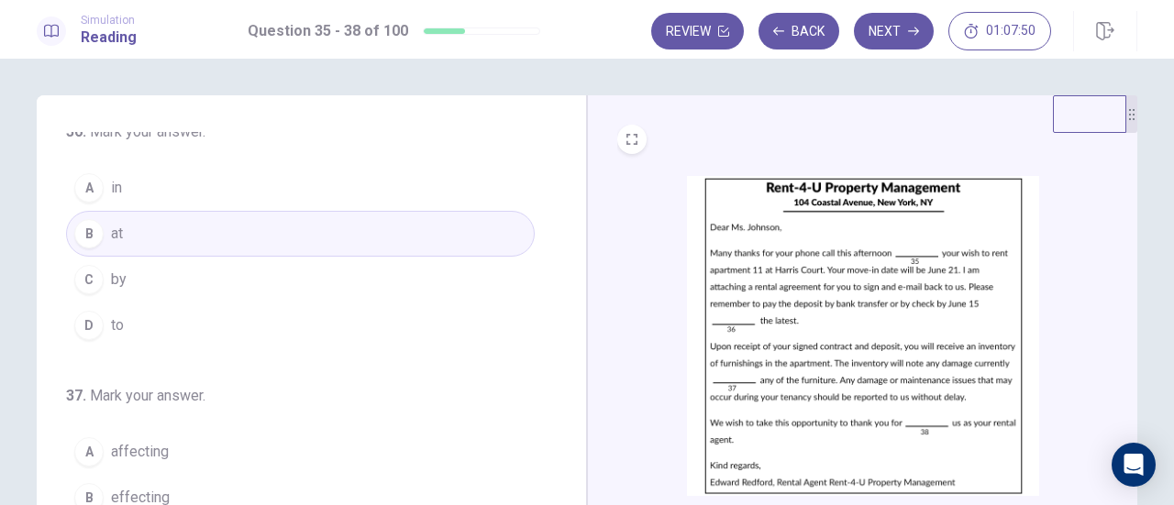
scroll to position [367, 0]
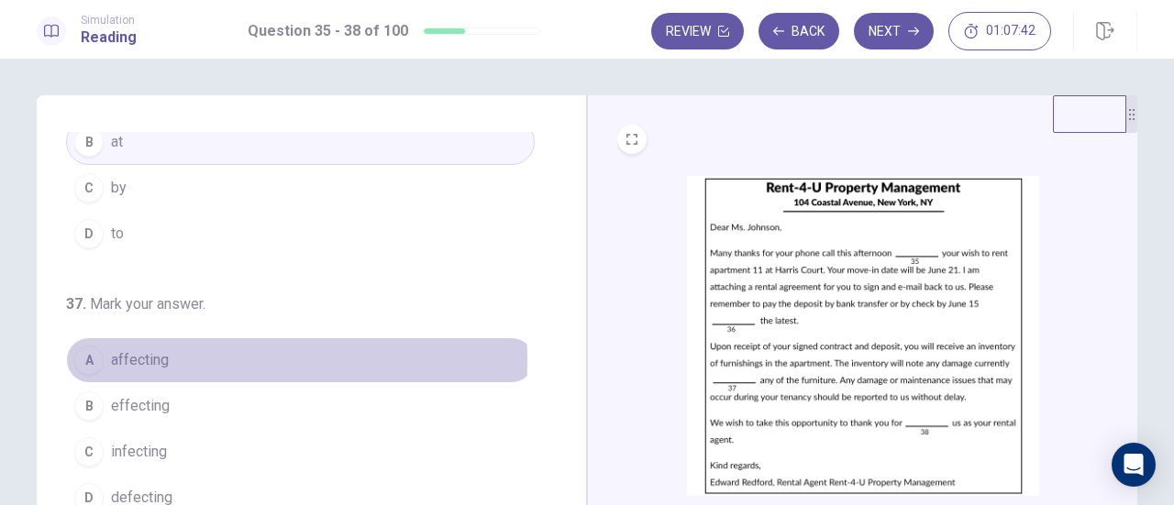
click at [192, 355] on button "A affecting" at bounding box center [300, 361] width 469 height 46
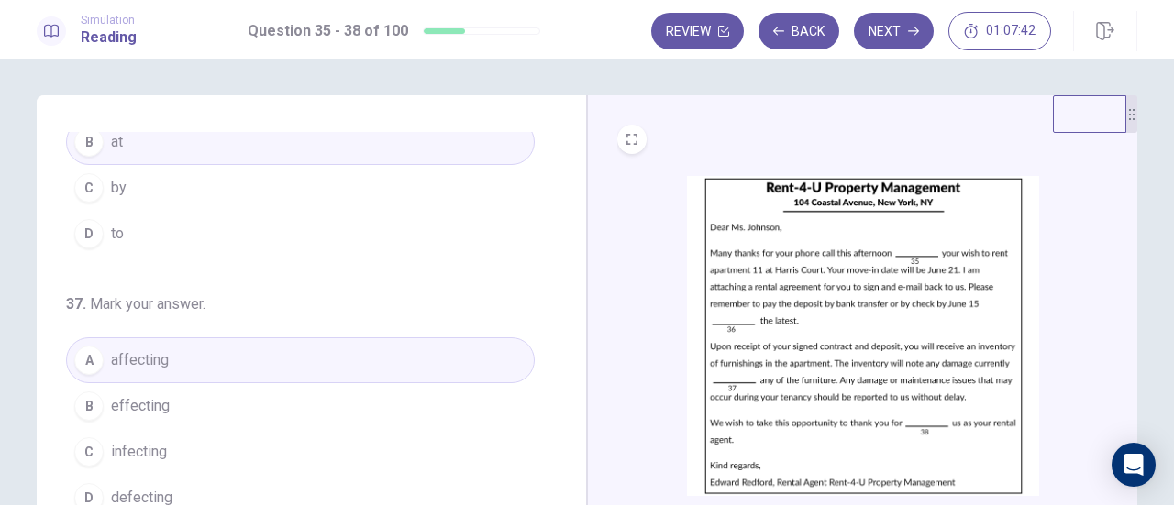
scroll to position [446, 0]
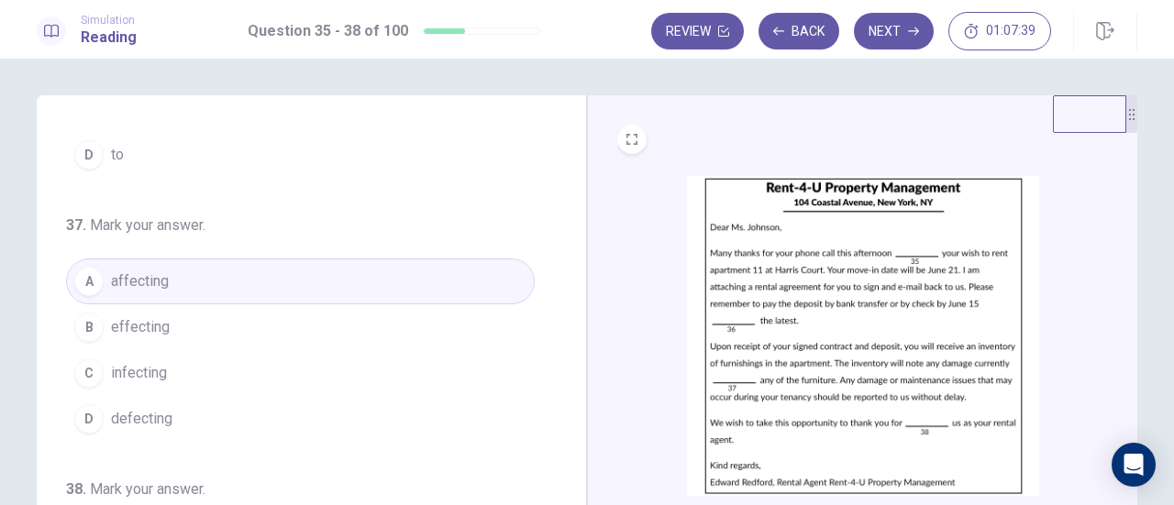
click at [657, 343] on div "CLICK TO ZOOM" at bounding box center [863, 350] width 492 height 349
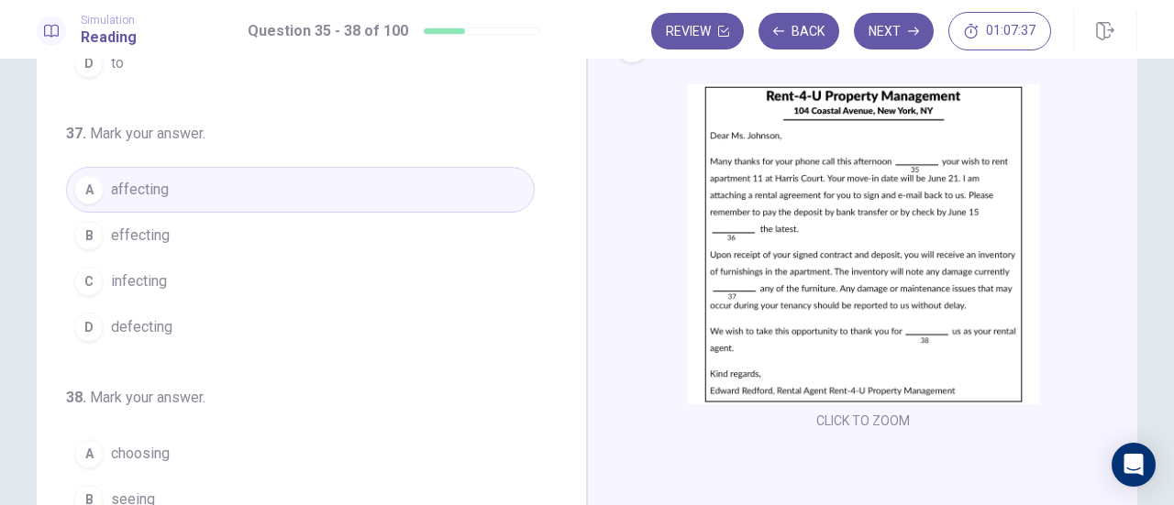
scroll to position [183, 0]
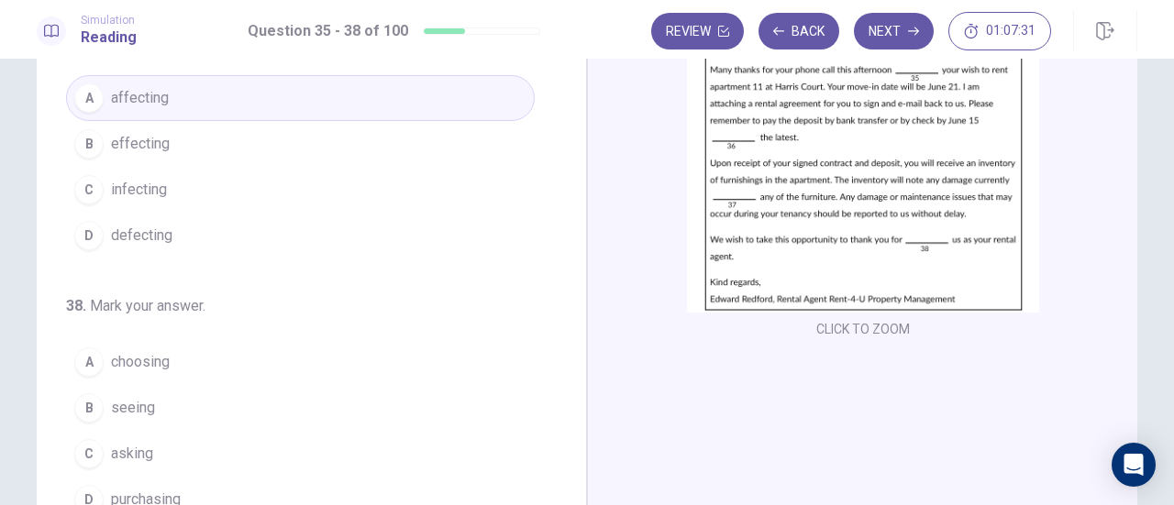
click at [141, 351] on span "choosing" at bounding box center [140, 362] width 59 height 22
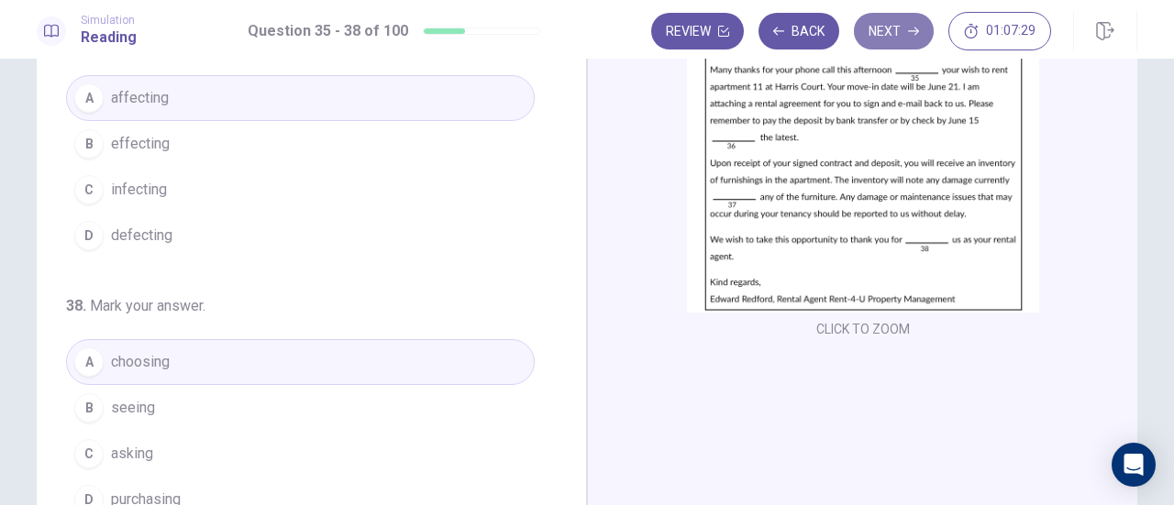
click at [890, 28] on button "Next" at bounding box center [894, 31] width 80 height 37
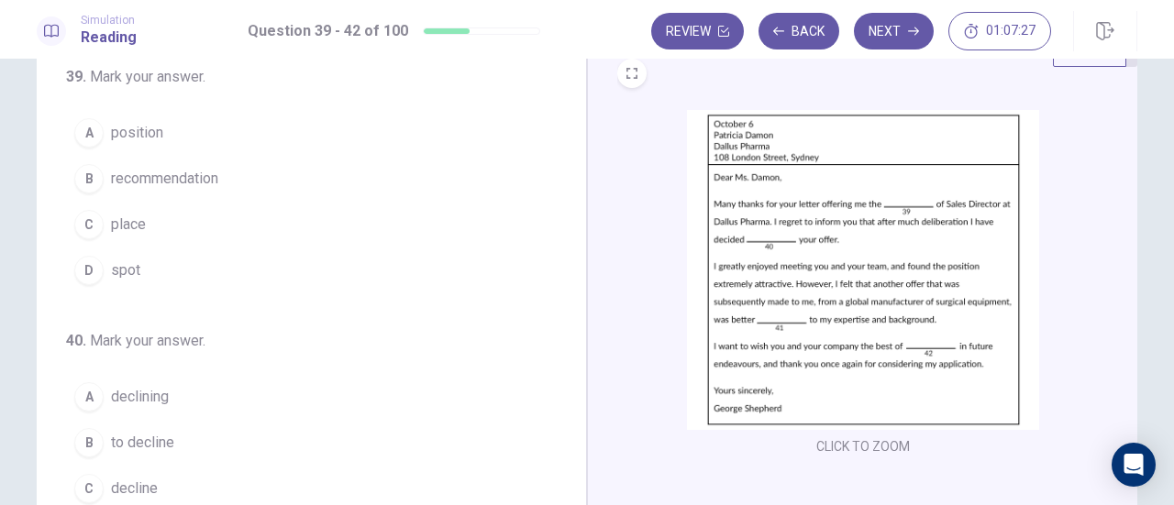
scroll to position [0, 0]
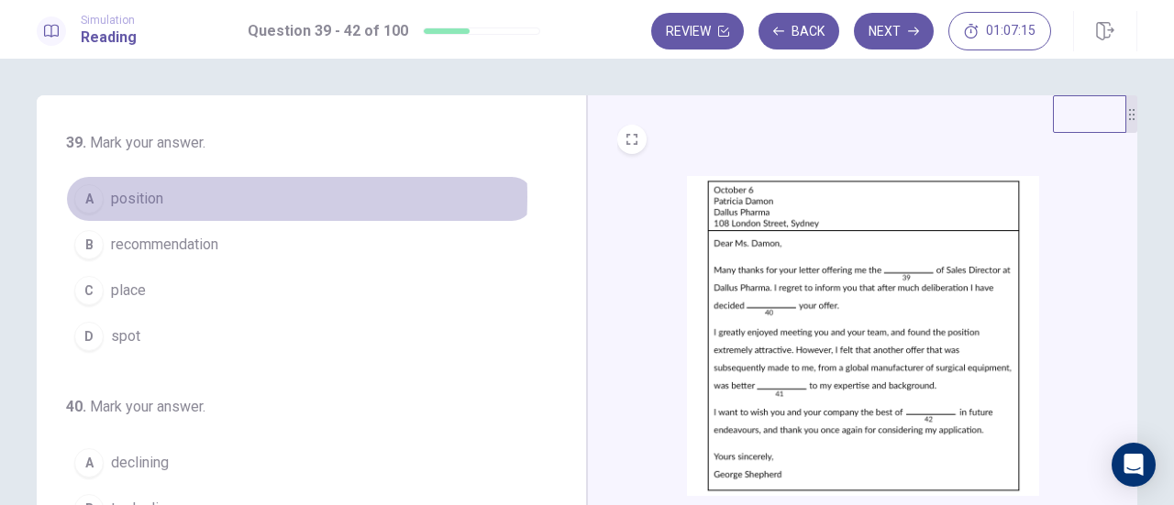
click at [154, 197] on span "position" at bounding box center [137, 199] width 52 height 22
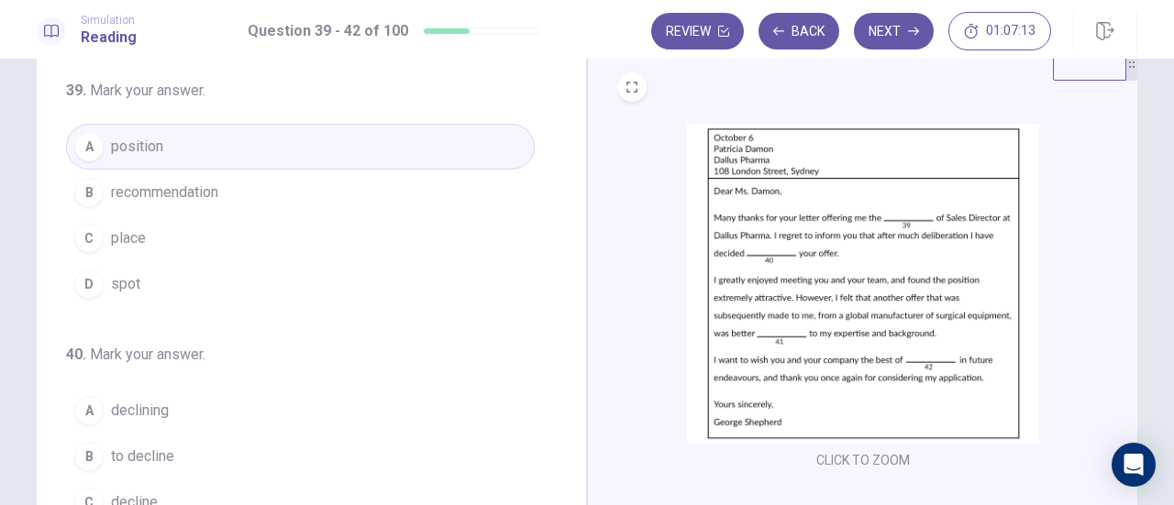
scroll to position [92, 0]
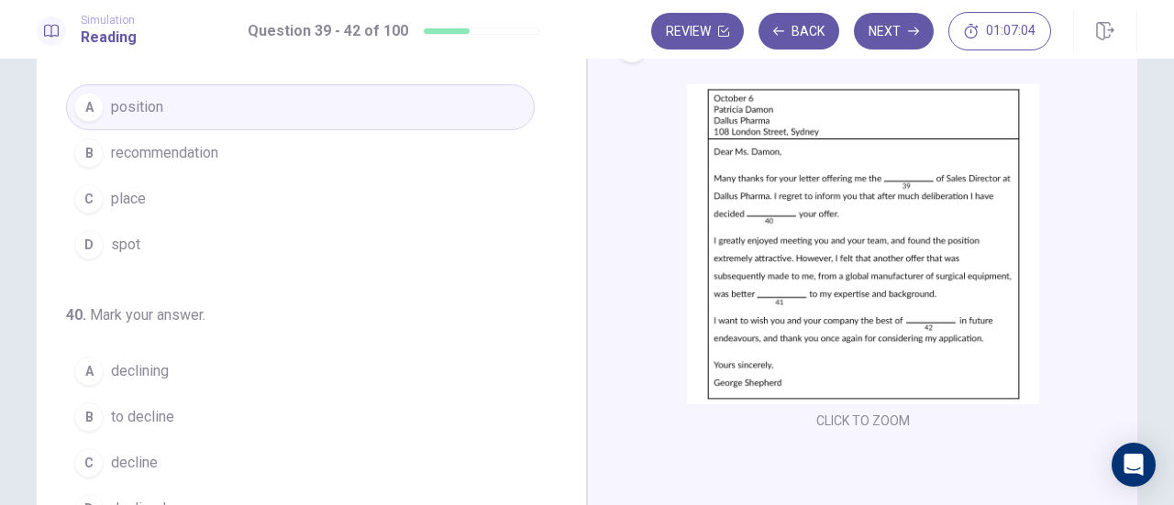
click at [160, 411] on span "to decline" at bounding box center [142, 417] width 63 height 22
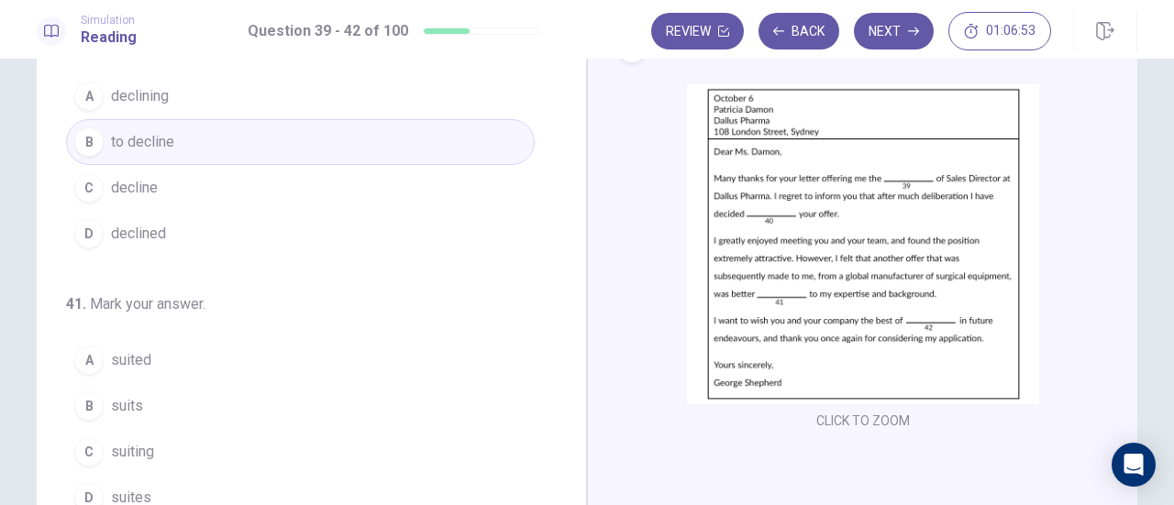
scroll to position [367, 0]
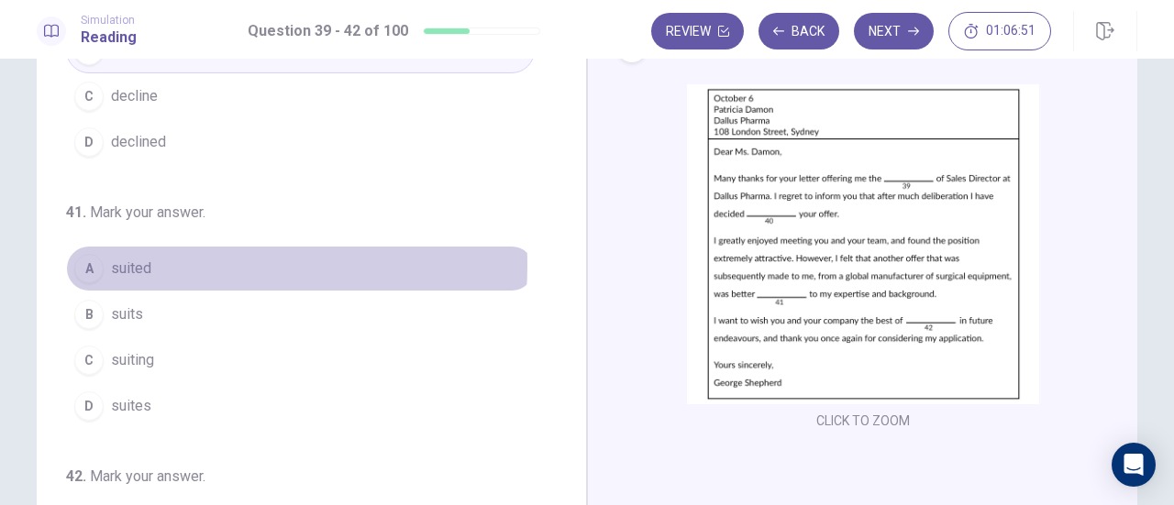
click at [143, 260] on span "suited" at bounding box center [131, 269] width 40 height 22
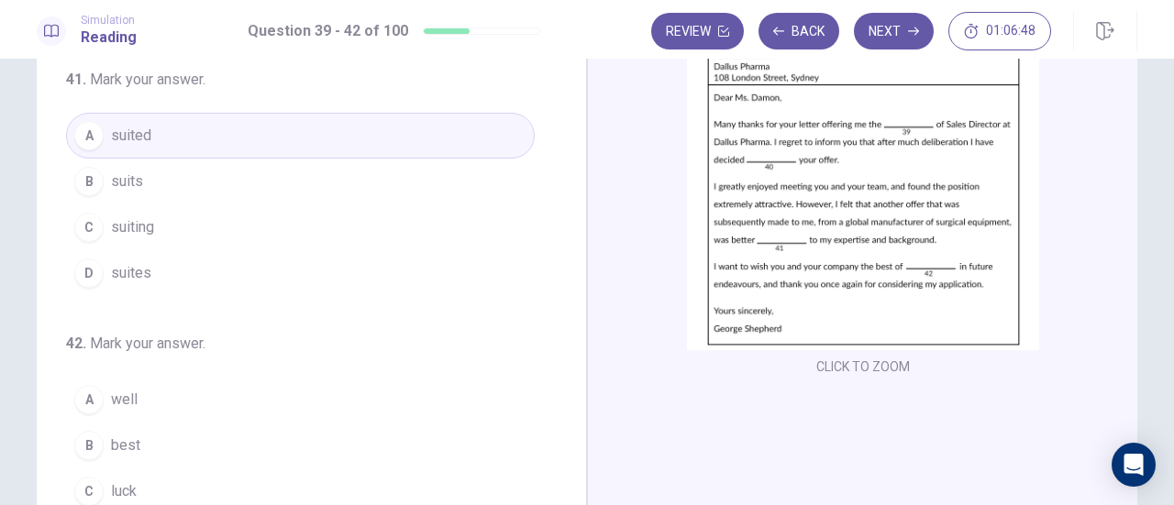
scroll to position [183, 0]
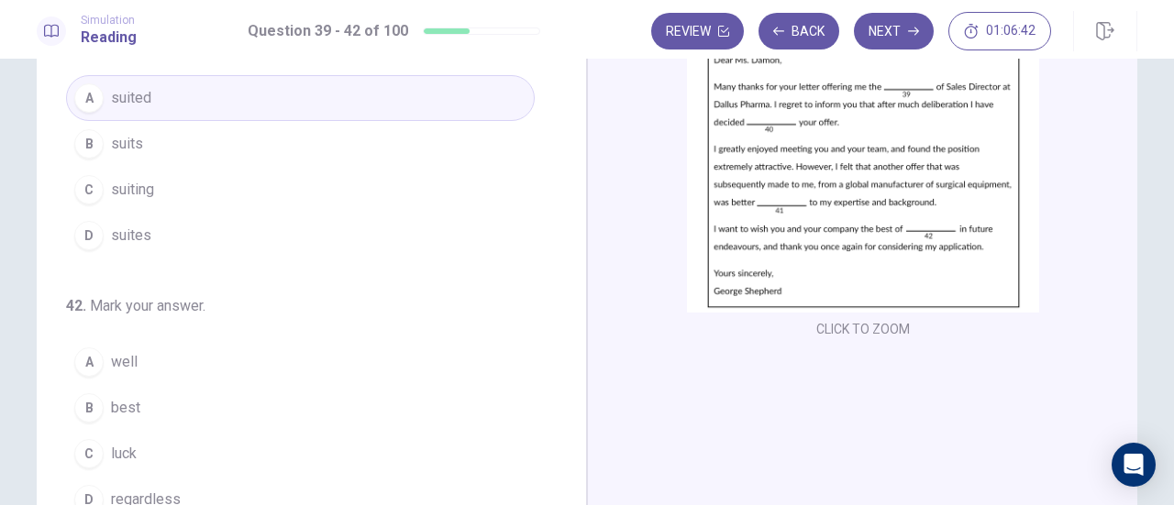
click at [167, 435] on button "C luck" at bounding box center [300, 454] width 469 height 46
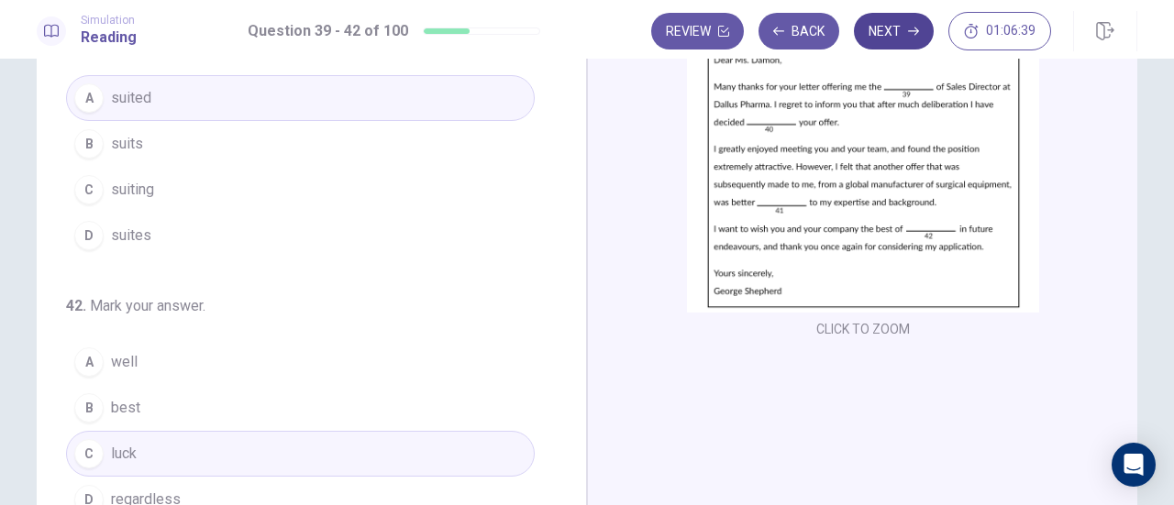
click at [877, 33] on button "Next" at bounding box center [894, 31] width 80 height 37
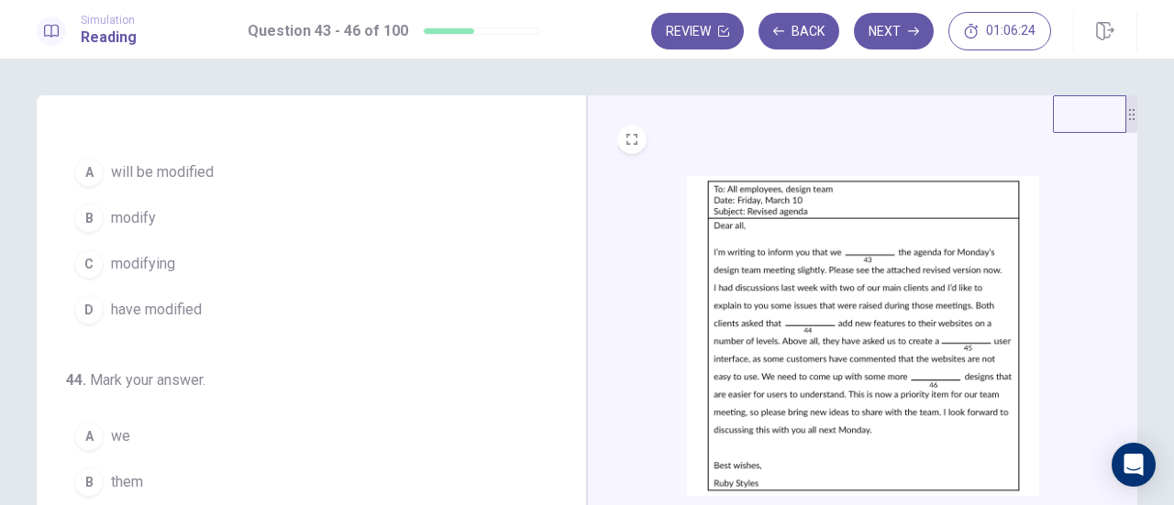
scroll to position [0, 0]
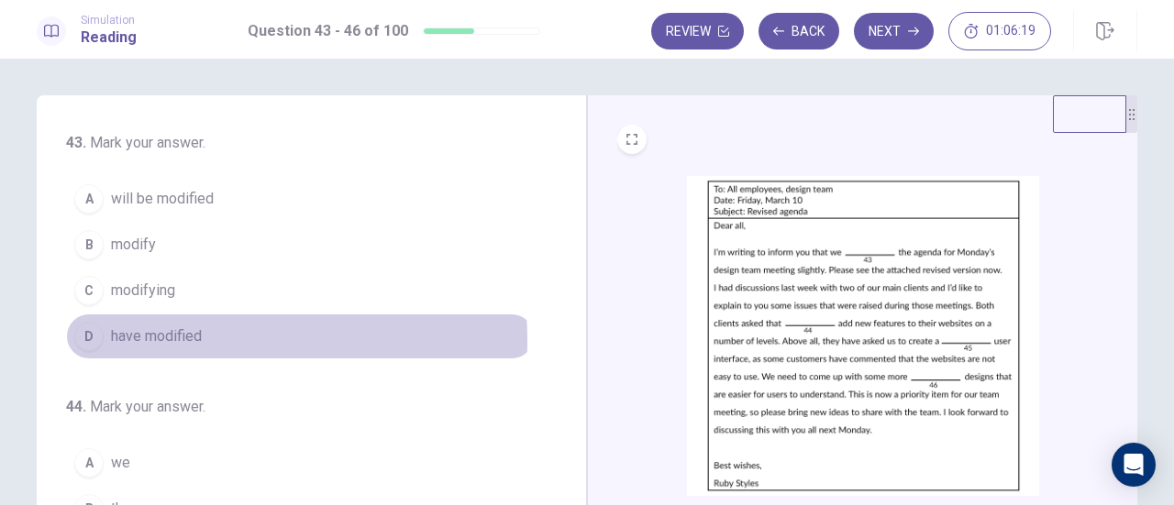
click at [168, 338] on span "have modified" at bounding box center [156, 337] width 91 height 22
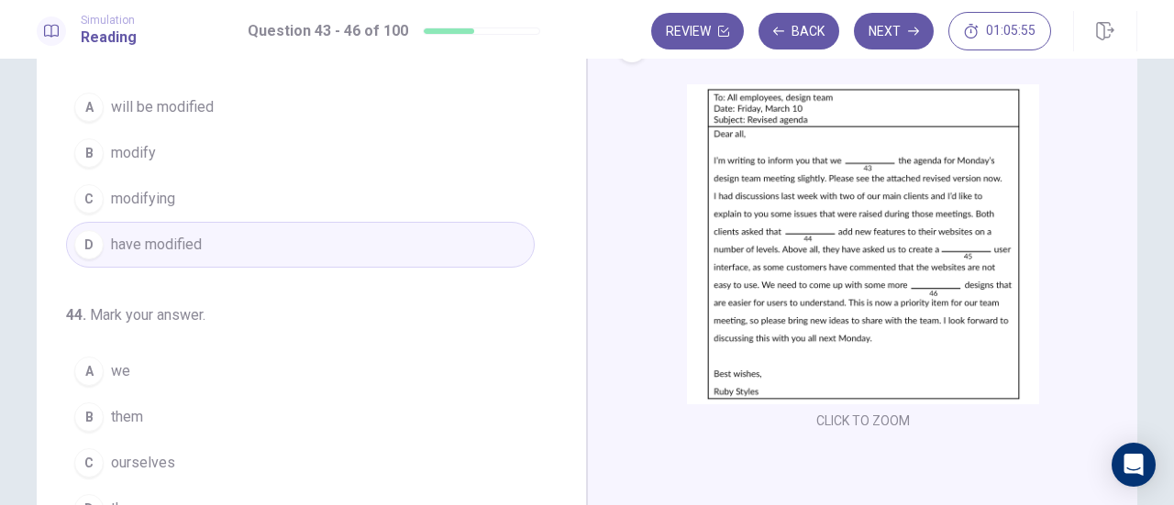
scroll to position [92, 0]
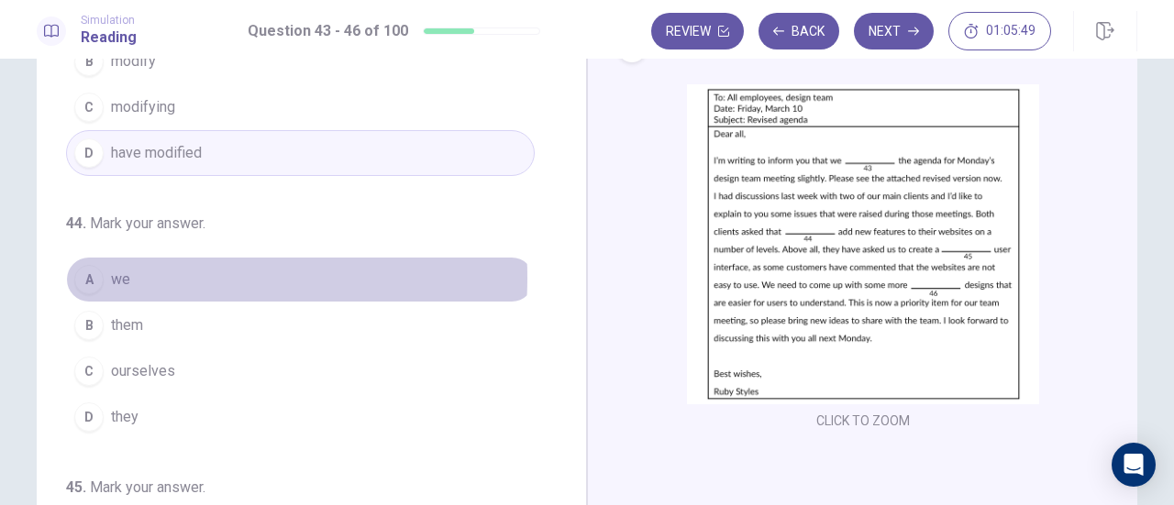
click at [134, 275] on button "A we" at bounding box center [300, 280] width 469 height 46
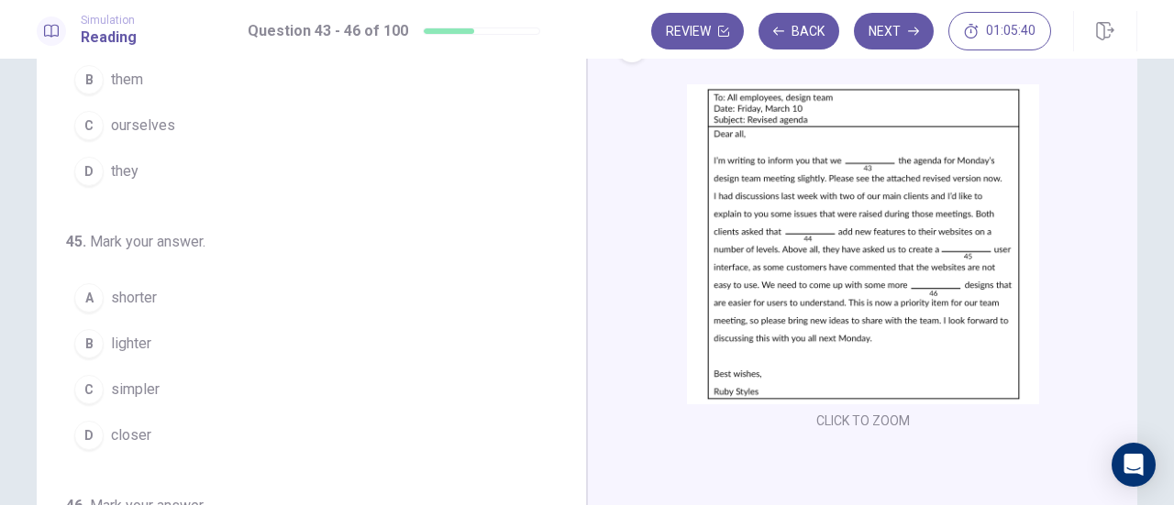
scroll to position [367, 0]
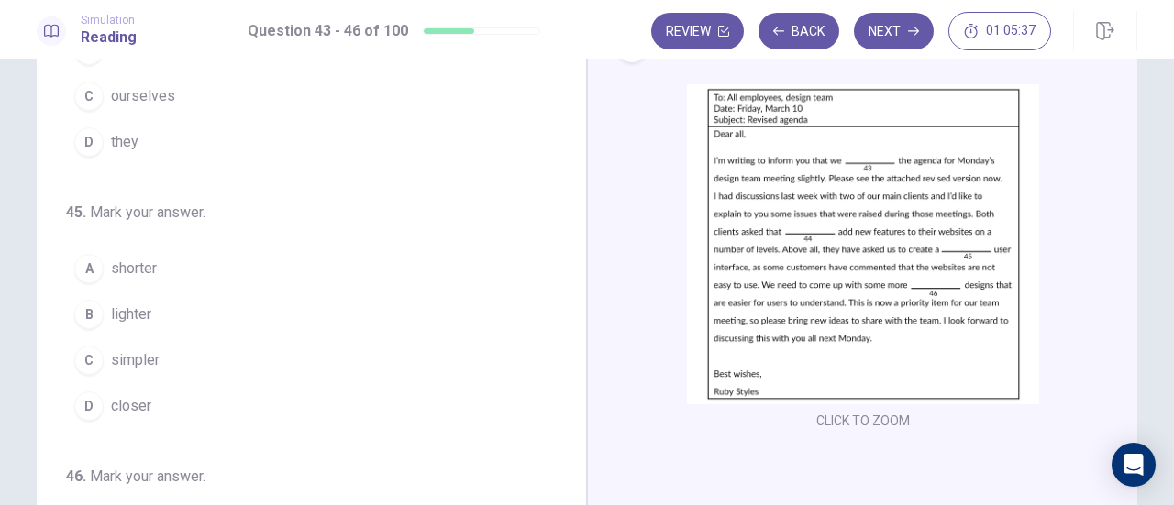
click at [121, 351] on span "simpler" at bounding box center [135, 360] width 49 height 22
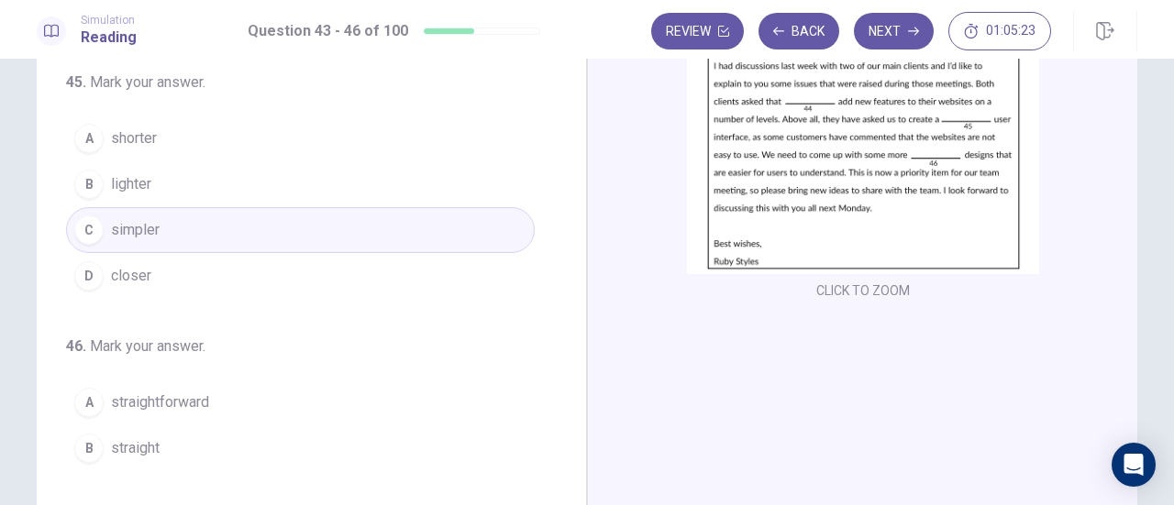
scroll to position [275, 0]
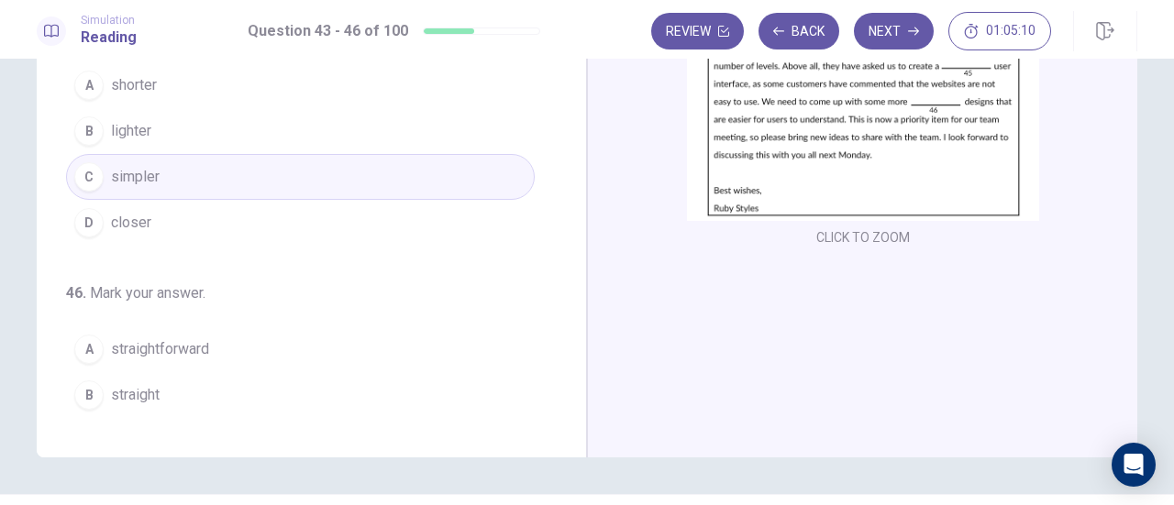
click at [182, 338] on span "straightforward" at bounding box center [160, 349] width 98 height 22
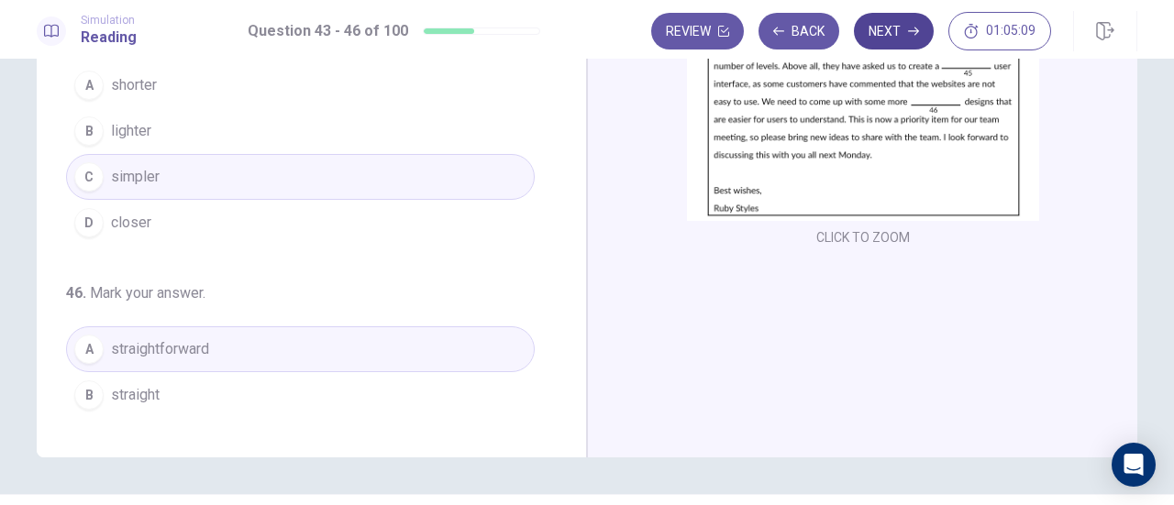
click at [897, 36] on button "Next" at bounding box center [894, 31] width 80 height 37
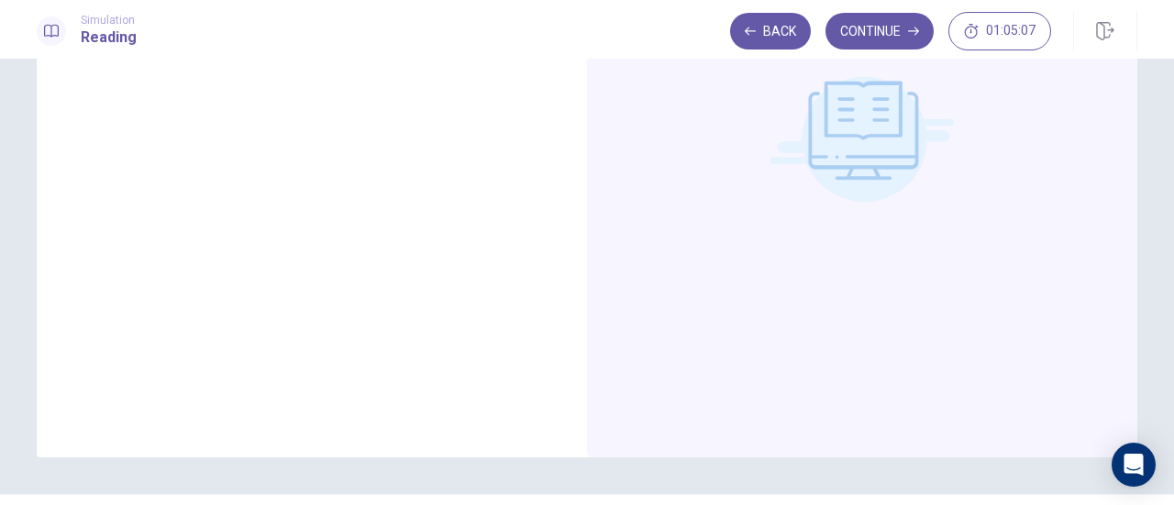
scroll to position [0, 0]
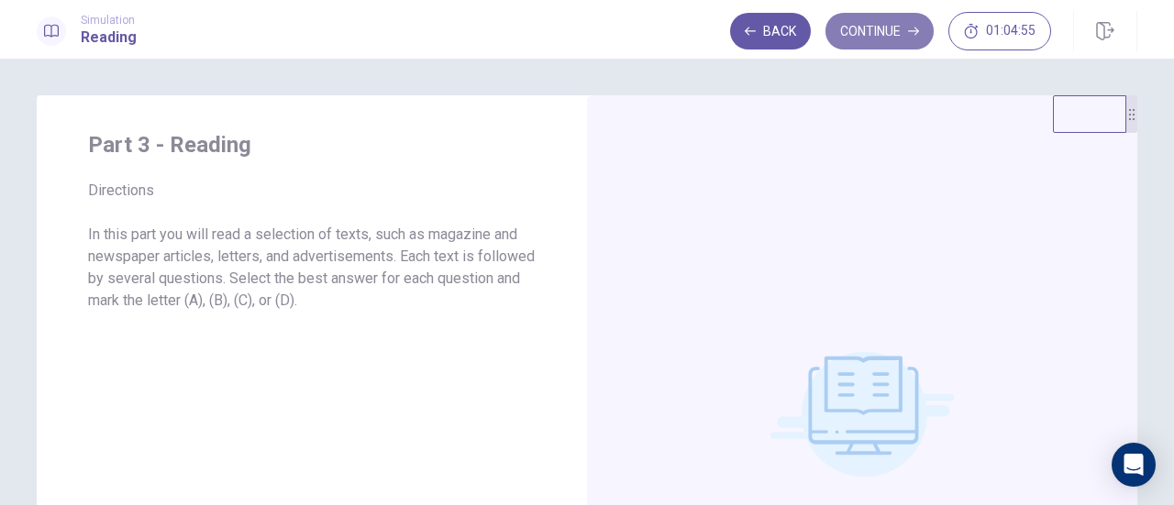
click at [895, 27] on button "Continue" at bounding box center [880, 31] width 108 height 37
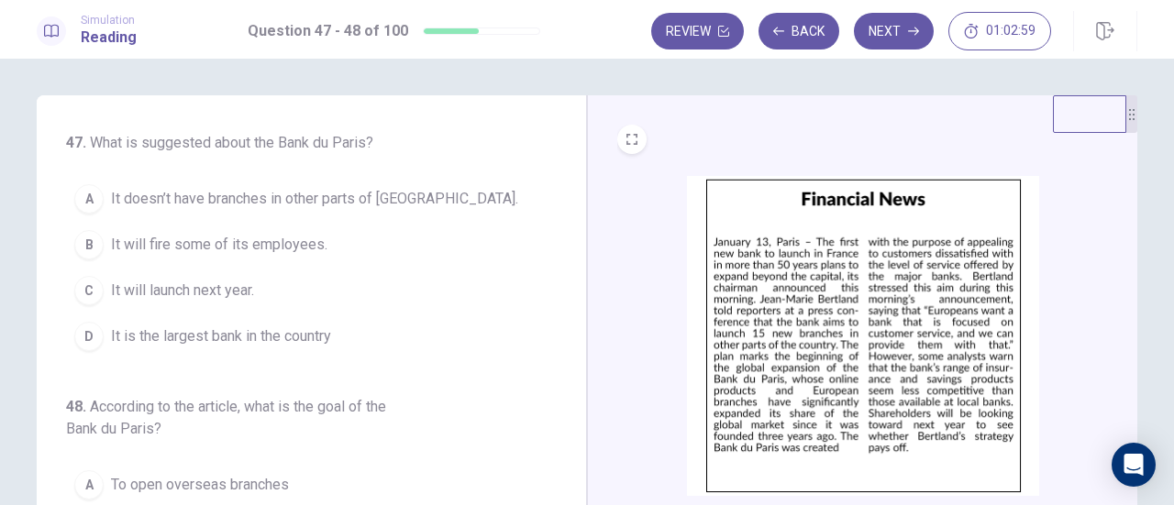
click at [477, 357] on div "47 . What is suggested about the Bank du Paris? A It doesn’t have branches in o…" at bounding box center [300, 389] width 469 height 514
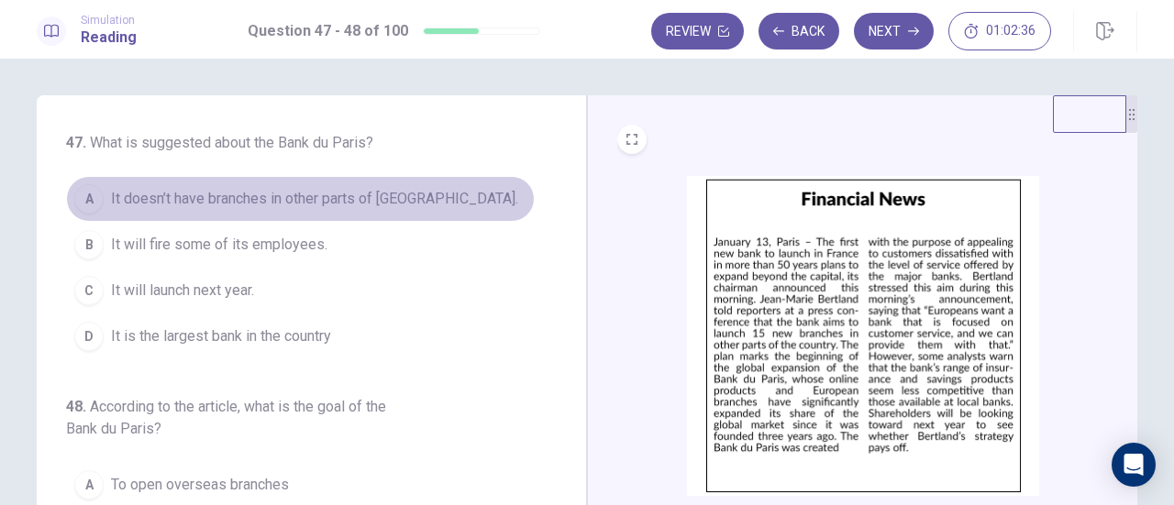
click at [80, 204] on div "A" at bounding box center [88, 198] width 29 height 29
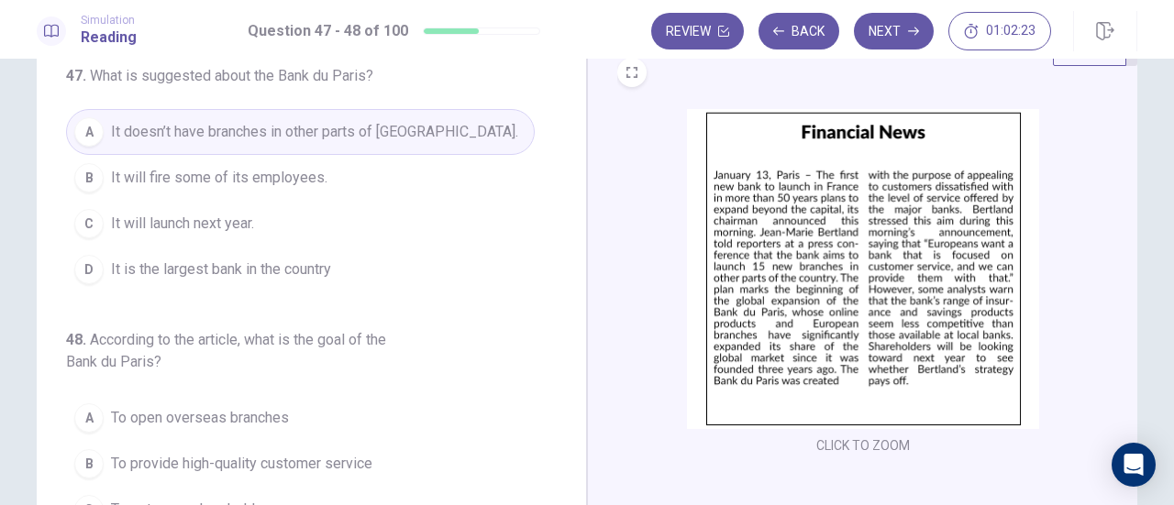
scroll to position [92, 0]
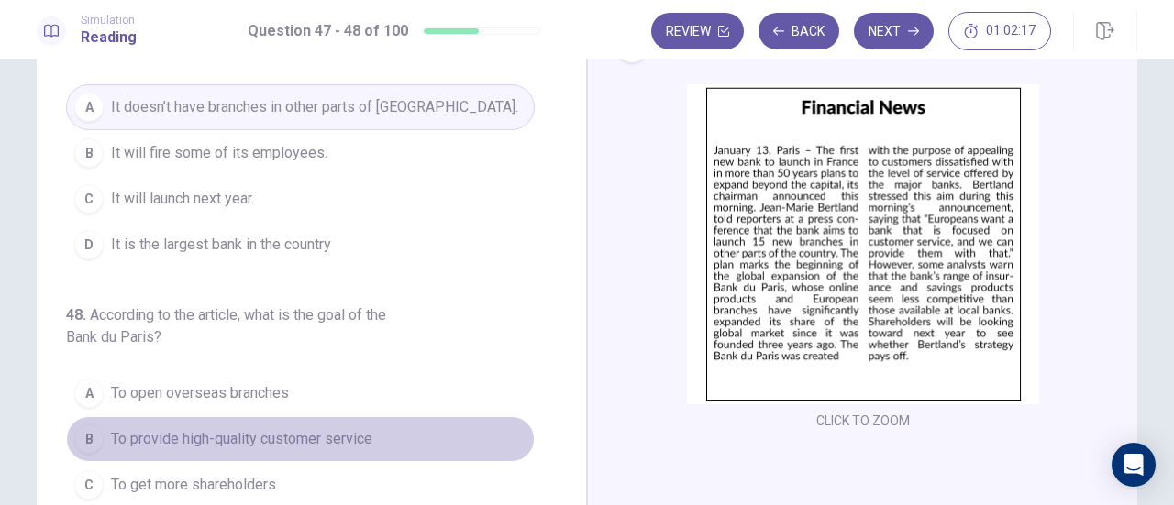
click at [83, 442] on div "B" at bounding box center [88, 439] width 29 height 29
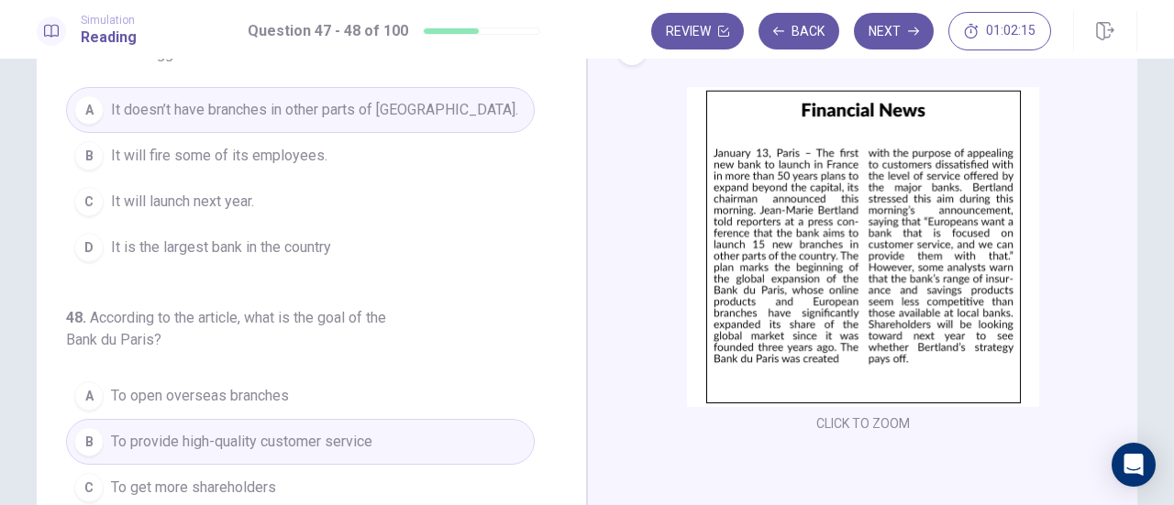
scroll to position [0, 0]
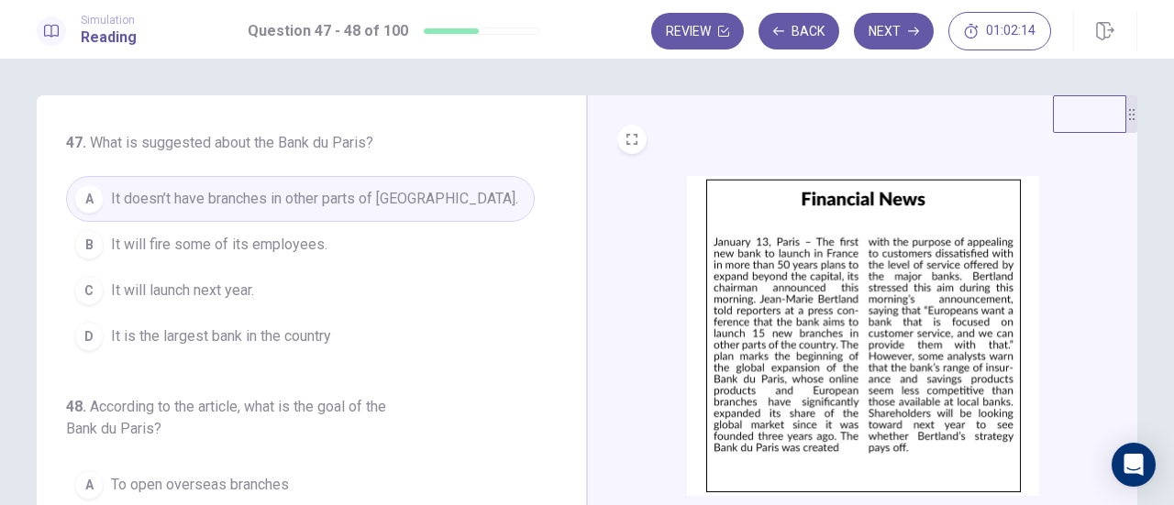
drag, startPoint x: 903, startPoint y: 26, endPoint x: 846, endPoint y: 103, distance: 96.3
click at [903, 27] on button "Next" at bounding box center [894, 31] width 80 height 37
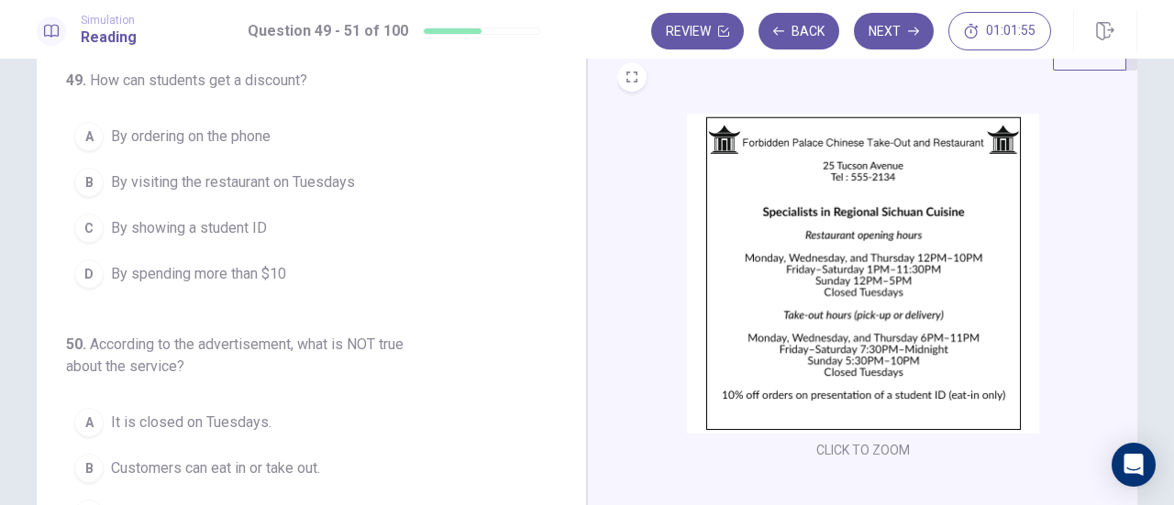
scroll to position [92, 0]
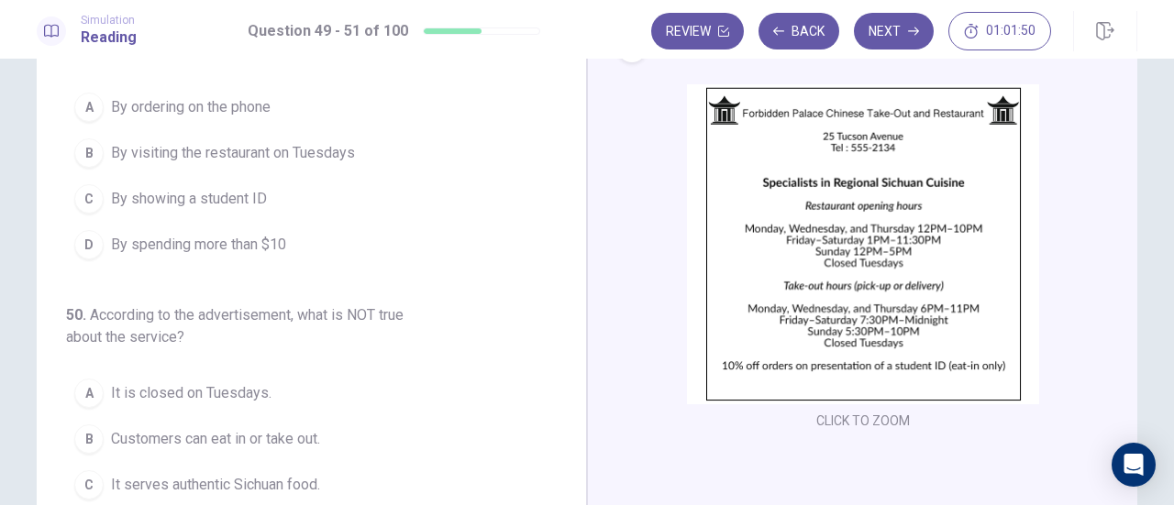
click at [94, 197] on div "C" at bounding box center [88, 198] width 29 height 29
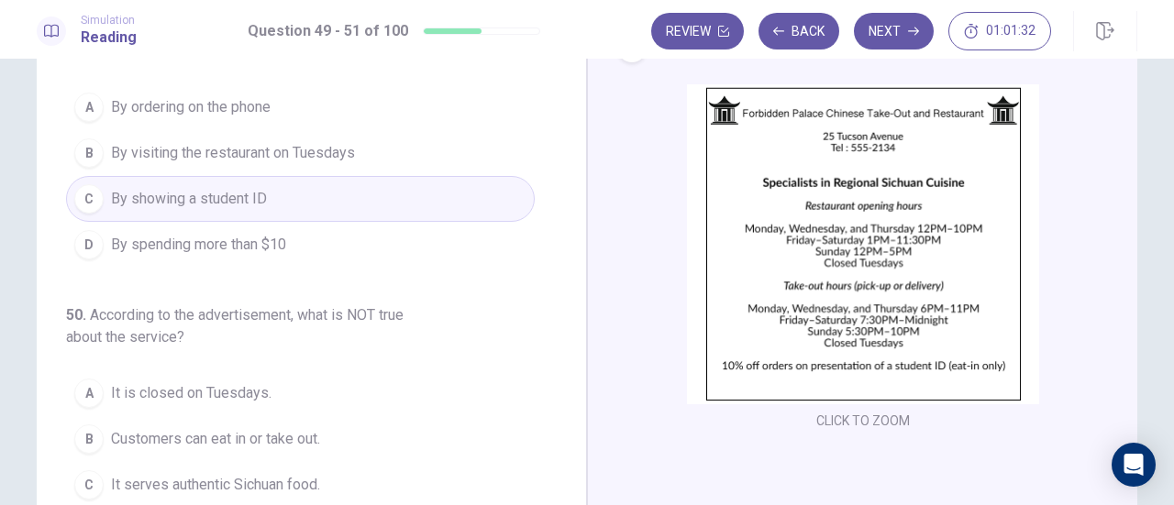
click at [89, 393] on div "A" at bounding box center [88, 393] width 29 height 29
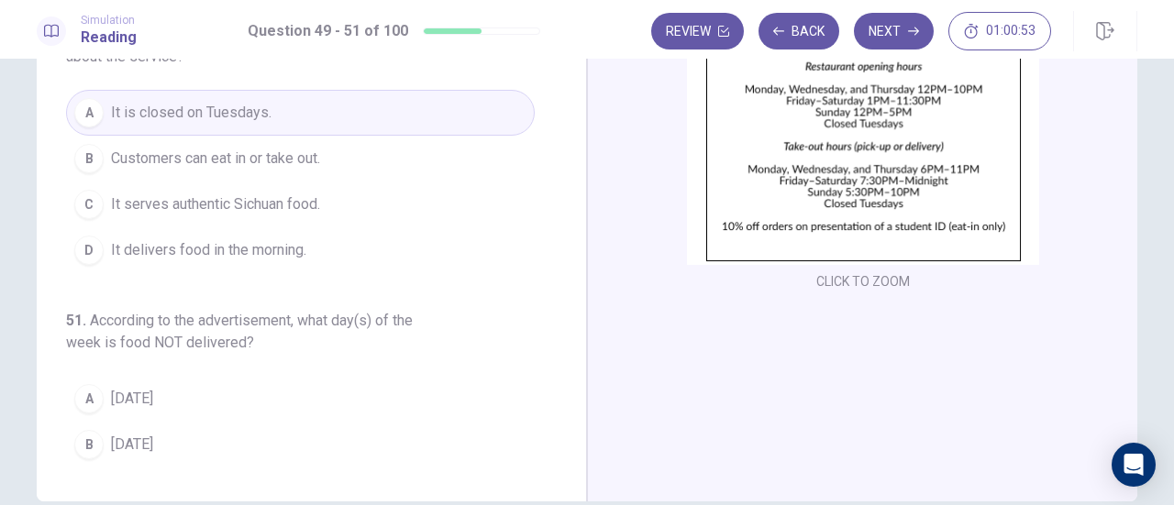
scroll to position [227, 0]
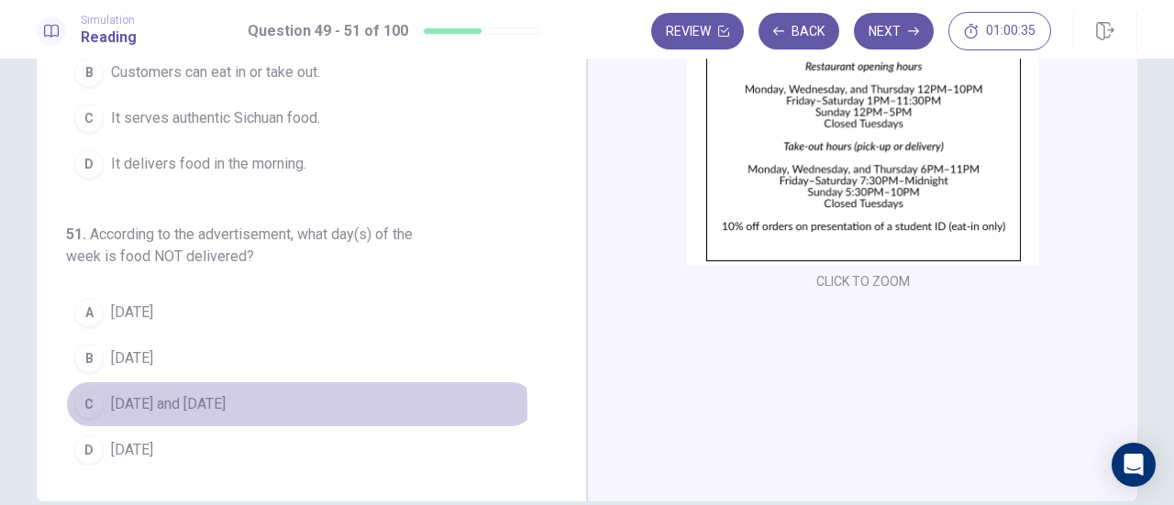
click at [166, 401] on span "[DATE] and [DATE]" at bounding box center [168, 405] width 115 height 22
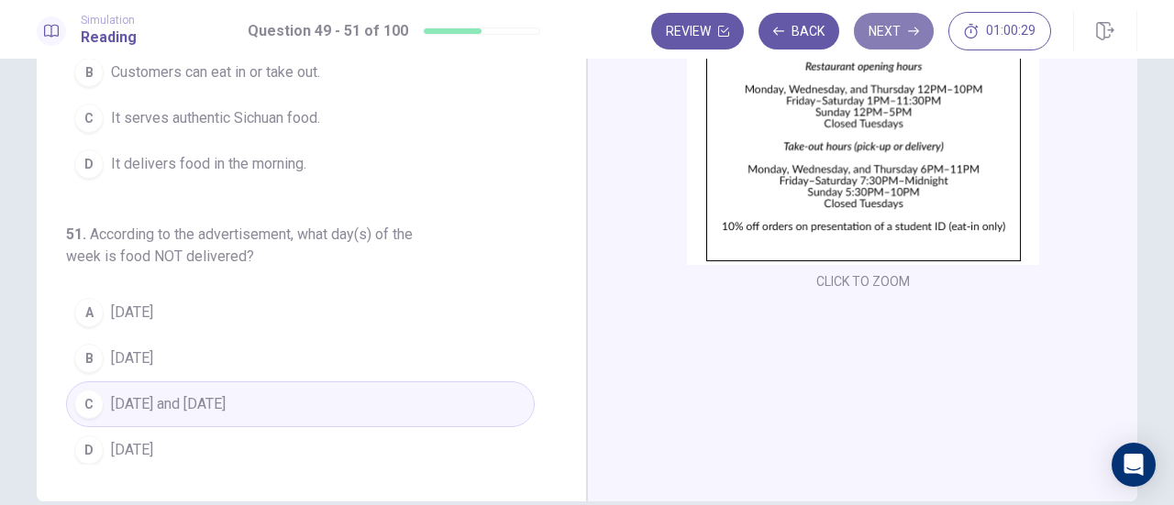
click at [888, 31] on button "Next" at bounding box center [894, 31] width 80 height 37
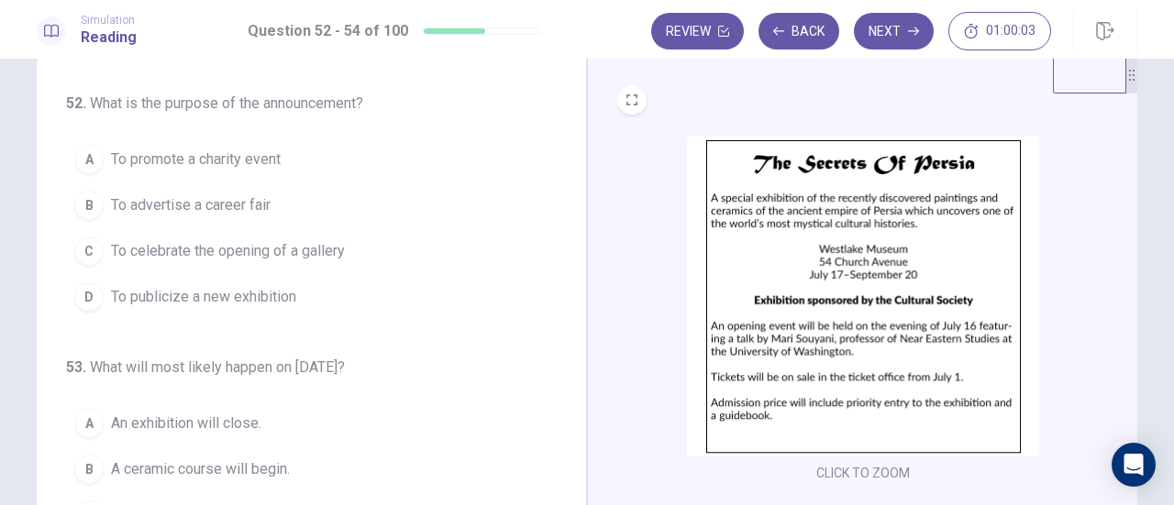
scroll to position [0, 0]
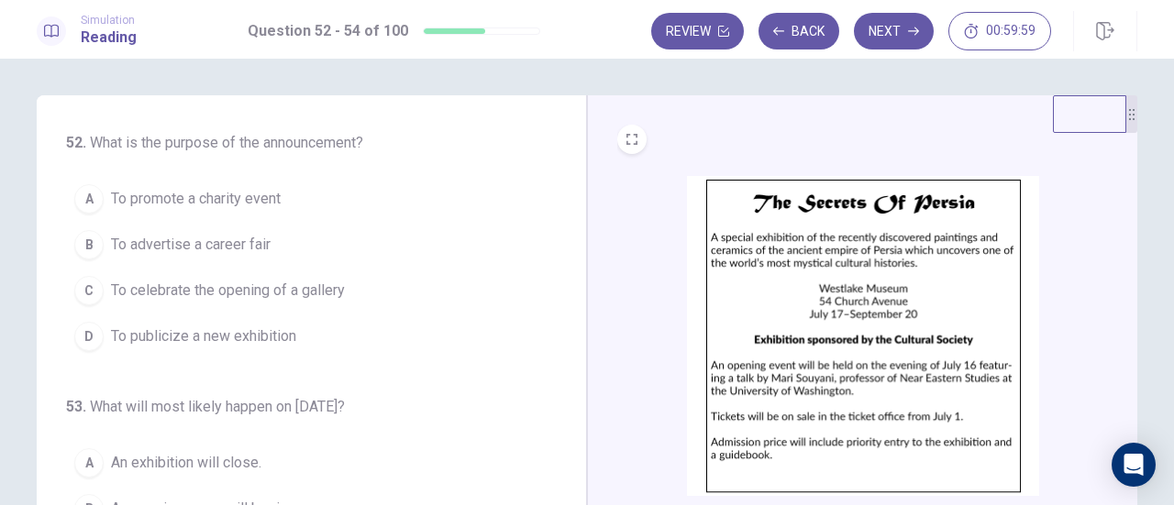
click at [86, 335] on div "D" at bounding box center [88, 336] width 29 height 29
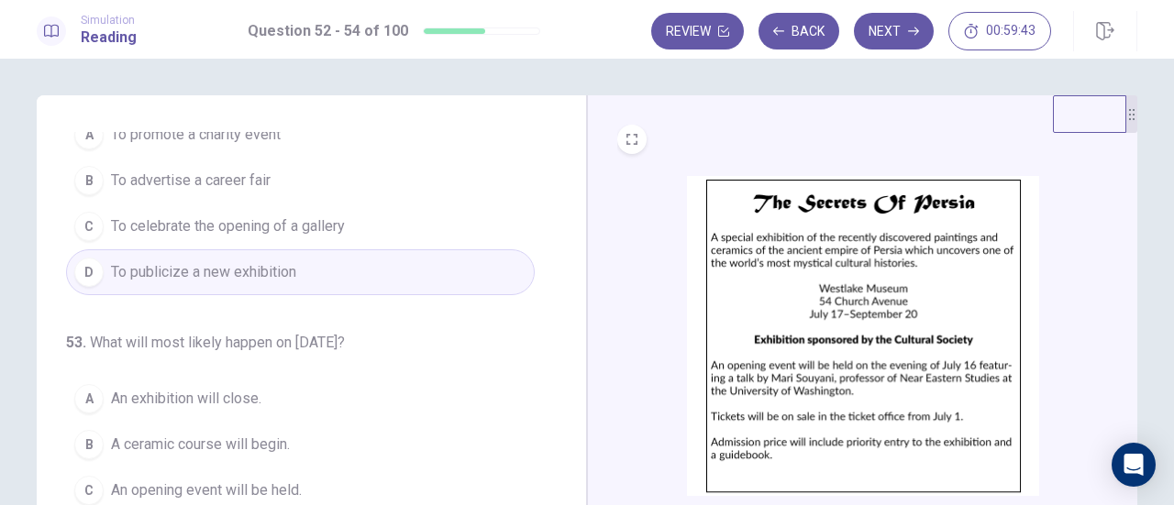
scroll to position [92, 0]
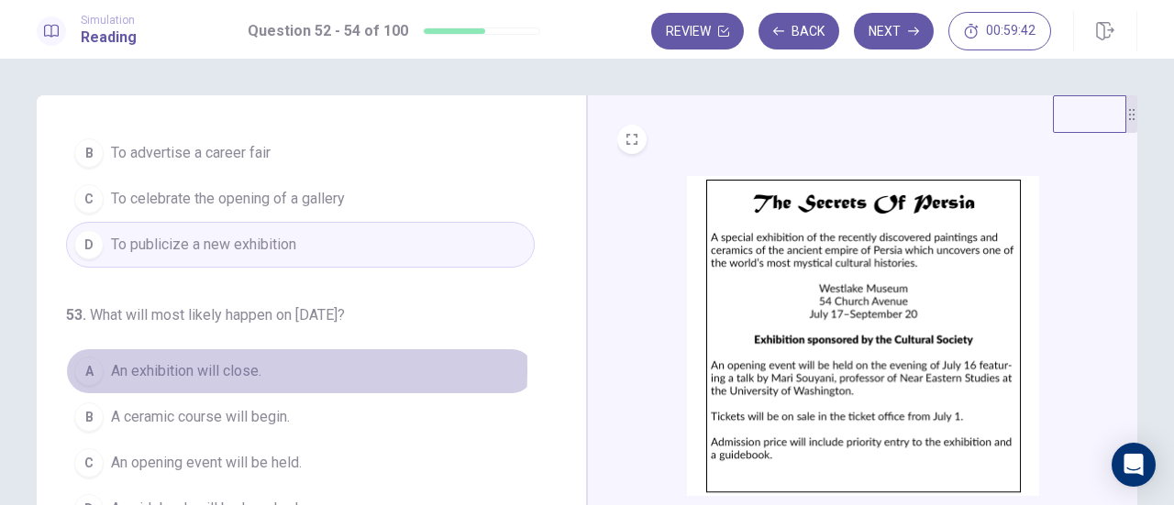
click at [86, 366] on div "A" at bounding box center [88, 371] width 29 height 29
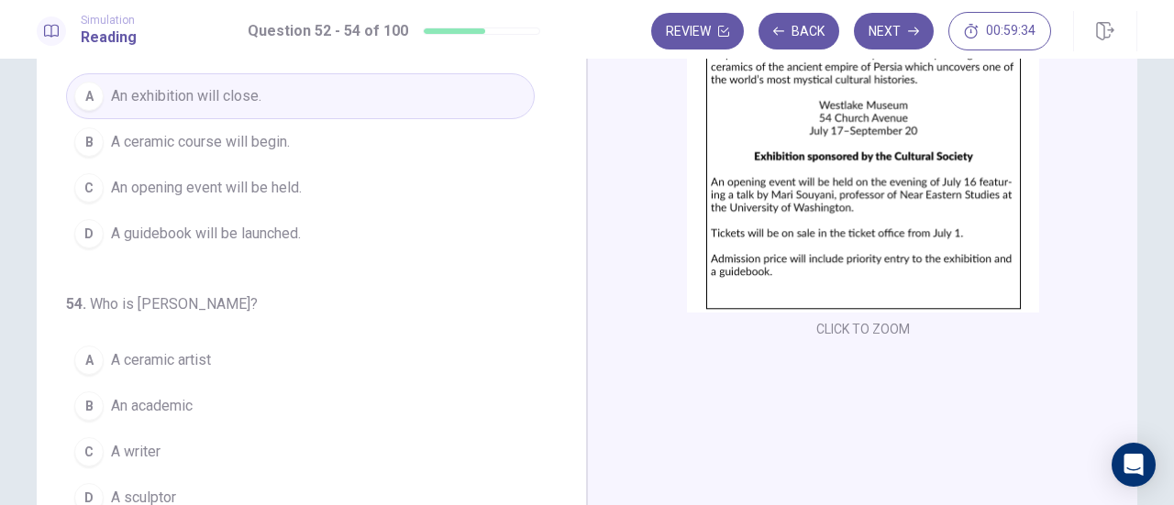
scroll to position [275, 0]
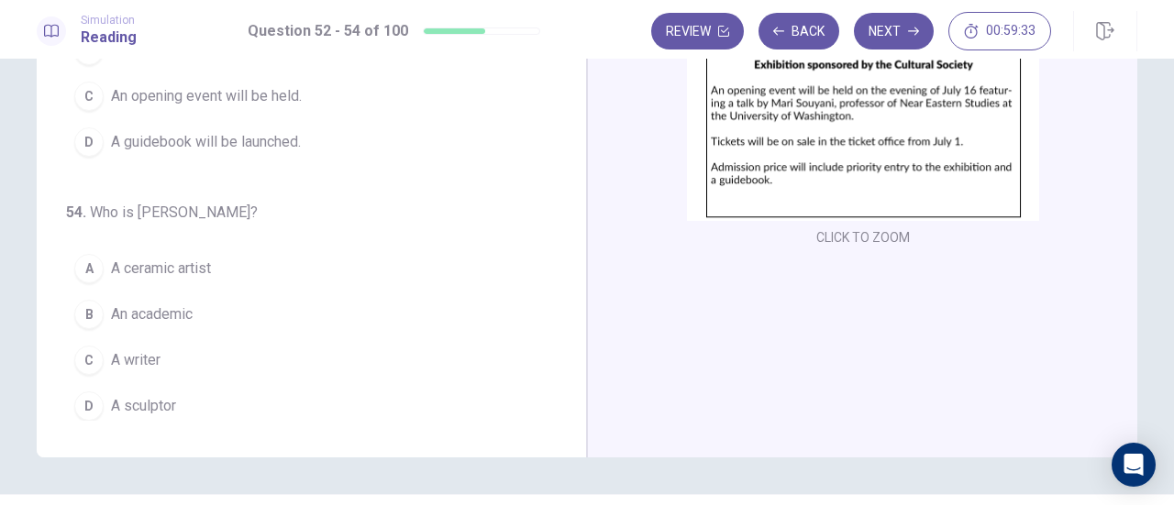
click at [111, 304] on span "An academic" at bounding box center [152, 315] width 82 height 22
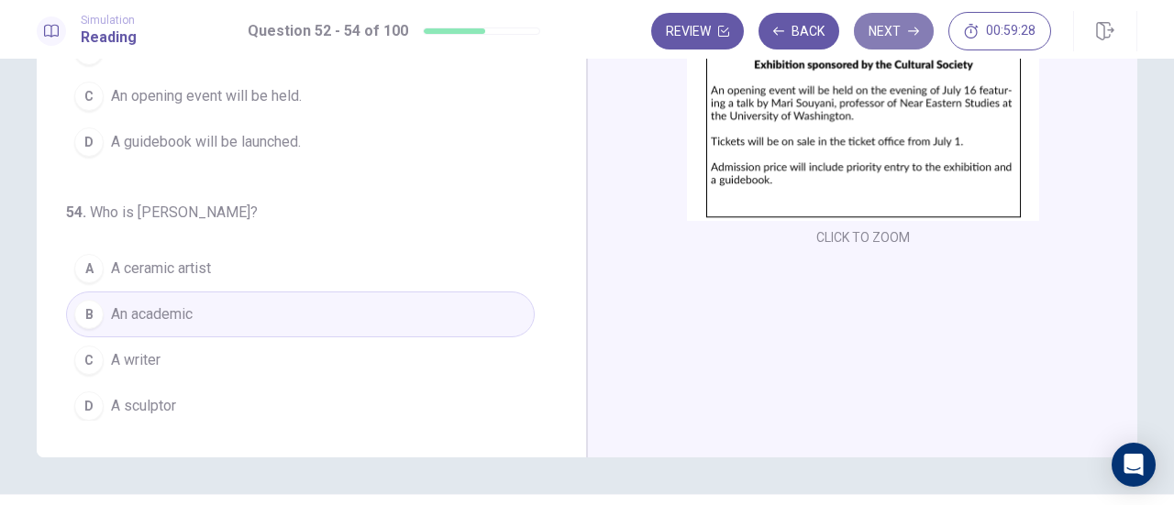
click at [888, 33] on button "Next" at bounding box center [894, 31] width 80 height 37
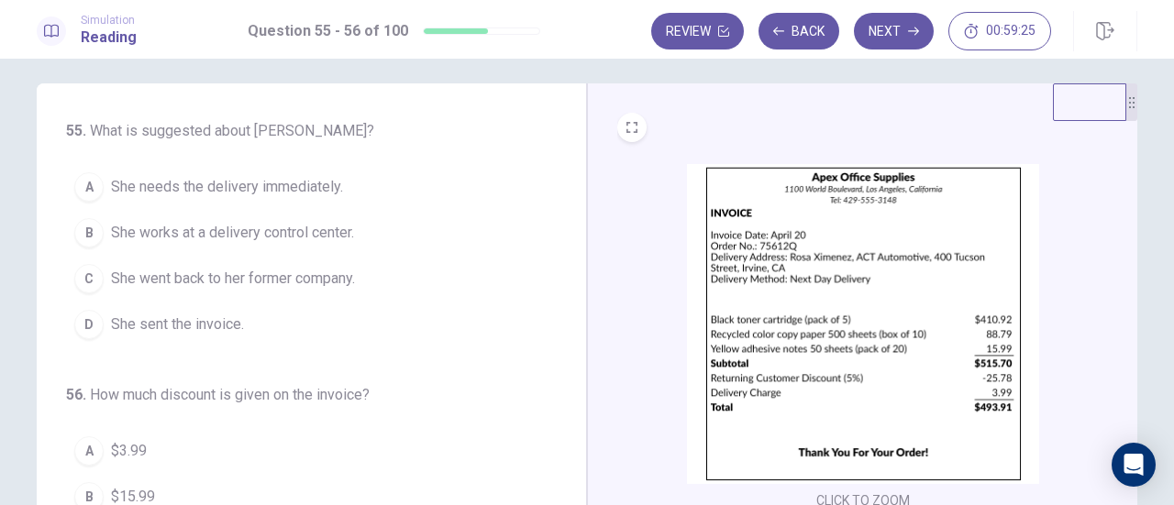
scroll to position [0, 0]
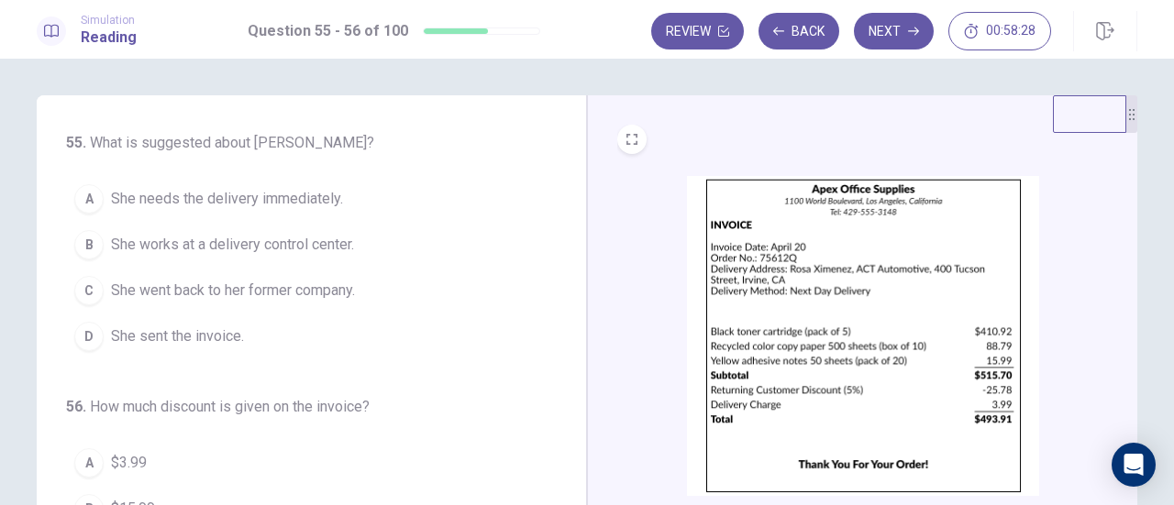
click at [89, 242] on div "B" at bounding box center [88, 244] width 29 height 29
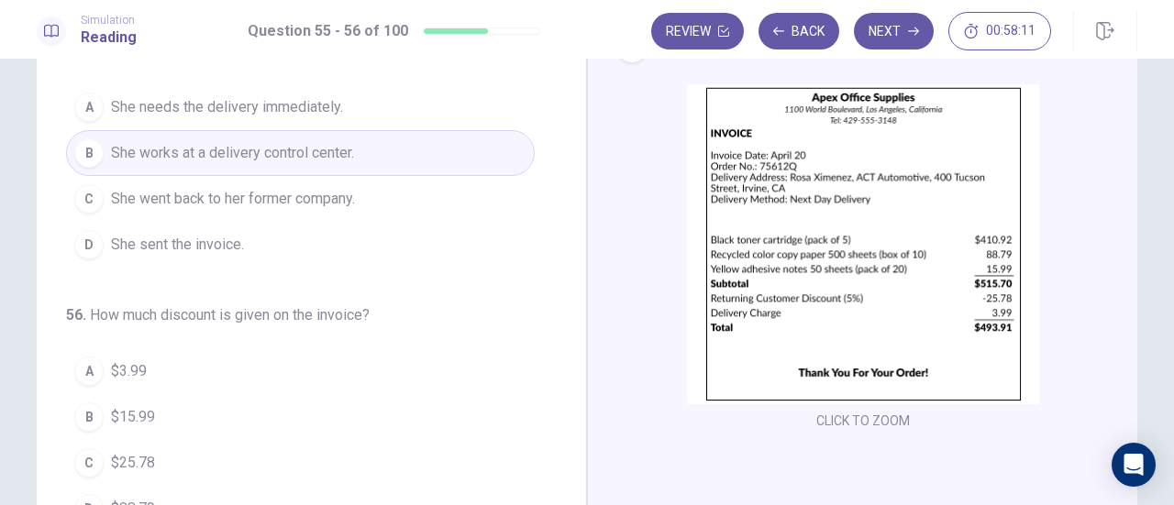
scroll to position [183, 0]
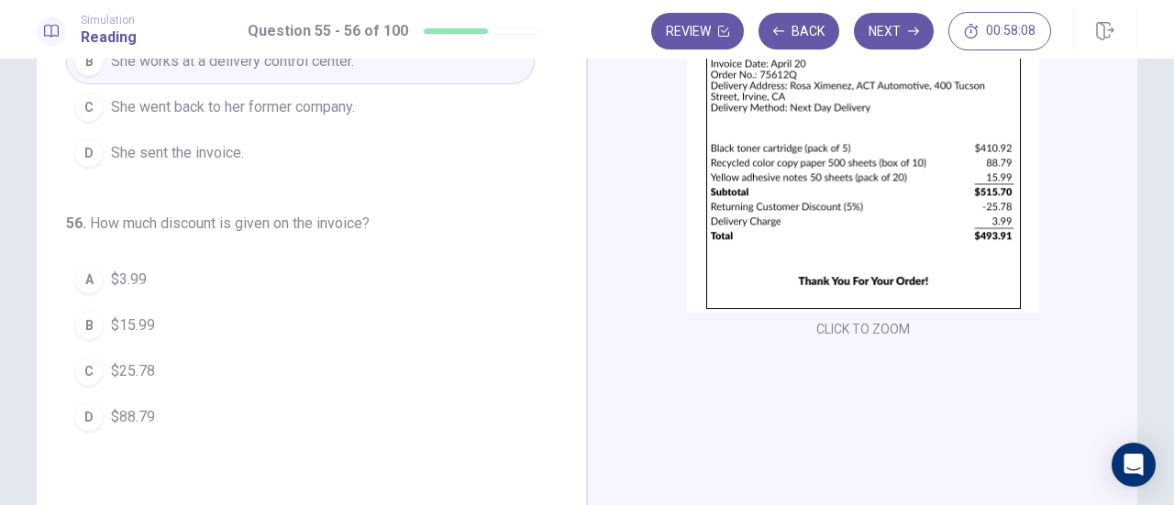
click at [94, 371] on div "C" at bounding box center [88, 371] width 29 height 29
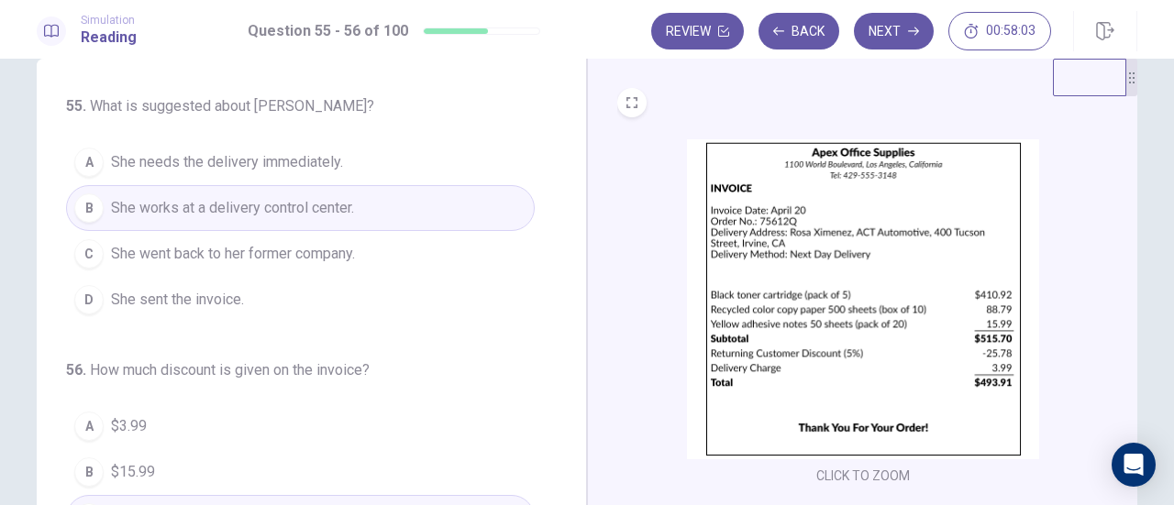
scroll to position [0, 0]
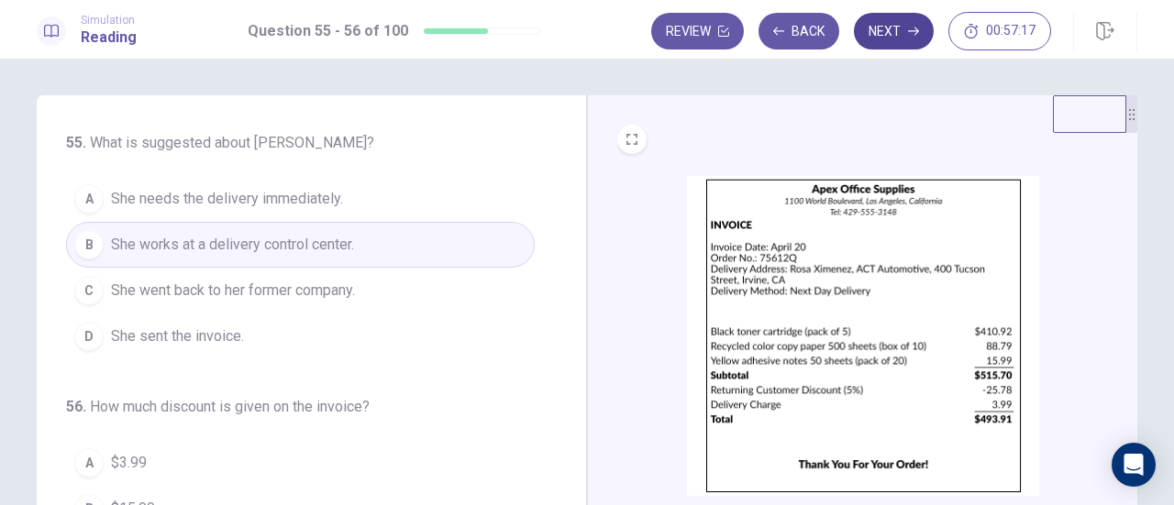
click at [899, 25] on button "Next" at bounding box center [894, 31] width 80 height 37
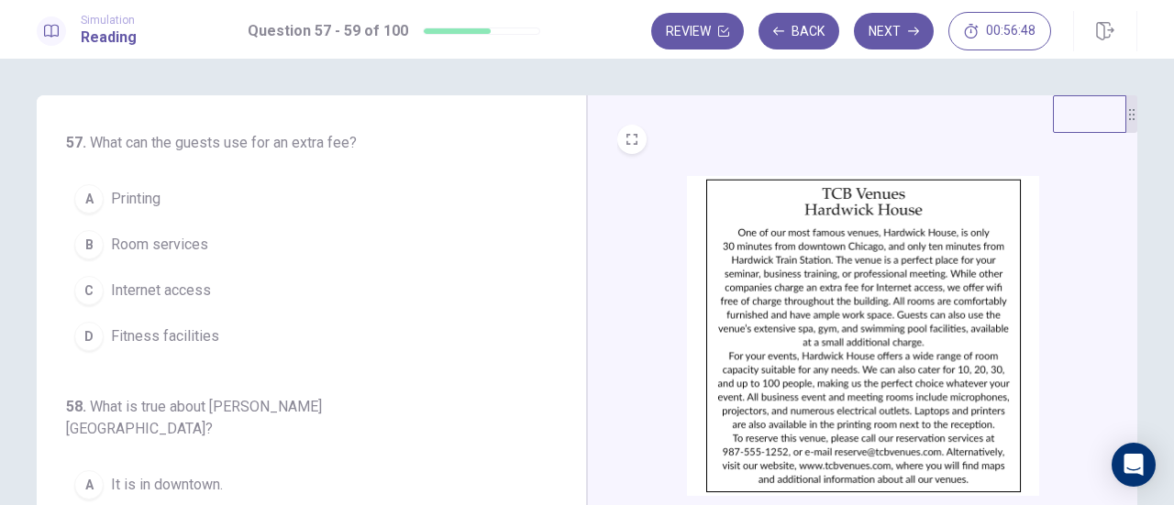
click at [147, 284] on span "Internet access" at bounding box center [161, 291] width 100 height 22
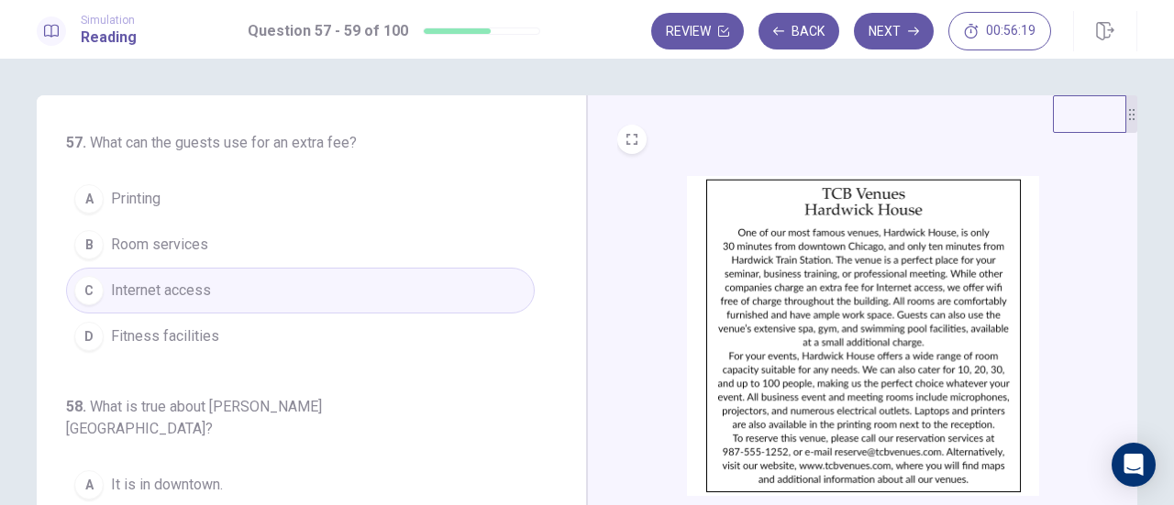
click at [127, 346] on button "D Fitness facilities" at bounding box center [300, 337] width 469 height 46
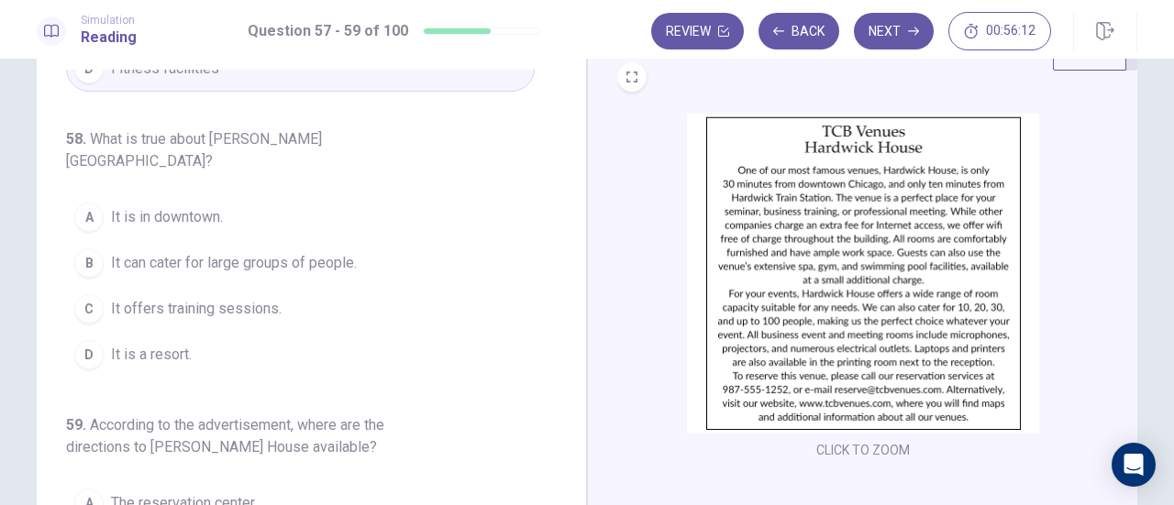
scroll to position [92, 0]
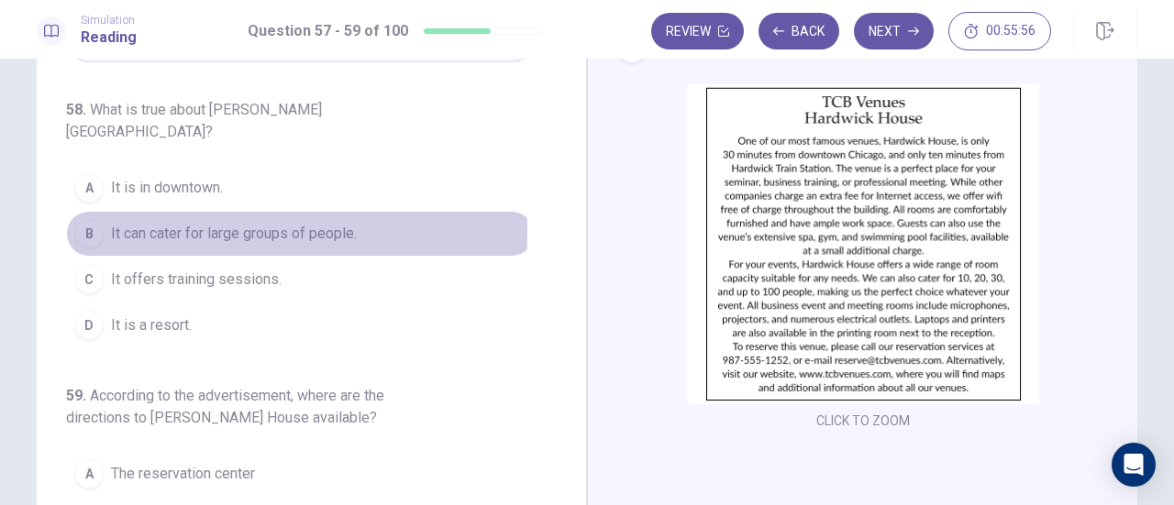
click at [116, 223] on span "It can cater for large groups of people." at bounding box center [234, 234] width 246 height 22
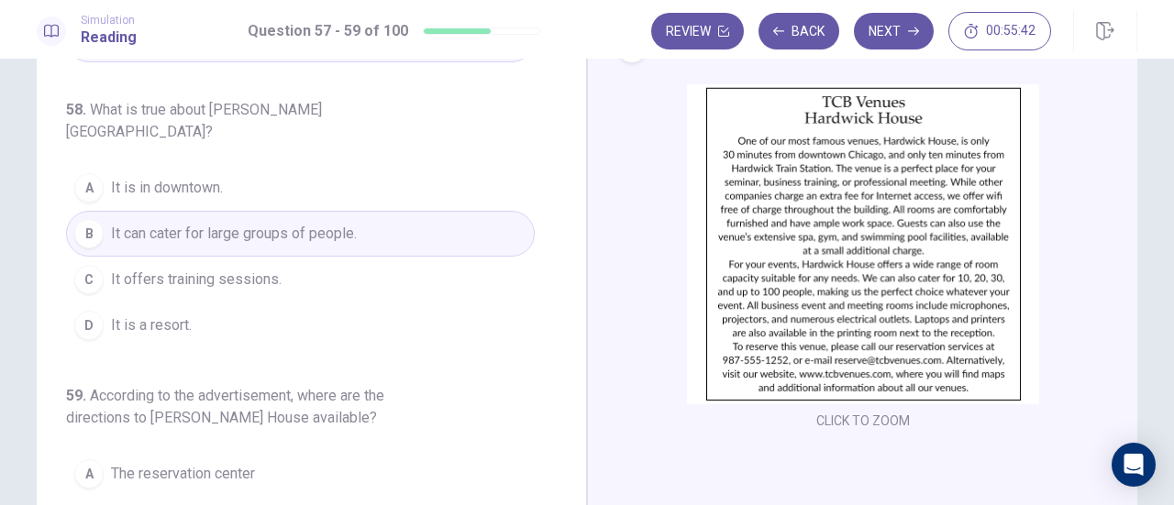
scroll to position [183, 0]
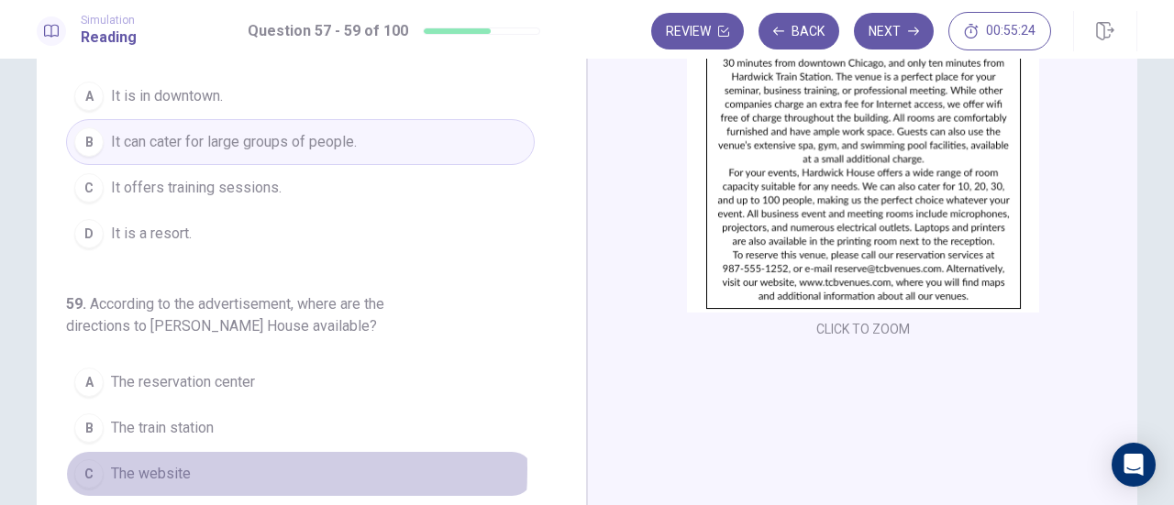
click at [151, 463] on span "The website" at bounding box center [151, 474] width 80 height 22
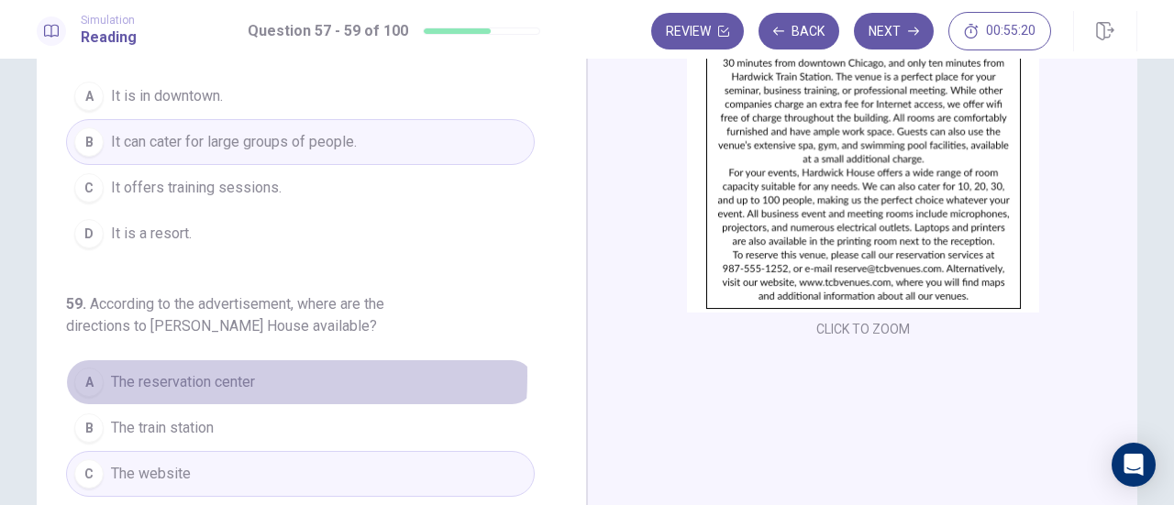
click at [150, 371] on span "The reservation center" at bounding box center [183, 382] width 144 height 22
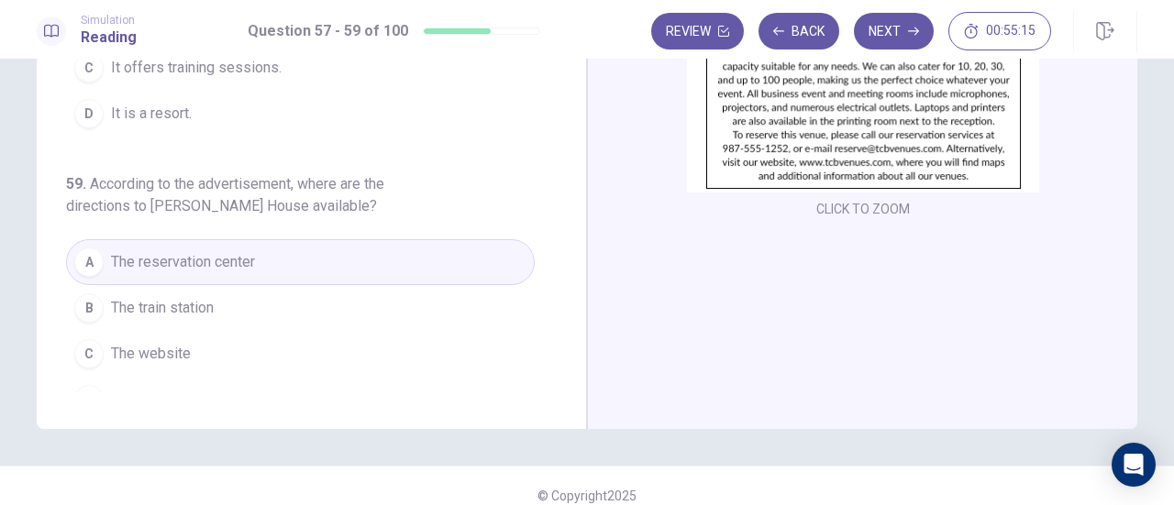
scroll to position [323, 0]
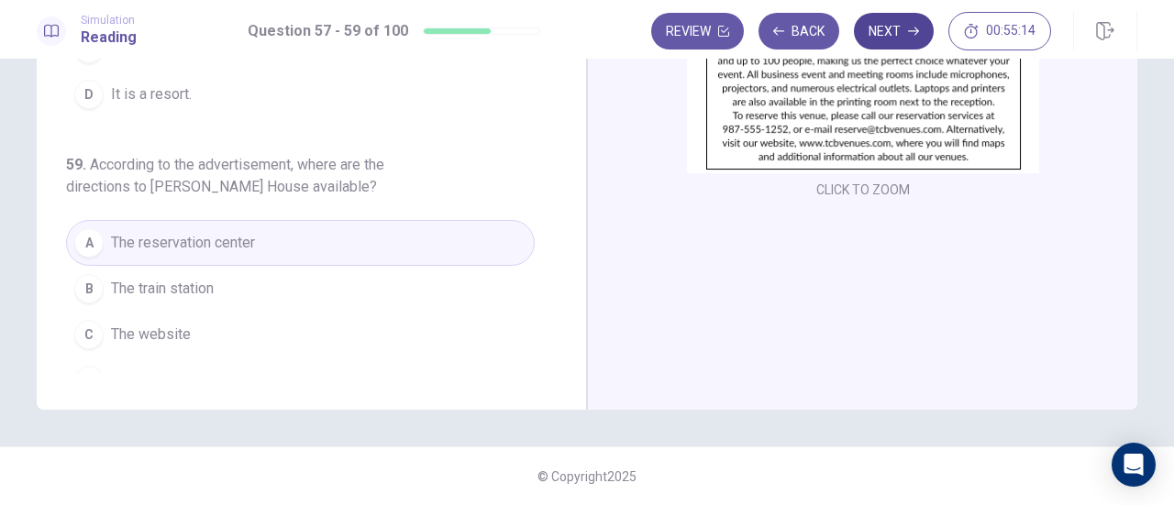
click at [914, 29] on icon "button" at bounding box center [913, 31] width 11 height 11
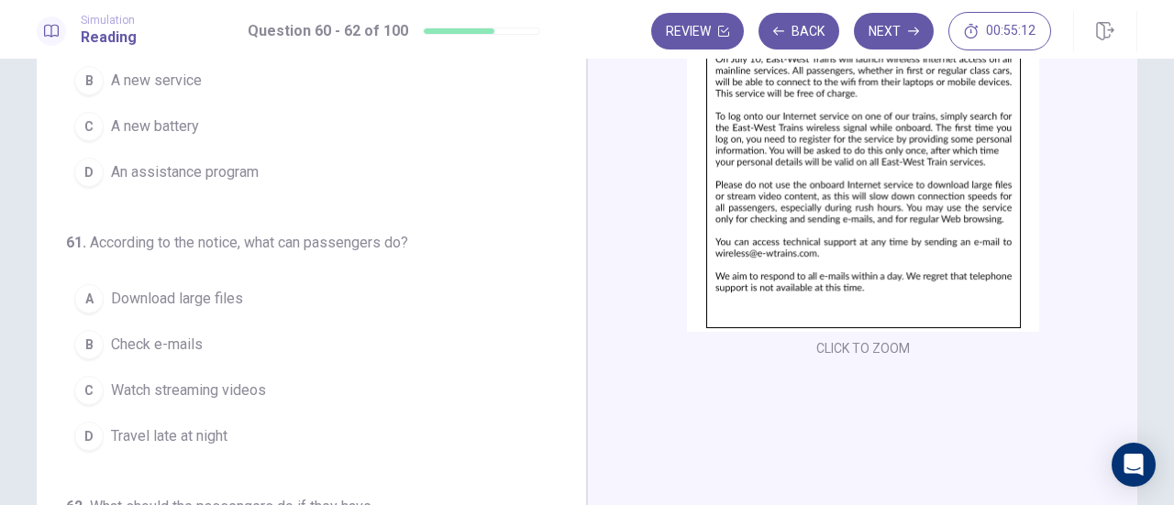
scroll to position [0, 0]
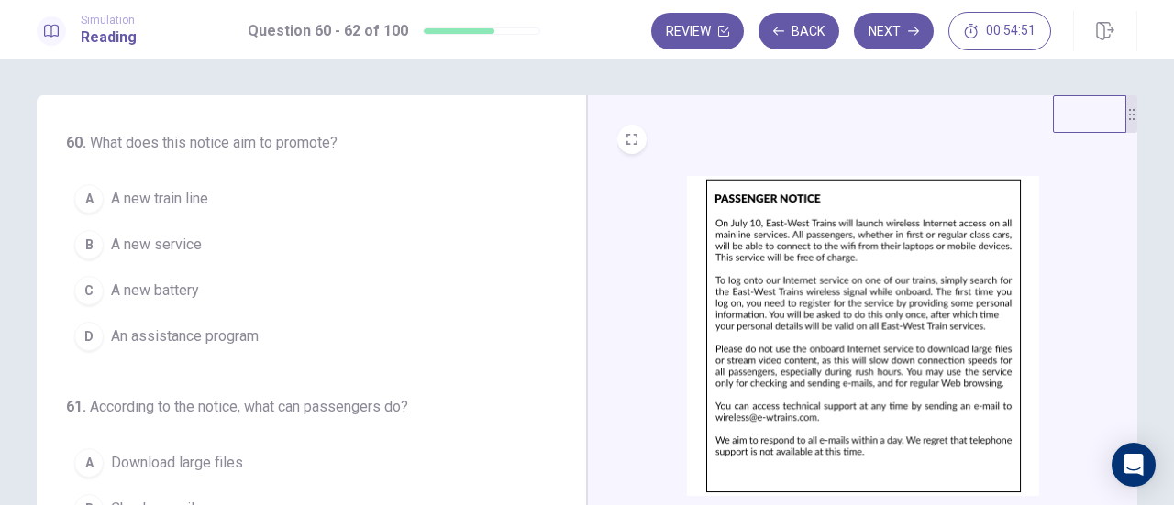
click at [160, 249] on span "A new service" at bounding box center [156, 245] width 91 height 22
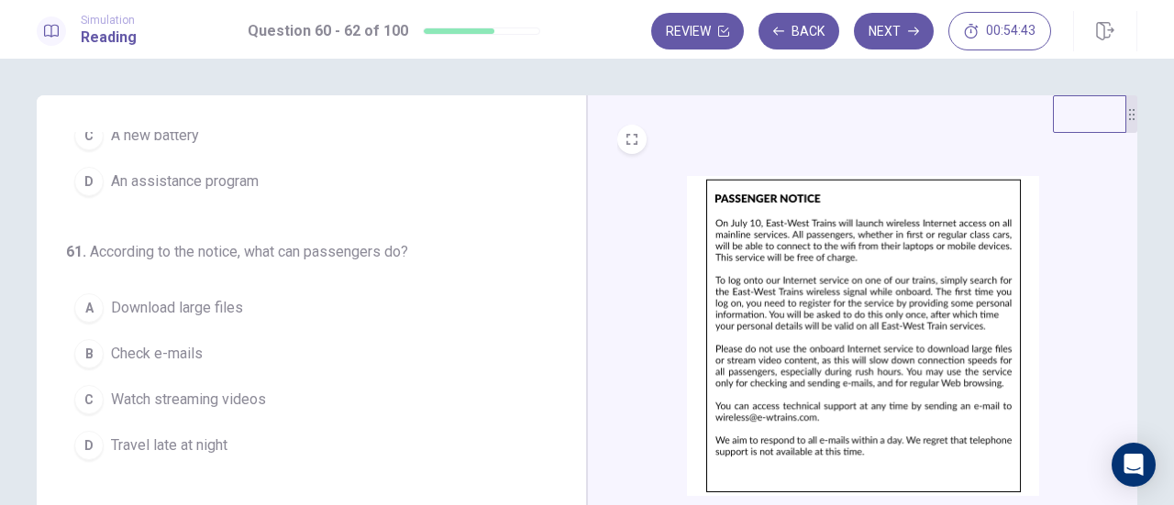
scroll to position [183, 0]
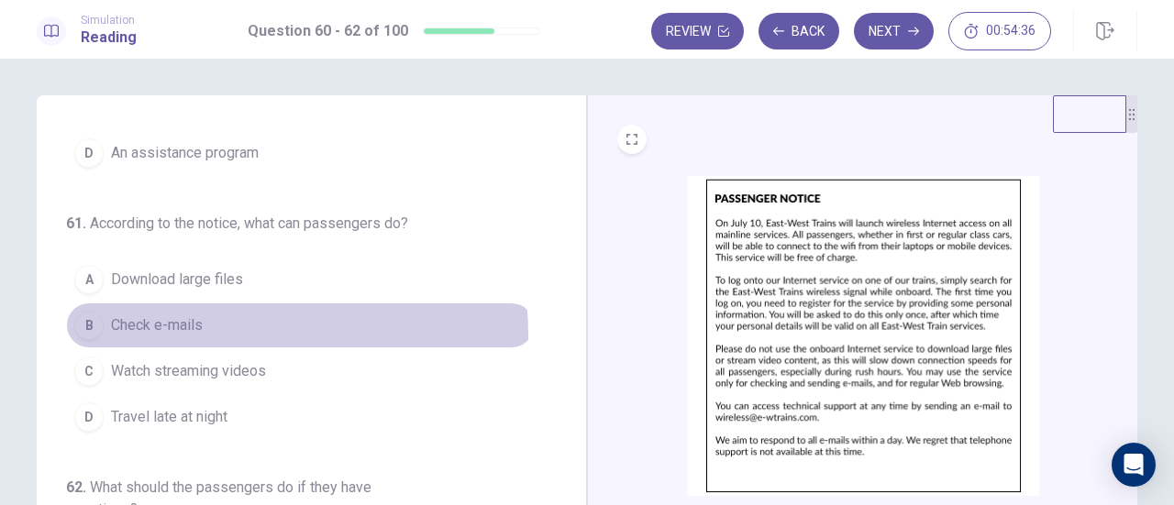
click at [172, 333] on span "Check e-mails" at bounding box center [157, 326] width 92 height 22
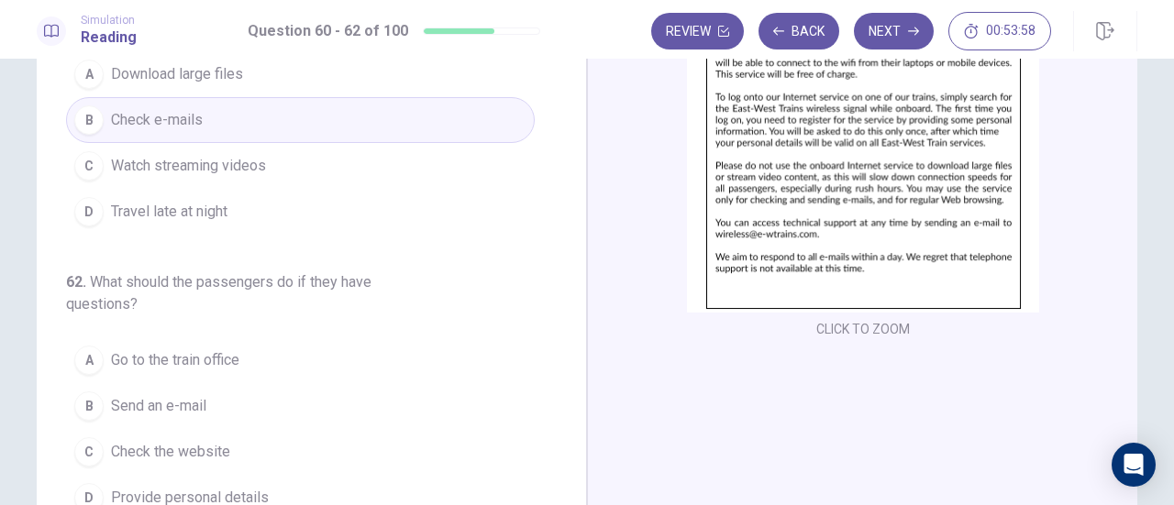
click at [134, 403] on span "Send an e-mail" at bounding box center [158, 406] width 95 height 22
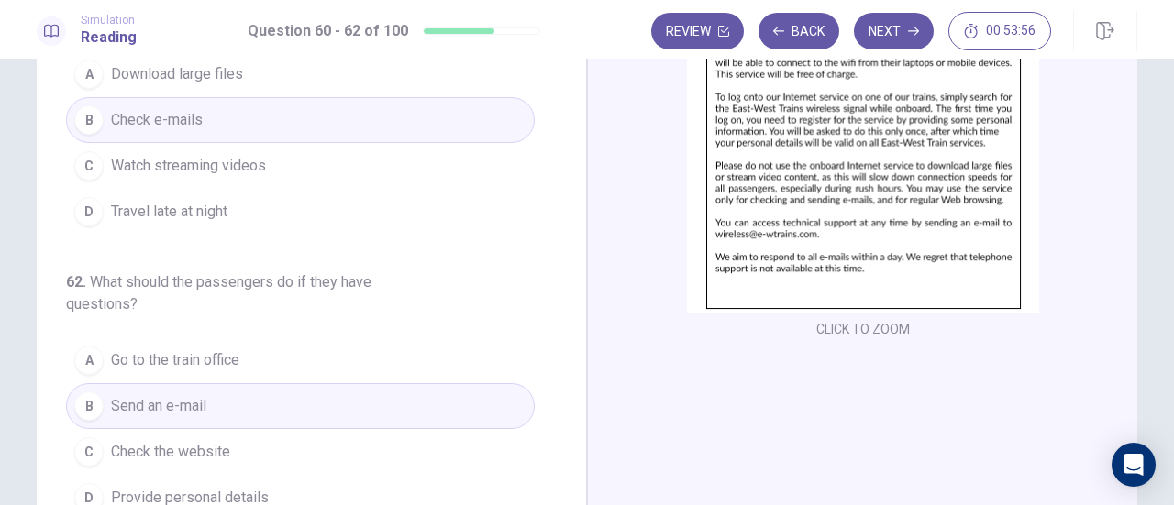
scroll to position [275, 0]
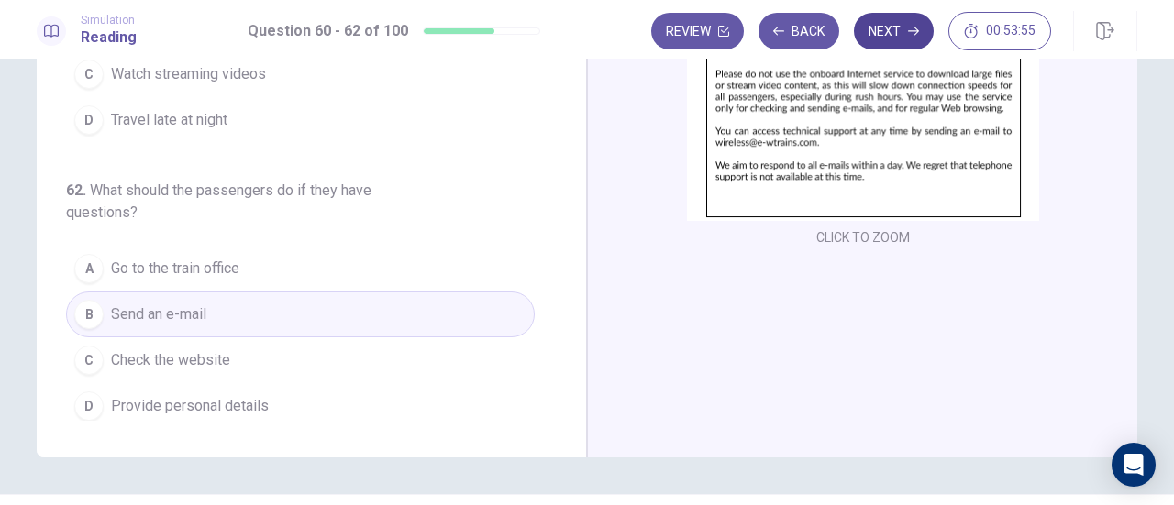
click at [880, 30] on button "Next" at bounding box center [894, 31] width 80 height 37
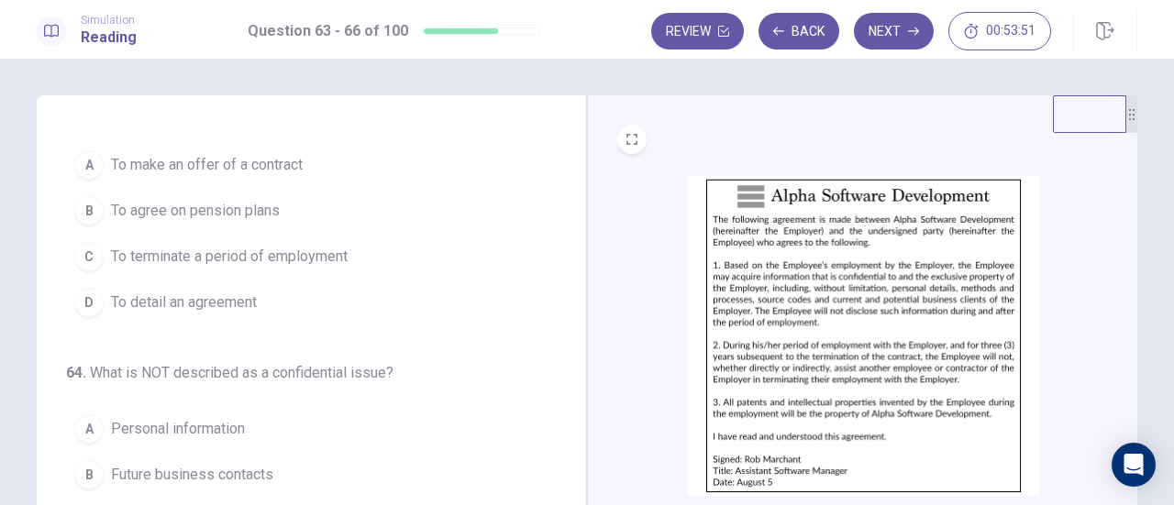
scroll to position [0, 0]
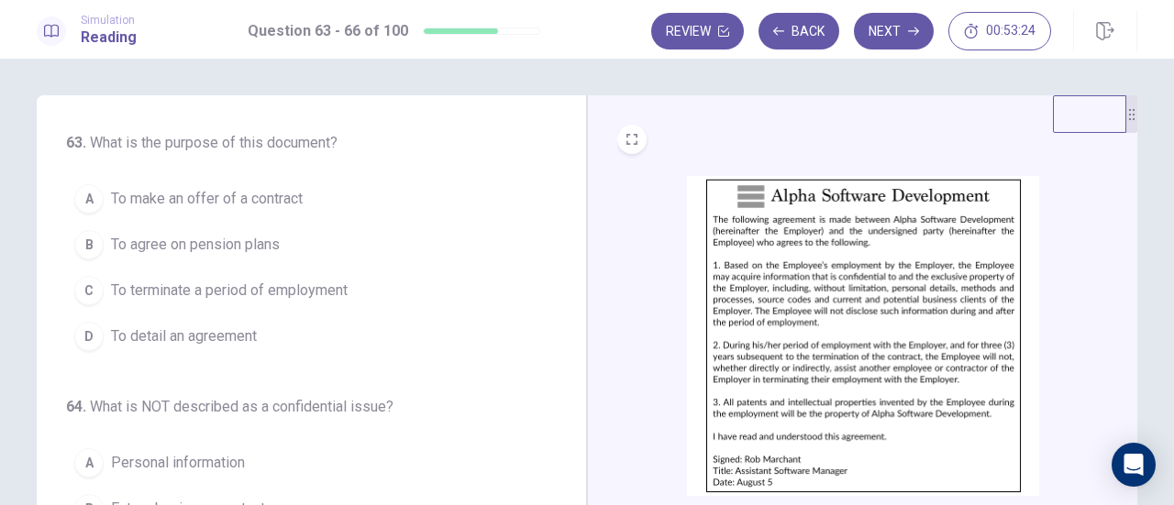
click at [147, 338] on span "To detail an agreement" at bounding box center [184, 337] width 146 height 22
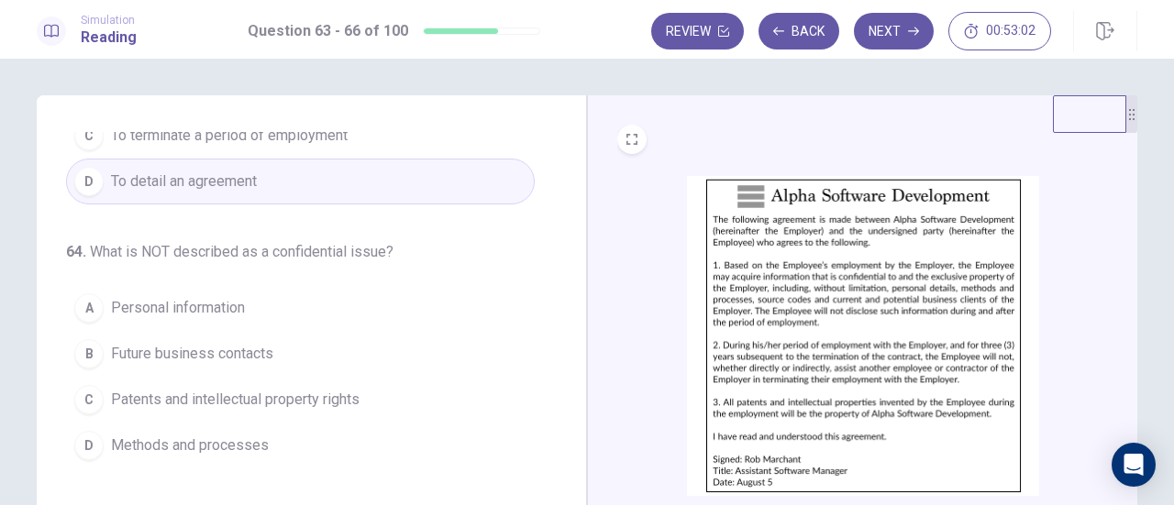
scroll to position [183, 0]
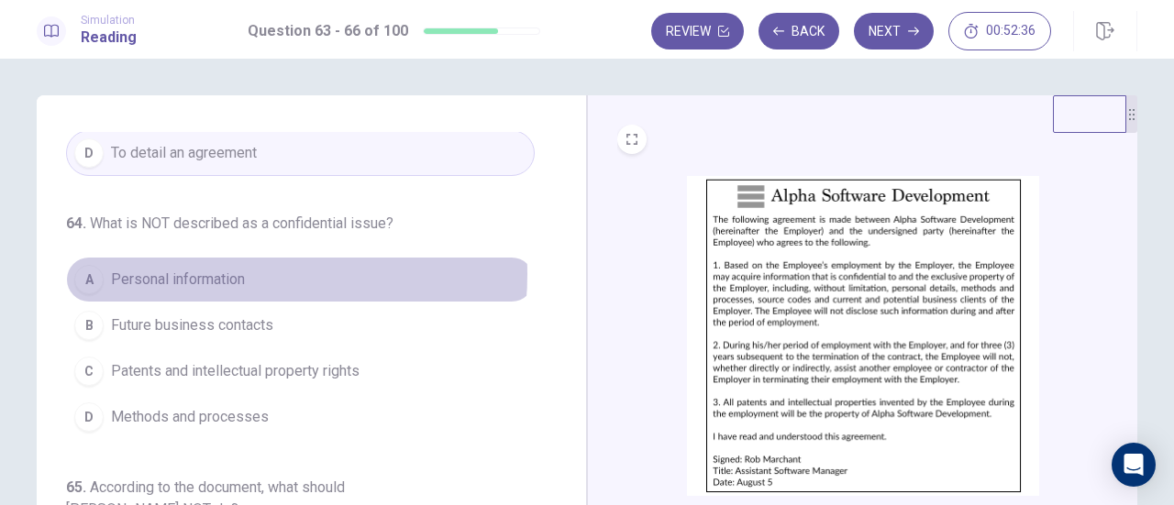
click at [208, 272] on span "Personal information" at bounding box center [178, 280] width 134 height 22
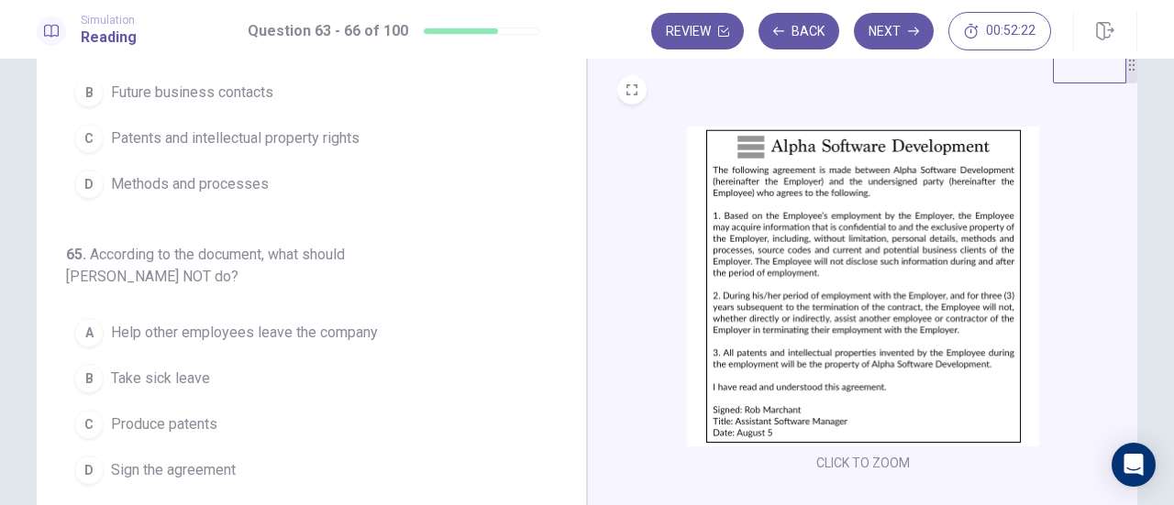
scroll to position [92, 0]
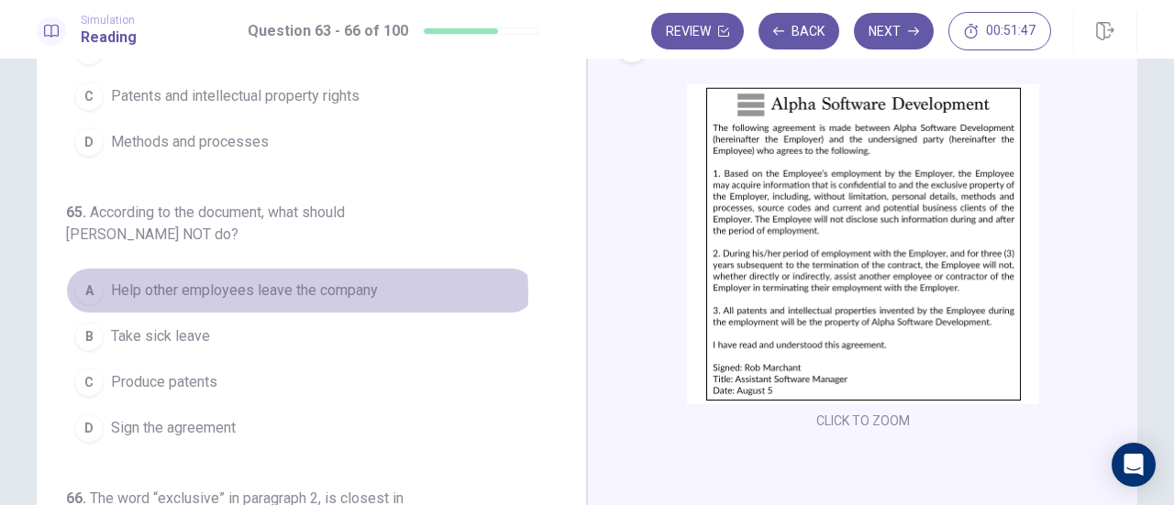
click at [288, 288] on span "Help other employees leave the company" at bounding box center [244, 291] width 267 height 22
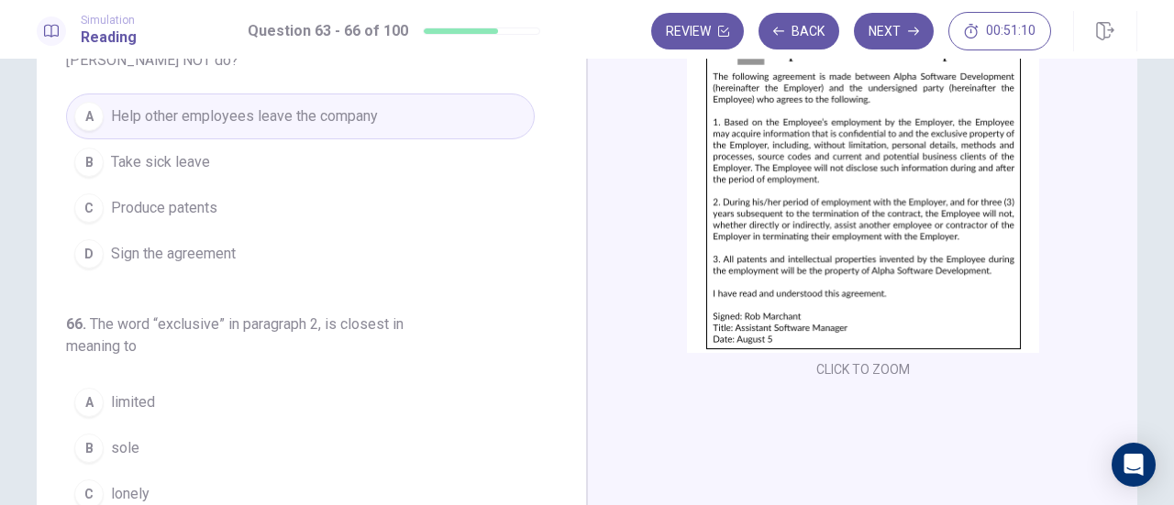
scroll to position [183, 0]
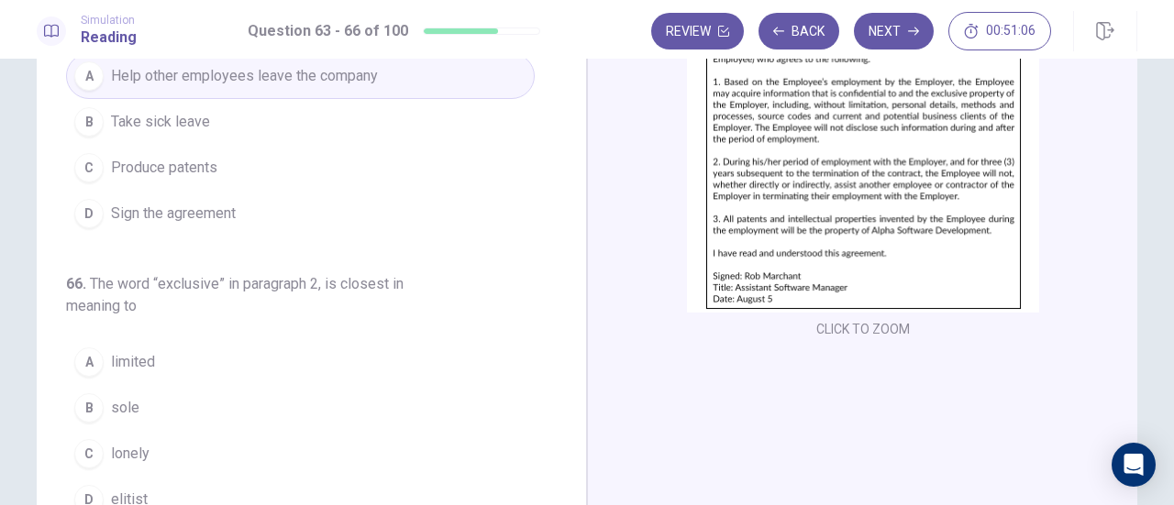
click at [86, 399] on div "B" at bounding box center [88, 408] width 29 height 29
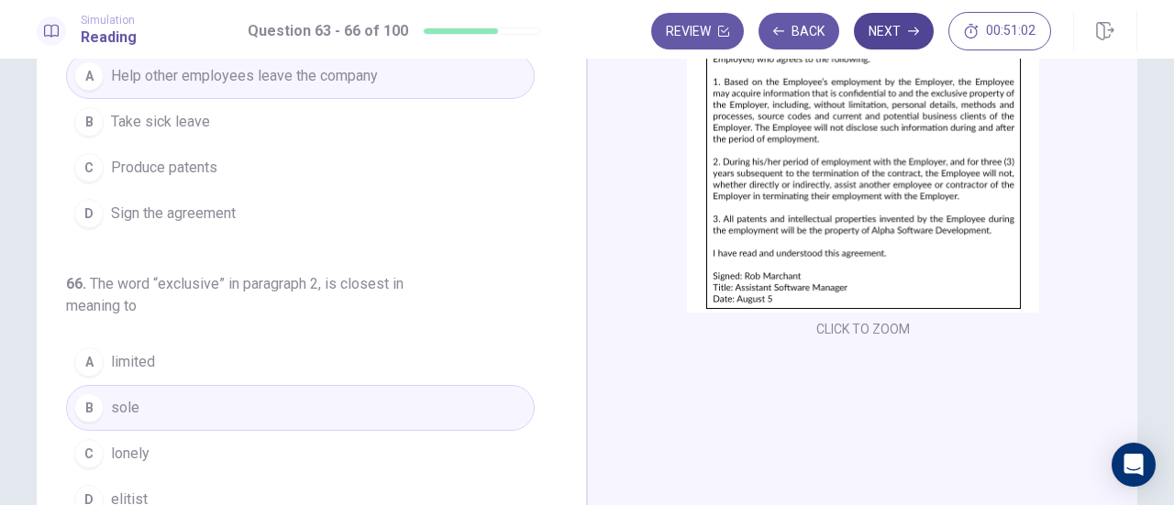
click at [901, 32] on button "Next" at bounding box center [894, 31] width 80 height 37
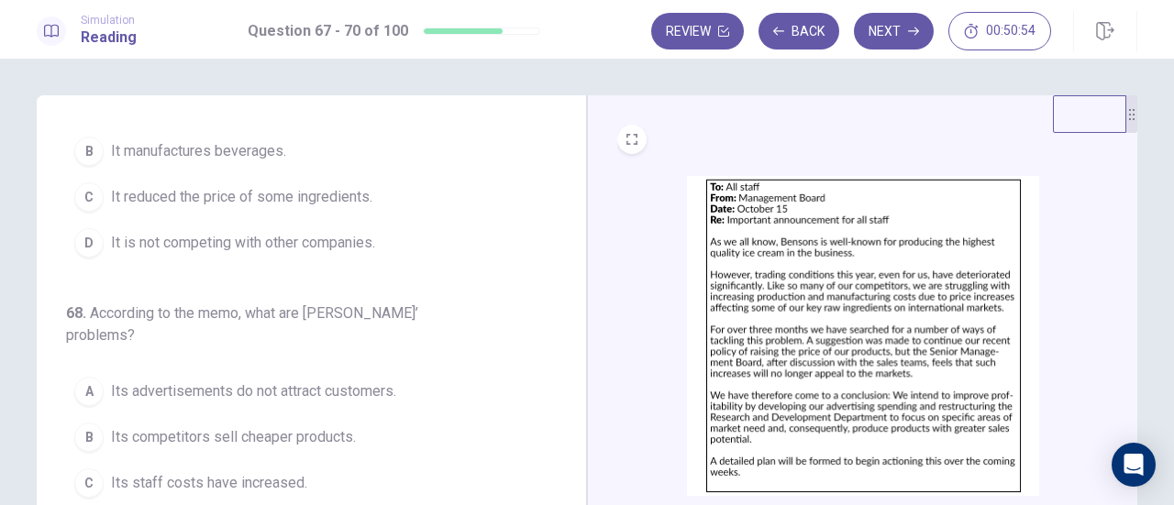
scroll to position [0, 0]
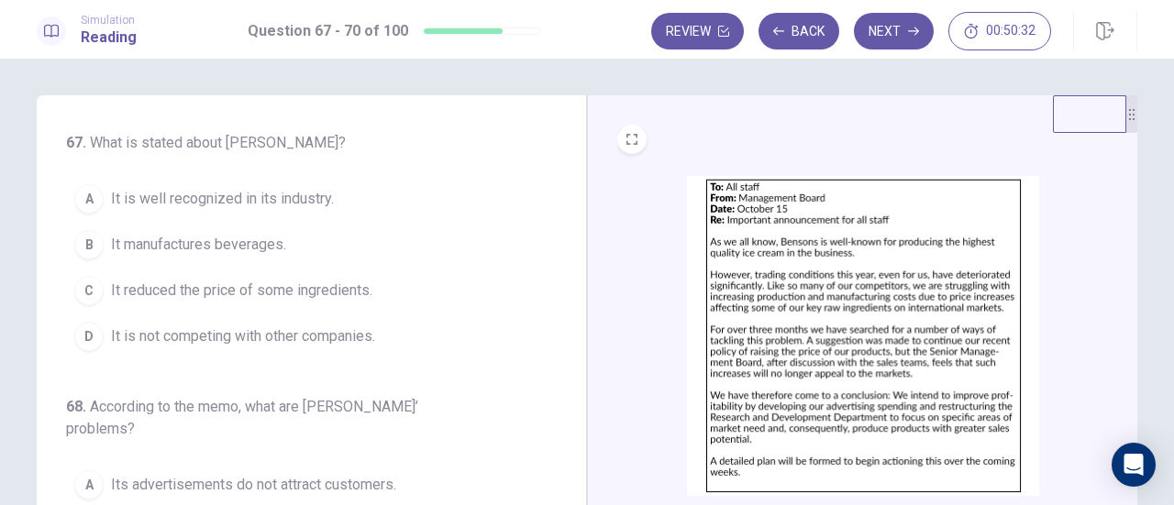
click at [84, 208] on div "A" at bounding box center [88, 198] width 29 height 29
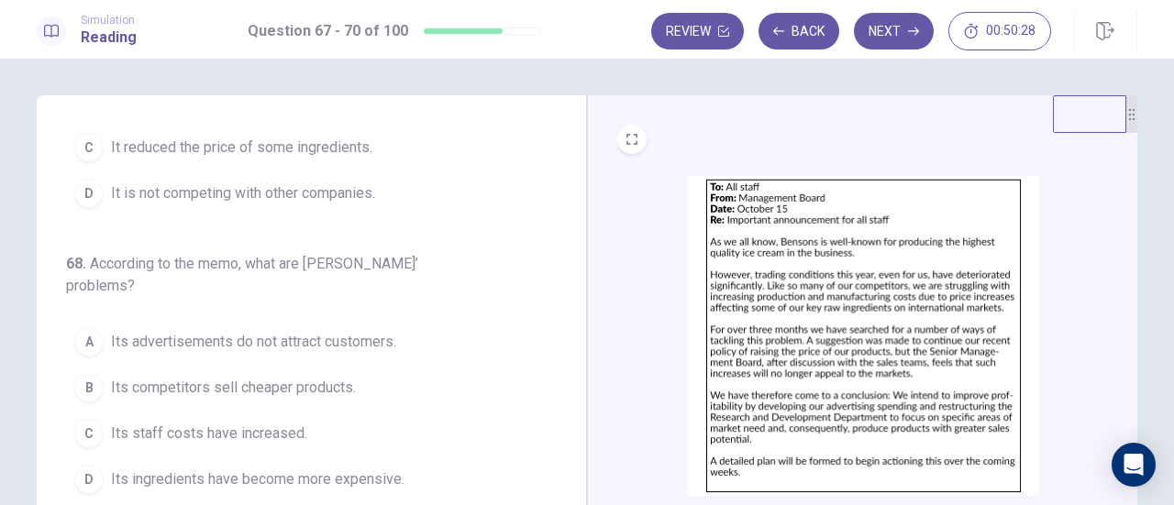
scroll to position [183, 0]
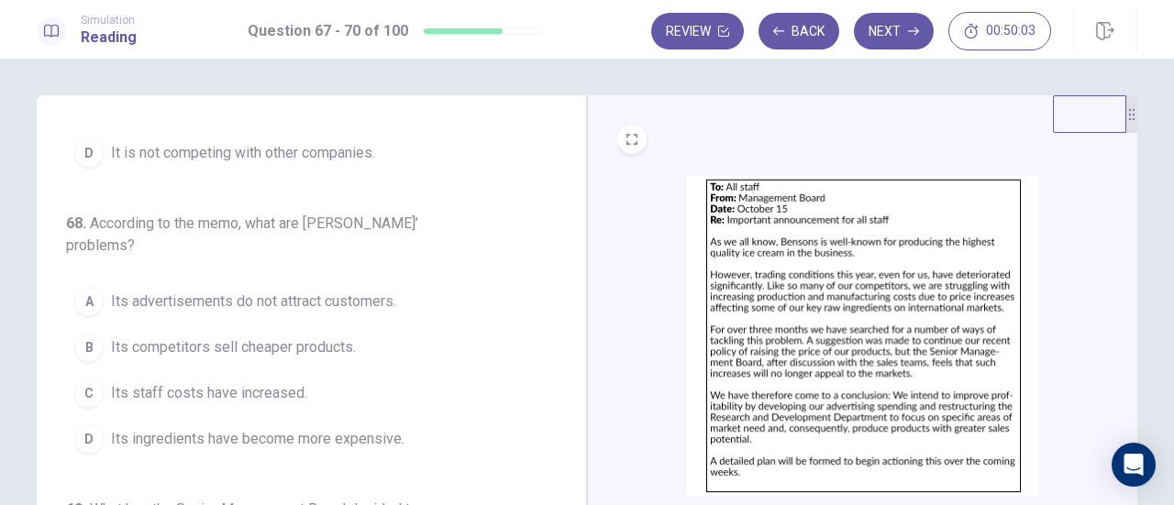
click at [264, 434] on span "Its ingredients have become more expensive." at bounding box center [258, 439] width 294 height 22
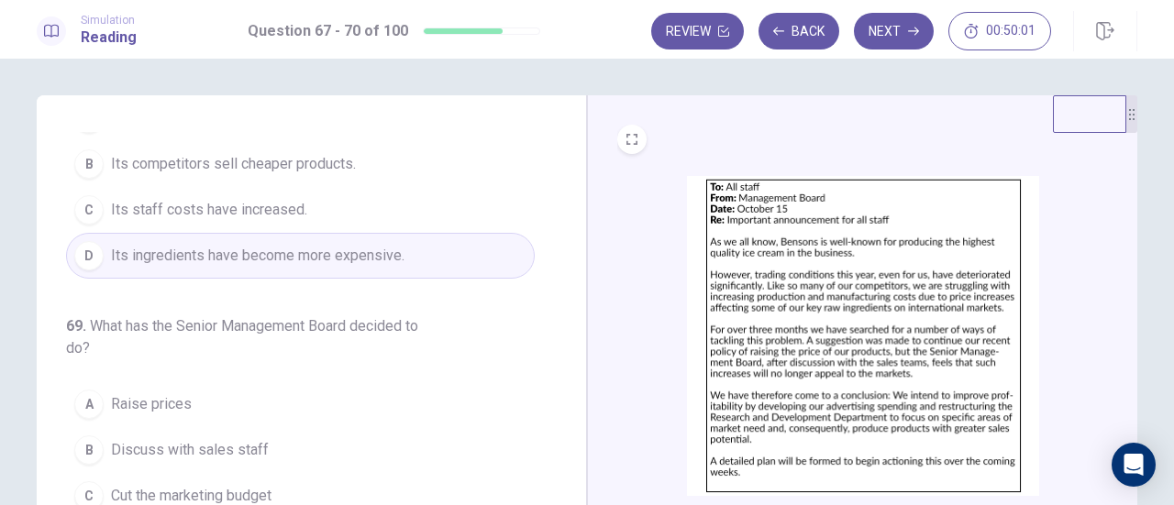
scroll to position [459, 0]
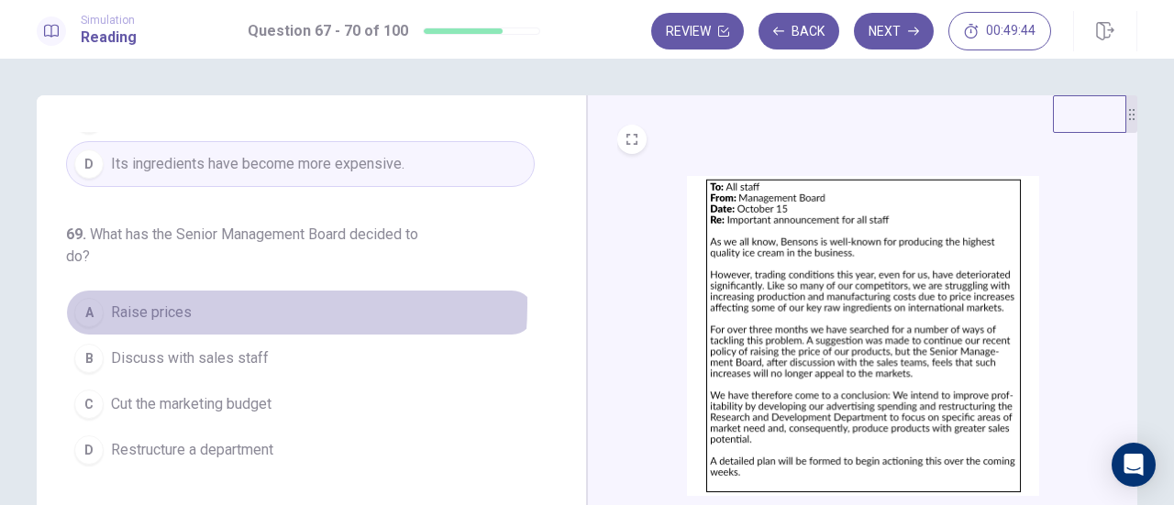
click at [148, 302] on span "Raise prices" at bounding box center [151, 313] width 81 height 22
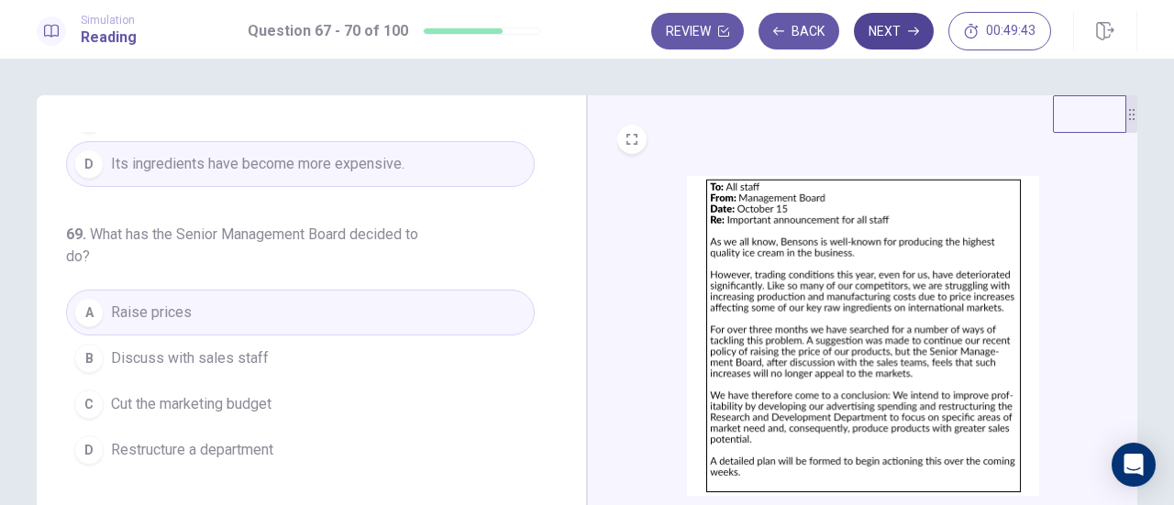
click at [915, 32] on icon "button" at bounding box center [913, 31] width 11 height 11
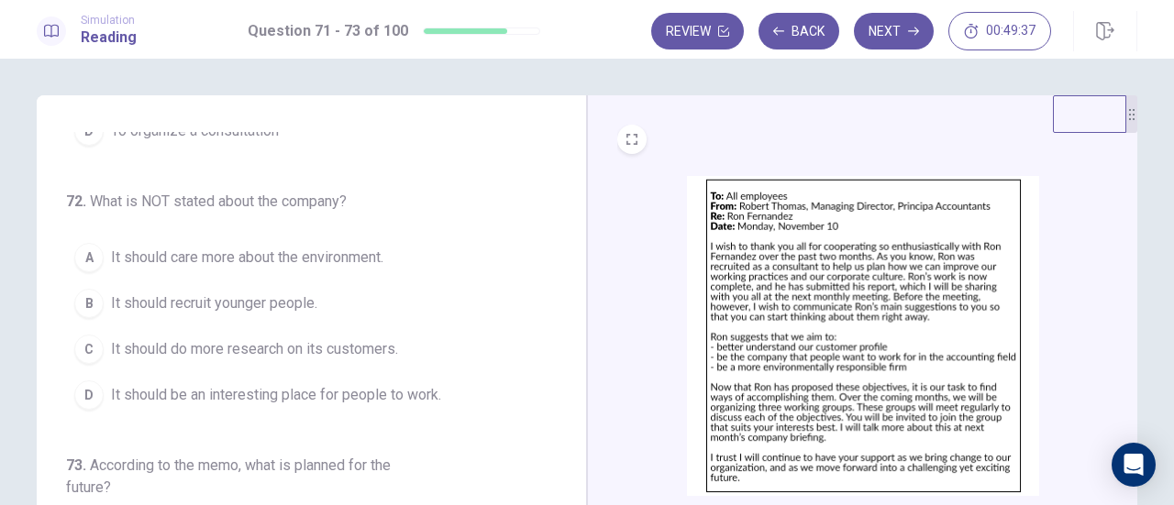
scroll to position [205, 0]
click at [609, 351] on div "CLICK TO ZOOM" at bounding box center [862, 413] width 550 height 637
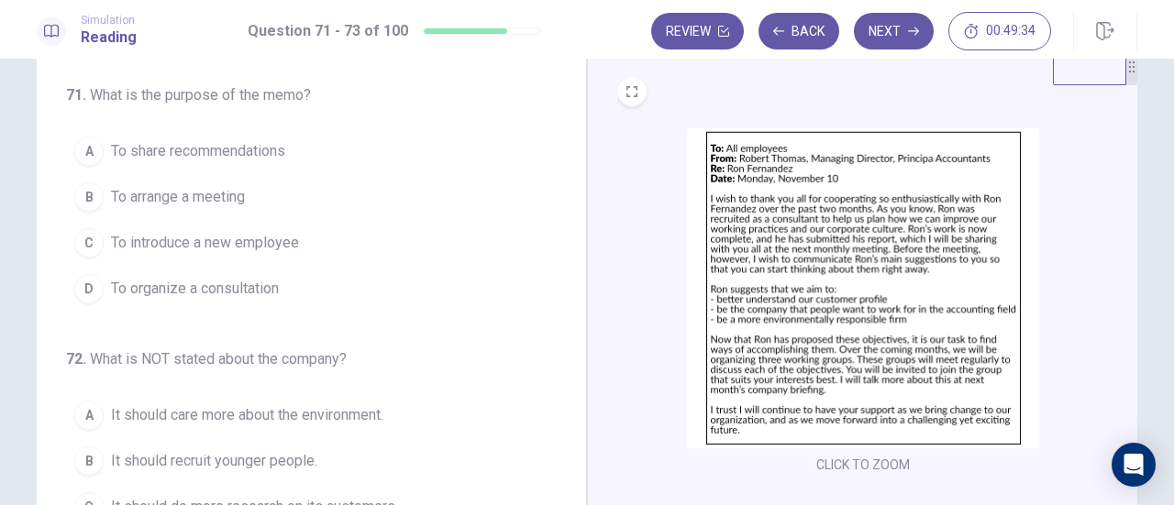
scroll to position [0, 0]
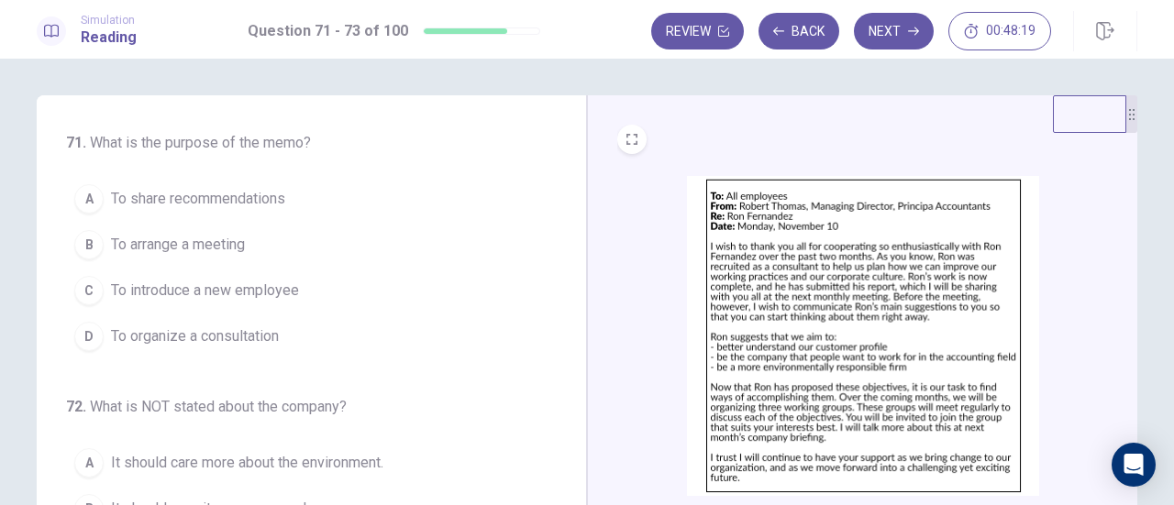
click at [235, 201] on span "To share recommendations" at bounding box center [198, 199] width 174 height 22
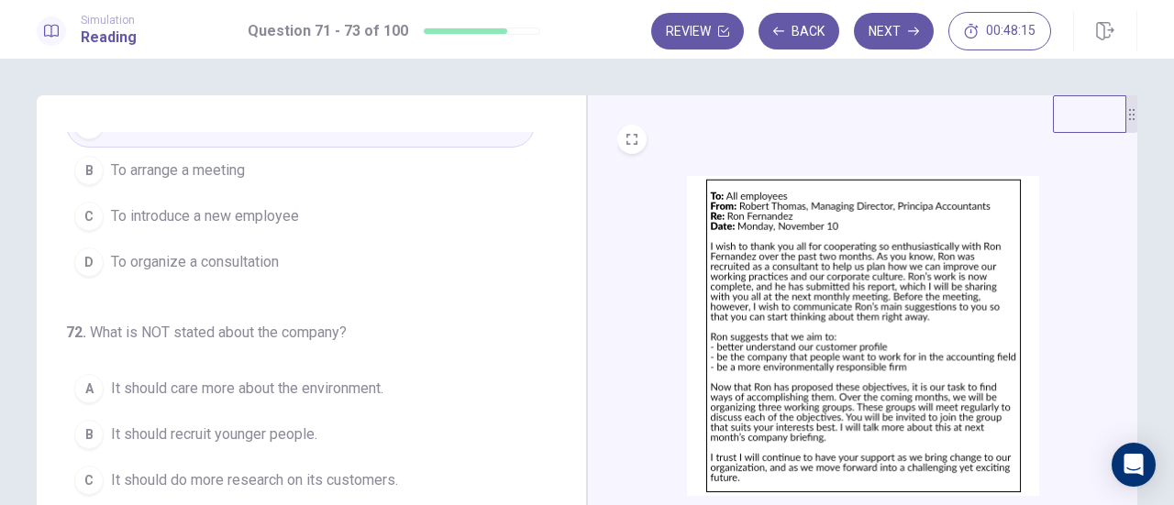
scroll to position [166, 0]
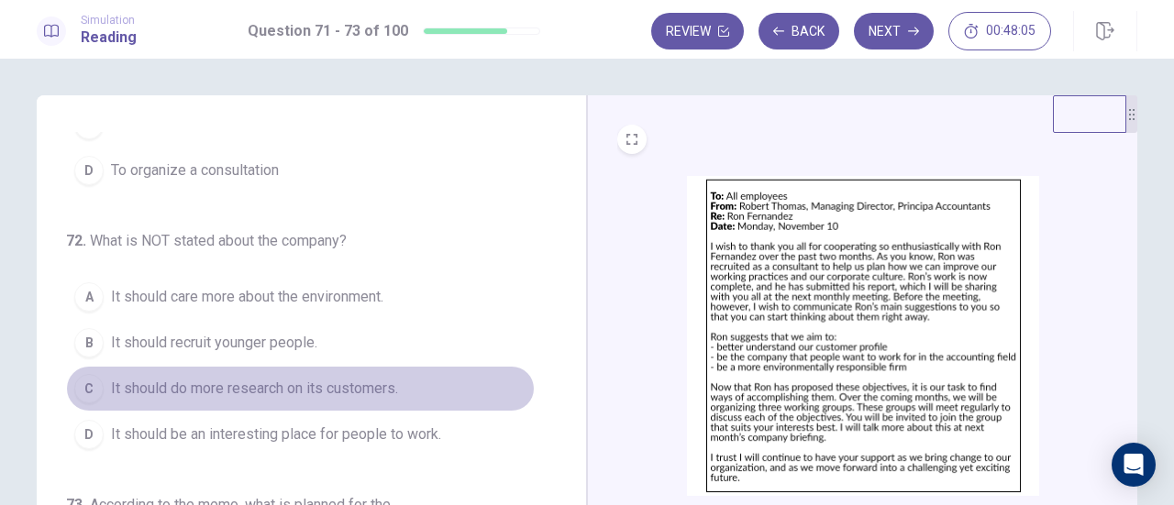
click at [394, 385] on span "It should do more research on its customers." at bounding box center [254, 389] width 287 height 22
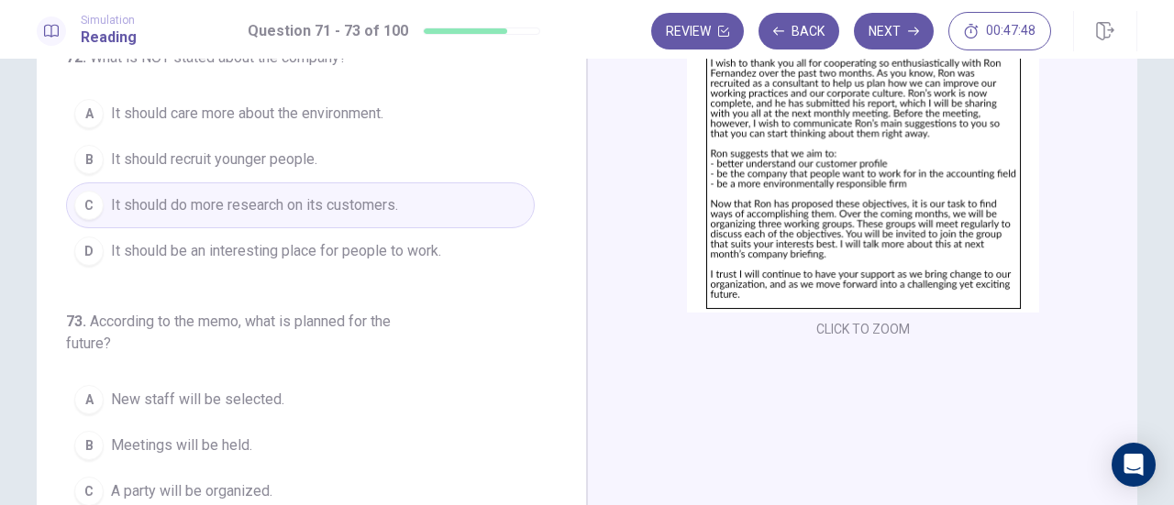
scroll to position [92, 0]
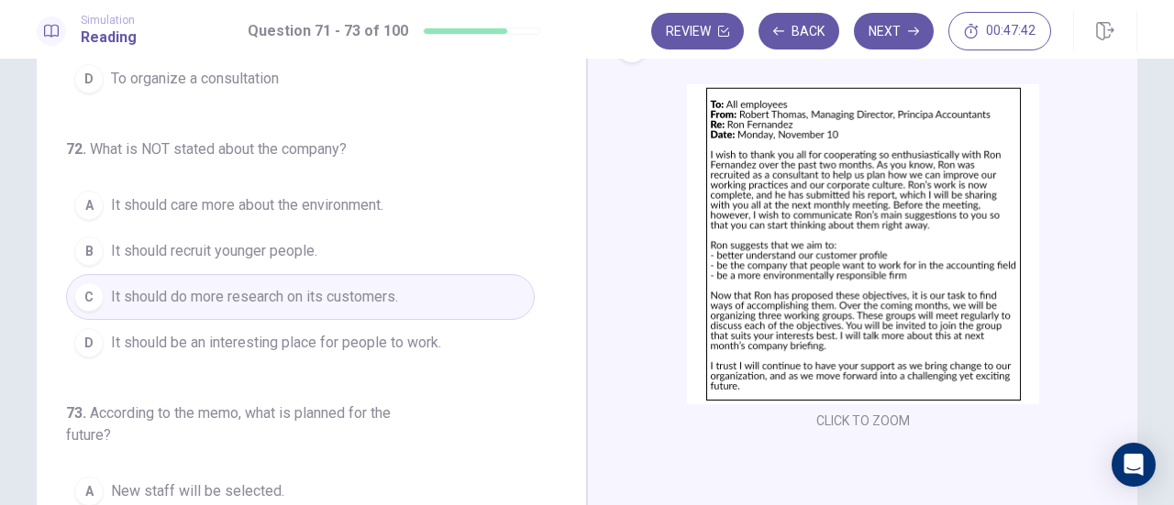
click at [318, 232] on button "B It should recruit younger people." at bounding box center [300, 251] width 469 height 46
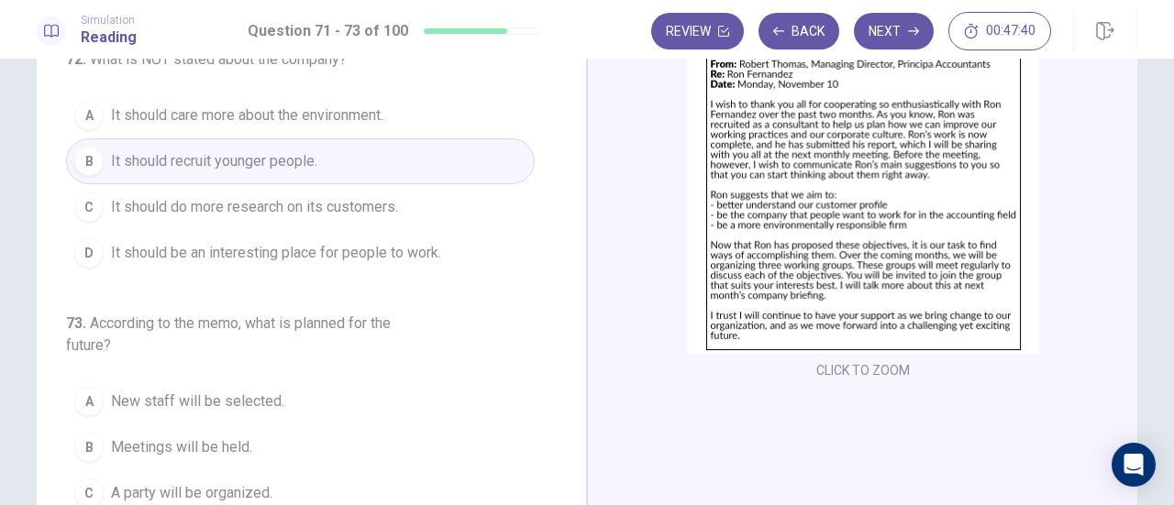
scroll to position [183, 0]
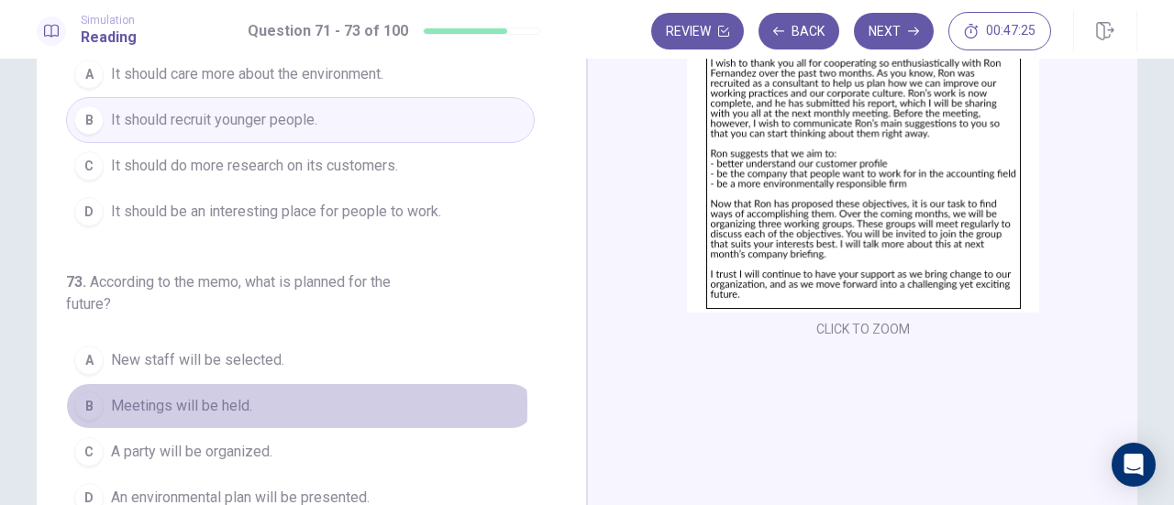
click at [226, 401] on span "Meetings will be held." at bounding box center [181, 406] width 141 height 22
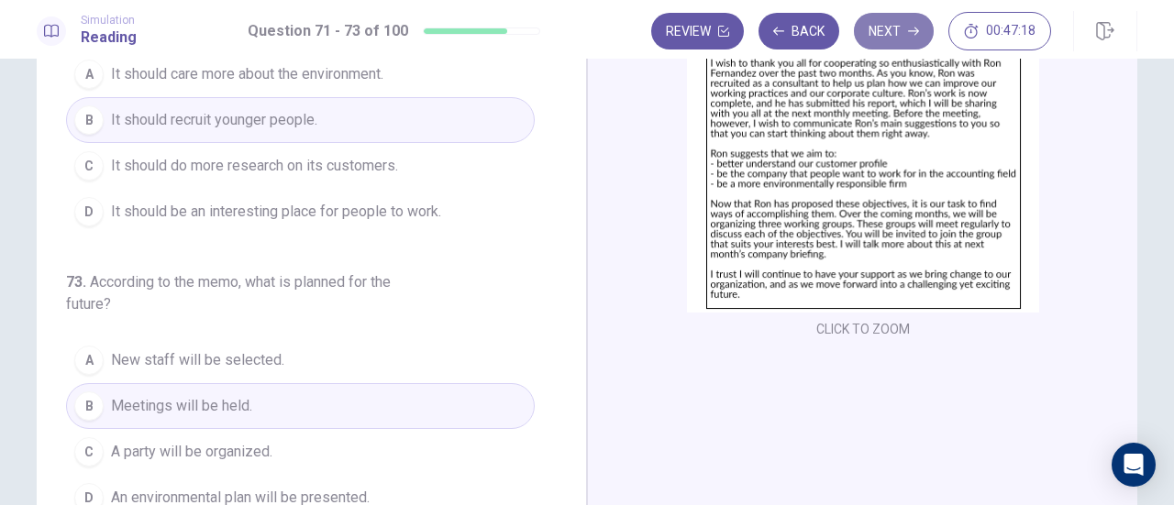
click at [906, 34] on button "Next" at bounding box center [894, 31] width 80 height 37
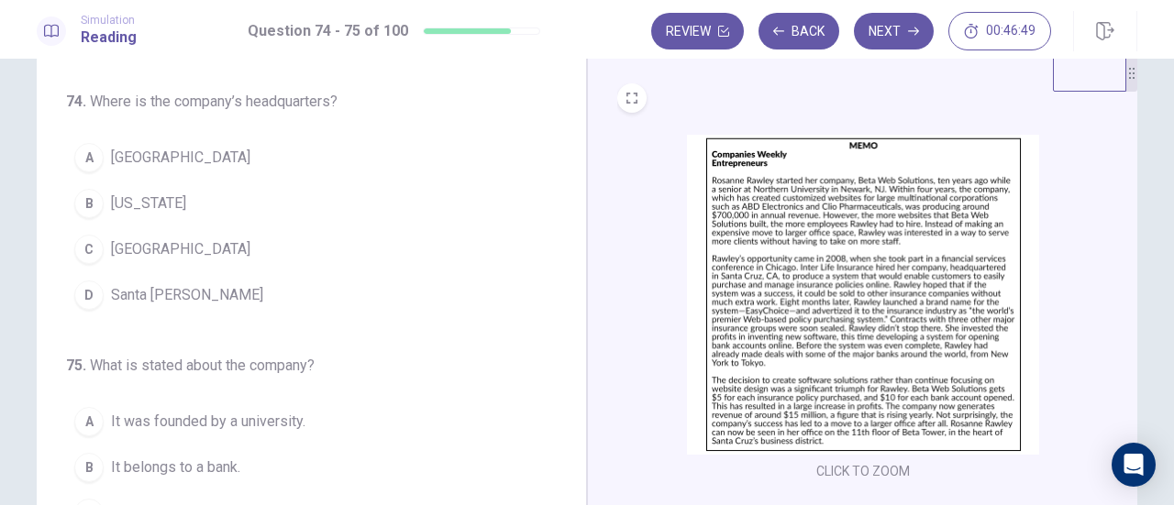
scroll to position [0, 0]
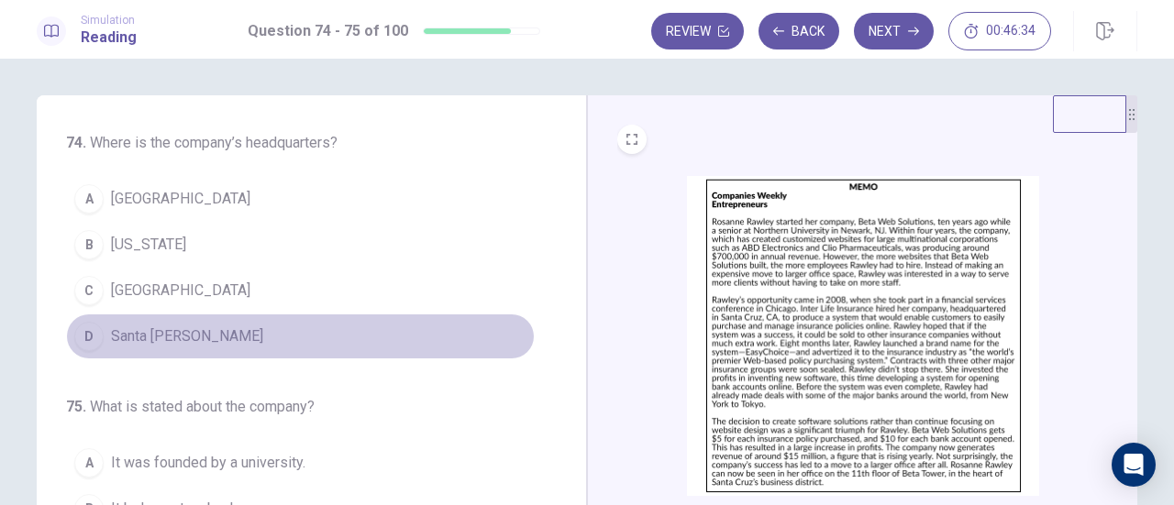
click at [174, 334] on span "Santa [PERSON_NAME]" at bounding box center [187, 337] width 152 height 22
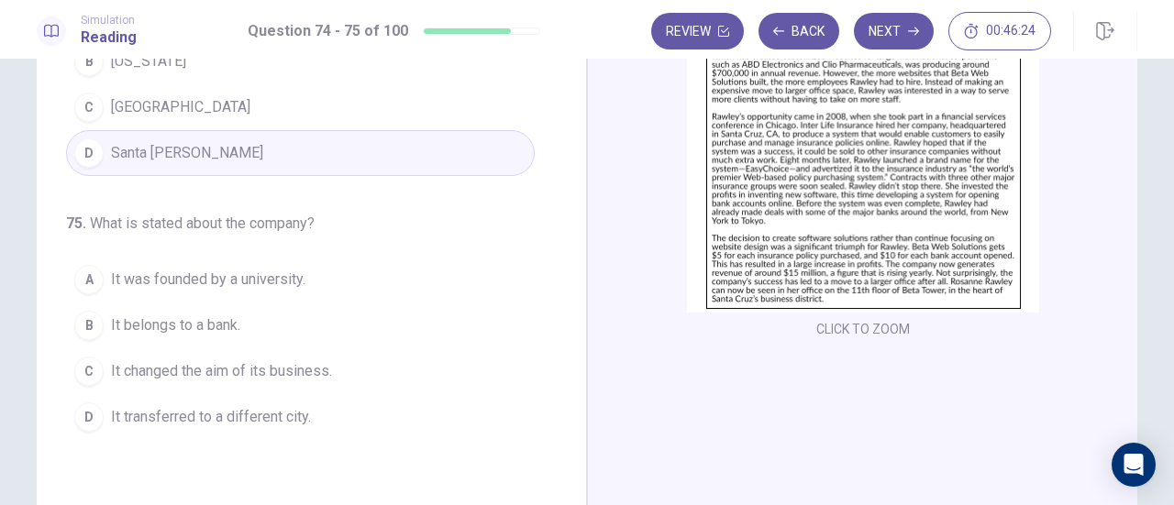
scroll to position [92, 0]
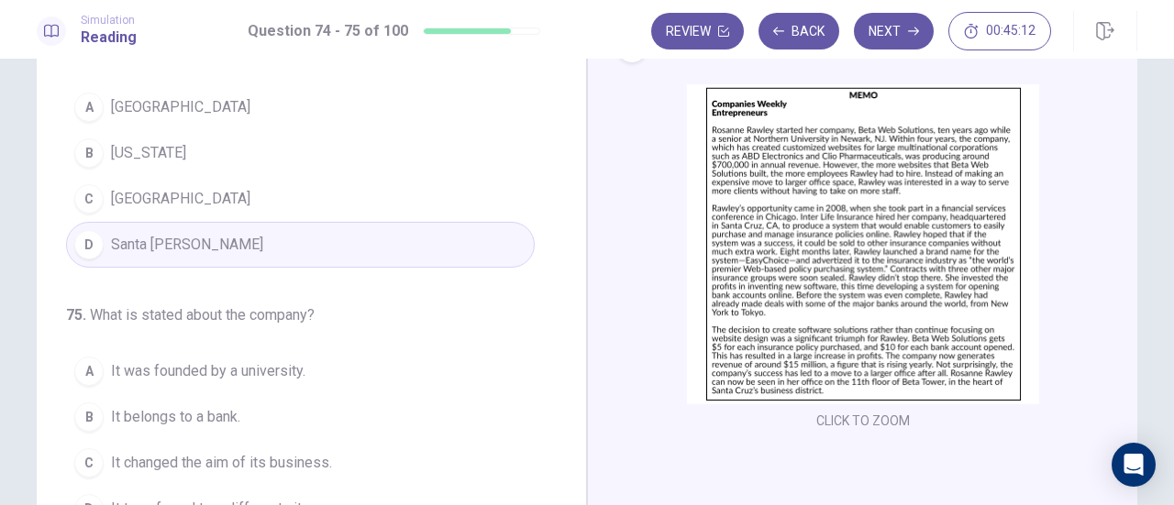
click at [281, 452] on span "It changed the aim of its business." at bounding box center [221, 463] width 221 height 22
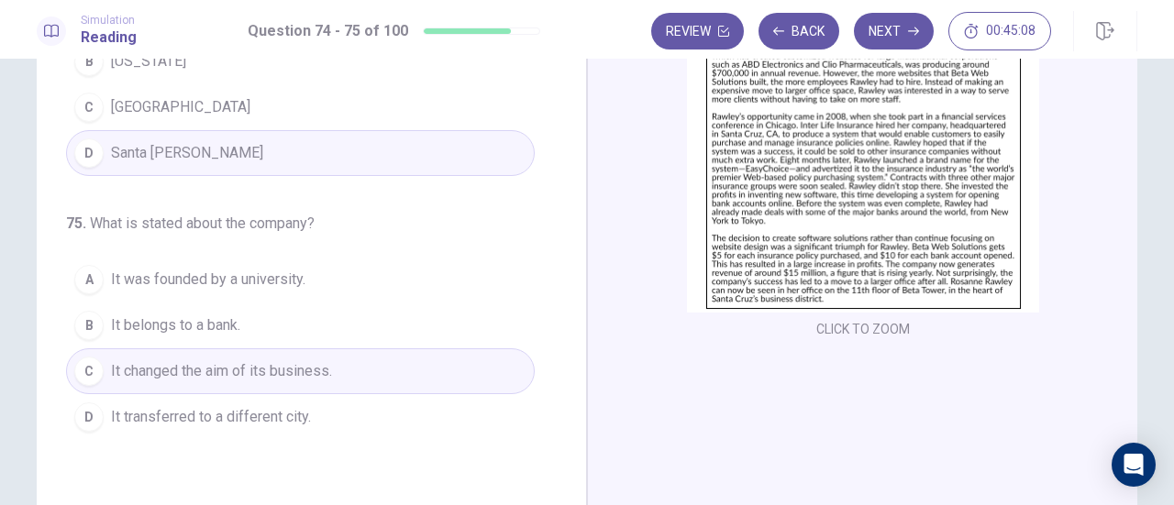
scroll to position [0, 0]
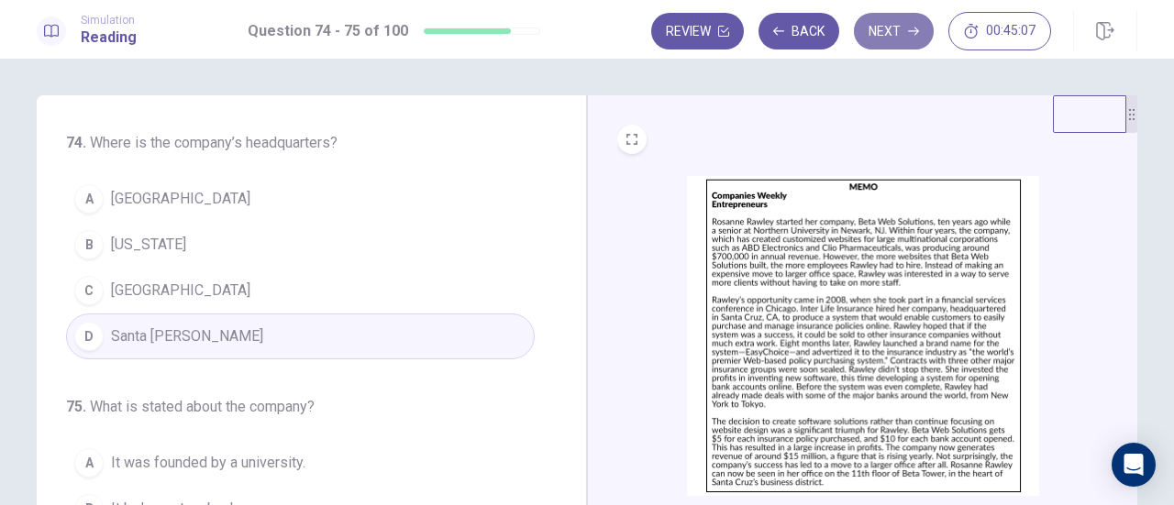
click at [895, 27] on button "Next" at bounding box center [894, 31] width 80 height 37
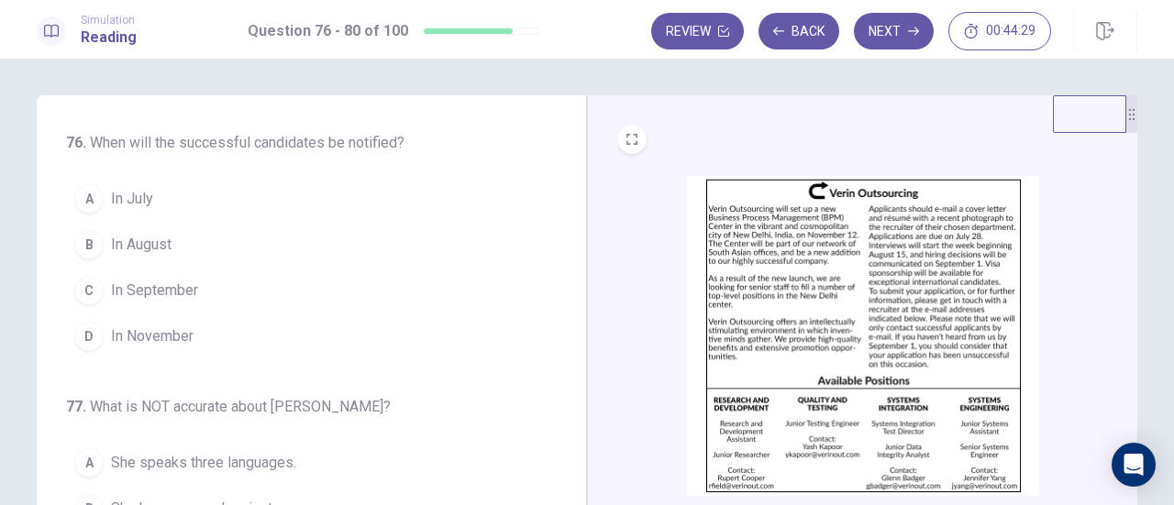
click at [158, 327] on span "In November" at bounding box center [152, 337] width 83 height 22
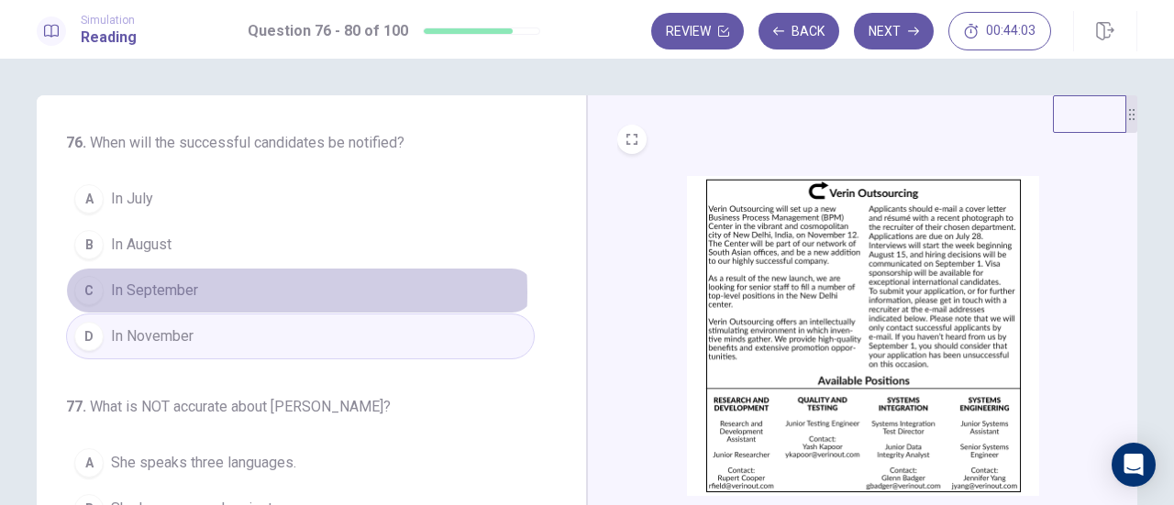
click at [187, 291] on span "In September" at bounding box center [154, 291] width 87 height 22
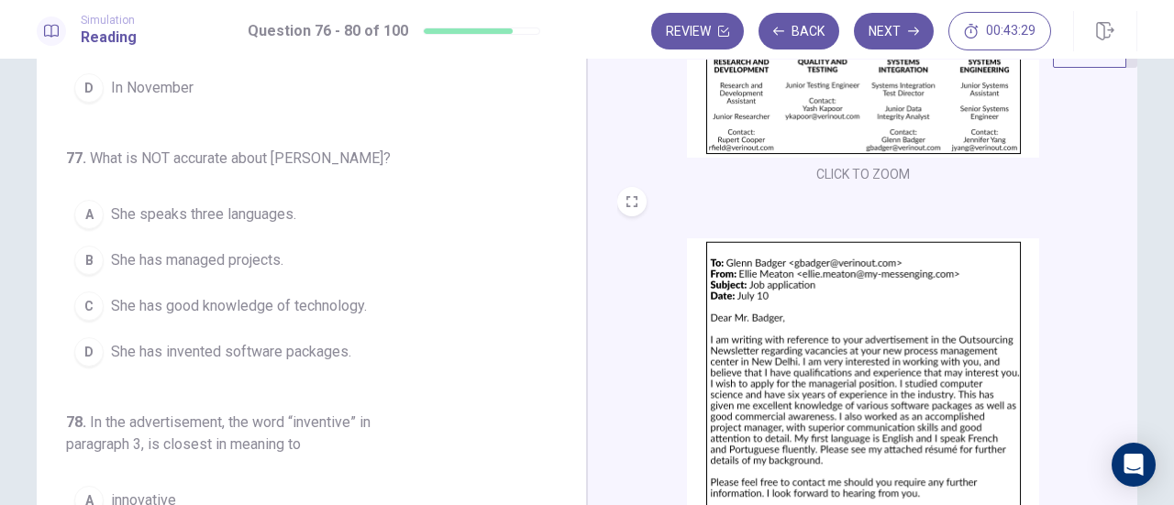
scroll to position [183, 0]
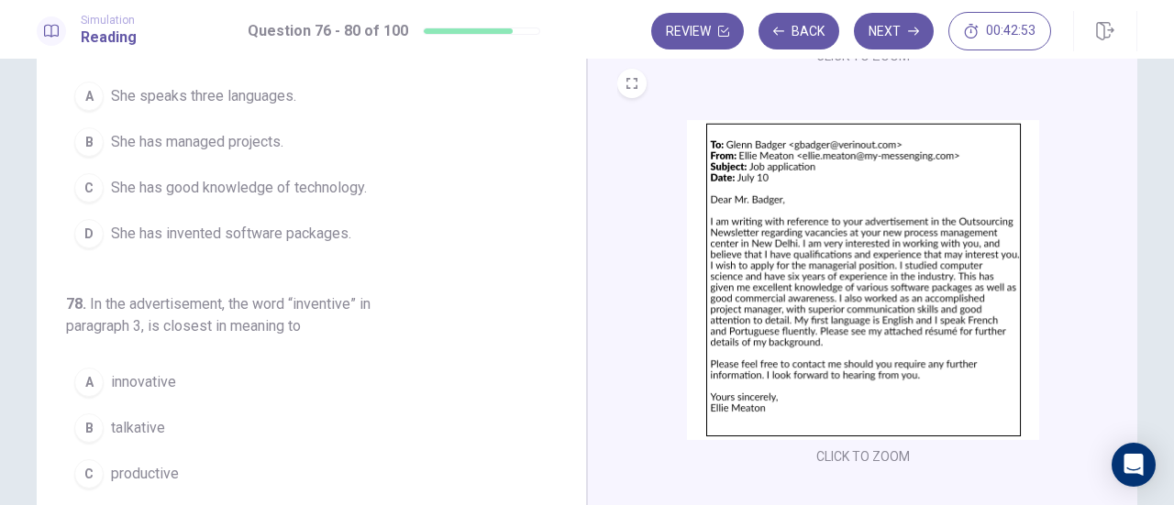
click at [244, 229] on span "She has invented software packages." at bounding box center [231, 234] width 240 height 22
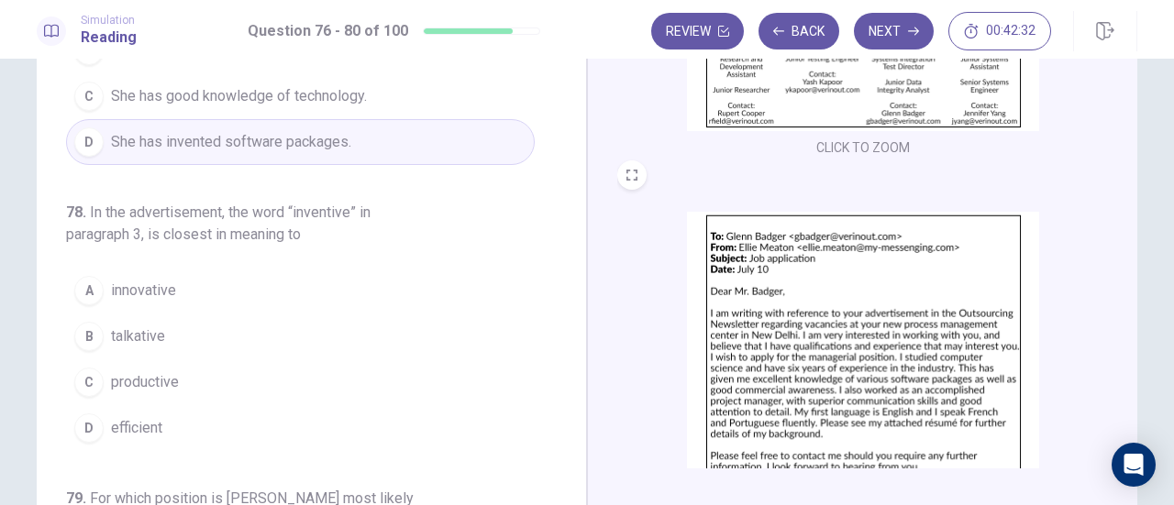
scroll to position [0, 0]
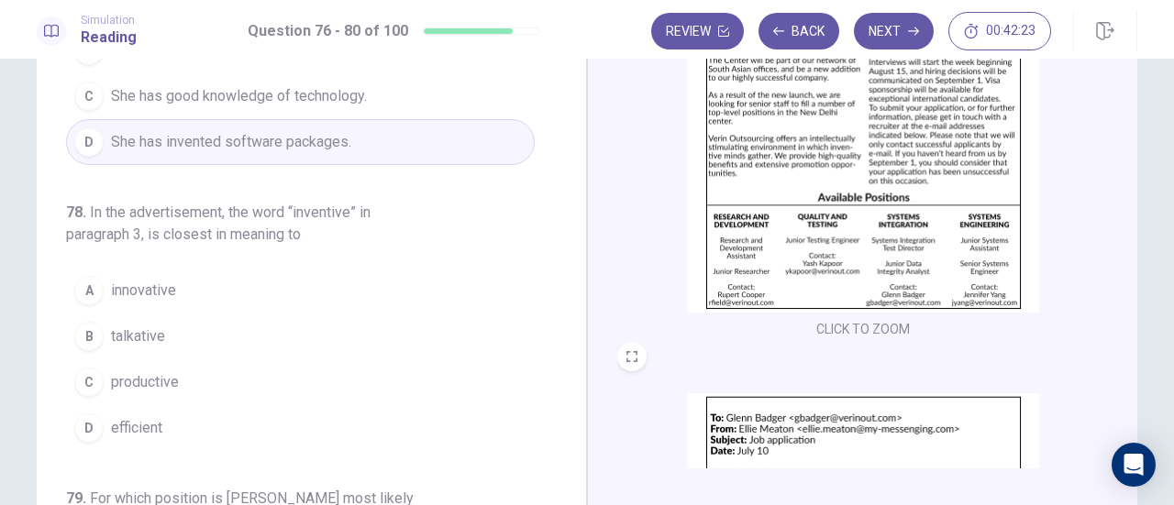
click at [1054, 283] on div "CLICK TO ZOOM" at bounding box center [863, 167] width 492 height 349
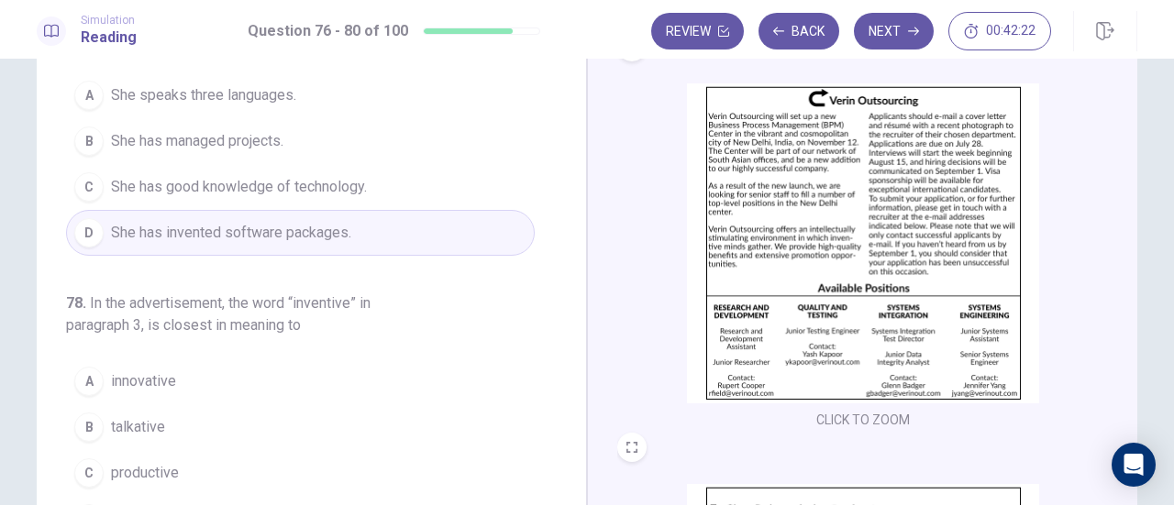
scroll to position [92, 0]
click at [145, 386] on span "innovative" at bounding box center [143, 382] width 65 height 22
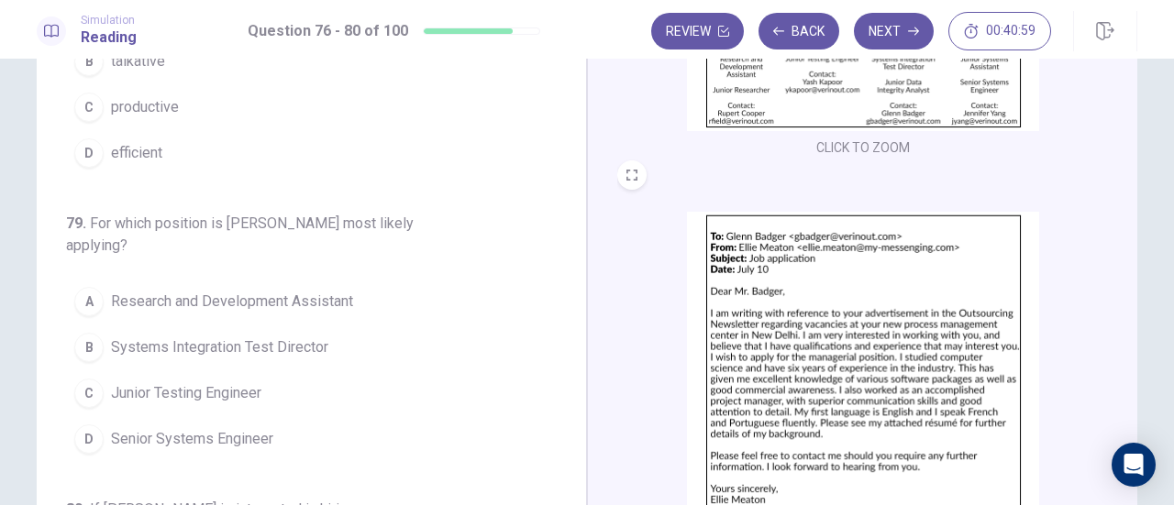
scroll to position [183, 0]
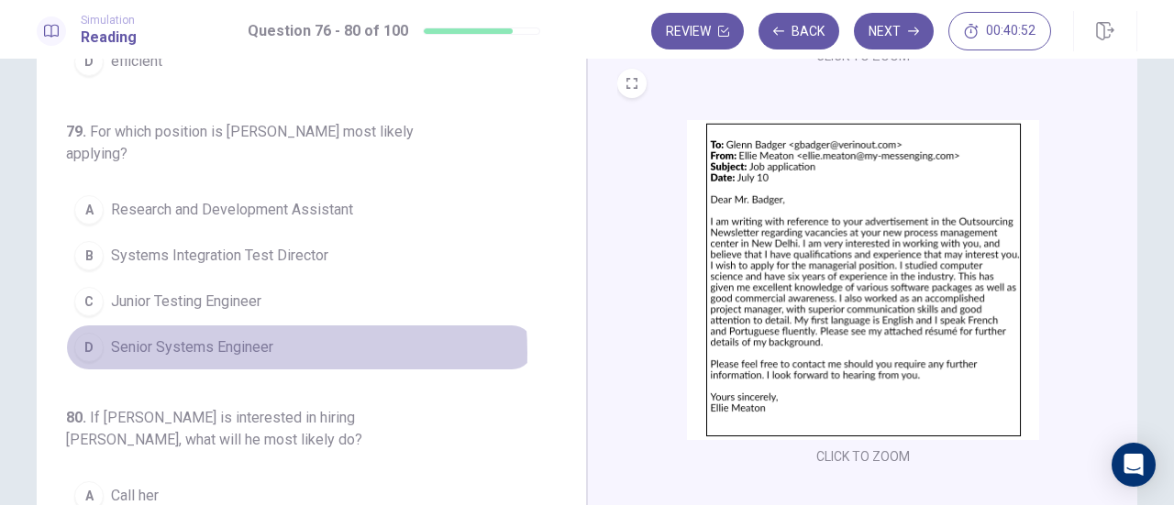
click at [178, 344] on span "Senior Systems Engineer" at bounding box center [192, 348] width 162 height 22
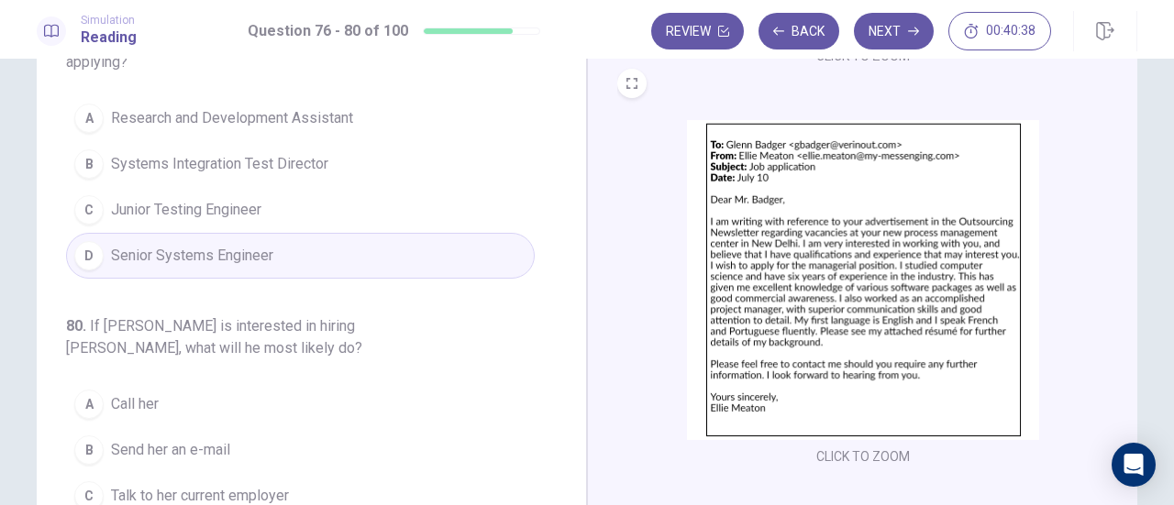
scroll to position [773, 0]
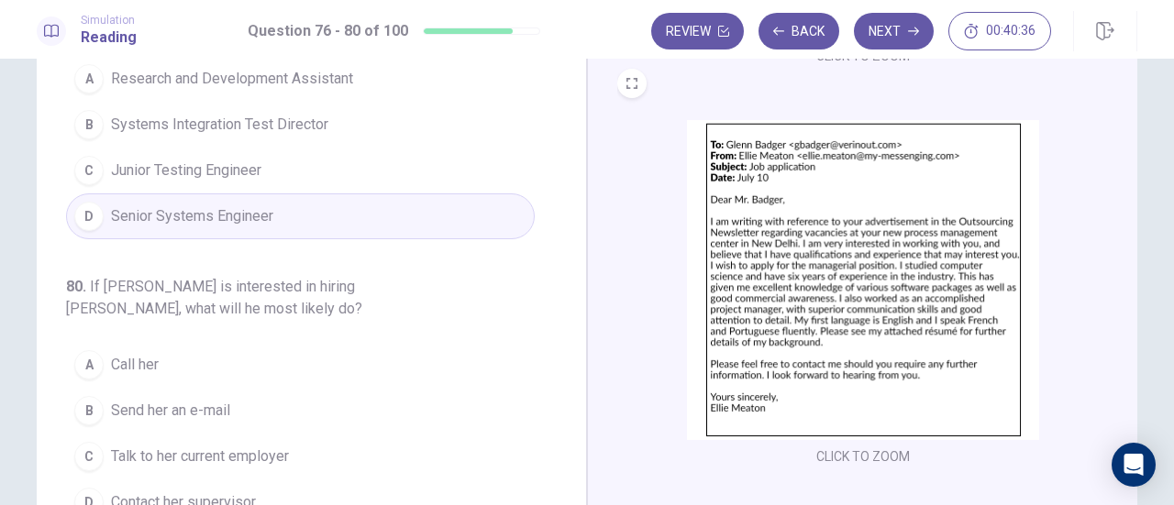
click at [624, 359] on div "CLICK TO ZOOM" at bounding box center [863, 294] width 492 height 349
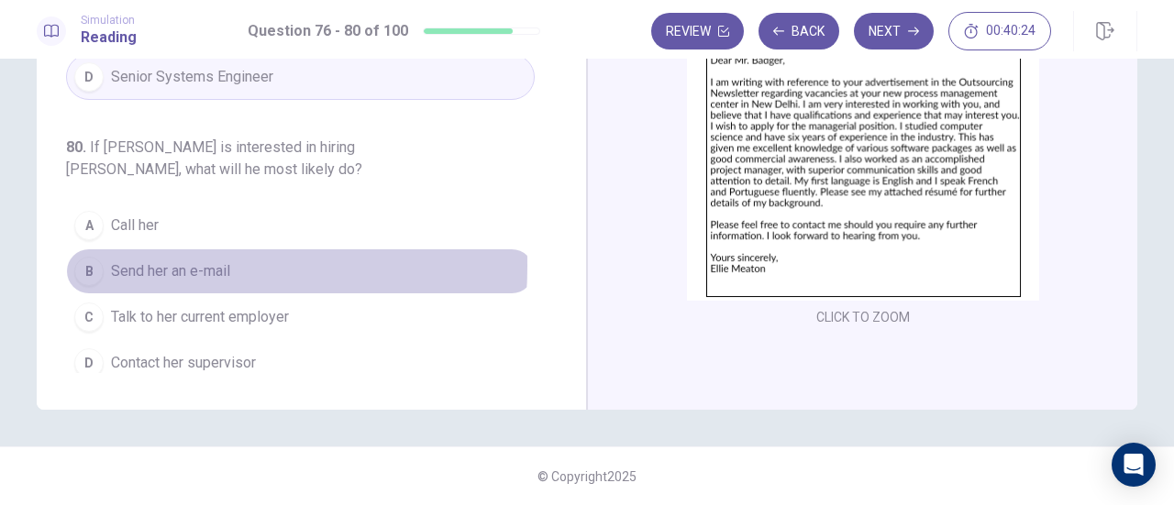
click at [103, 255] on button "B Send her an e-mail" at bounding box center [300, 272] width 469 height 46
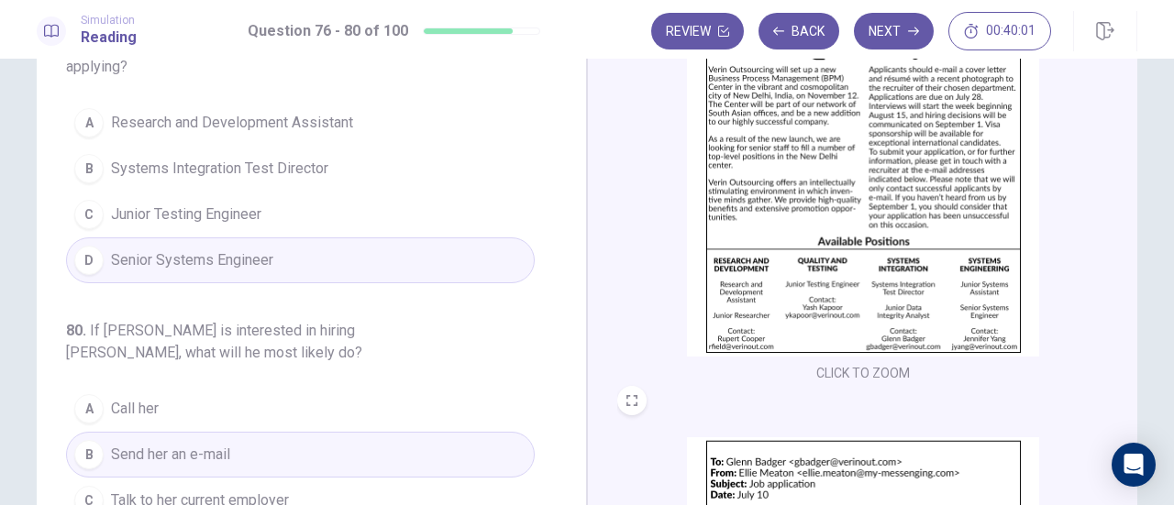
scroll to position [183, 0]
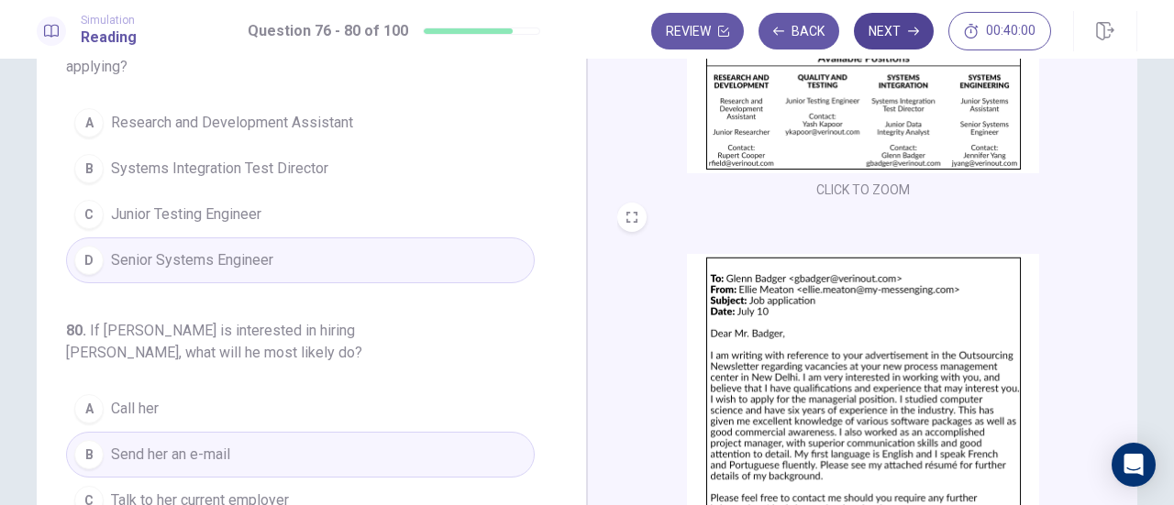
click at [884, 28] on button "Next" at bounding box center [894, 31] width 80 height 37
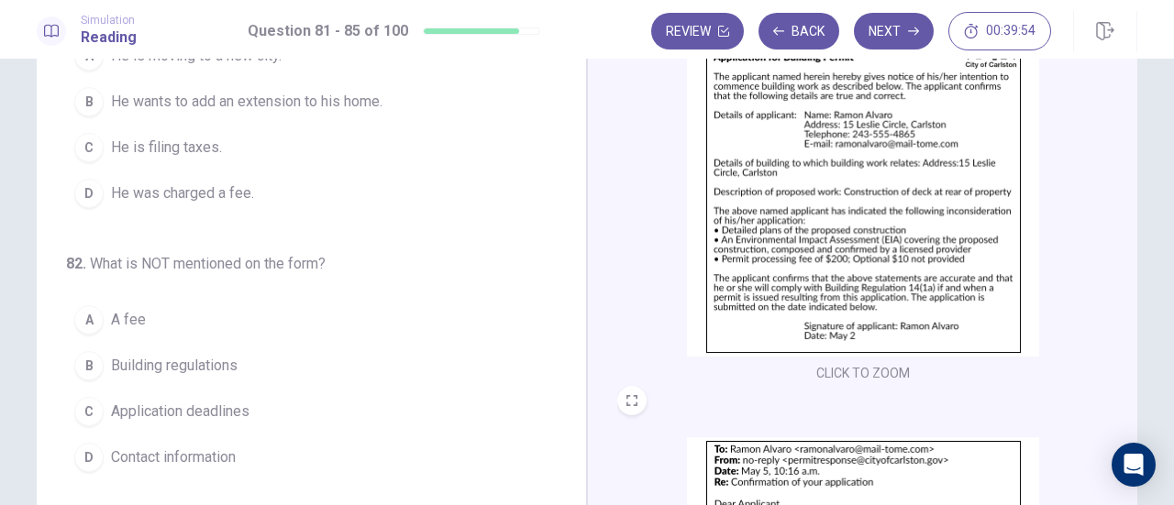
scroll to position [0, 0]
click at [643, 251] on div "CLICK TO ZOOM" at bounding box center [863, 211] width 492 height 349
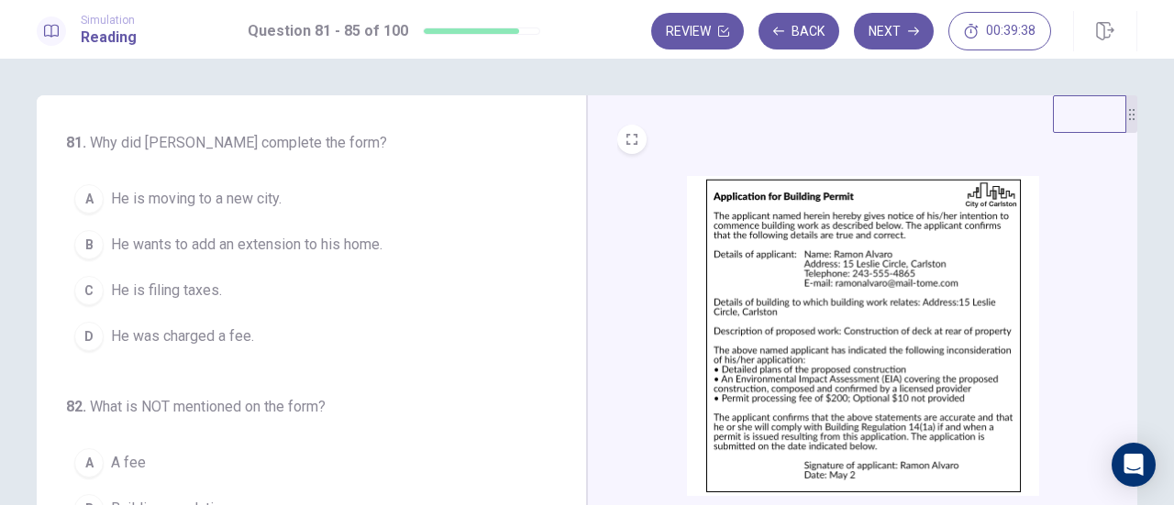
click at [284, 237] on span "He wants to add an extension to his home." at bounding box center [247, 245] width 272 height 22
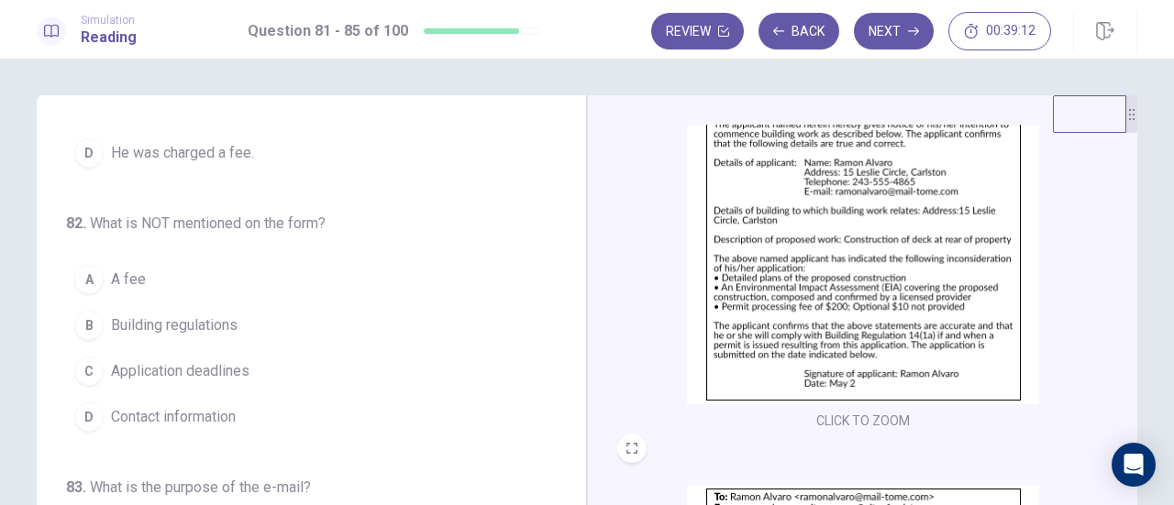
scroll to position [90, 0]
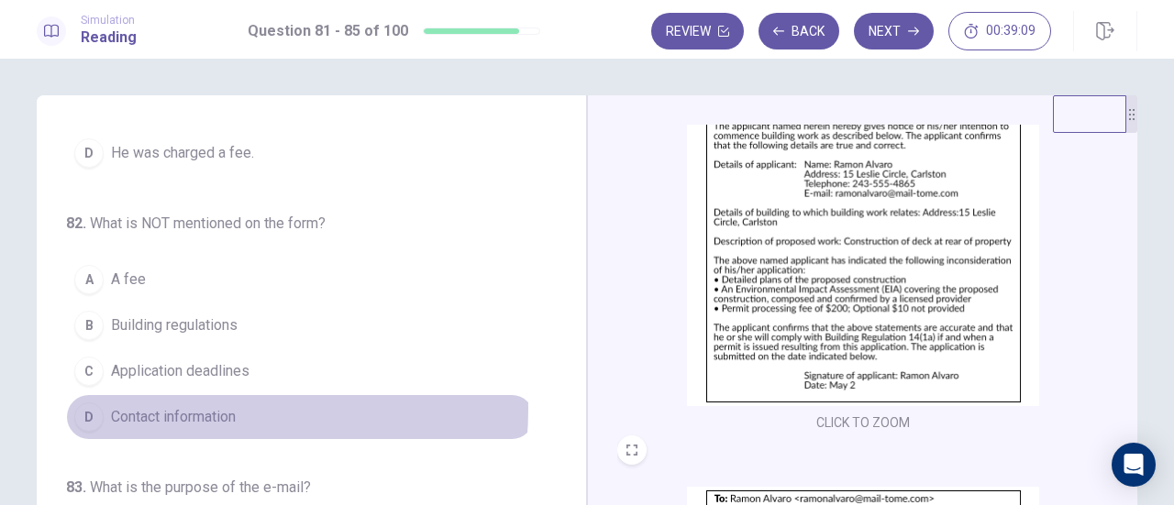
click at [197, 406] on span "Contact information" at bounding box center [173, 417] width 125 height 22
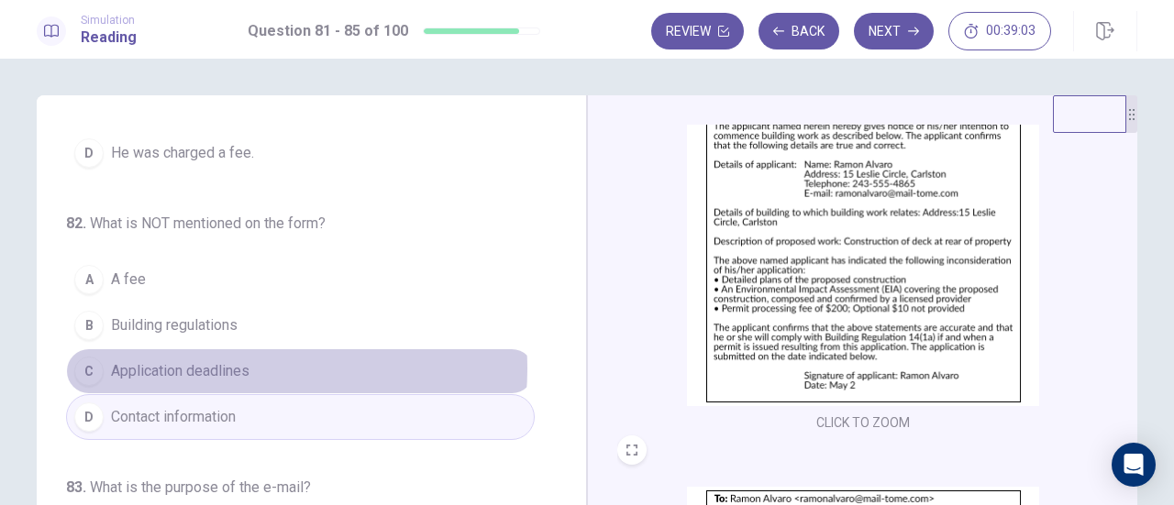
click at [226, 365] on span "Application deadlines" at bounding box center [180, 371] width 139 height 22
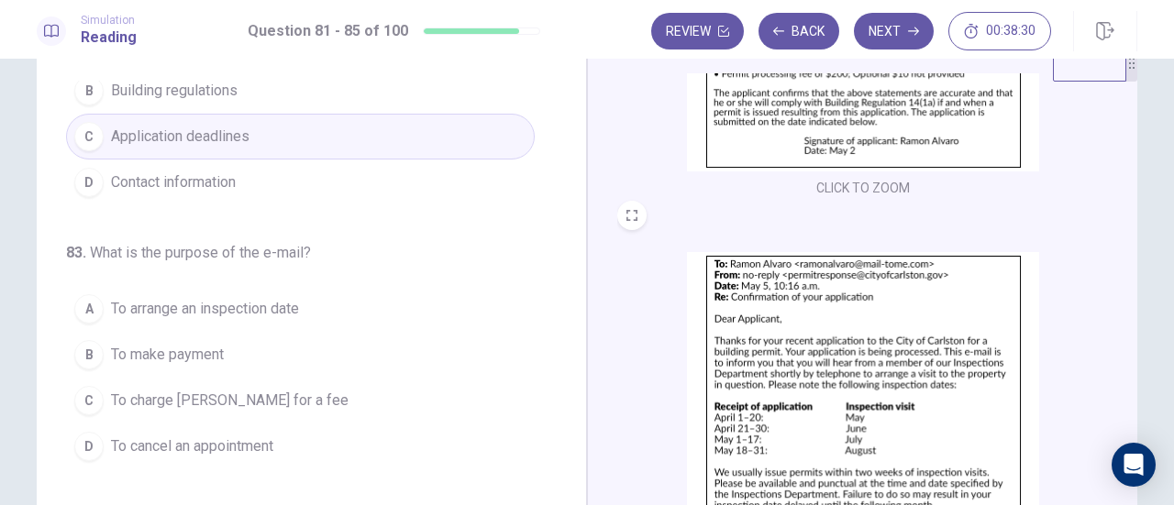
scroll to position [92, 0]
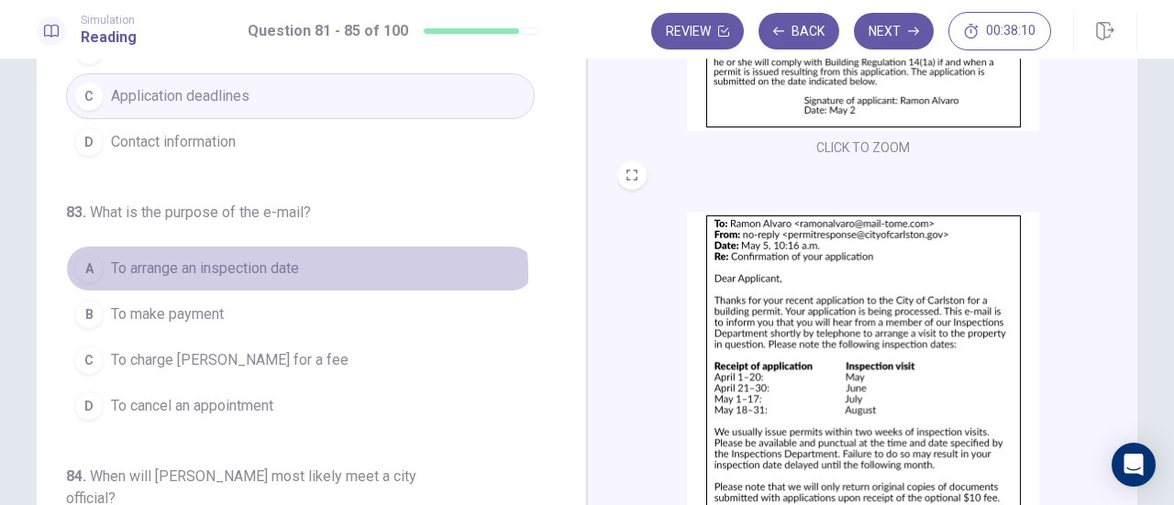
click at [280, 269] on span "To arrange an inspection date" at bounding box center [205, 269] width 188 height 22
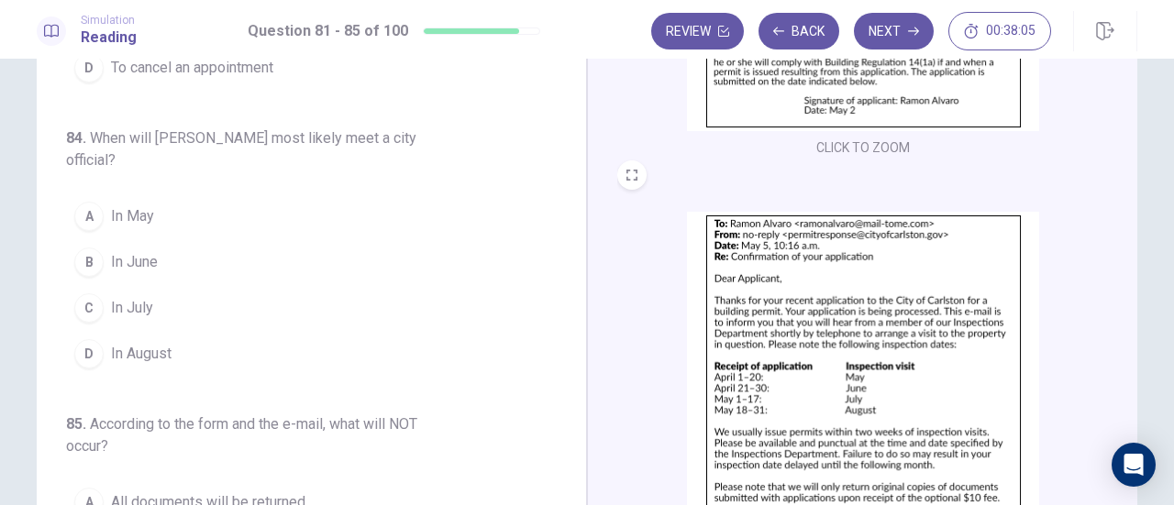
scroll to position [734, 0]
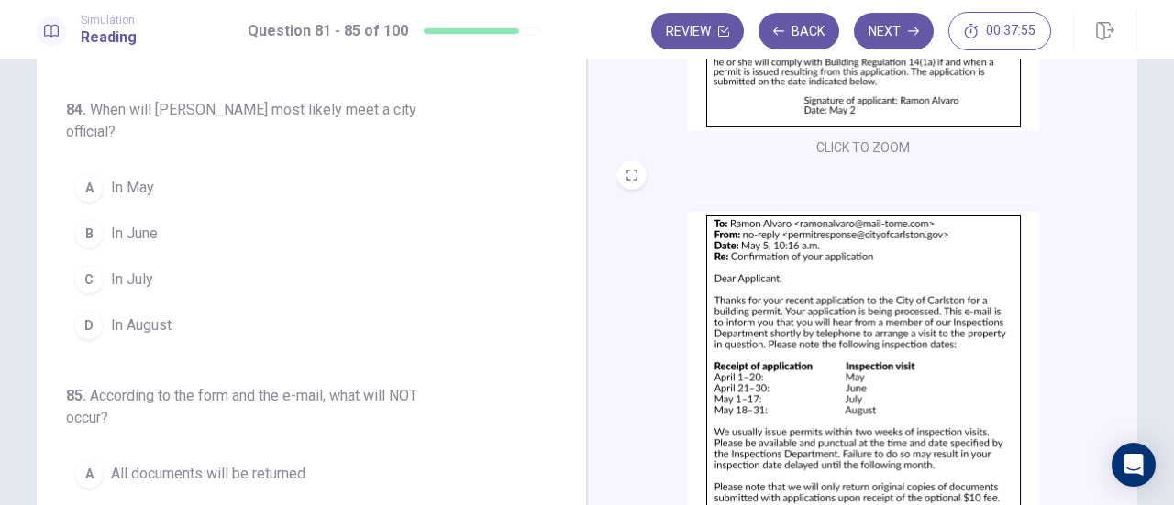
click at [138, 179] on span "In May" at bounding box center [132, 188] width 43 height 22
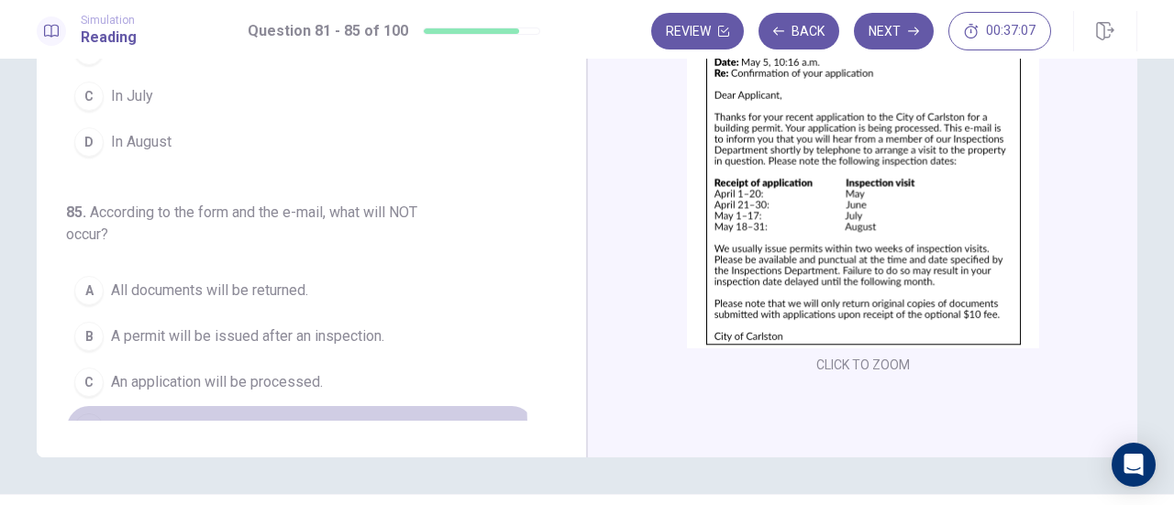
click at [232, 417] on span "A phone call will be made." at bounding box center [194, 428] width 166 height 22
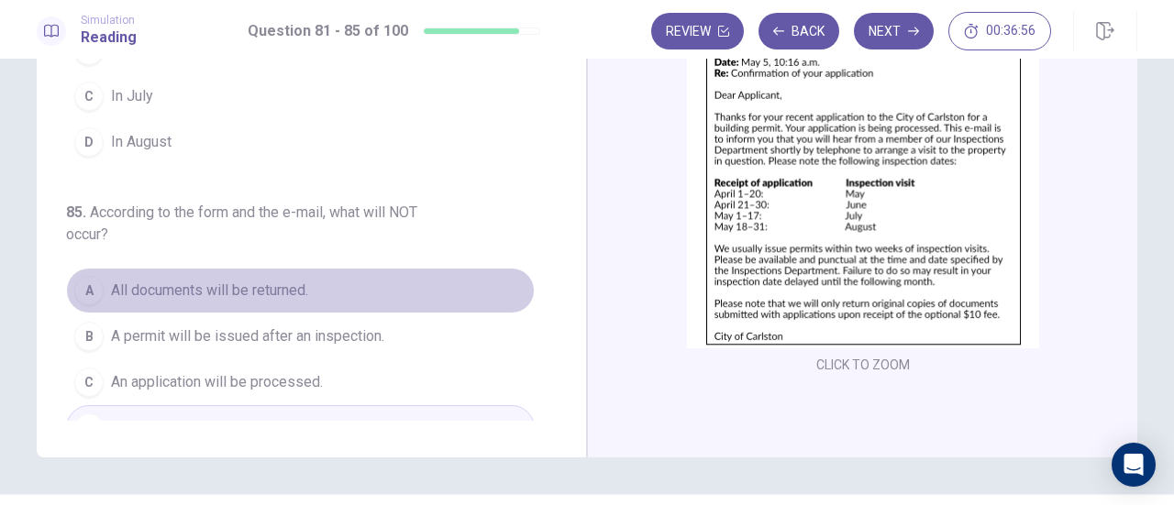
click at [295, 280] on span "All documents will be returned." at bounding box center [209, 291] width 197 height 22
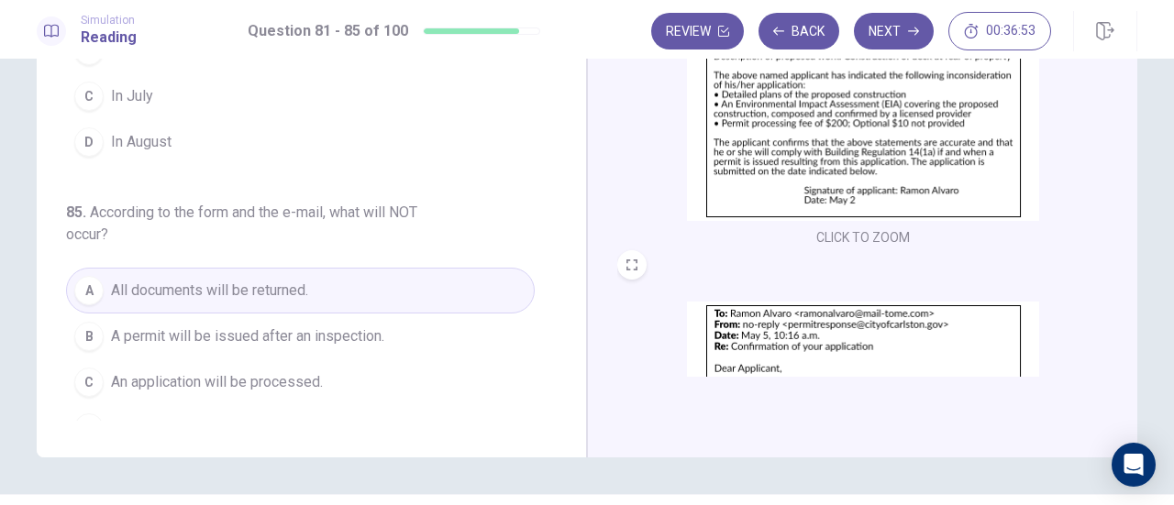
scroll to position [0, 0]
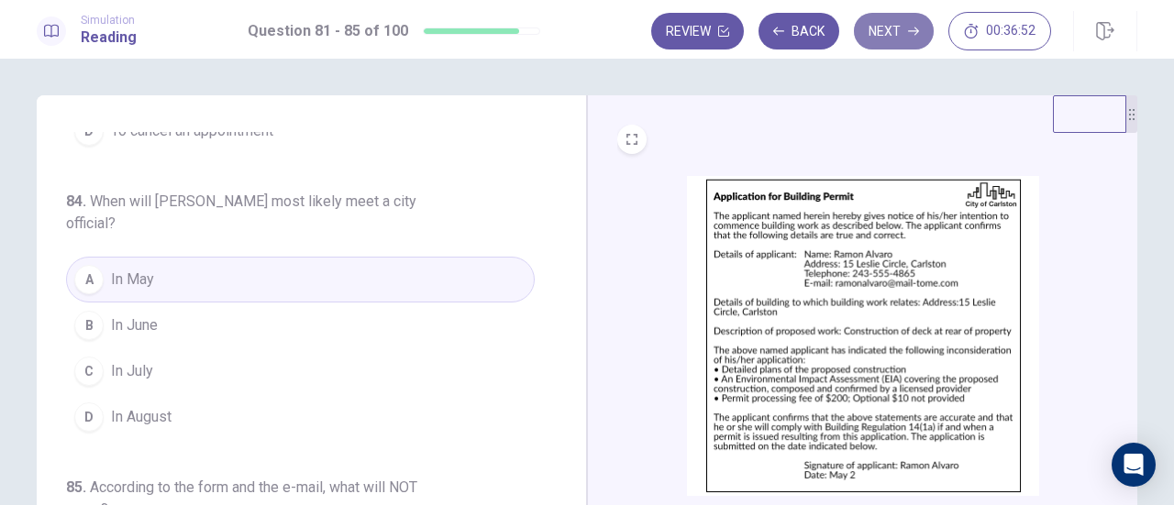
click at [886, 30] on button "Next" at bounding box center [894, 31] width 80 height 37
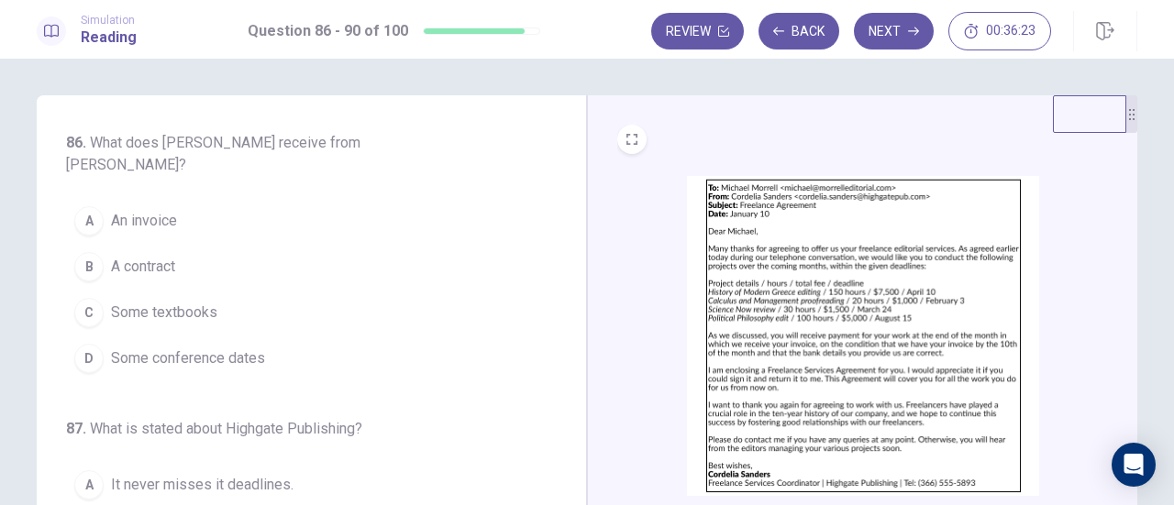
click at [176, 244] on button "B A contract" at bounding box center [300, 267] width 469 height 46
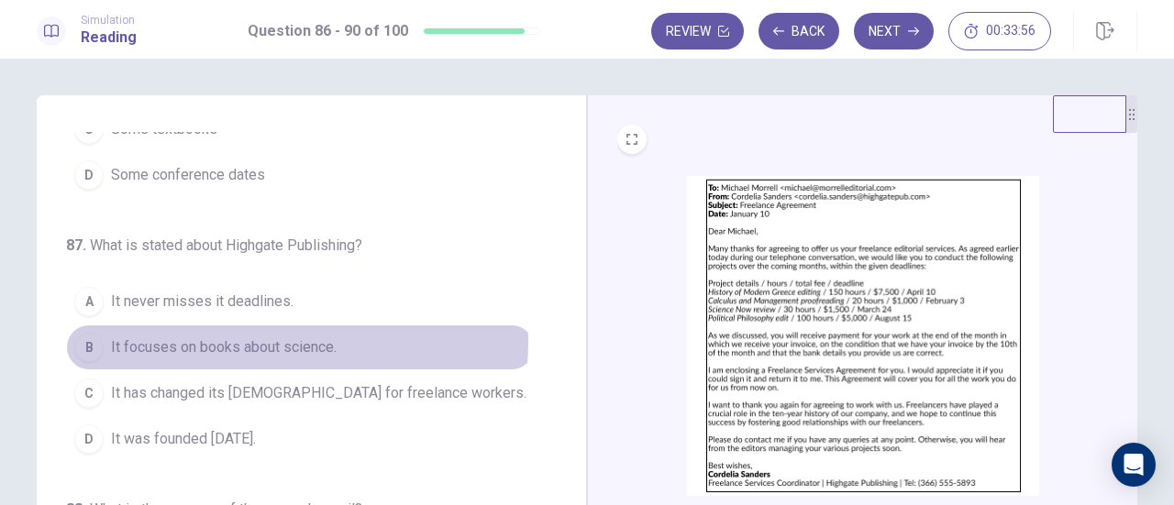
click at [281, 337] on span "It focuses on books about science." at bounding box center [224, 348] width 226 height 22
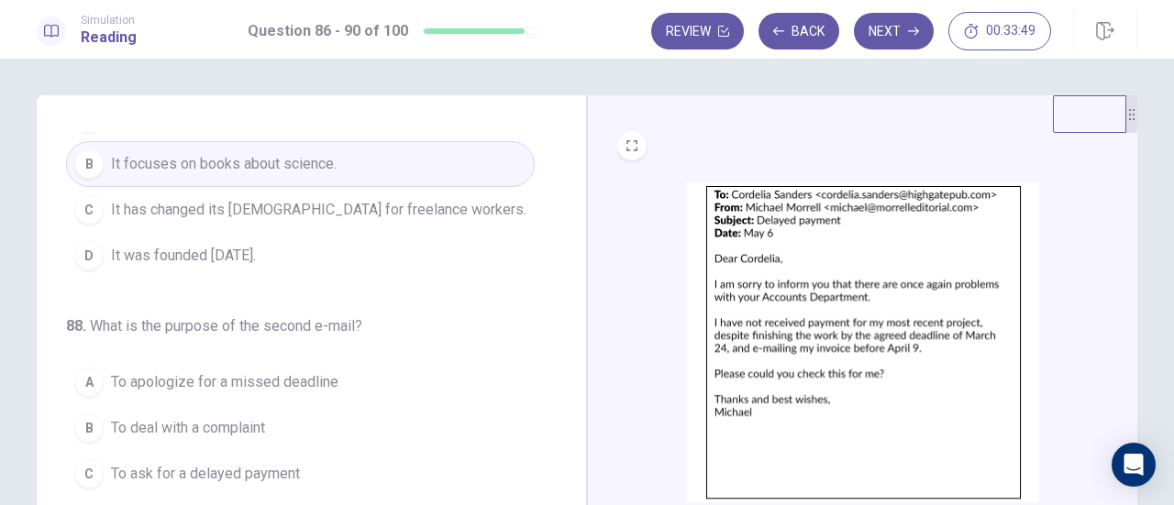
scroll to position [367, 0]
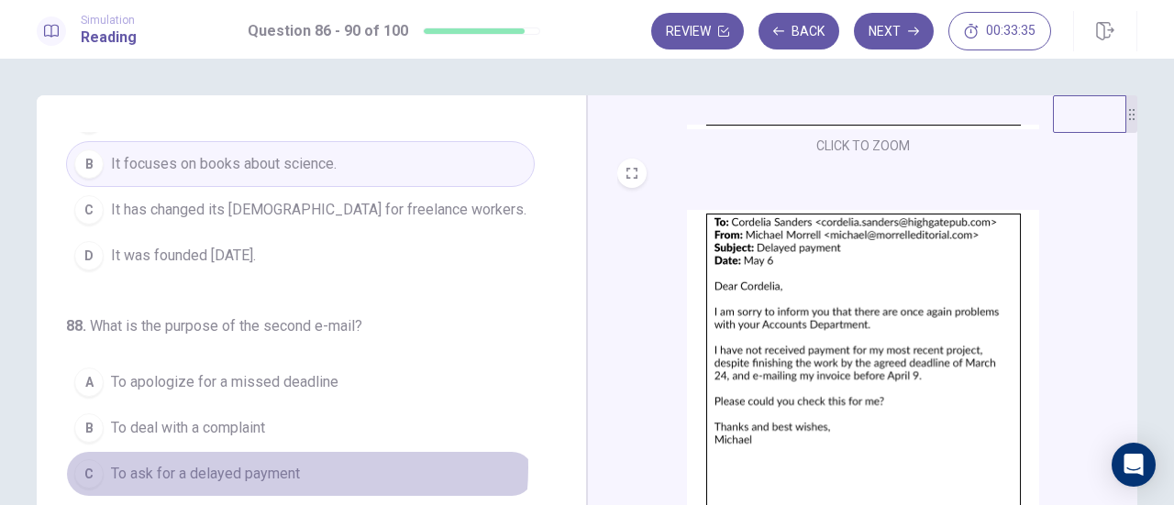
click at [260, 463] on span "To ask for a delayed payment" at bounding box center [205, 474] width 189 height 22
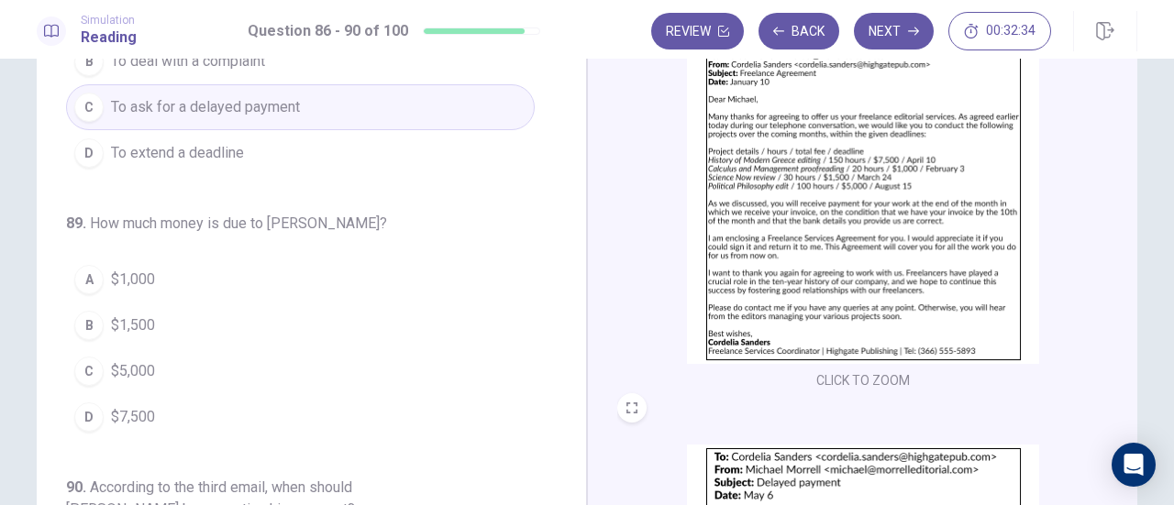
scroll to position [0, 0]
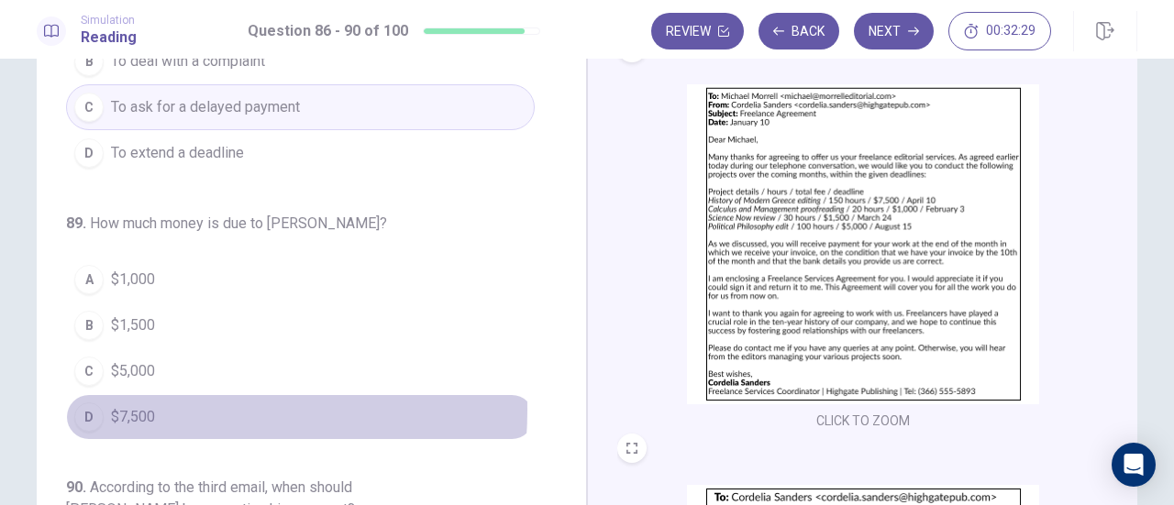
click at [127, 406] on span "$7,500" at bounding box center [133, 417] width 44 height 22
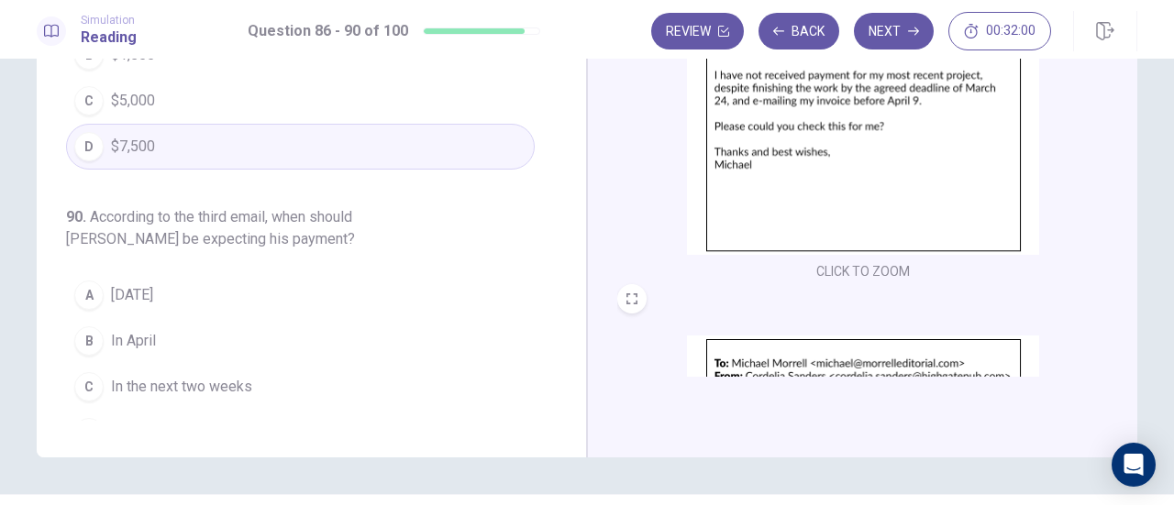
scroll to position [550, 0]
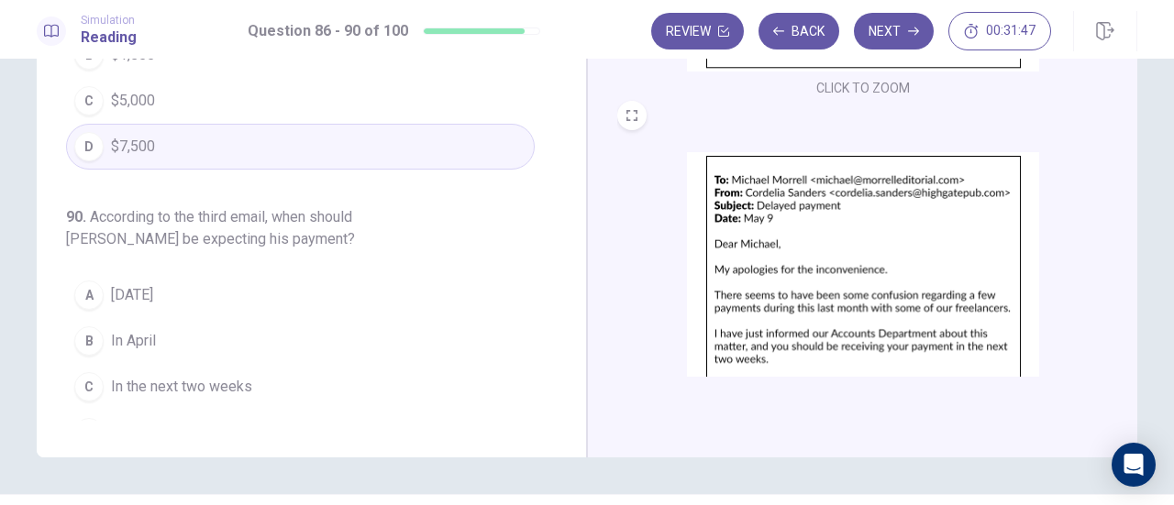
drag, startPoint x: 191, startPoint y: 346, endPoint x: 200, endPoint y: 342, distance: 9.9
click at [191, 376] on span "In the next two weeks" at bounding box center [181, 387] width 141 height 22
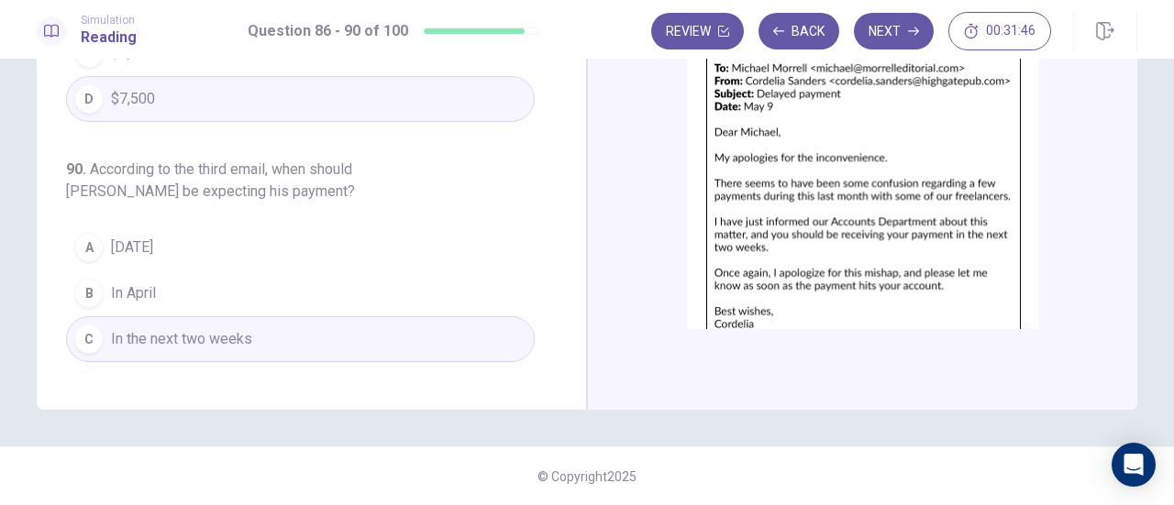
scroll to position [642, 0]
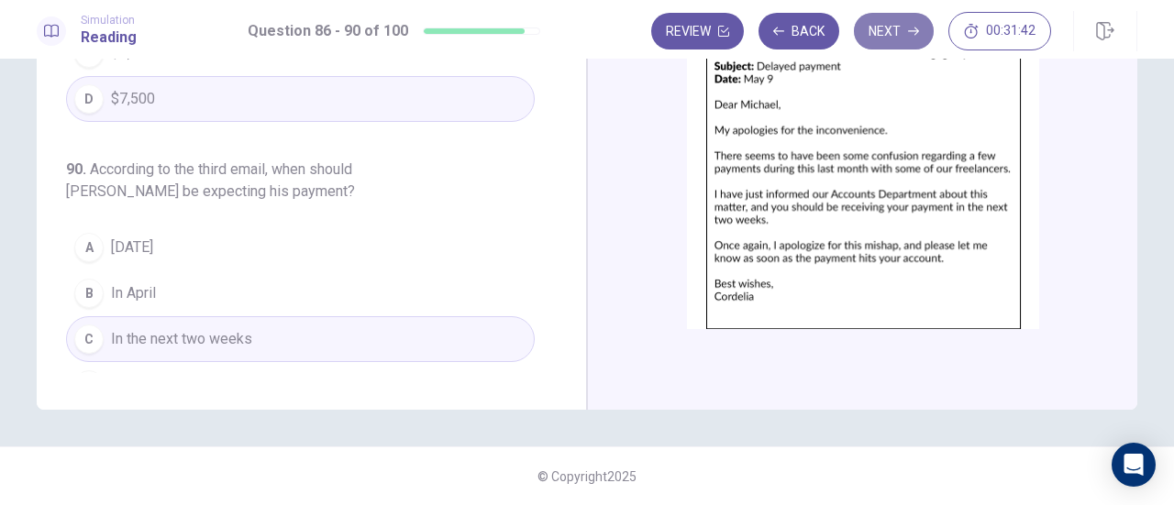
click at [903, 42] on button "Next" at bounding box center [894, 31] width 80 height 37
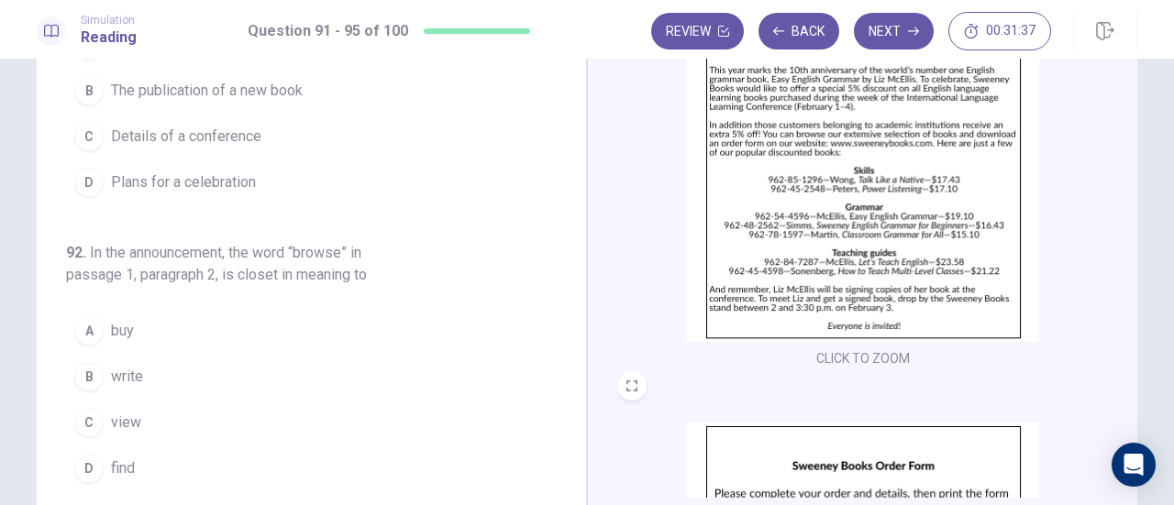
scroll to position [0, 0]
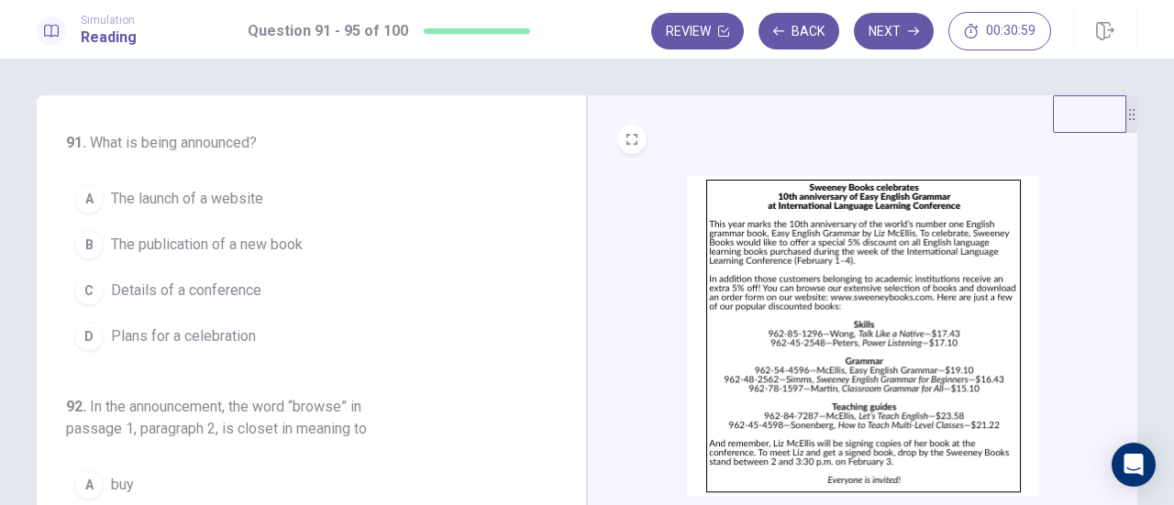
click at [216, 332] on span "Plans for a celebration" at bounding box center [183, 337] width 145 height 22
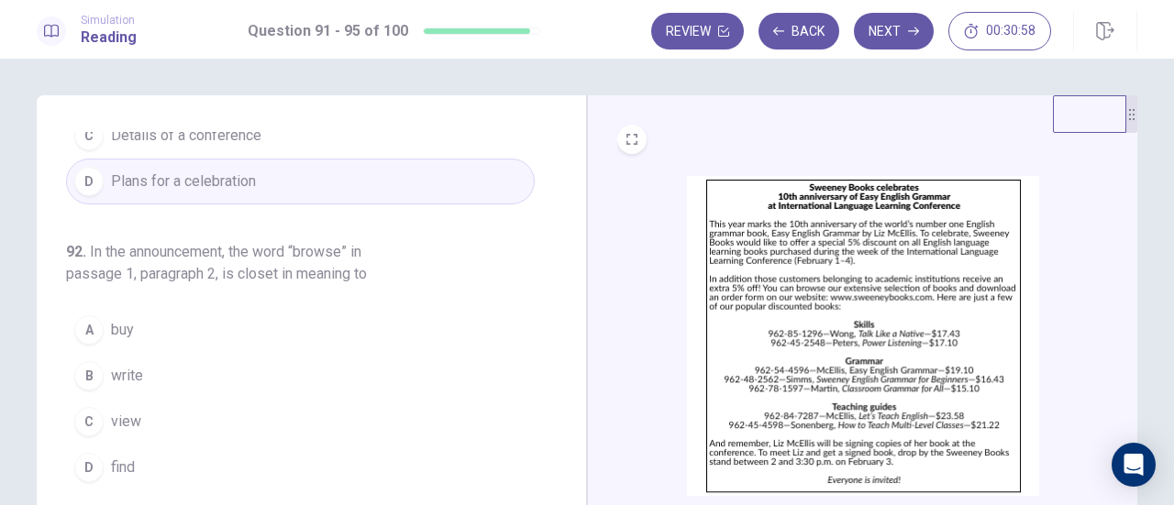
scroll to position [183, 0]
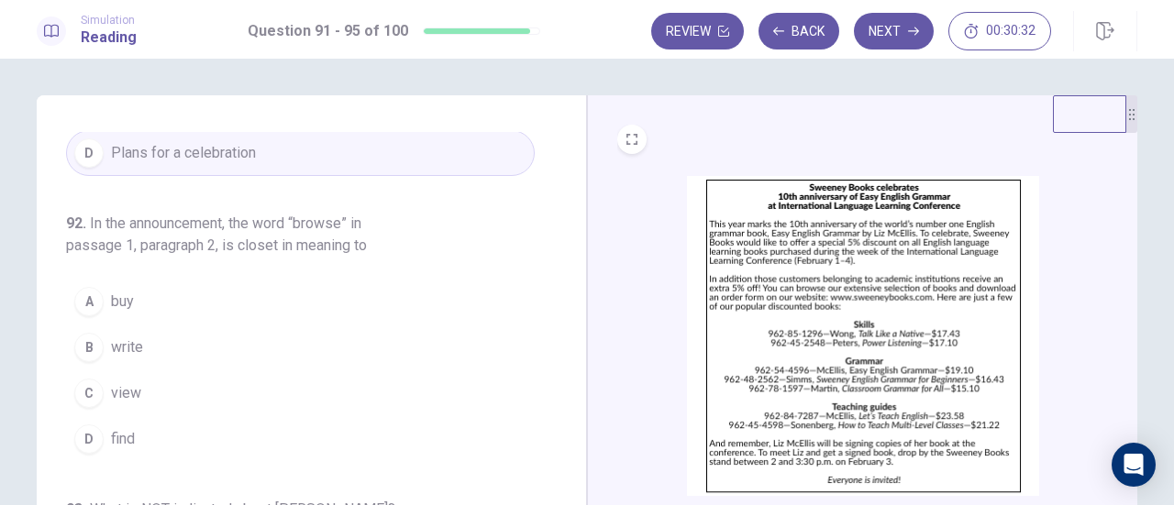
click at [132, 427] on button "D find" at bounding box center [300, 439] width 469 height 46
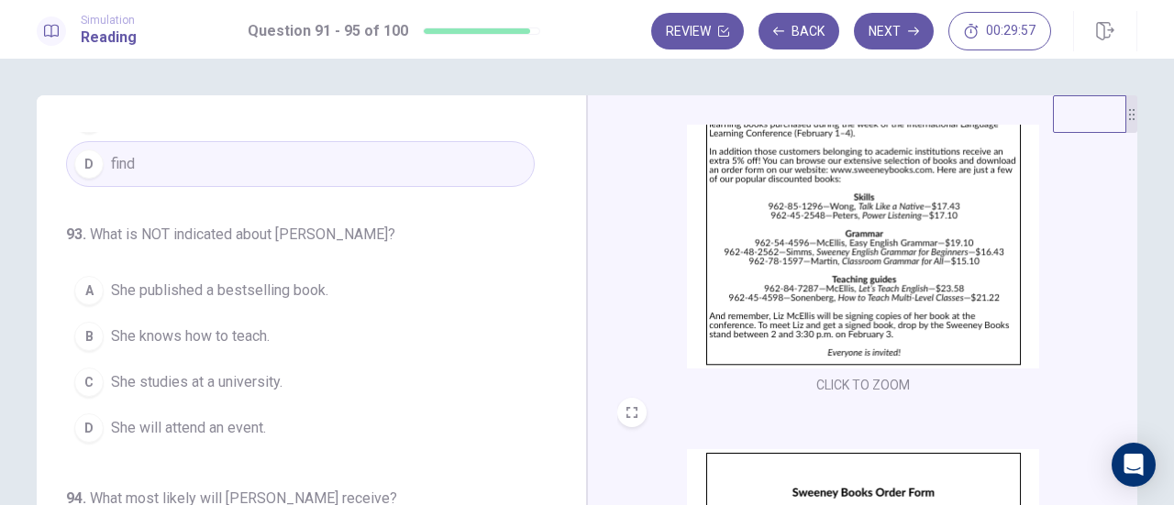
scroll to position [92, 0]
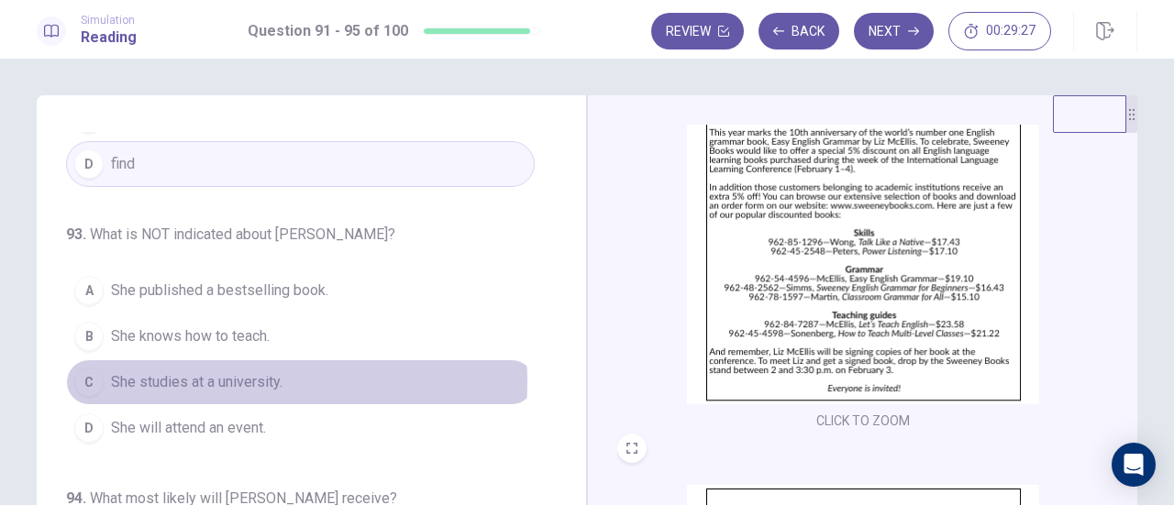
click at [239, 375] on span "She studies at a university." at bounding box center [197, 382] width 172 height 22
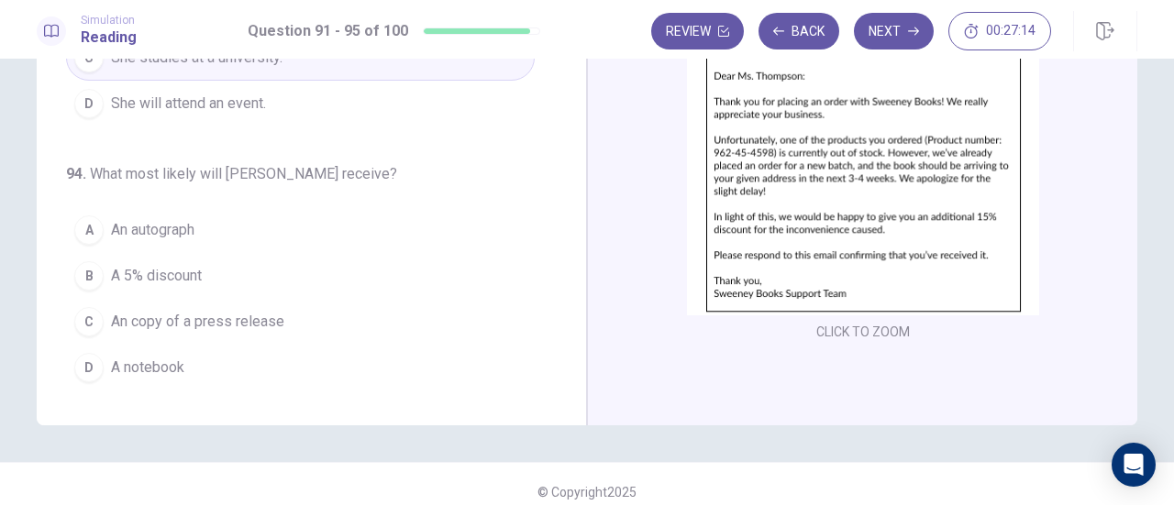
scroll to position [323, 0]
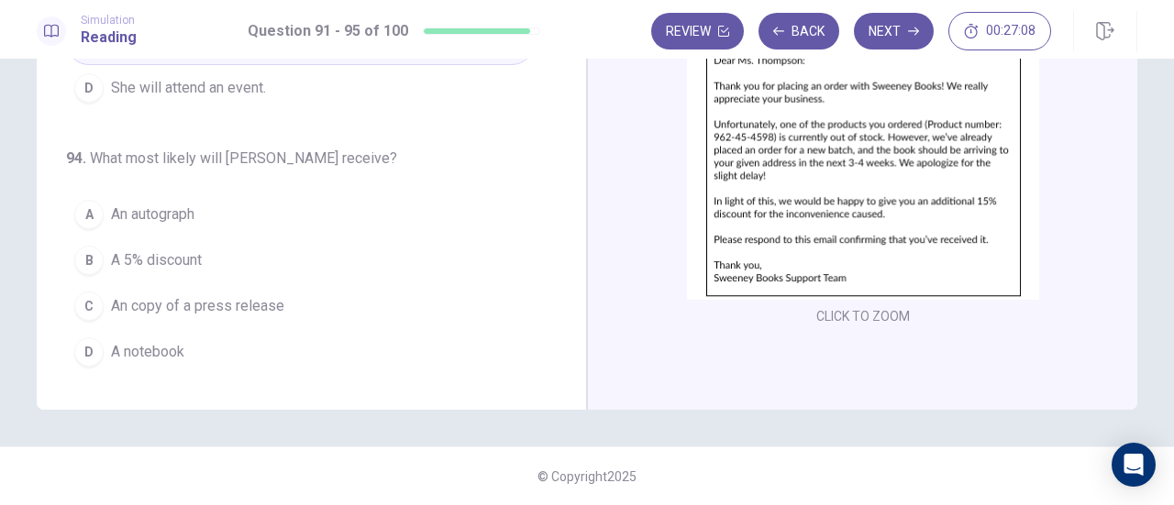
drag, startPoint x: 134, startPoint y: 344, endPoint x: 160, endPoint y: 344, distance: 25.7
click at [136, 344] on span "A notebook" at bounding box center [147, 352] width 73 height 22
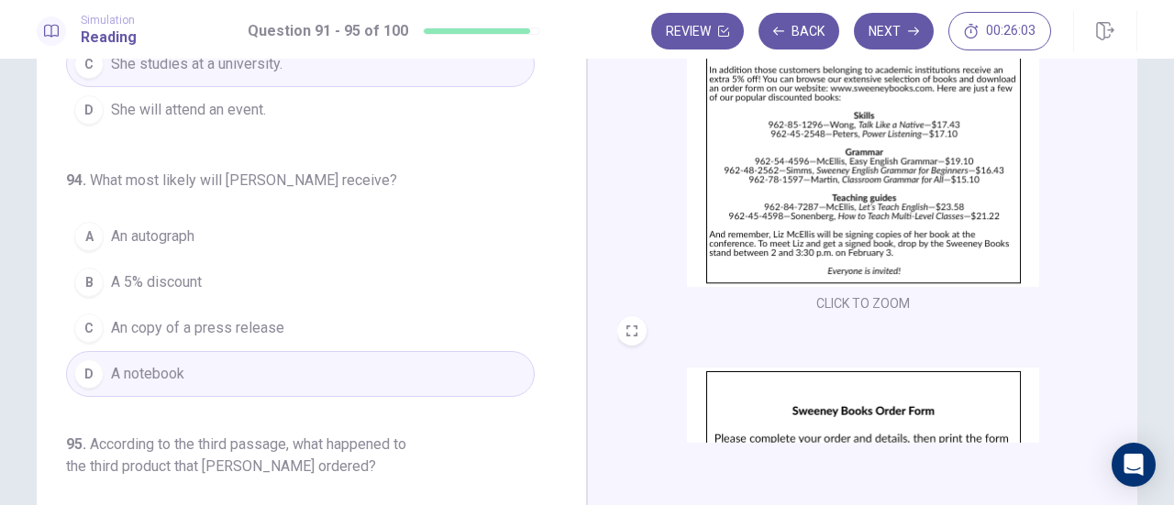
scroll to position [139, 0]
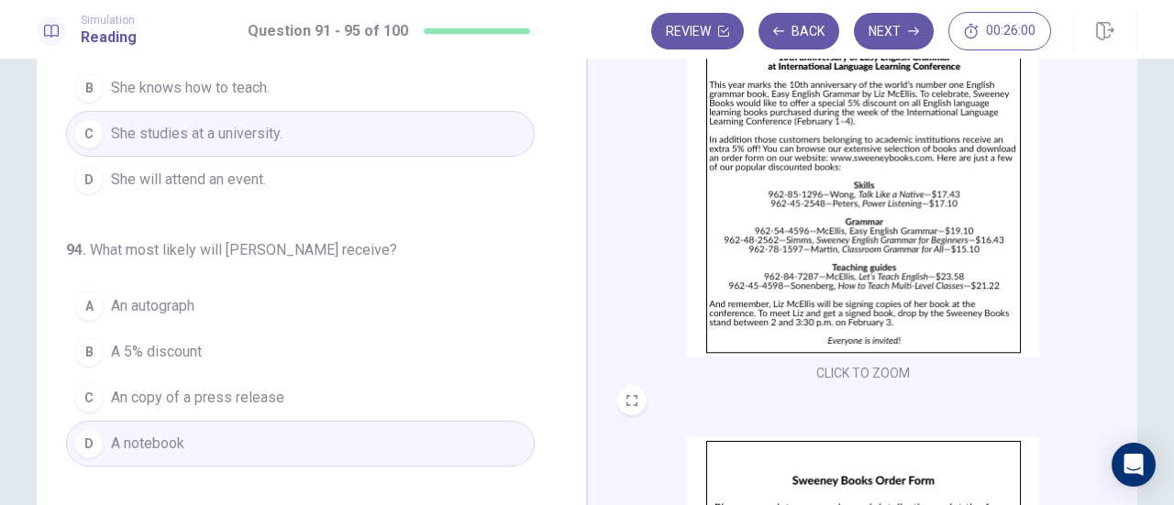
drag, startPoint x: 183, startPoint y: 332, endPoint x: 199, endPoint y: 333, distance: 15.6
click at [184, 341] on span "A 5% discount" at bounding box center [156, 352] width 91 height 22
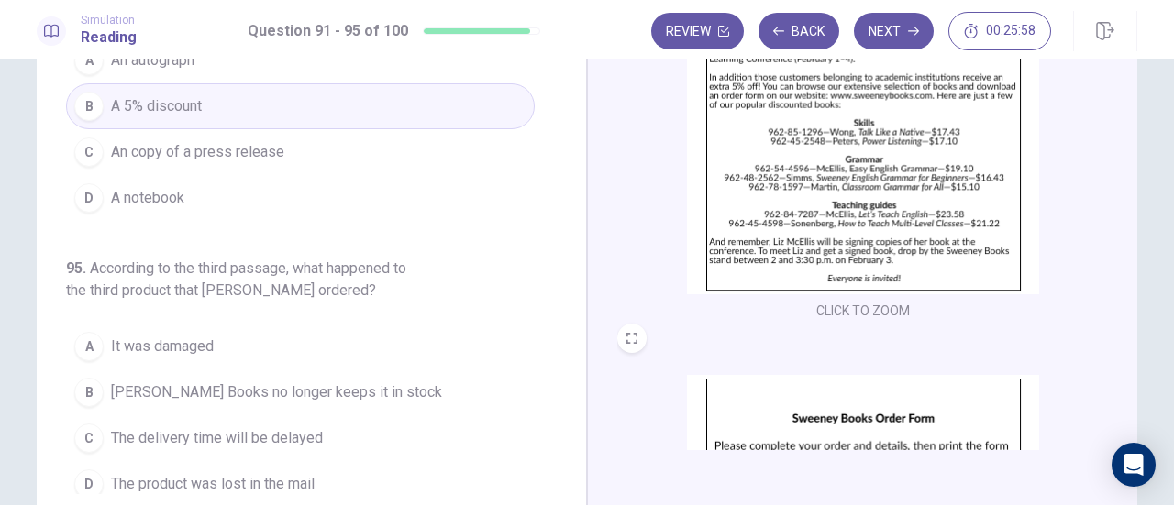
scroll to position [231, 0]
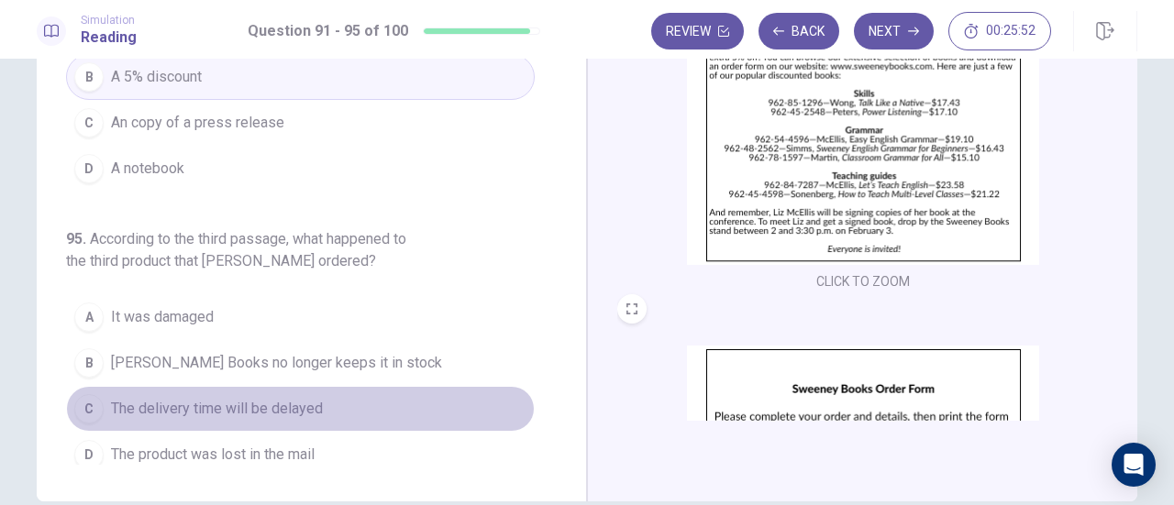
click at [316, 398] on span "The delivery time will be delayed" at bounding box center [217, 409] width 212 height 22
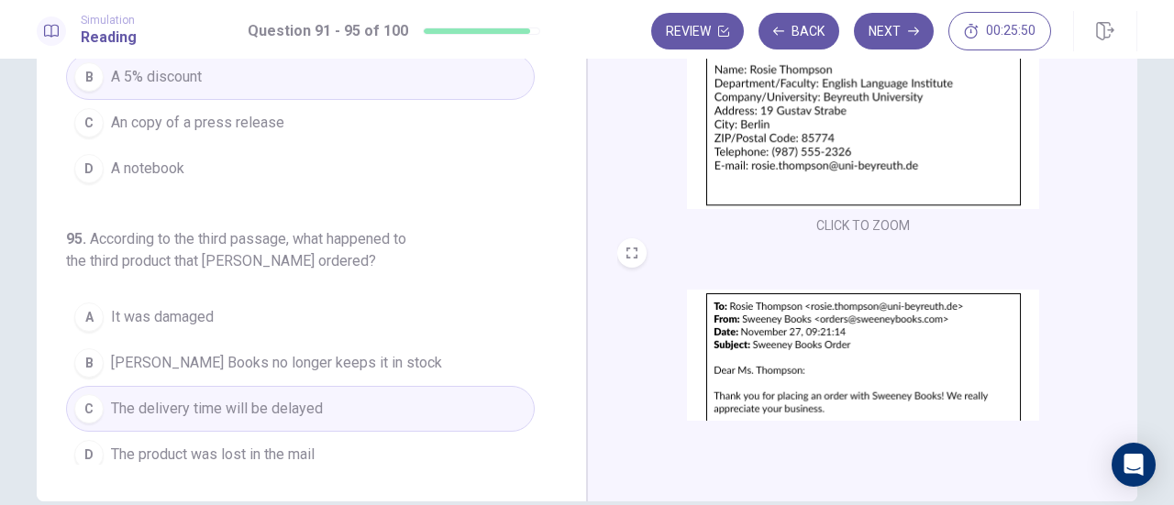
scroll to position [642, 0]
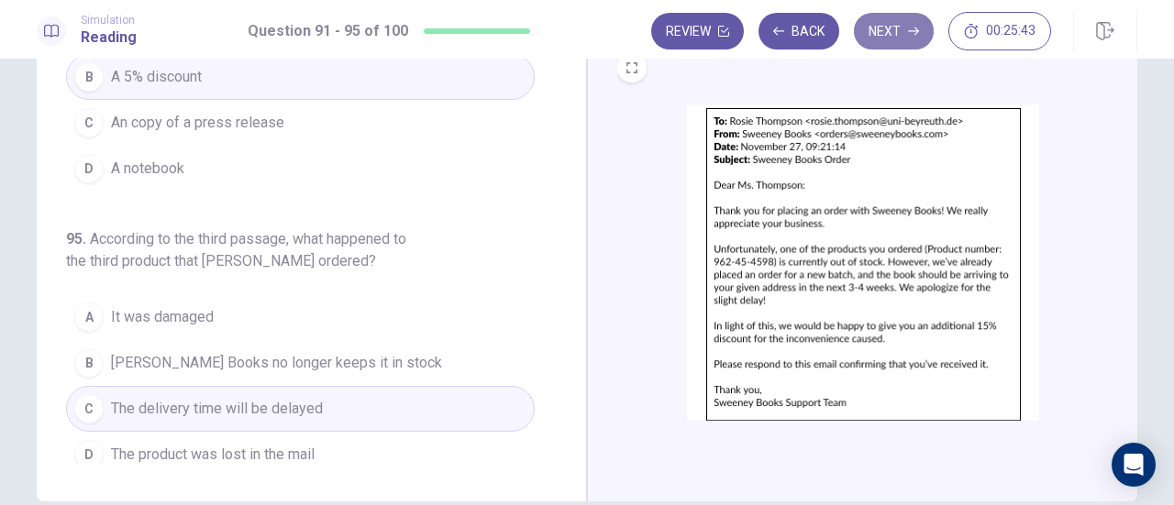
click at [893, 33] on button "Next" at bounding box center [894, 31] width 80 height 37
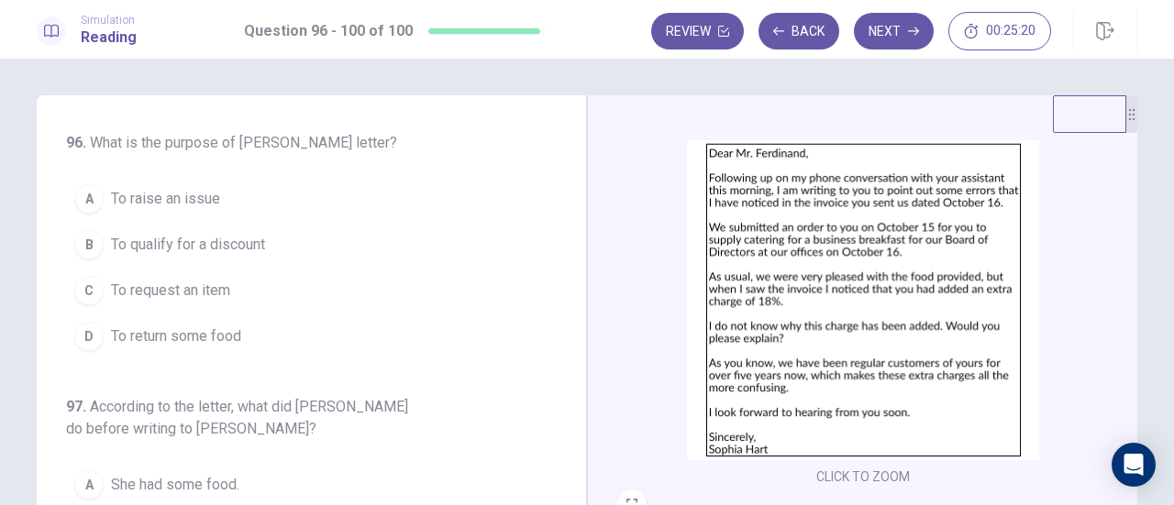
scroll to position [0, 0]
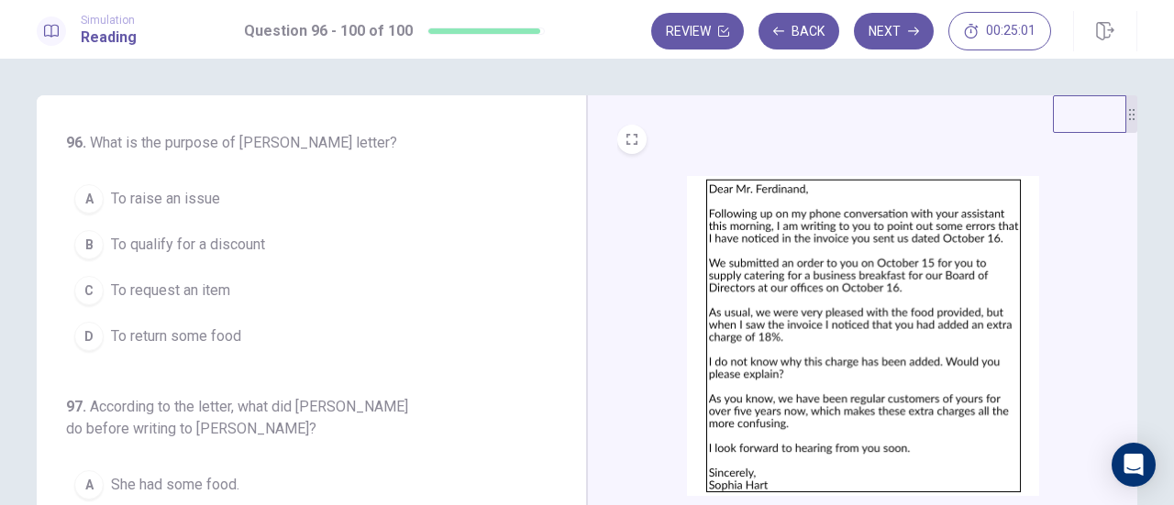
click at [174, 199] on span "To raise an issue" at bounding box center [165, 199] width 109 height 22
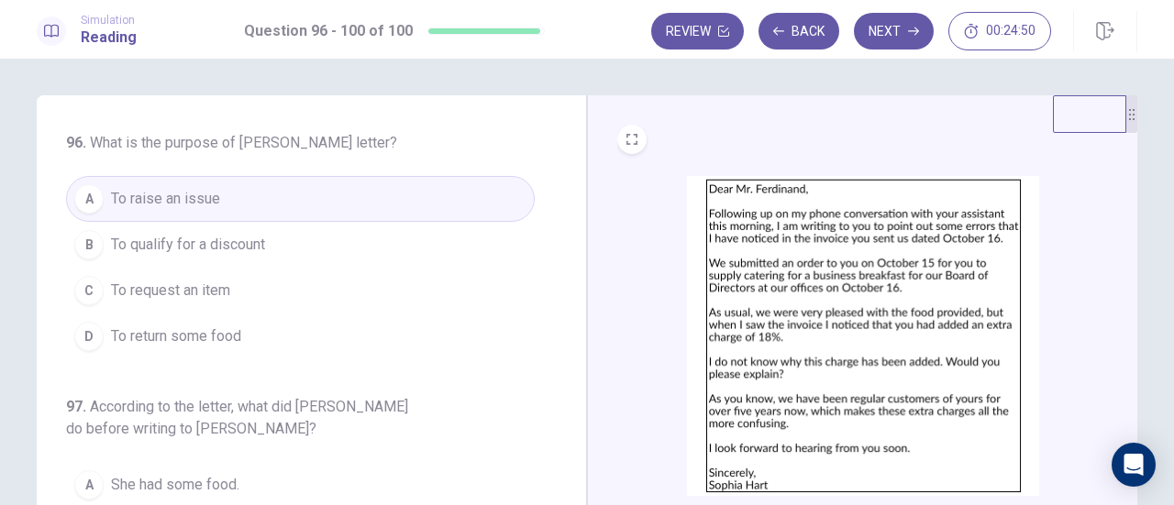
scroll to position [183, 0]
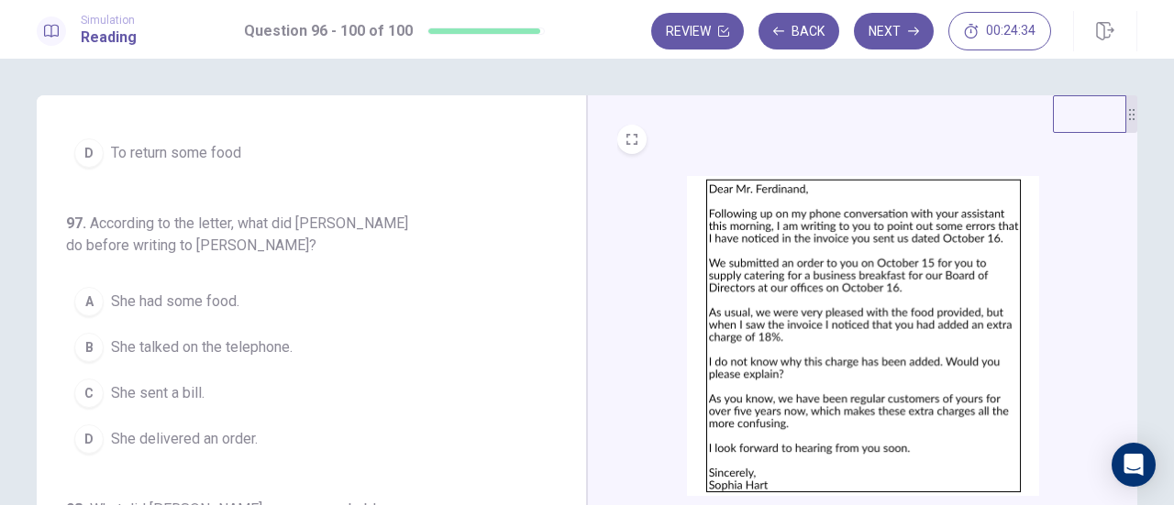
click at [233, 348] on span "She talked on the telephone." at bounding box center [202, 348] width 182 height 22
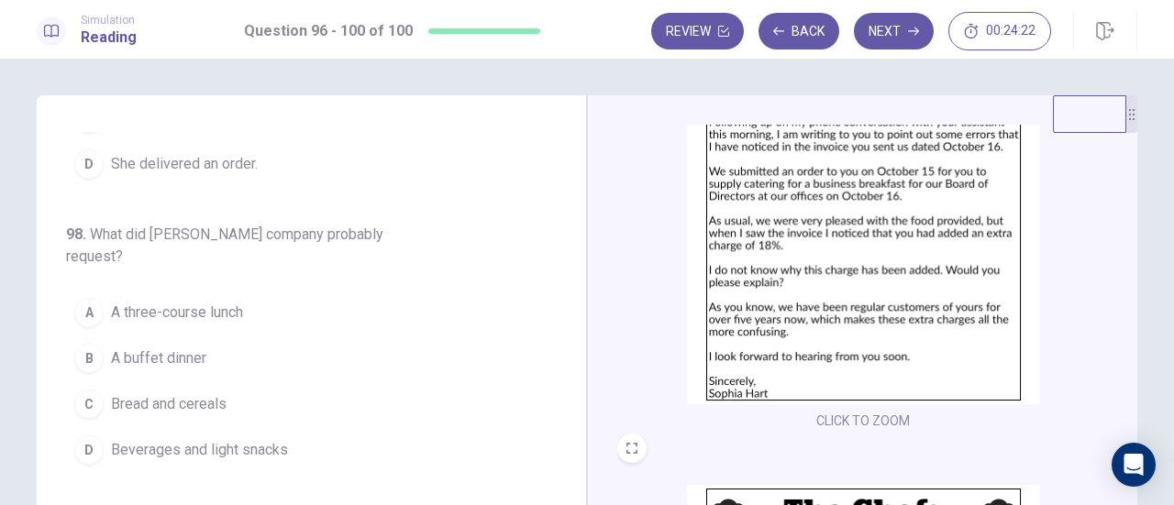
scroll to position [0, 0]
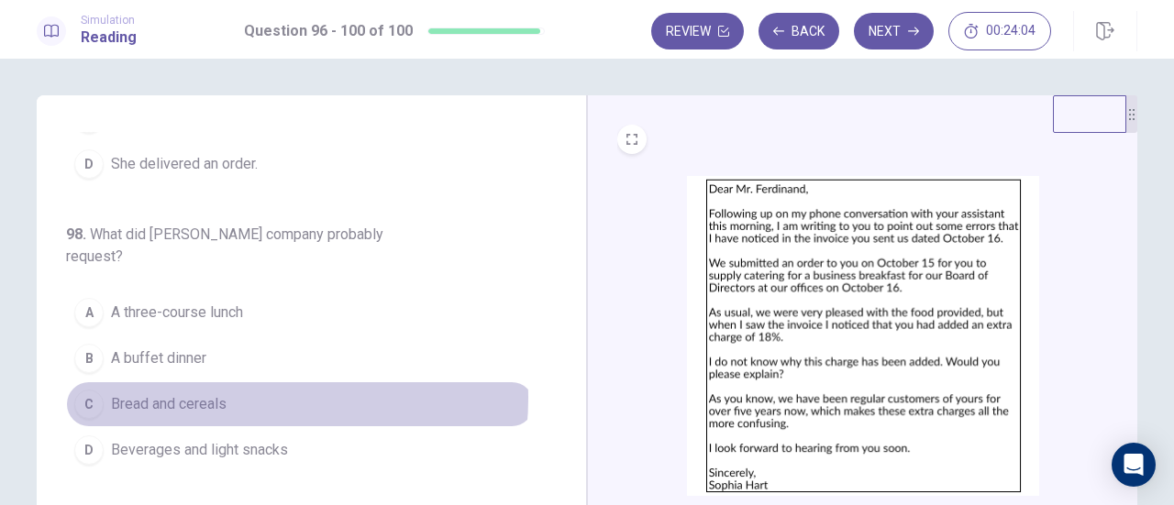
click at [232, 382] on button "C Bread and cereals" at bounding box center [300, 405] width 469 height 46
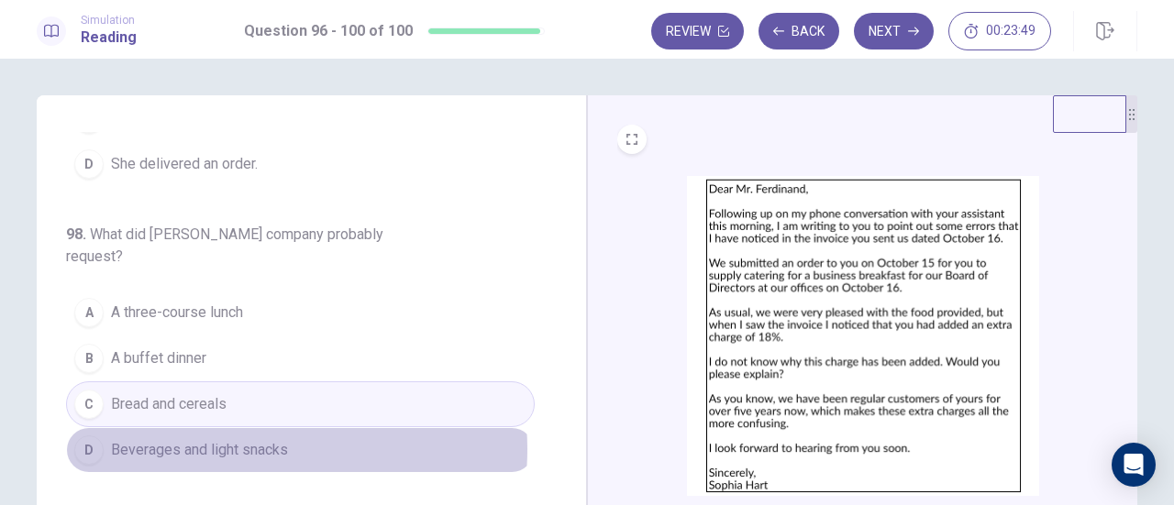
click at [238, 439] on span "Beverages and light snacks" at bounding box center [199, 450] width 177 height 22
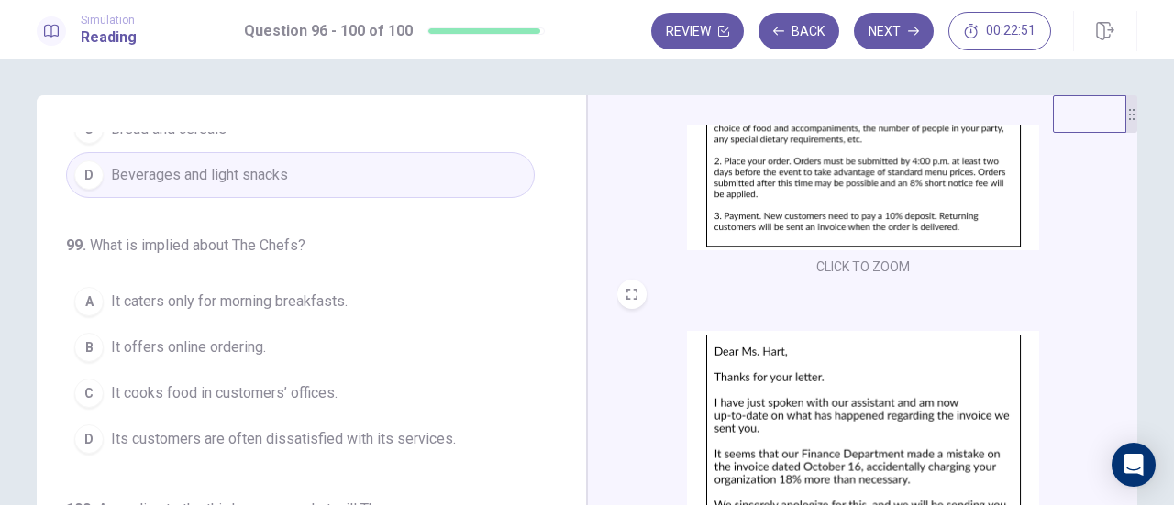
scroll to position [675, 0]
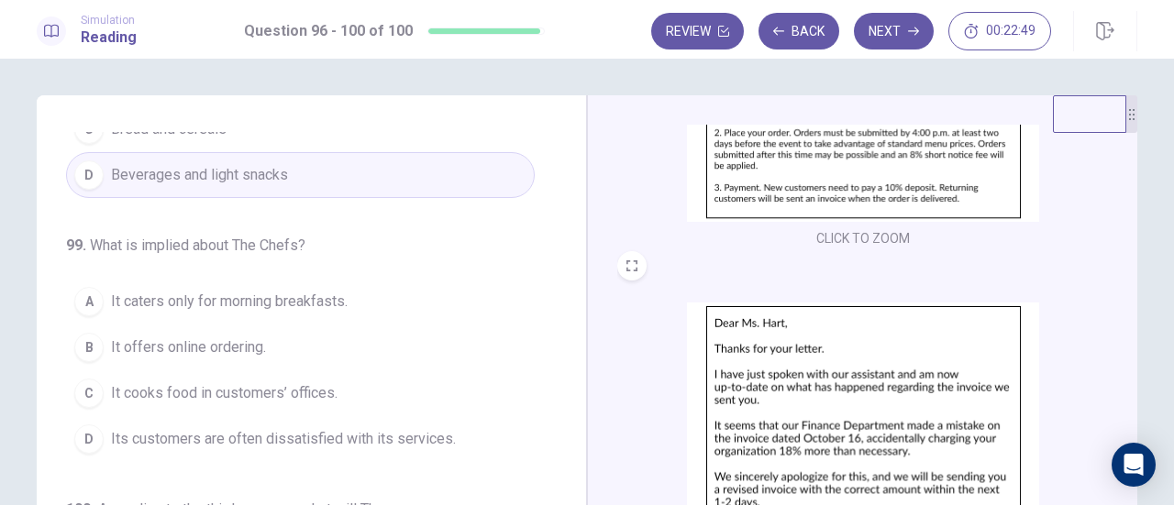
click at [1079, 312] on div "CLICK TO ZOOM" at bounding box center [863, 477] width 492 height 349
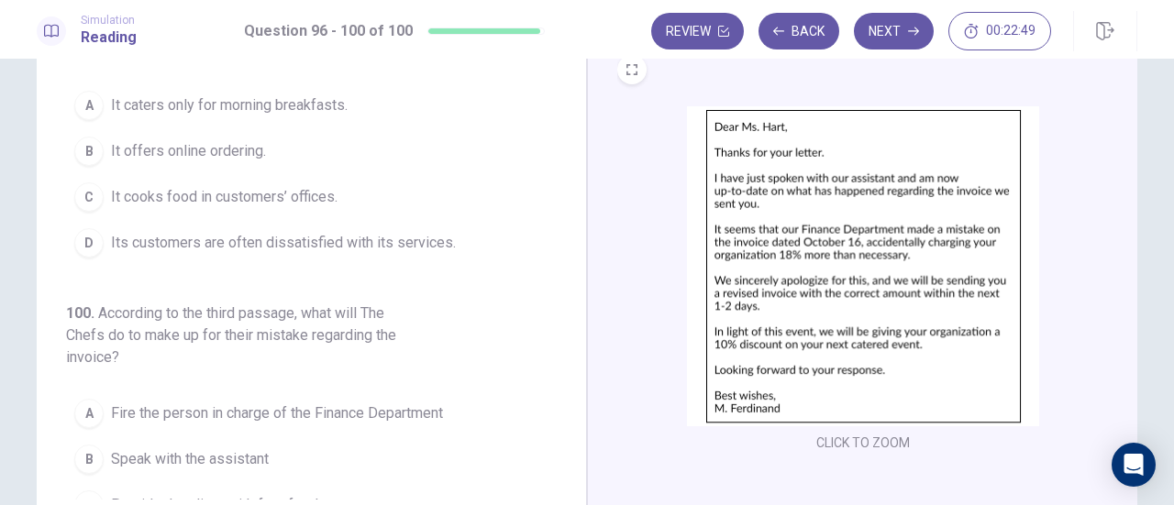
scroll to position [275, 0]
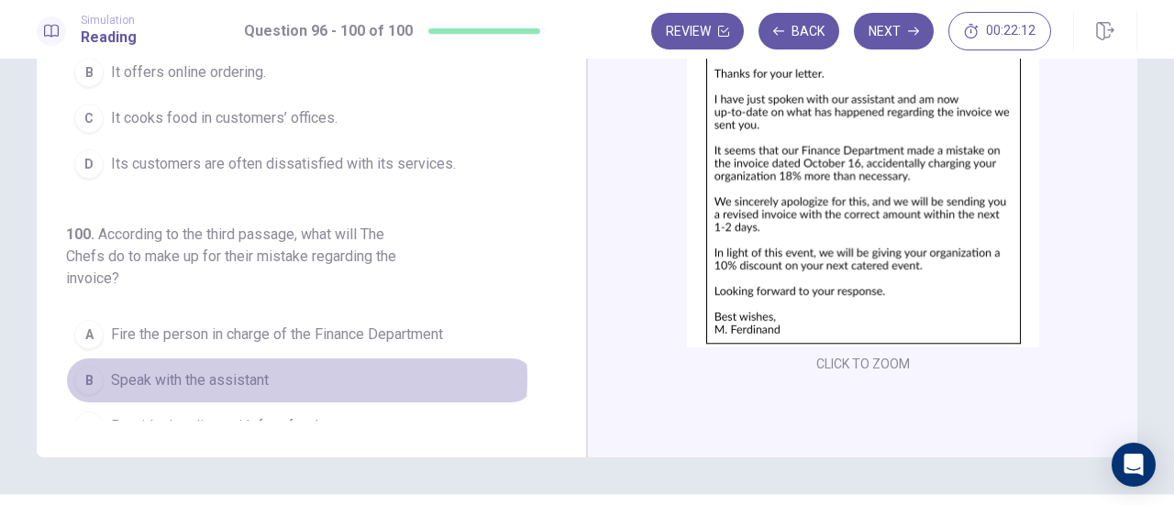
click at [283, 358] on button "B Speak with the assistant" at bounding box center [300, 381] width 469 height 46
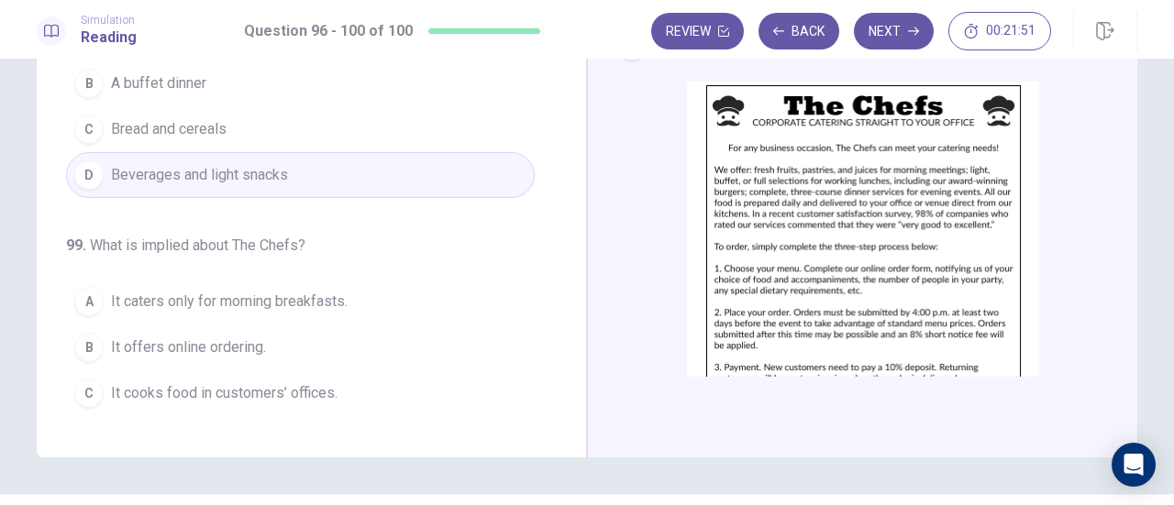
scroll to position [216, 0]
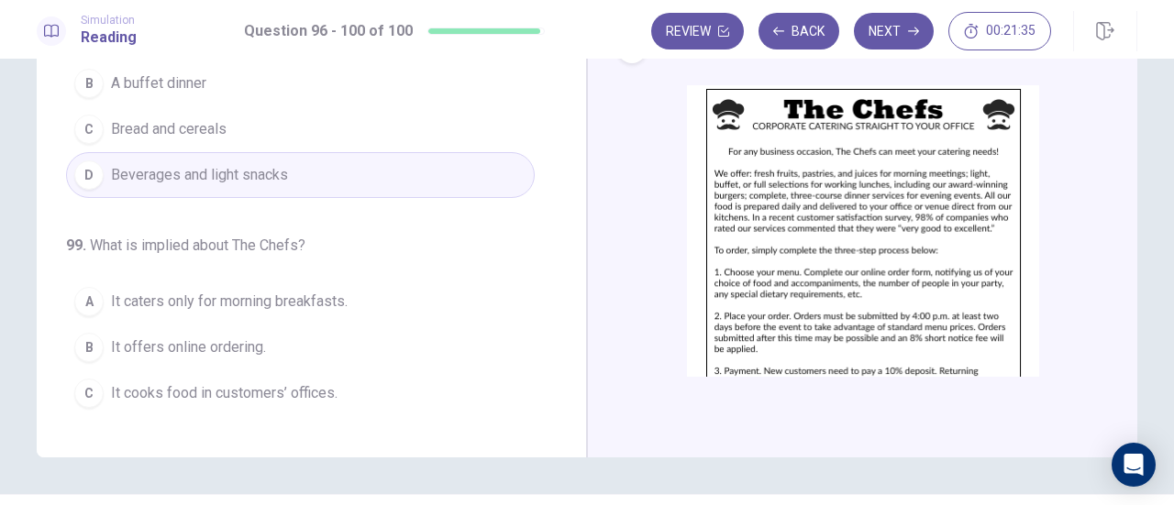
click at [262, 325] on button "B It offers online ordering." at bounding box center [300, 348] width 469 height 46
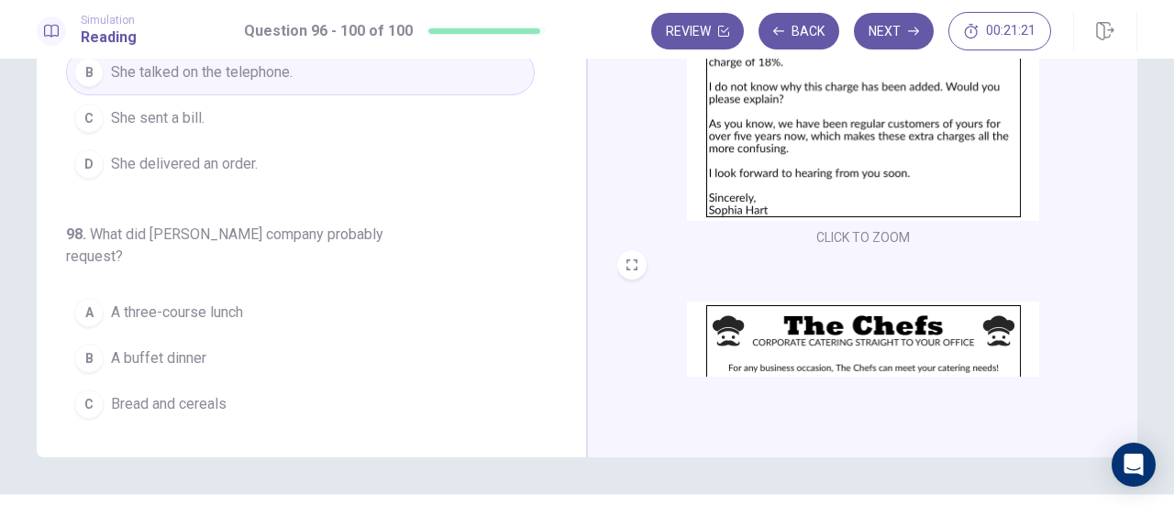
scroll to position [0, 0]
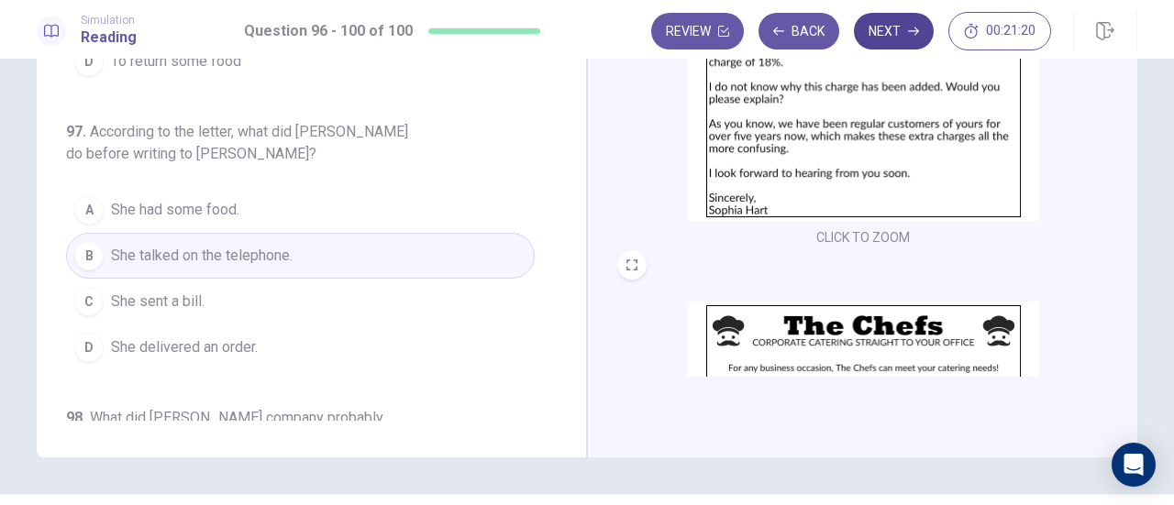
click at [897, 39] on button "Next" at bounding box center [894, 31] width 80 height 37
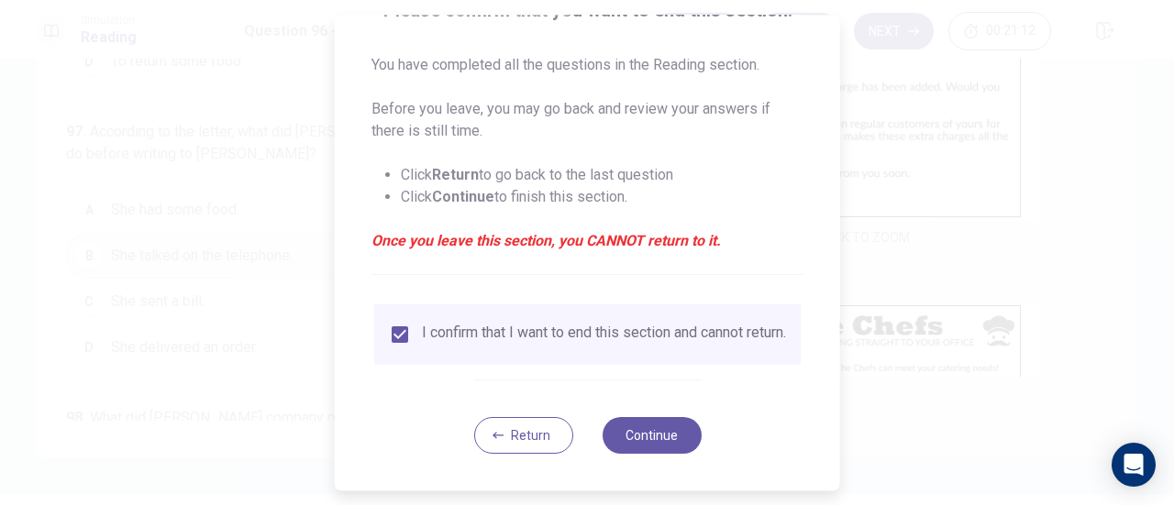
scroll to position [178, 0]
click at [659, 430] on button "Continue" at bounding box center [651, 435] width 99 height 37
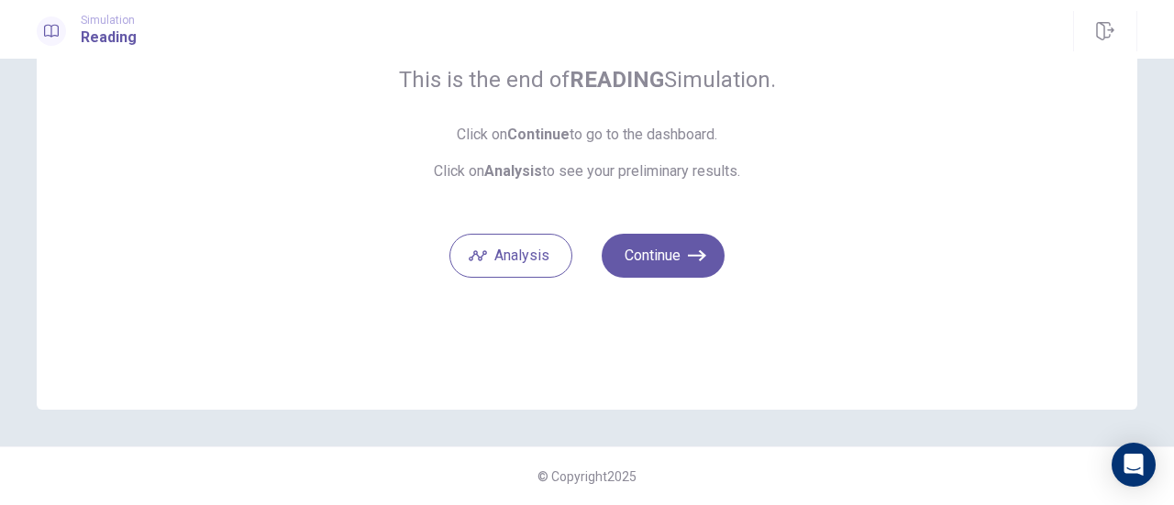
scroll to position [161, 0]
click at [675, 264] on button "Continue" at bounding box center [663, 257] width 123 height 44
